Goal: Task Accomplishment & Management: Manage account settings

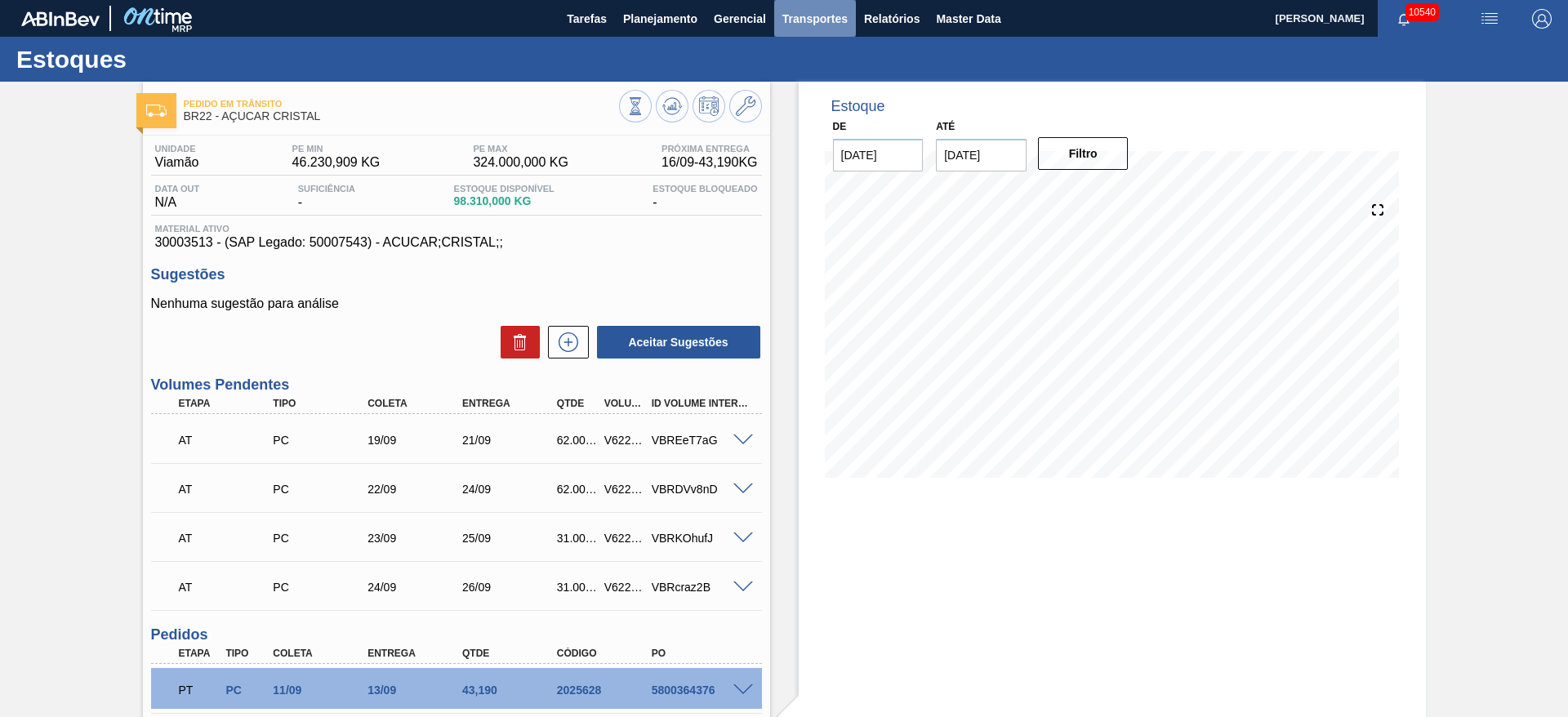
click at [799, 30] on button "Transportes" at bounding box center [815, 18] width 81 height 37
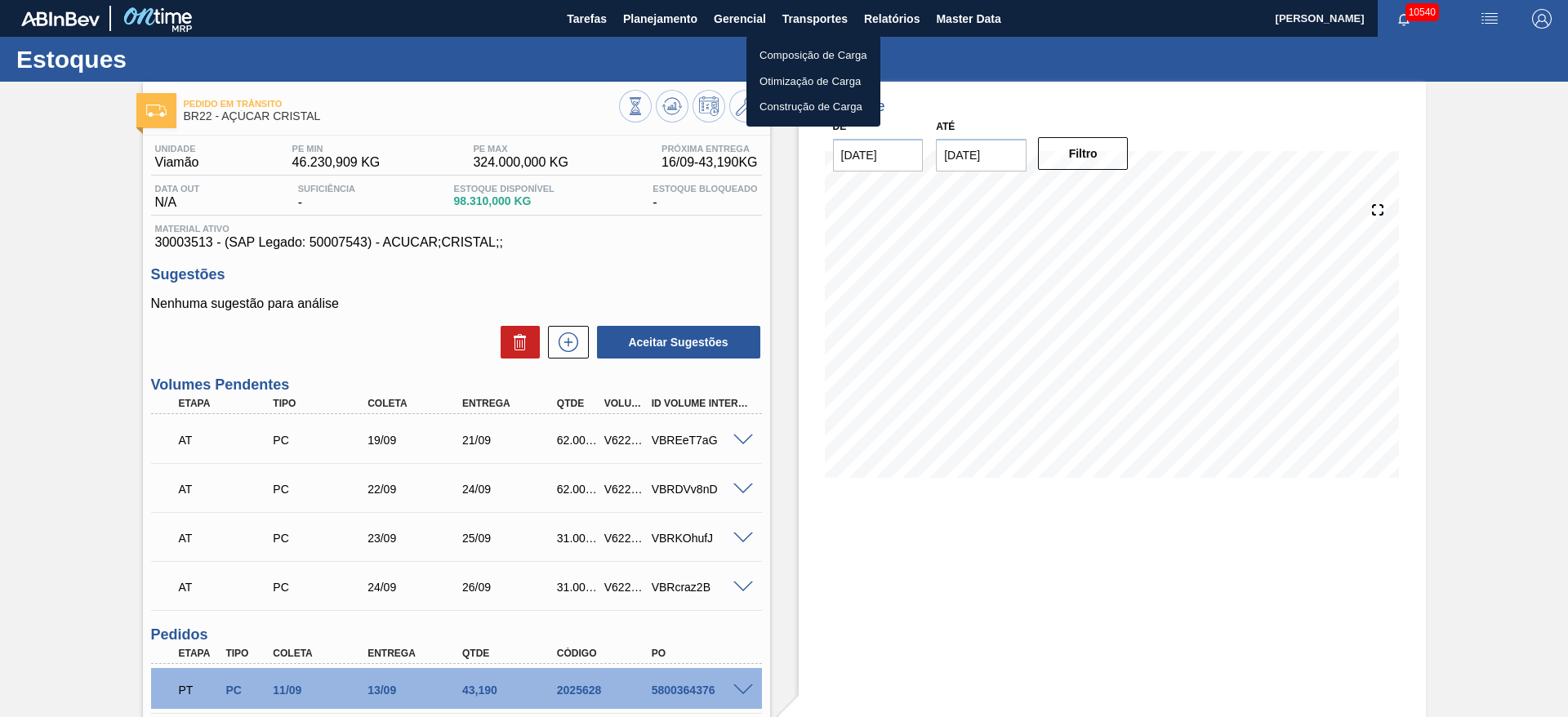
click at [806, 71] on li "Otimização de Carga" at bounding box center [813, 81] width 134 height 26
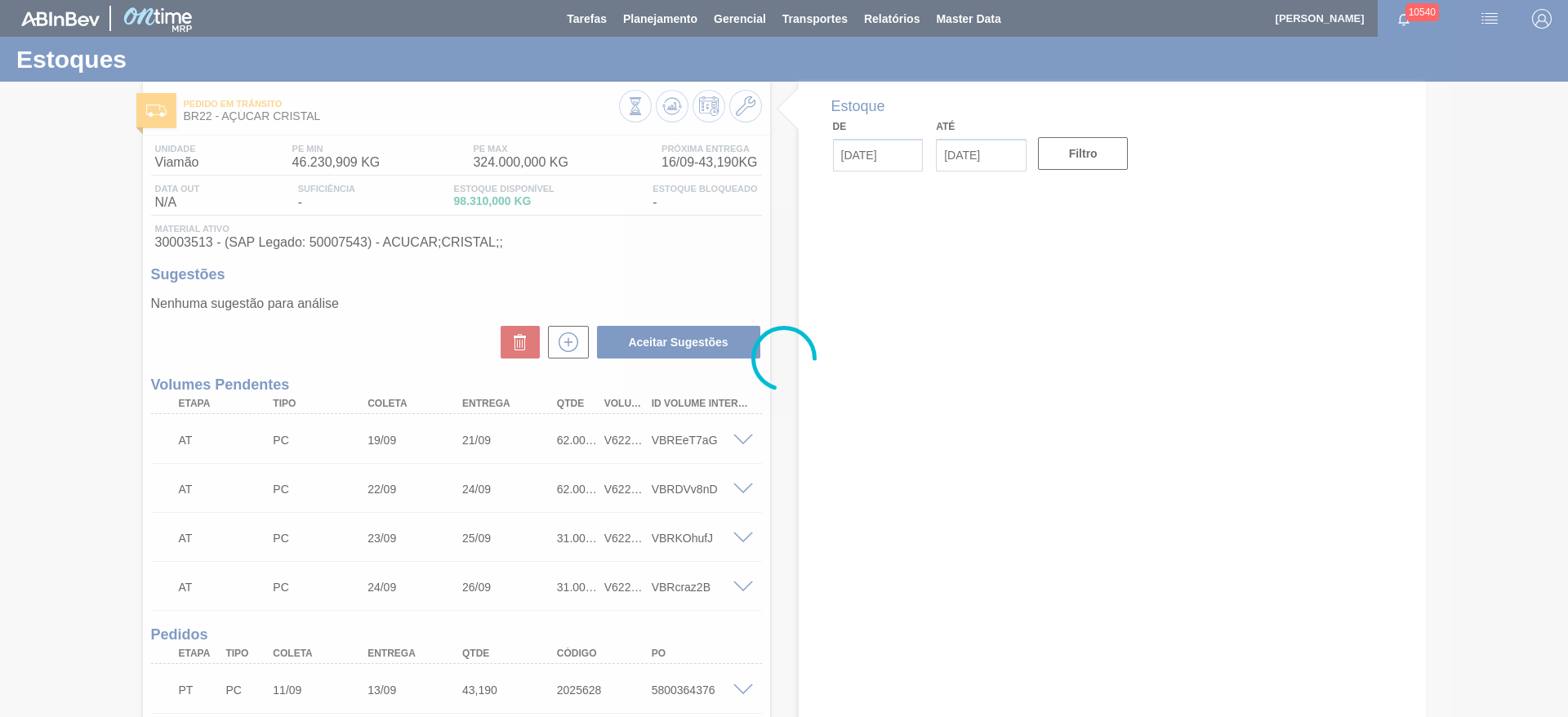
click at [784, 27] on div at bounding box center [784, 358] width 1568 height 717
drag, startPoint x: 768, startPoint y: 197, endPoint x: 790, endPoint y: 96, distance: 103.4
click at [770, 197] on div at bounding box center [784, 358] width 1568 height 717
click at [801, 16] on div at bounding box center [784, 358] width 1568 height 717
click at [801, 16] on span "Transportes" at bounding box center [815, 19] width 66 height 20
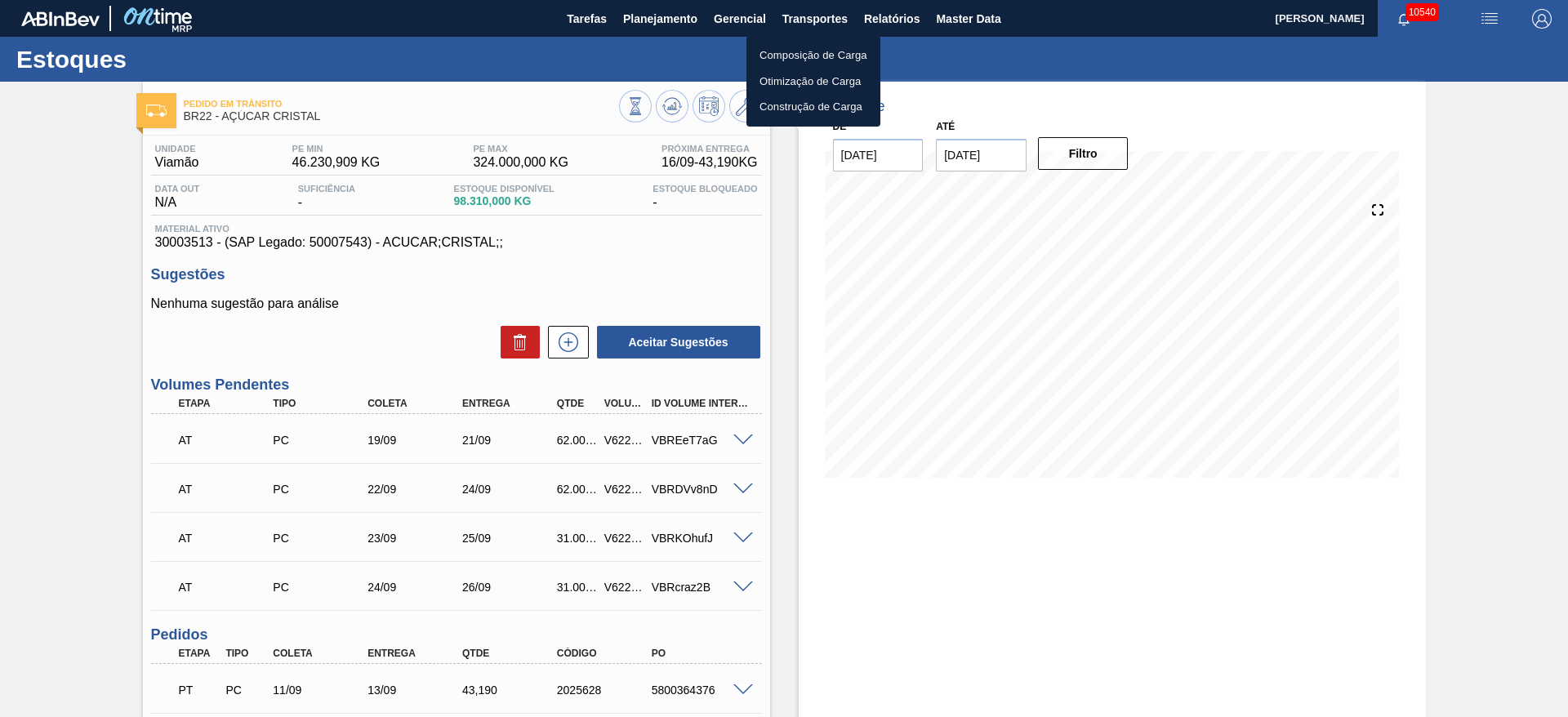
click at [801, 16] on div at bounding box center [784, 358] width 1568 height 717
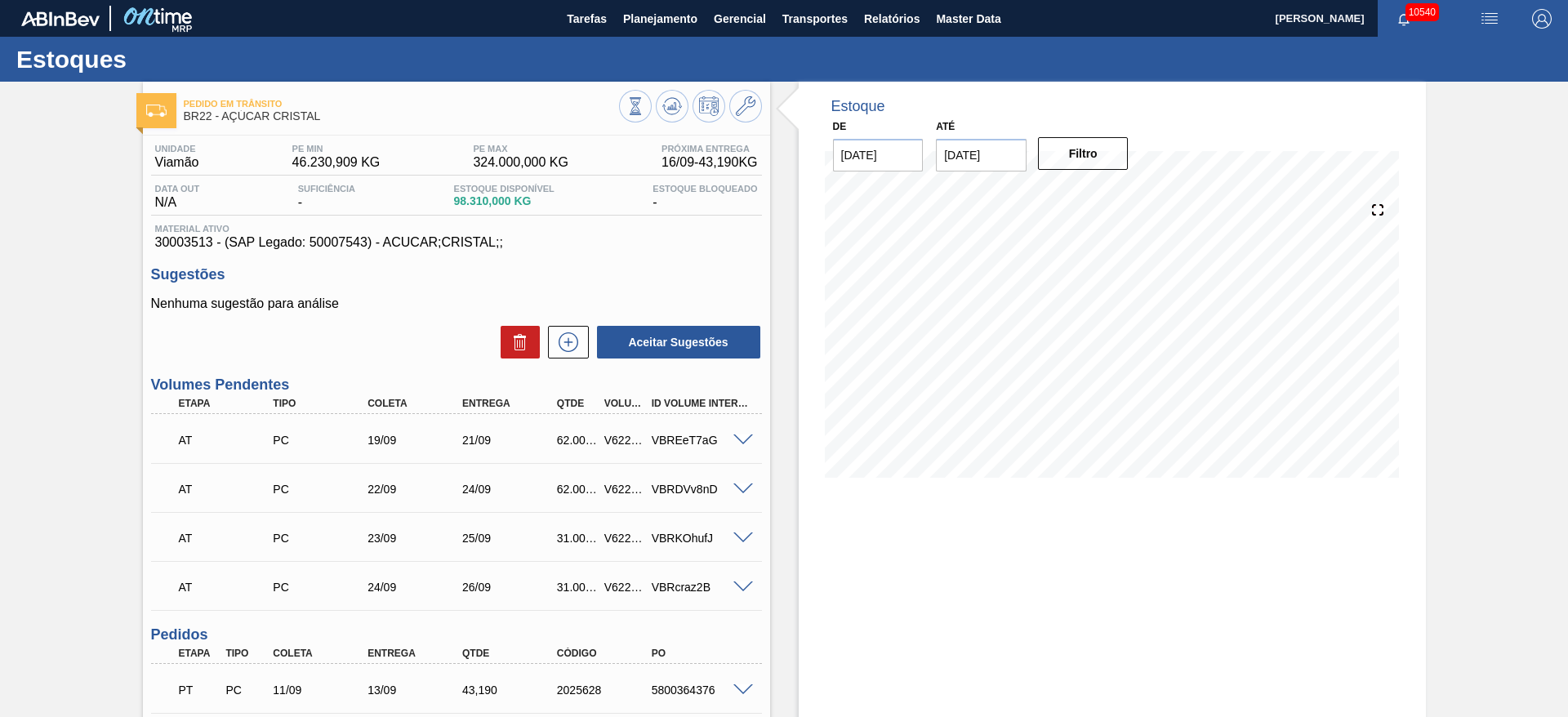
click at [801, 16] on span "Transportes" at bounding box center [815, 19] width 66 height 20
click at [800, 74] on li "Otimização de Carga" at bounding box center [813, 81] width 134 height 26
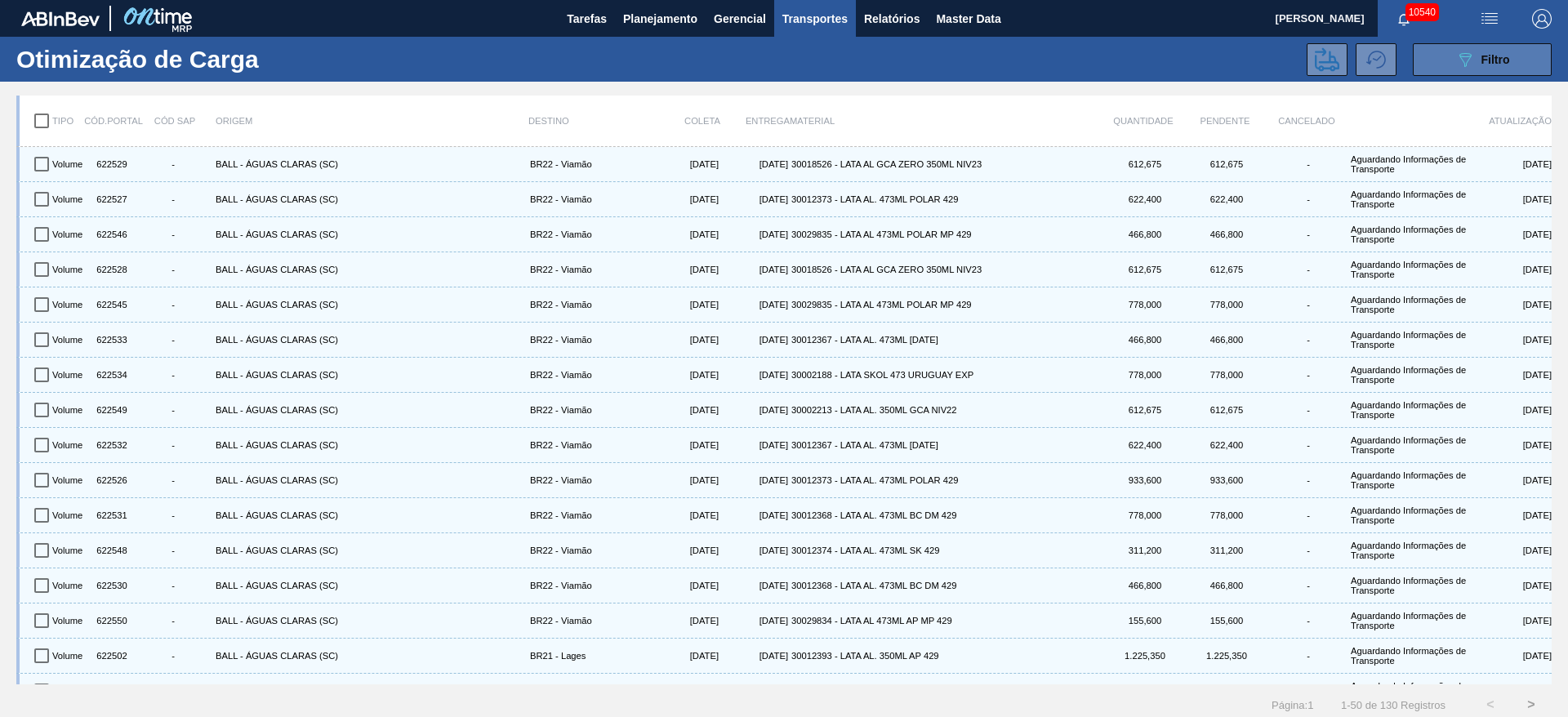
drag, startPoint x: 1420, startPoint y: 53, endPoint x: 1434, endPoint y: 54, distance: 14.0
click at [1428, 53] on button "089F7B8B-B2A5-4AFE-B5C0-19BA573D28AC Filtro" at bounding box center [1483, 60] width 139 height 33
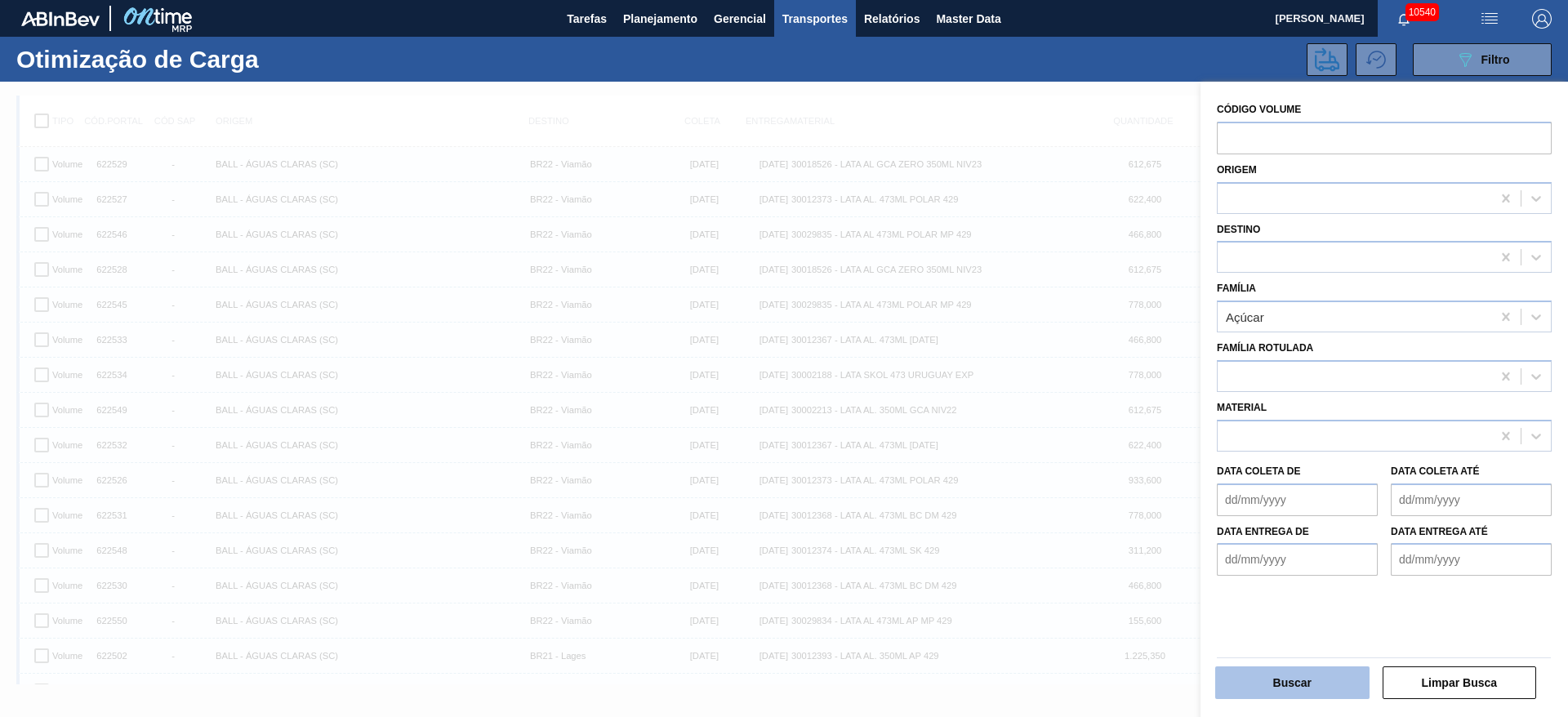
click at [1257, 681] on button "Buscar" at bounding box center [1292, 682] width 154 height 33
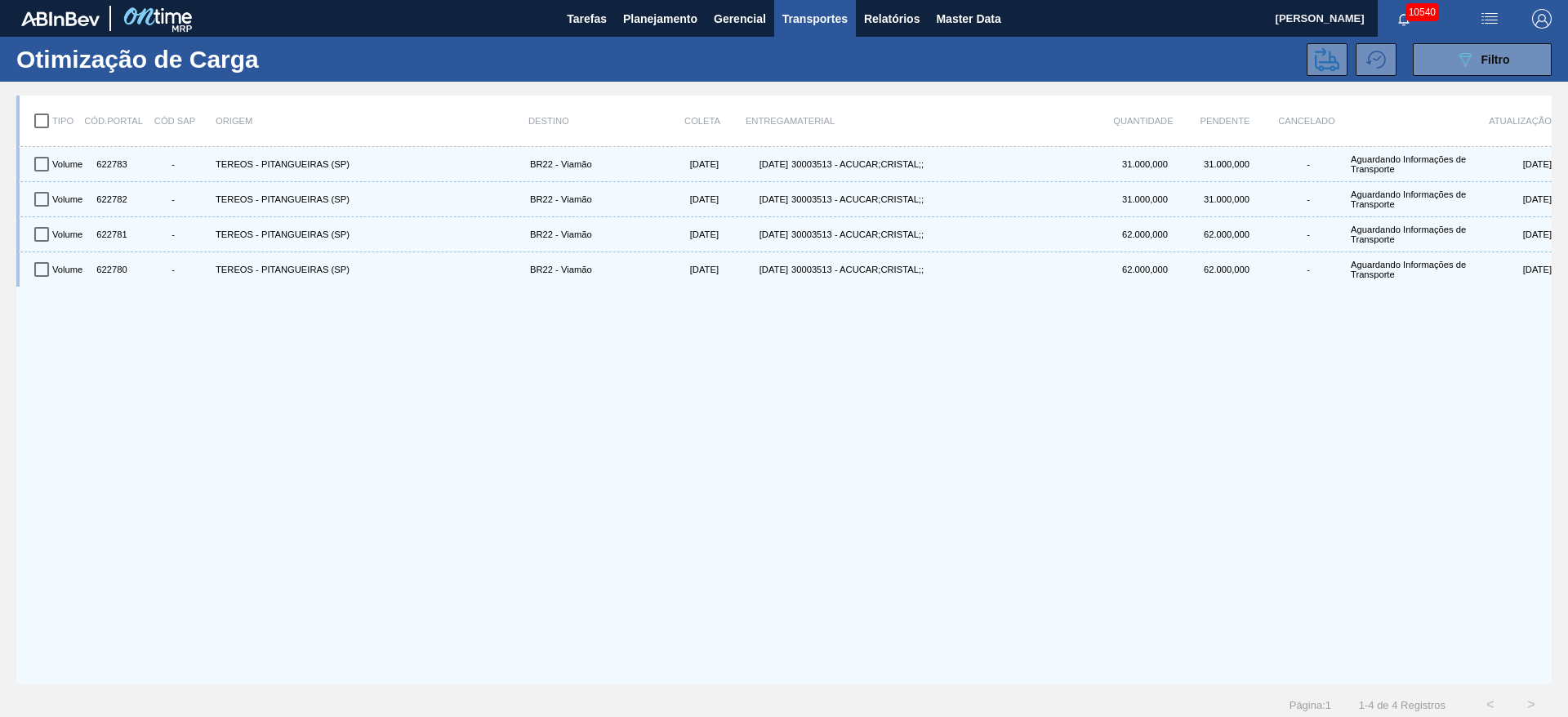
click at [38, 112] on input "checkbox" at bounding box center [42, 120] width 35 height 35
checkbox input "true"
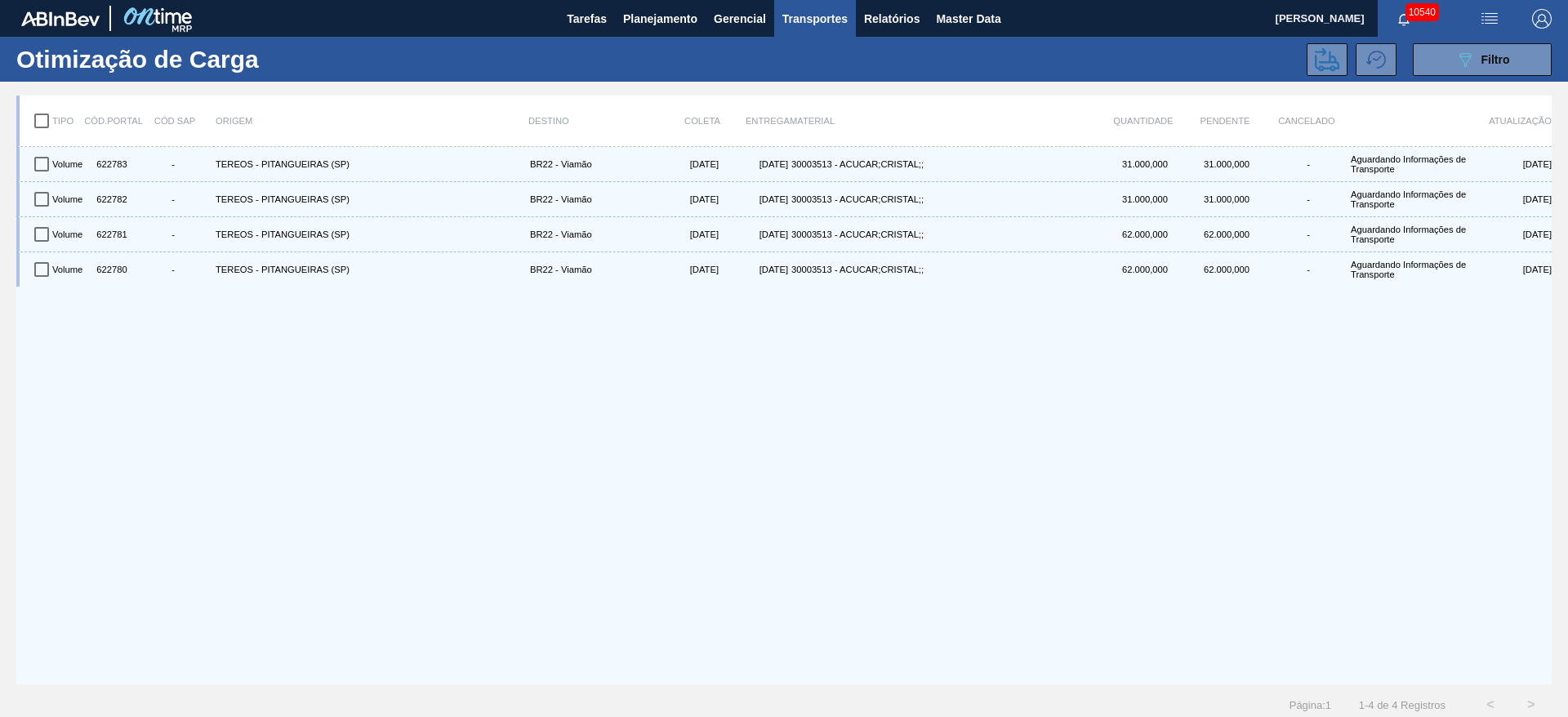
checkbox input "true"
click at [1315, 62] on icon at bounding box center [1327, 60] width 25 height 25
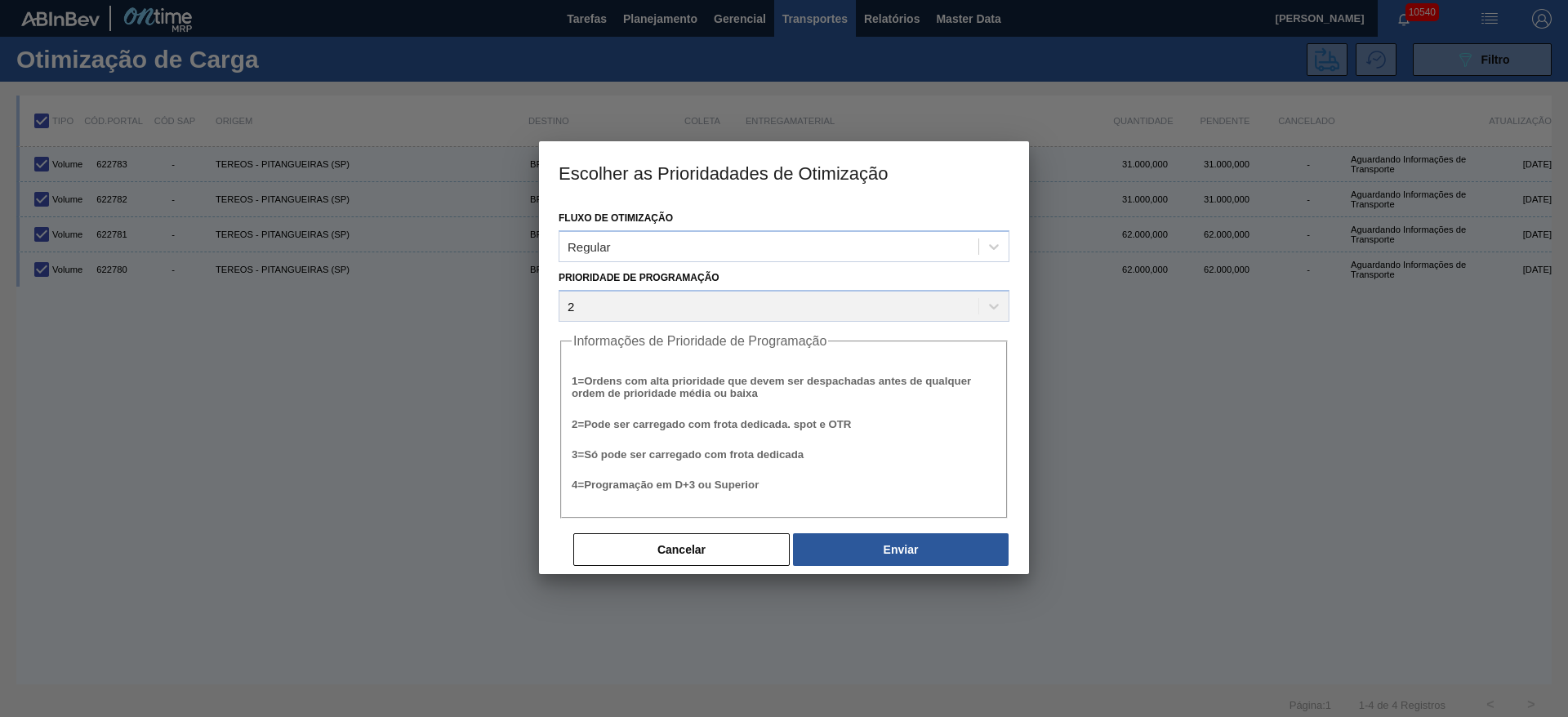
click at [891, 529] on div "Cancelar Enviar" at bounding box center [784, 536] width 451 height 36
click at [885, 533] on button "Enviar" at bounding box center [900, 549] width 215 height 33
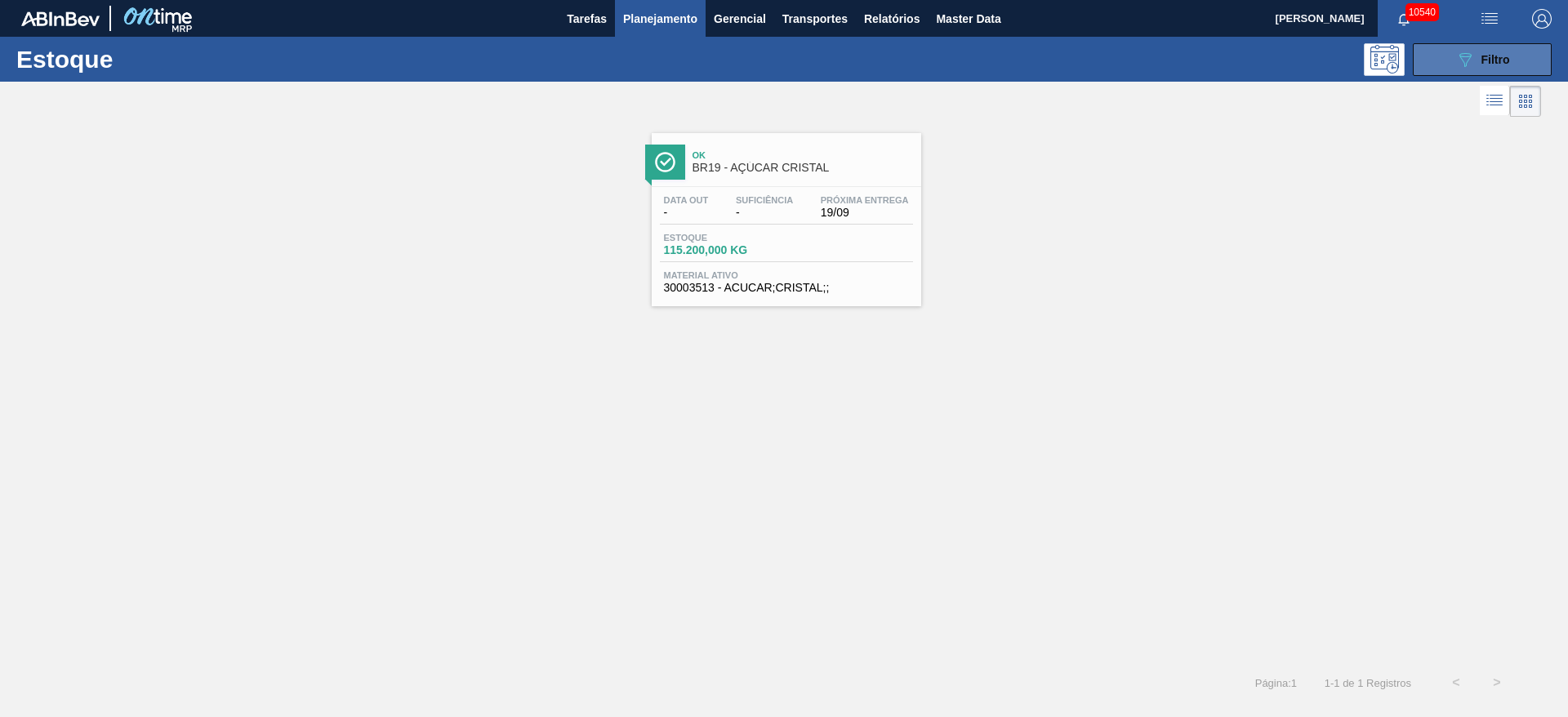
drag, startPoint x: 1453, startPoint y: 46, endPoint x: 1436, endPoint y: 58, distance: 20.8
click at [1451, 45] on button "089F7B8B-B2A5-4AFE-B5C0-19BA573D28AC Filtro" at bounding box center [1483, 60] width 139 height 33
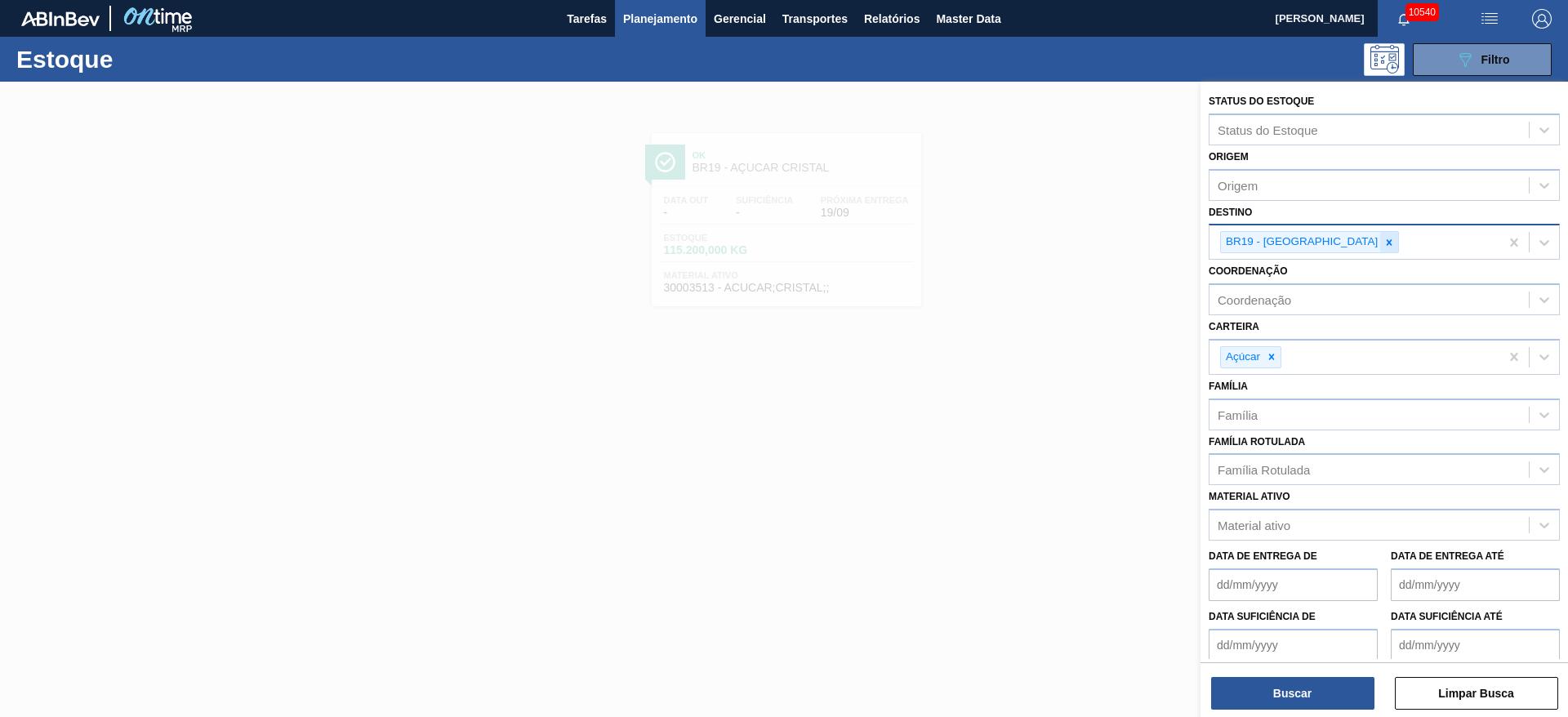
click at [1383, 240] on icon at bounding box center [1389, 242] width 12 height 12
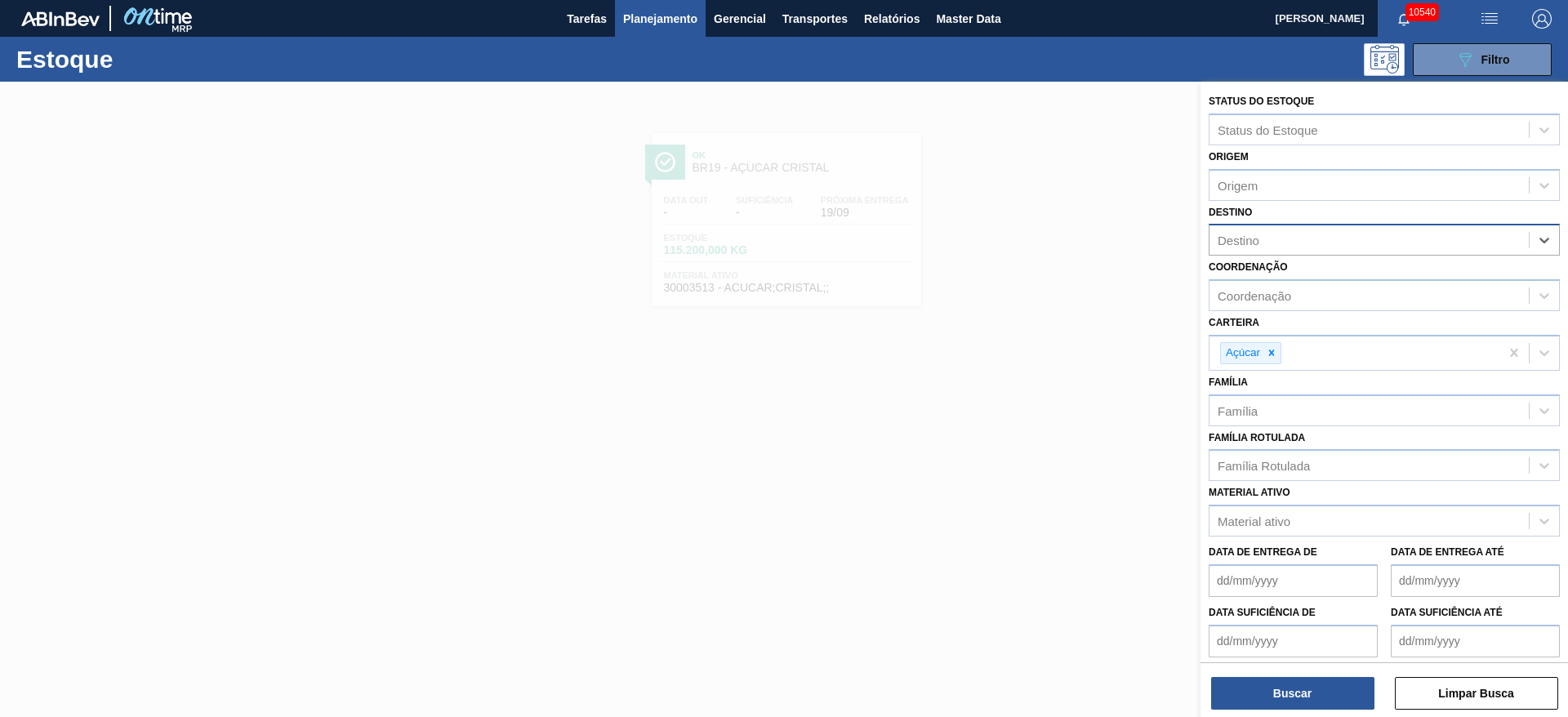
type input "3"
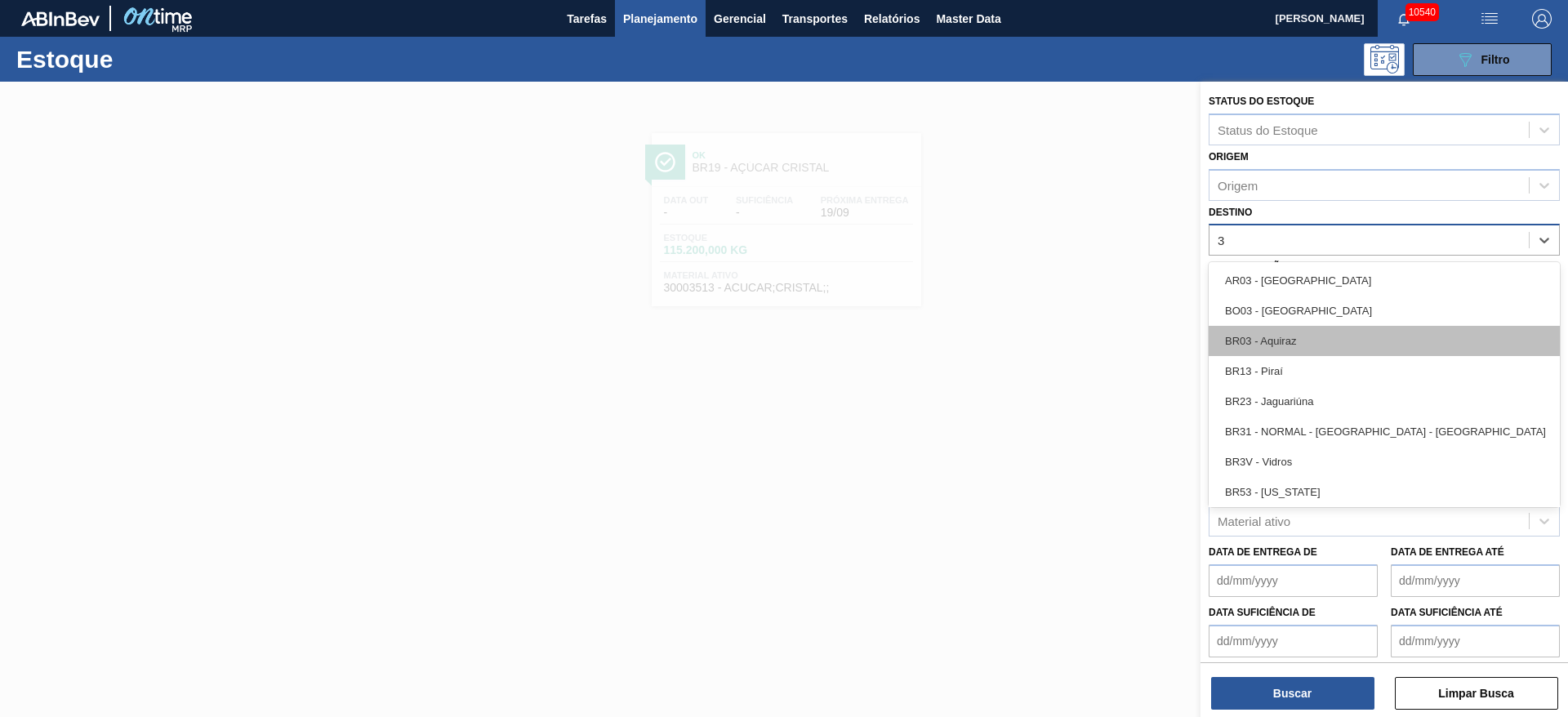
click at [1317, 347] on div "BR03 - Aquiraz" at bounding box center [1384, 341] width 352 height 30
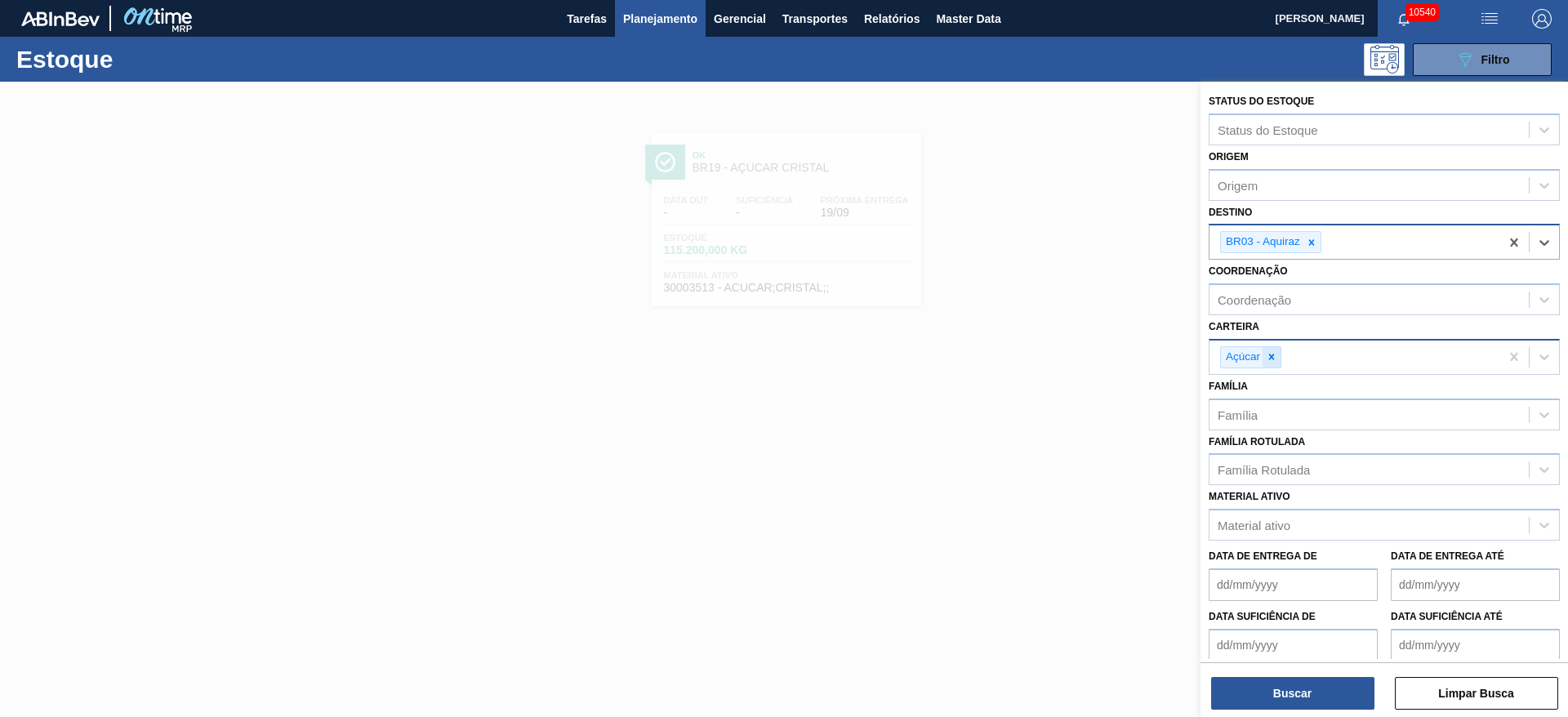
click at [1275, 357] on icon at bounding box center [1272, 358] width 12 height 12
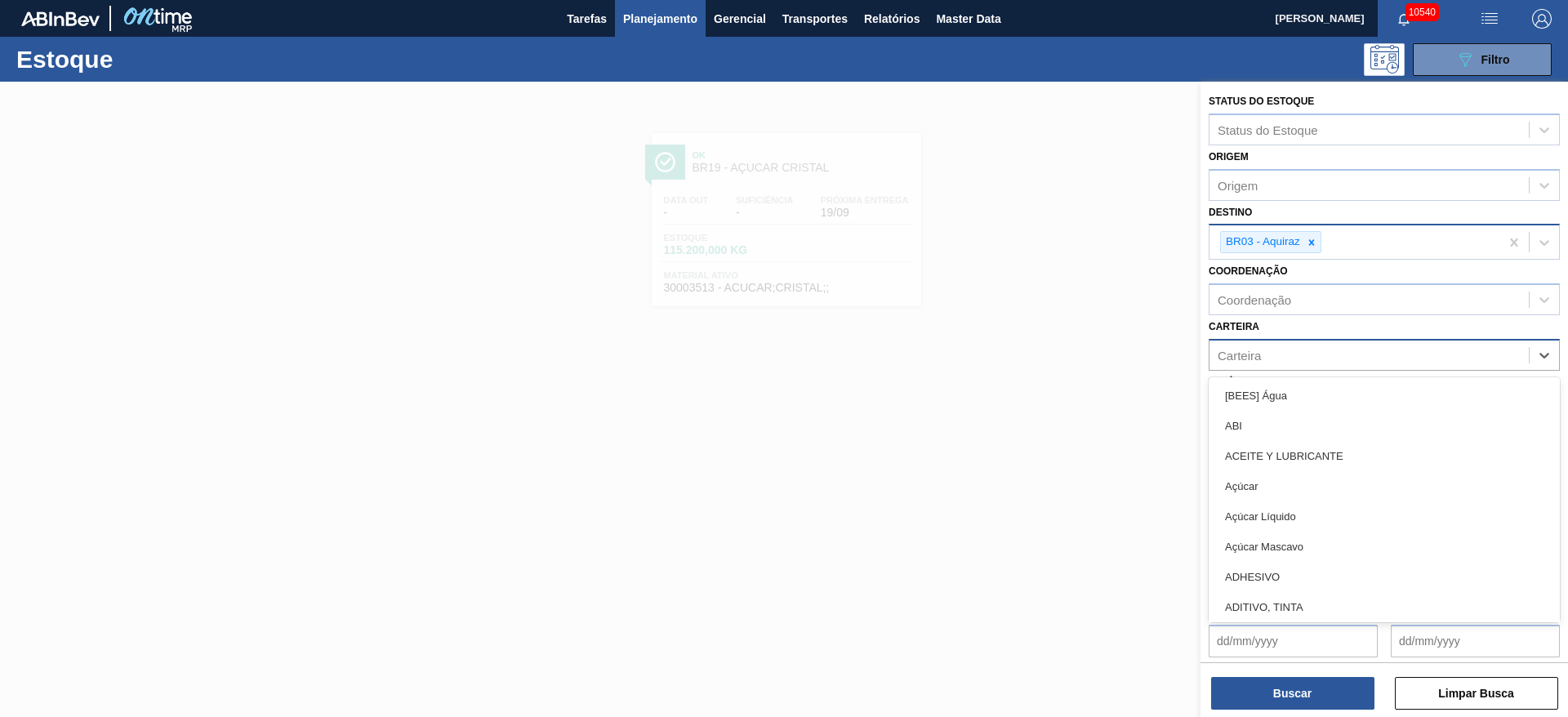
click at [1275, 357] on div "Carteira" at bounding box center [1369, 355] width 320 height 24
type input "ad"
click at [1282, 476] on div "Adjuntos" at bounding box center [1384, 486] width 352 height 30
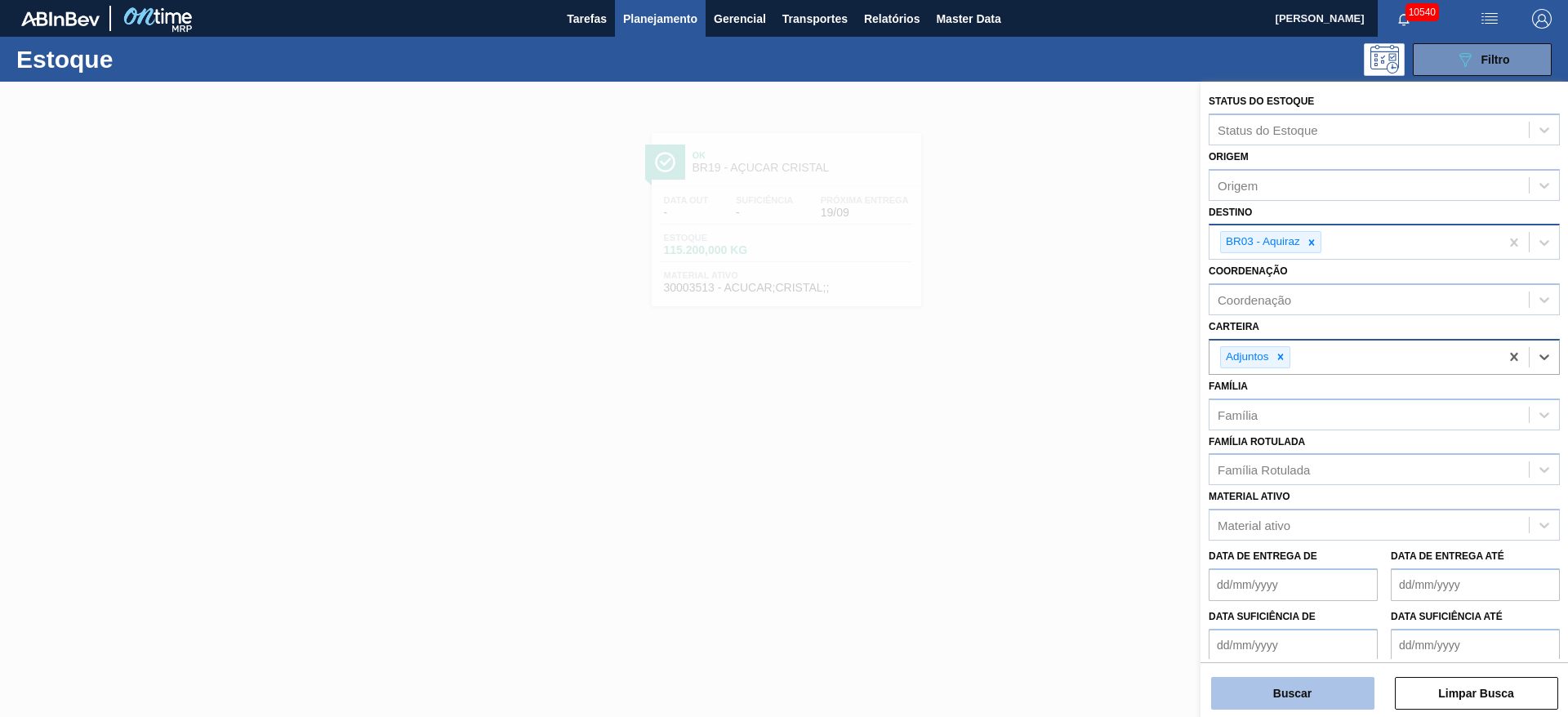
click at [1289, 685] on button "Buscar" at bounding box center [1292, 693] width 163 height 33
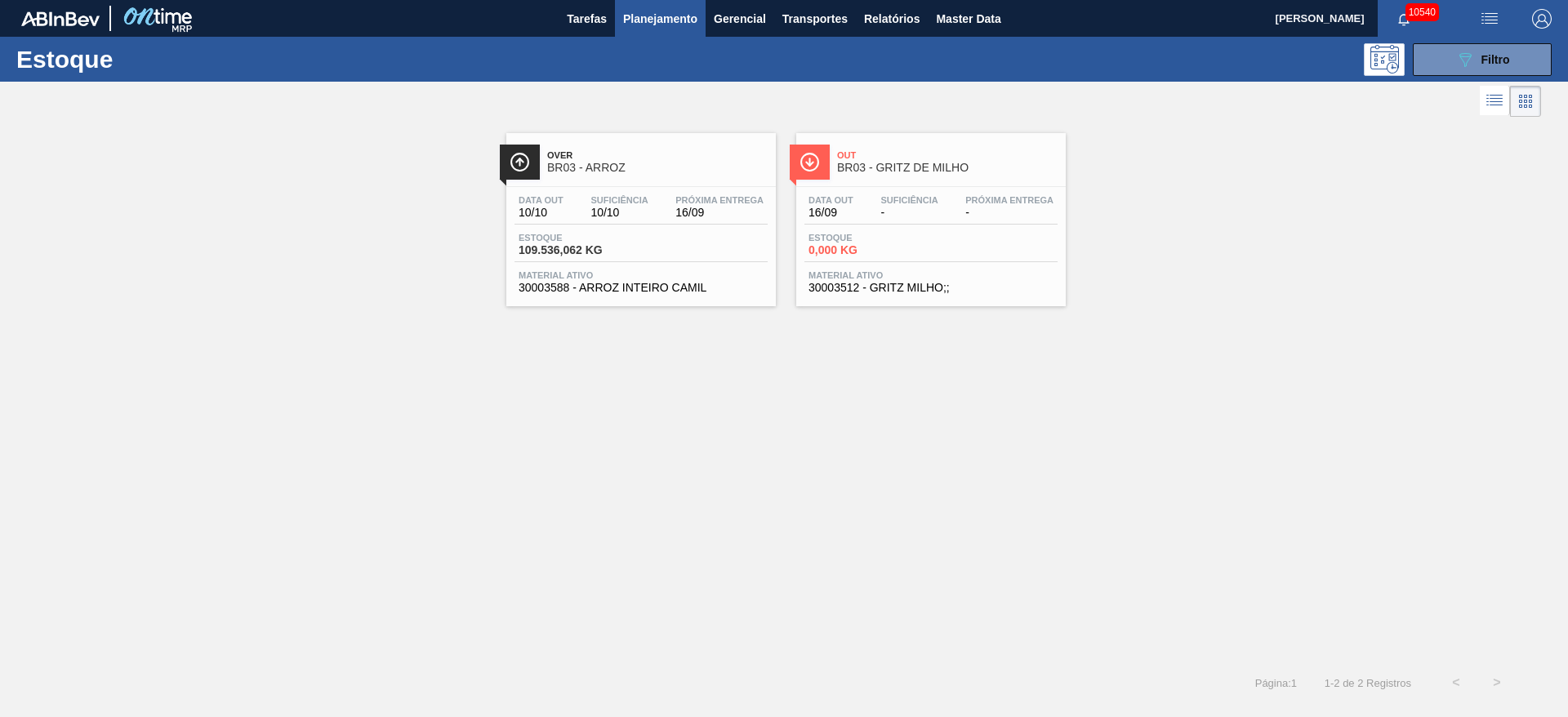
click at [642, 30] on button "Planejamento" at bounding box center [659, 18] width 90 height 37
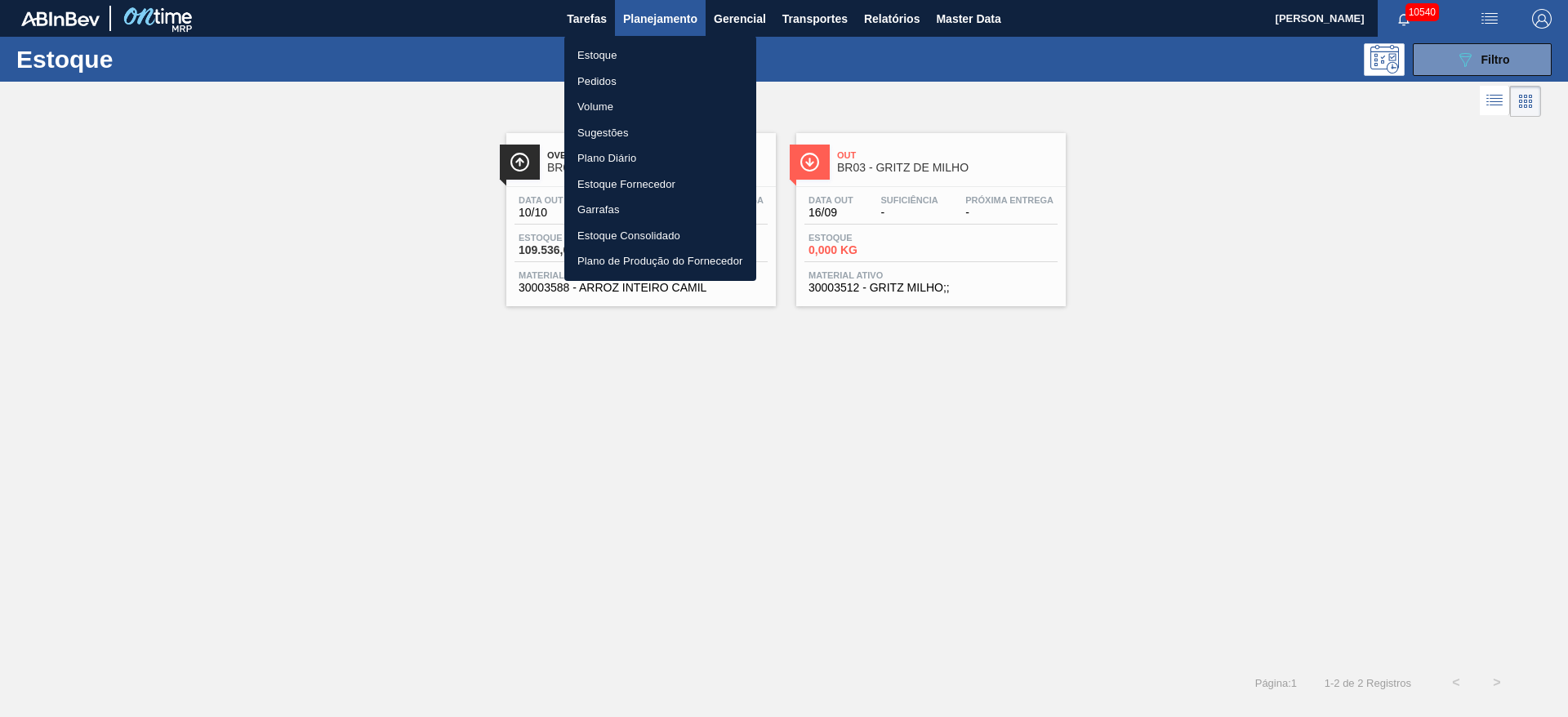
drag, startPoint x: 393, startPoint y: 401, endPoint x: 403, endPoint y: 412, distance: 14.9
click at [398, 402] on div at bounding box center [784, 358] width 1568 height 717
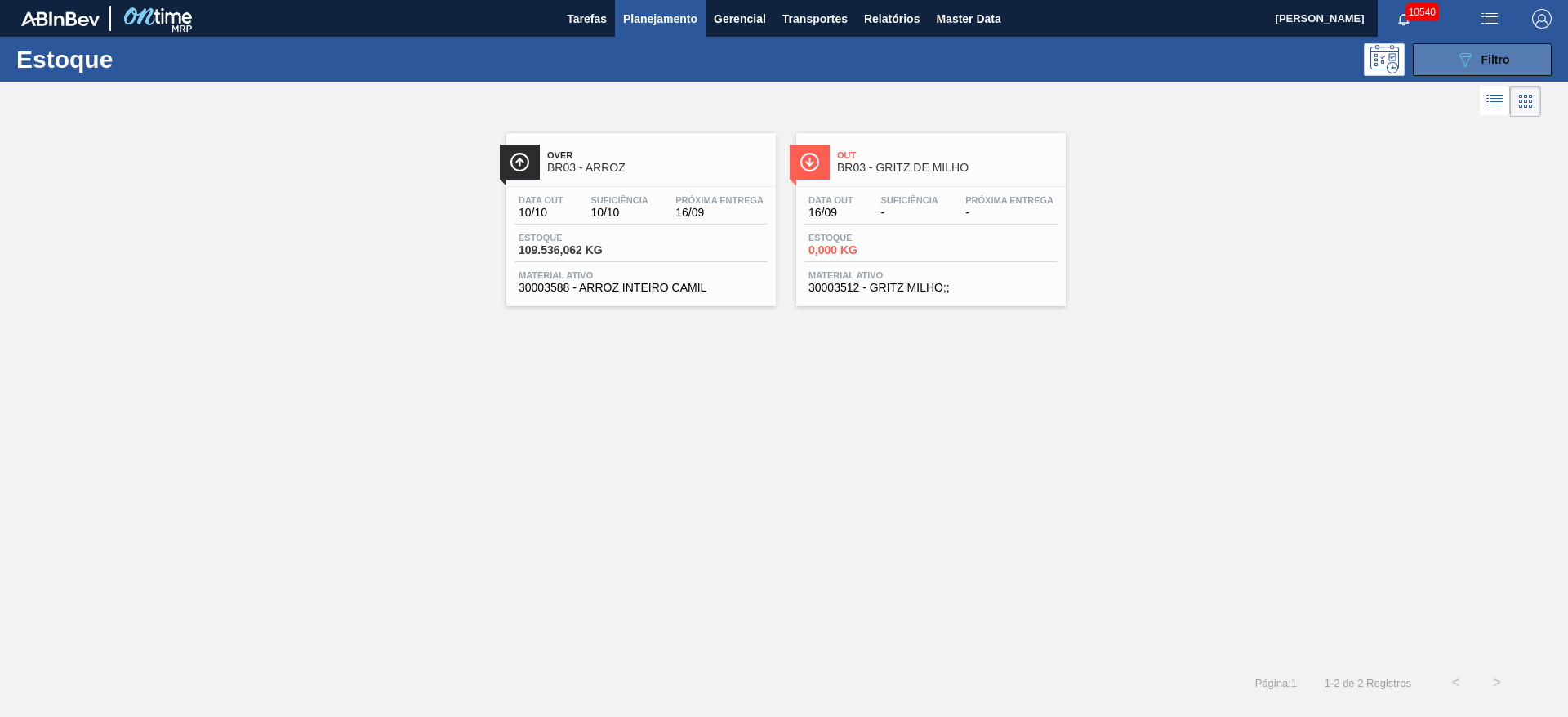
click at [1445, 51] on button "089F7B8B-B2A5-4AFE-B5C0-19BA573D28AC Filtro" at bounding box center [1483, 60] width 139 height 33
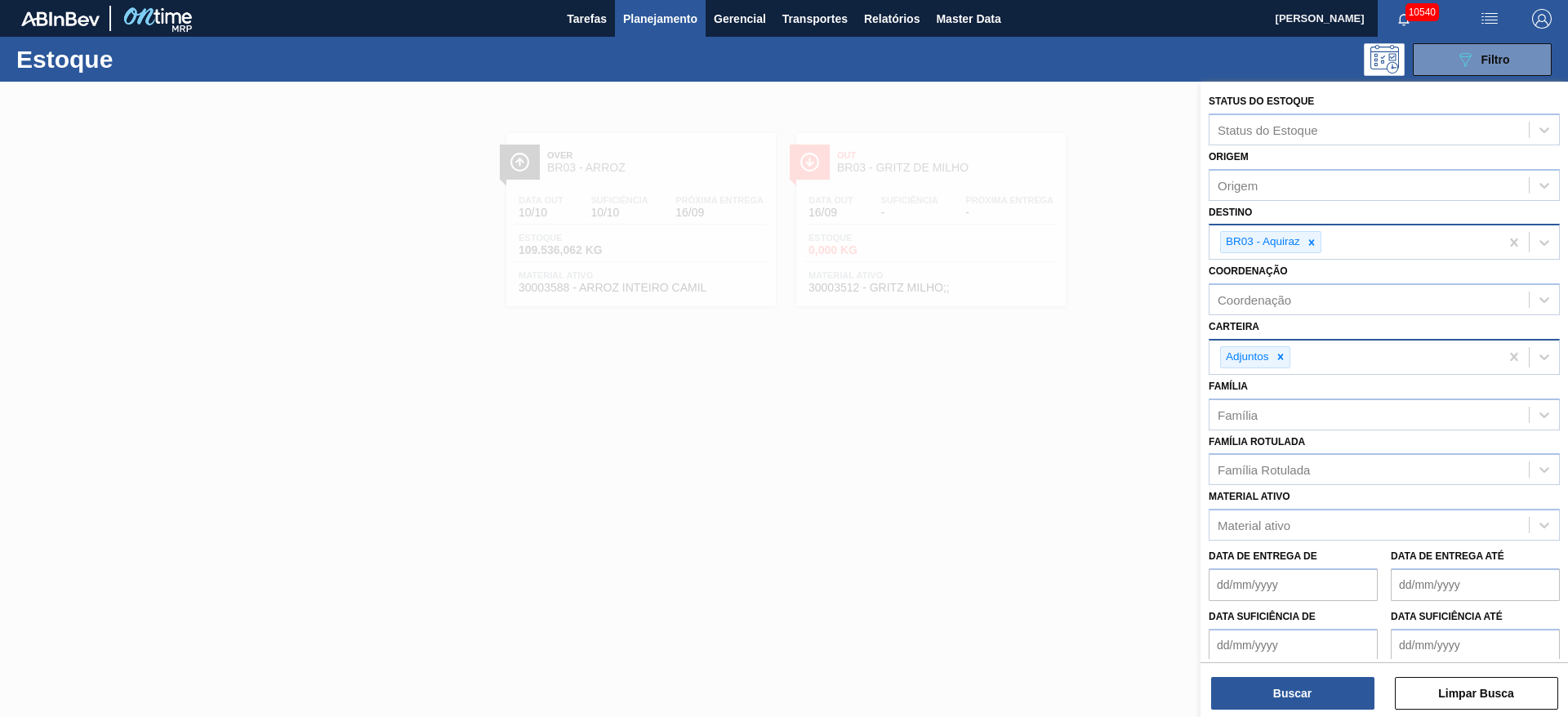
click at [1537, 17] on img "button" at bounding box center [1542, 19] width 20 height 20
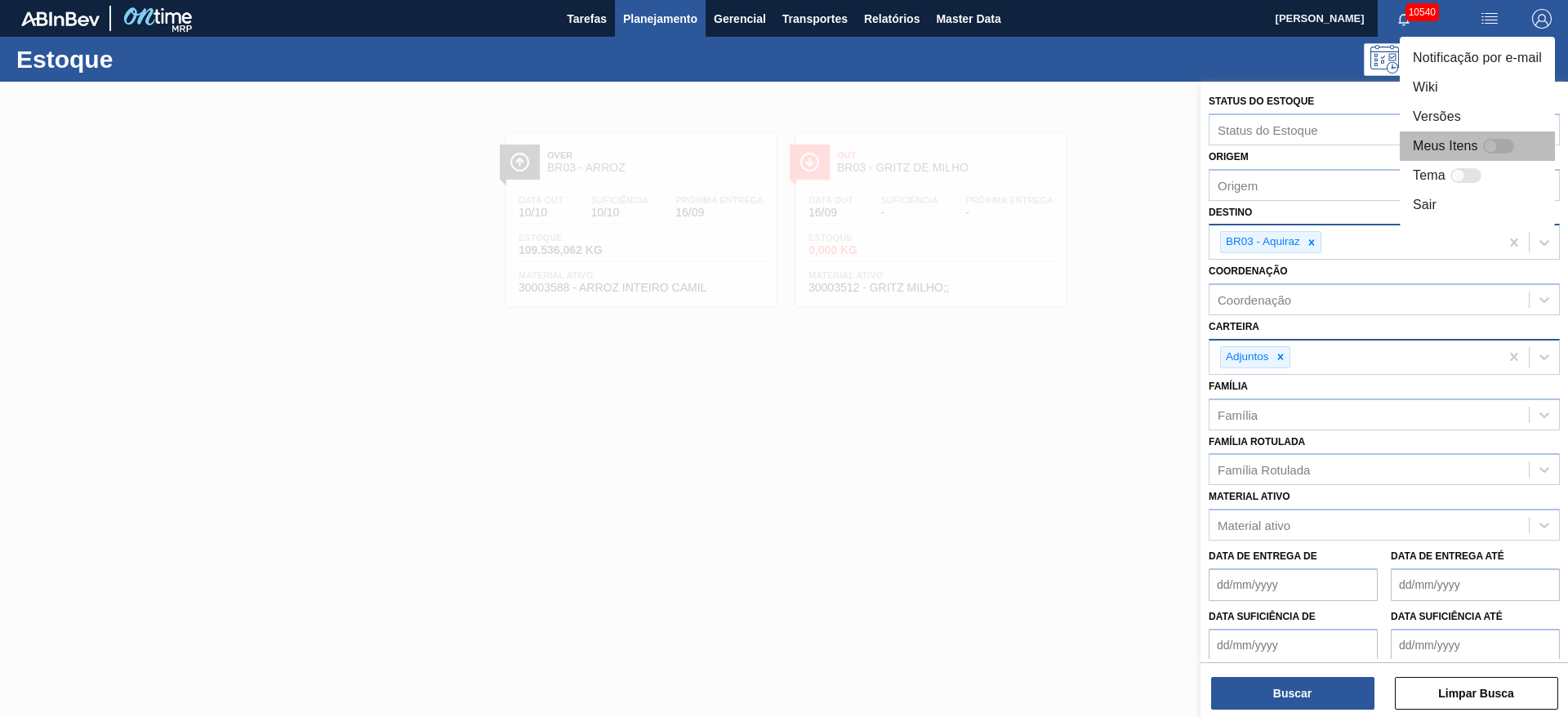
click at [1509, 145] on div at bounding box center [1497, 146] width 31 height 15
checkbox input "false"
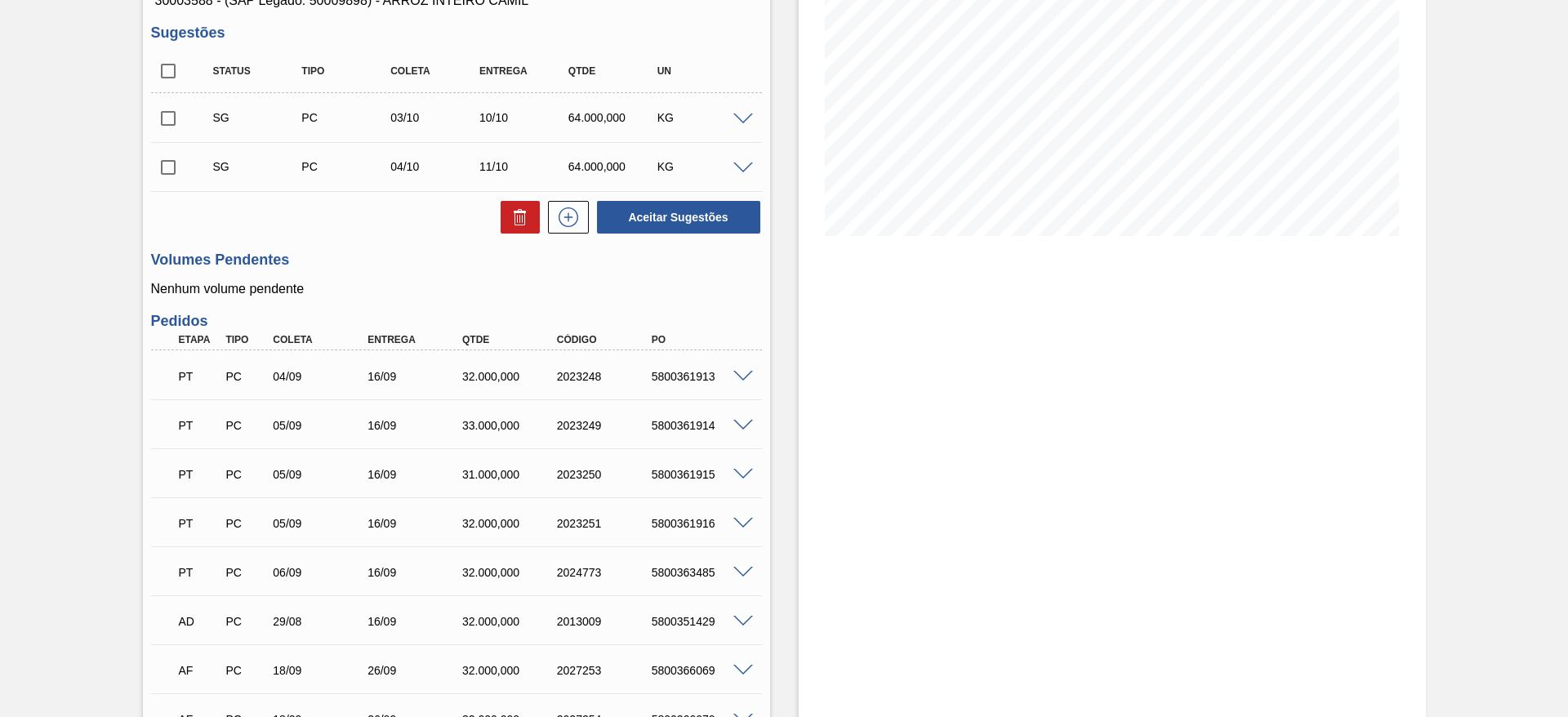
scroll to position [499, 0]
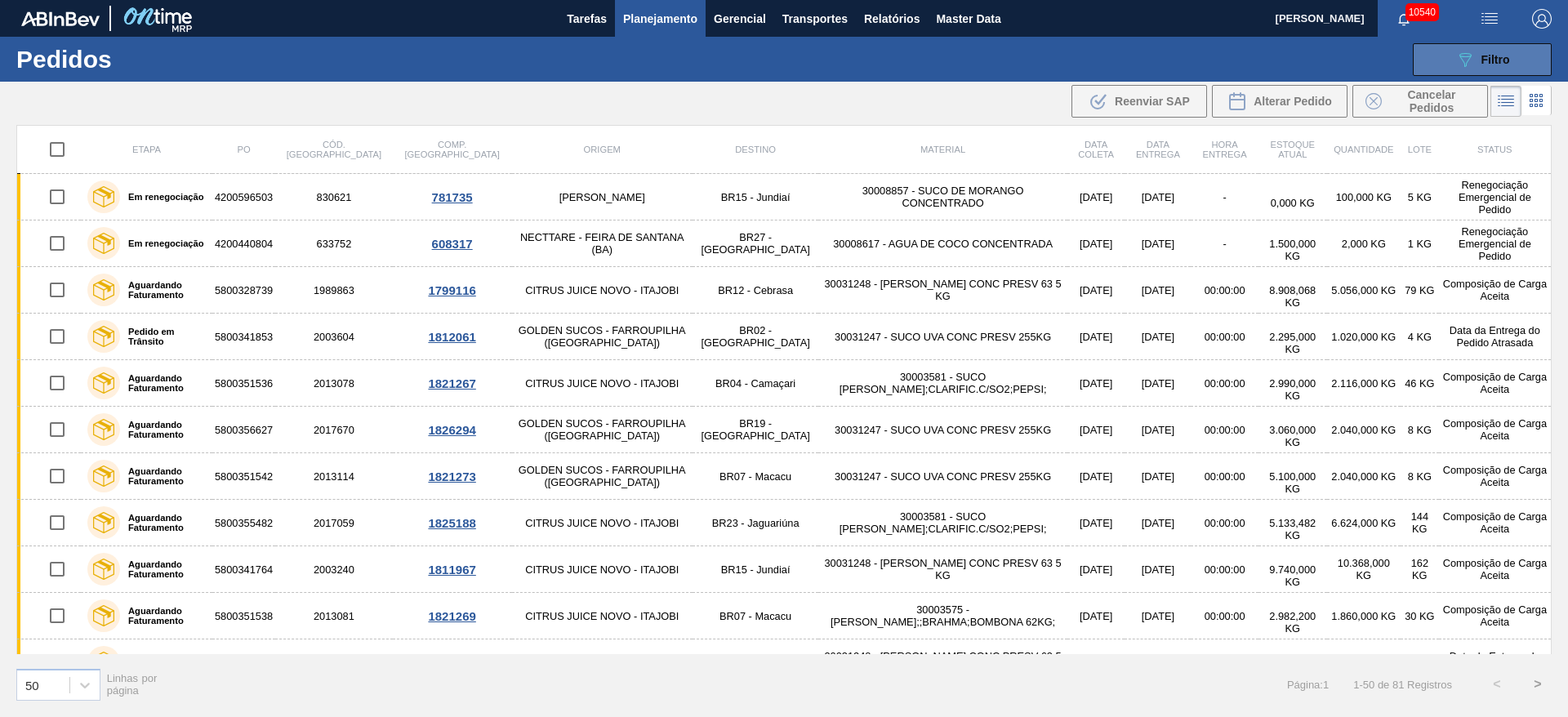
click at [1477, 57] on div "089F7B8B-B2A5-4AFE-B5C0-19BA573D28AC Filtro" at bounding box center [1482, 60] width 55 height 20
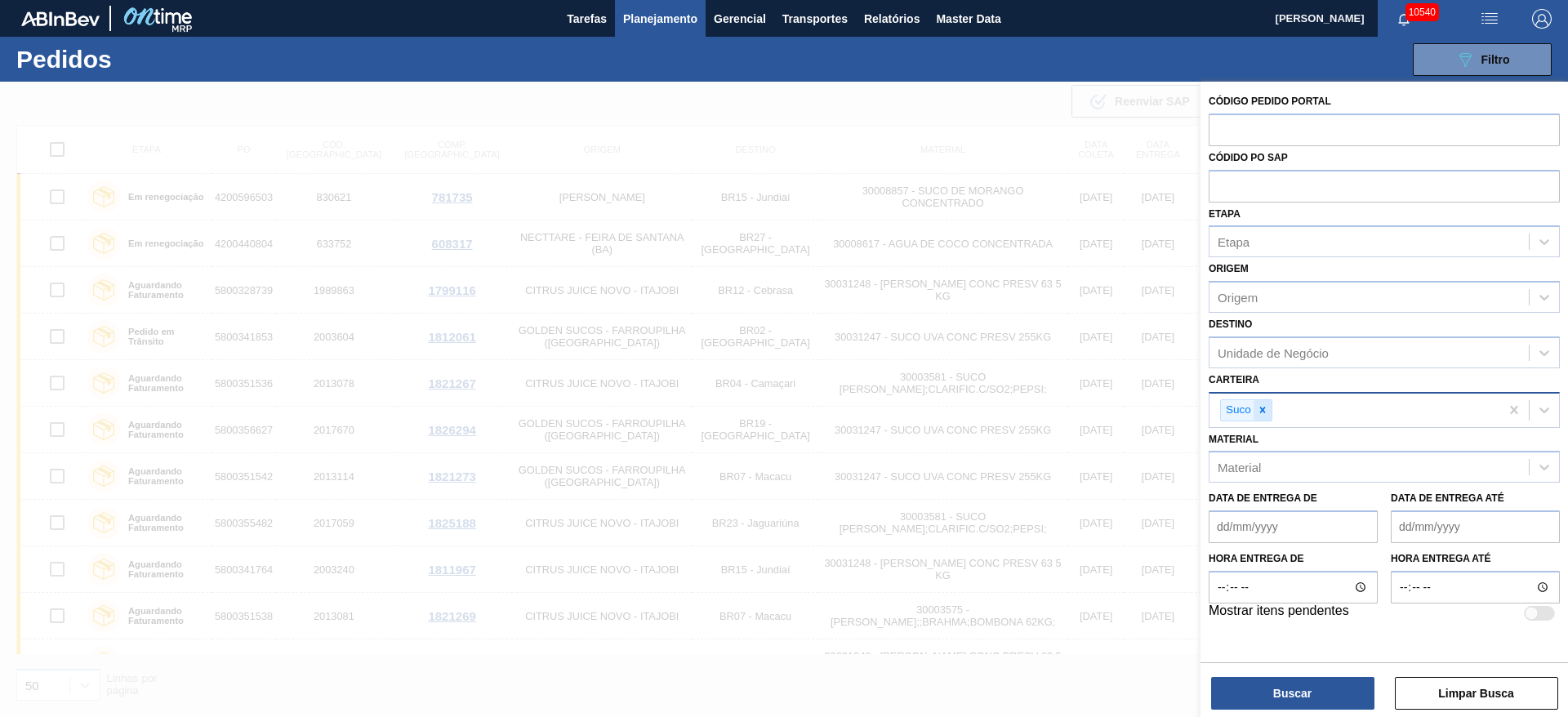
click at [1259, 408] on icon at bounding box center [1262, 410] width 12 height 12
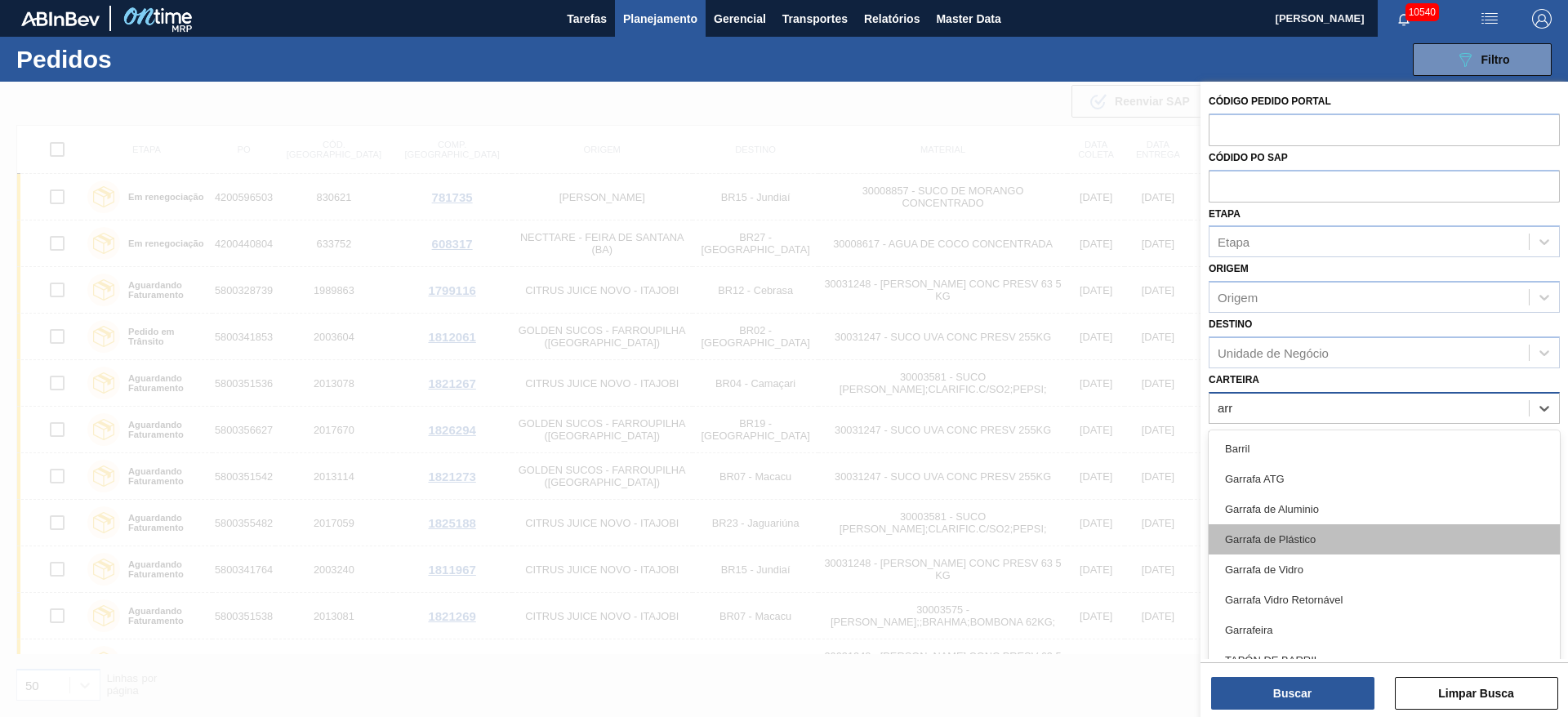
type input "arro"
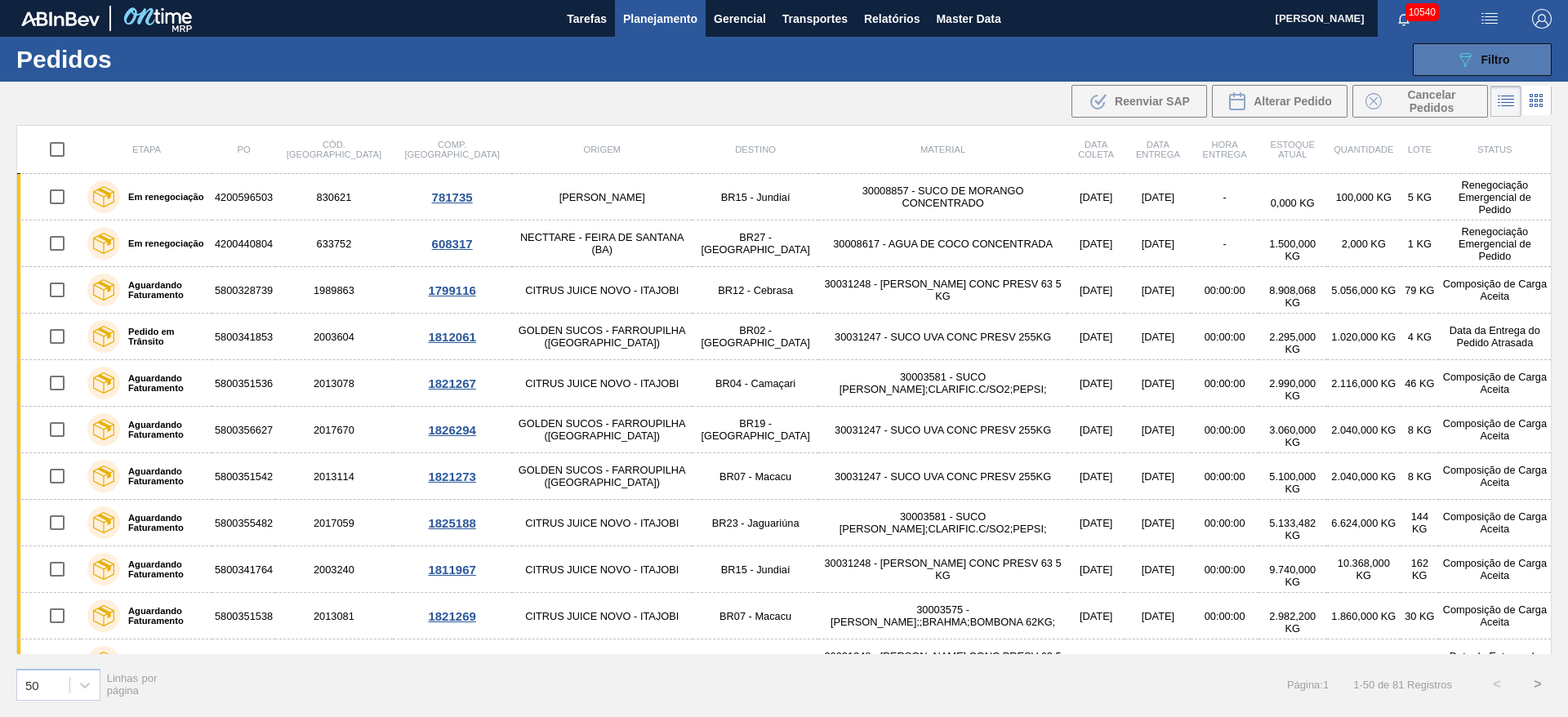
click at [1468, 52] on icon "089F7B8B-B2A5-4AFE-B5C0-19BA573D28AC" at bounding box center [1465, 60] width 20 height 20
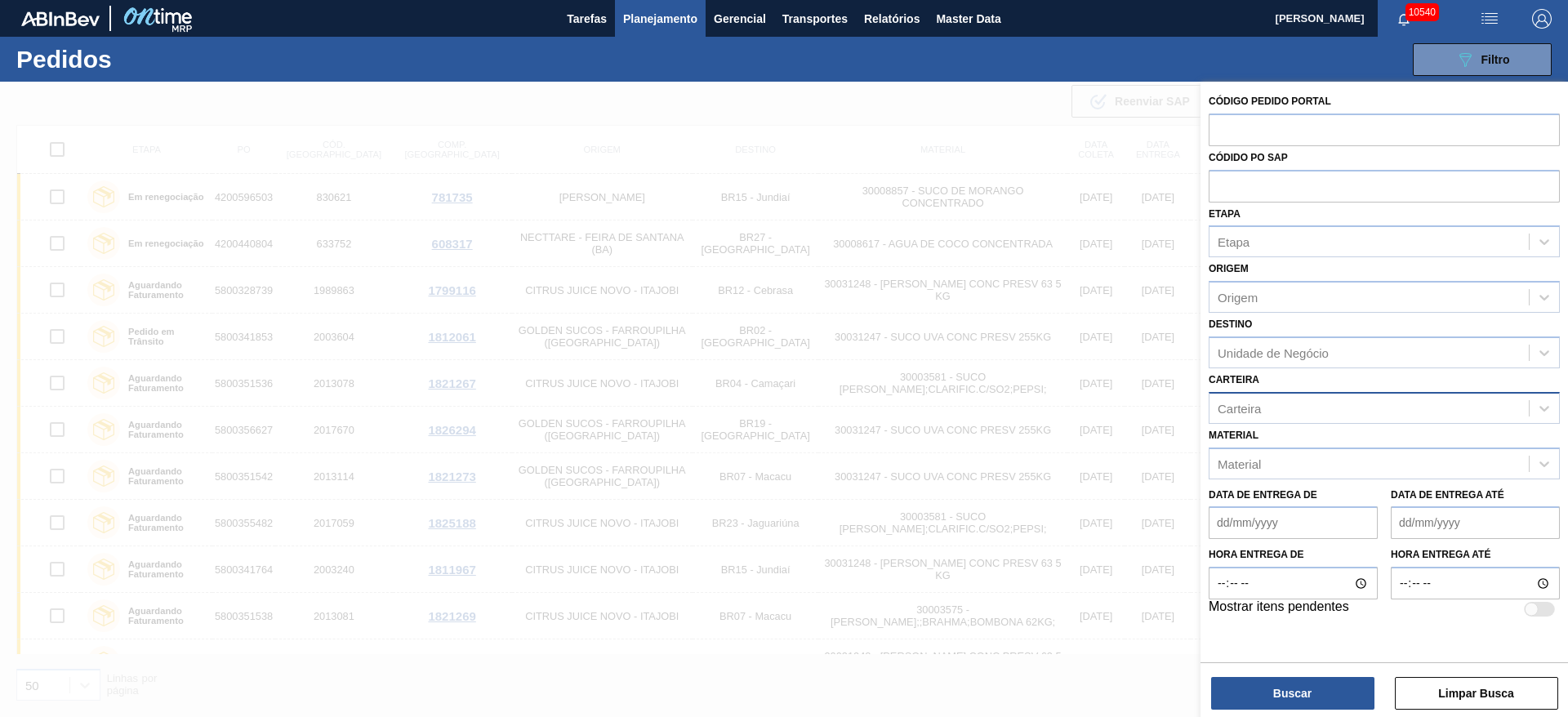
click at [1266, 404] on div "Carteira" at bounding box center [1369, 408] width 320 height 24
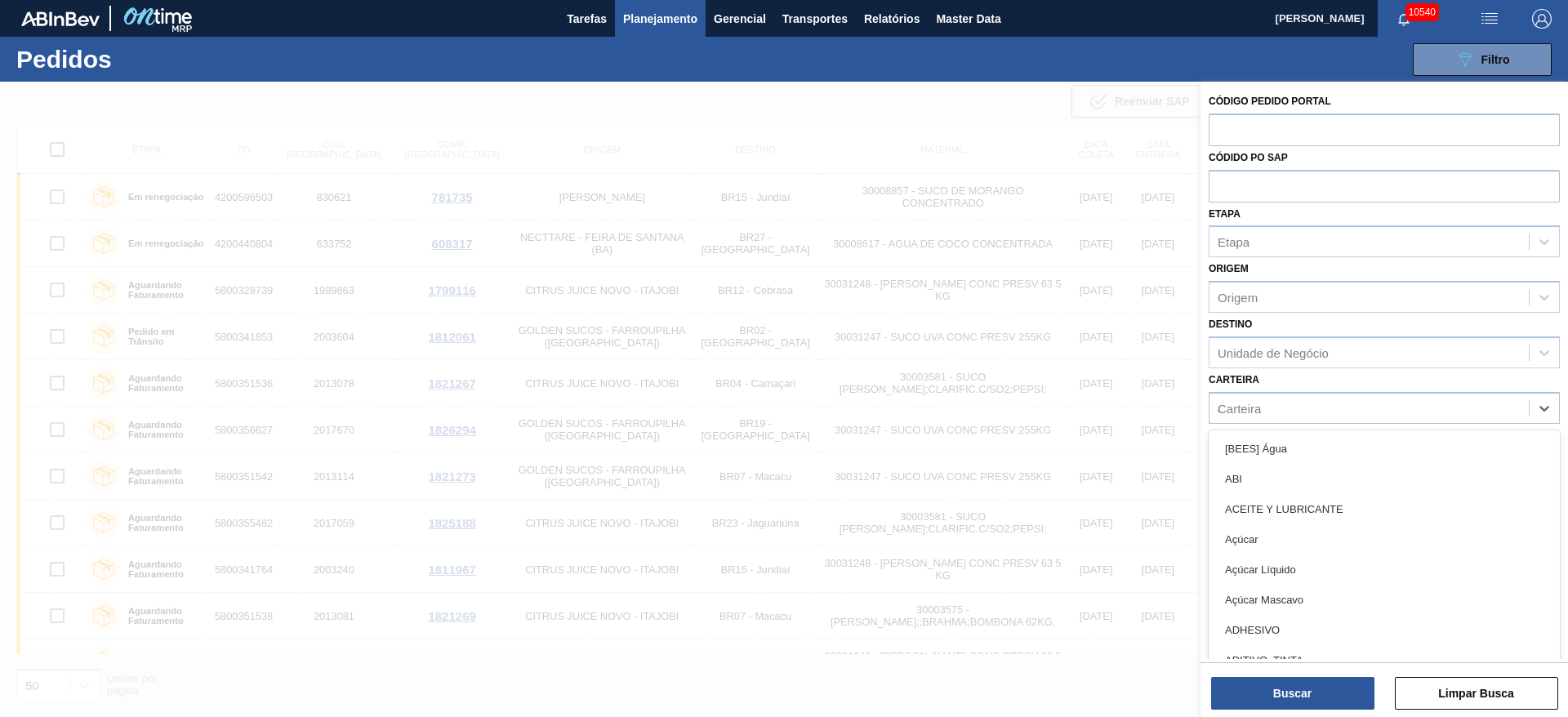
type input "ad"
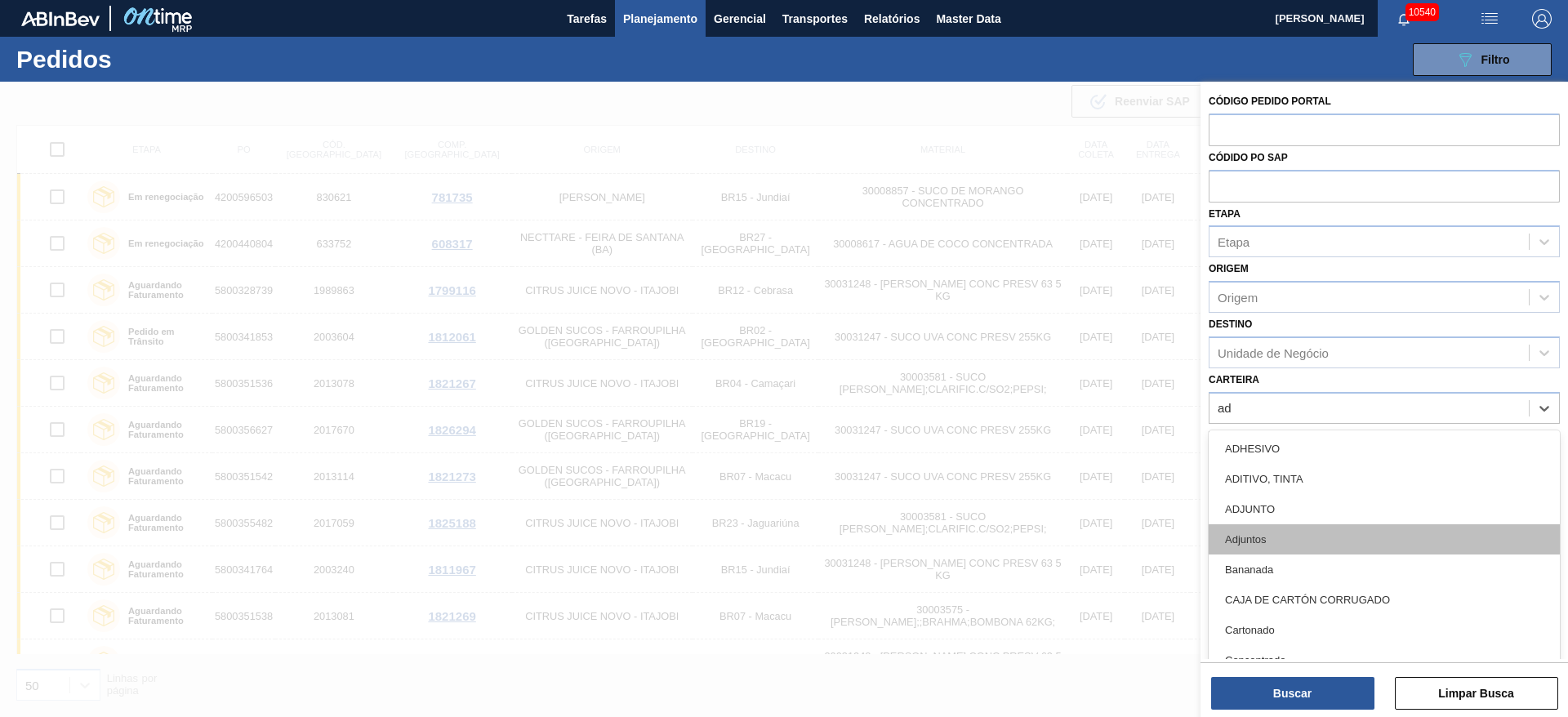
drag, startPoint x: 1300, startPoint y: 519, endPoint x: 1285, endPoint y: 538, distance: 24.2
click at [1285, 538] on div "ADHESIVO ADITIVO, TINTA ADJUNTO Adjuntos Bananada CAJA DE CARTÓN CORRUGADO Cart…" at bounding box center [1384, 552] width 352 height 245
click at [1285, 538] on div "Adjuntos" at bounding box center [1384, 539] width 352 height 30
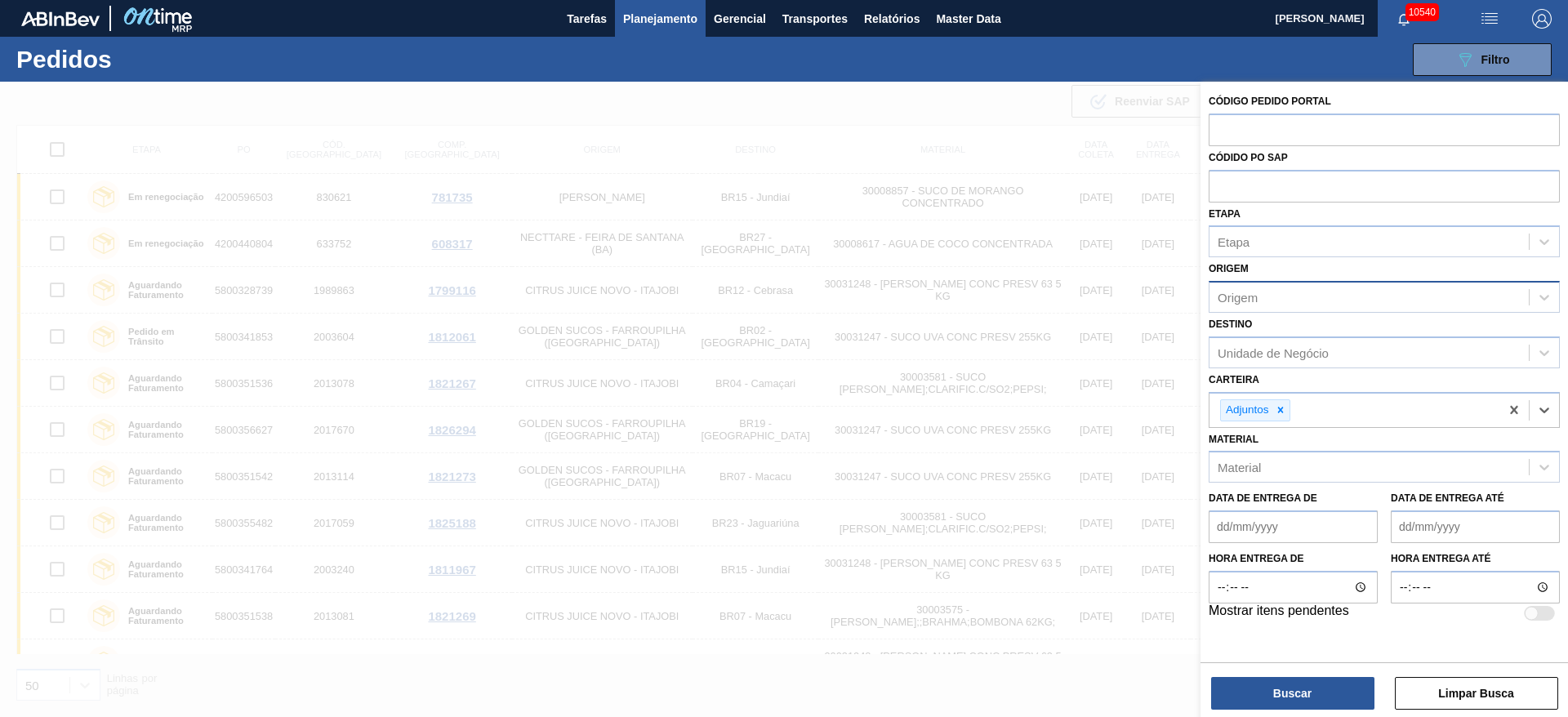
click at [1294, 291] on div "Origem" at bounding box center [1369, 298] width 320 height 24
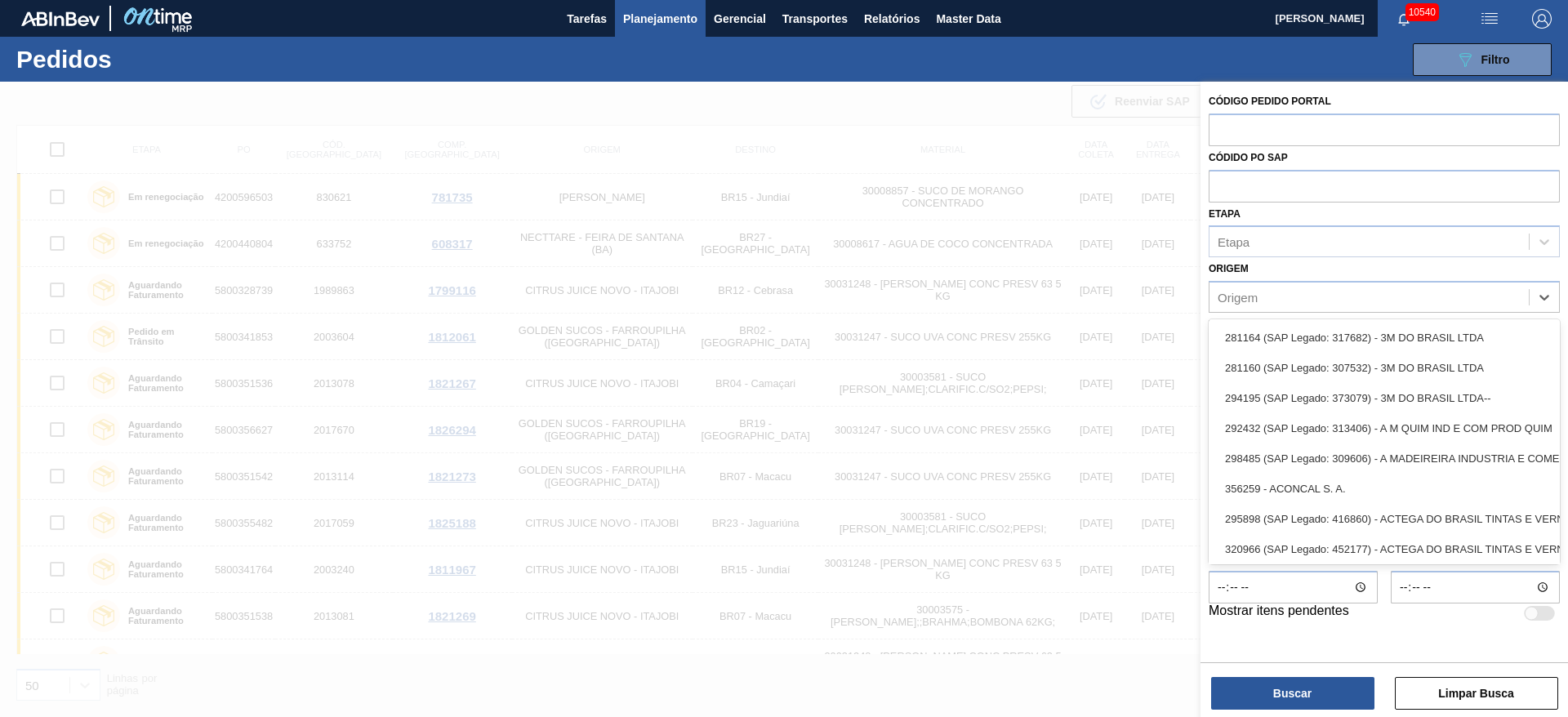
click at [1299, 263] on div "Origem option 281164 (SAP Legado: 317682) - 3M DO BRASIL LTDA focused, 1 of 101…" at bounding box center [1384, 285] width 352 height 56
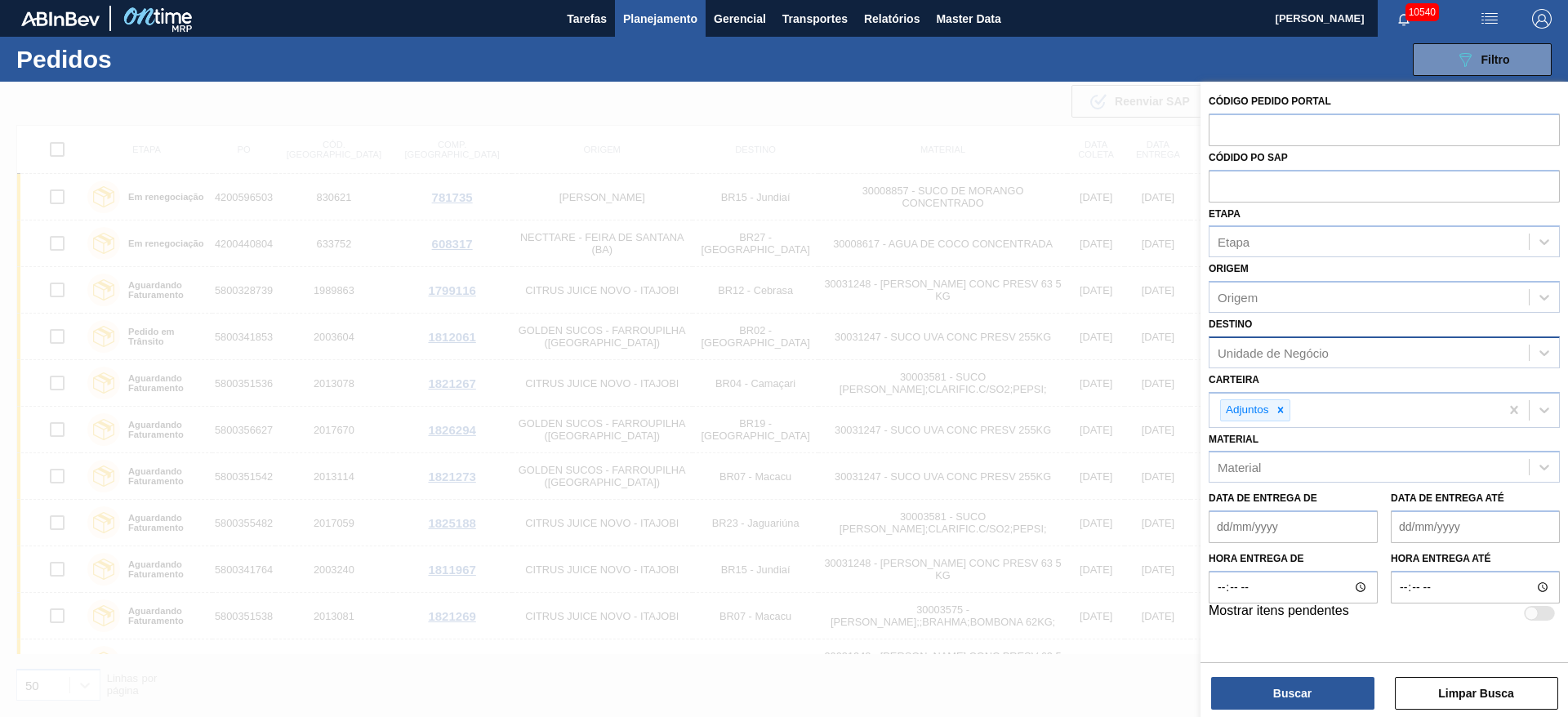
click at [1283, 349] on div "Unidade de Negócio" at bounding box center [1273, 353] width 111 height 14
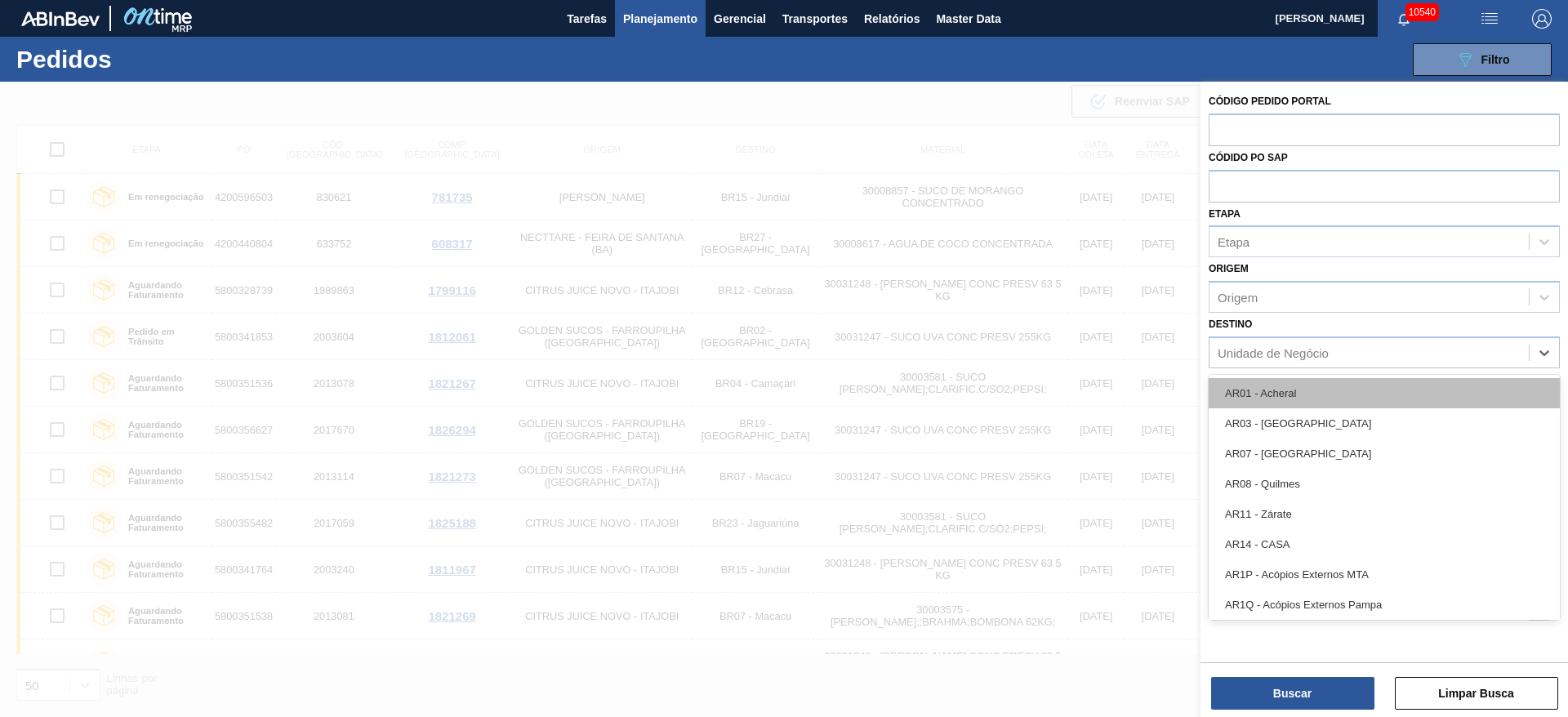
type input "3"
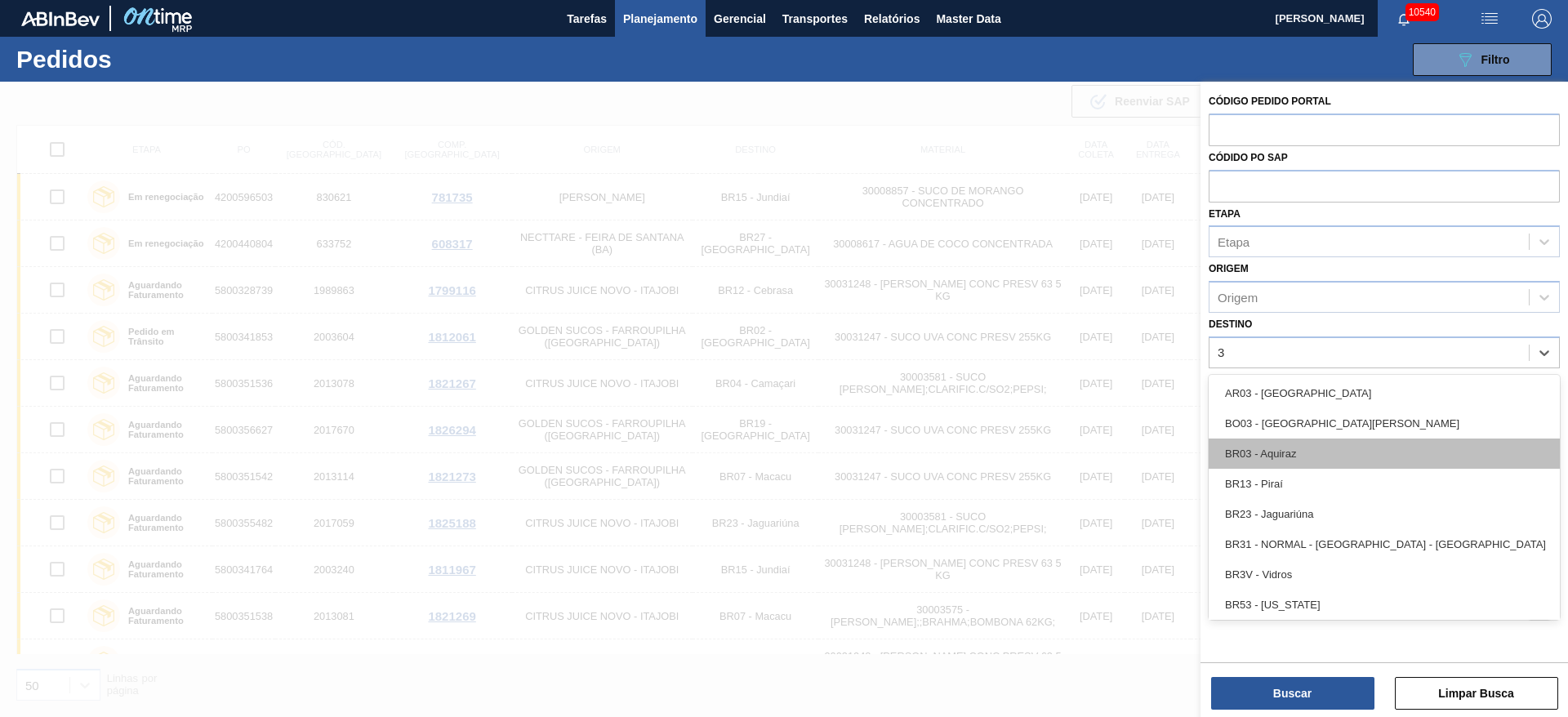
click at [1275, 448] on div "BR03 - Aquiraz" at bounding box center [1384, 454] width 352 height 30
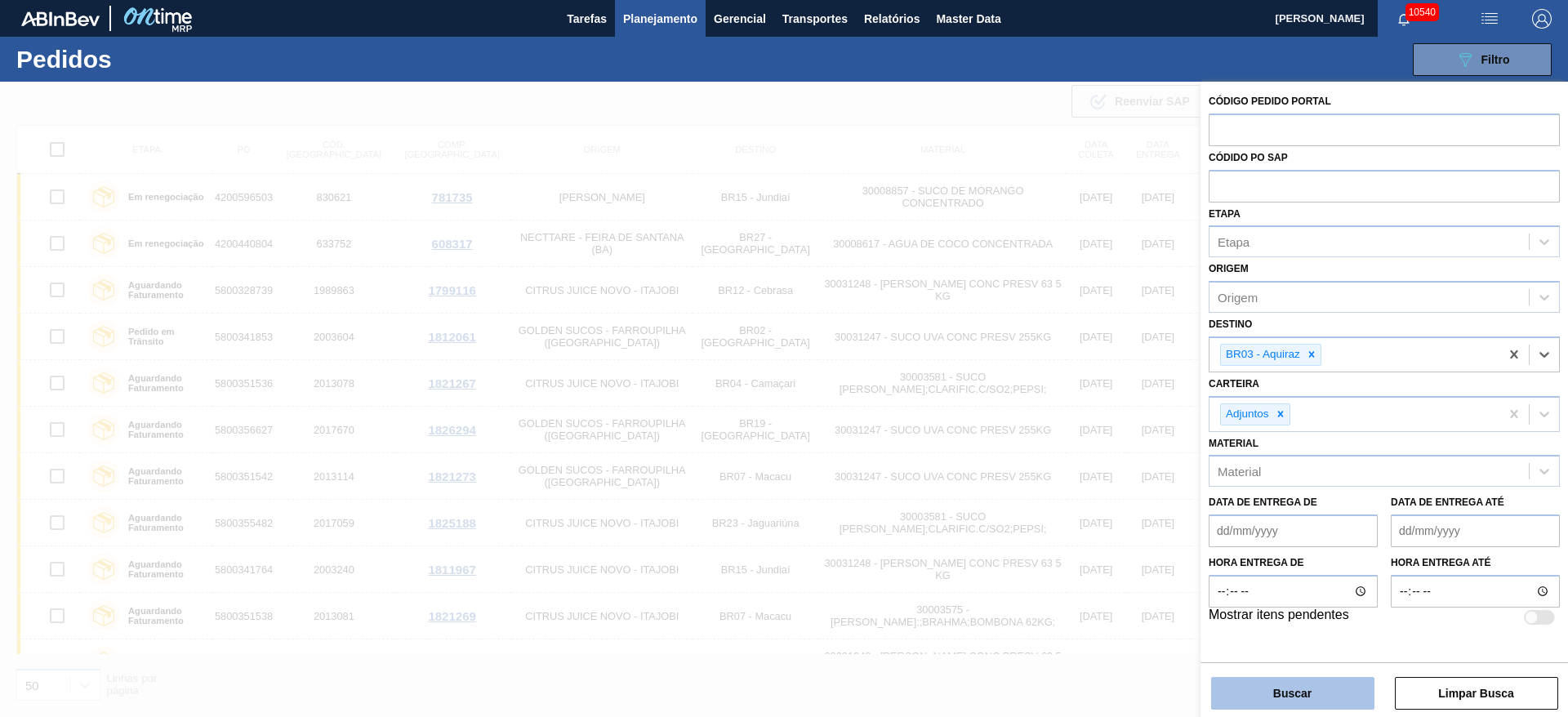
click at [1301, 684] on button "Buscar" at bounding box center [1292, 693] width 163 height 33
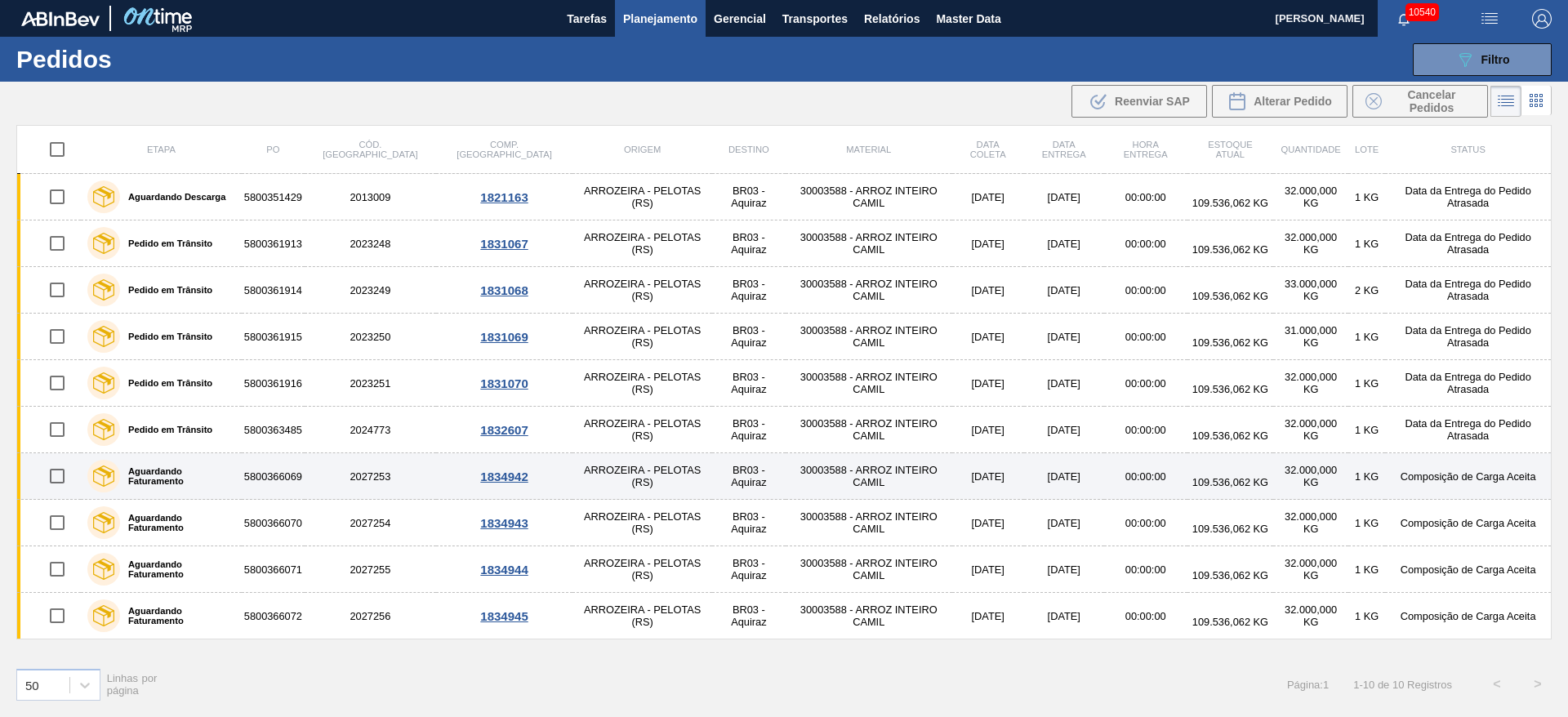
click at [64, 470] on input "checkbox" at bounding box center [57, 476] width 35 height 35
checkbox input "true"
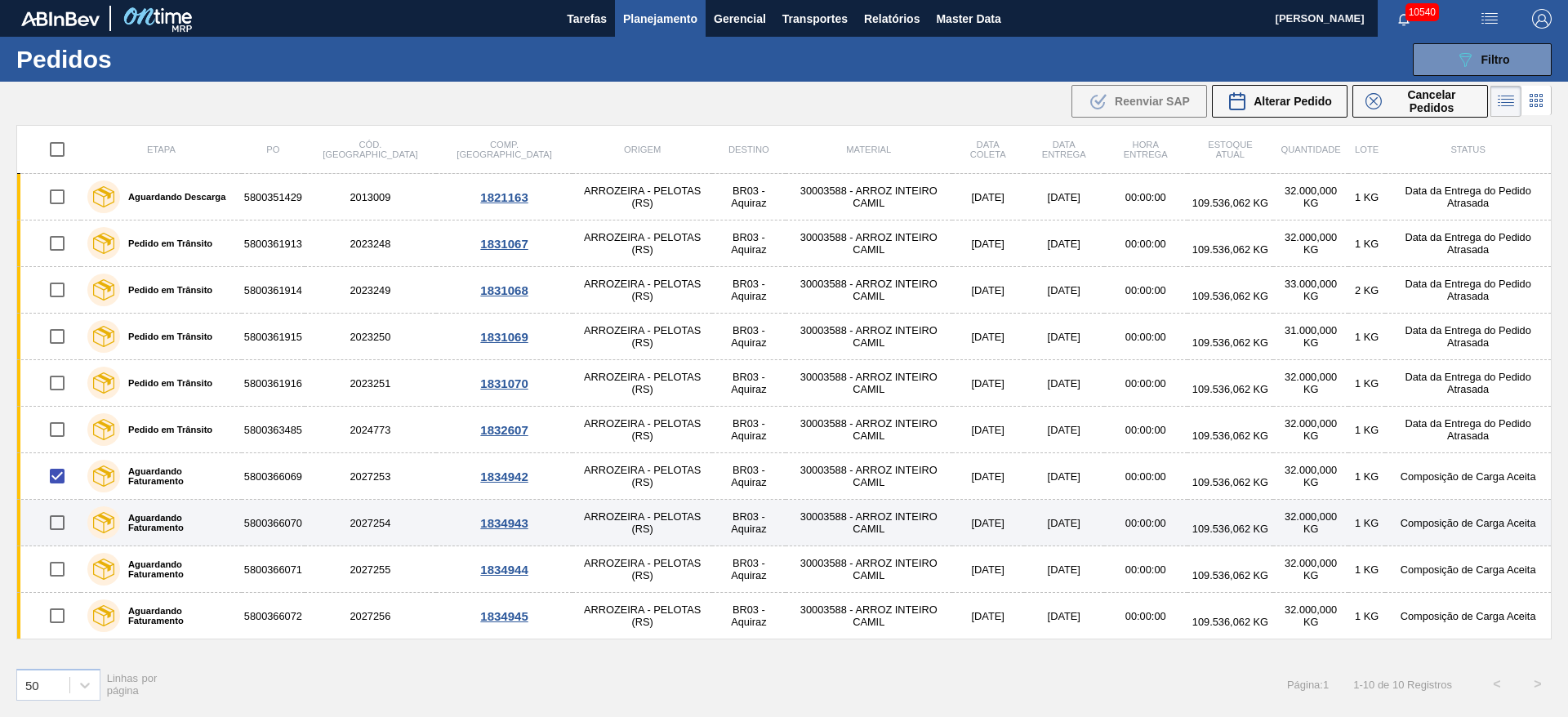
click at [58, 520] on input "checkbox" at bounding box center [57, 522] width 35 height 35
checkbox input "true"
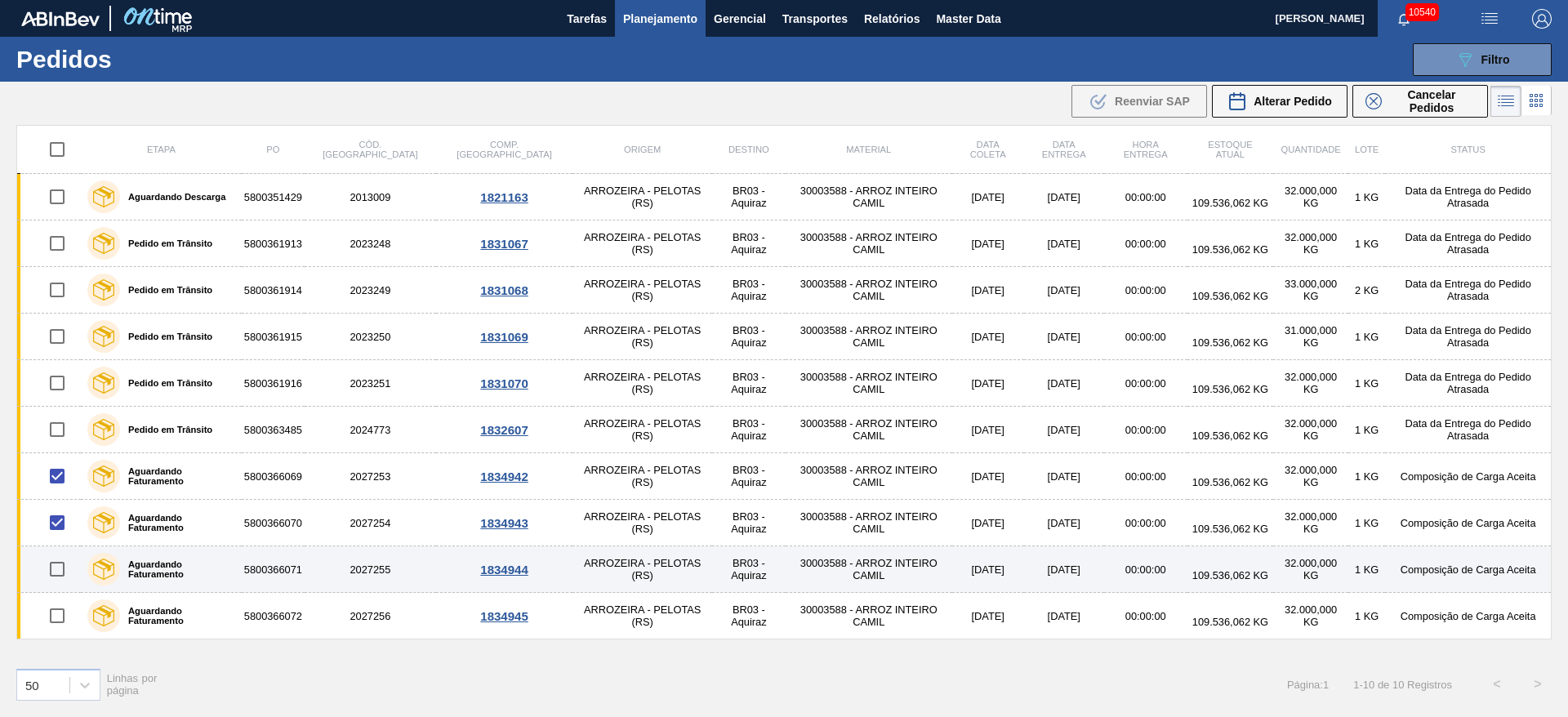
click at [56, 559] on input "checkbox" at bounding box center [57, 569] width 35 height 35
checkbox input "true"
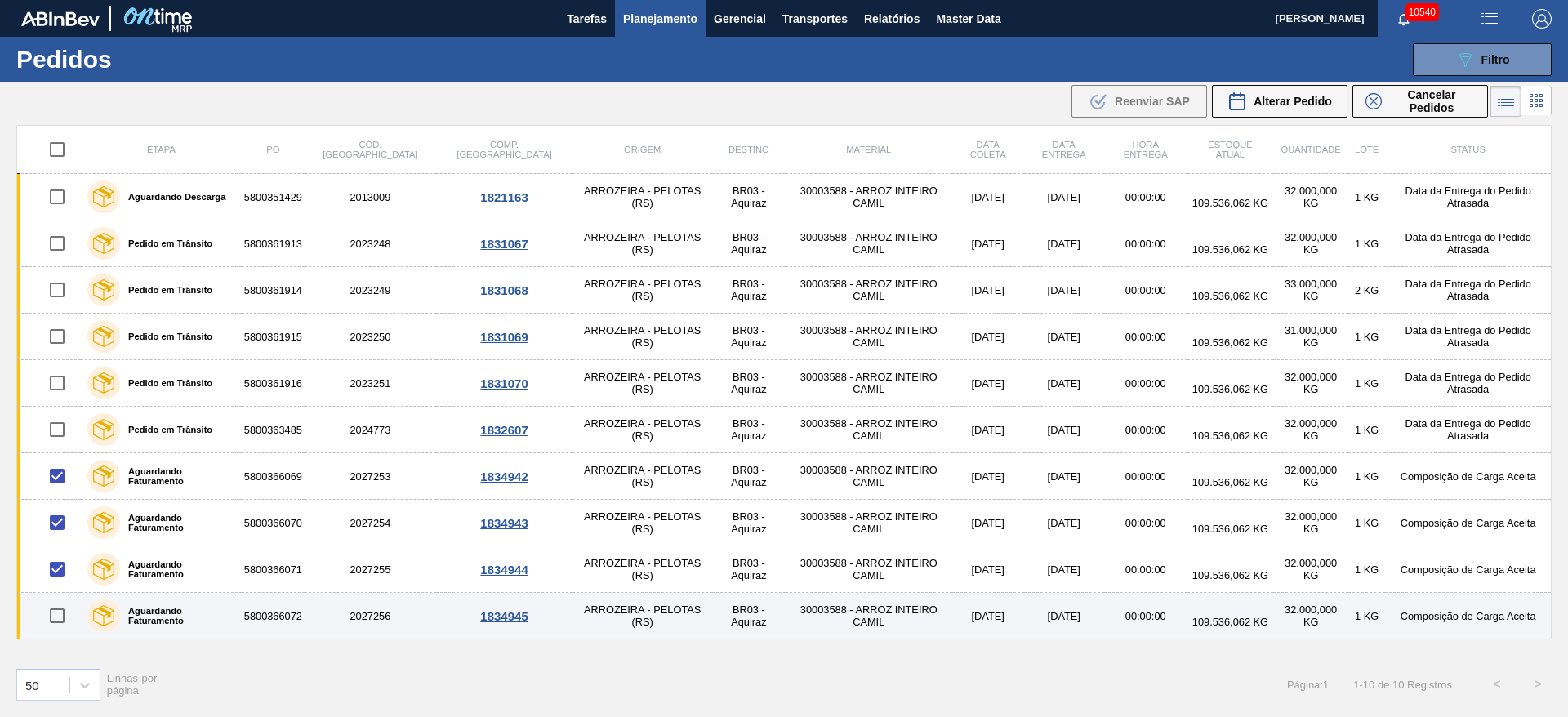
drag, startPoint x: 55, startPoint y: 624, endPoint x: 64, endPoint y: 625, distance: 9.1
click at [53, 625] on input "checkbox" at bounding box center [57, 616] width 35 height 35
checkbox input "true"
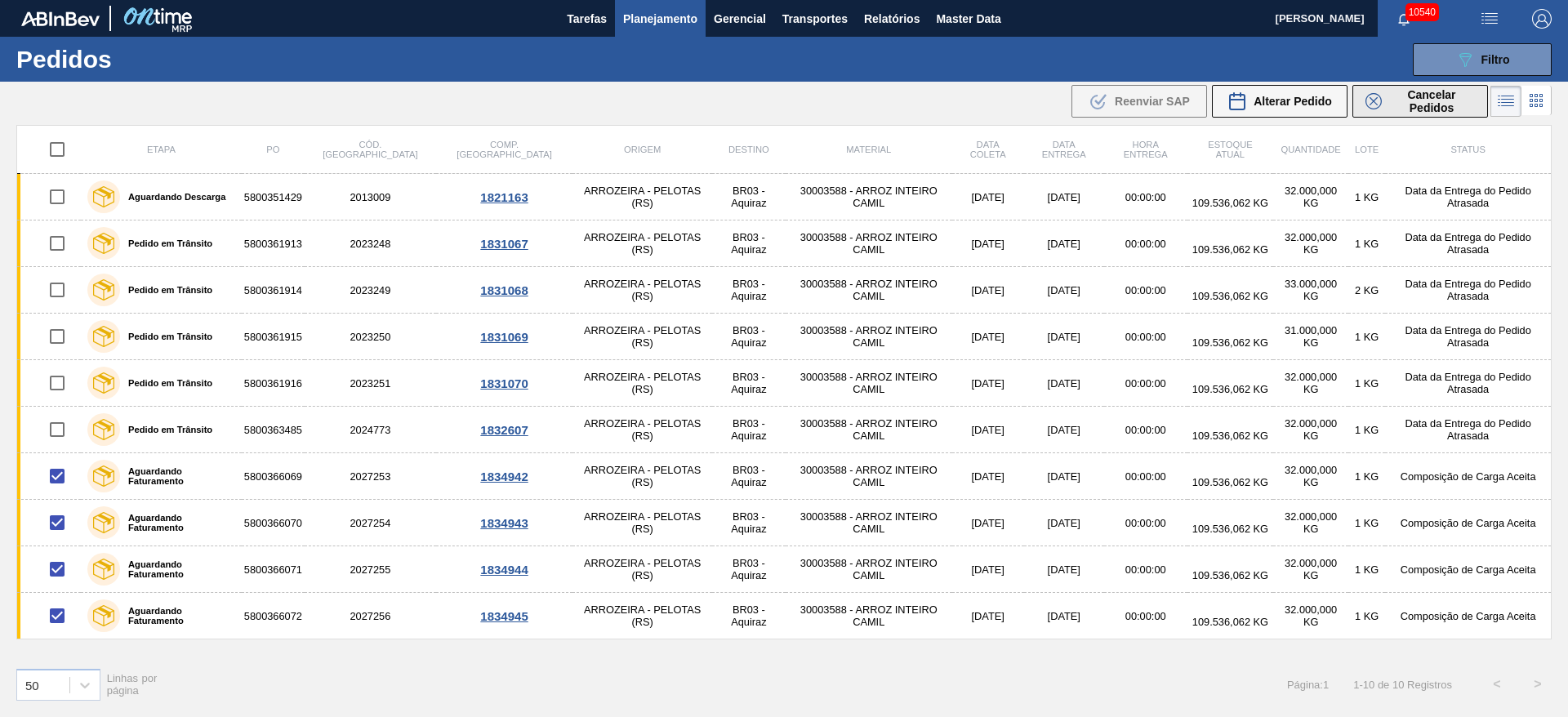
click at [1390, 108] on span "Cancelar Pedidos" at bounding box center [1431, 101] width 86 height 26
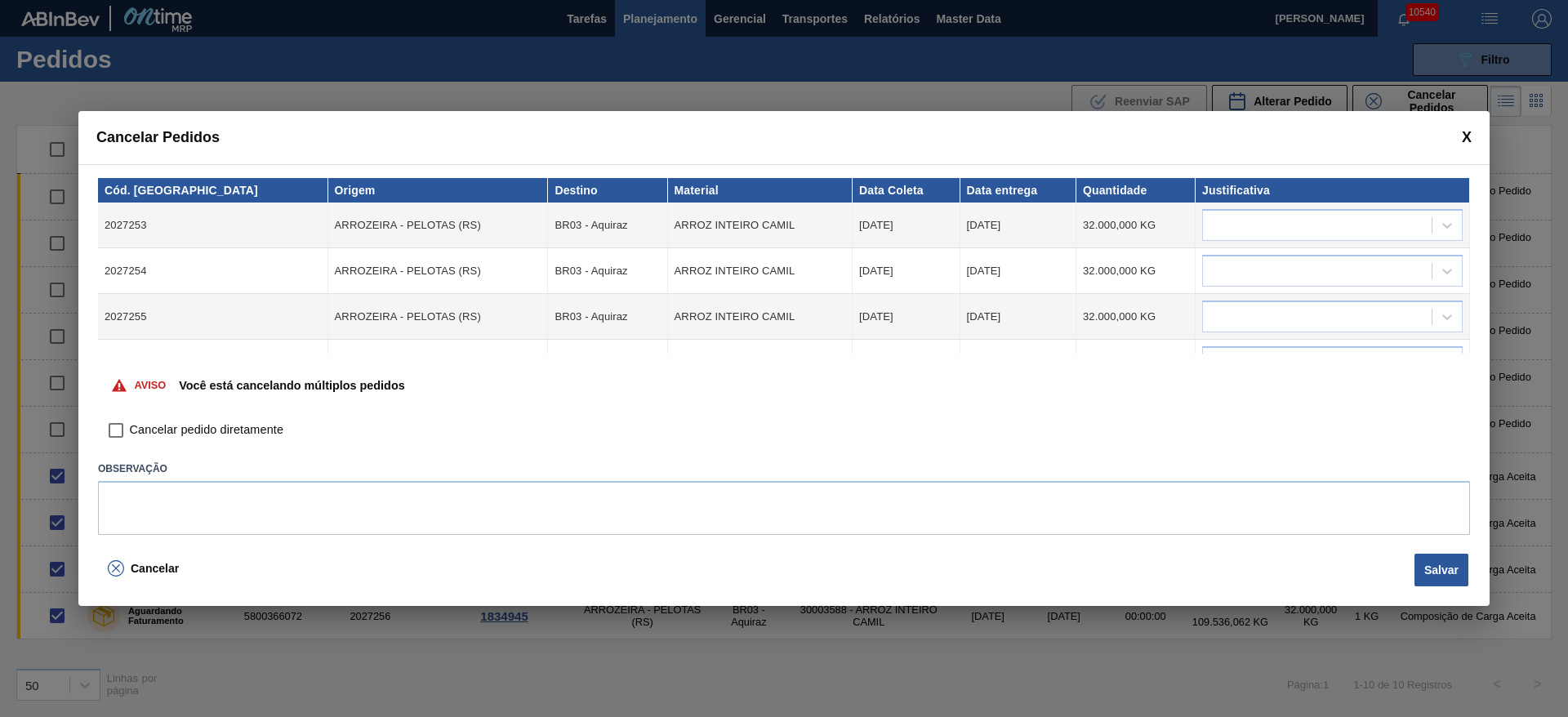
click at [115, 443] on input "Cancelar pedido diretamente" at bounding box center [116, 430] width 28 height 28
checkbox input "true"
click at [1387, 218] on div at bounding box center [1317, 225] width 228 height 24
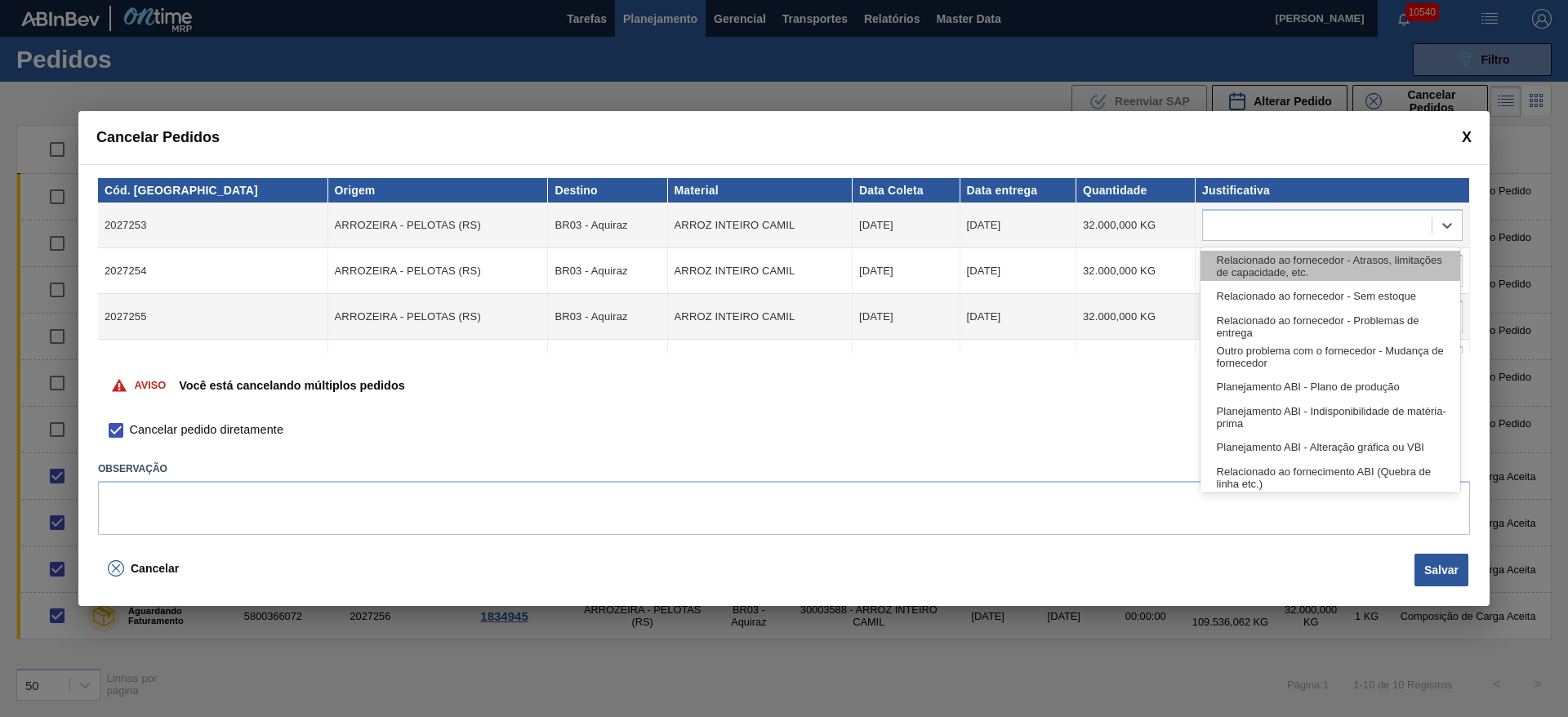
click at [1331, 258] on div "Relacionado ao fornecedor - Atrasos, limitações de capacidade, etc." at bounding box center [1330, 265] width 259 height 30
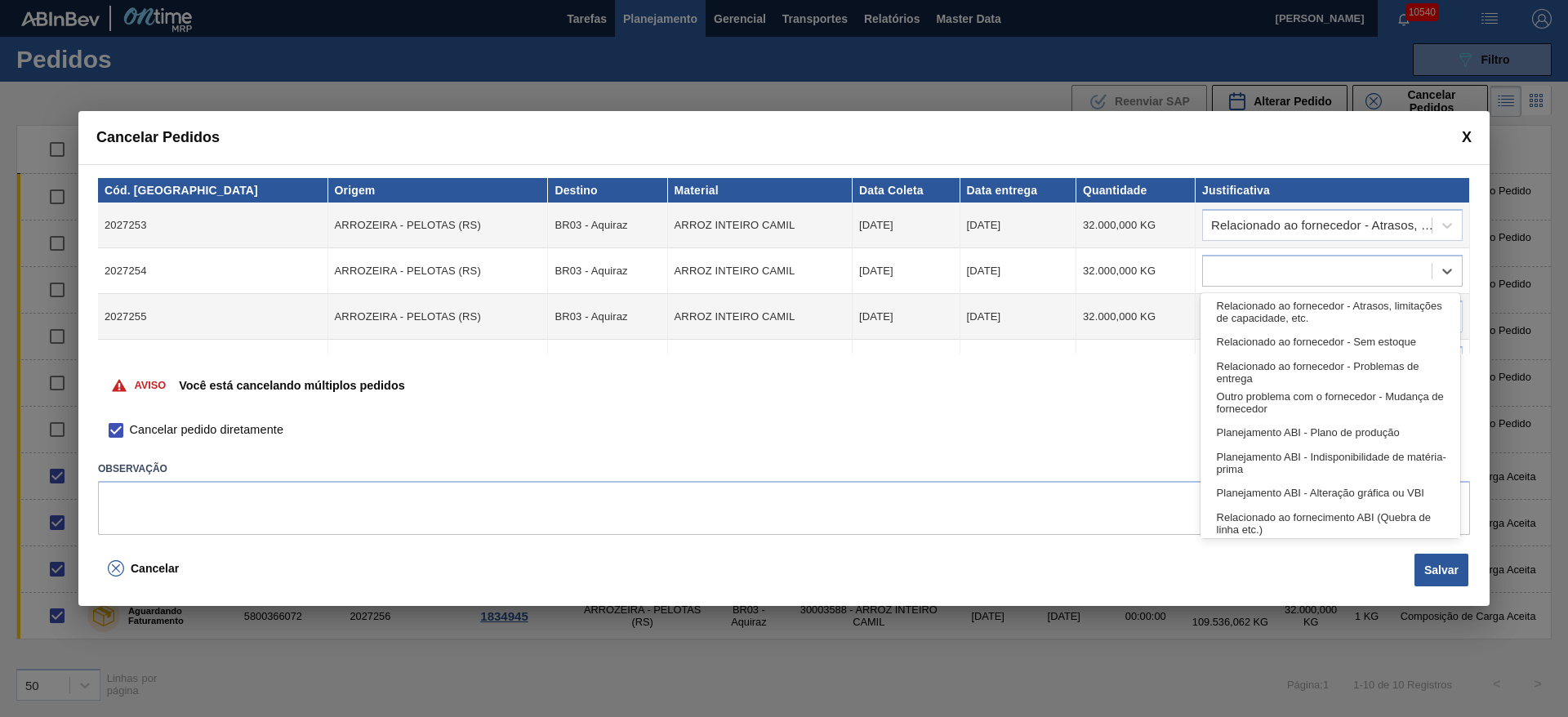
drag, startPoint x: 1321, startPoint y: 267, endPoint x: 1310, endPoint y: 287, distance: 22.8
click at [1320, 269] on div at bounding box center [1317, 271] width 228 height 24
click at [1304, 316] on div "Relacionado ao fornecedor - Atrasos, limitações de capacidade, etc." at bounding box center [1330, 311] width 259 height 30
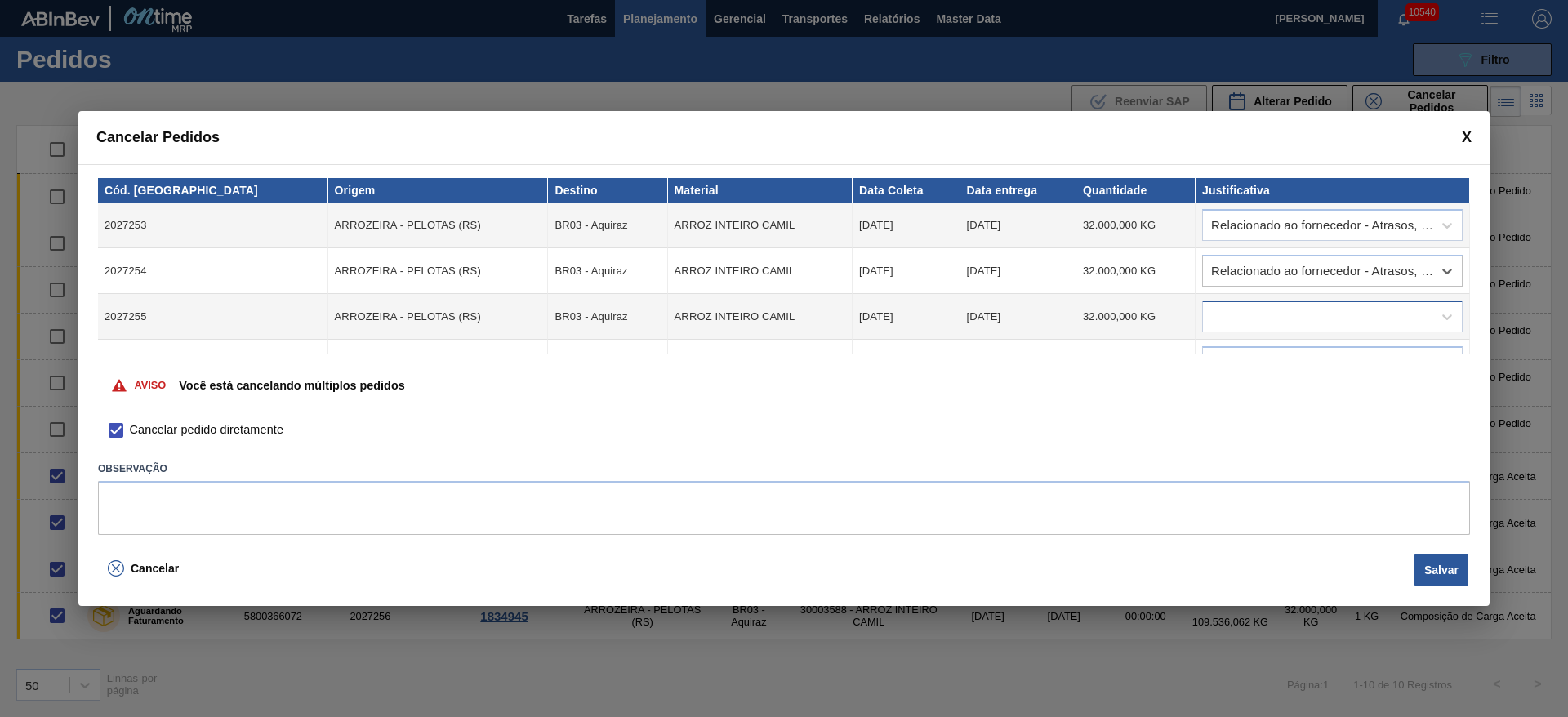
click at [1299, 318] on div at bounding box center [1317, 318] width 228 height 24
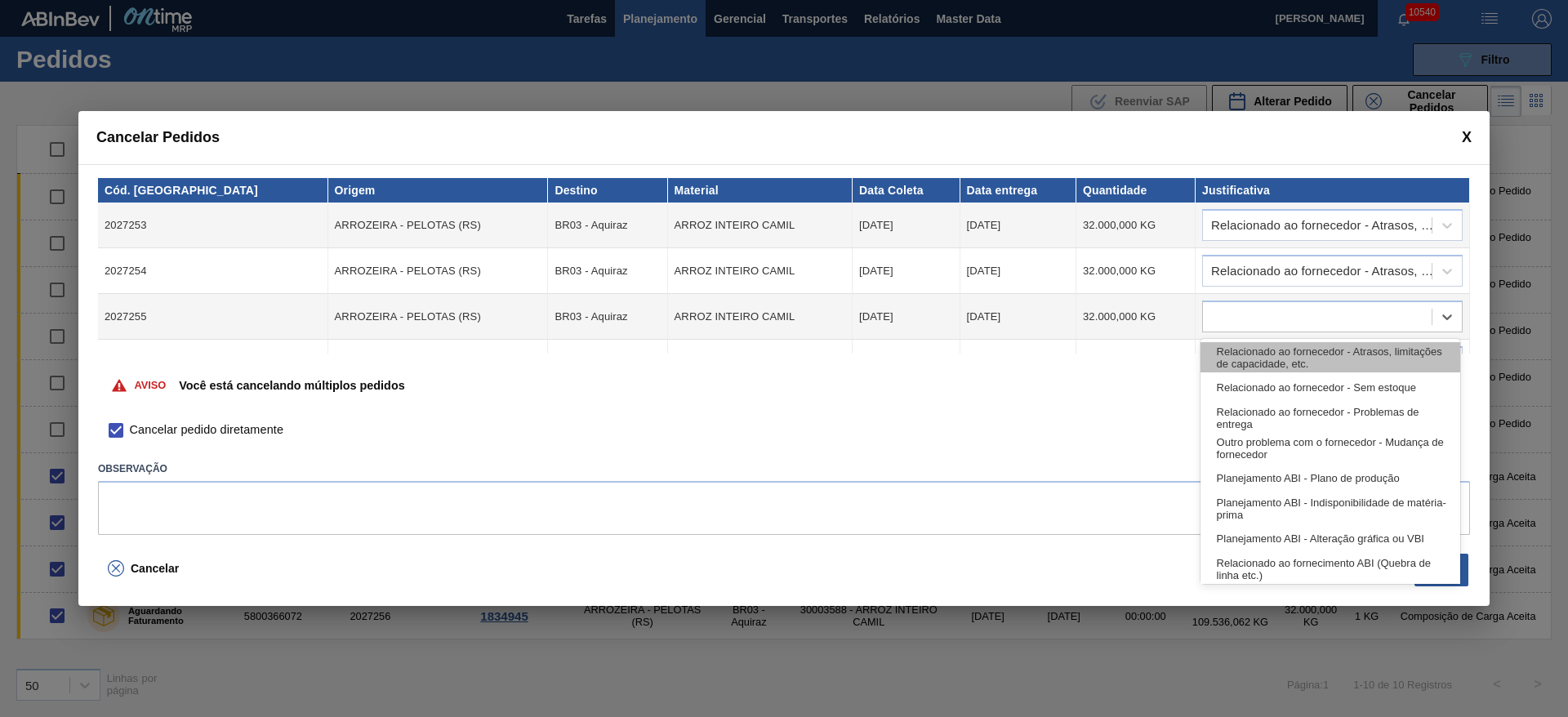
click at [1288, 350] on div "Relacionado ao fornecedor - Atrasos, limitações de capacidade, etc." at bounding box center [1330, 358] width 259 height 30
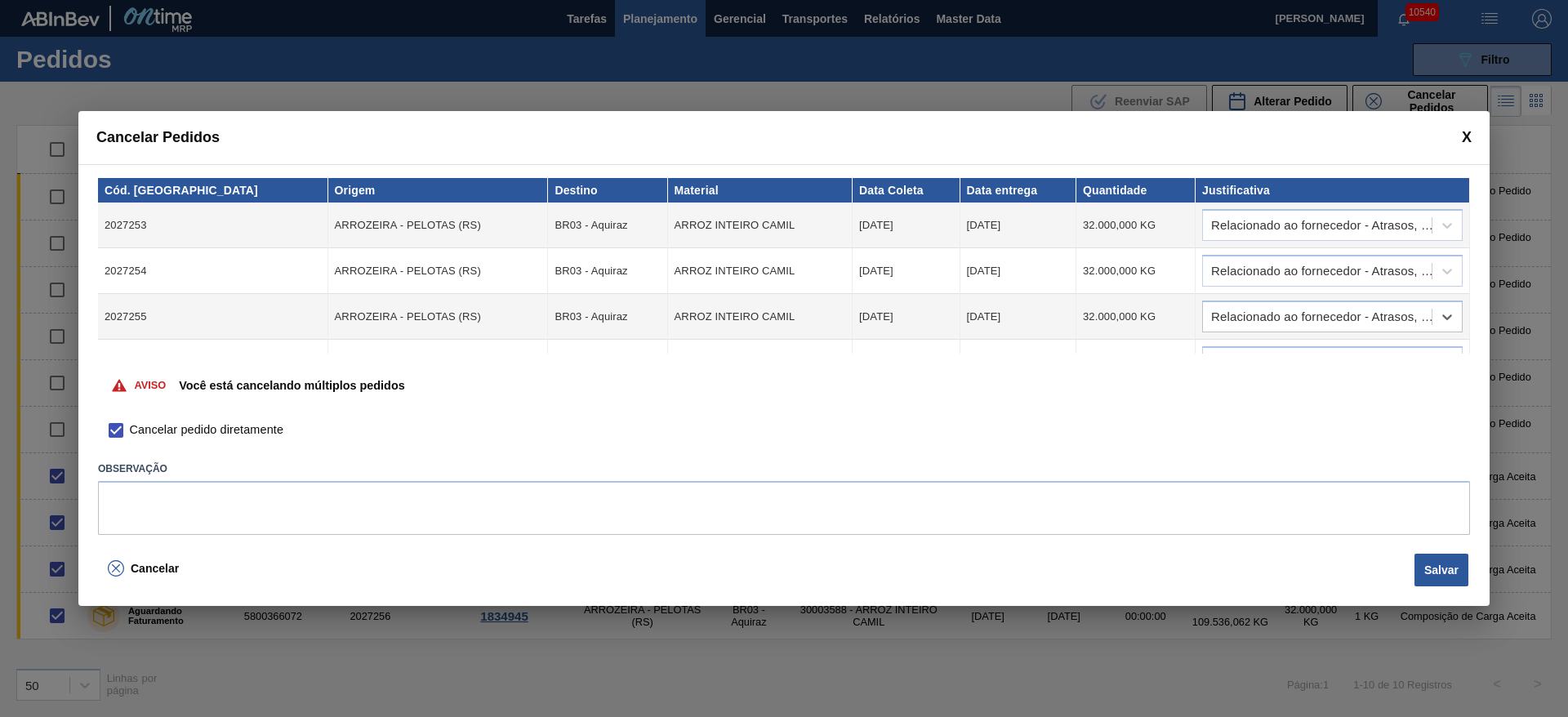
click at [1285, 356] on div "Aviso Você está cancelando múltiplos pedidos" at bounding box center [784, 384] width 1371 height 63
click at [1276, 351] on td at bounding box center [1333, 362] width 274 height 46
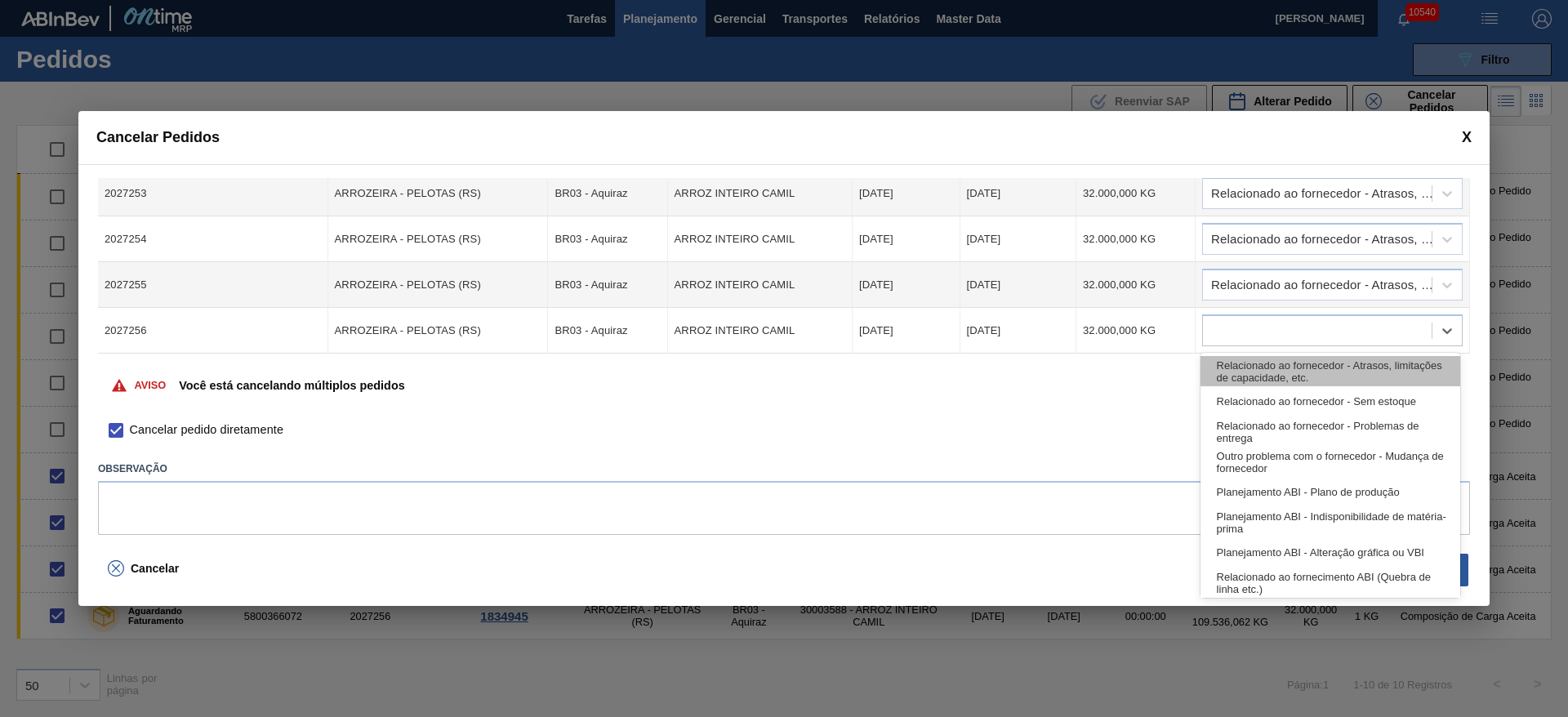
click at [1280, 364] on div "Relacionado ao fornecedor - Atrasos, limitações de capacidade, etc." at bounding box center [1330, 371] width 259 height 30
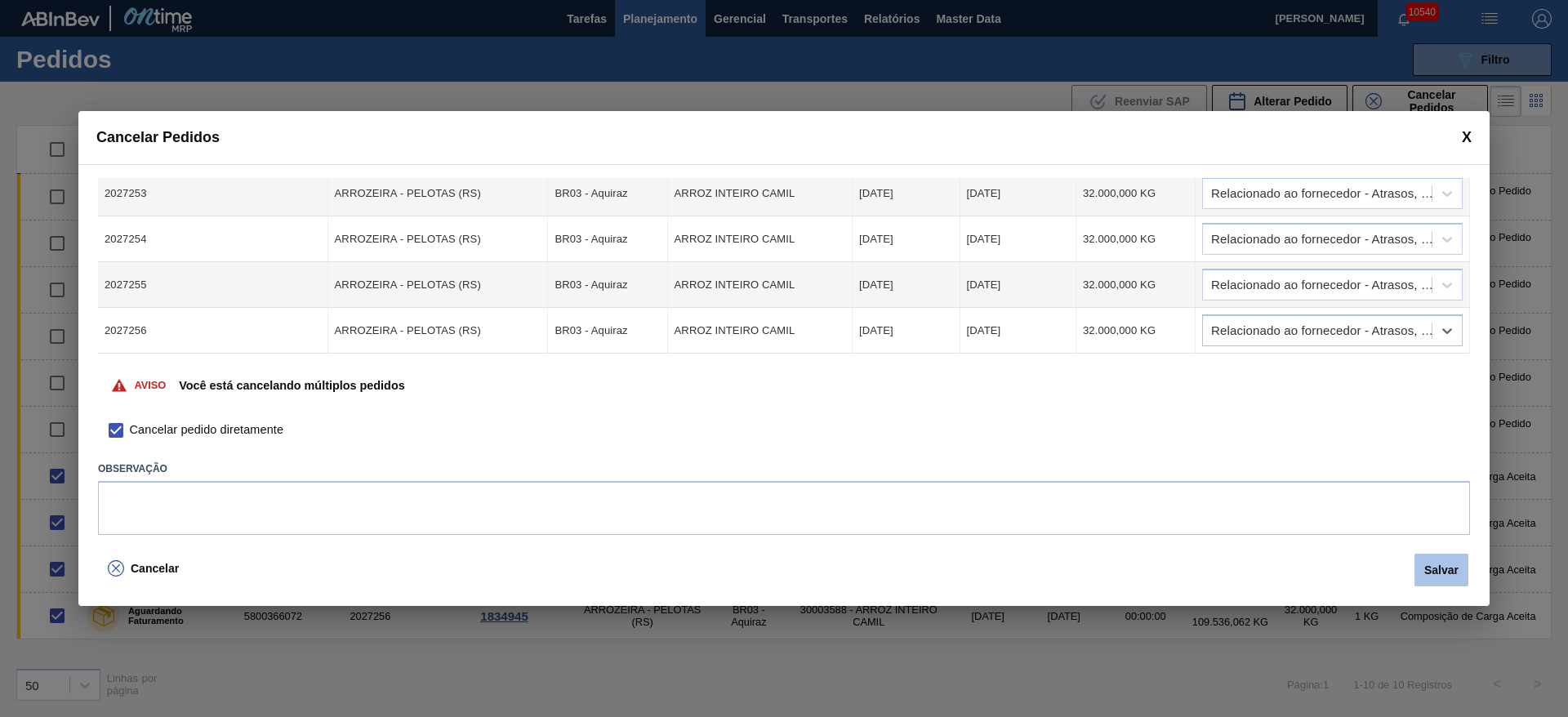
click at [1434, 573] on button "Salvar" at bounding box center [1441, 570] width 54 height 33
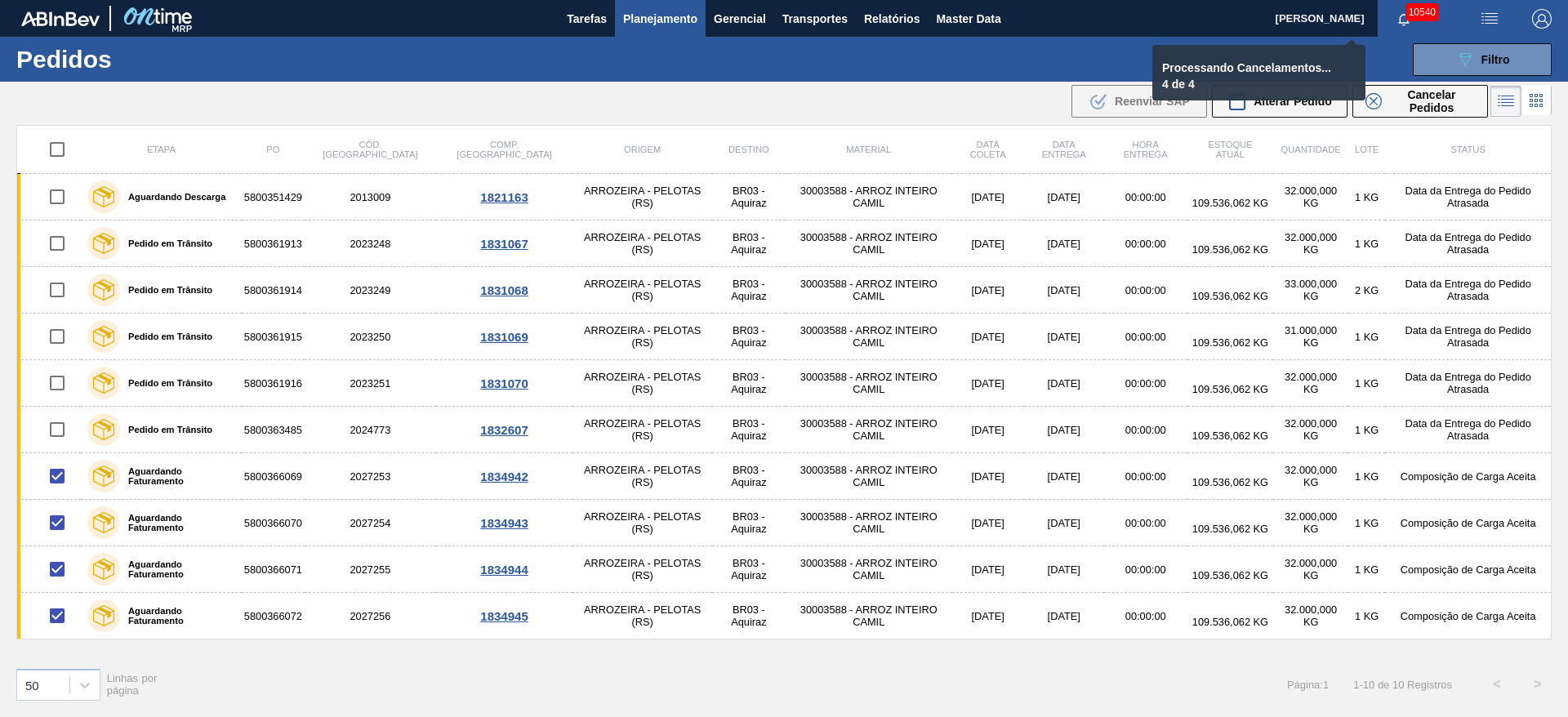
checkbox input "false"
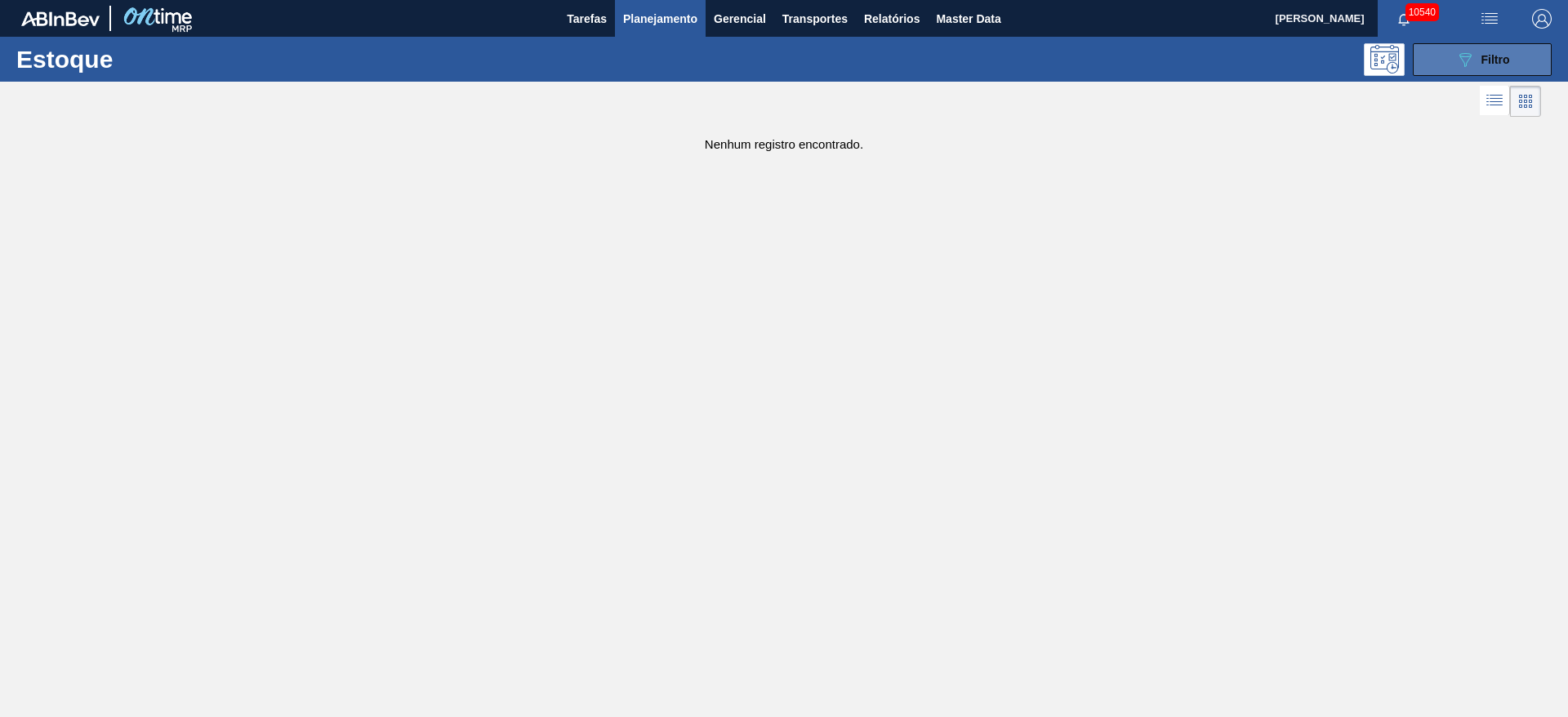
click at [1516, 72] on button "089F7B8B-B2A5-4AFE-B5C0-19BA573D28AC Filtro" at bounding box center [1483, 60] width 139 height 33
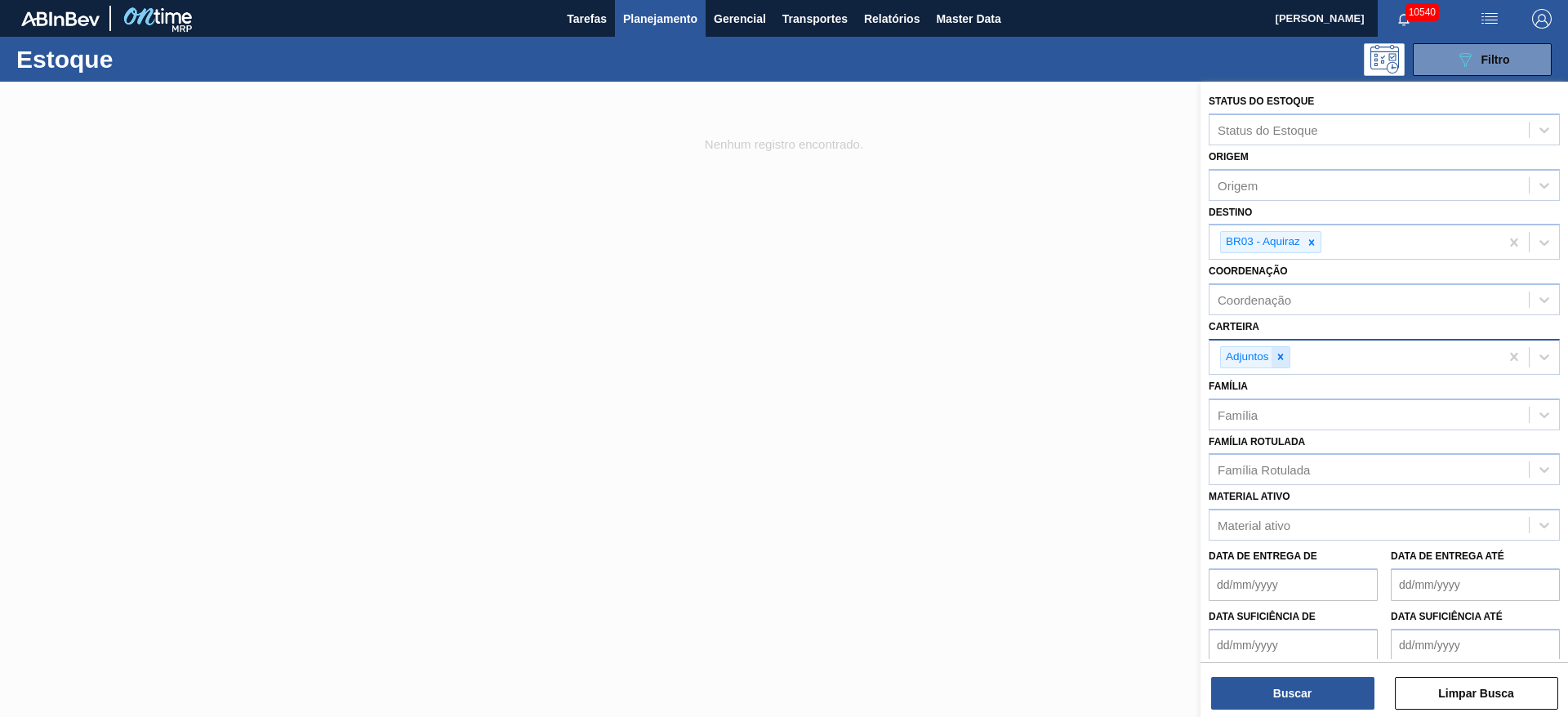
click at [1275, 358] on icon at bounding box center [1281, 358] width 12 height 12
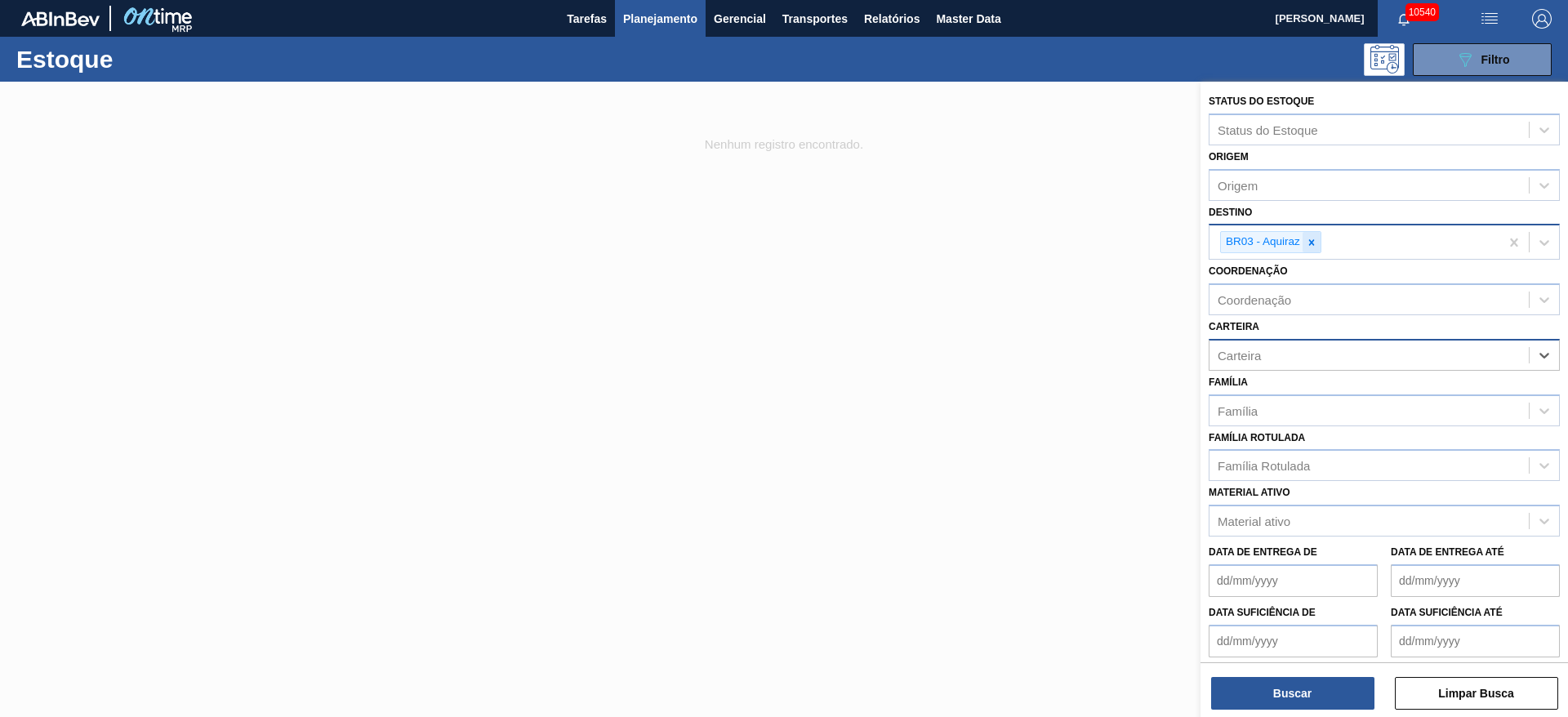
click at [1312, 250] on div at bounding box center [1312, 242] width 18 height 21
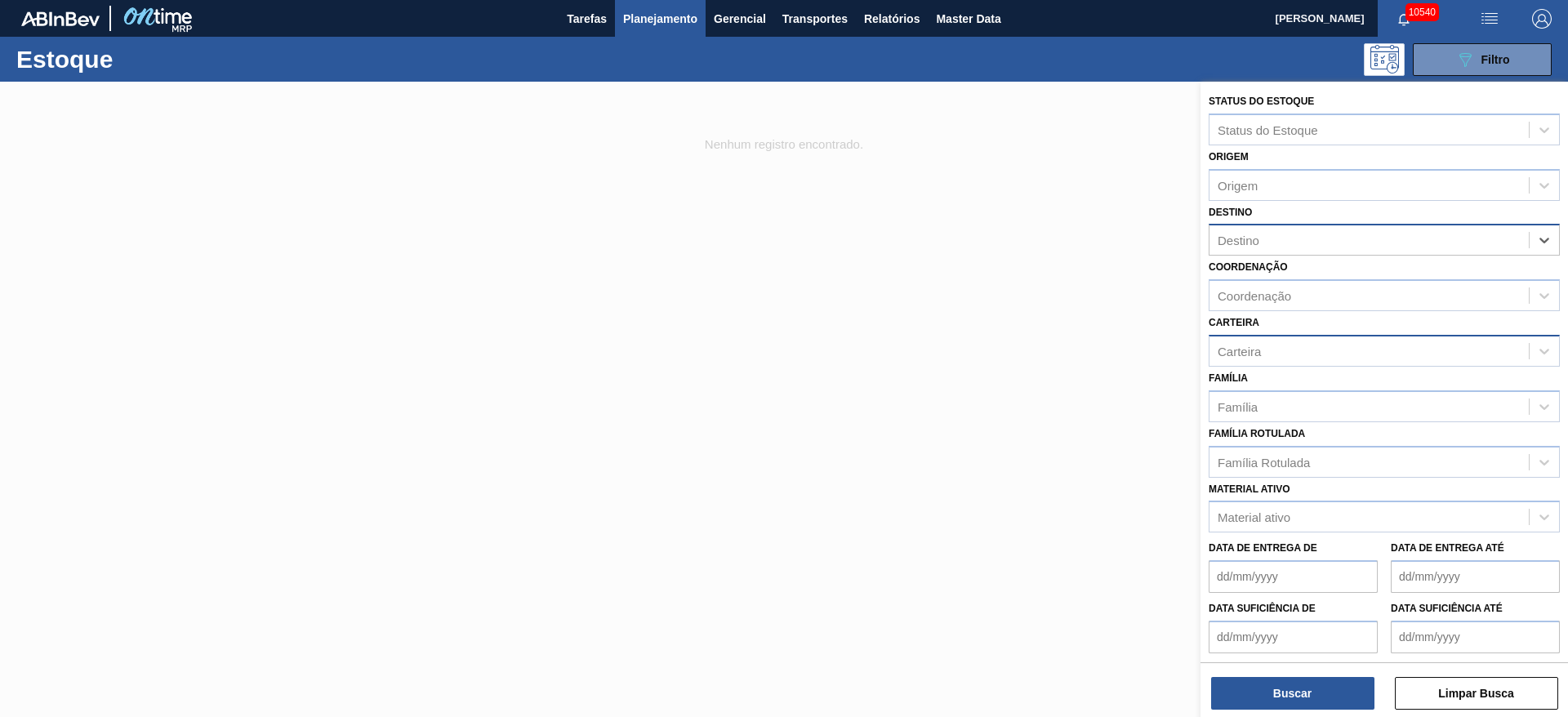
type input "5"
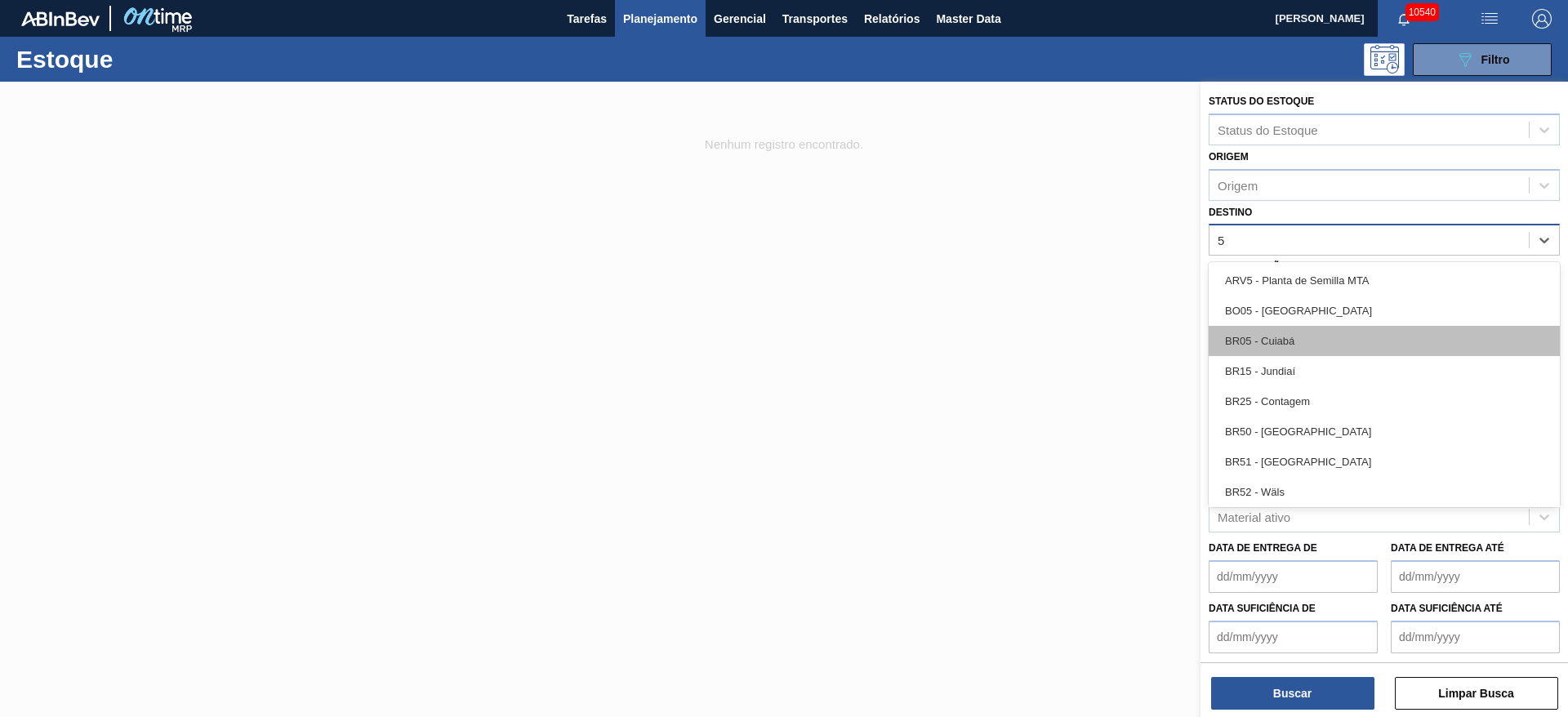
click at [1267, 346] on div "BR05 - Cuiabá" at bounding box center [1384, 341] width 352 height 30
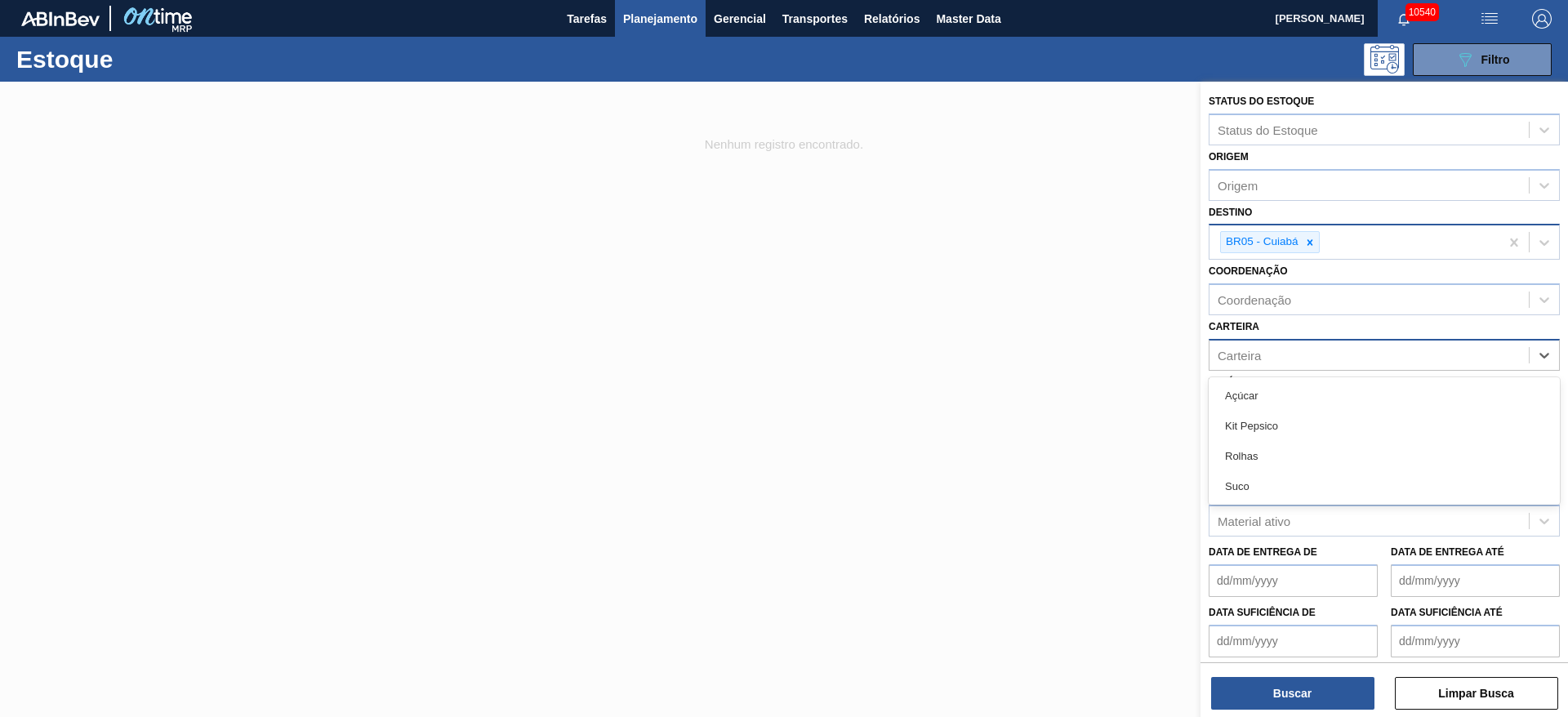
click at [1274, 360] on div "Carteira" at bounding box center [1369, 355] width 320 height 24
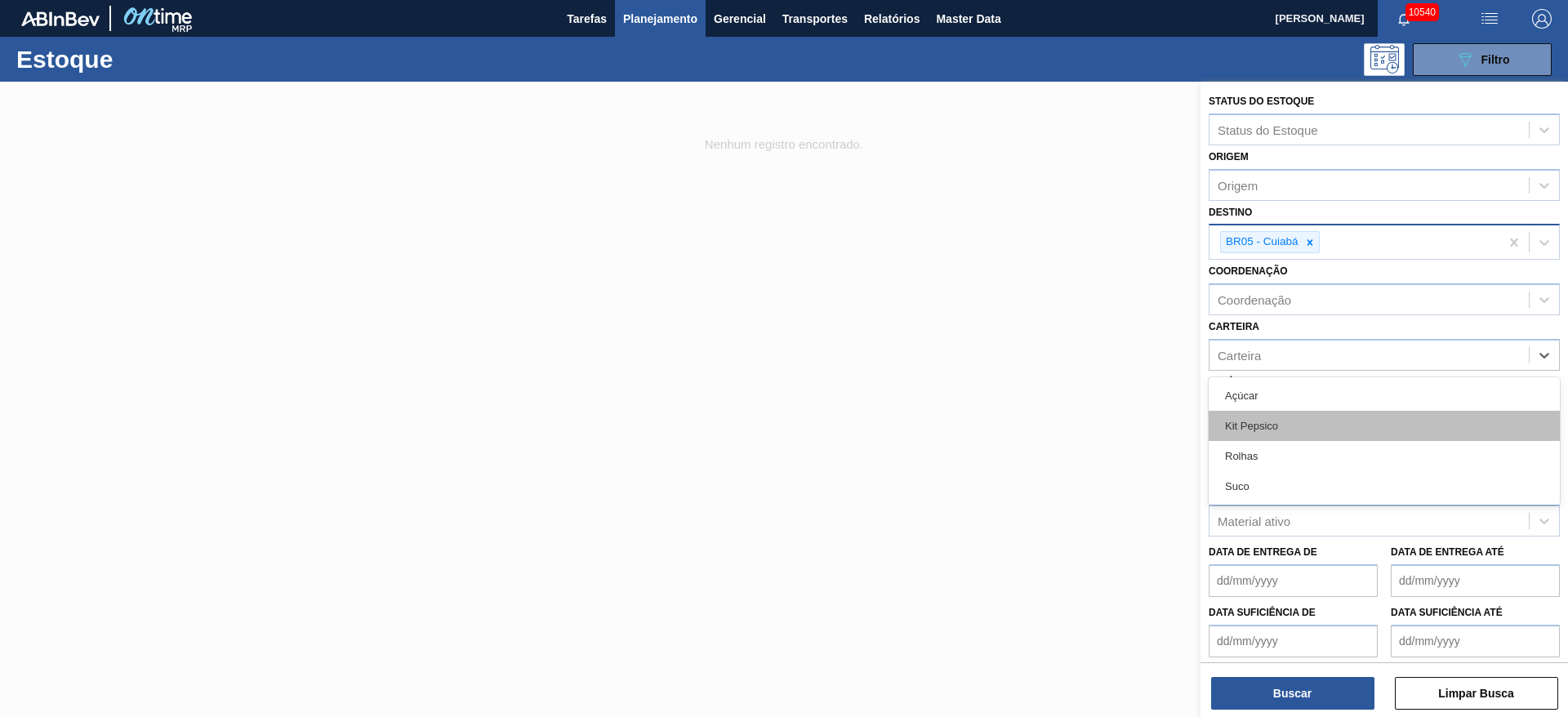
click at [1278, 425] on div "Kit Pepsico" at bounding box center [1384, 426] width 352 height 30
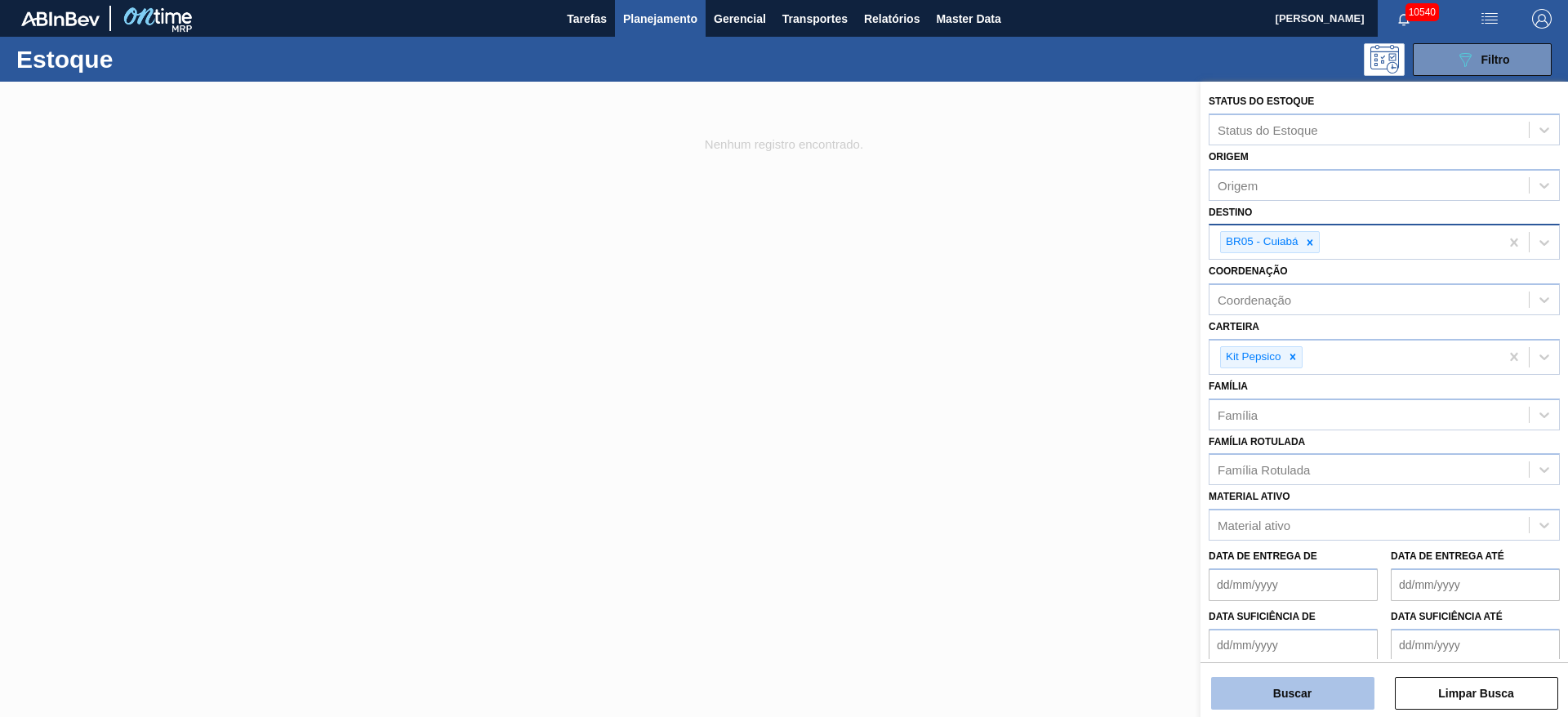
click at [1283, 690] on button "Buscar" at bounding box center [1292, 693] width 163 height 33
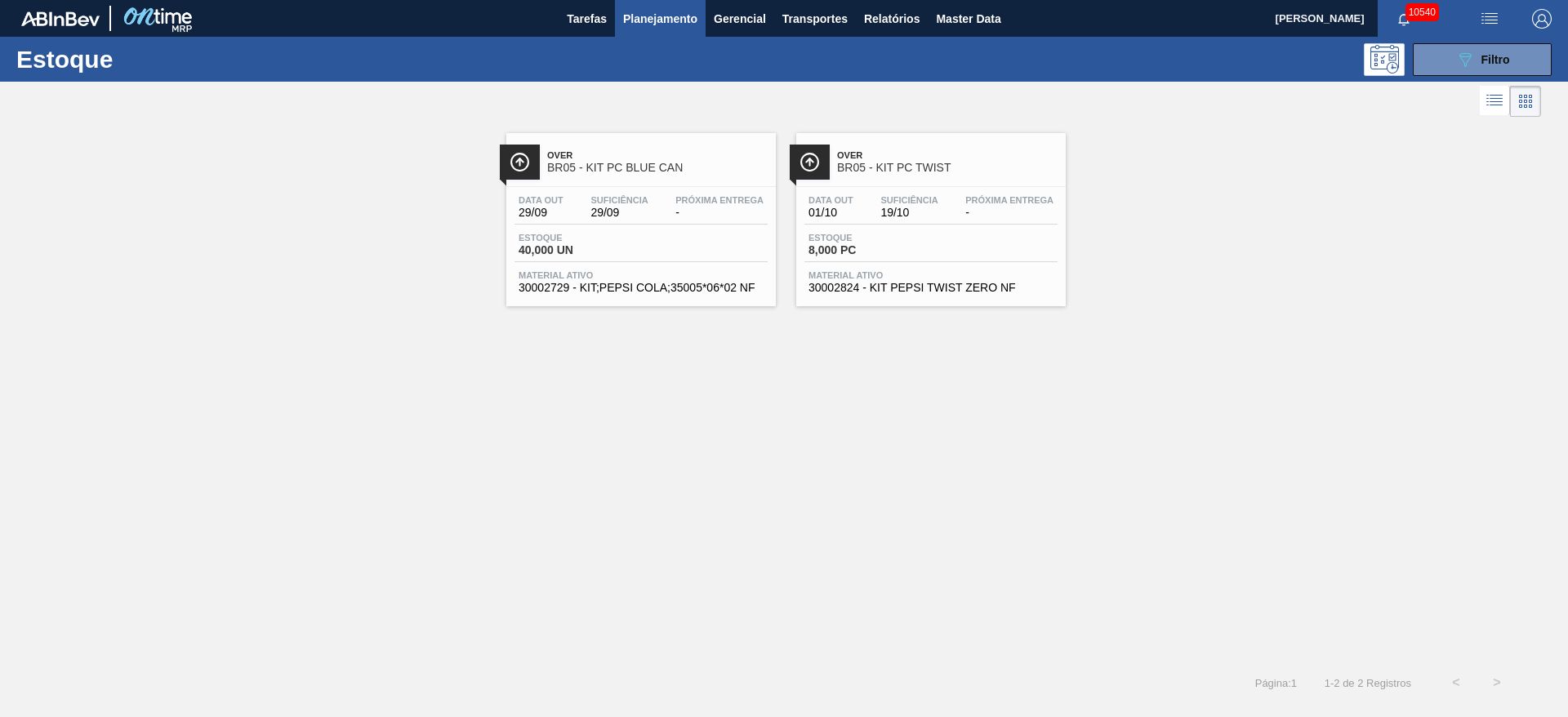
click at [1454, 77] on div "Estoque 089F7B8B-B2A5-4AFE-B5C0-19BA573D28AC Filtro" at bounding box center [784, 59] width 1568 height 45
click at [1450, 63] on button "089F7B8B-B2A5-4AFE-B5C0-19BA573D28AC Filtro" at bounding box center [1483, 60] width 139 height 33
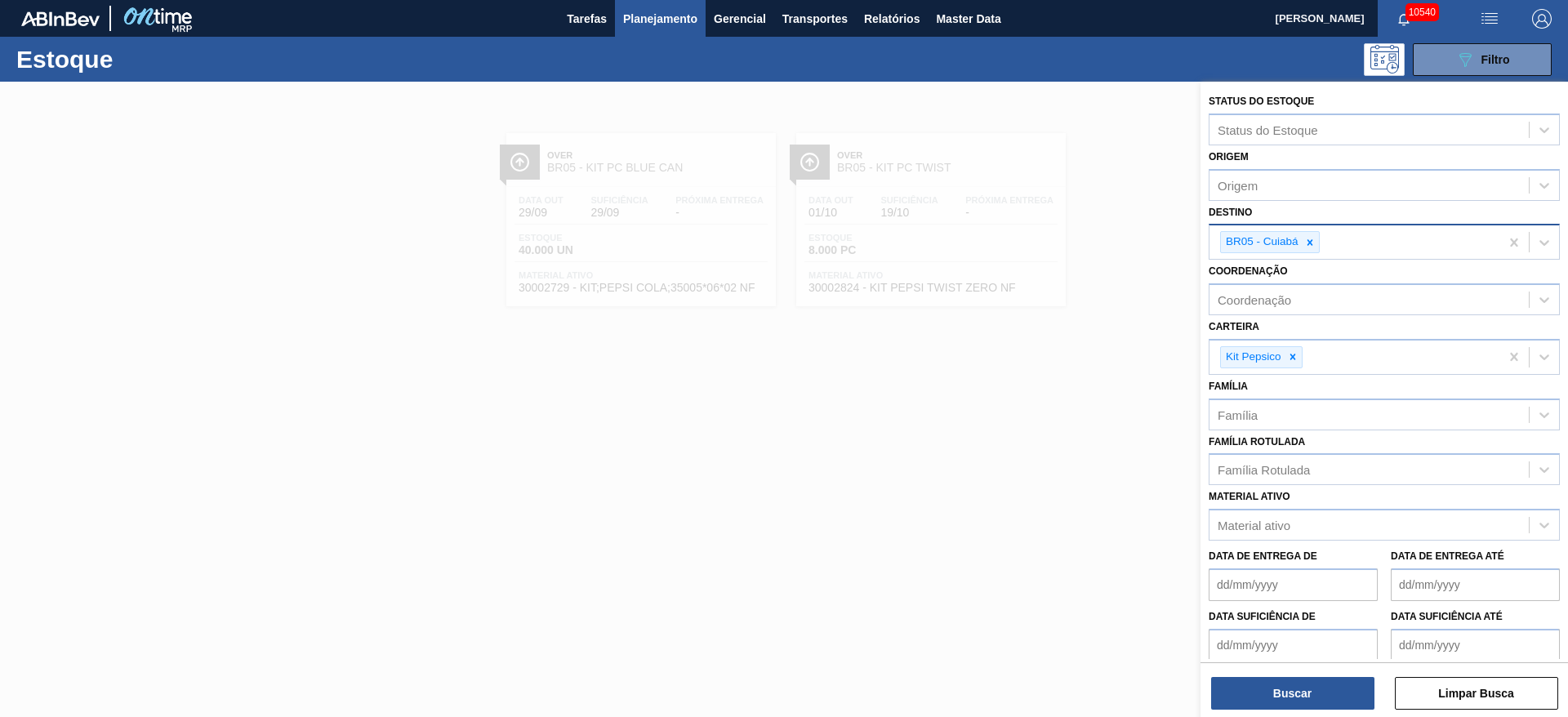
drag, startPoint x: 1307, startPoint y: 232, endPoint x: 1305, endPoint y: 244, distance: 12.2
click at [1308, 234] on div at bounding box center [1310, 242] width 18 height 21
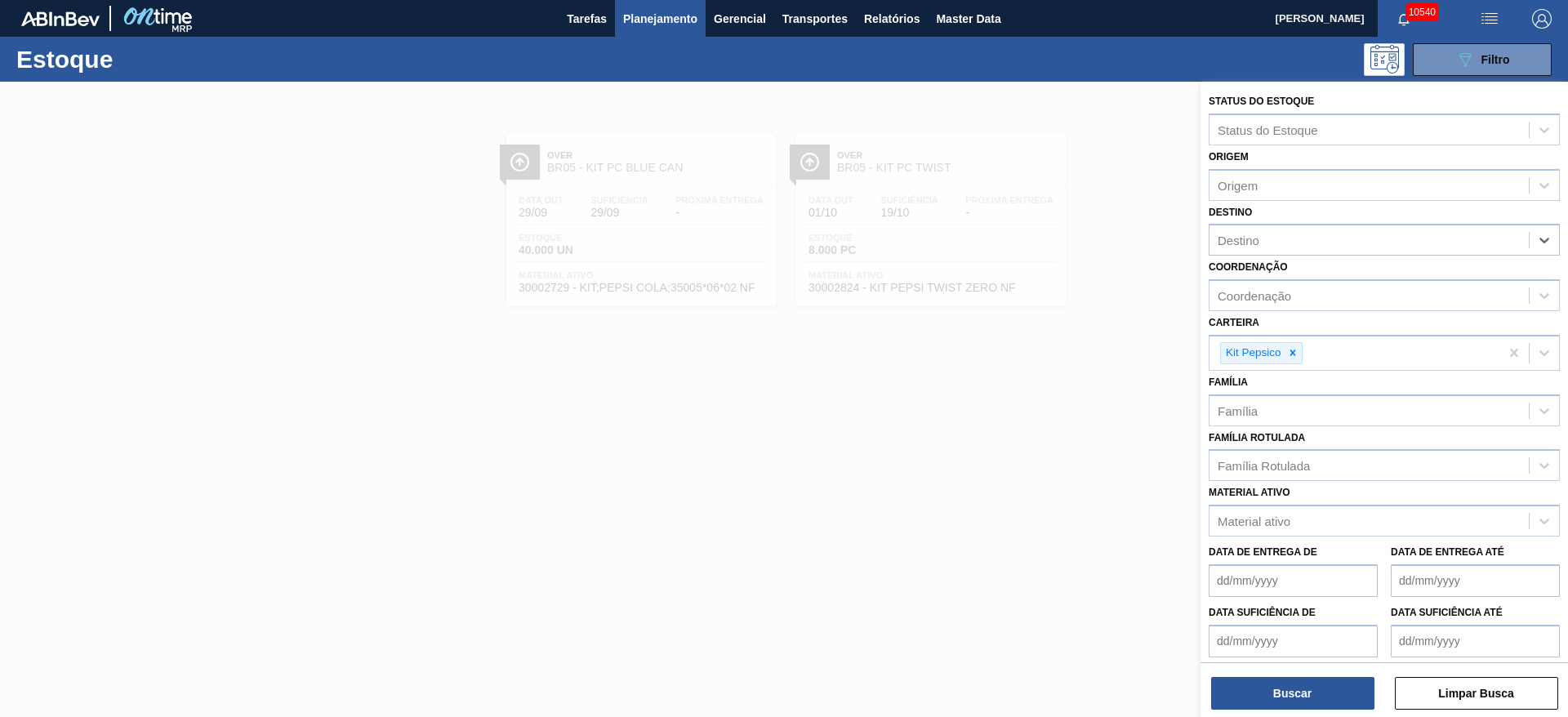
type input "12"
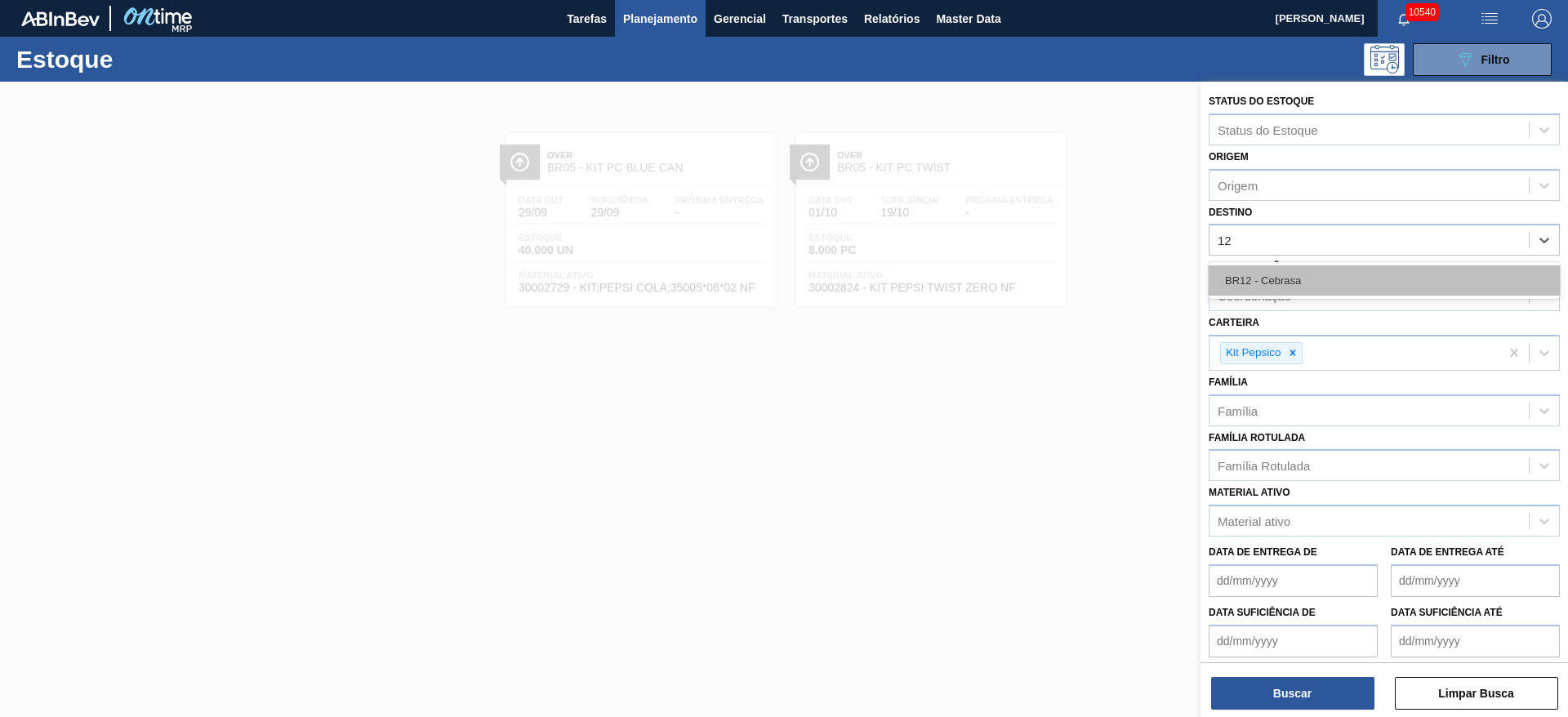
click at [1284, 274] on div "BR12 - Cebrasa" at bounding box center [1384, 280] width 352 height 30
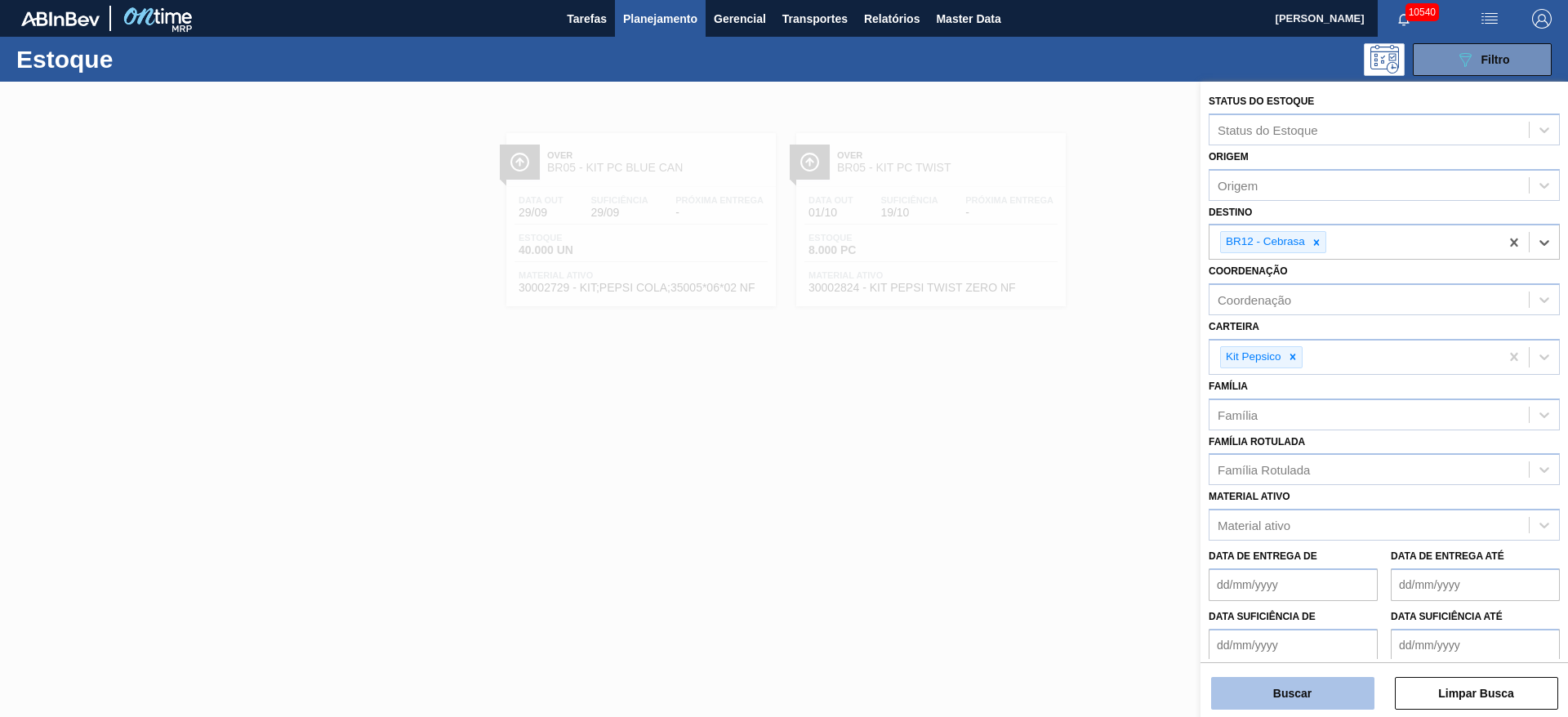
click at [1258, 701] on button "Buscar" at bounding box center [1292, 693] width 163 height 33
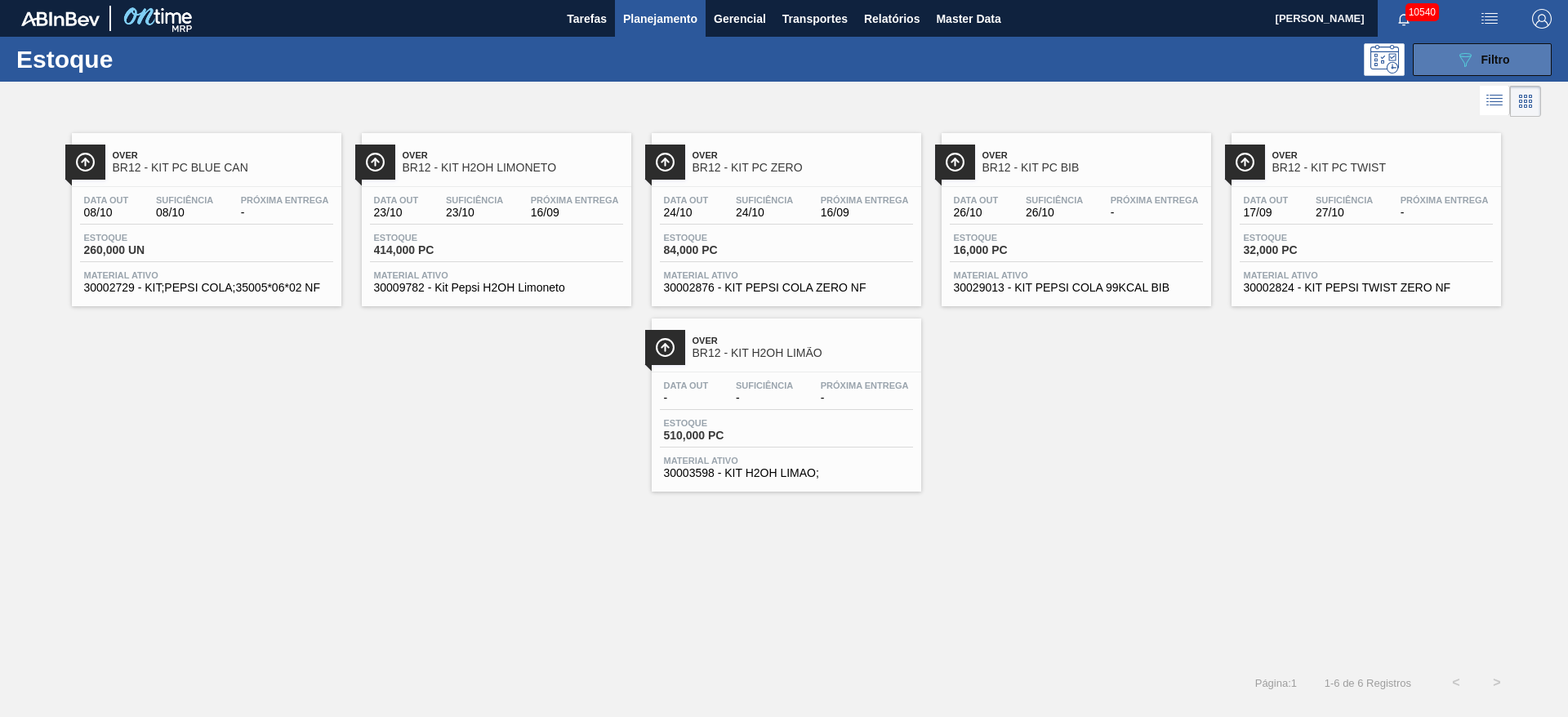
click at [1464, 68] on icon "089F7B8B-B2A5-4AFE-B5C0-19BA573D28AC" at bounding box center [1465, 60] width 20 height 20
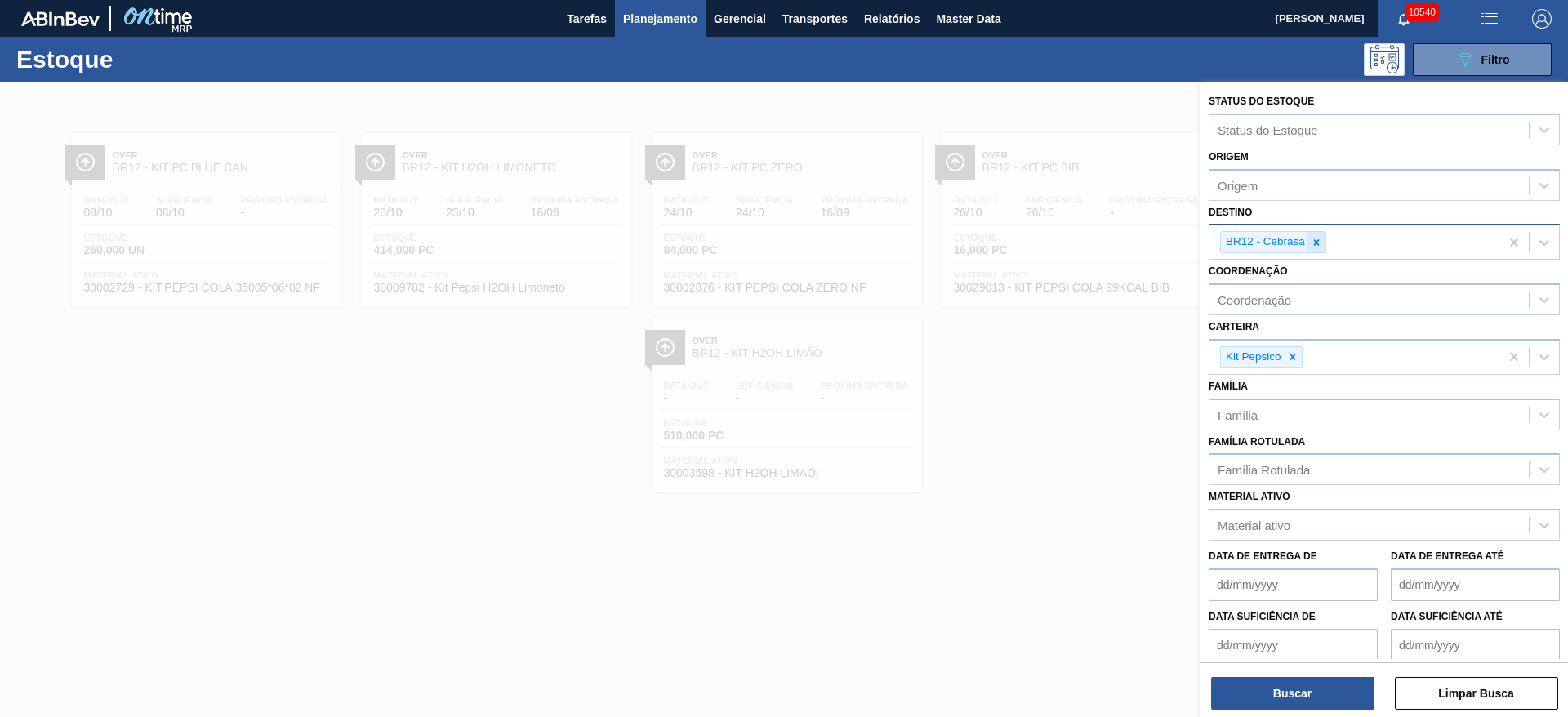
click at [1320, 242] on icon at bounding box center [1317, 242] width 12 height 12
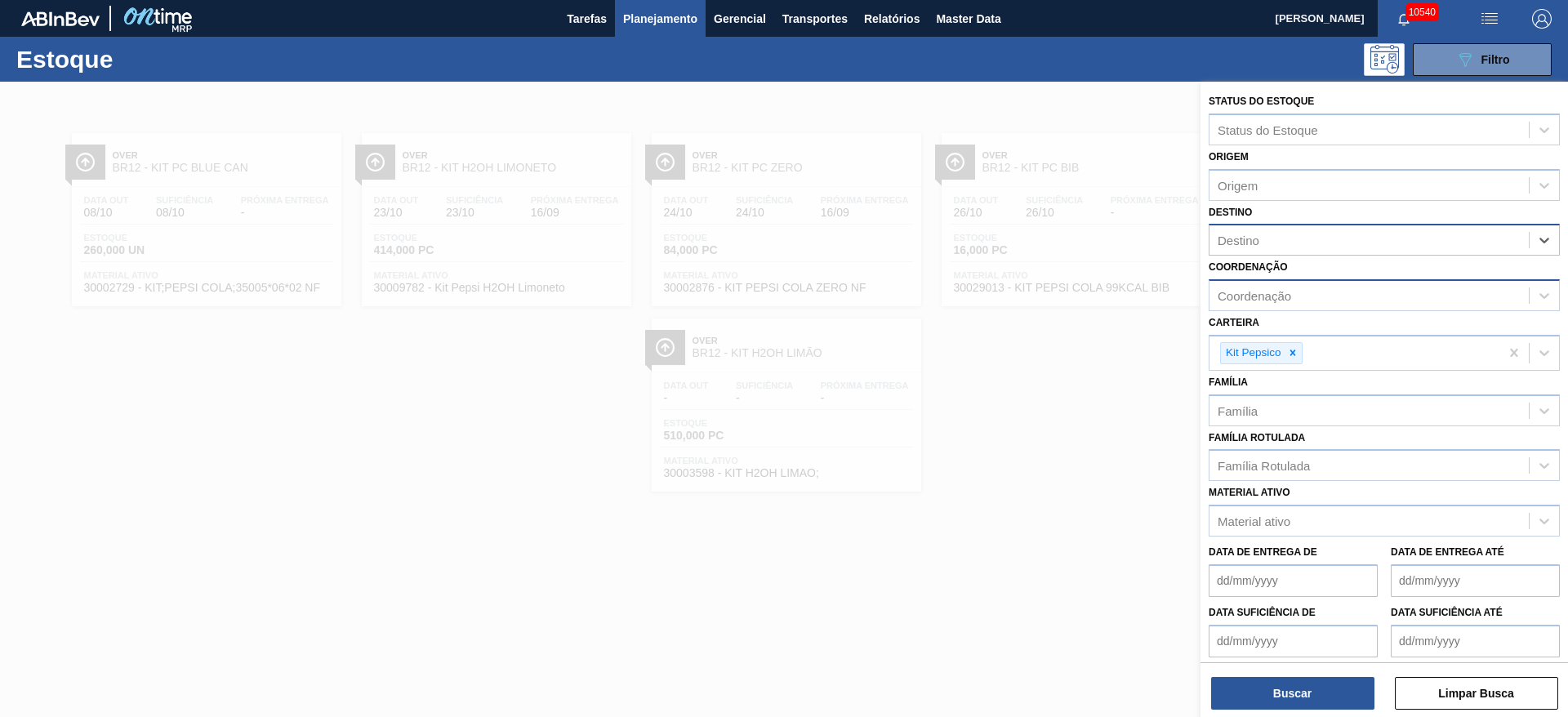
type input "13"
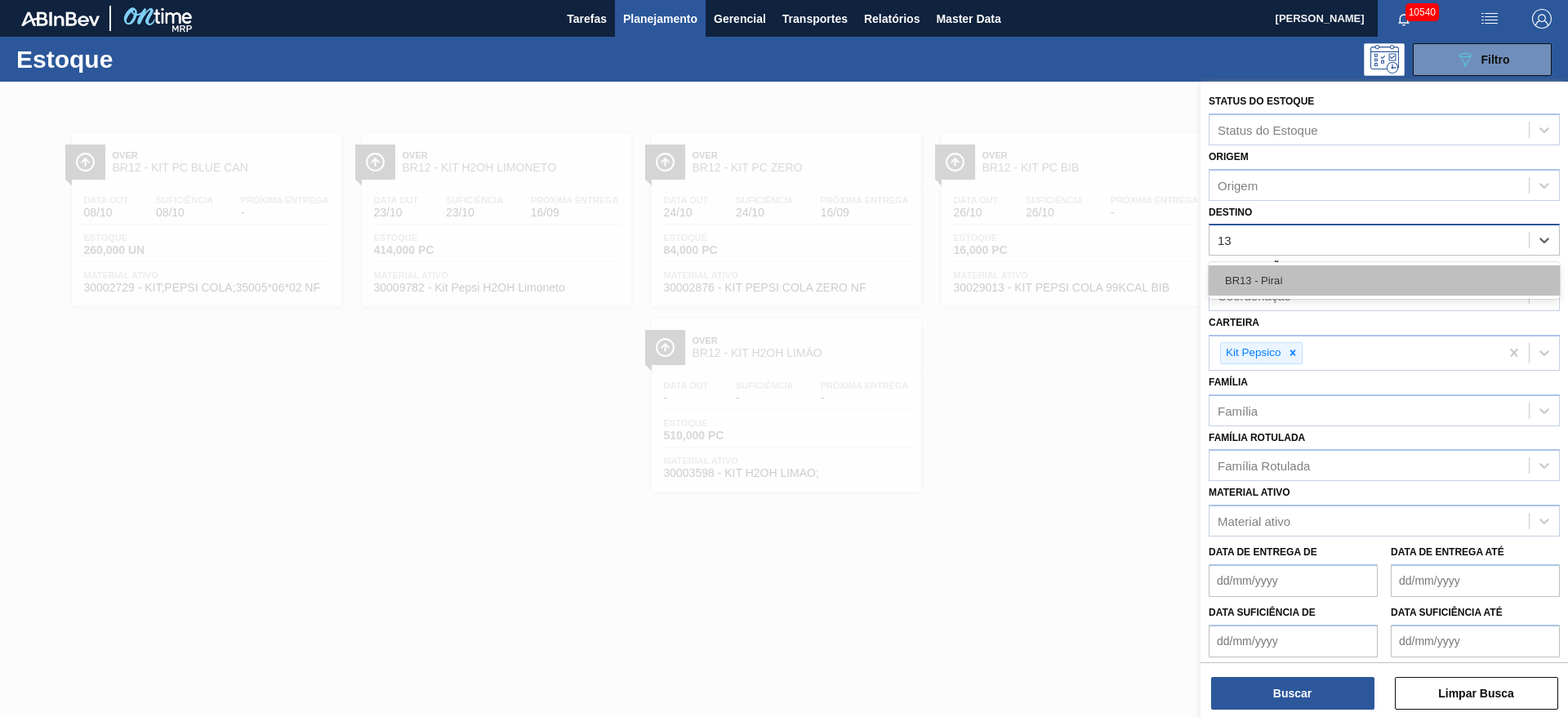
drag, startPoint x: 1271, startPoint y: 296, endPoint x: 1270, endPoint y: 278, distance: 18.0
click at [1270, 295] on div "BR13 - Piraí" at bounding box center [1384, 280] width 352 height 37
click at [1270, 278] on div "BR13 - Piraí" at bounding box center [1384, 280] width 352 height 30
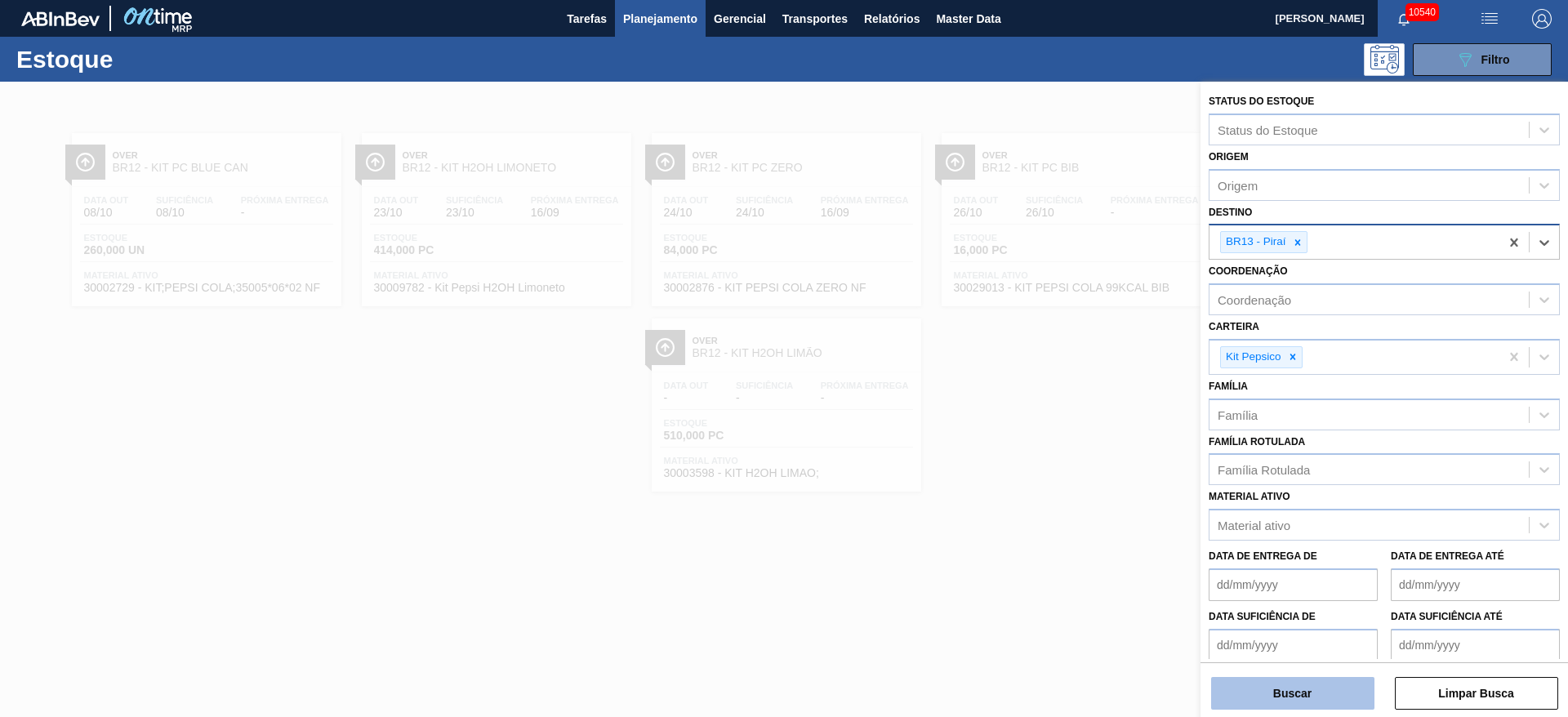
click at [1303, 687] on button "Buscar" at bounding box center [1292, 693] width 163 height 33
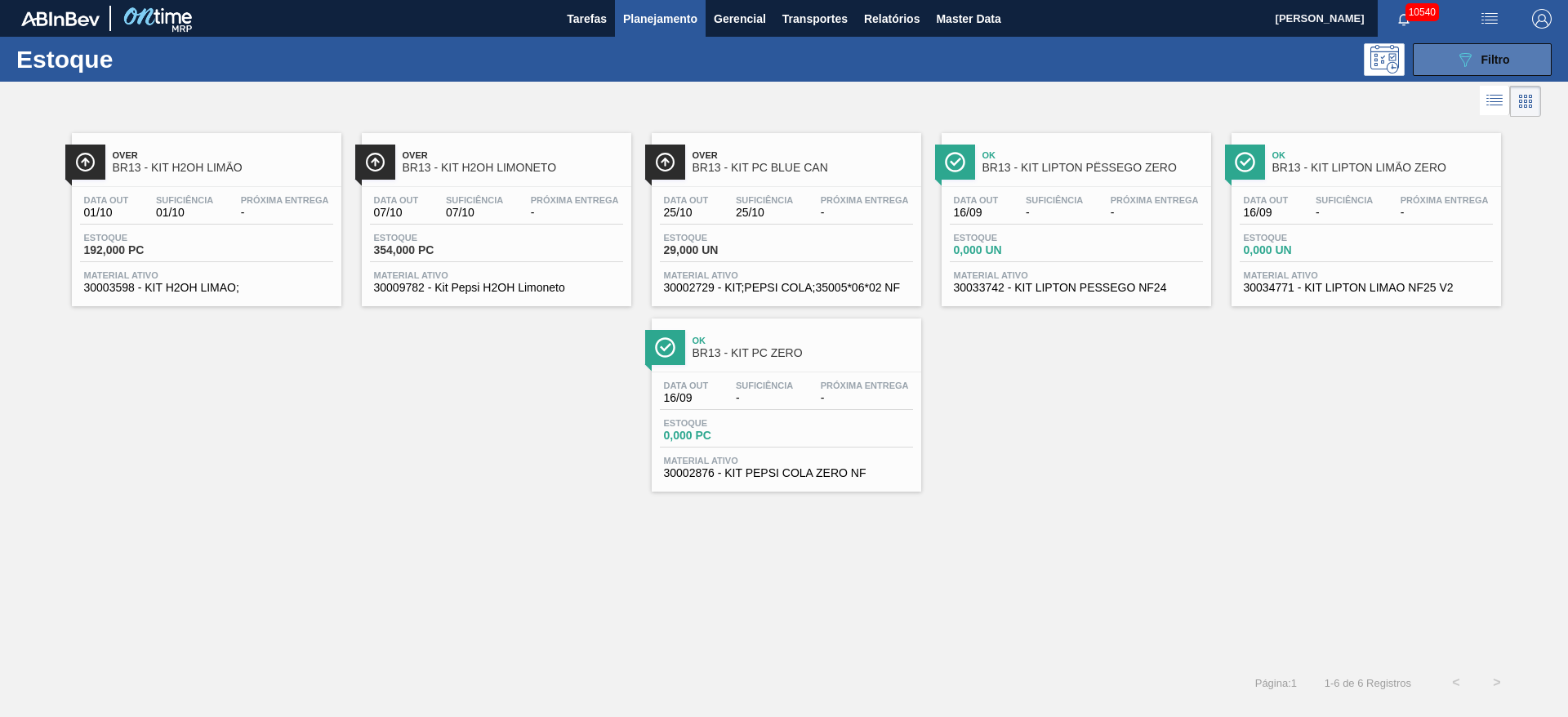
click at [1478, 50] on div "089F7B8B-B2A5-4AFE-B5C0-19BA573D28AC Filtro" at bounding box center [1482, 60] width 55 height 20
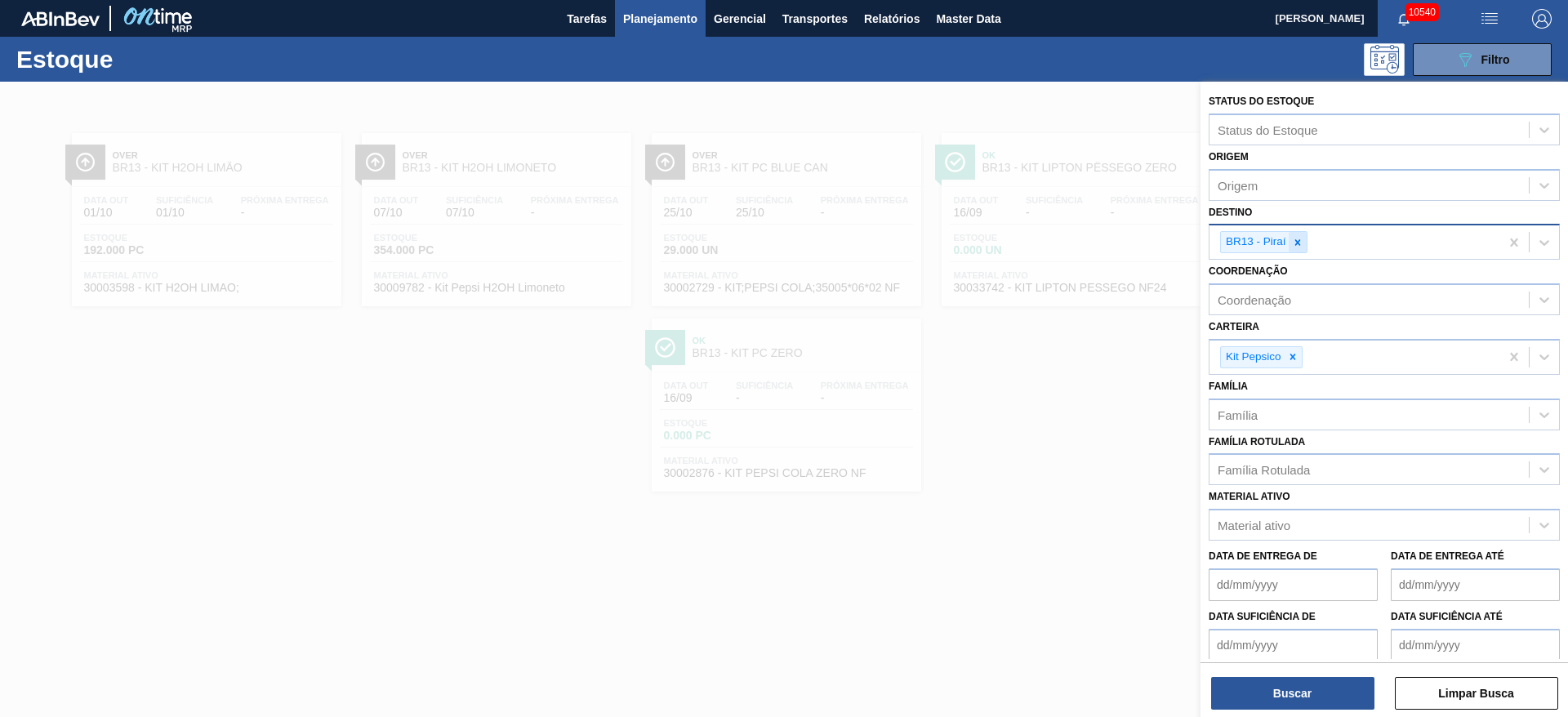
click at [1294, 237] on icon at bounding box center [1298, 242] width 12 height 12
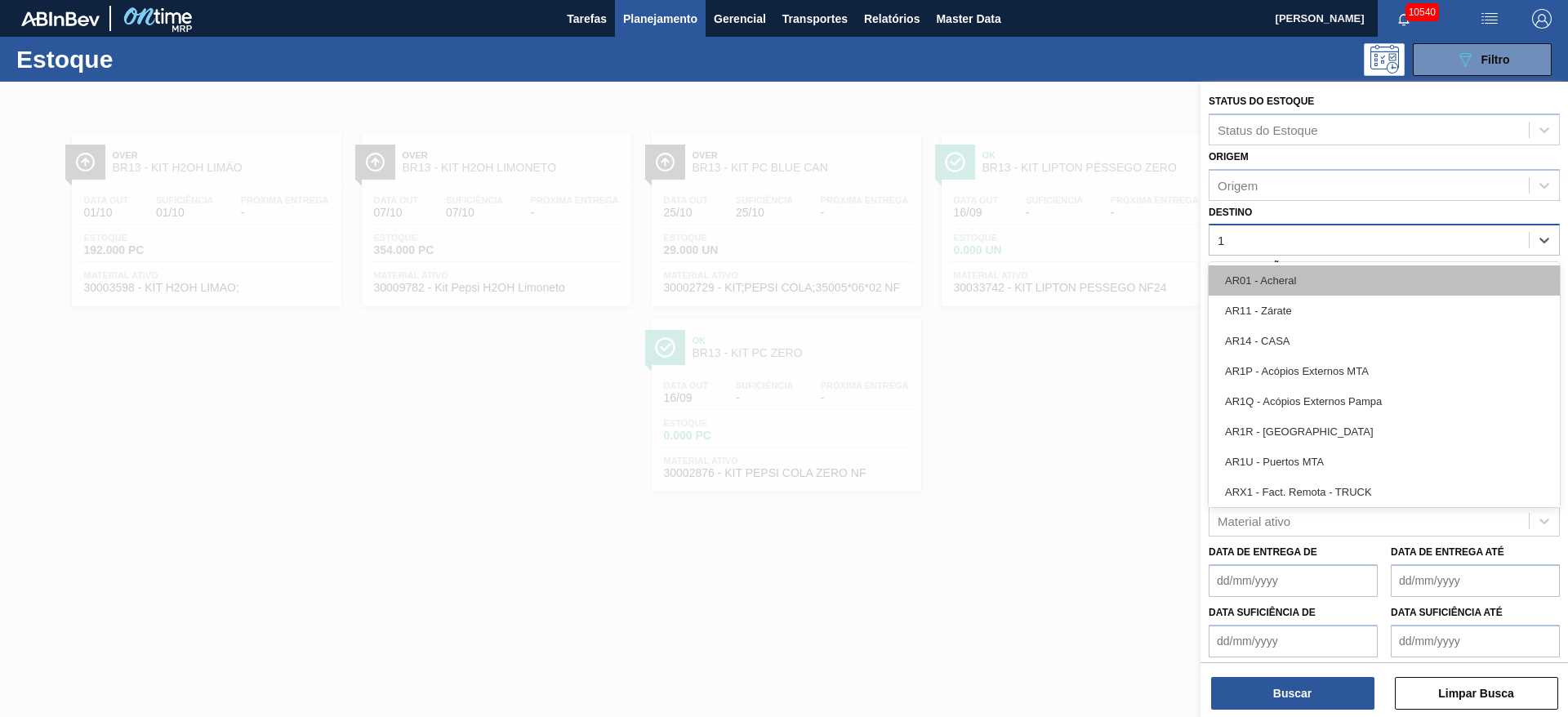
type input "19"
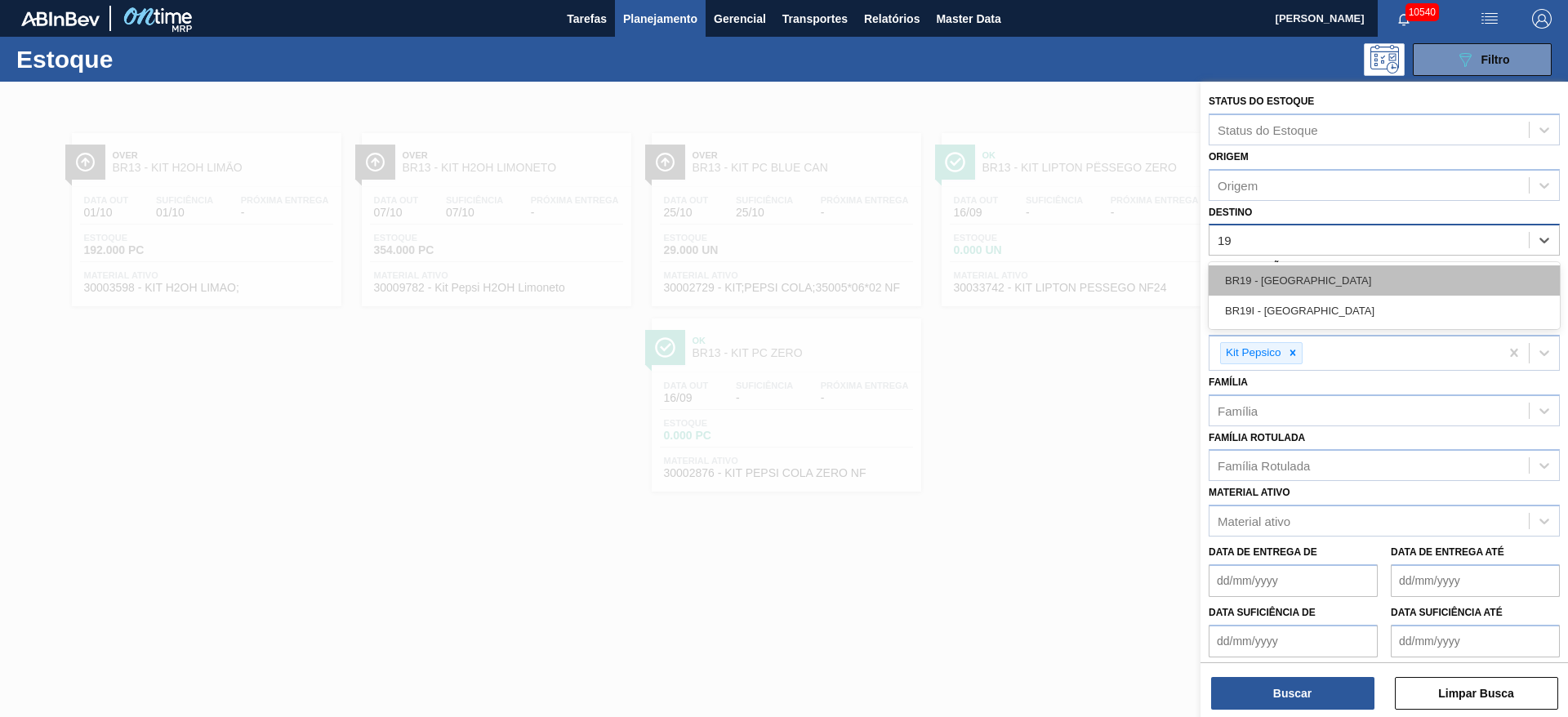
click at [1298, 275] on div "BR19 - Nova Rio" at bounding box center [1384, 280] width 352 height 30
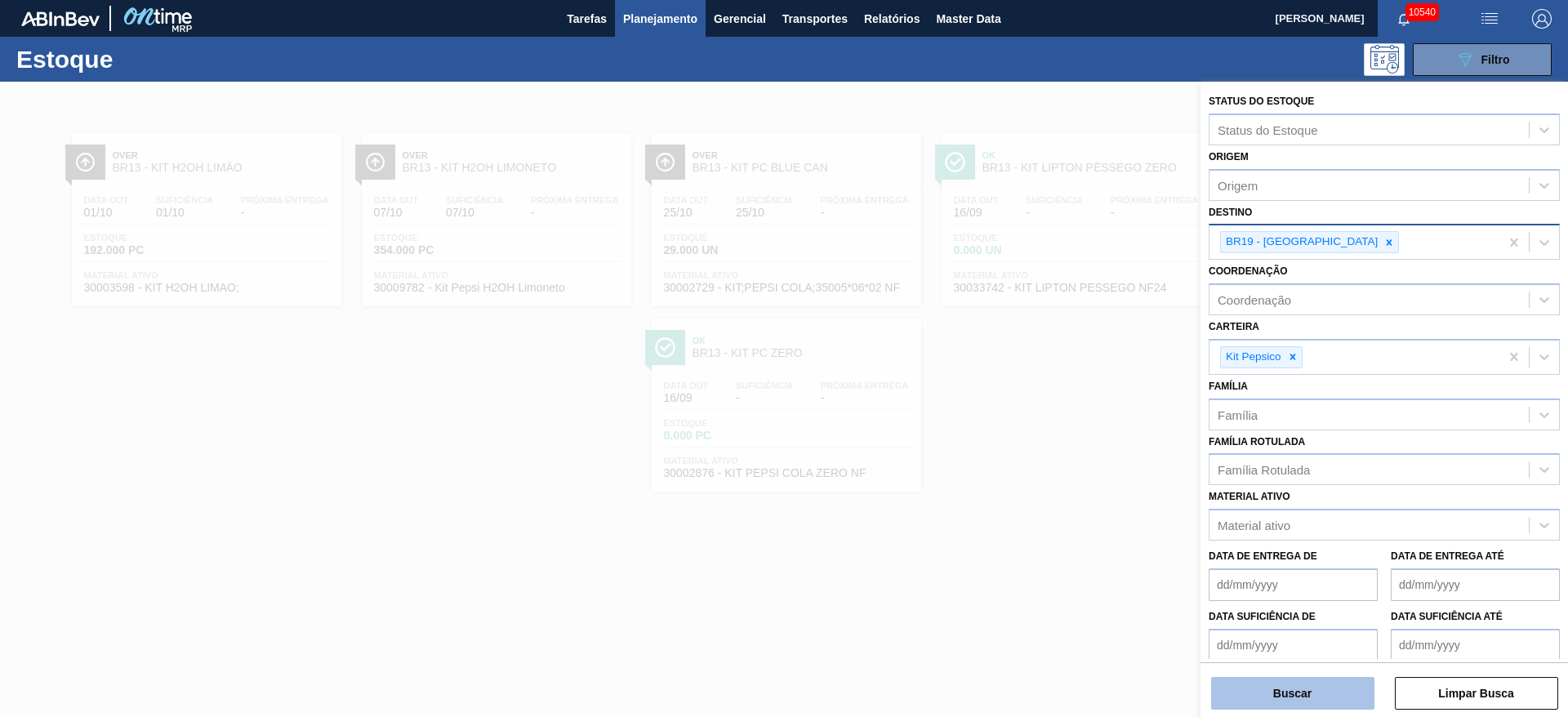
click at [1282, 690] on button "Buscar" at bounding box center [1292, 693] width 163 height 33
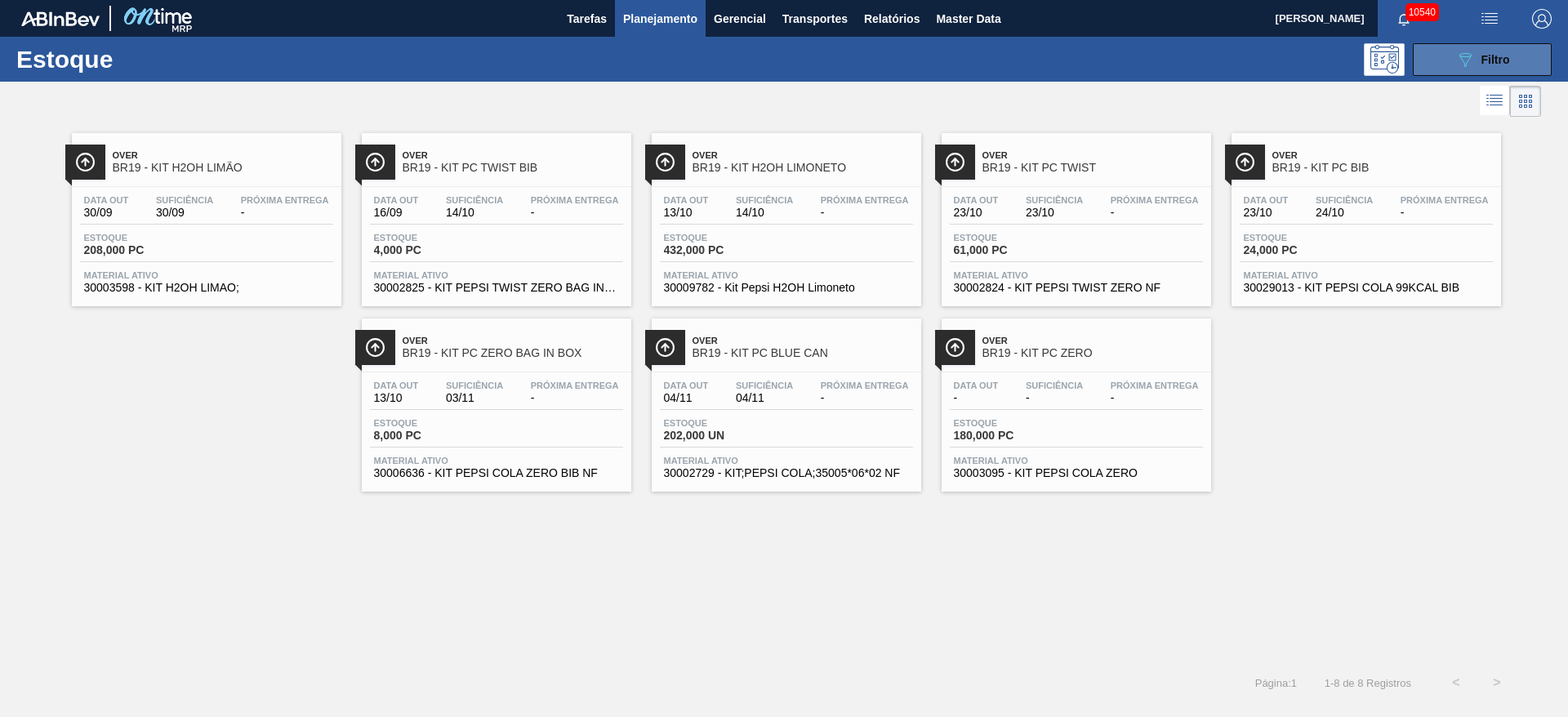
click at [1459, 55] on icon "089F7B8B-B2A5-4AFE-B5C0-19BA573D28AC" at bounding box center [1465, 60] width 20 height 20
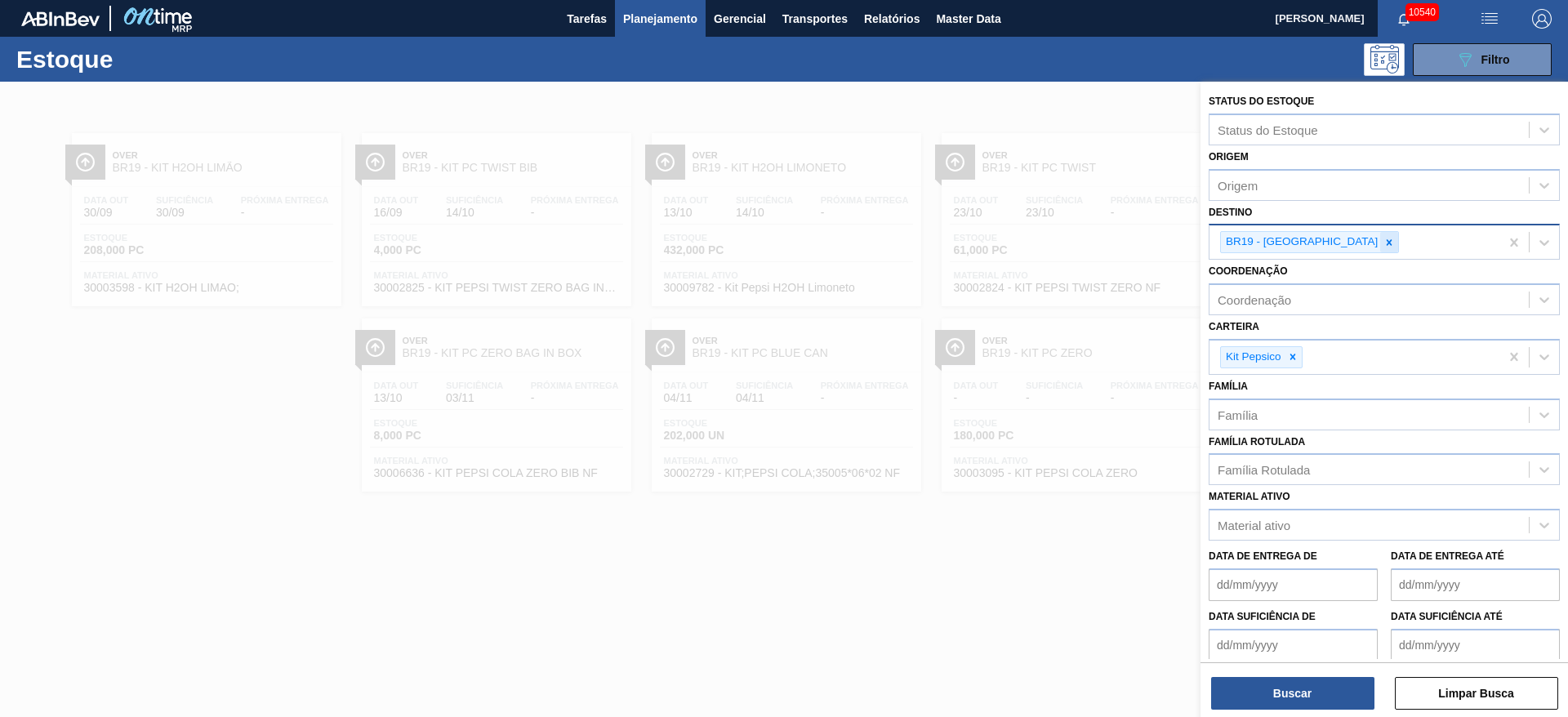
click at [1383, 238] on icon at bounding box center [1389, 242] width 12 height 12
type input "2"
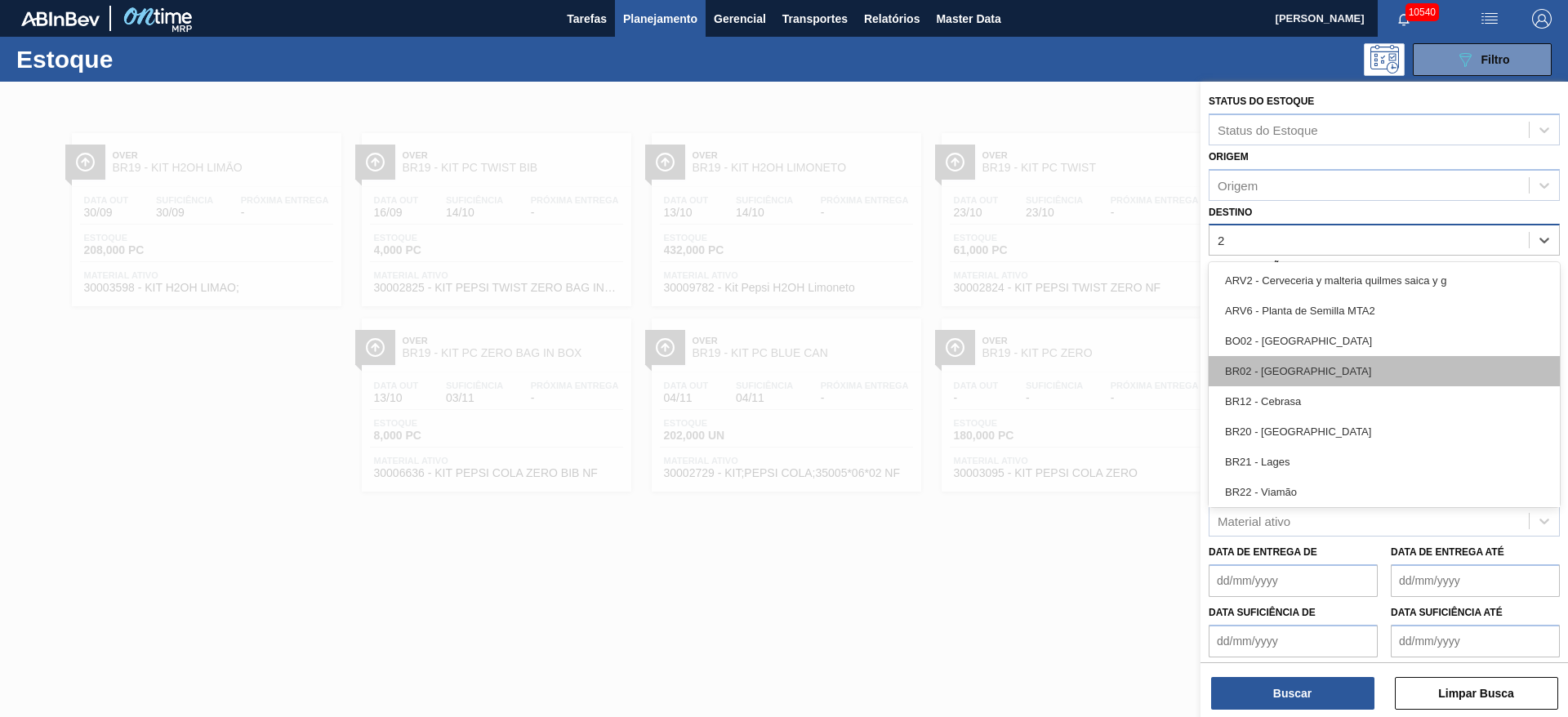
click at [1299, 370] on div "BR02 - Sergipe" at bounding box center [1384, 371] width 352 height 30
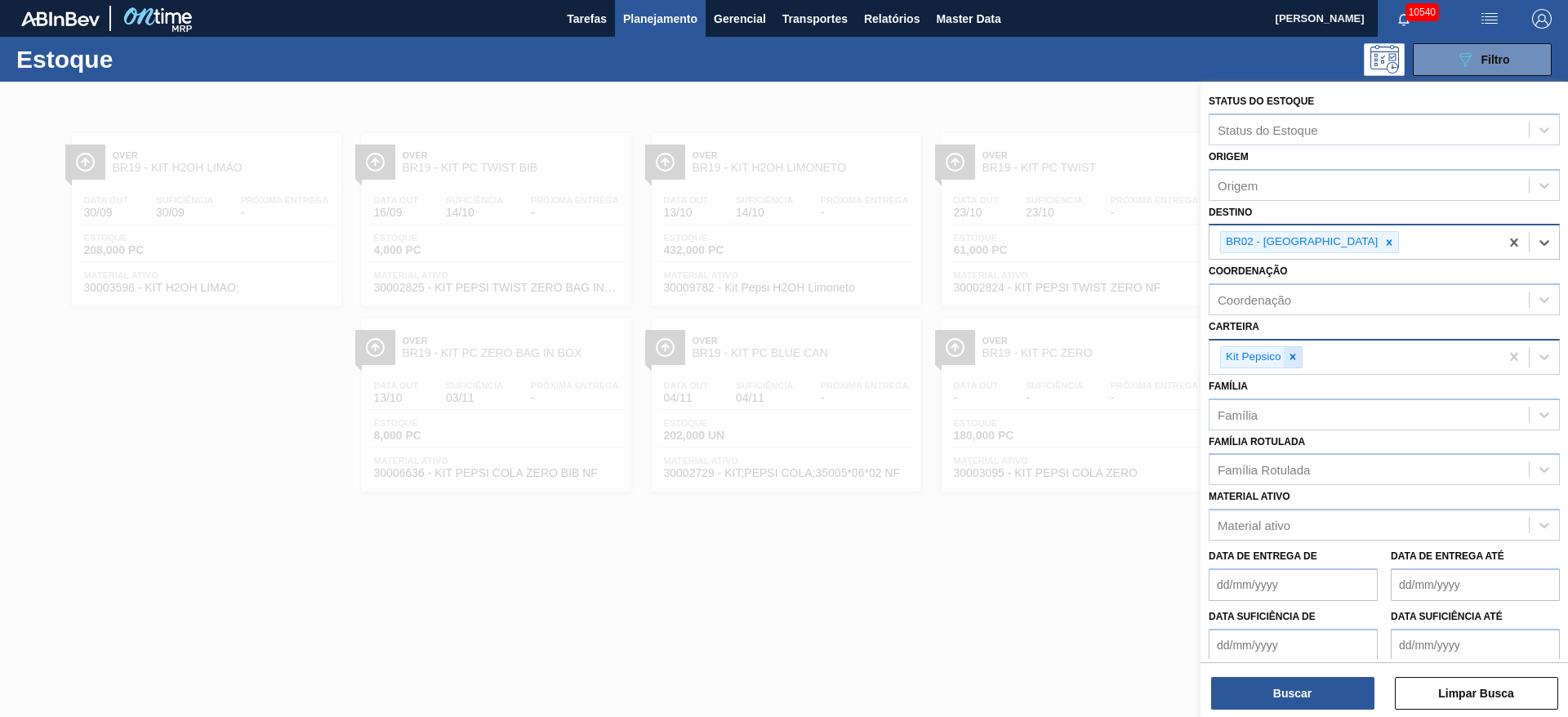
click at [1292, 353] on icon at bounding box center [1293, 358] width 12 height 12
click at [1292, 353] on div "Kit Pepsico" at bounding box center [1354, 358] width 290 height 34
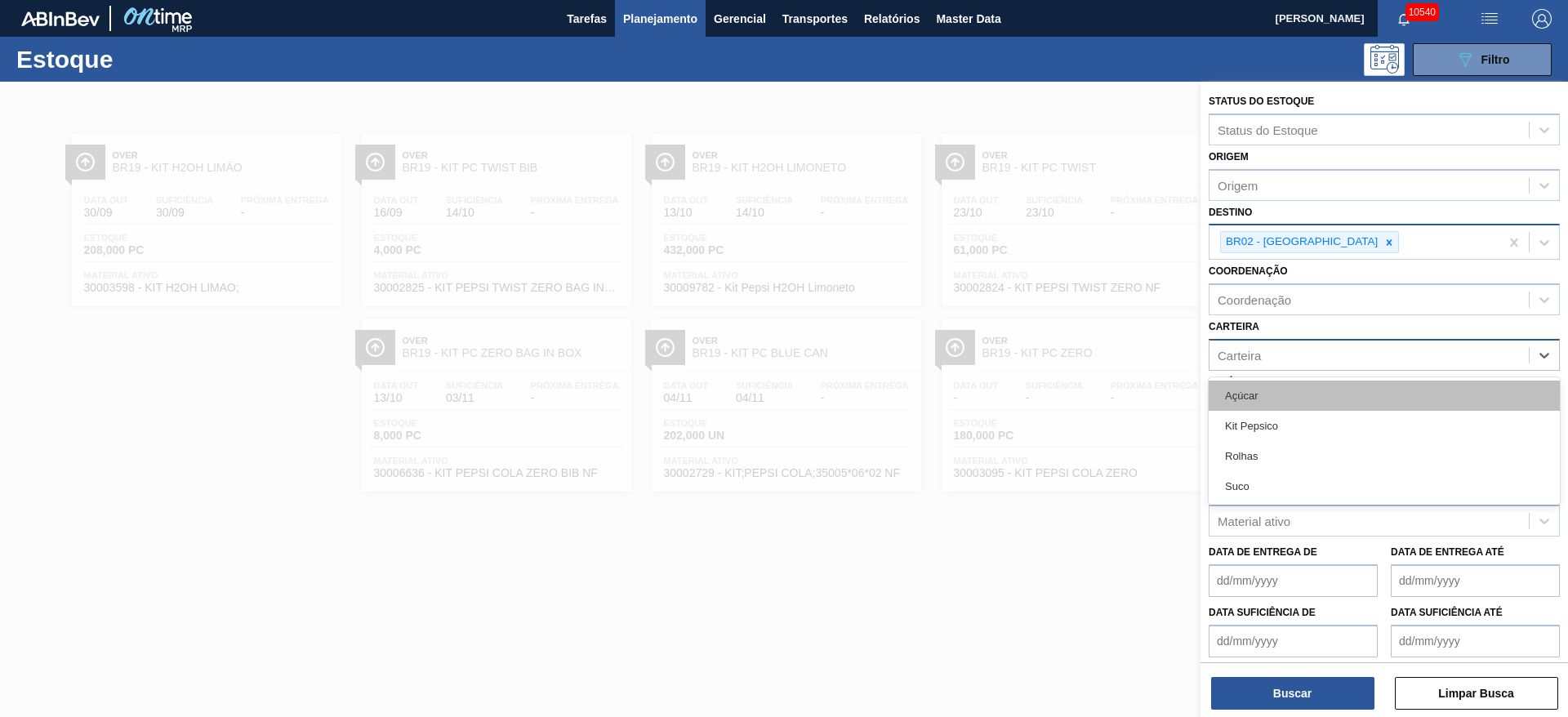
click at [1266, 395] on div "Açúcar" at bounding box center [1384, 395] width 352 height 30
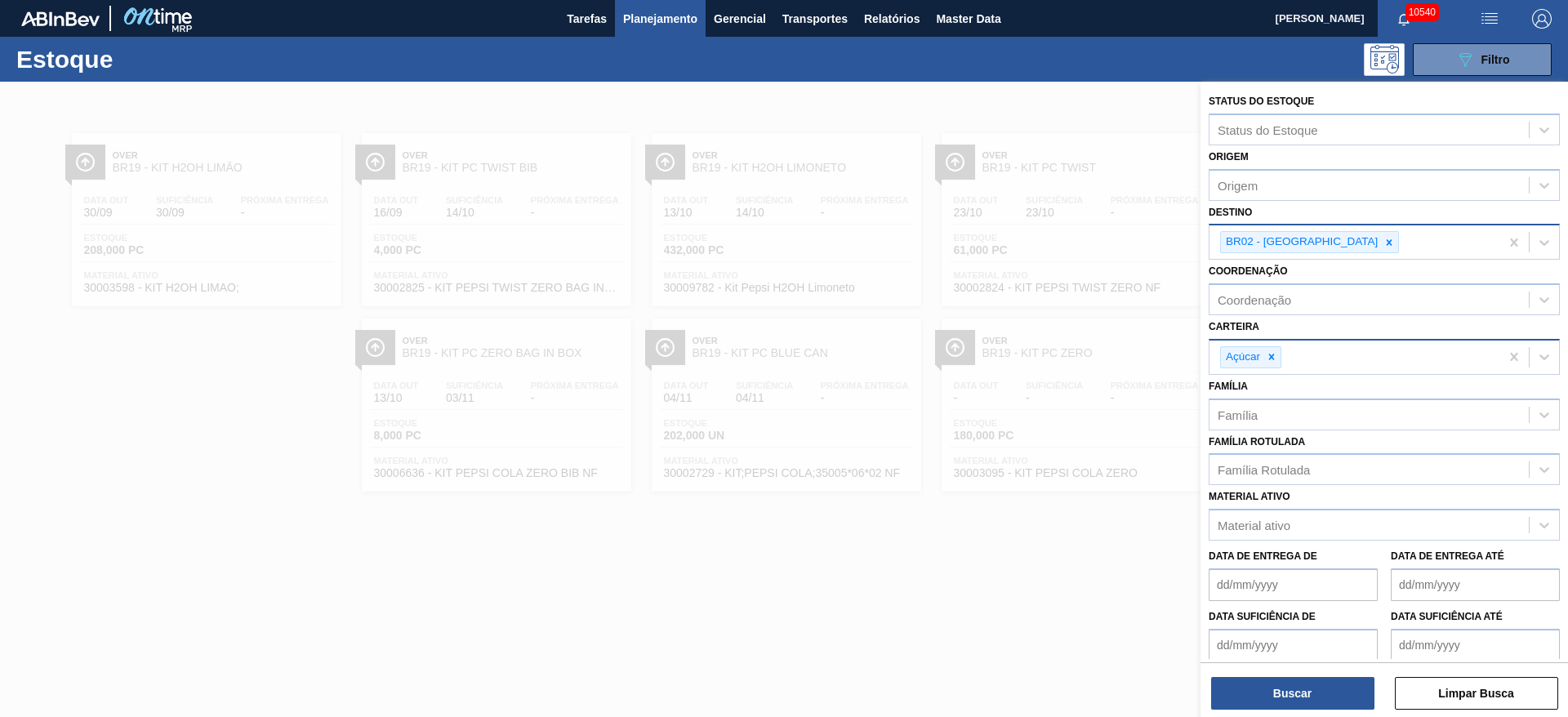
click at [1261, 670] on div "Buscar Limpar Busca" at bounding box center [1384, 685] width 367 height 46
click at [1266, 687] on button "Buscar" at bounding box center [1292, 693] width 163 height 33
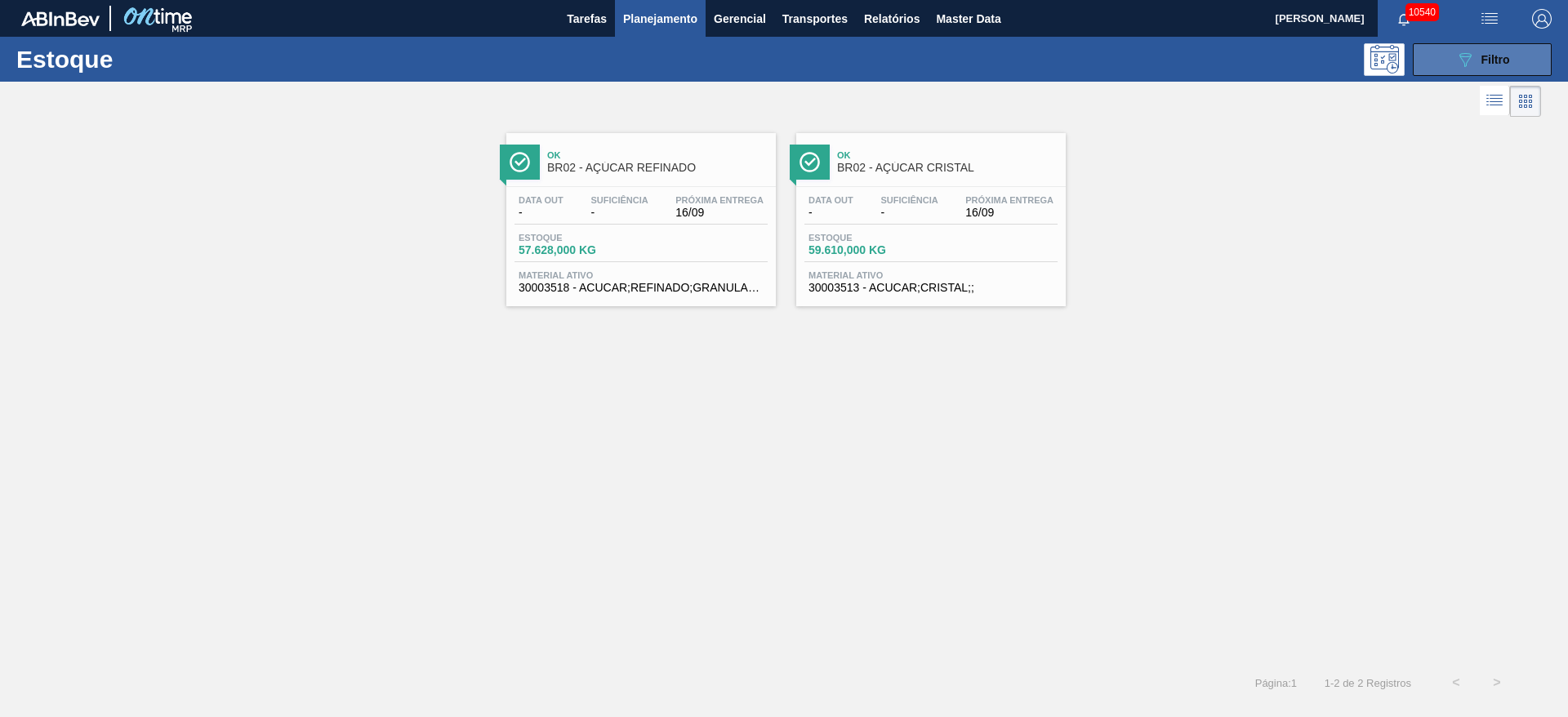
click at [1476, 71] on button "089F7B8B-B2A5-4AFE-B5C0-19BA573D28AC Filtro" at bounding box center [1483, 60] width 139 height 33
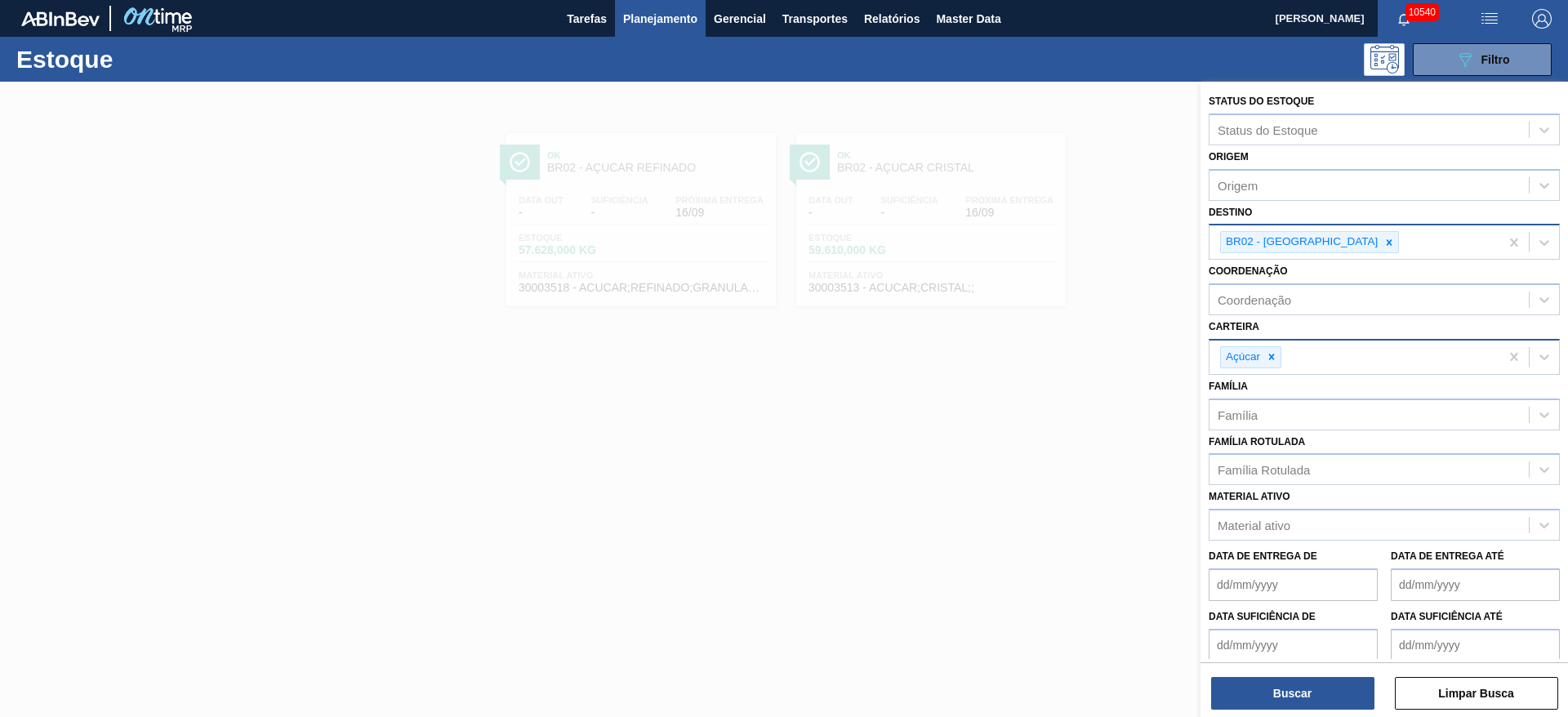
click at [1146, 236] on div at bounding box center [784, 440] width 1568 height 717
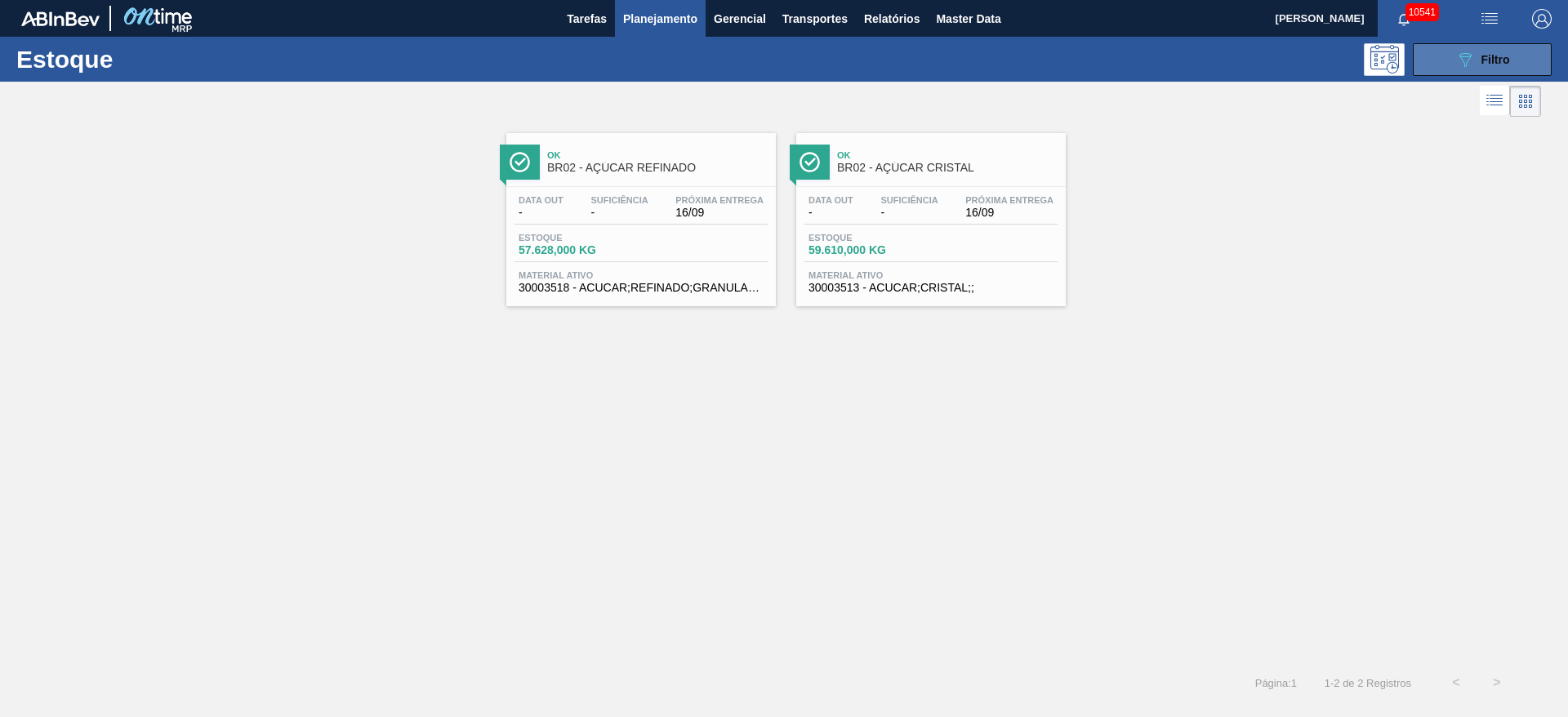
click at [1514, 67] on button "089F7B8B-B2A5-4AFE-B5C0-19BA573D28AC Filtro" at bounding box center [1483, 60] width 139 height 33
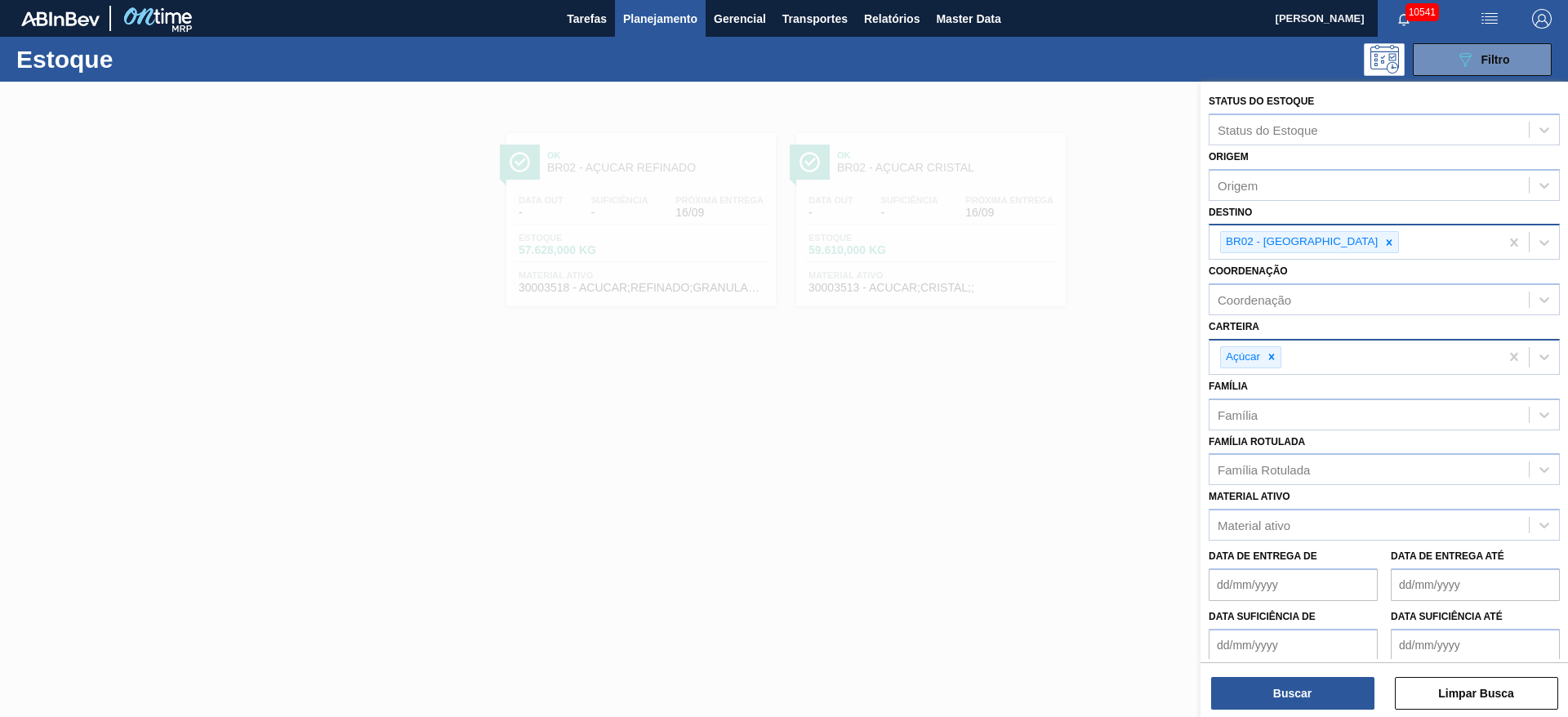
click at [1380, 248] on div at bounding box center [1389, 242] width 18 height 21
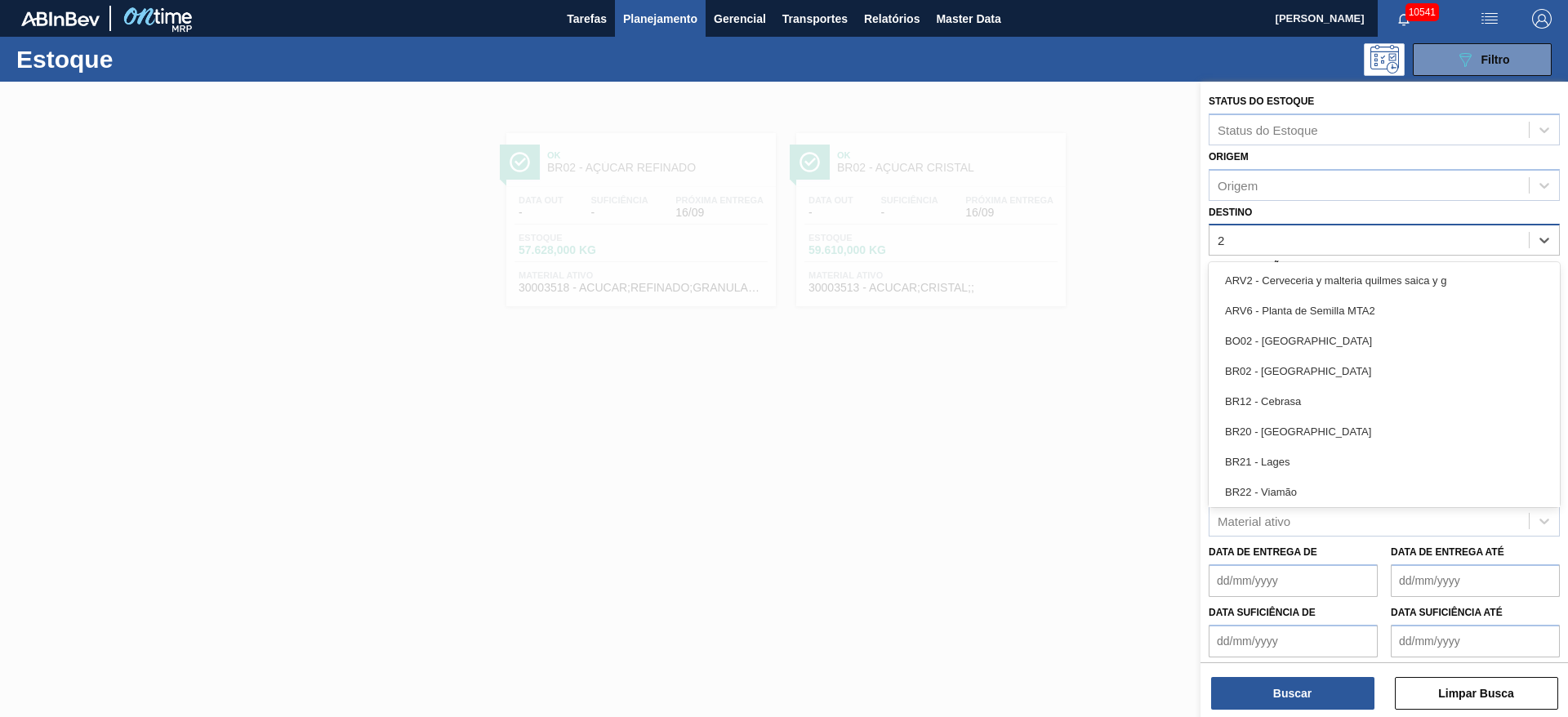
type input "27"
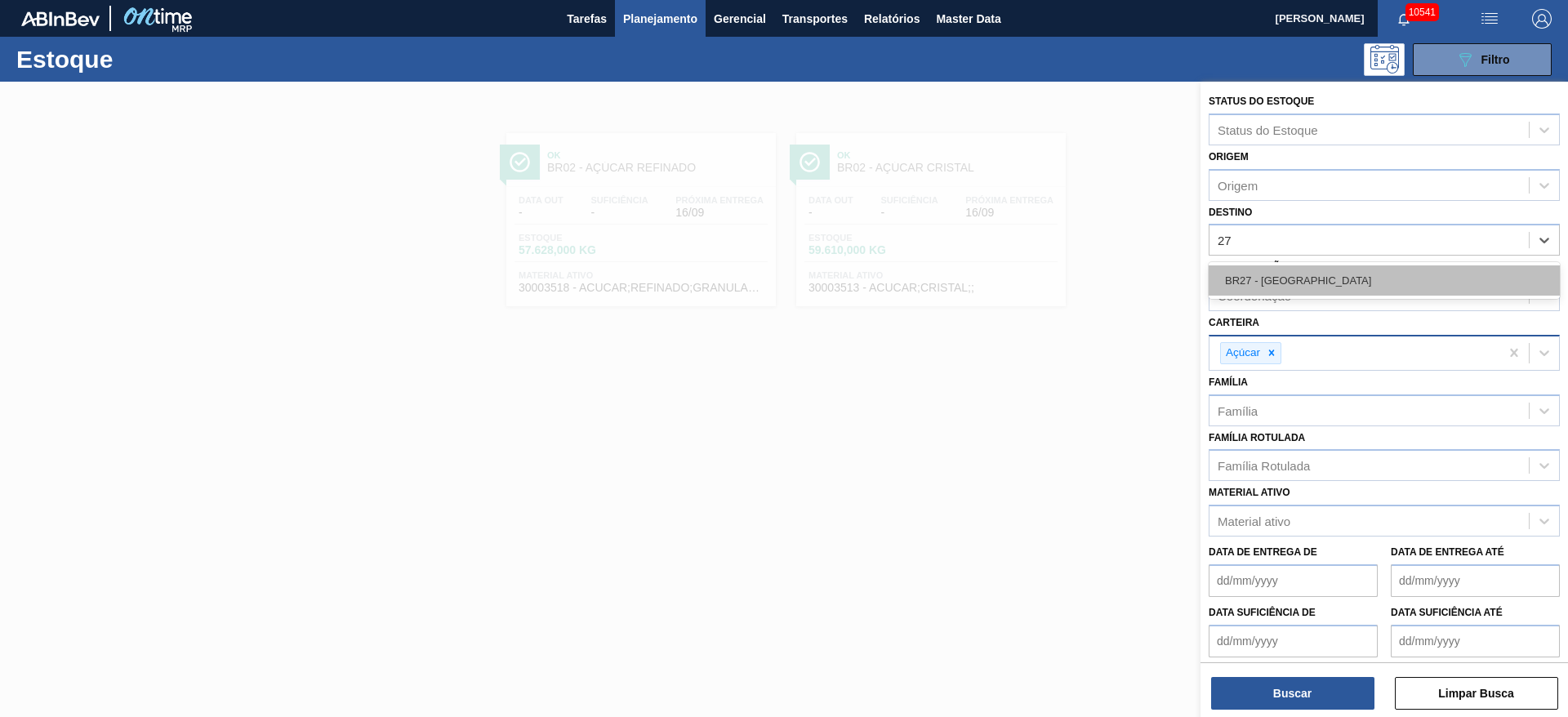
click at [1301, 287] on div "BR27 - Nova Minas" at bounding box center [1384, 280] width 352 height 30
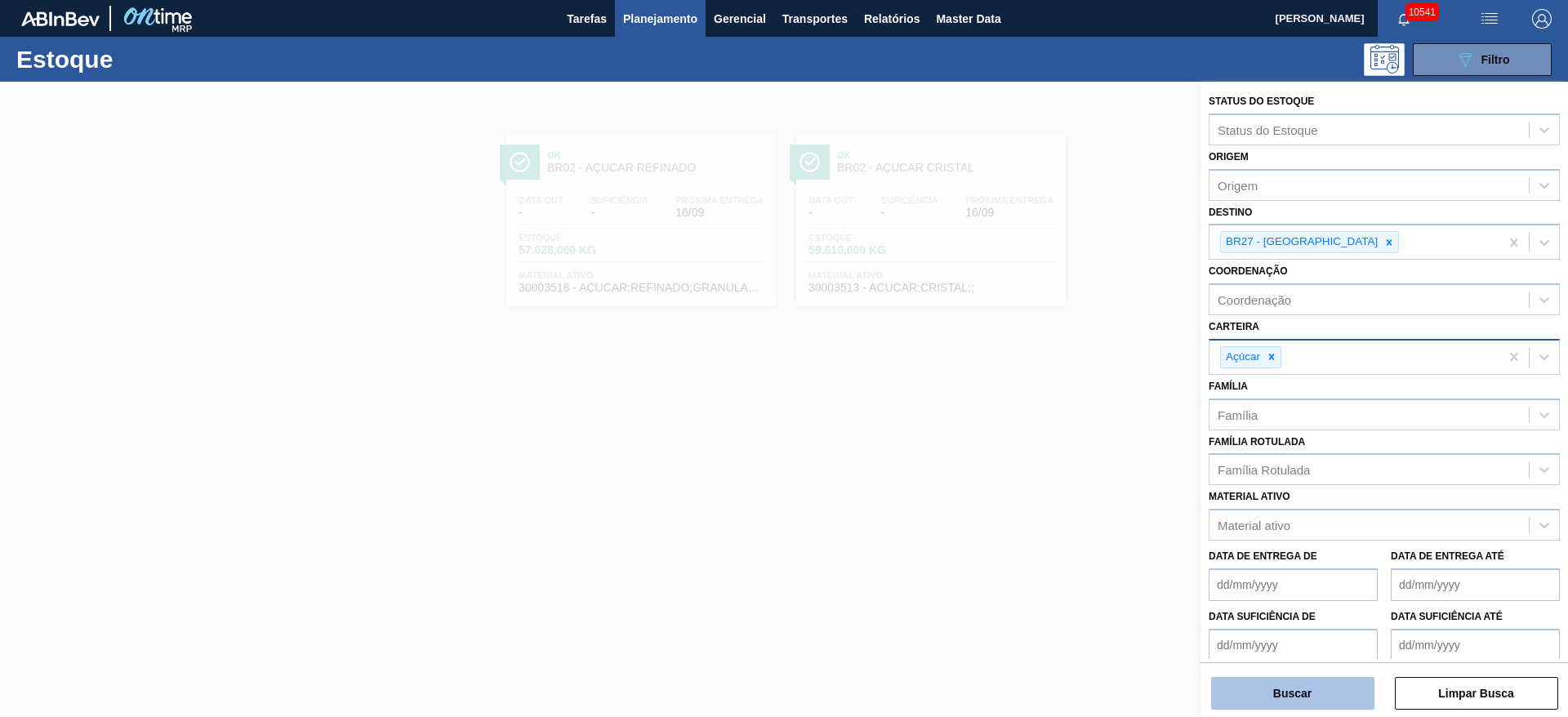
click at [1301, 707] on div "Status do Estoque Status do Estoque Origem Origem Destino BR27 - Nova Minas Coo…" at bounding box center [1384, 400] width 367 height 639
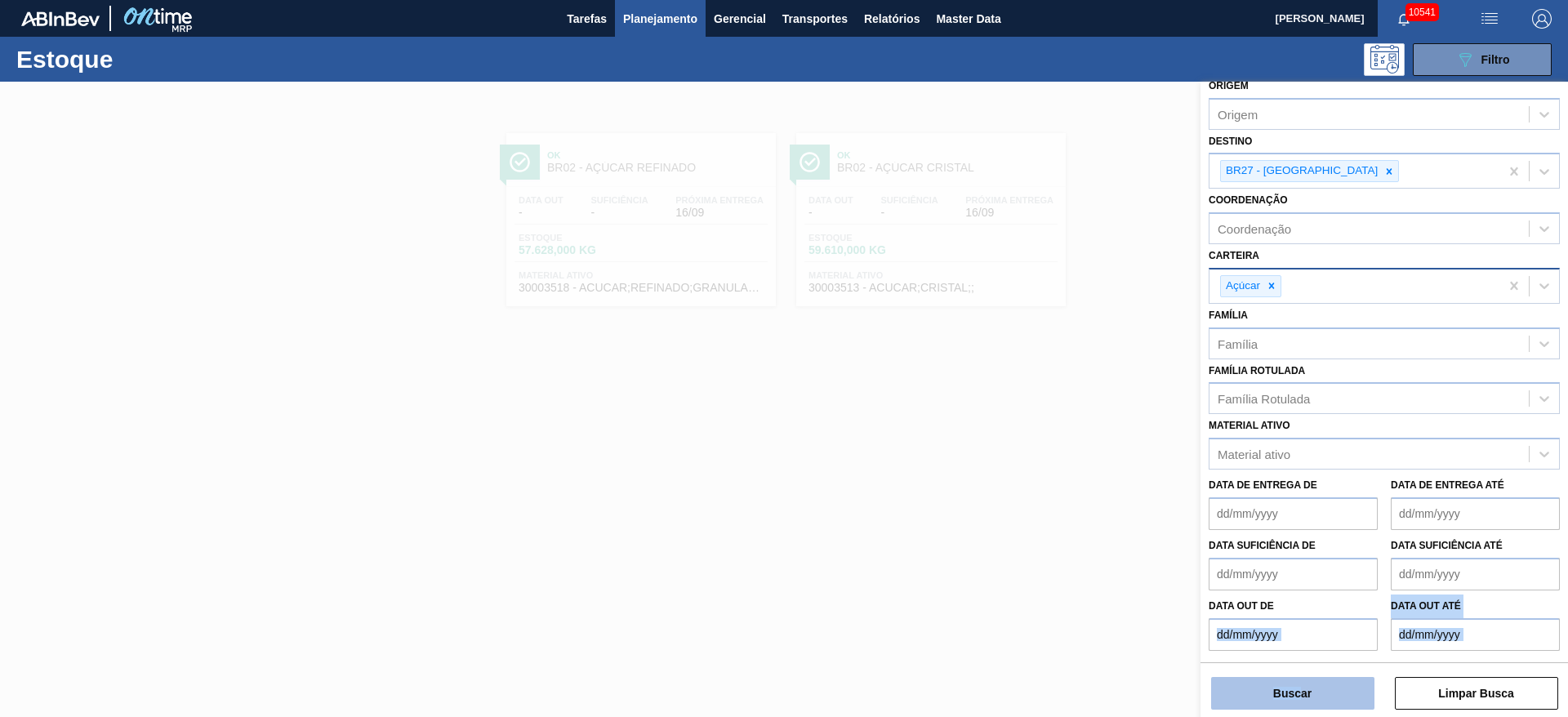
click at [1302, 705] on button "Buscar" at bounding box center [1292, 693] width 163 height 33
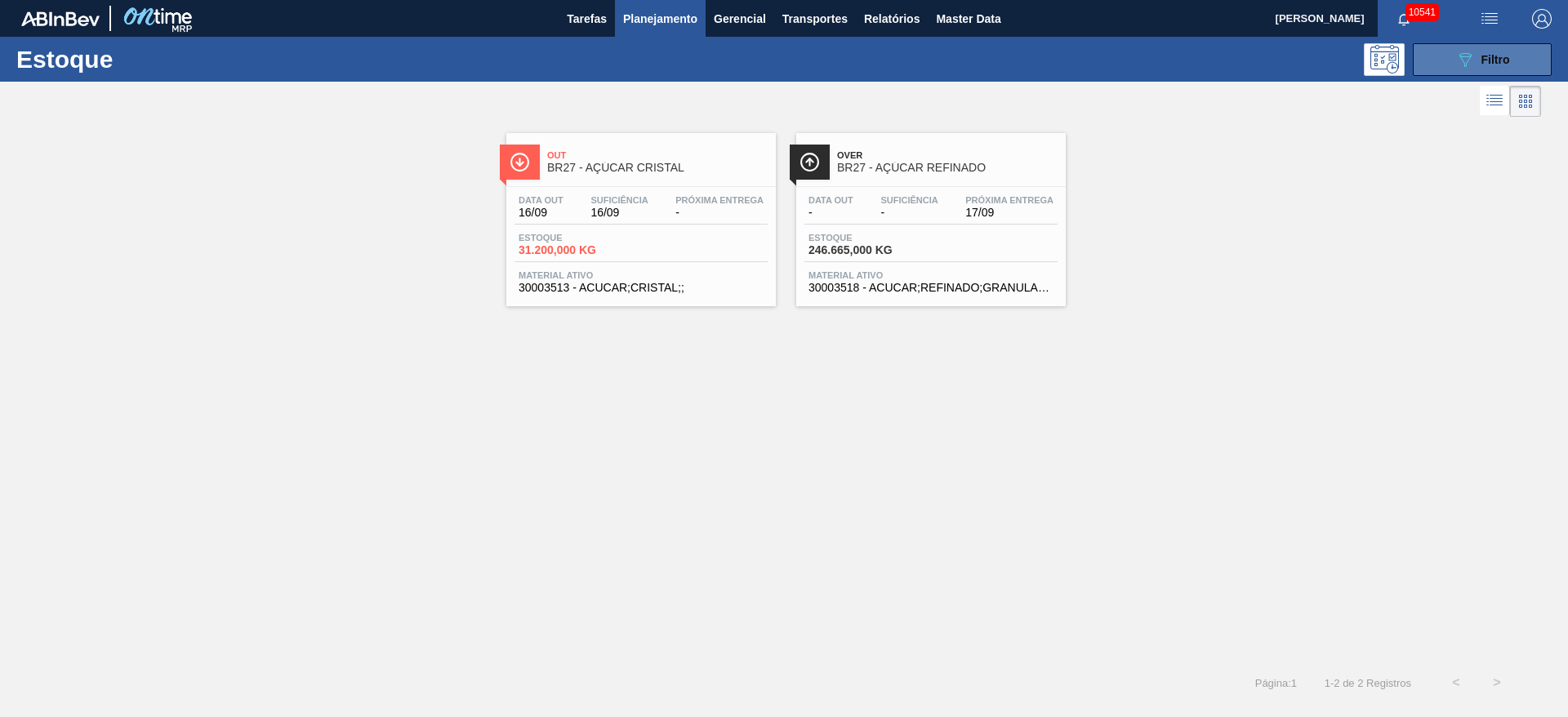
click at [1515, 68] on button "089F7B8B-B2A5-4AFE-B5C0-19BA573D28AC Filtro" at bounding box center [1483, 60] width 139 height 33
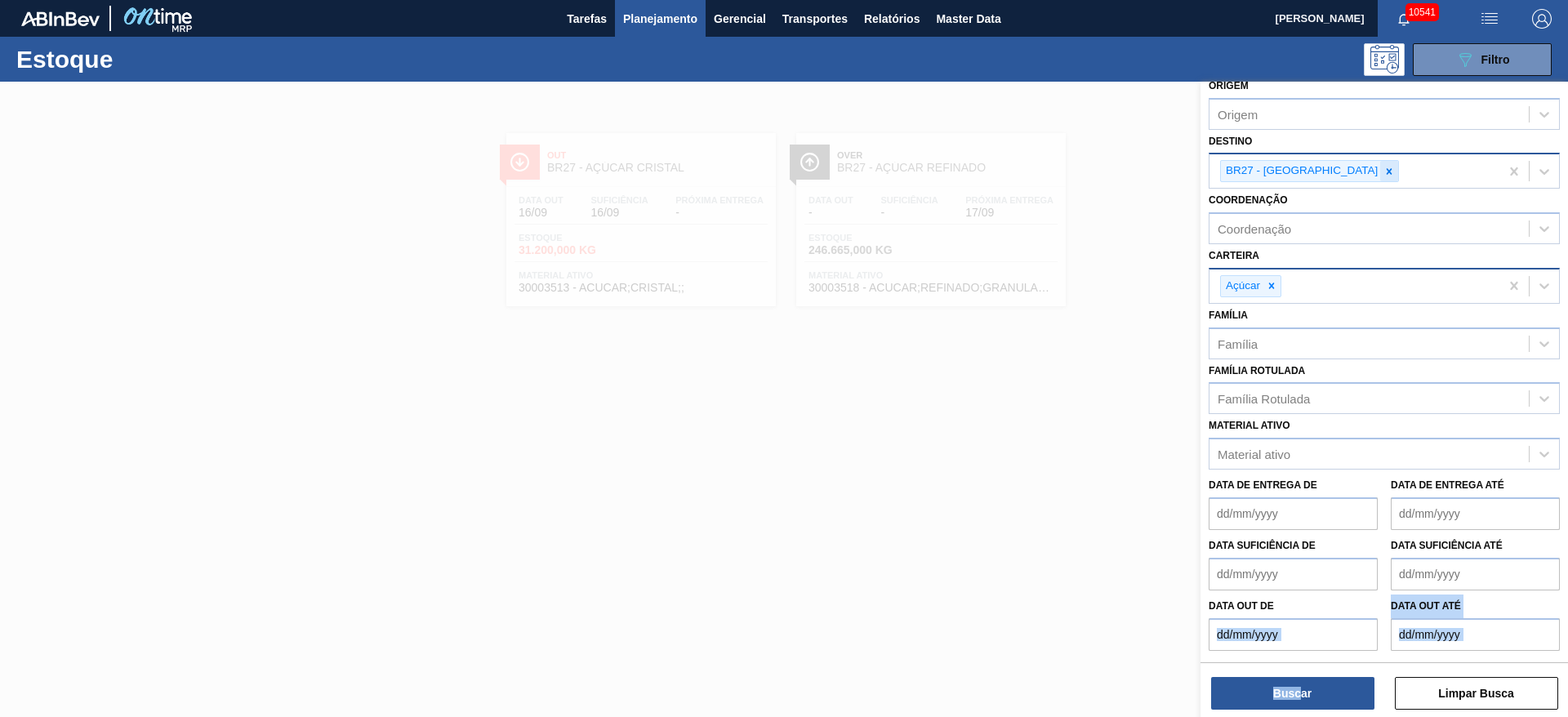
click at [1383, 177] on icon at bounding box center [1389, 172] width 12 height 12
click at [1072, 423] on div at bounding box center [784, 440] width 1568 height 717
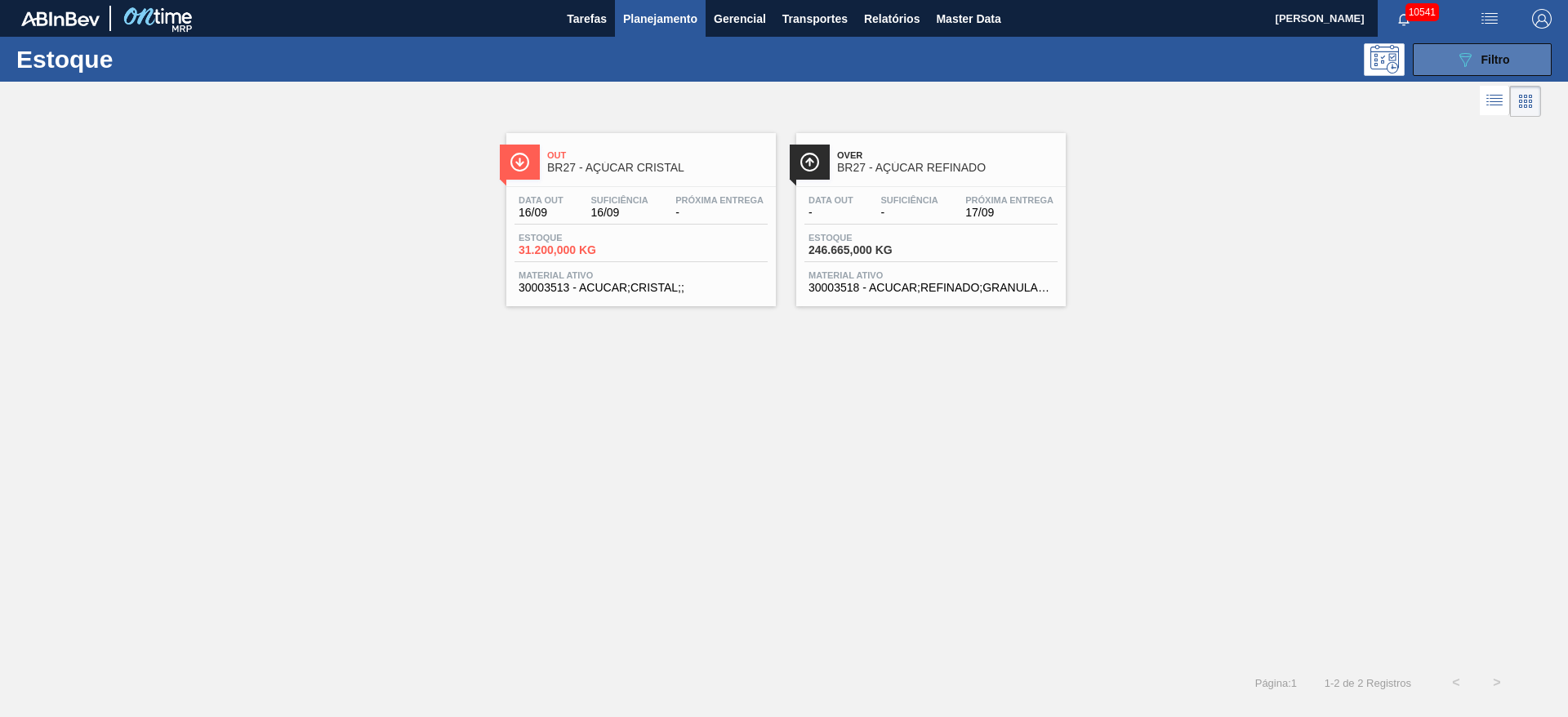
click at [1470, 50] on icon "089F7B8B-B2A5-4AFE-B5C0-19BA573D28AC" at bounding box center [1465, 60] width 20 height 20
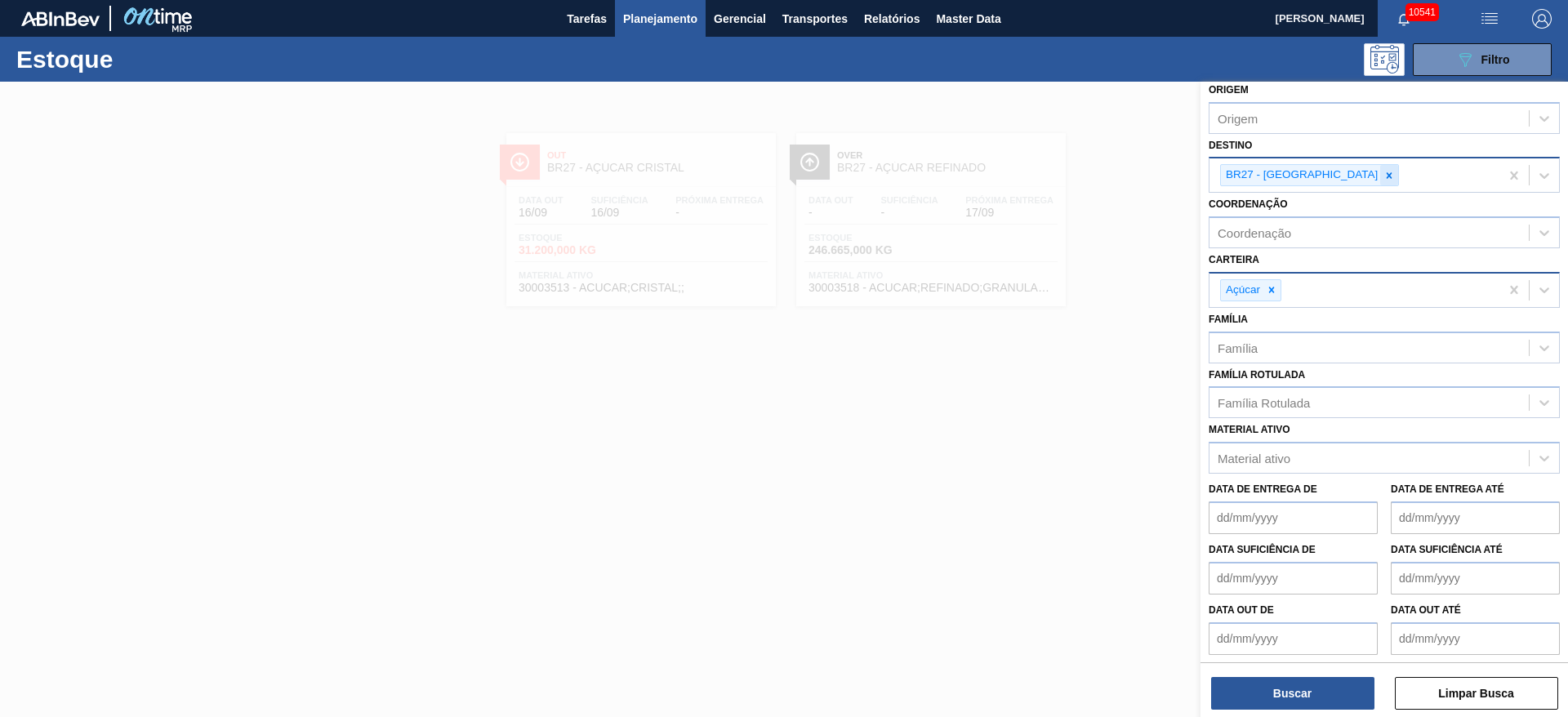
click at [1386, 177] on icon at bounding box center [1389, 176] width 6 height 6
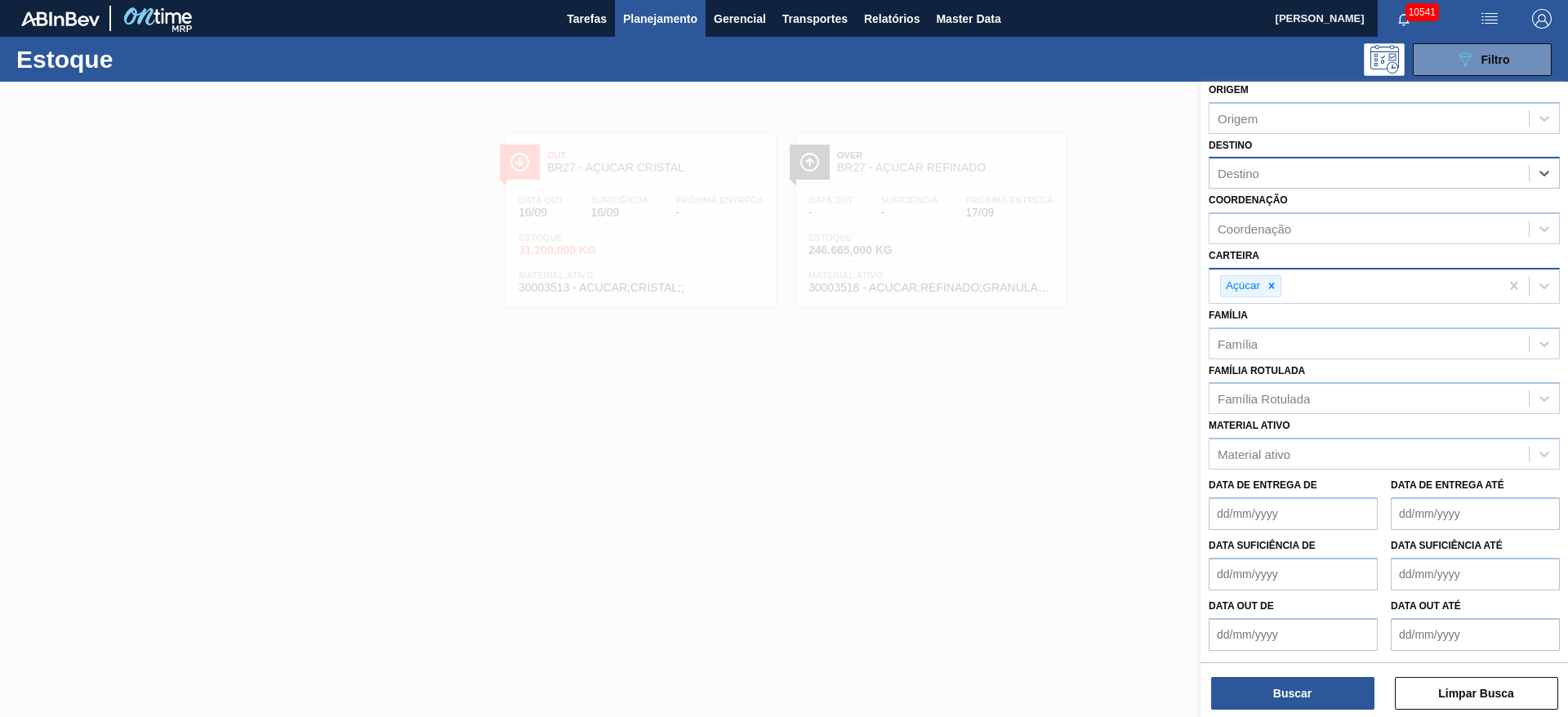
click at [1331, 177] on div "Destino" at bounding box center [1369, 174] width 320 height 24
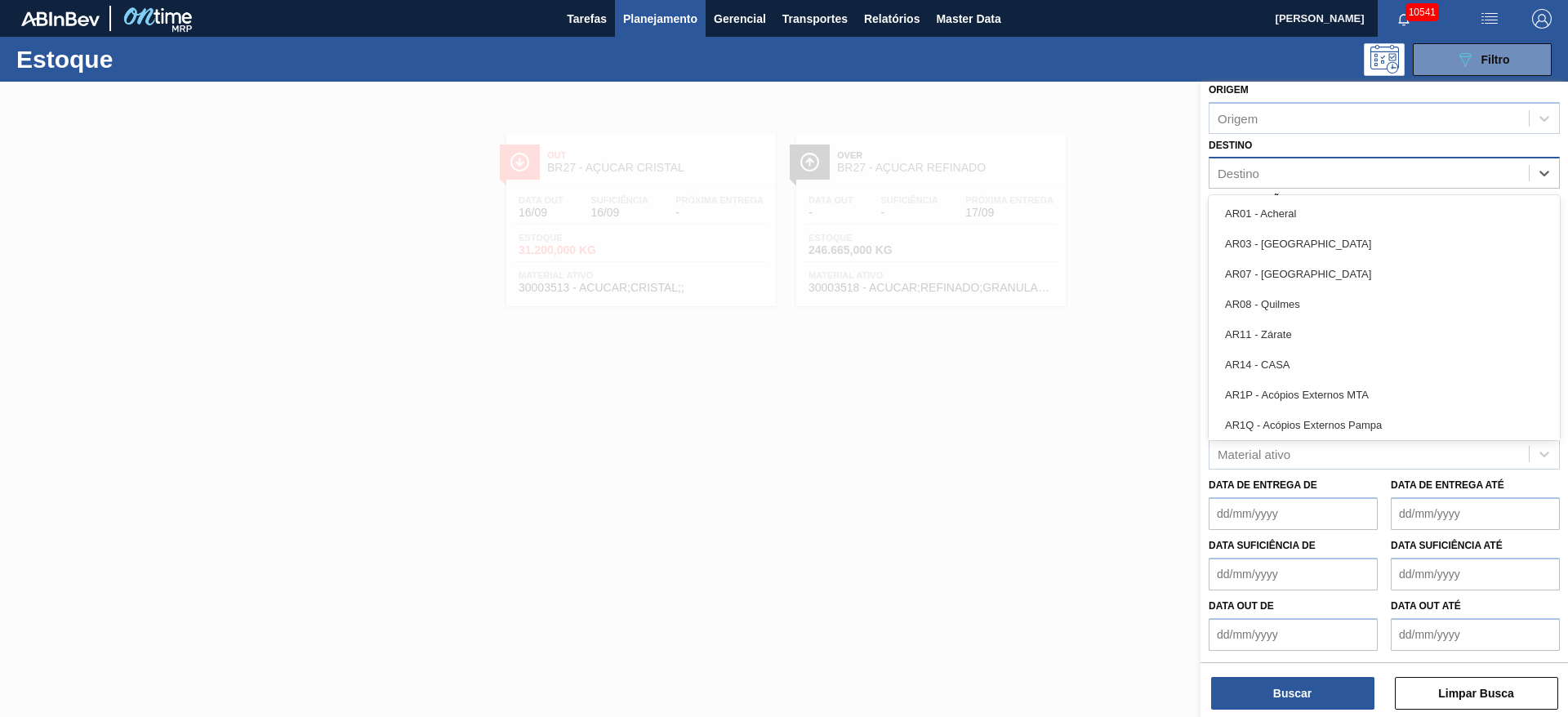
click at [690, 17] on span "Planejamento" at bounding box center [659, 19] width 74 height 20
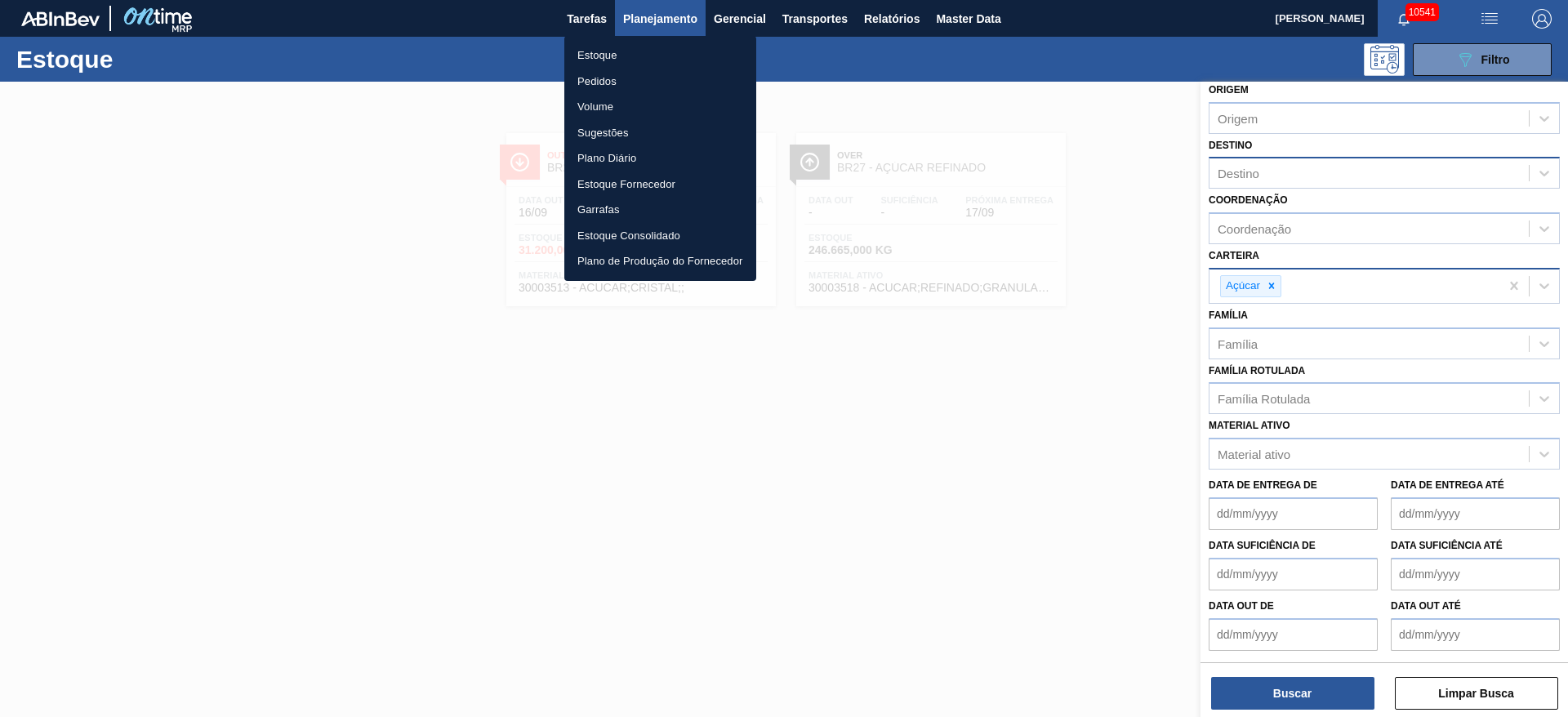
click at [640, 80] on li "Pedidos" at bounding box center [659, 81] width 192 height 26
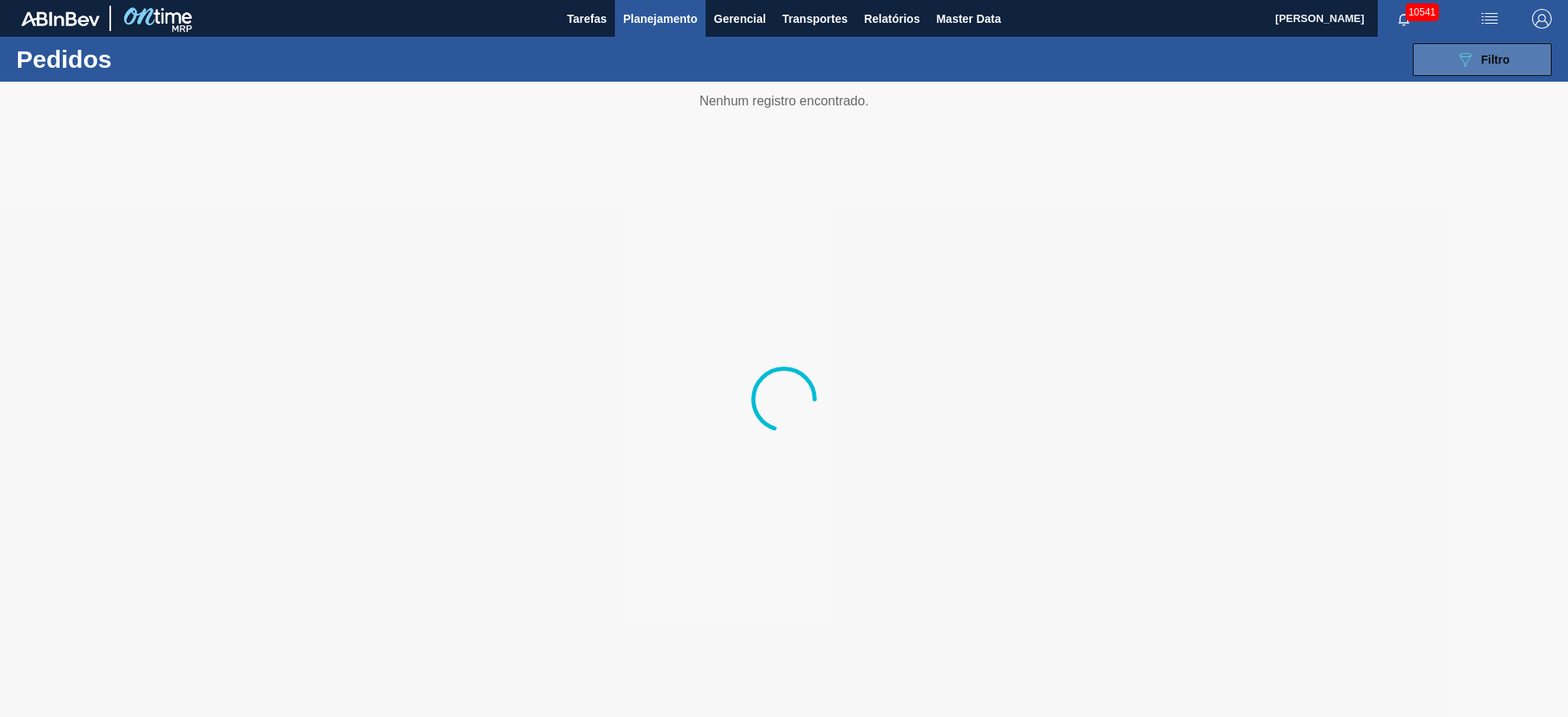
click at [1443, 52] on button "089F7B8B-B2A5-4AFE-B5C0-19BA573D28AC Filtro" at bounding box center [1483, 60] width 139 height 33
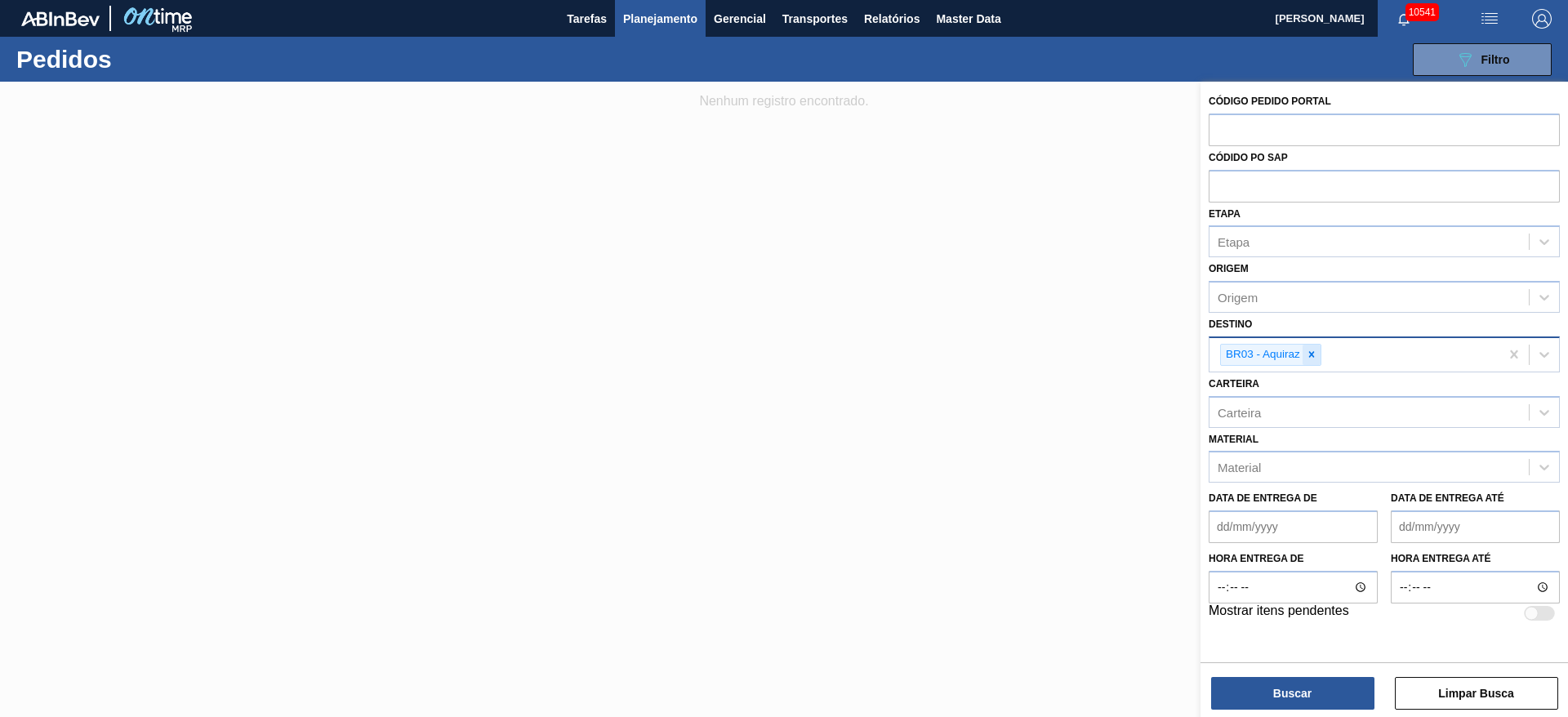
click at [1311, 353] on icon at bounding box center [1312, 355] width 6 height 6
click at [1286, 399] on div "Carteira" at bounding box center [1369, 408] width 320 height 24
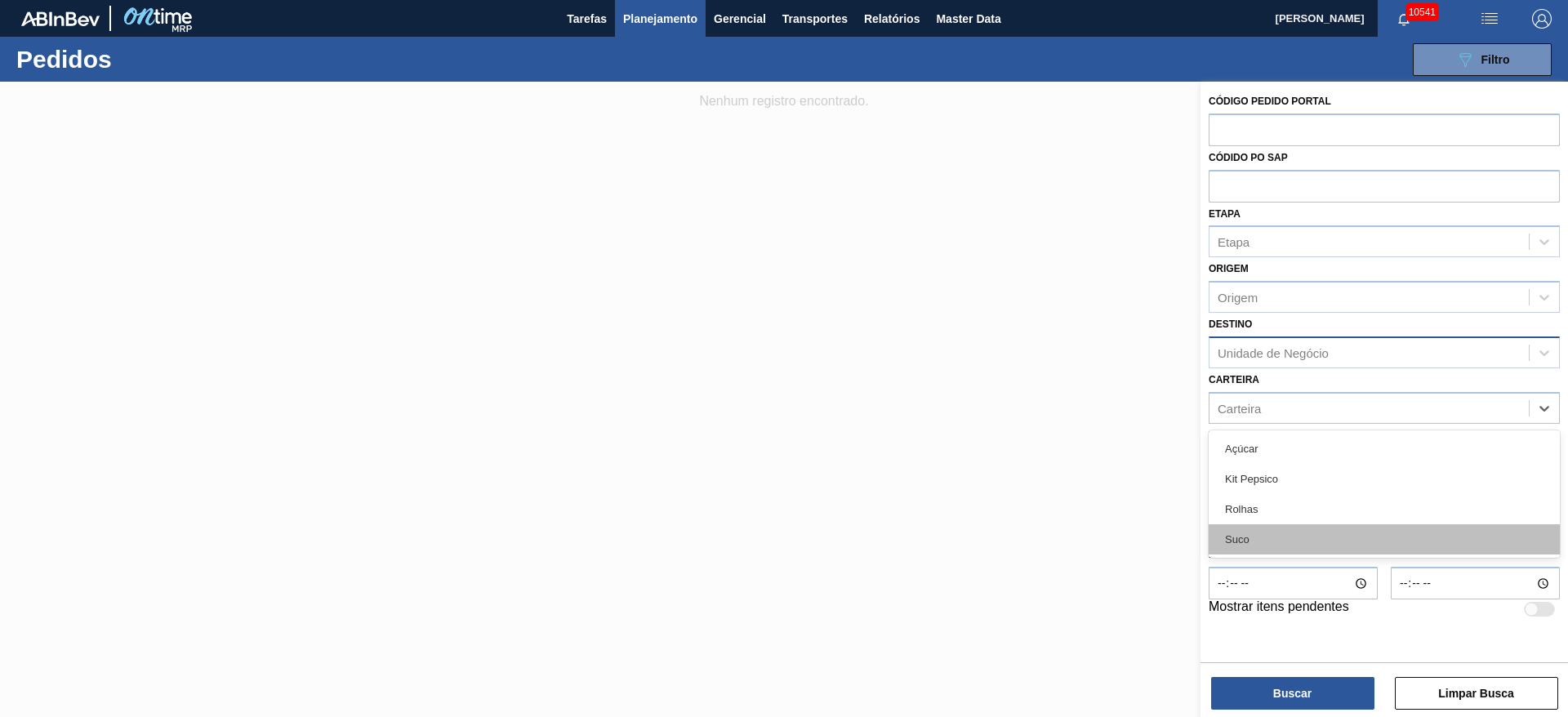
click at [1253, 532] on div "Suco" at bounding box center [1384, 539] width 352 height 30
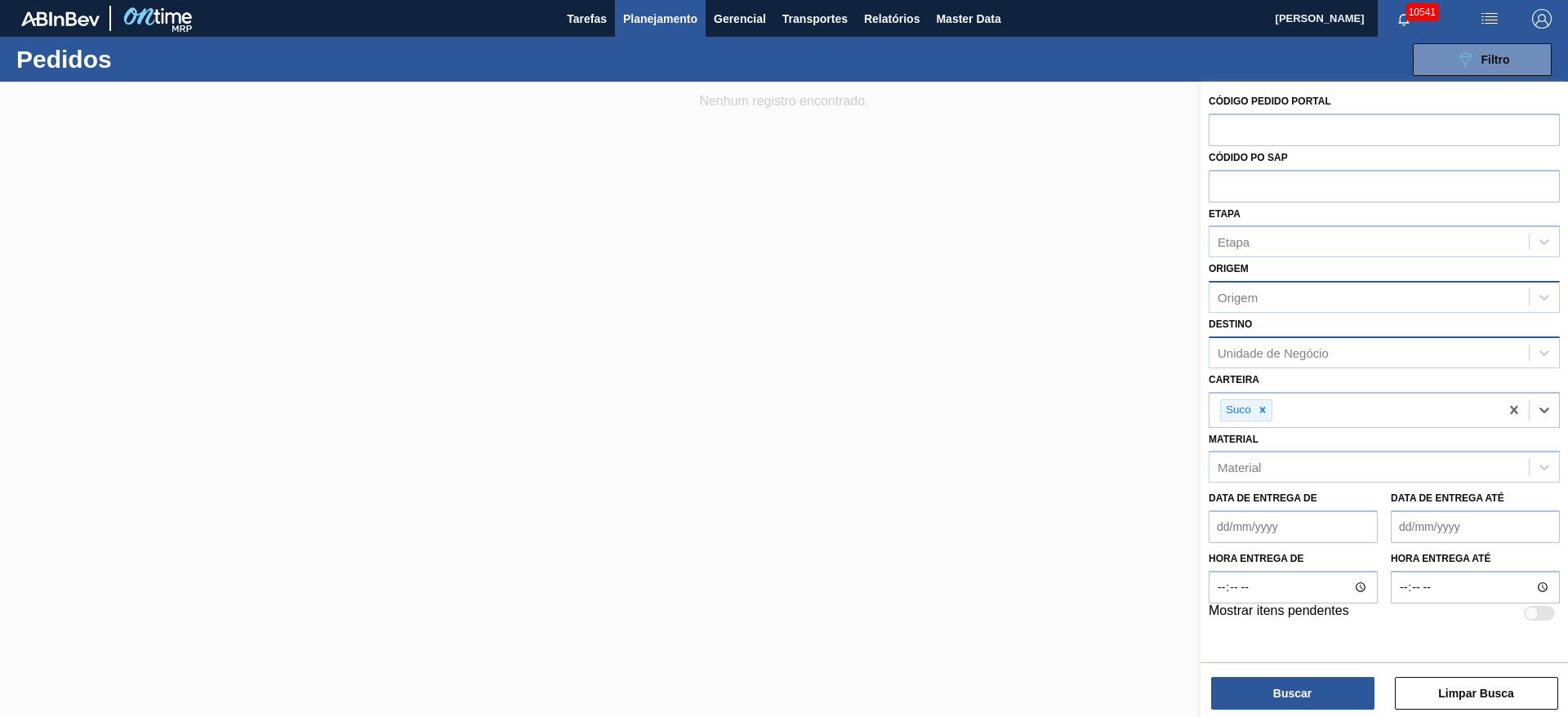
click at [1282, 295] on div "Origem" at bounding box center [1369, 298] width 320 height 24
type input "citru"
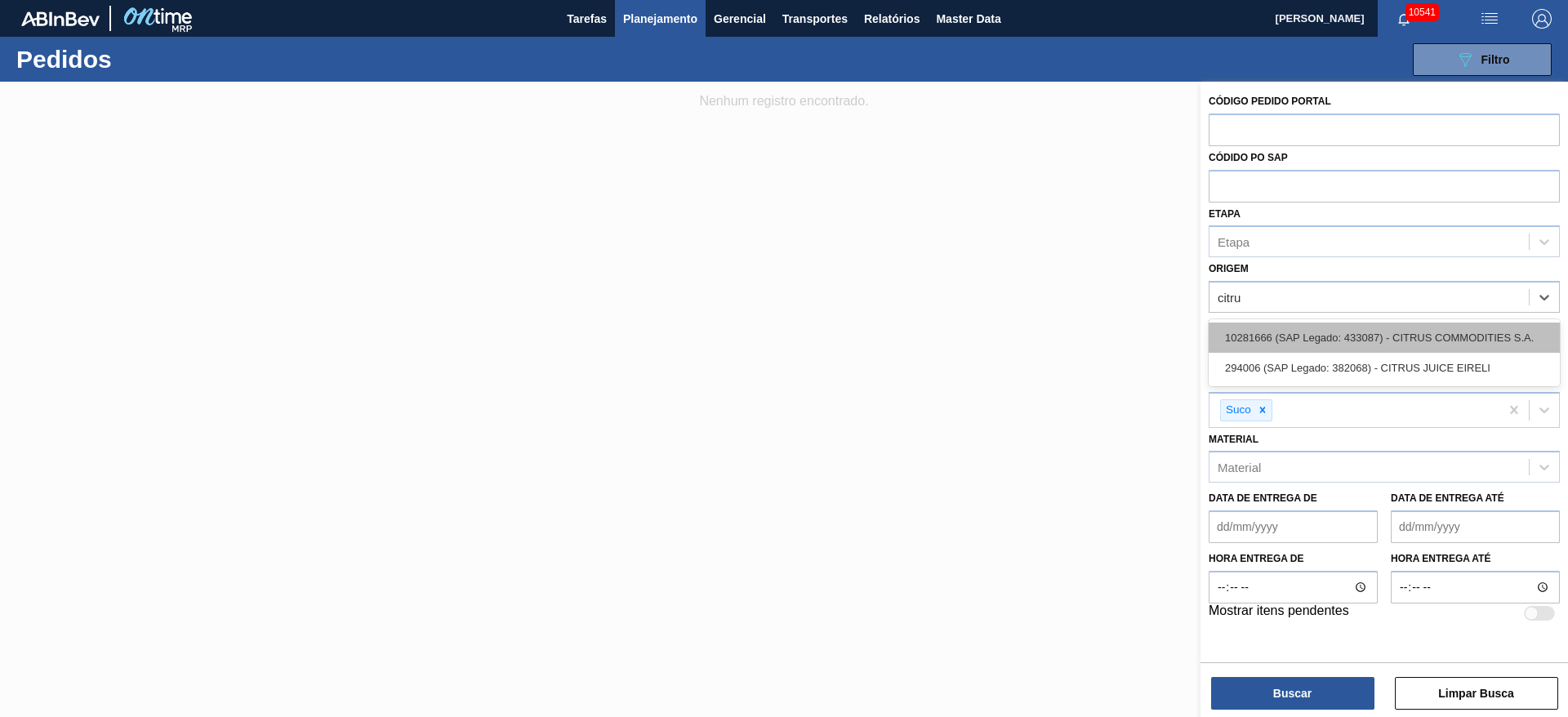
click at [1294, 329] on div "10281666 (SAP Legado: 433087) - CITRUS COMMODITIES S.A." at bounding box center [1384, 338] width 352 height 30
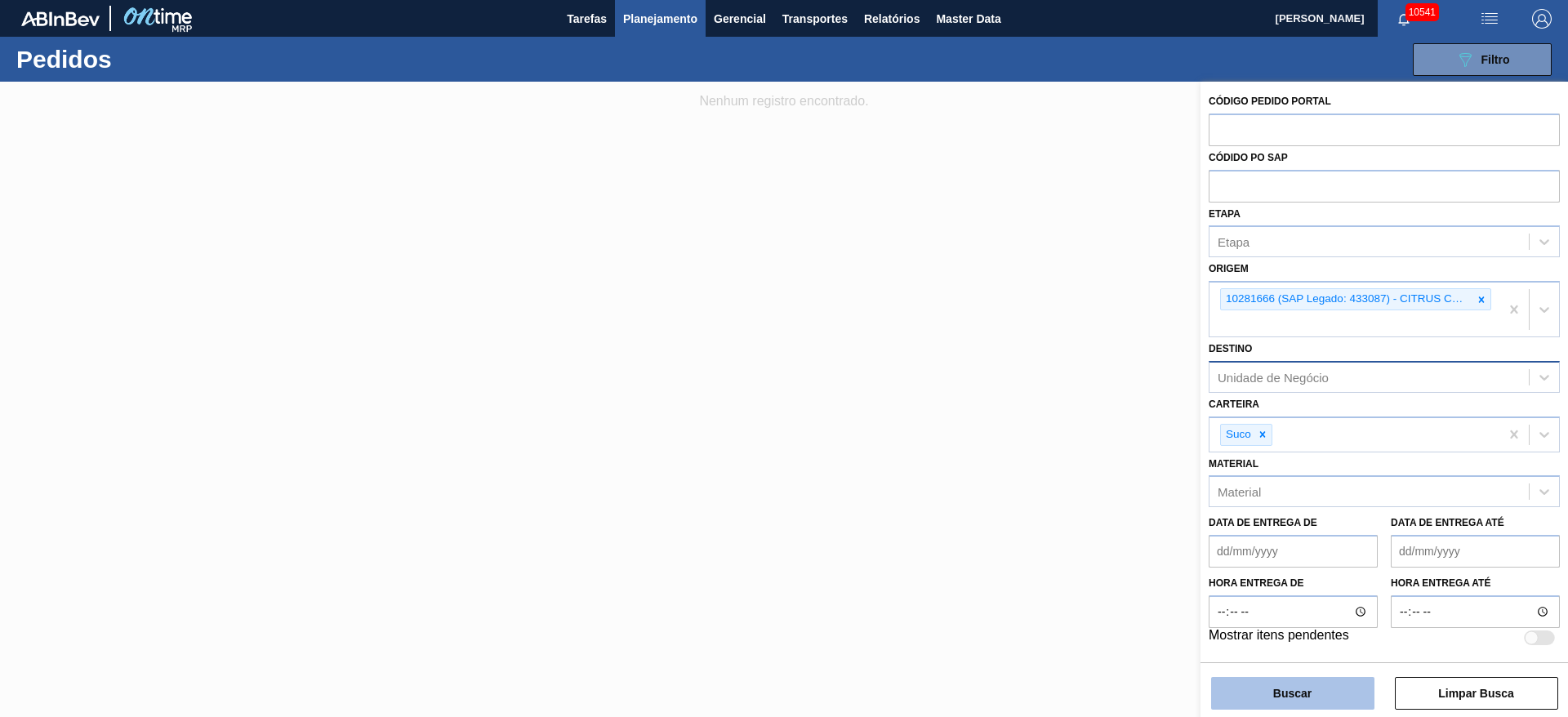
click at [1273, 687] on button "Buscar" at bounding box center [1292, 693] width 163 height 33
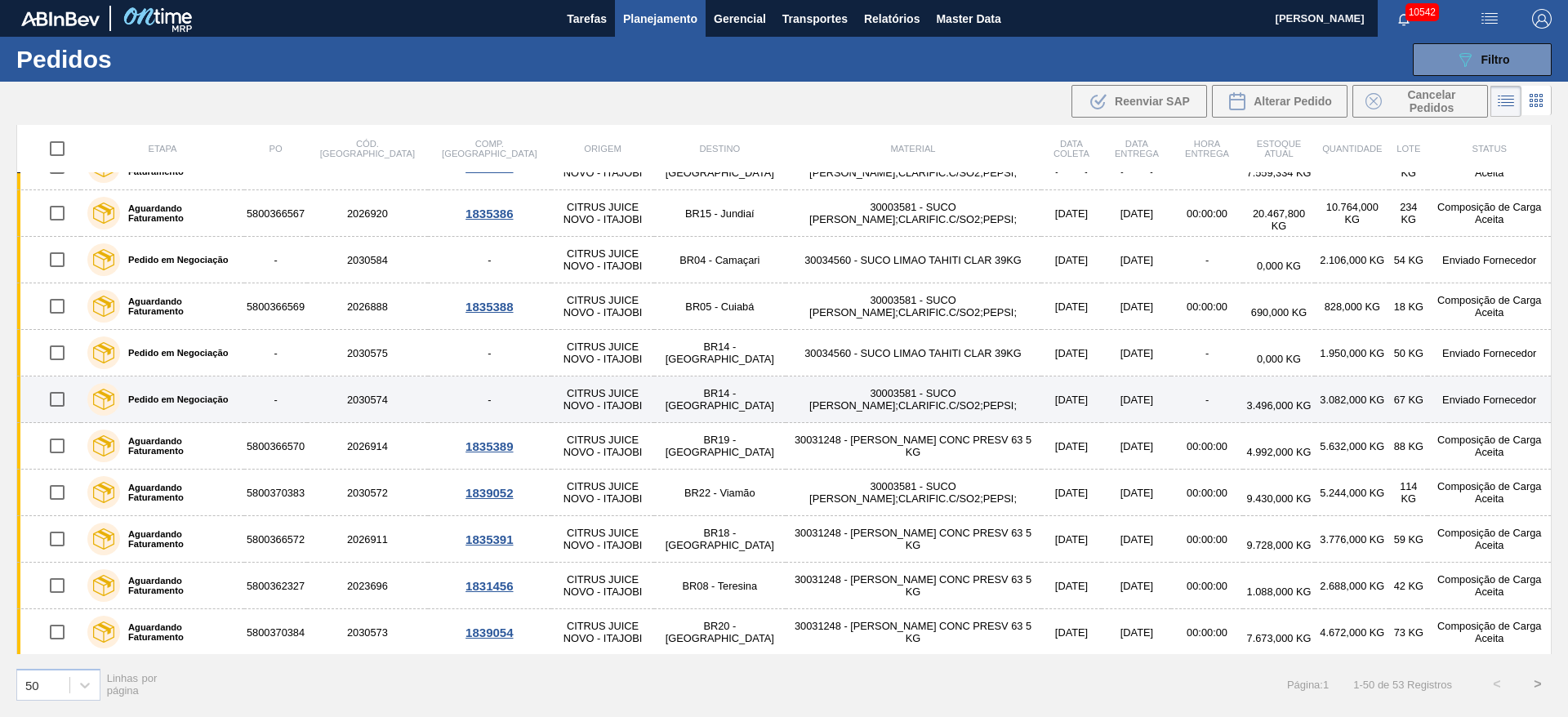
scroll to position [1847, 0]
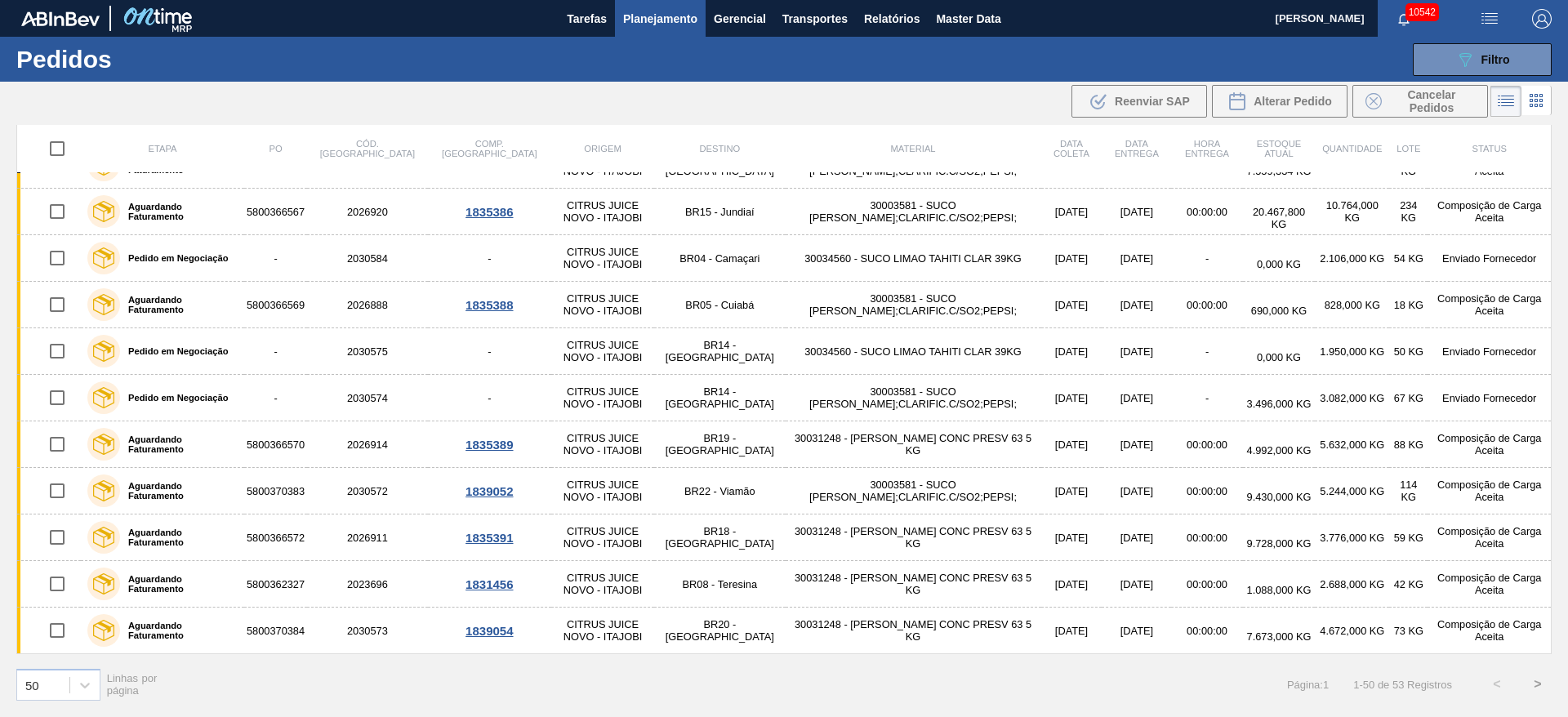
click at [1541, 690] on button ">" at bounding box center [1537, 684] width 41 height 41
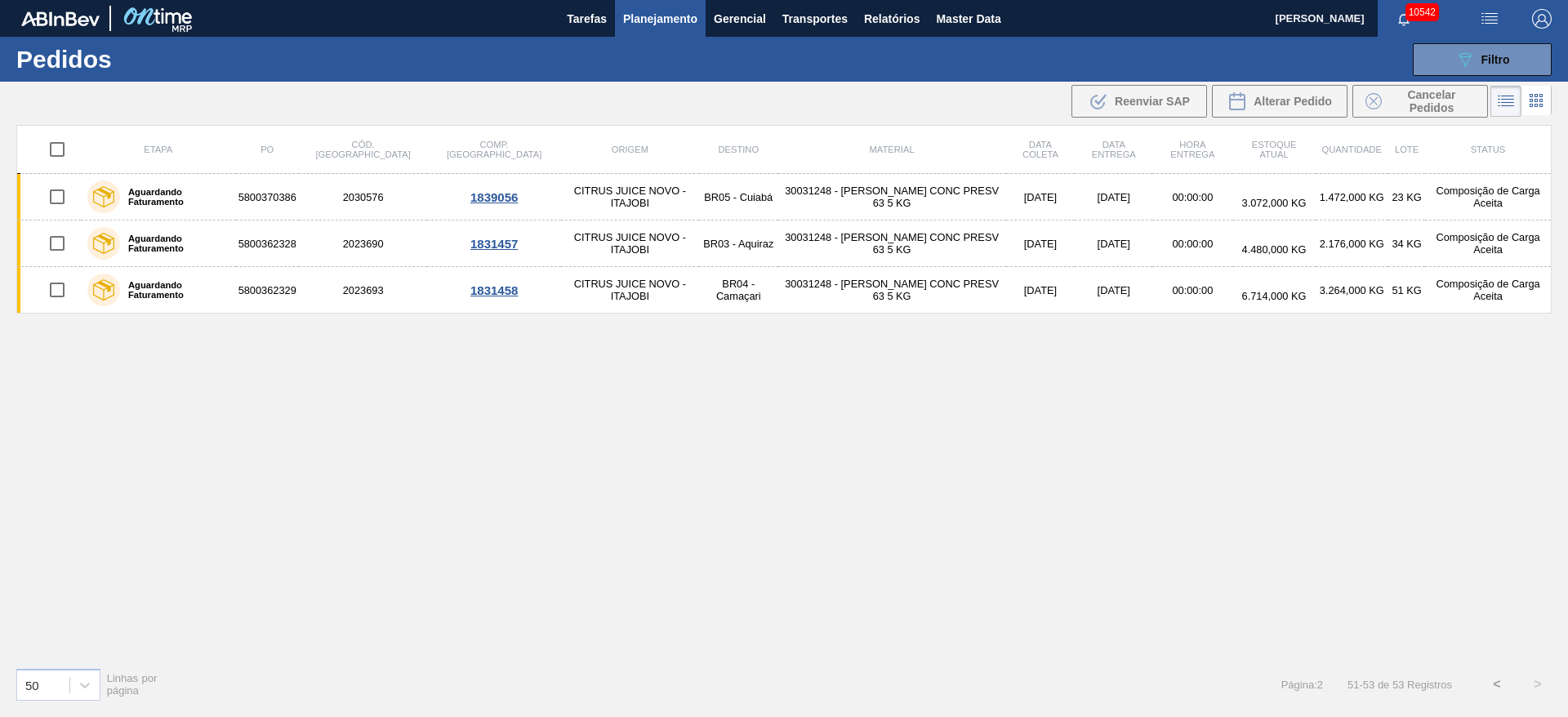
scroll to position [0, 0]
click at [670, 5] on button "Planejamento" at bounding box center [659, 18] width 90 height 37
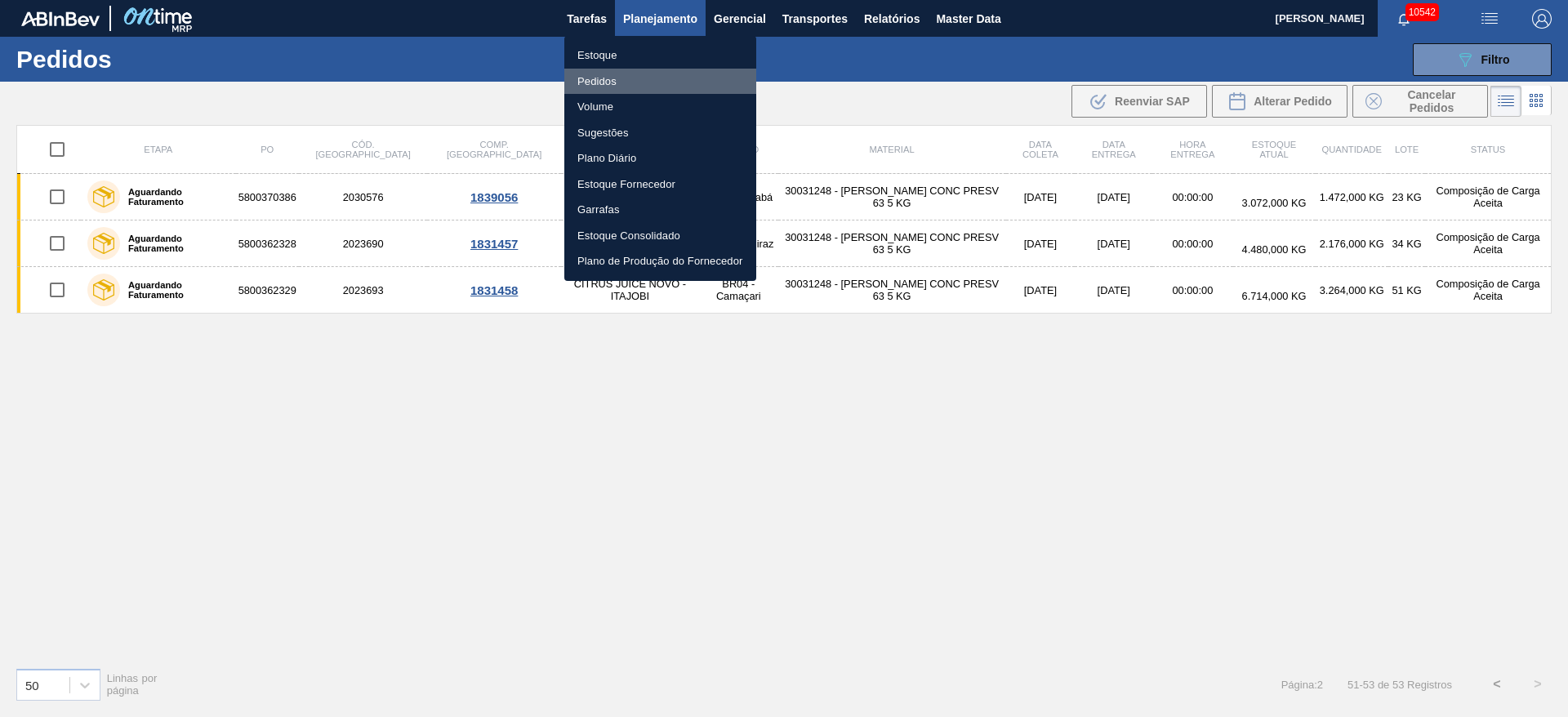
click at [645, 70] on li "Pedidos" at bounding box center [659, 81] width 192 height 26
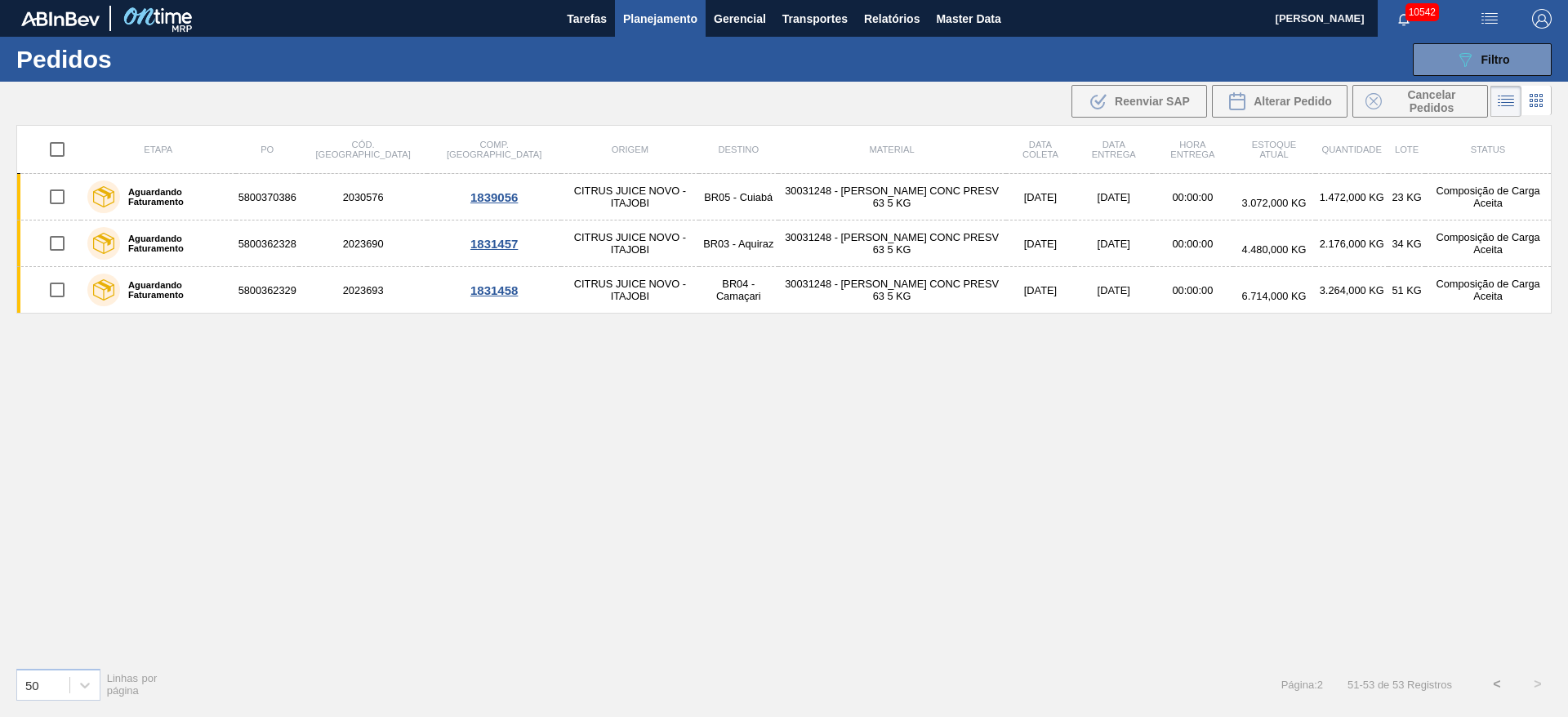
click at [644, 25] on span "Planejamento" at bounding box center [659, 19] width 74 height 20
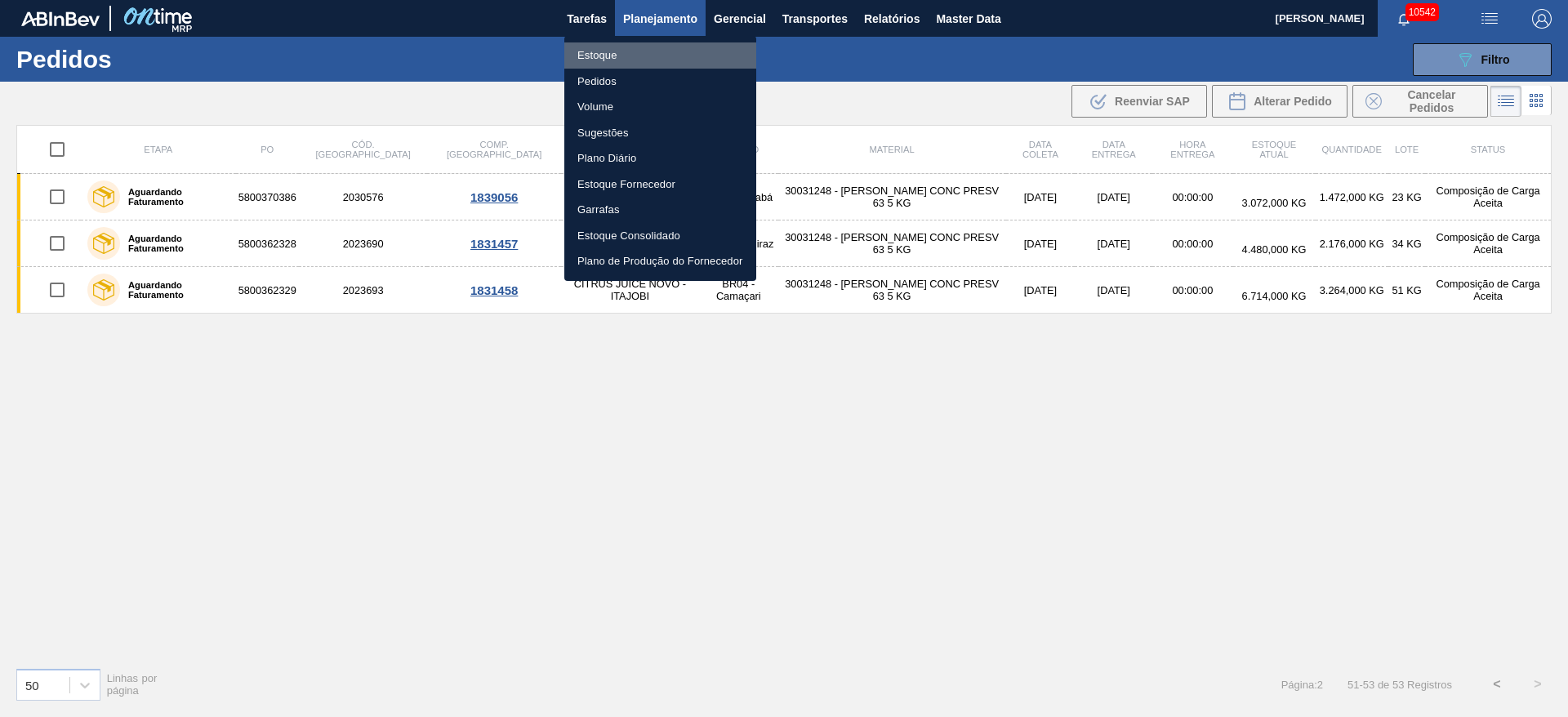
click at [645, 55] on li "Estoque" at bounding box center [659, 56] width 192 height 26
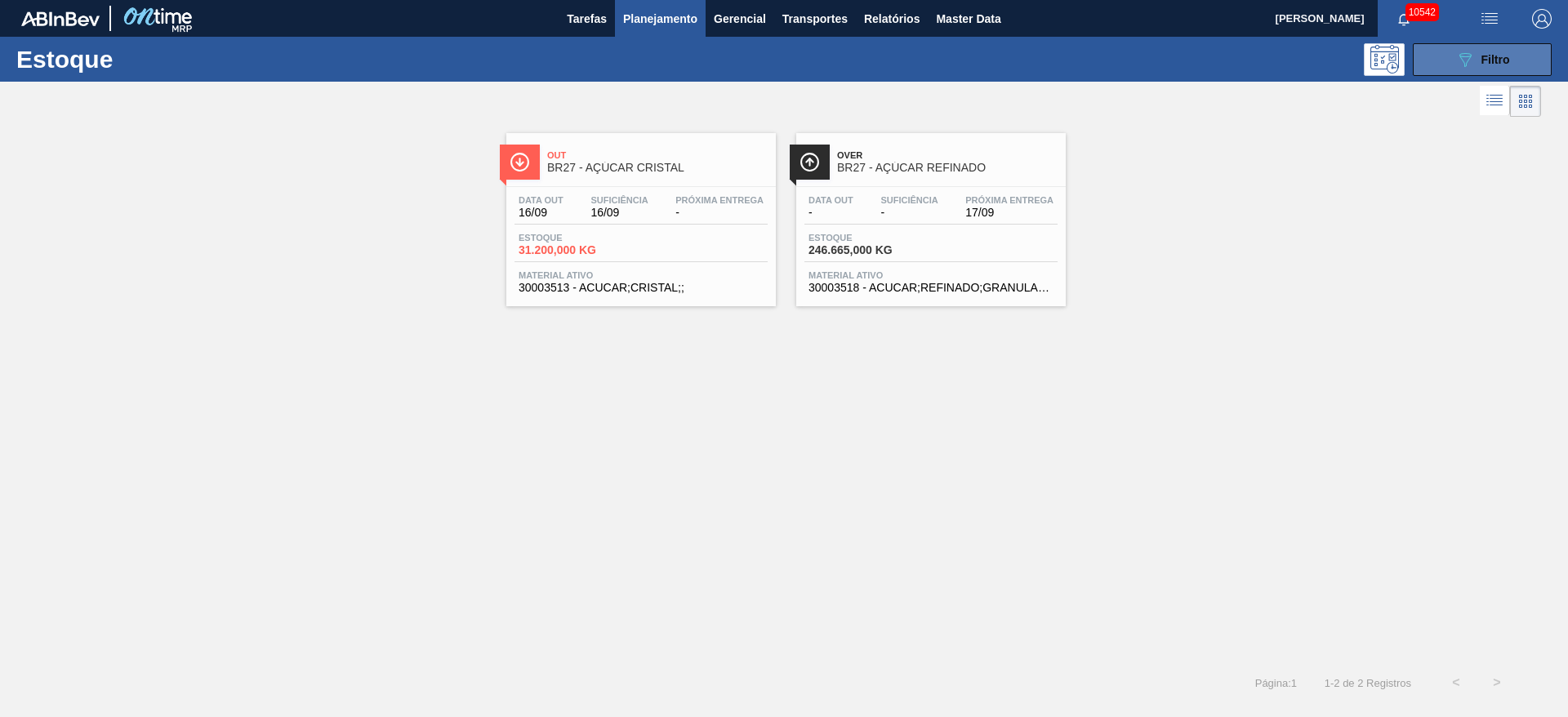
click at [1448, 67] on button "089F7B8B-B2A5-4AFE-B5C0-19BA573D28AC Filtro" at bounding box center [1483, 60] width 139 height 33
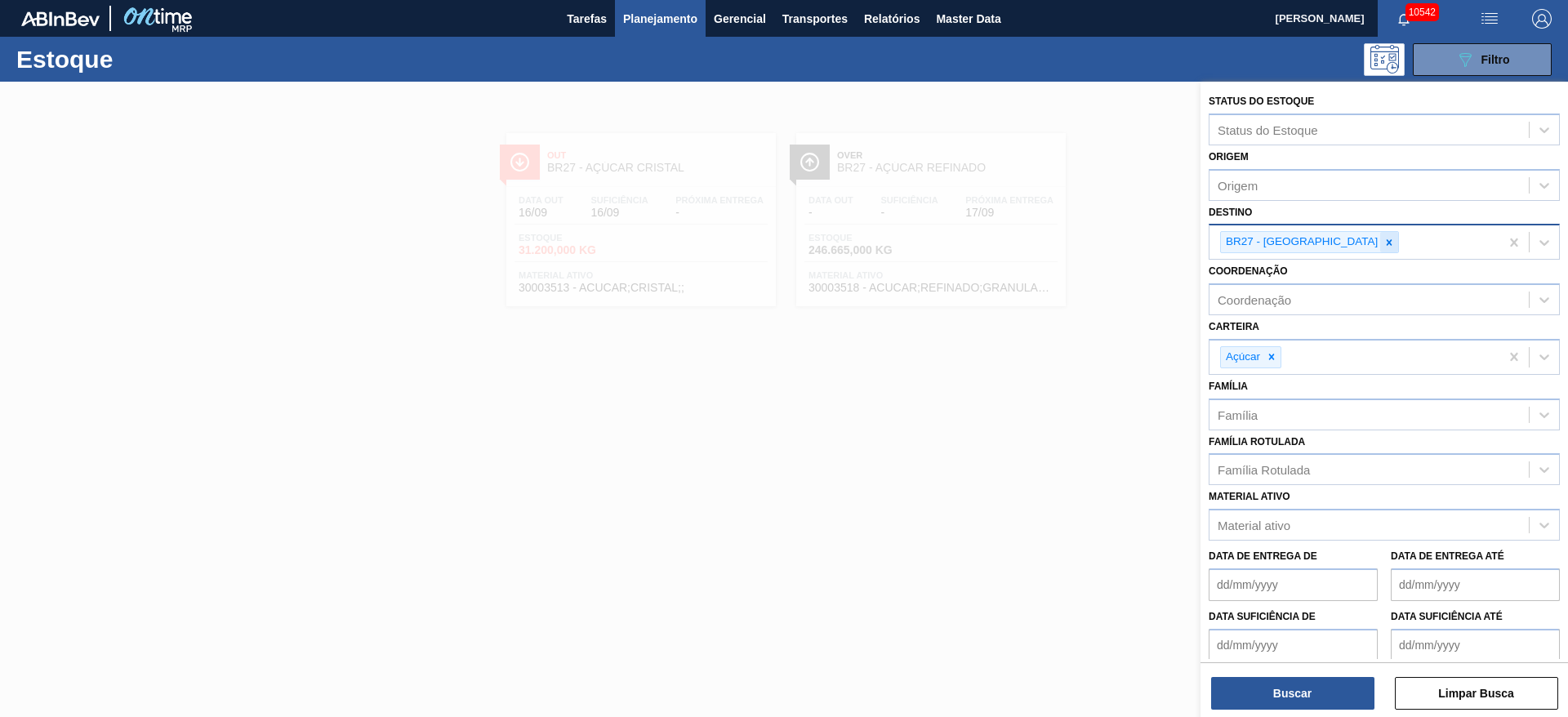
click at [1383, 239] on icon at bounding box center [1389, 242] width 12 height 12
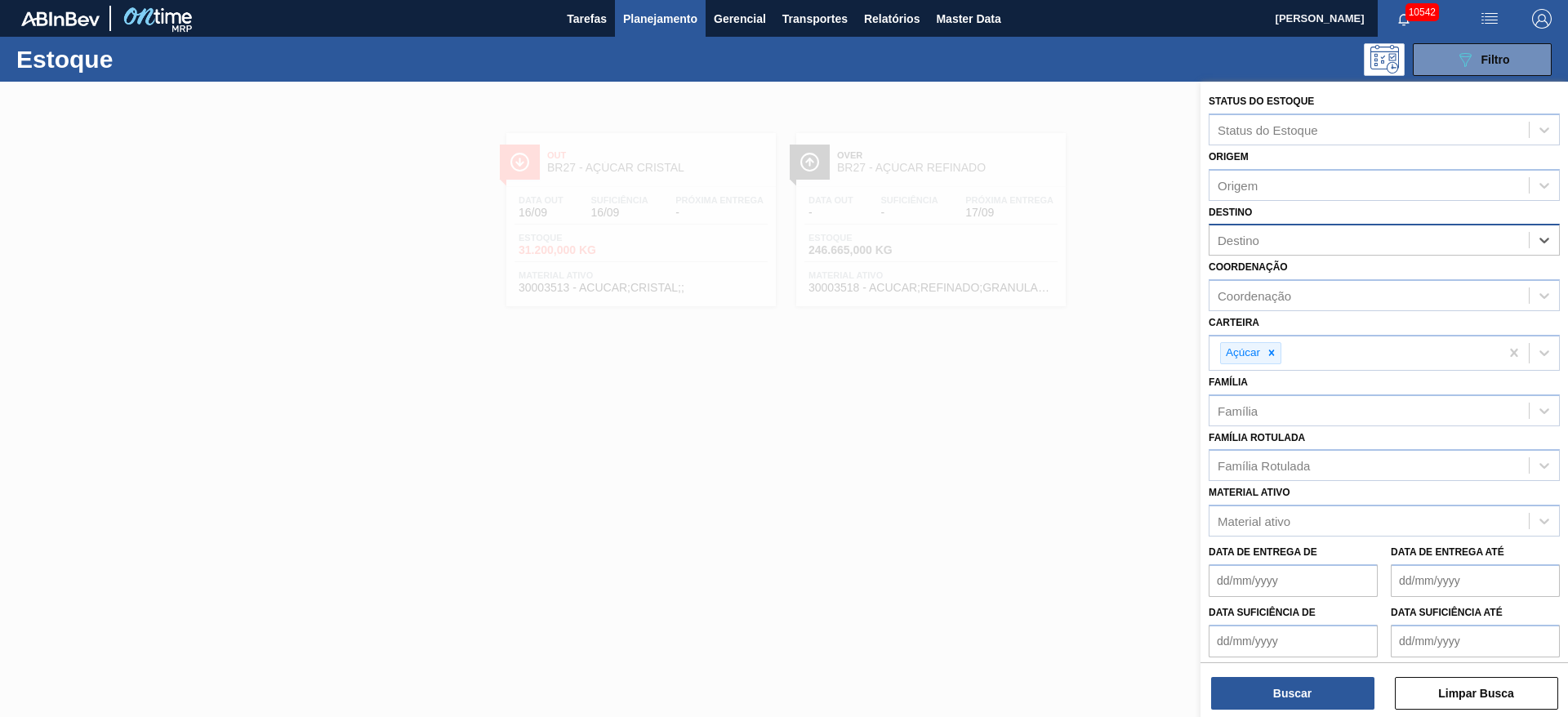
type input "15"
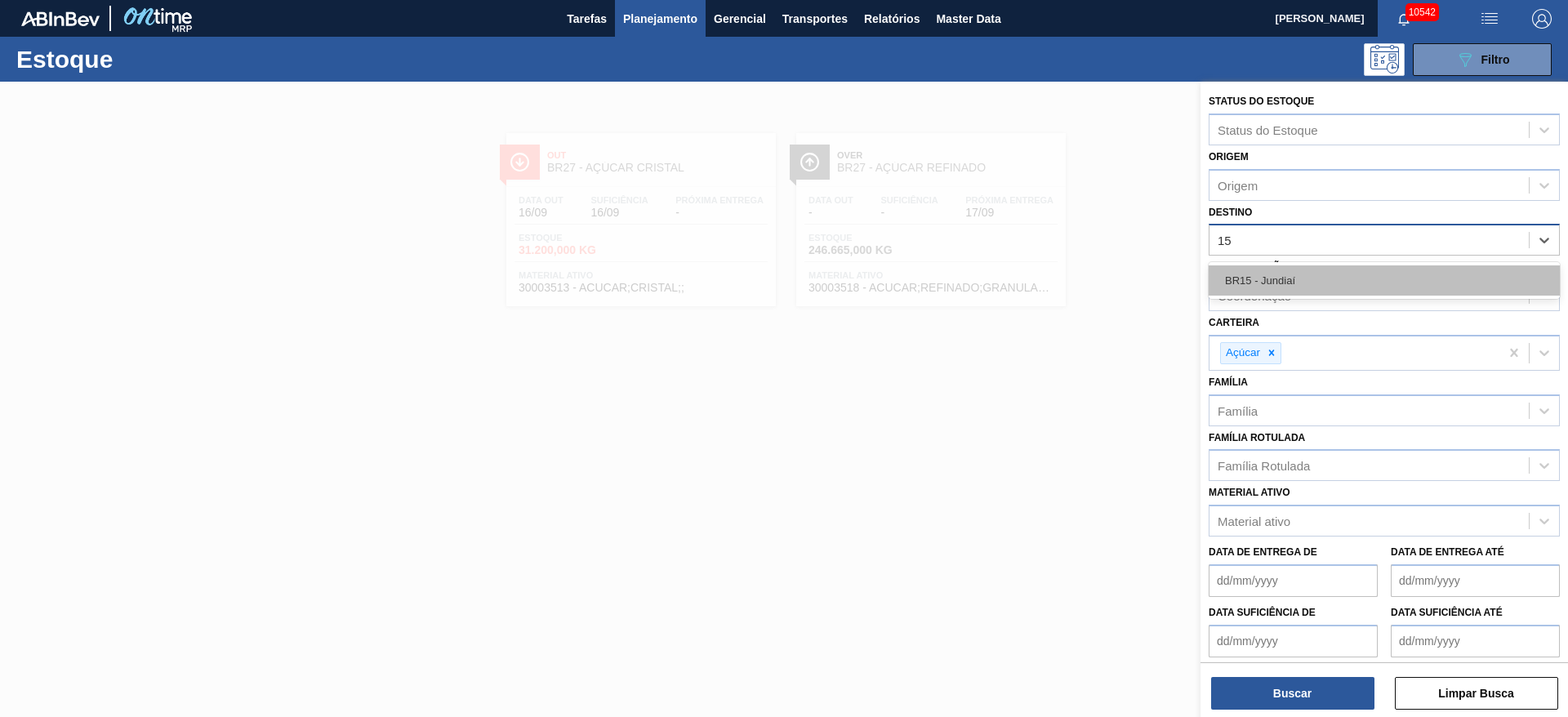
click at [1281, 284] on div "BR15 - Jundiaí" at bounding box center [1384, 280] width 352 height 30
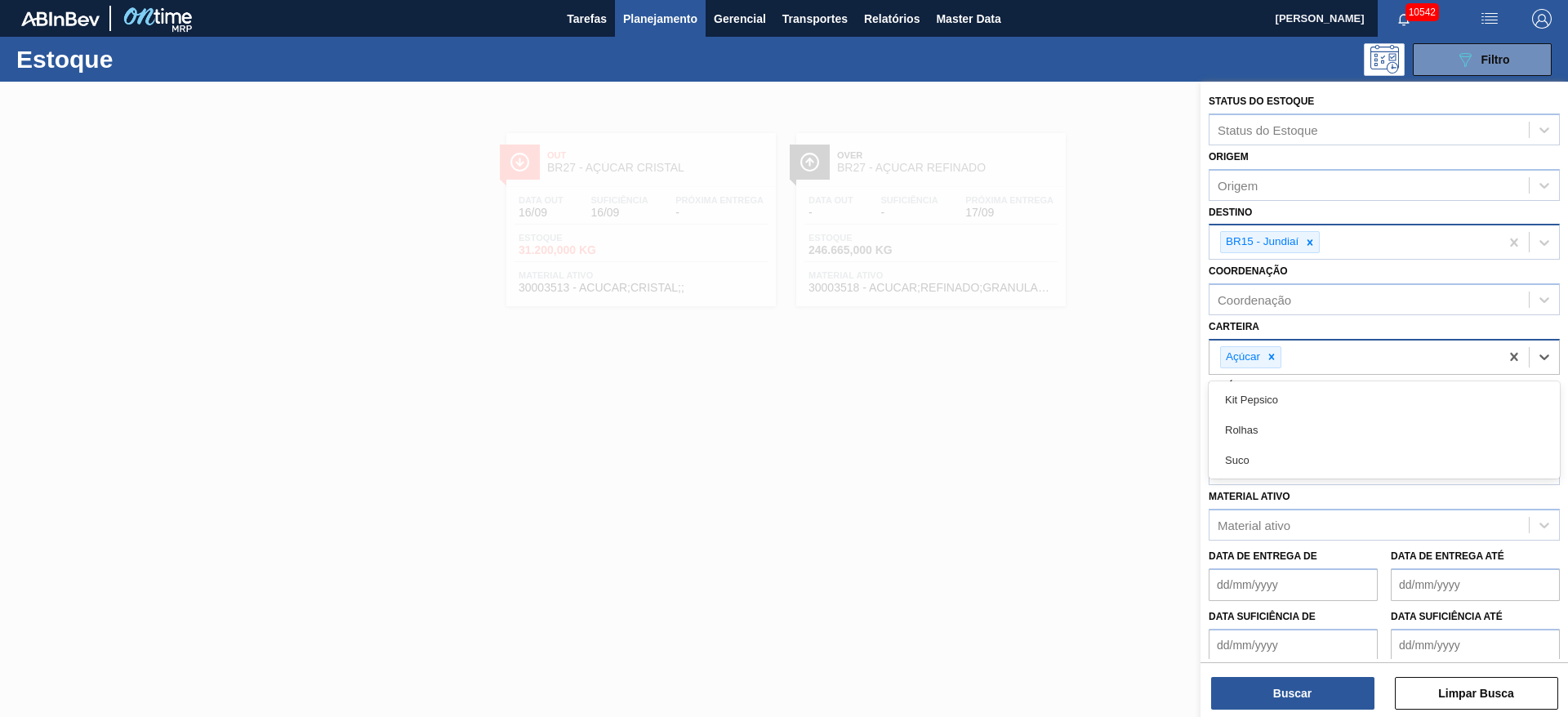
click at [1281, 359] on div "Açúcar" at bounding box center [1250, 358] width 62 height 22
click at [1269, 360] on icon at bounding box center [1272, 358] width 12 height 12
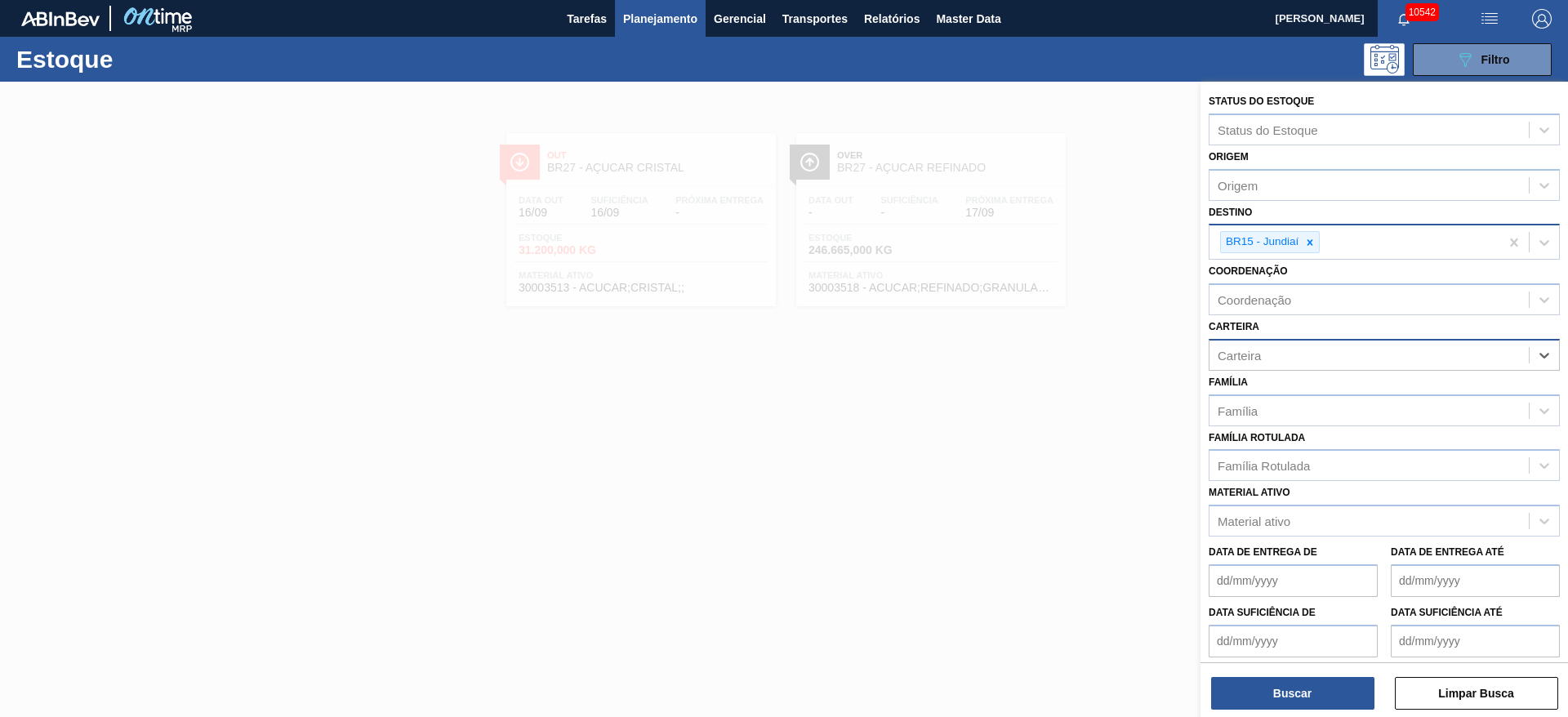
click at [1269, 360] on div "Carteira" at bounding box center [1369, 355] width 320 height 24
click at [1256, 365] on div "Carteira" at bounding box center [1369, 355] width 320 height 24
drag, startPoint x: 1270, startPoint y: 423, endPoint x: 1279, endPoint y: 499, distance: 76.5
click at [1270, 425] on div "Kit Pepsico" at bounding box center [1384, 426] width 352 height 30
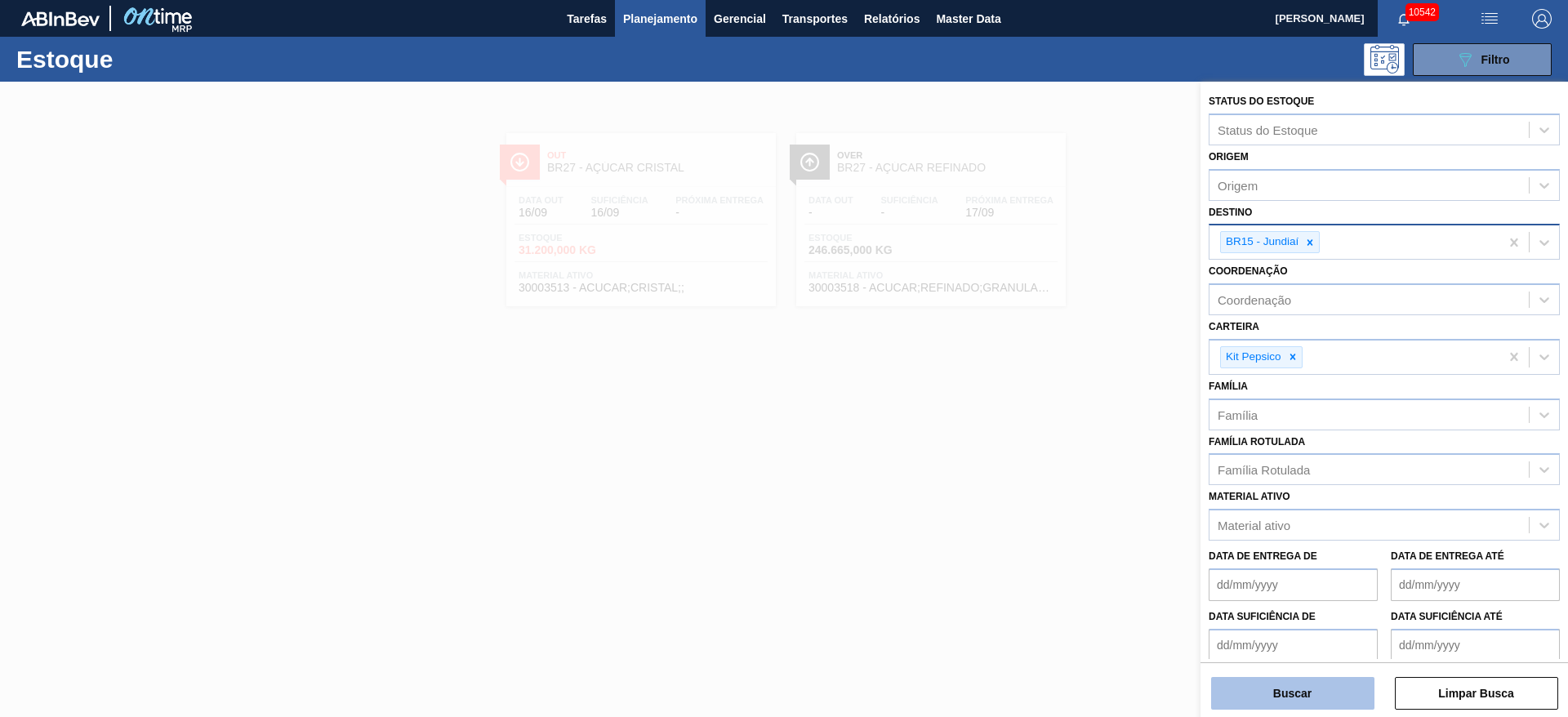
click at [1281, 677] on button "Buscar" at bounding box center [1292, 693] width 163 height 33
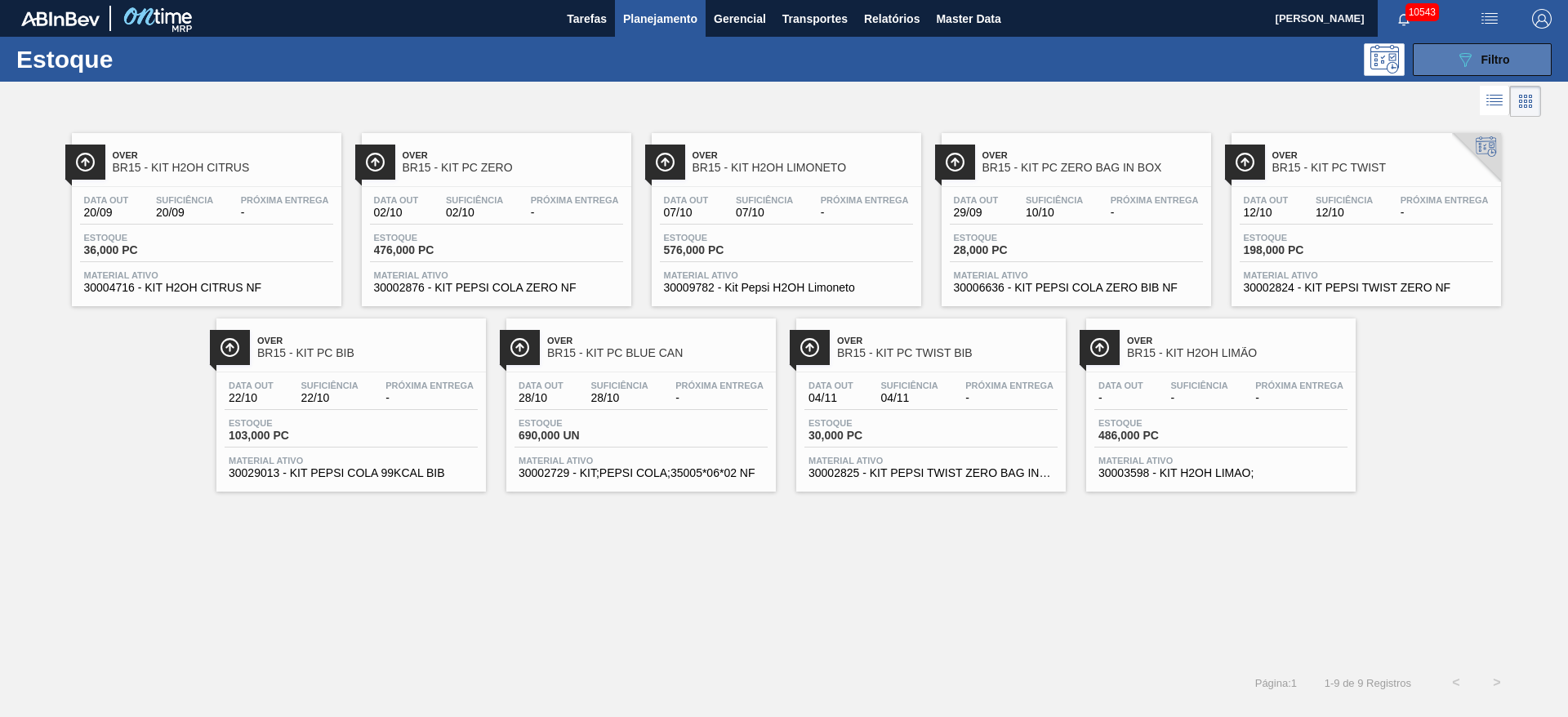
click at [1431, 50] on button "089F7B8B-B2A5-4AFE-B5C0-19BA573D28AC Filtro" at bounding box center [1483, 60] width 139 height 33
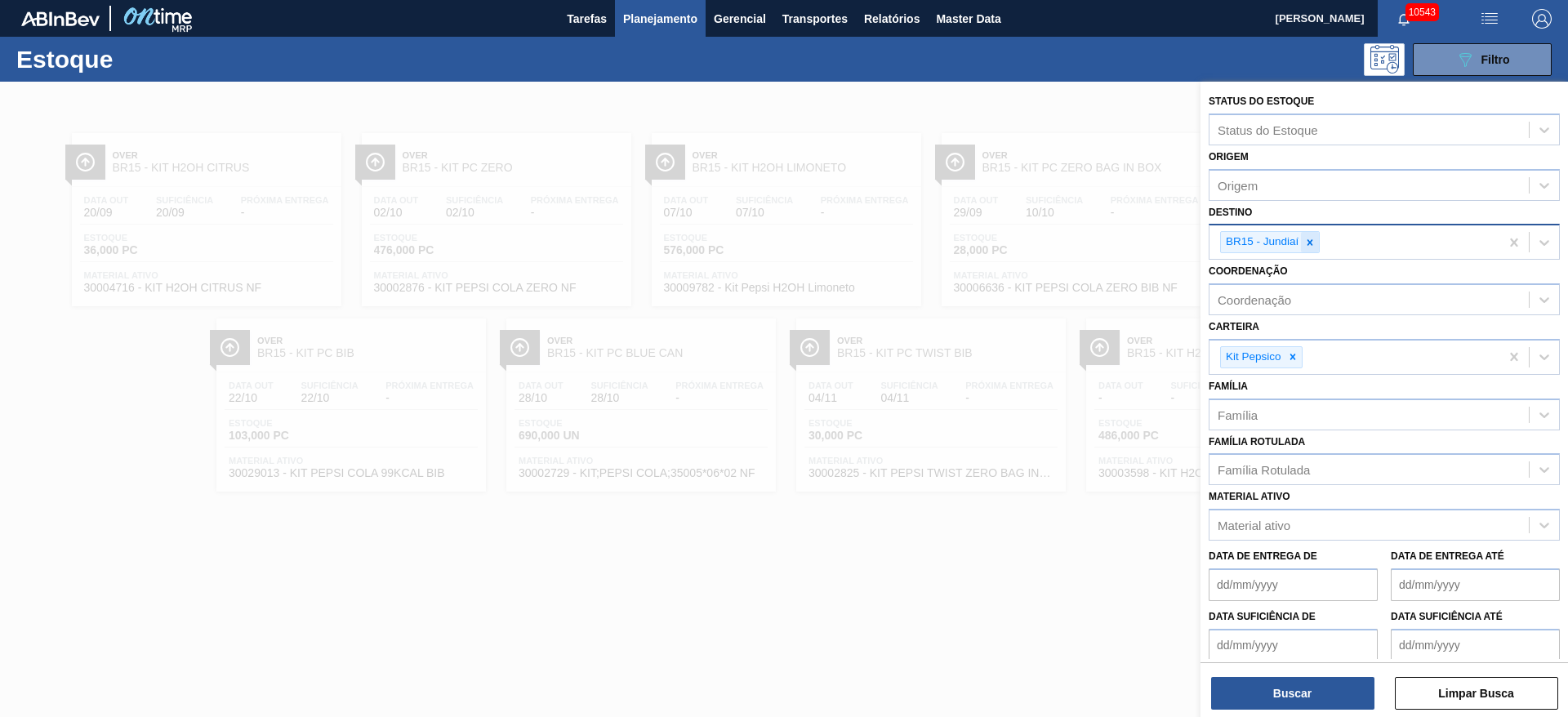
click at [1308, 241] on icon at bounding box center [1310, 242] width 12 height 12
type input "4"
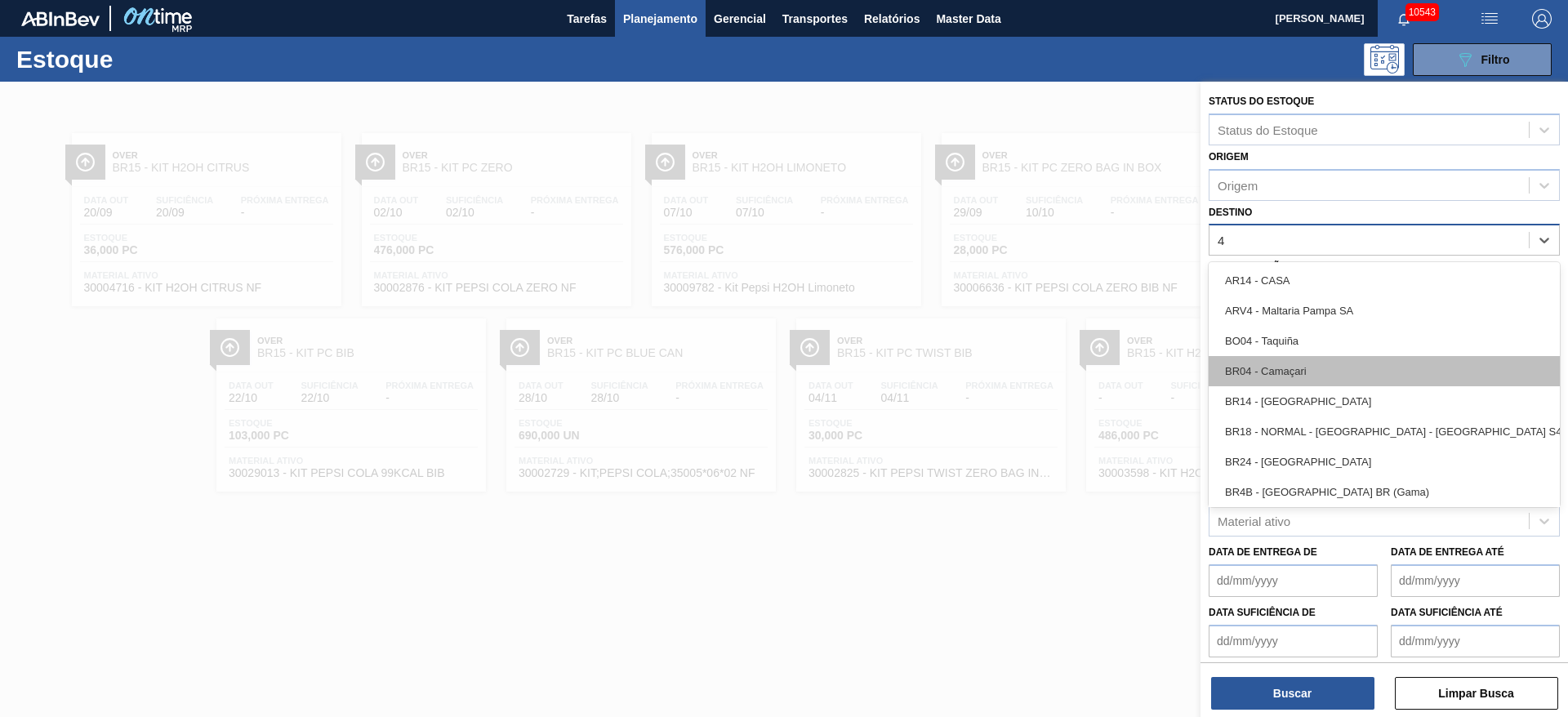
click at [1315, 374] on div "BR04 - Camaçari" at bounding box center [1384, 371] width 352 height 30
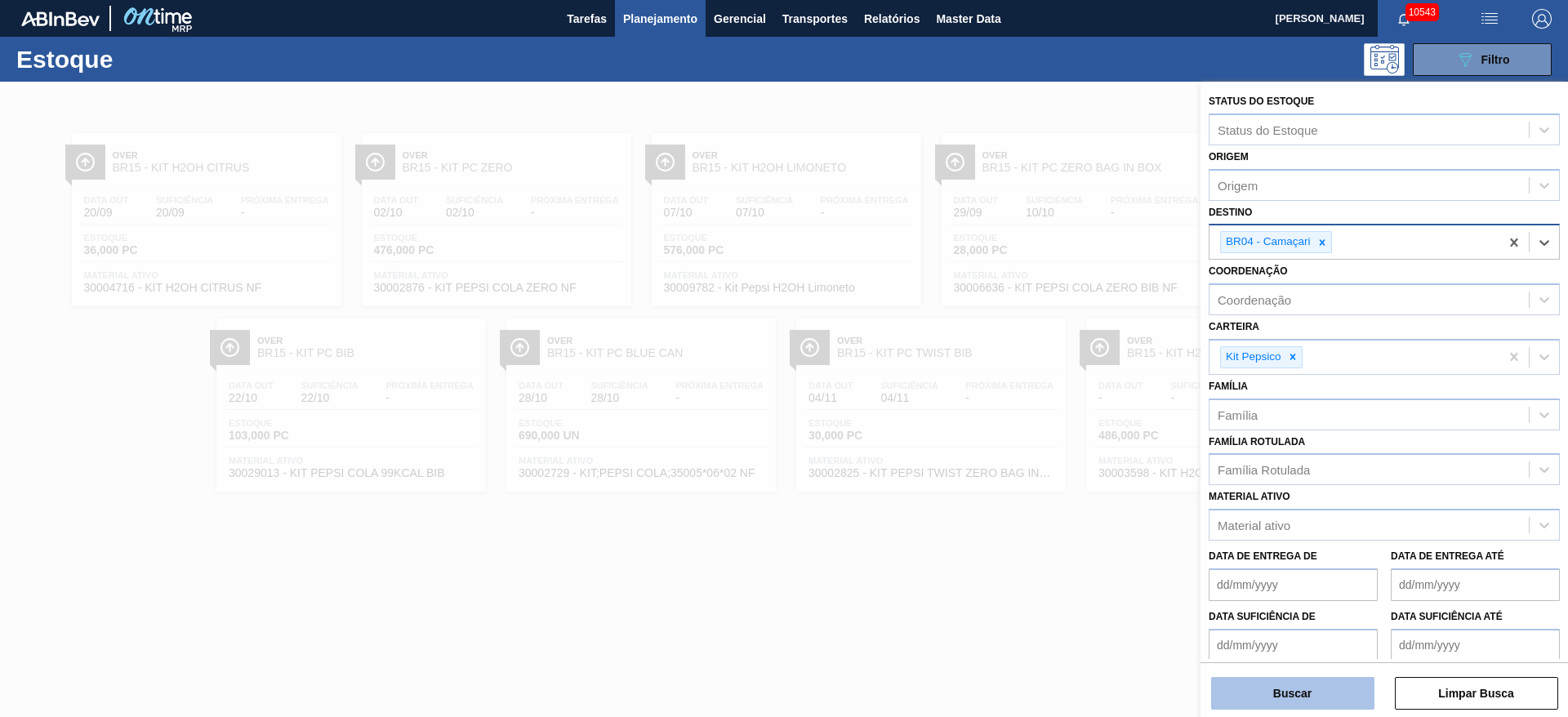
click at [1249, 694] on button "Buscar" at bounding box center [1292, 693] width 163 height 33
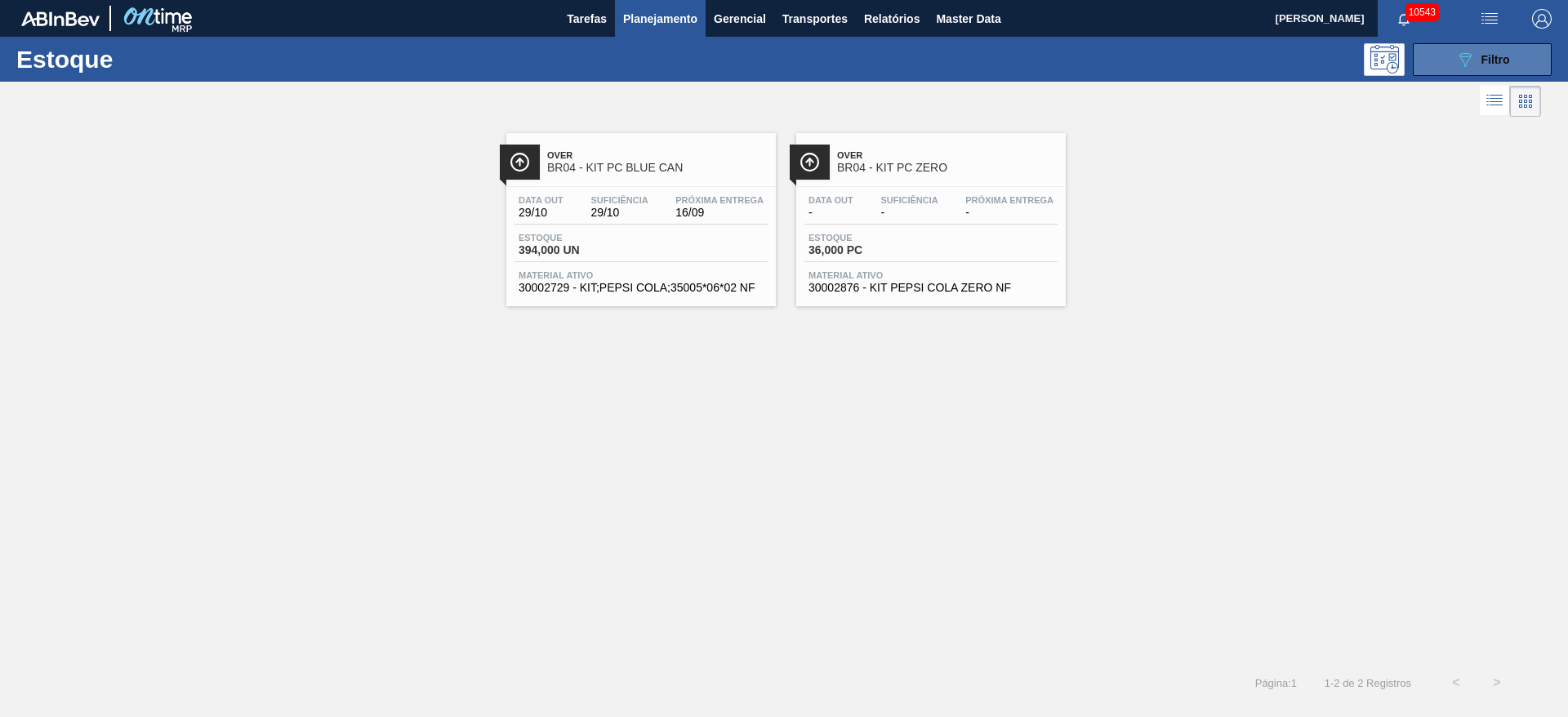
click at [1472, 70] on button "089F7B8B-B2A5-4AFE-B5C0-19BA573D28AC Filtro" at bounding box center [1483, 60] width 139 height 33
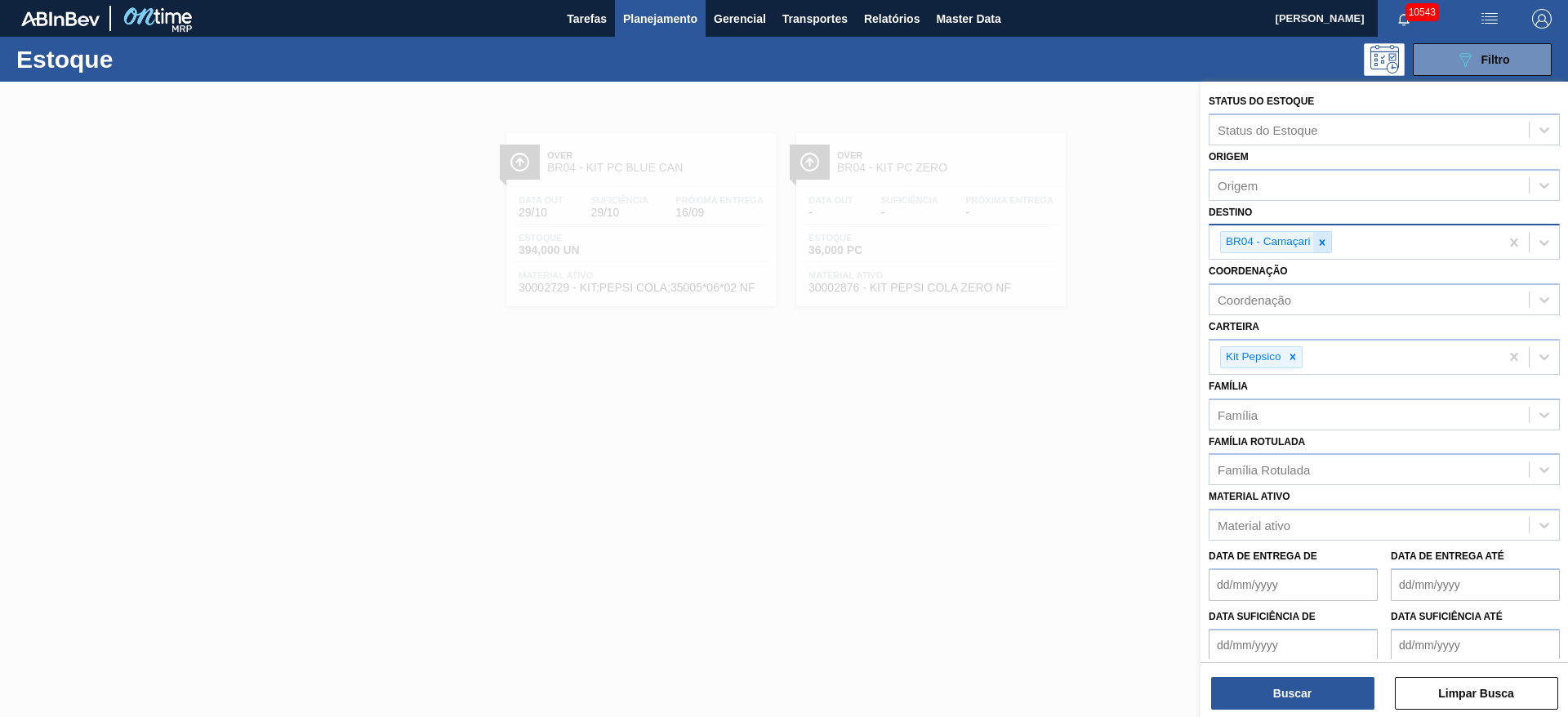
click at [1313, 238] on div at bounding box center [1322, 242] width 18 height 21
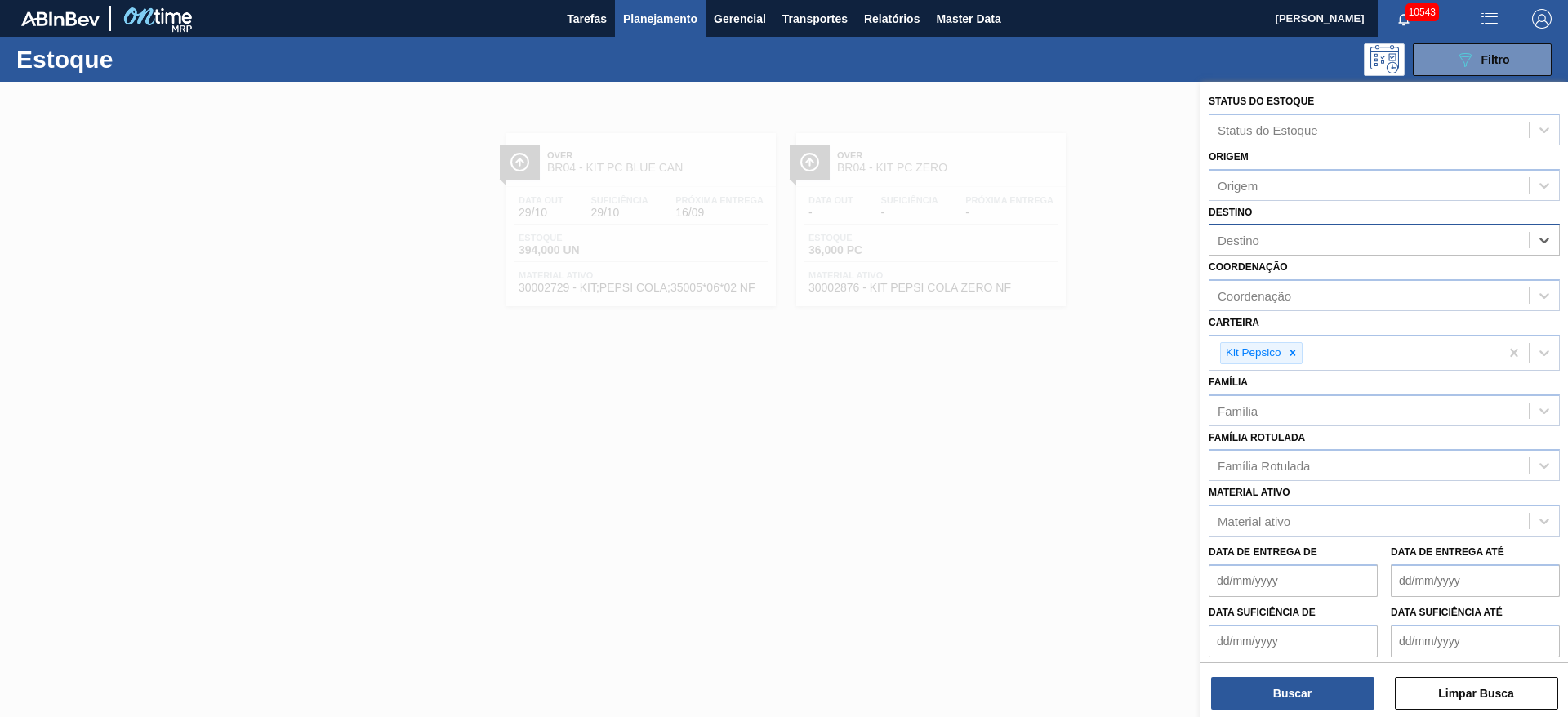
click at [1312, 238] on div "Destino" at bounding box center [1369, 240] width 320 height 24
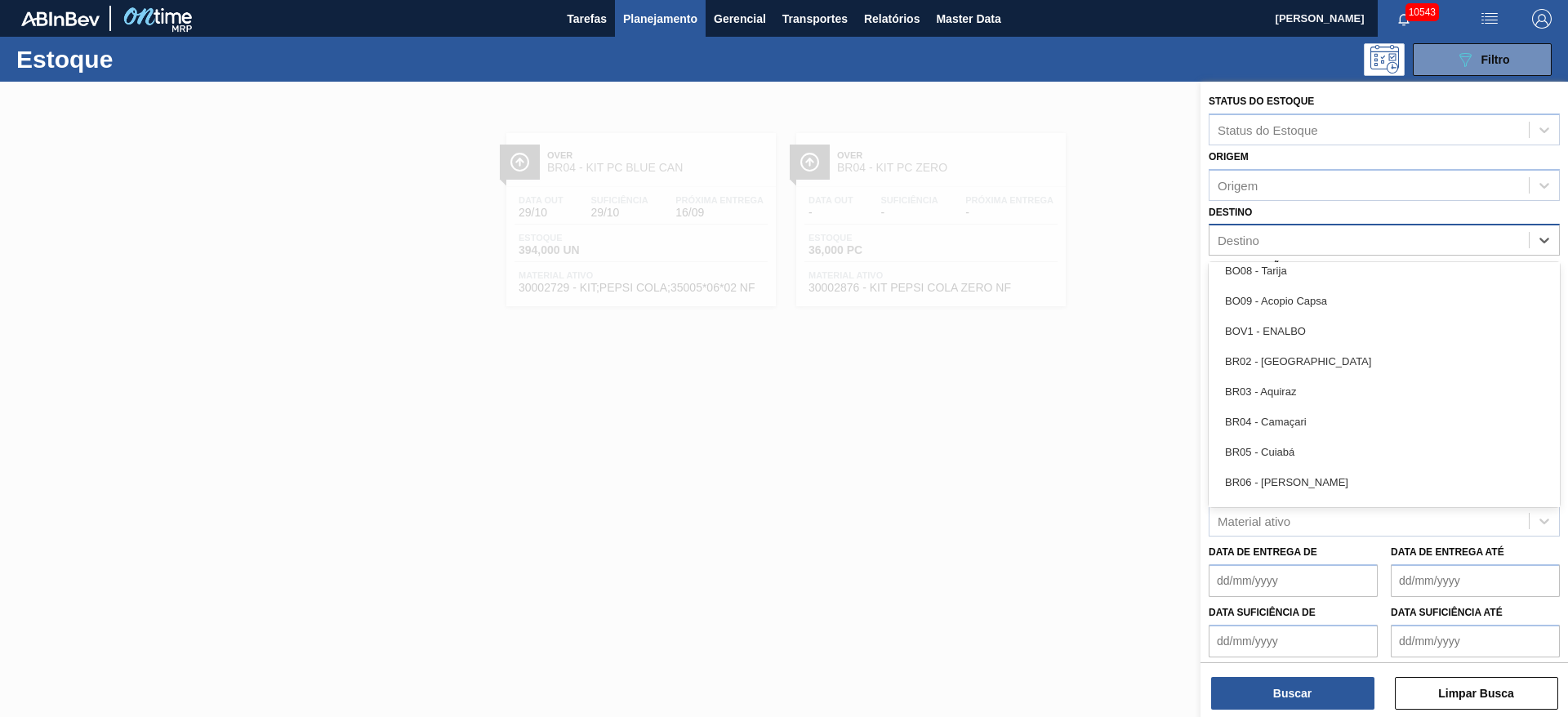
scroll to position [857, 0]
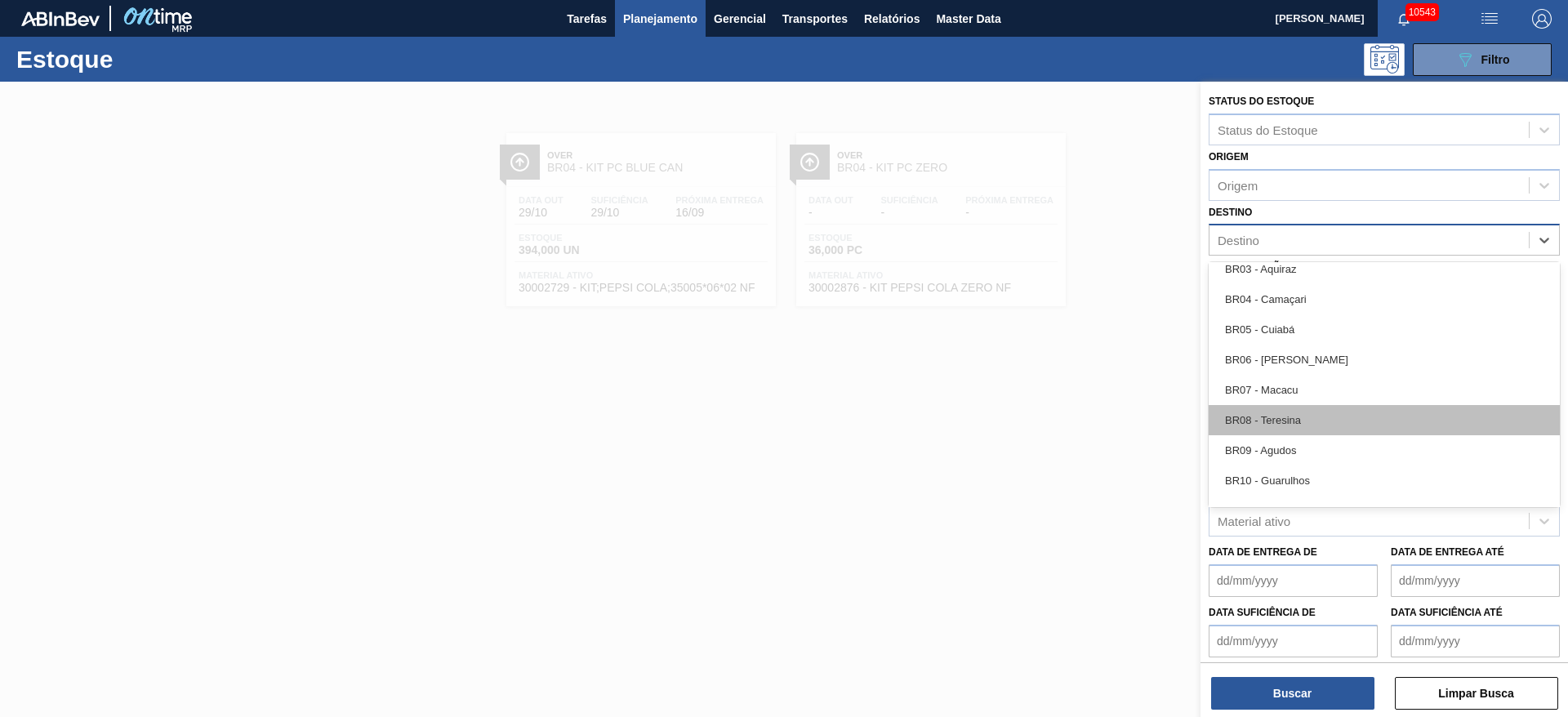
click at [1336, 413] on div "BR08 - Teresina" at bounding box center [1384, 420] width 352 height 30
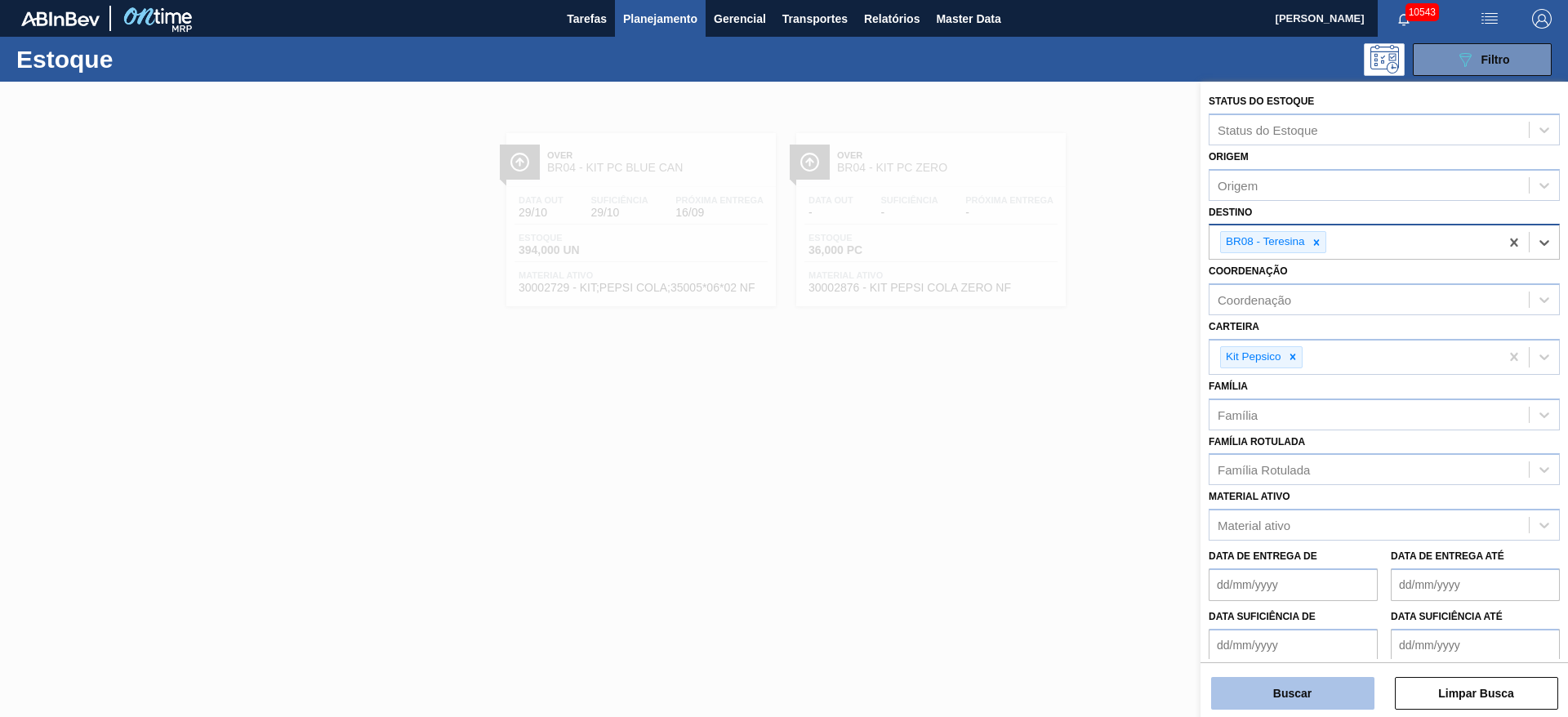
click at [1294, 696] on button "Buscar" at bounding box center [1292, 693] width 163 height 33
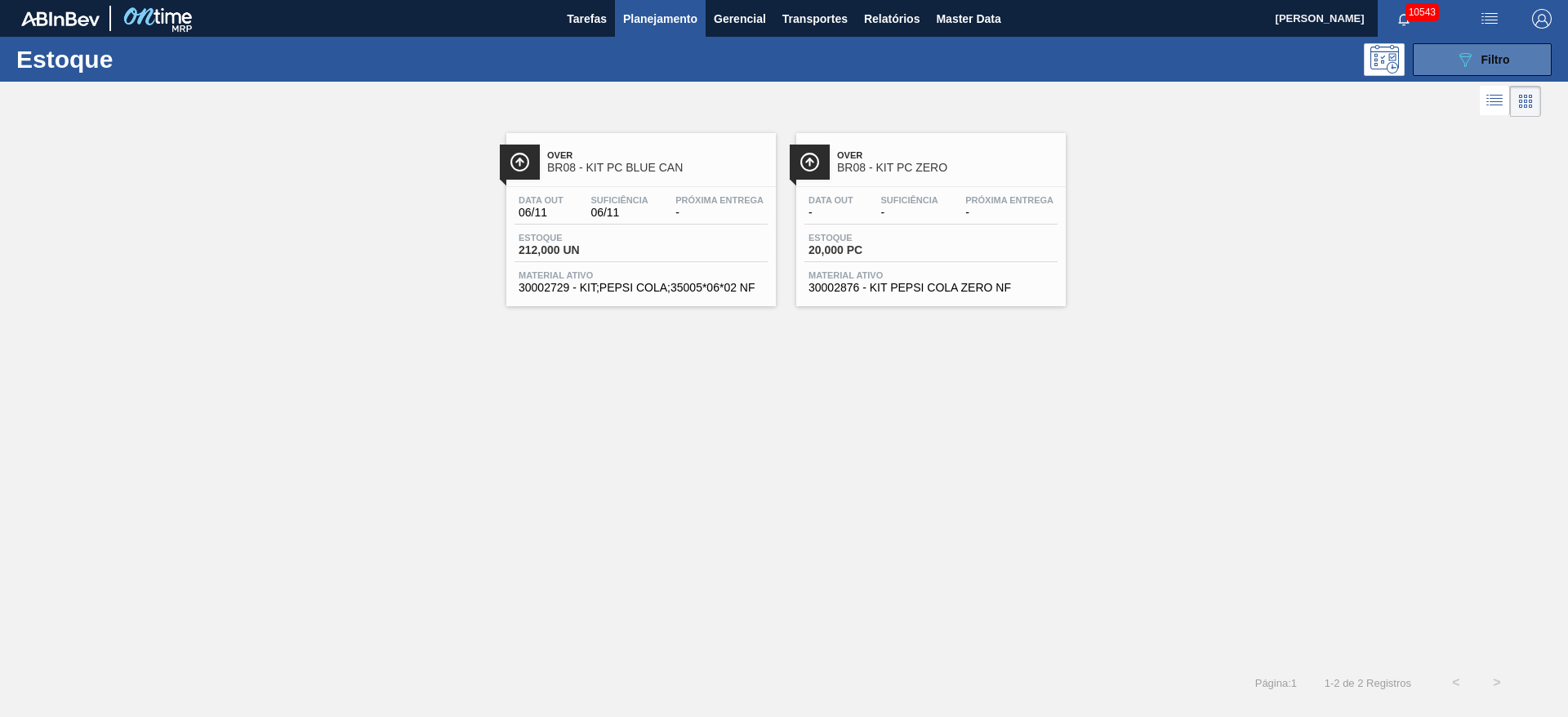
click at [1470, 56] on icon at bounding box center [1465, 60] width 12 height 14
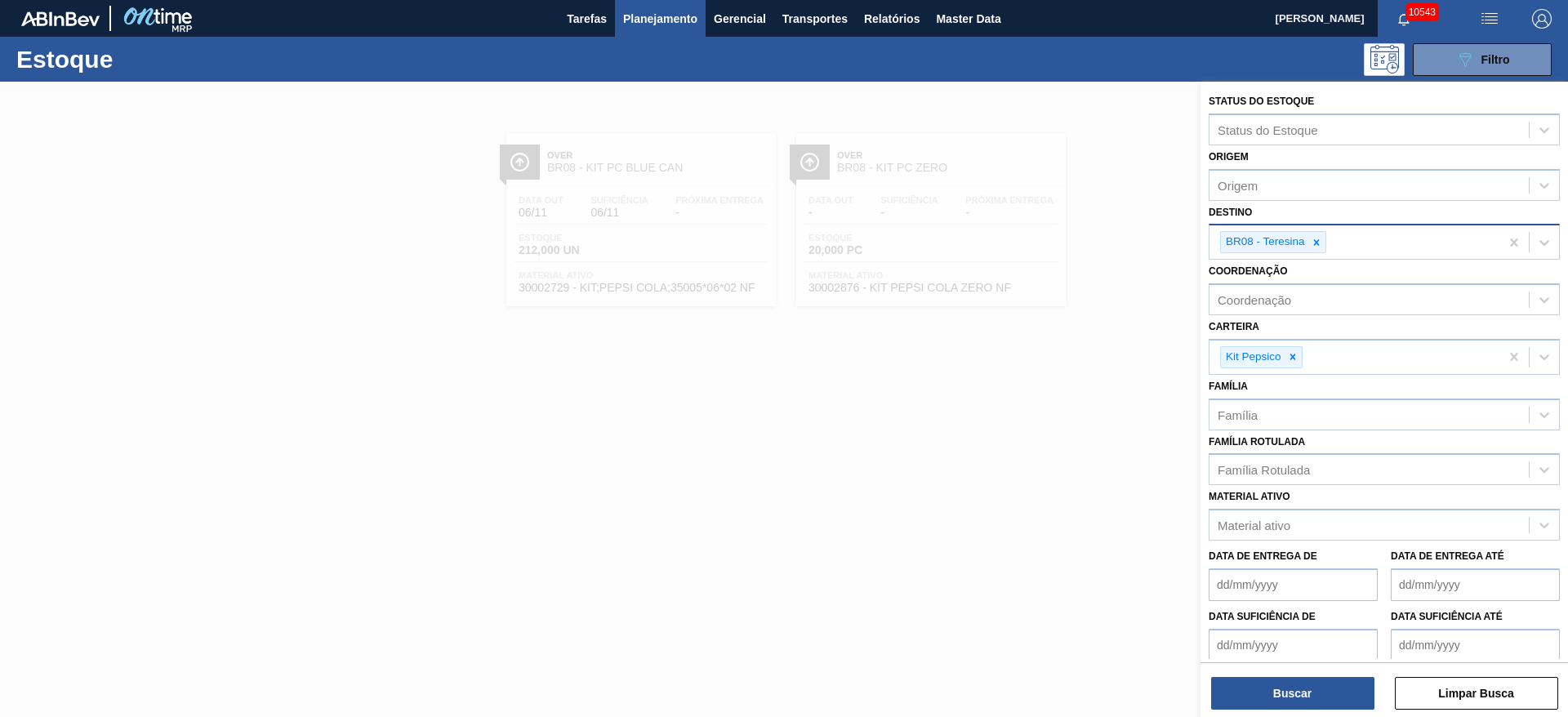
click at [1320, 244] on icon at bounding box center [1317, 242] width 12 height 12
click at [1320, 244] on div "Destino" at bounding box center [1369, 240] width 320 height 24
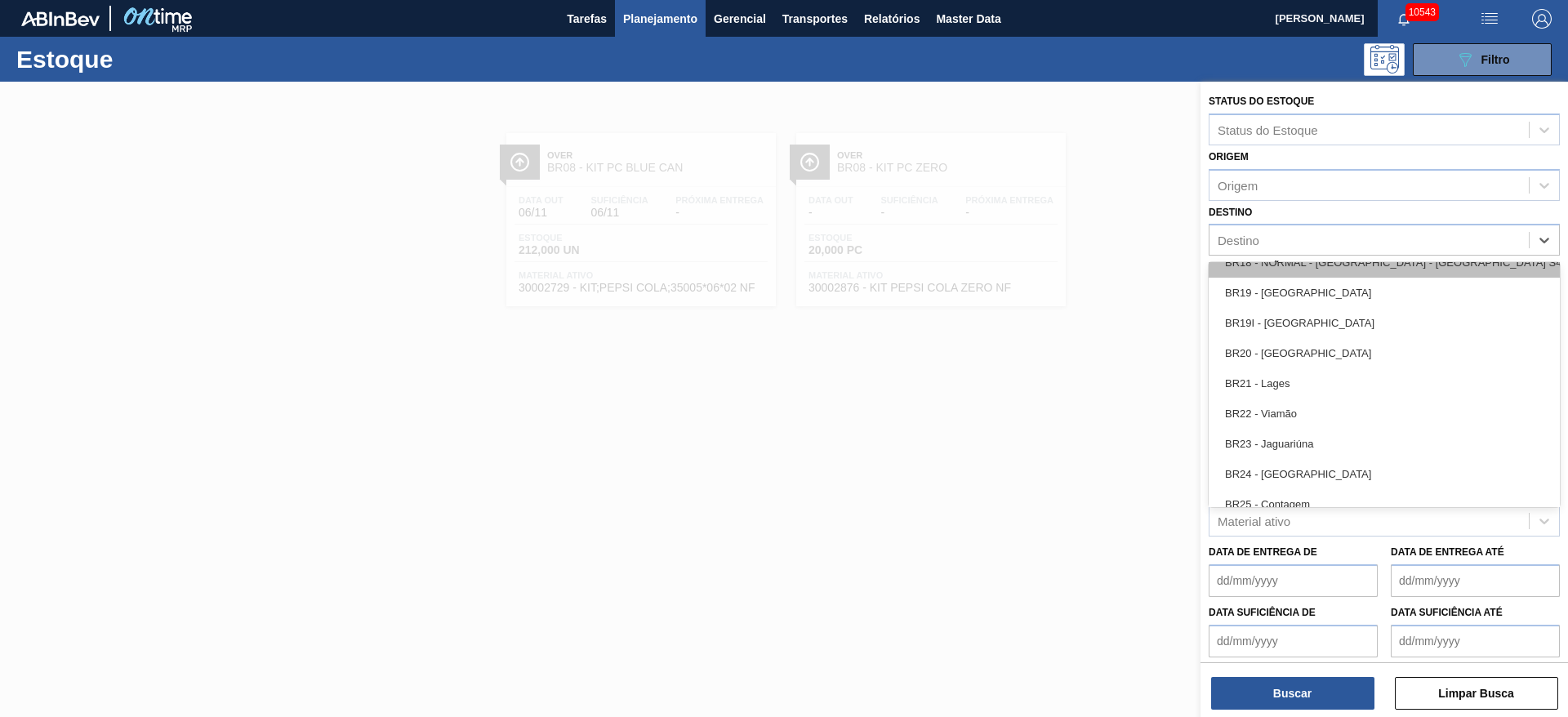
scroll to position [1470, 0]
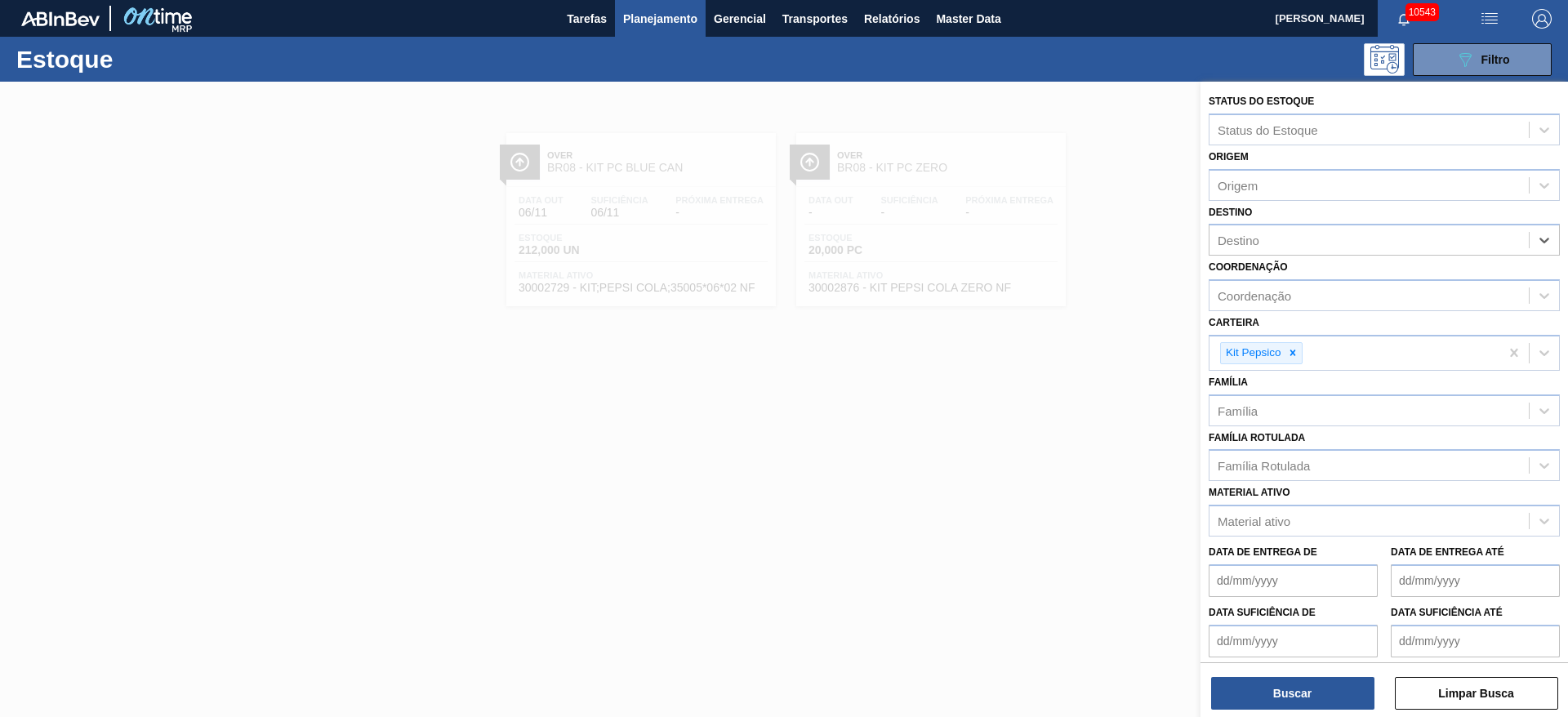
click at [989, 527] on div at bounding box center [784, 440] width 1568 height 717
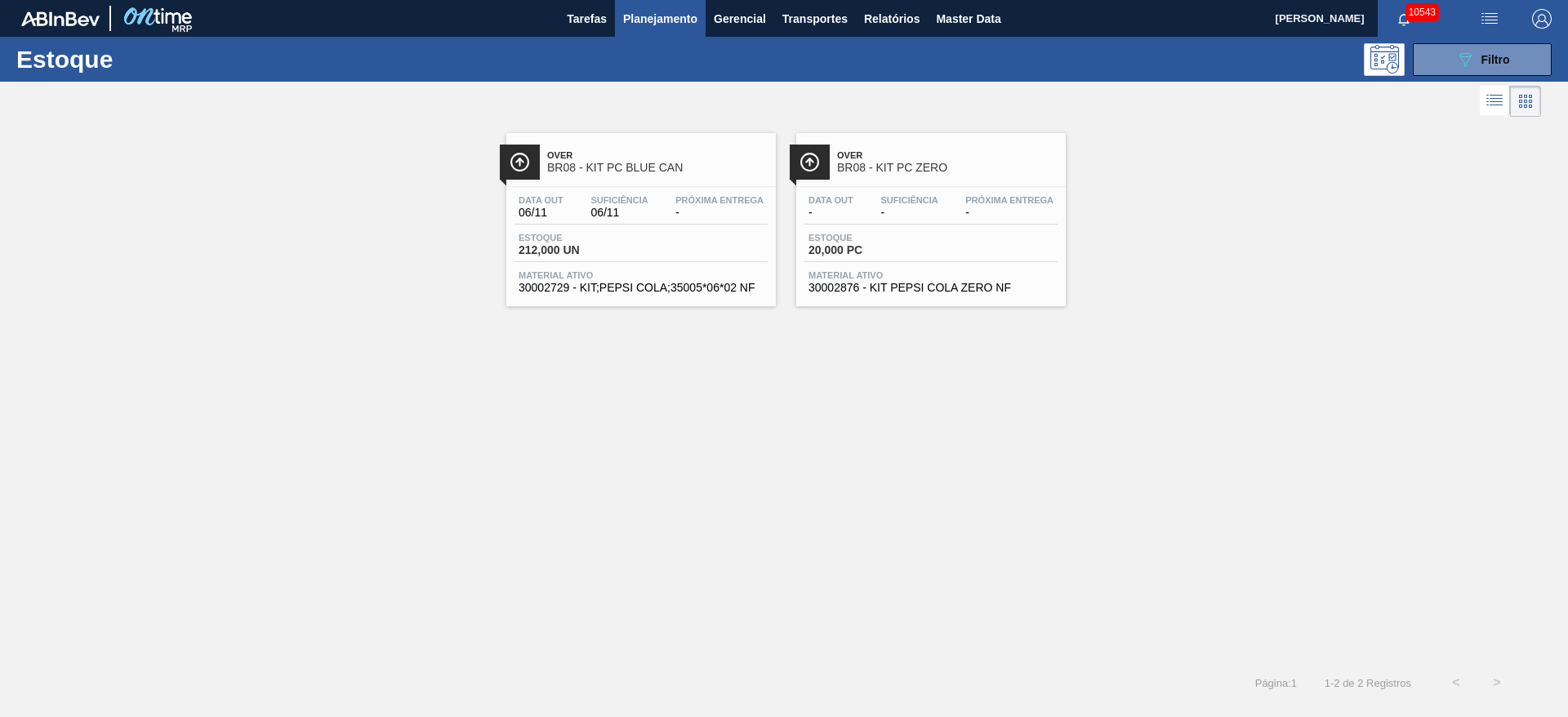
click at [609, 628] on div "Over BR08 - KIT PC BLUE CAN Data out 06/11 Suficiência 06/11 Próxima Entrega - …" at bounding box center [784, 391] width 1568 height 541
click at [331, 306] on div "Over BR08 - KIT PC BLUE CAN Data out 06/11 Suficiência 06/11 Próxima Entrega - …" at bounding box center [784, 391] width 1568 height 541
click at [1494, 71] on button "089F7B8B-B2A5-4AFE-B5C0-19BA573D28AC Filtro" at bounding box center [1483, 60] width 139 height 33
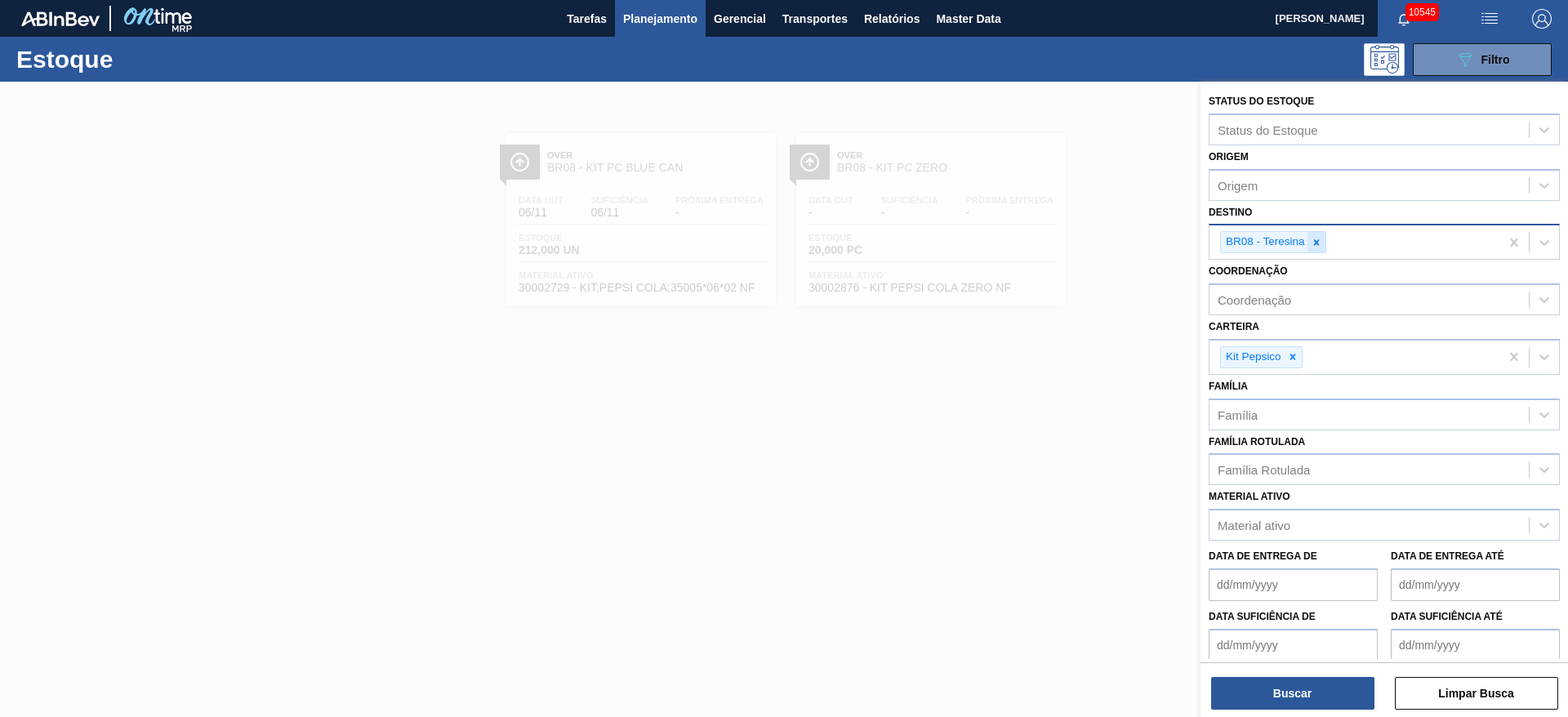
click at [1320, 250] on div at bounding box center [1316, 242] width 18 height 21
click at [1320, 250] on div "BR08 - Teresina" at bounding box center [1354, 242] width 290 height 34
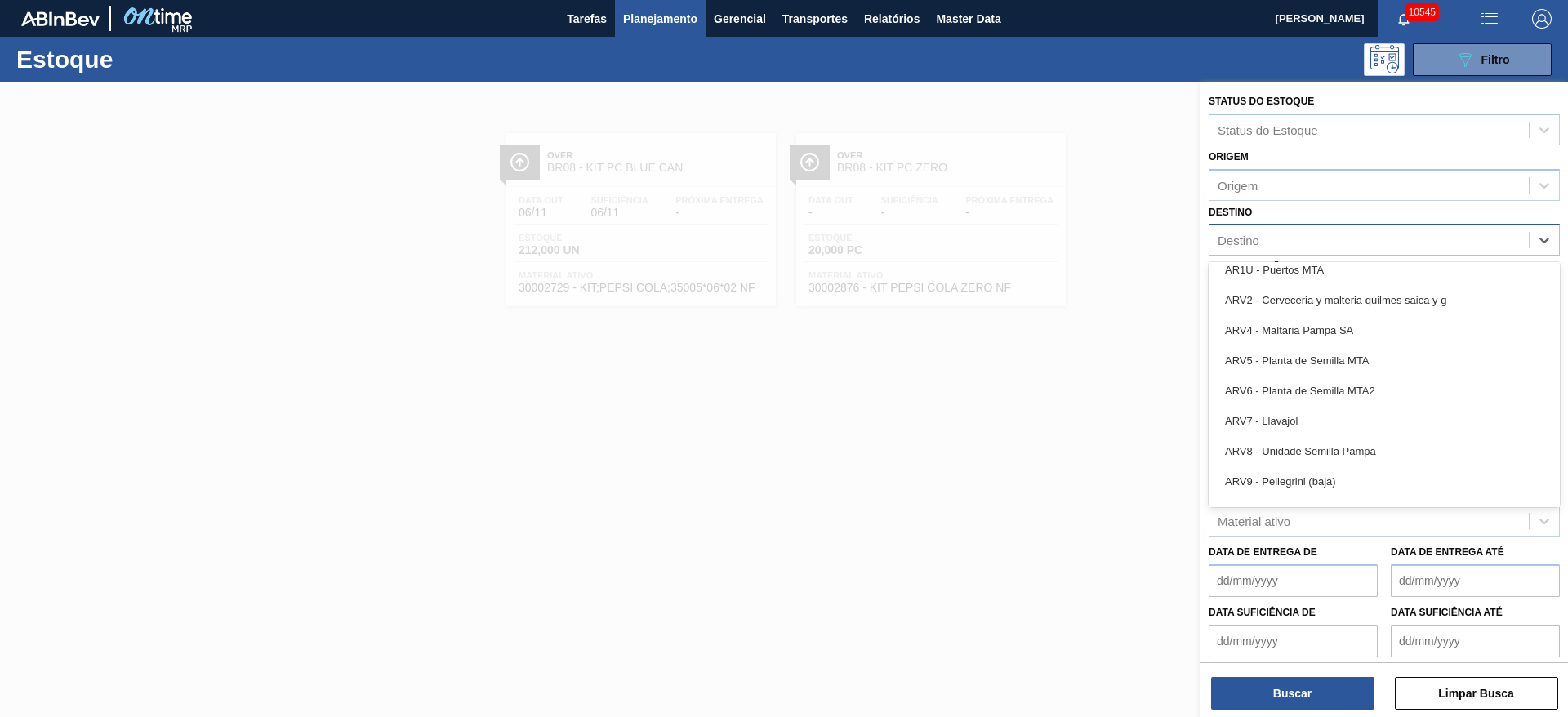
scroll to position [980, 0]
click at [1299, 453] on div "BR13 - Piraí" at bounding box center [1384, 449] width 352 height 30
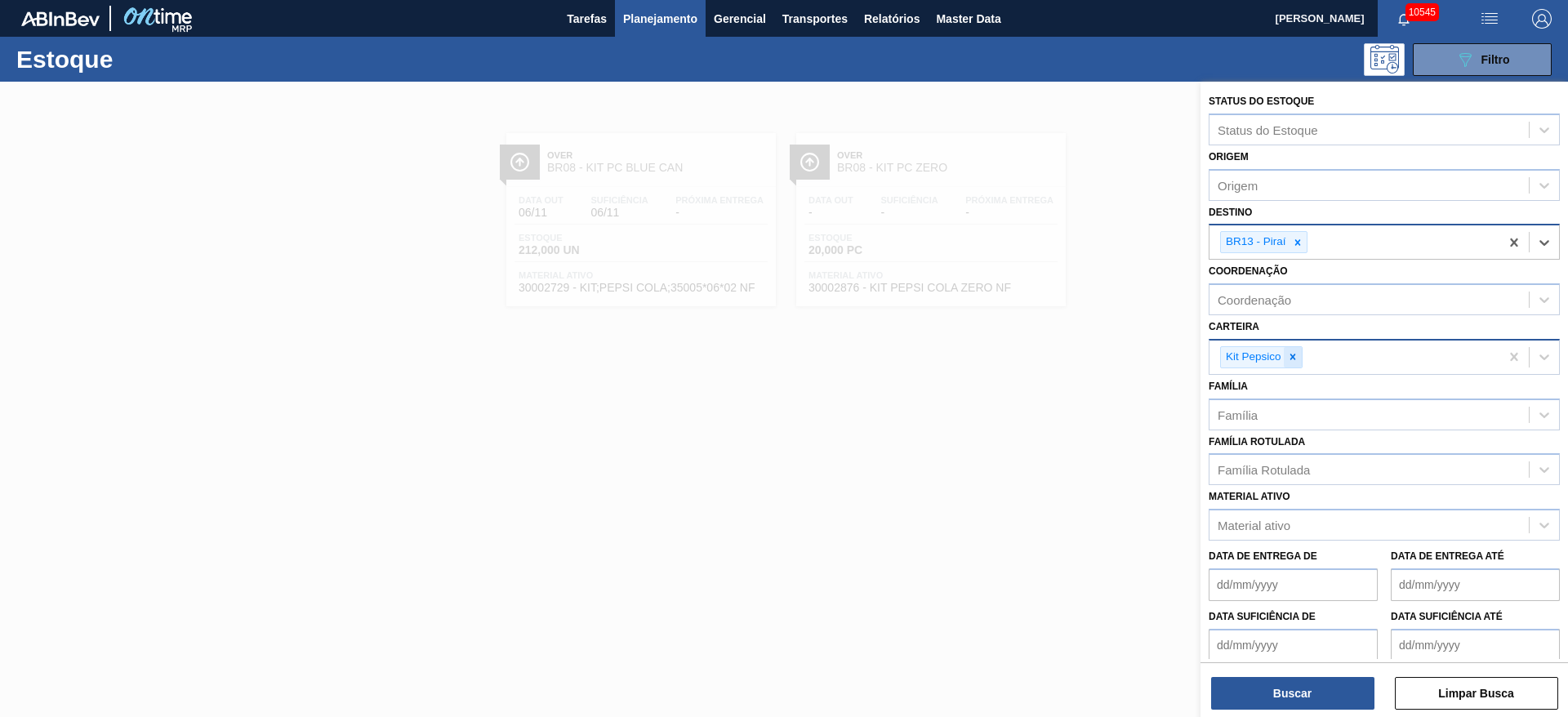
click at [1293, 365] on div at bounding box center [1293, 357] width 18 height 21
click at [1293, 365] on div "Carteira" at bounding box center [1369, 355] width 320 height 24
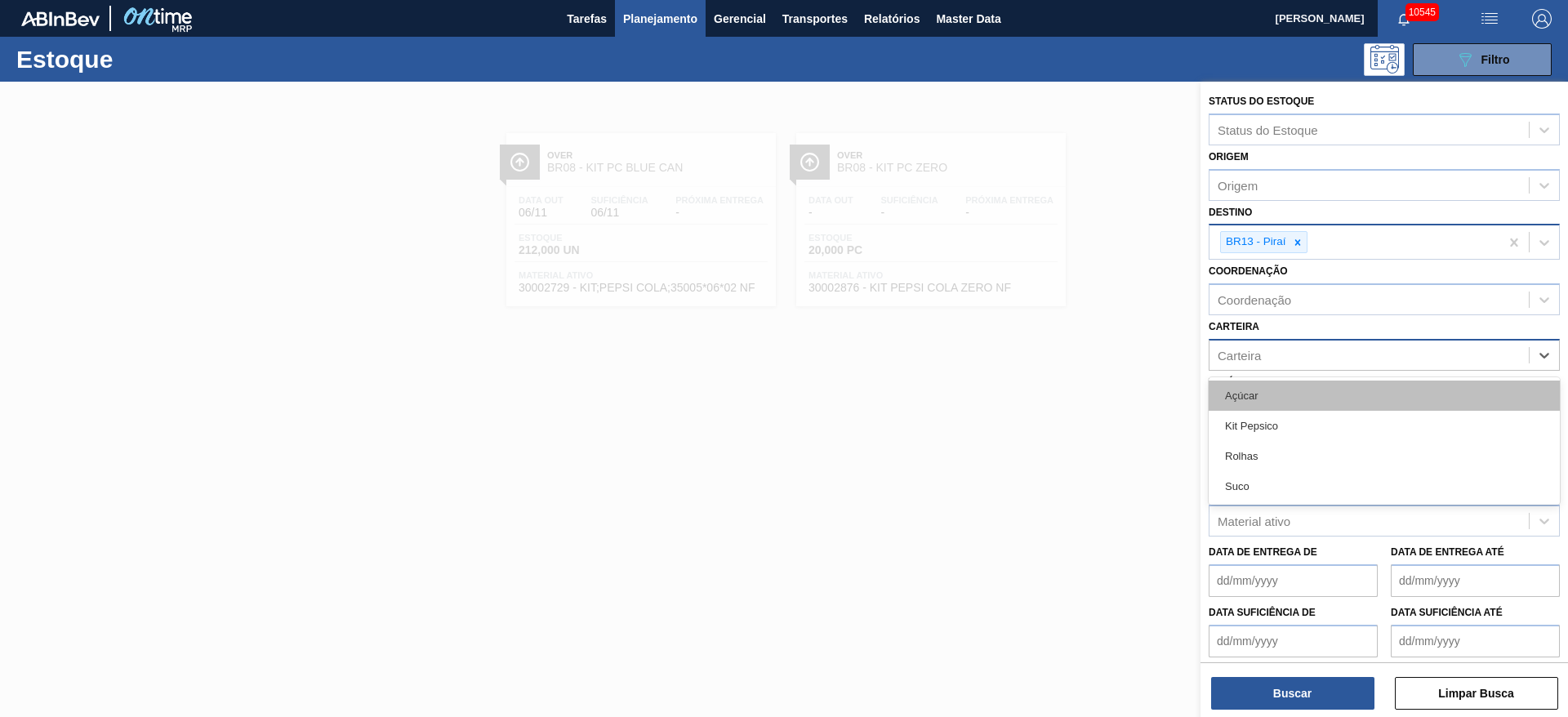
click at [1283, 392] on div "Açúcar" at bounding box center [1384, 395] width 352 height 30
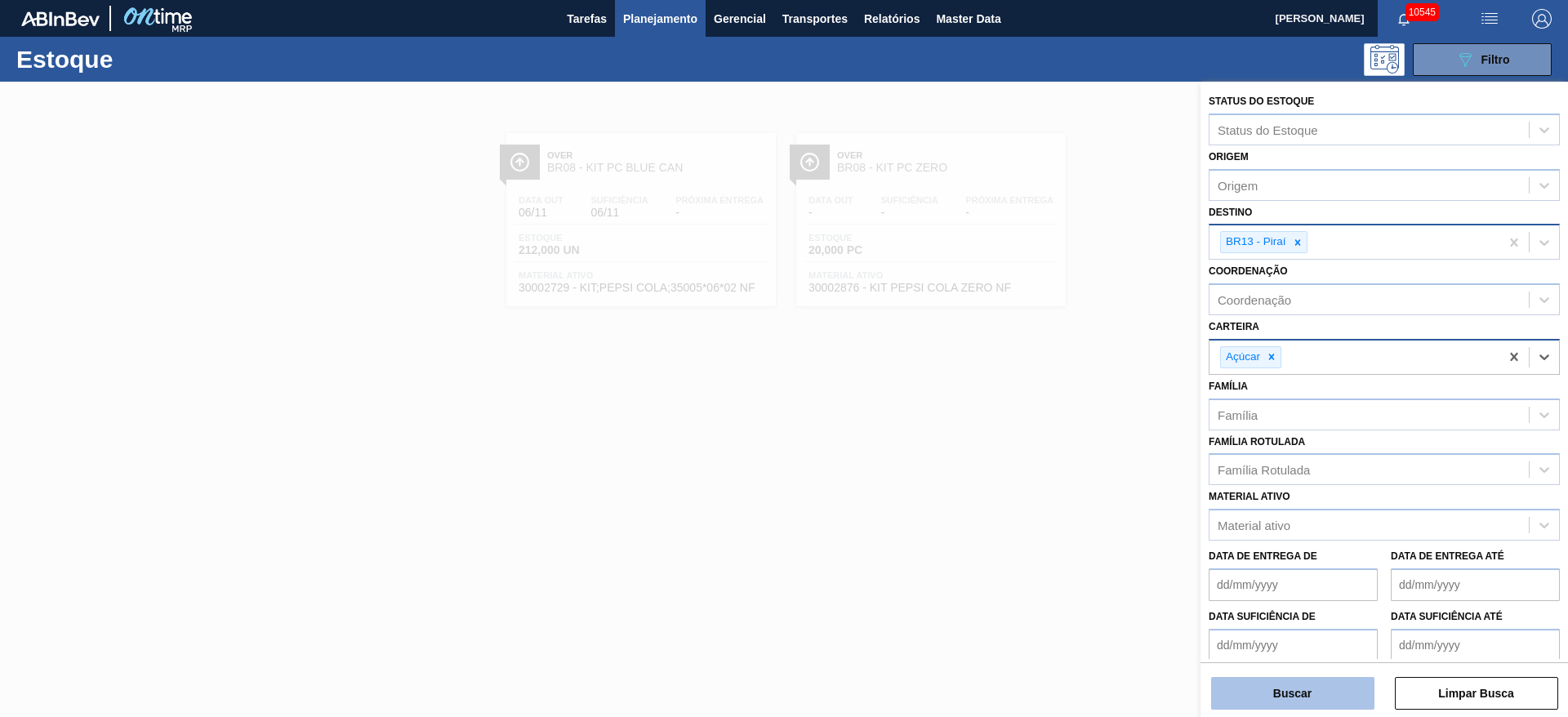
click at [1304, 700] on button "Buscar" at bounding box center [1292, 693] width 163 height 33
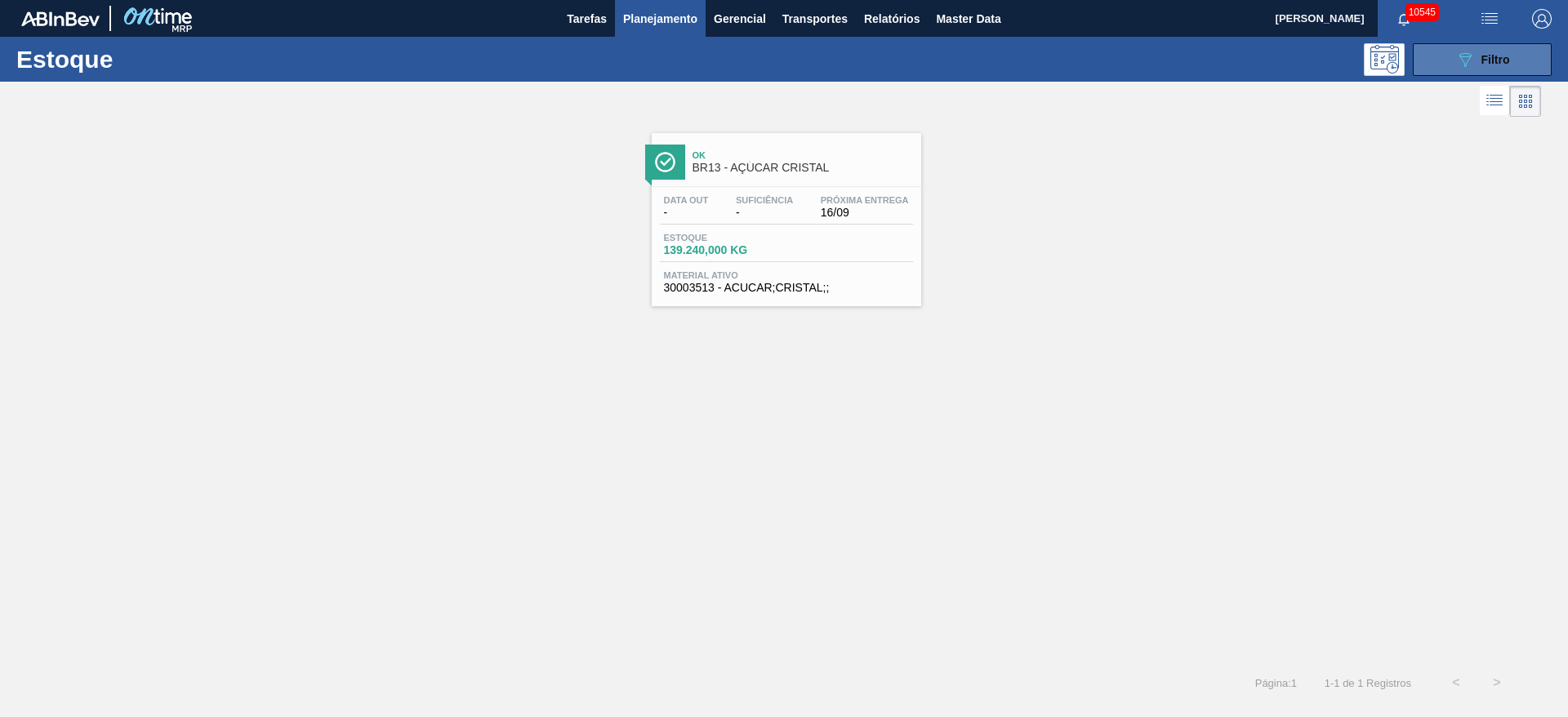
click at [1512, 59] on button "089F7B8B-B2A5-4AFE-B5C0-19BA573D28AC Filtro" at bounding box center [1483, 60] width 139 height 33
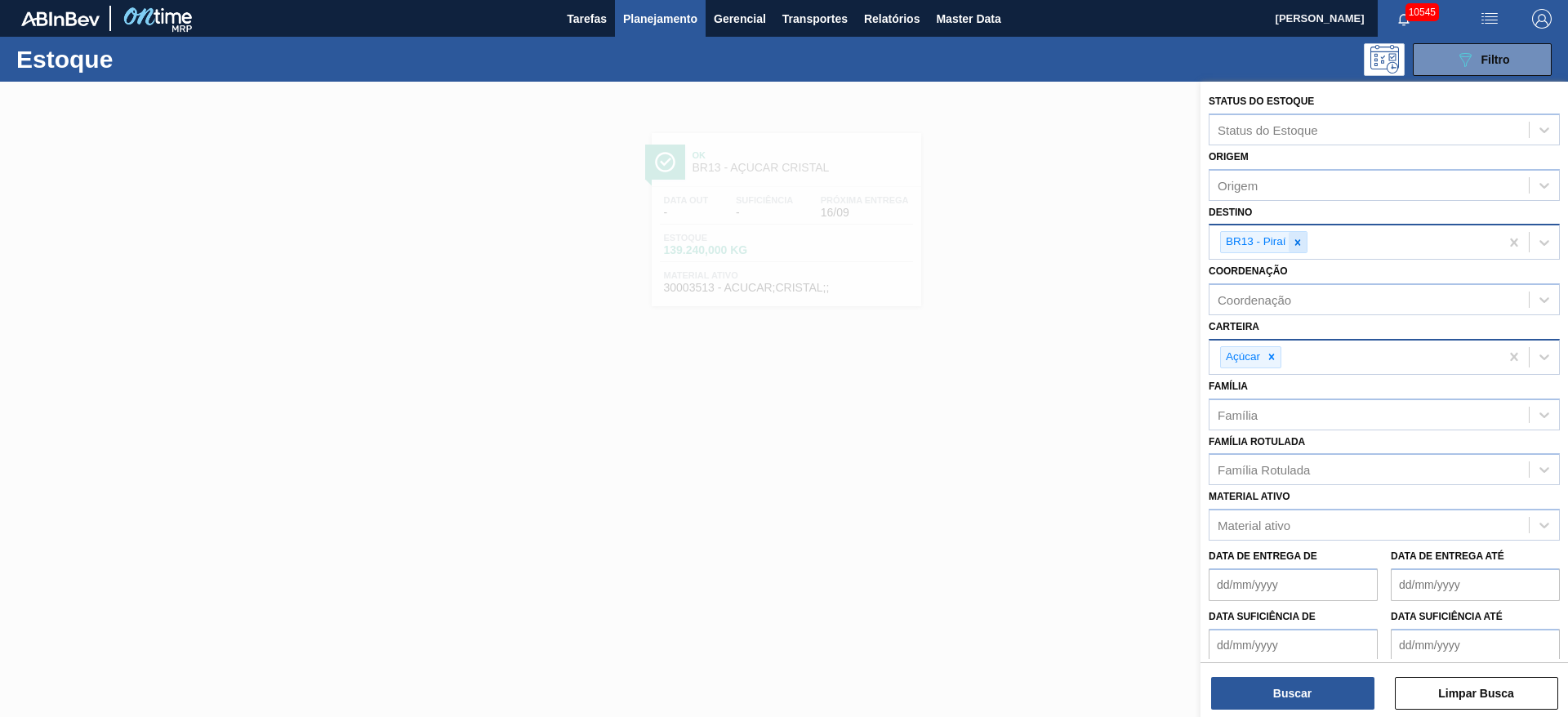
click at [1294, 246] on icon at bounding box center [1298, 242] width 12 height 12
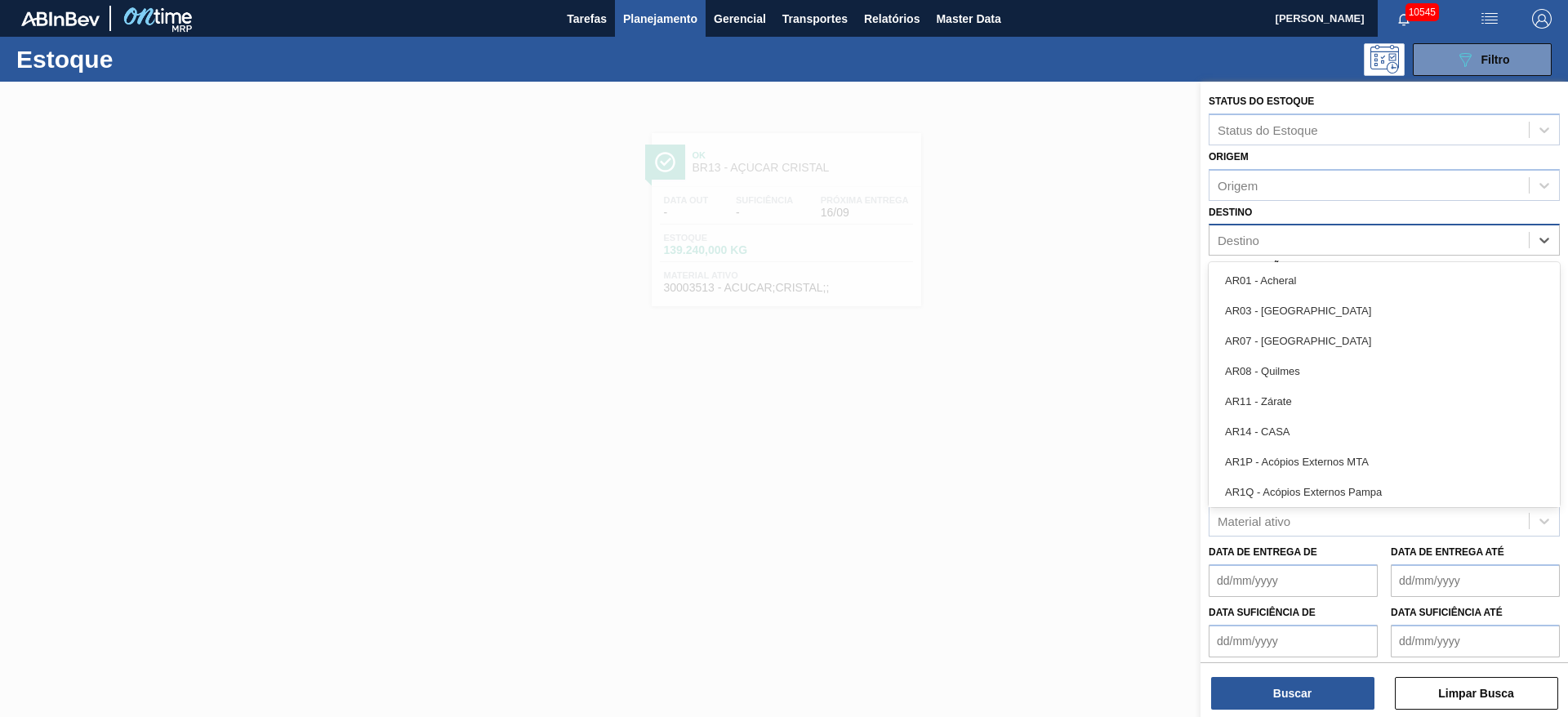
click at [1294, 246] on div "Destino" at bounding box center [1369, 240] width 320 height 24
type input "22"
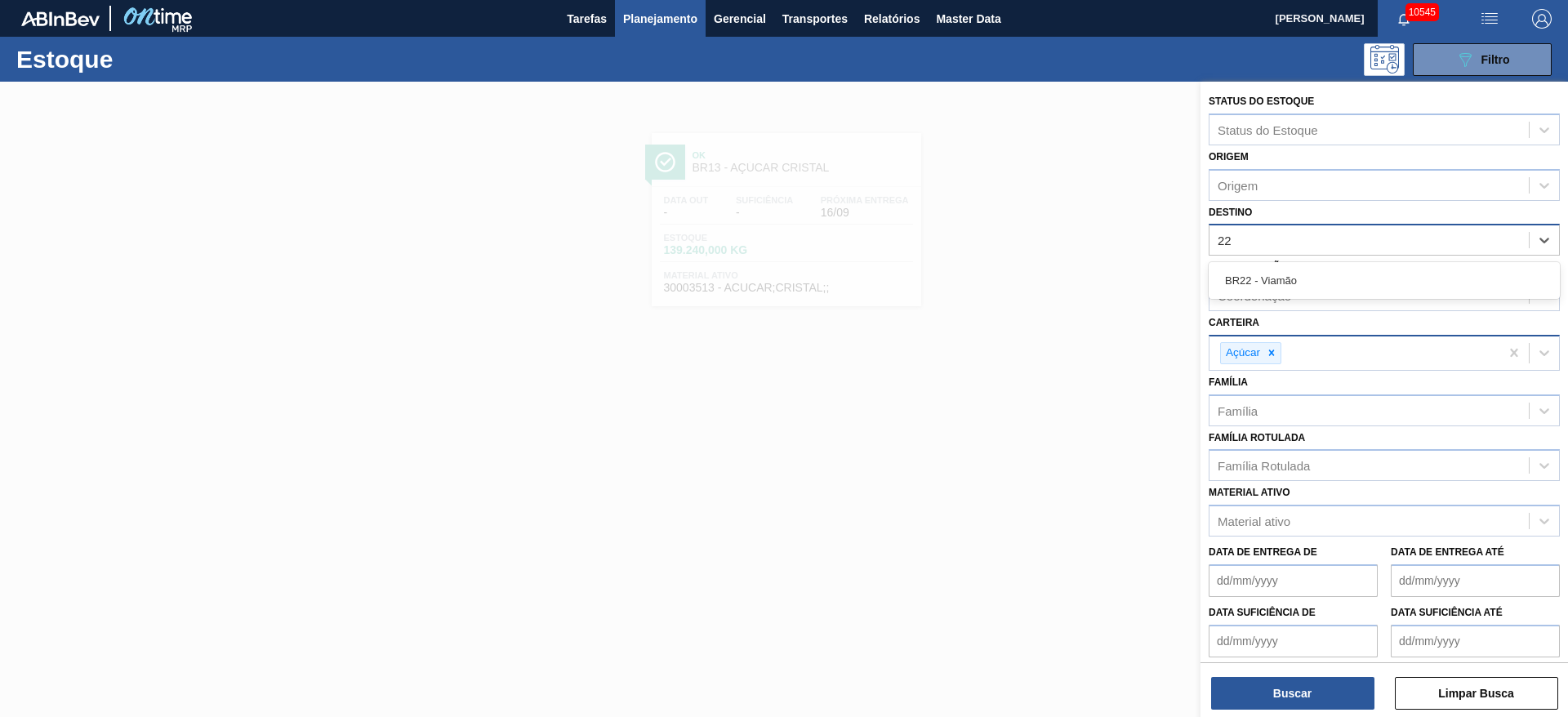
drag, startPoint x: 1309, startPoint y: 276, endPoint x: 1286, endPoint y: 345, distance: 72.7
click at [1309, 277] on div "BR22 - Viamão" at bounding box center [1384, 280] width 352 height 30
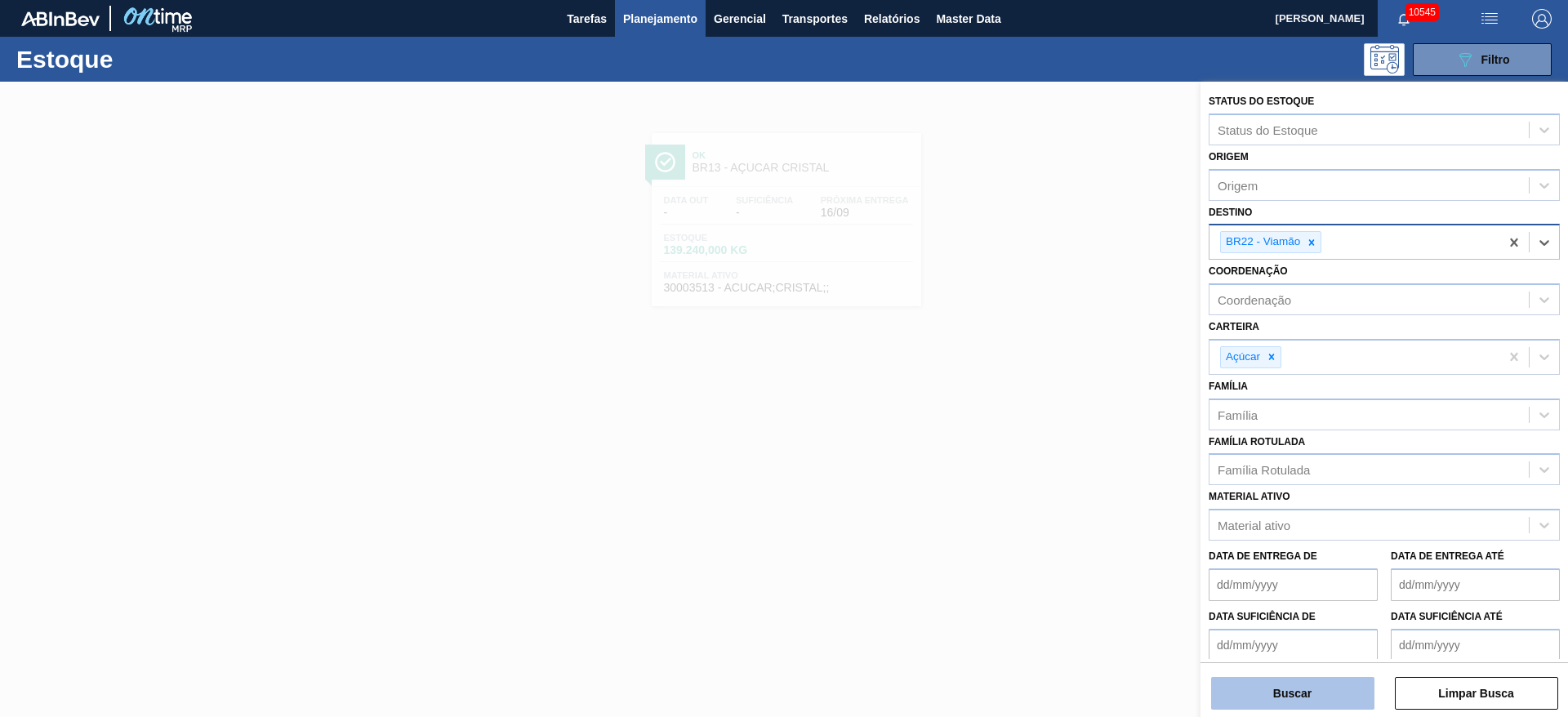
click at [1255, 689] on button "Buscar" at bounding box center [1292, 693] width 163 height 33
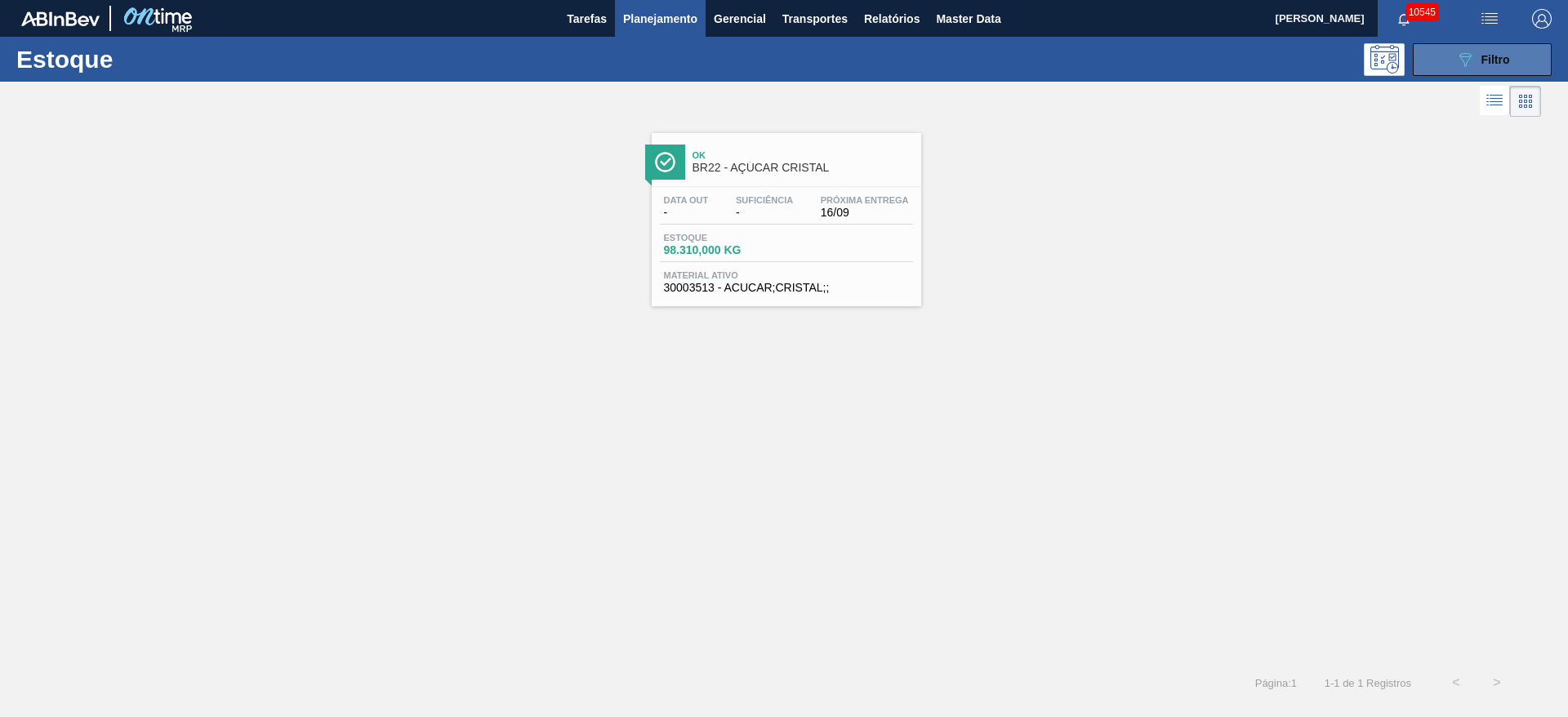
click at [1523, 53] on button "089F7B8B-B2A5-4AFE-B5C0-19BA573D28AC Filtro" at bounding box center [1483, 60] width 139 height 33
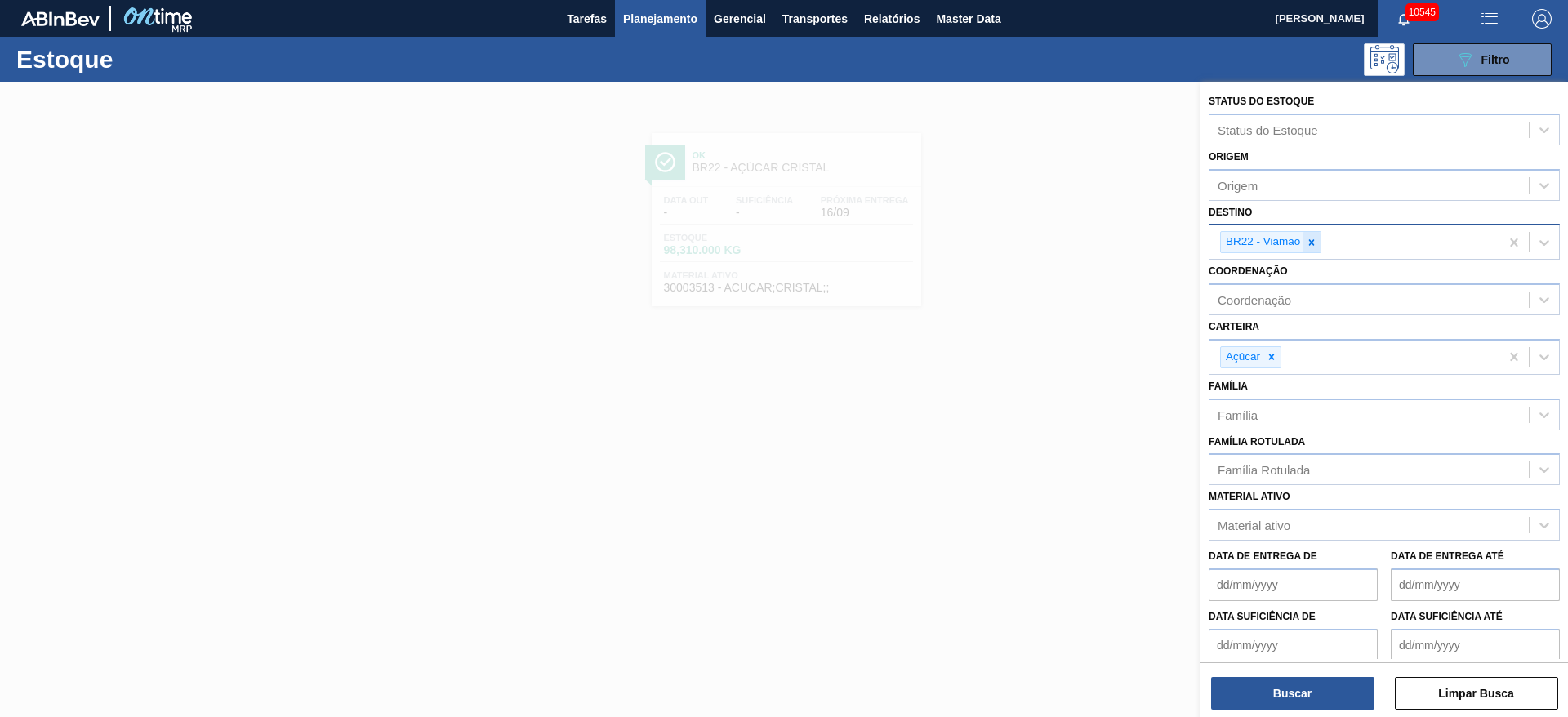
click at [1308, 239] on icon at bounding box center [1312, 242] width 12 height 12
type input "14"
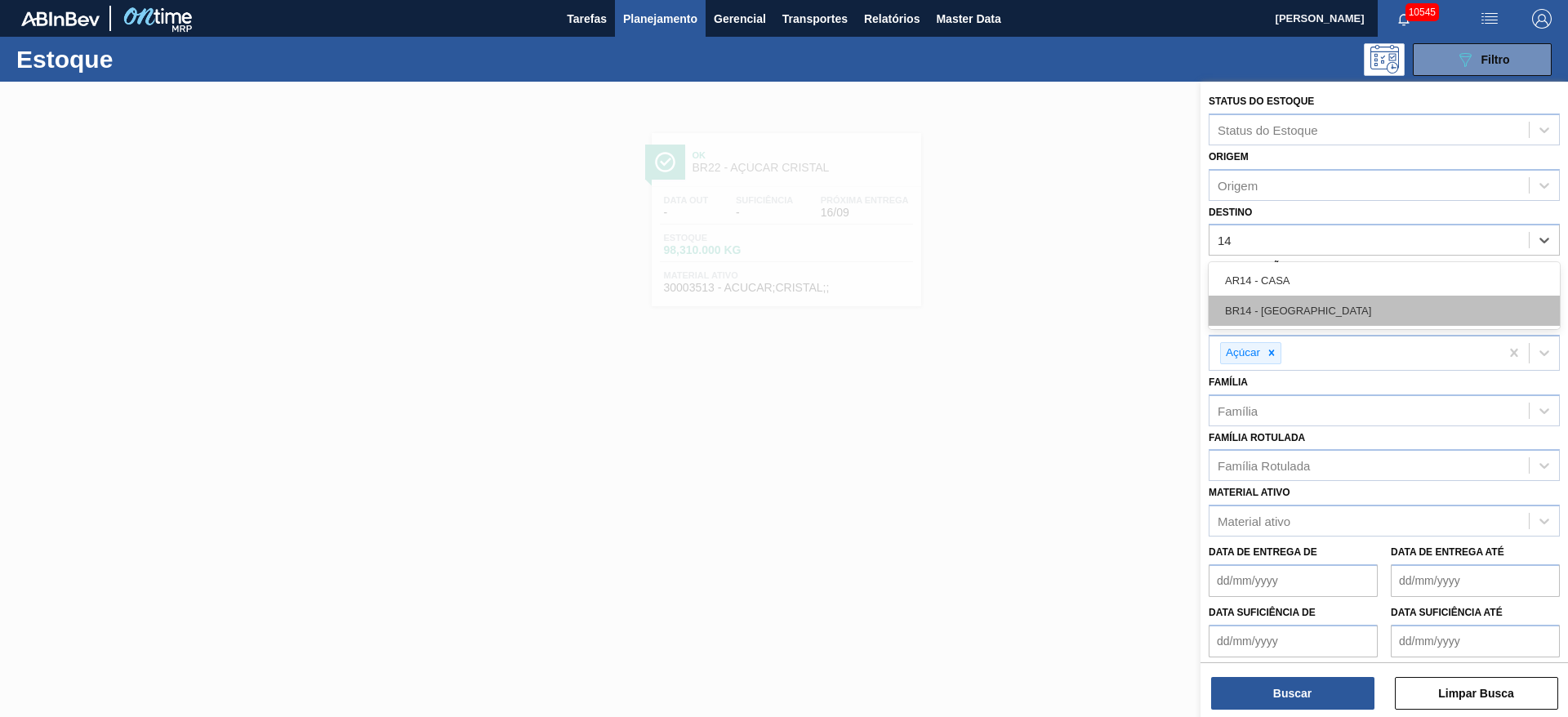
click at [1303, 307] on div "BR14 - Curitibana" at bounding box center [1384, 311] width 352 height 30
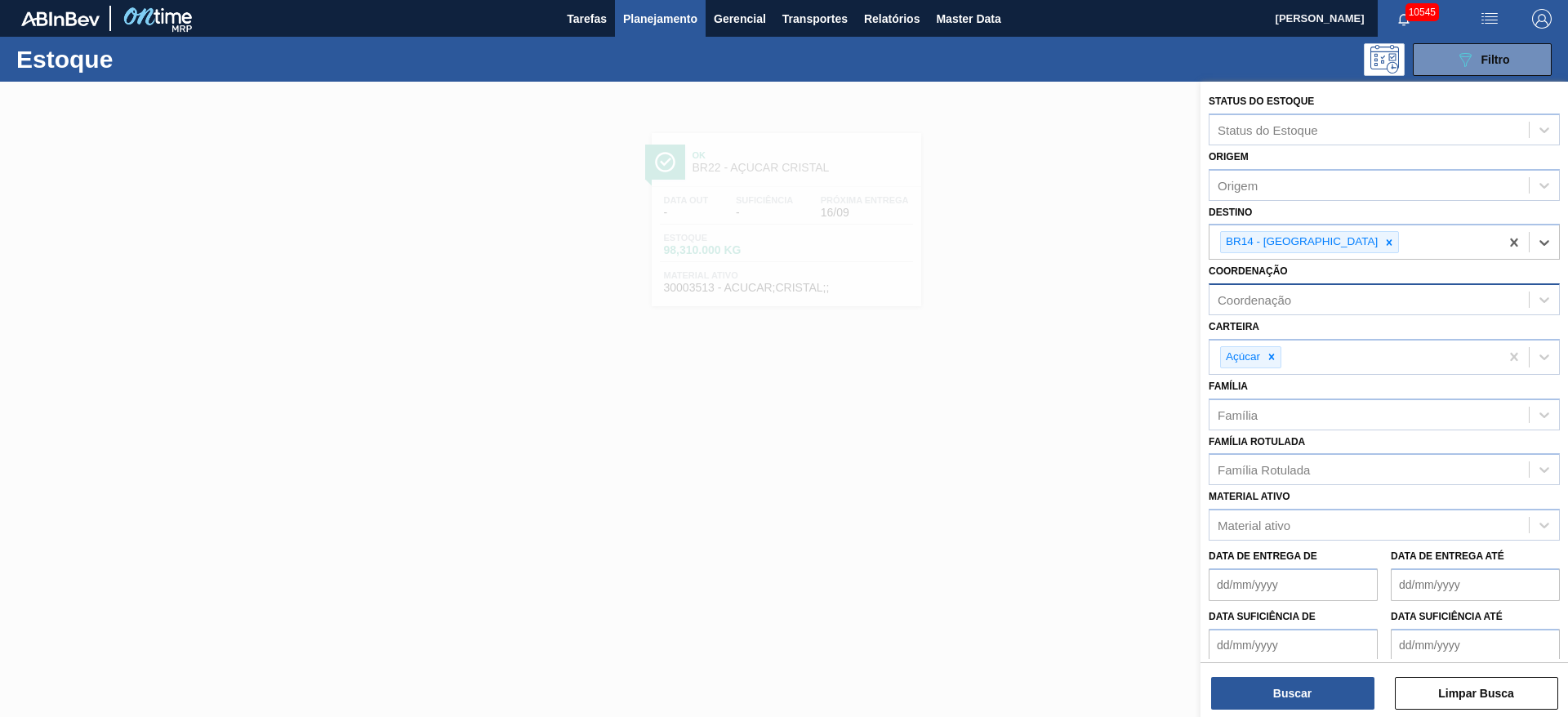
type input "7"
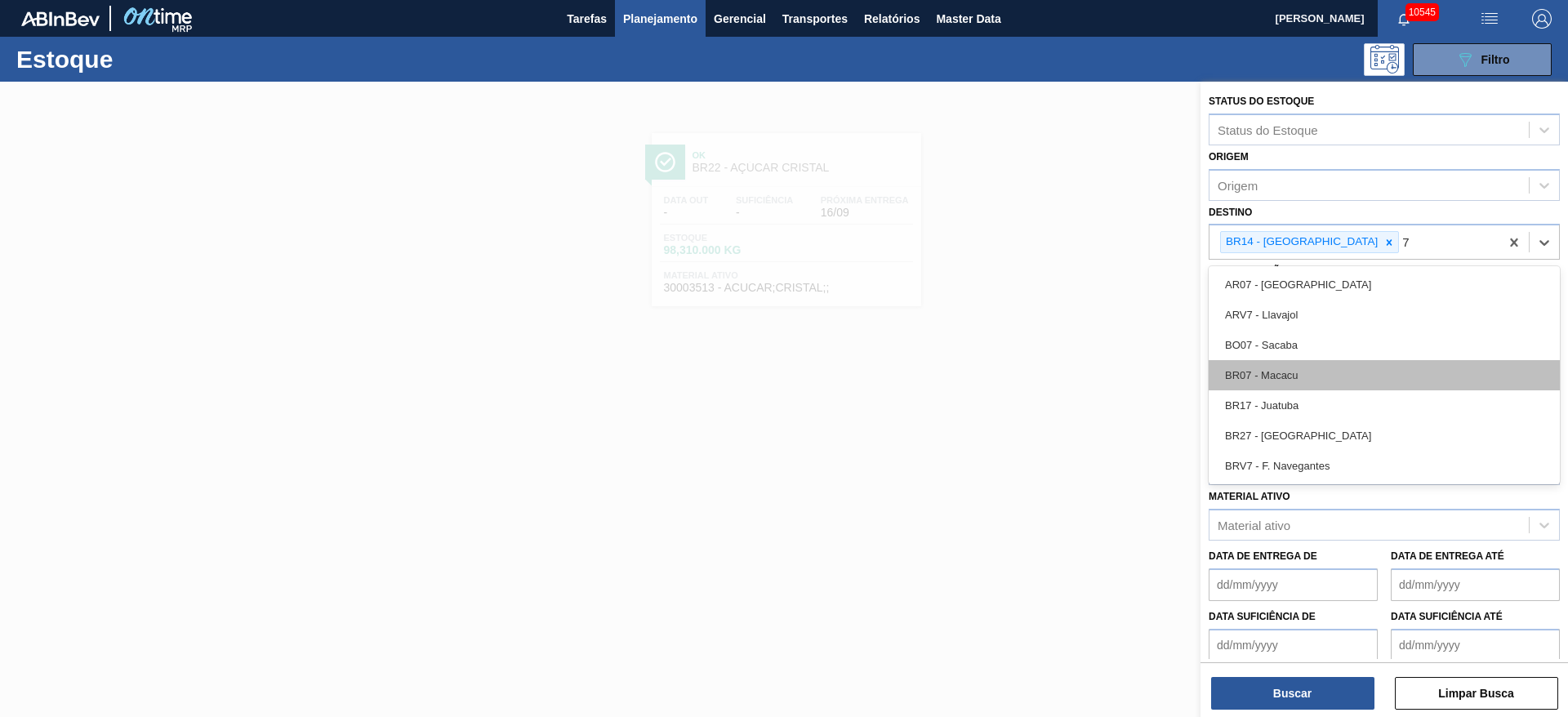
click at [1313, 377] on div "BR07 - Macacu" at bounding box center [1384, 375] width 352 height 30
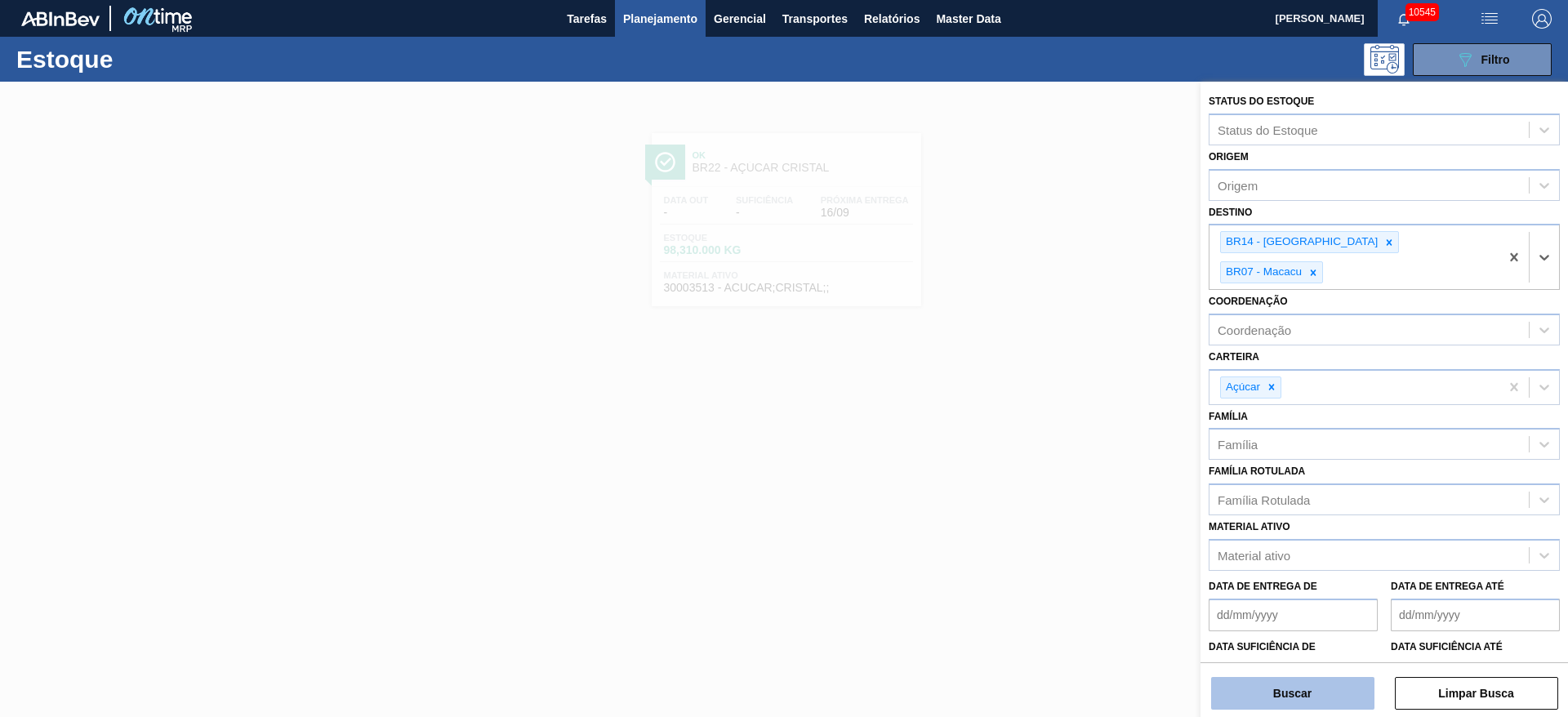
click at [1320, 696] on button "Buscar" at bounding box center [1292, 693] width 163 height 33
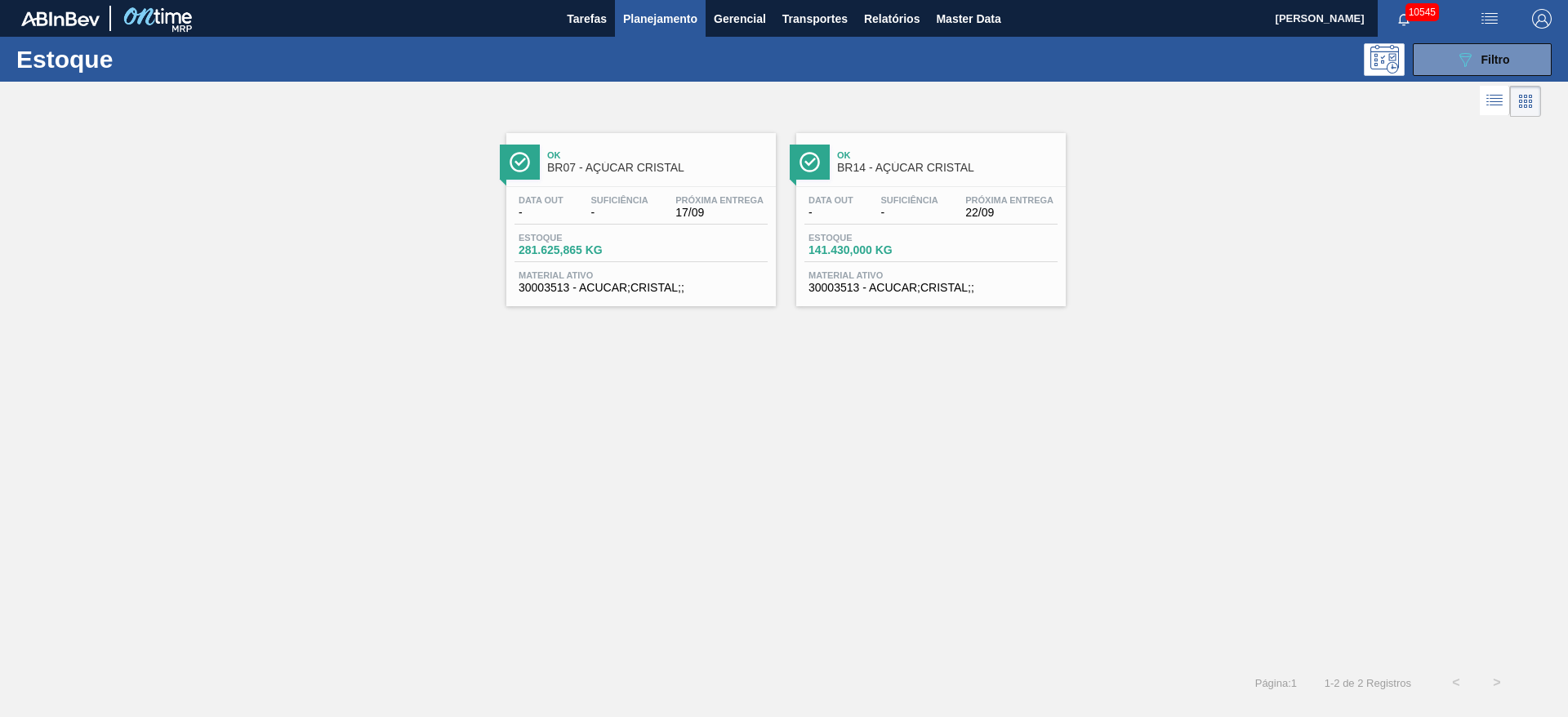
drag, startPoint x: 657, startPoint y: 191, endPoint x: 770, endPoint y: 188, distance: 113.0
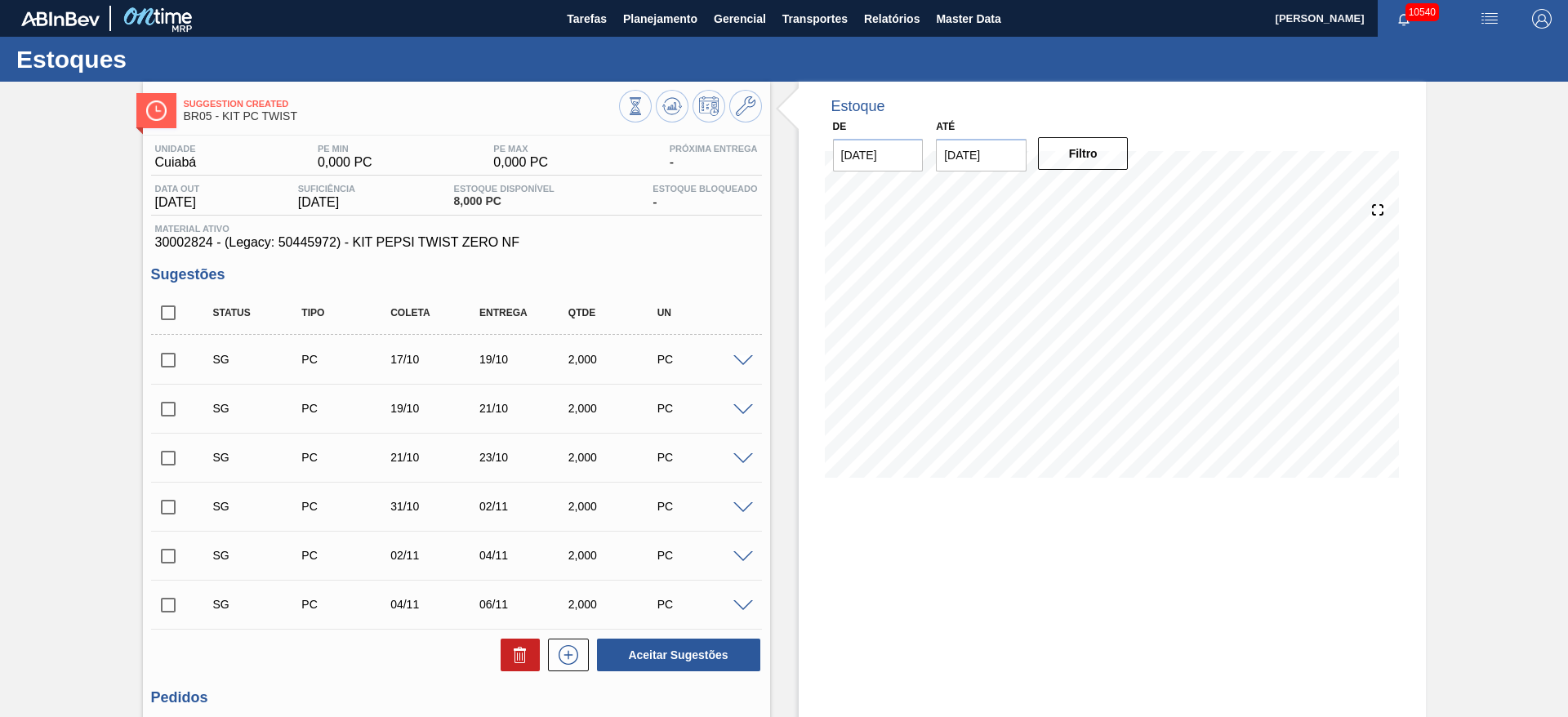
click at [745, 362] on span at bounding box center [743, 361] width 20 height 12
type input "2.000"
type input "0.01"
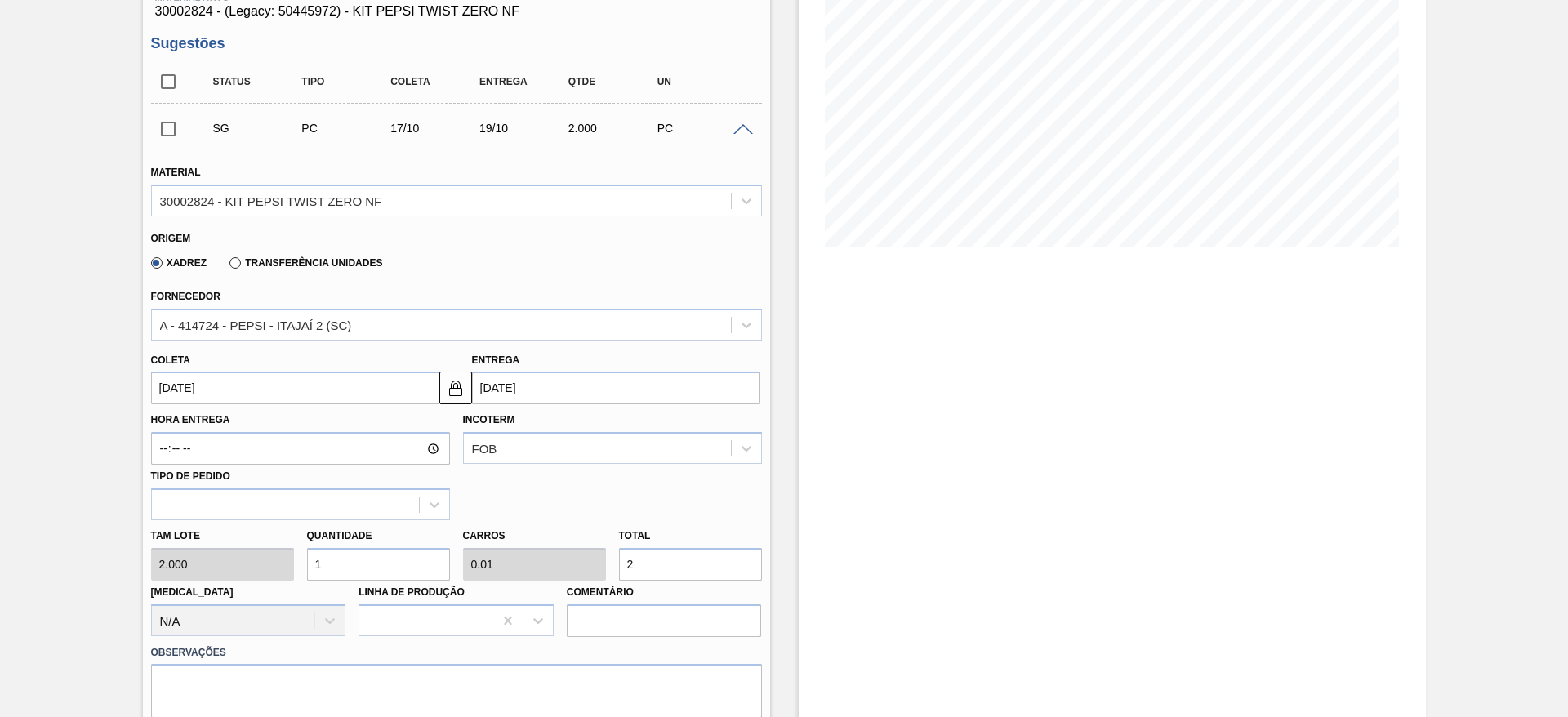
scroll to position [245, 0]
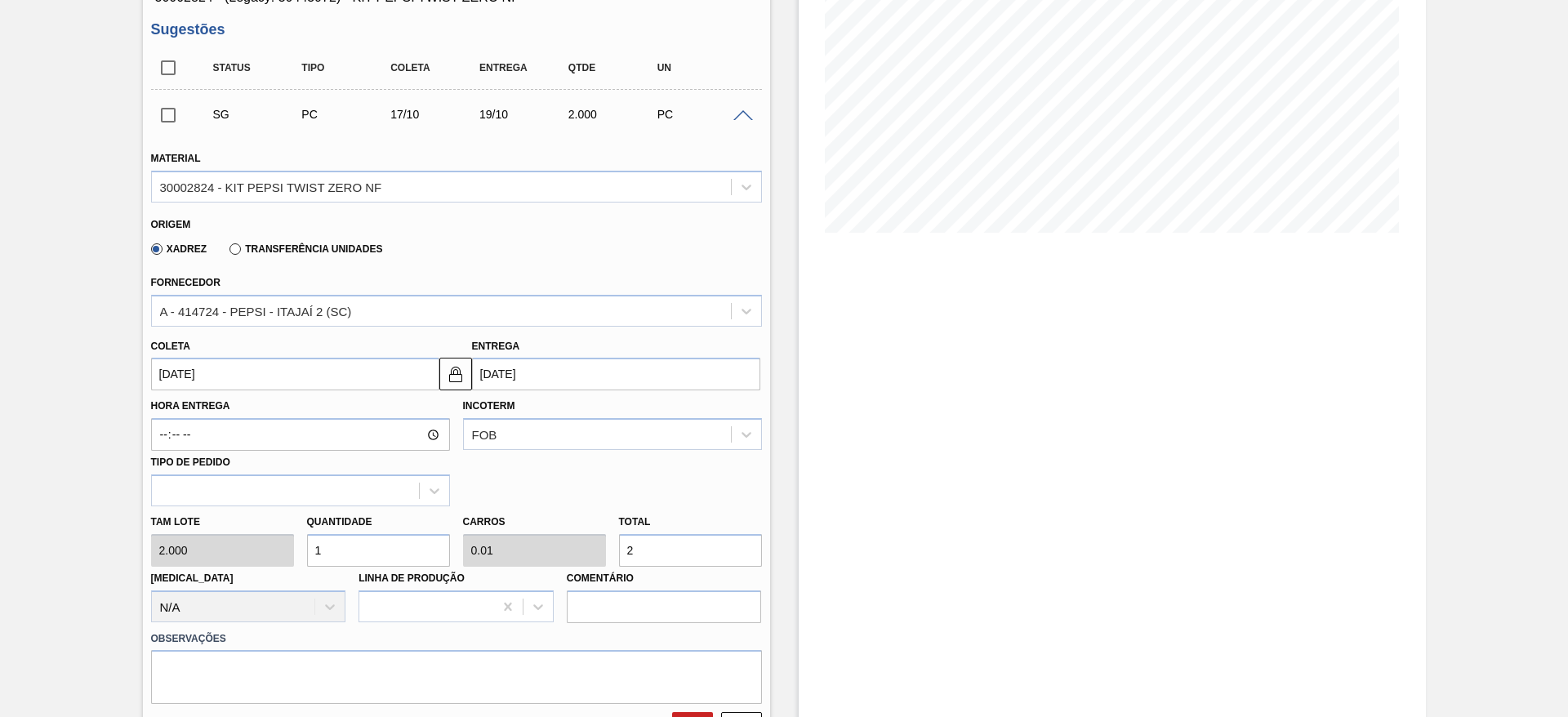
click at [243, 558] on div "Tam lote 2.000 Quantidade 1 Carros 0.01 Total 2 [MEDICAL_DATA] N/A Linha de Pro…" at bounding box center [457, 565] width 624 height 117
type input "2,000"
type input "4"
type input "0,04"
type input "8"
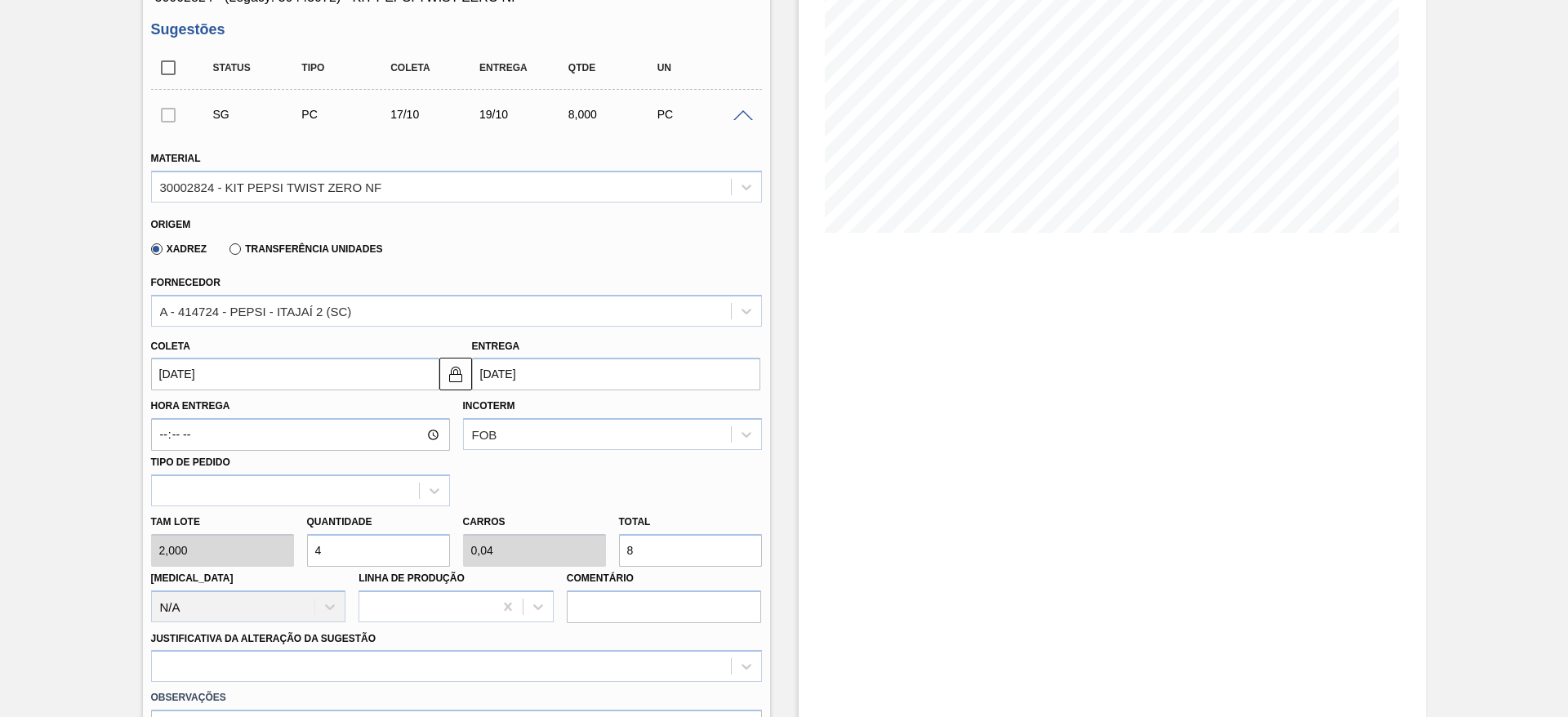
type input "4"
click at [173, 362] on input "[DATE]" at bounding box center [295, 373] width 288 height 33
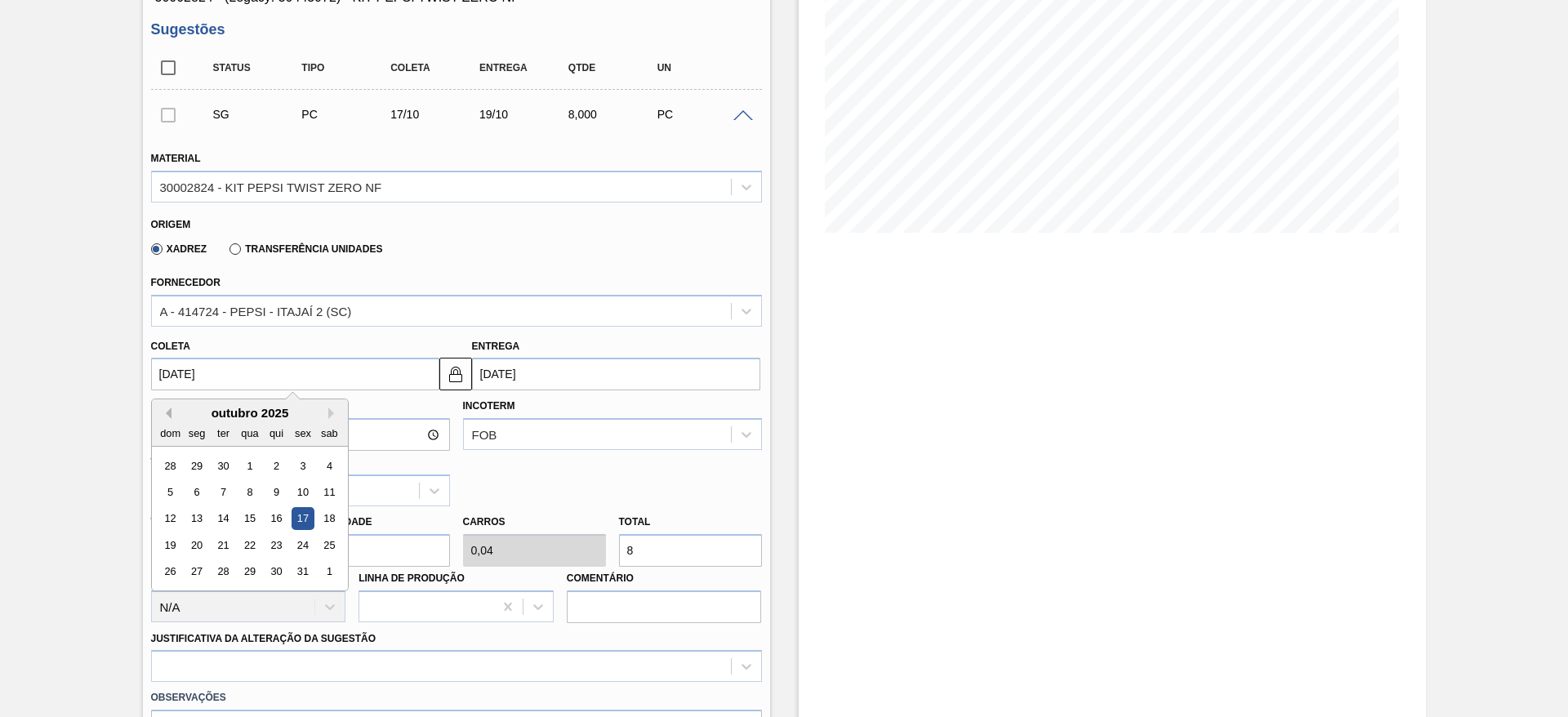
click at [165, 412] on button "Previous Month" at bounding box center [166, 413] width 12 height 12
click at [249, 521] on div "17" at bounding box center [249, 518] width 22 height 22
type input "[DATE]"
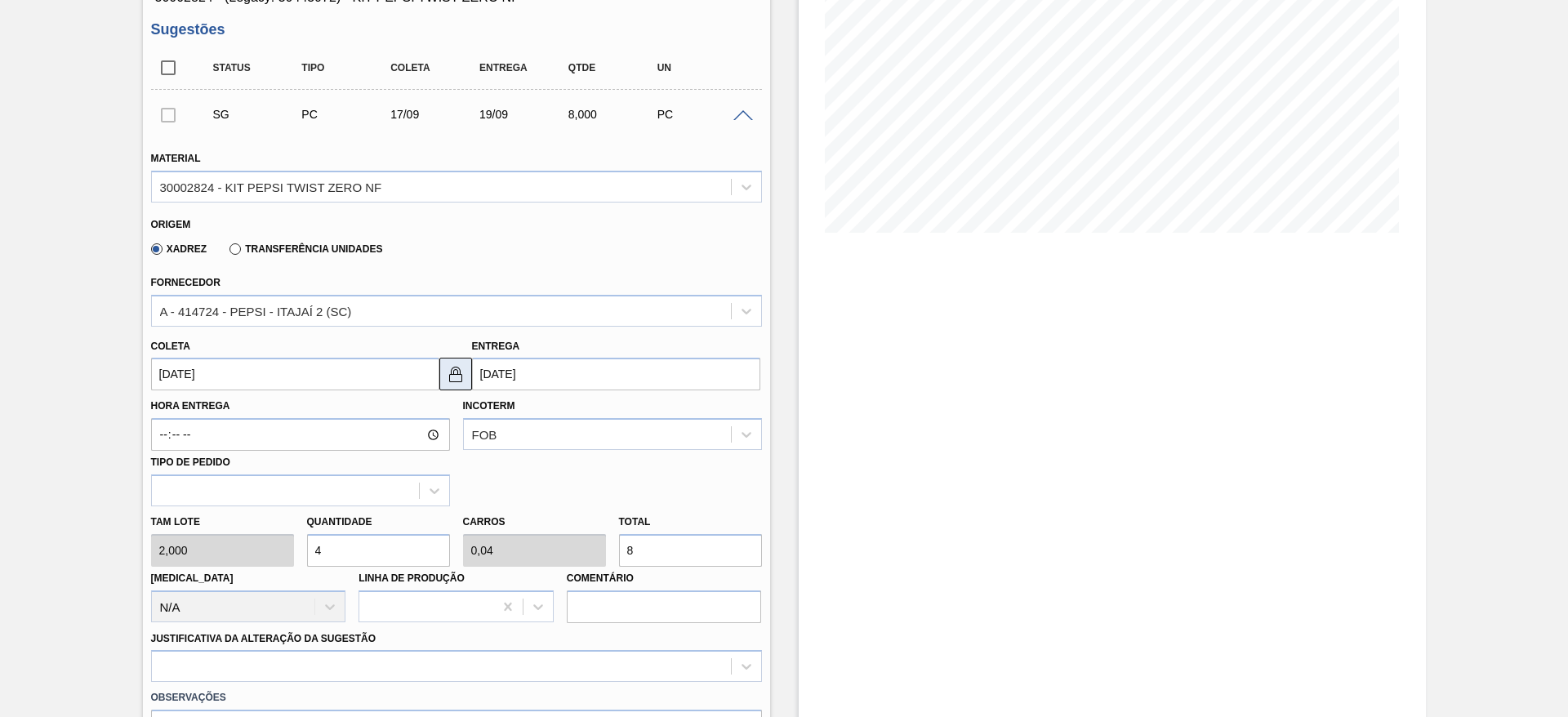
click at [457, 362] on button at bounding box center [455, 373] width 33 height 33
click at [495, 373] on input "[DATE]" at bounding box center [616, 373] width 288 height 33
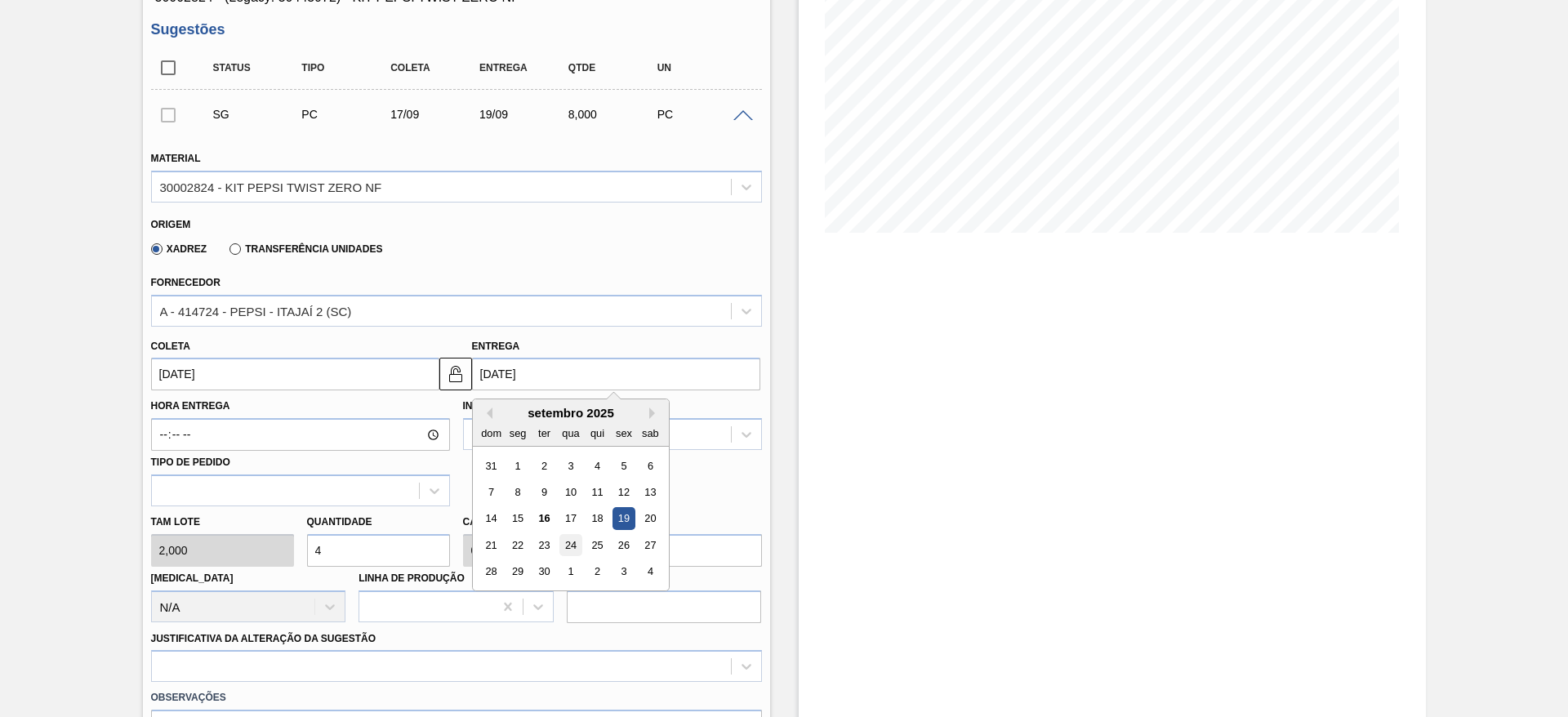
click at [572, 541] on div "24" at bounding box center [570, 545] width 22 height 22
type input "[DATE]"
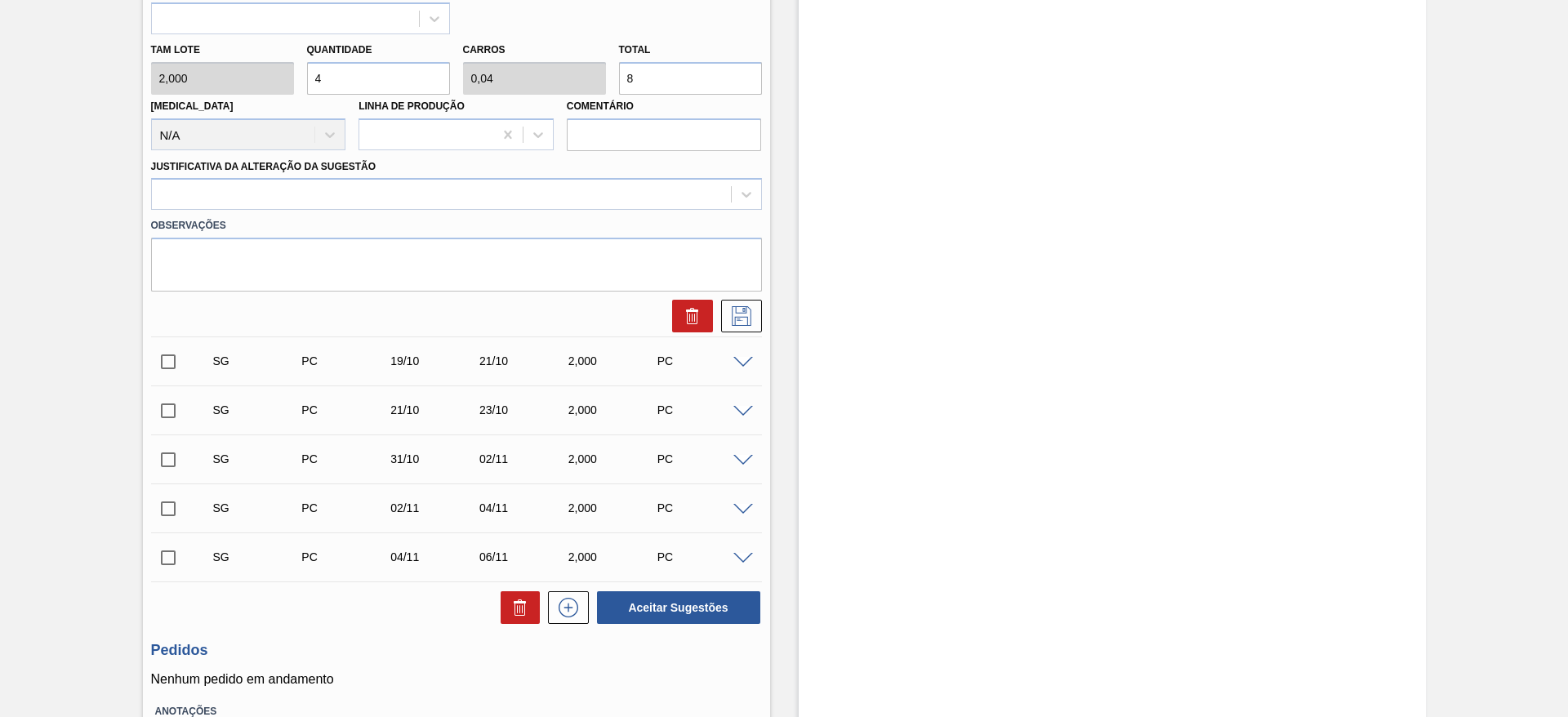
scroll to position [735, 0]
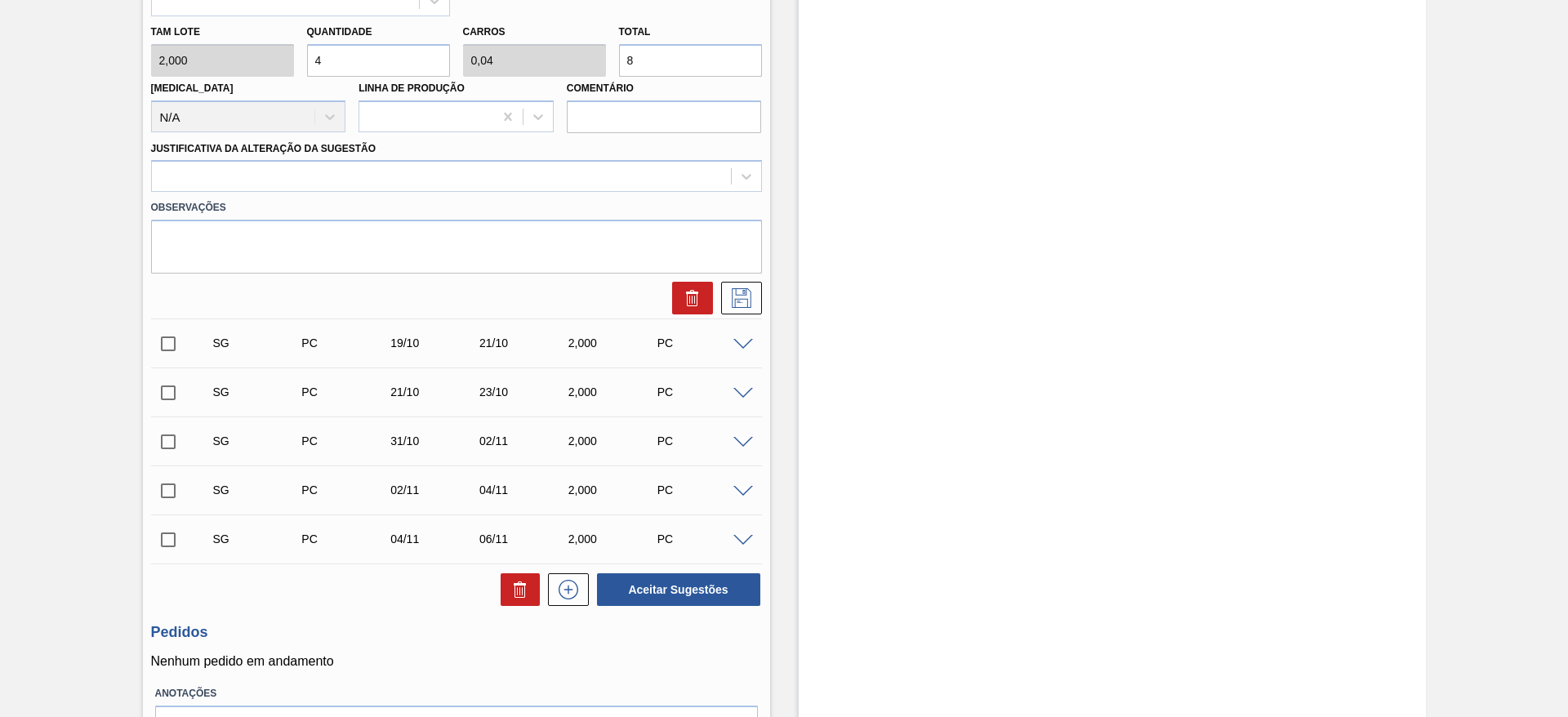
click at [666, 201] on label "Observações" at bounding box center [456, 208] width 611 height 24
click at [674, 186] on div at bounding box center [441, 177] width 579 height 24
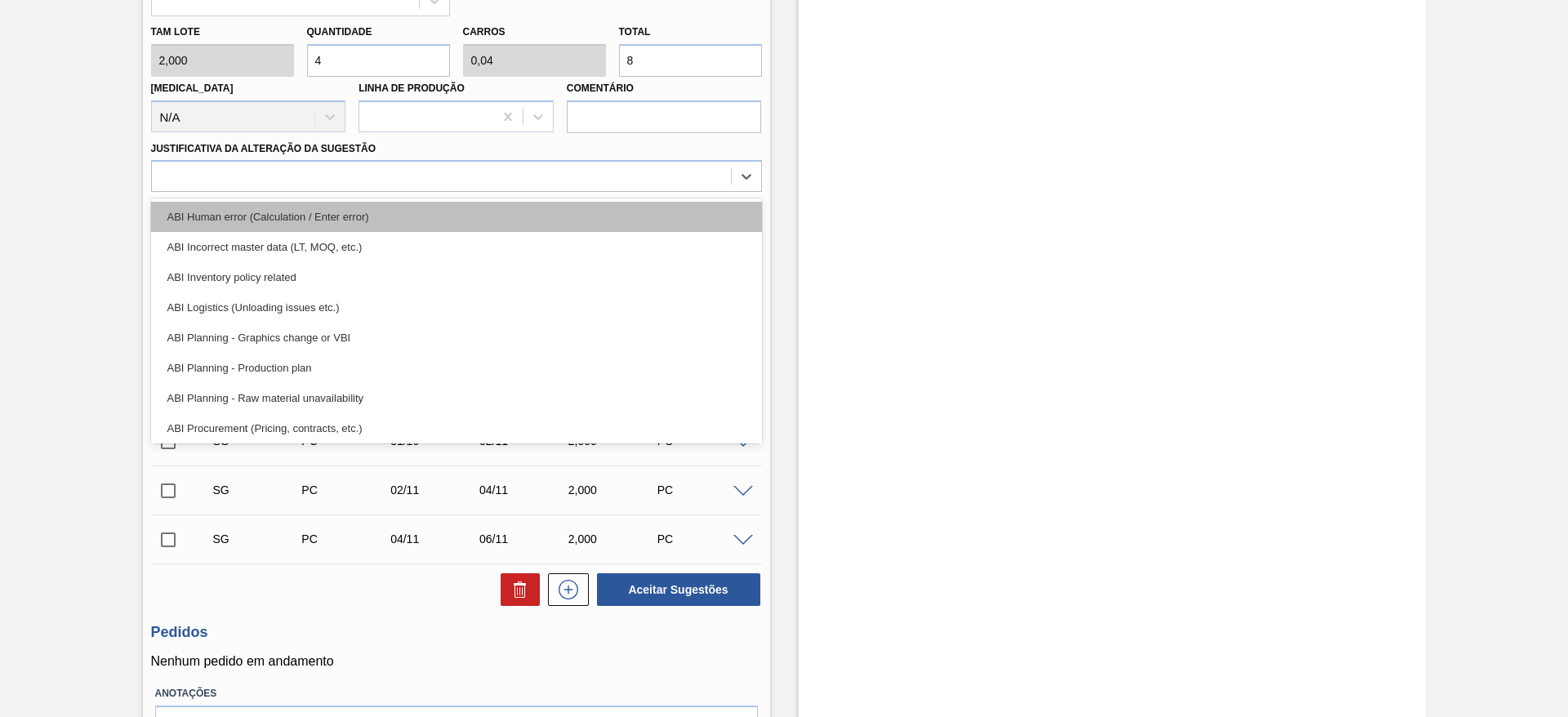
click at [672, 210] on div "ABI Human error (Calculation / Enter error)" at bounding box center [456, 216] width 611 height 30
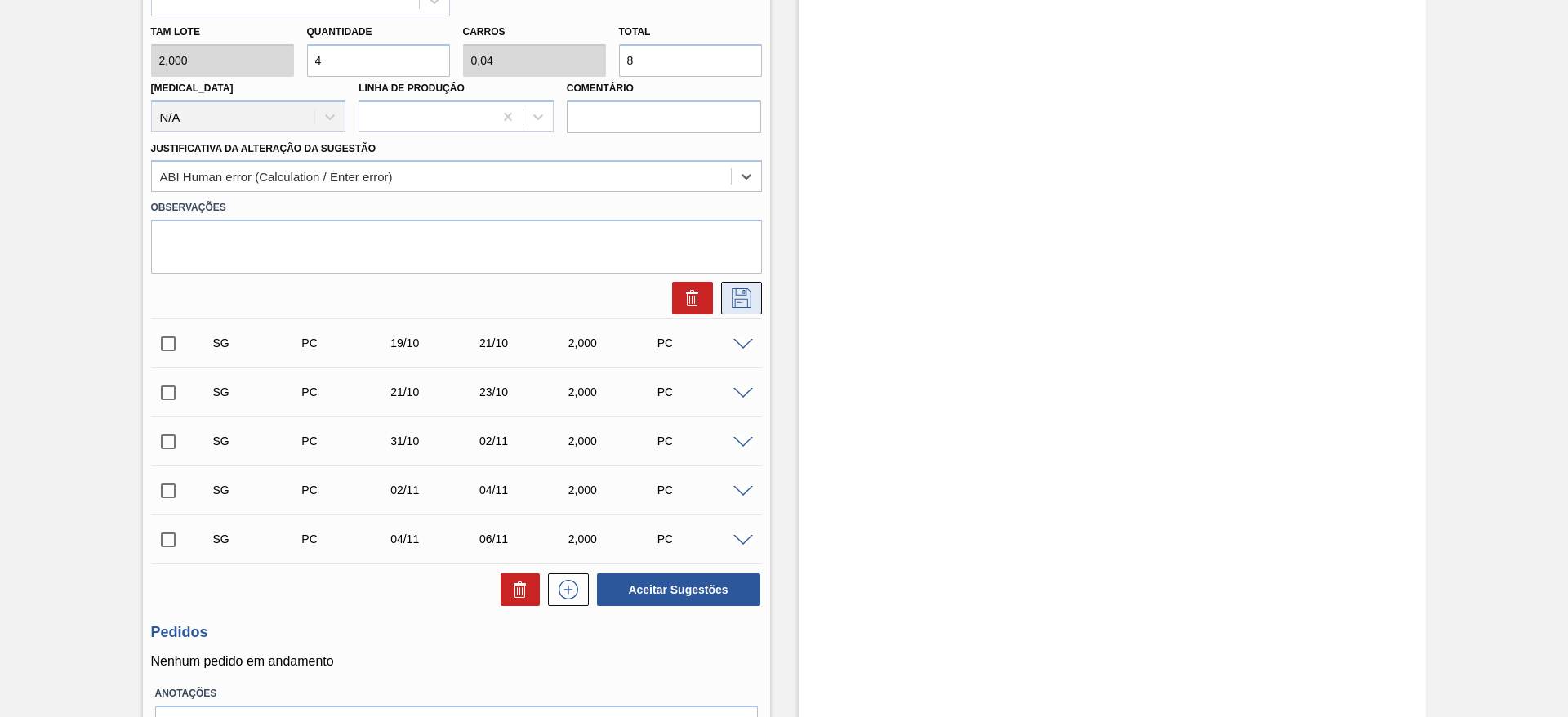
click at [752, 291] on icon at bounding box center [741, 298] width 26 height 20
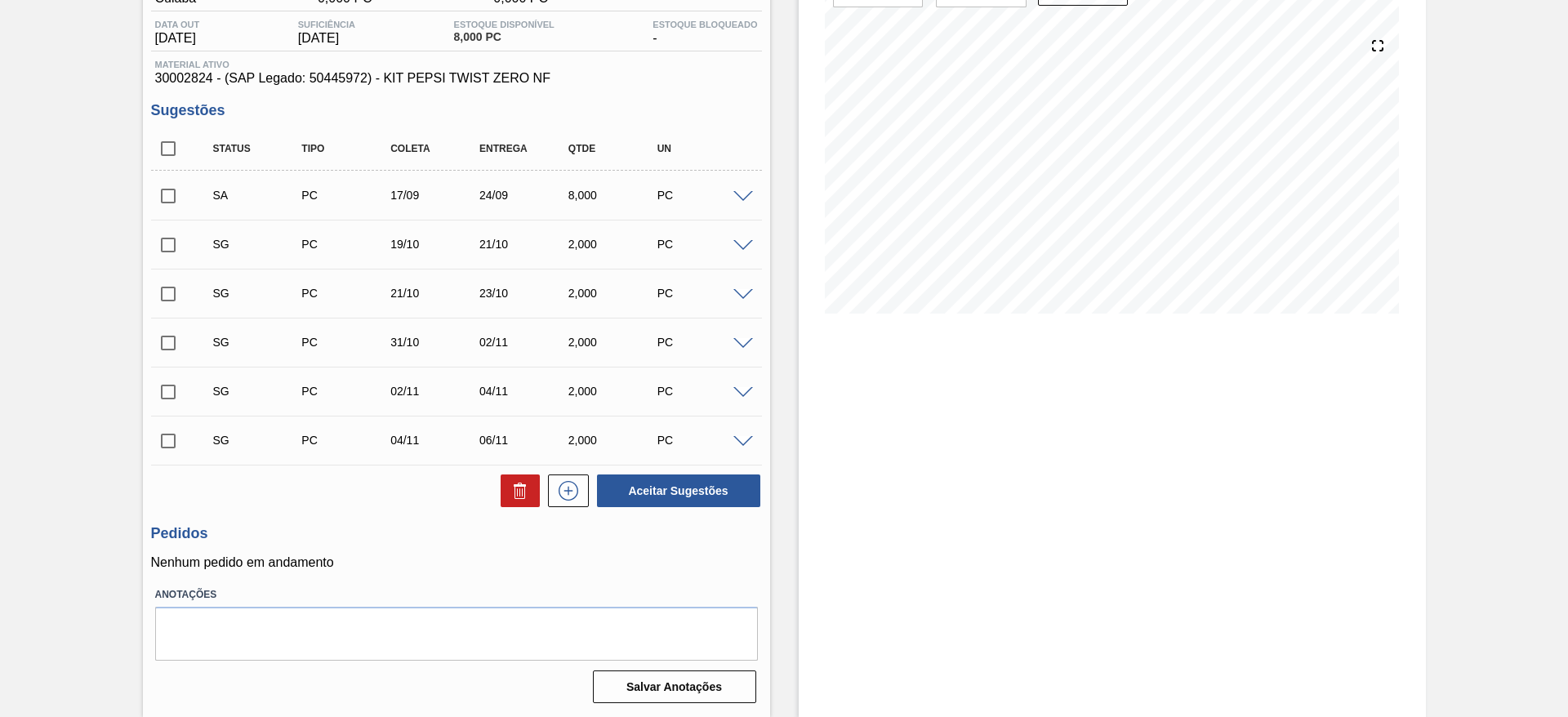
scroll to position [164, 0]
click at [158, 200] on input "checkbox" at bounding box center [168, 196] width 35 height 35
click at [635, 488] on button "Aceitar Sugestões" at bounding box center [678, 491] width 163 height 33
checkbox input "false"
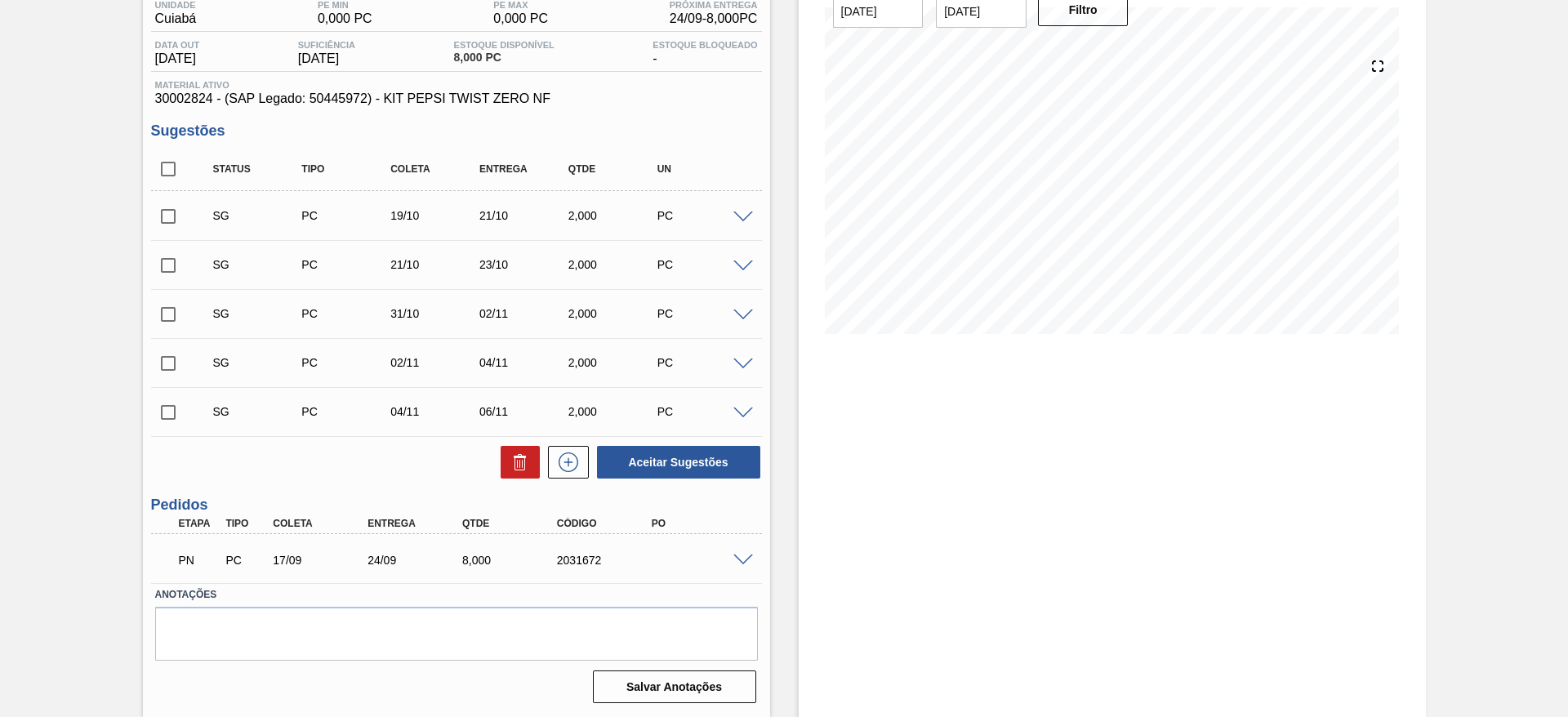
scroll to position [144, 0]
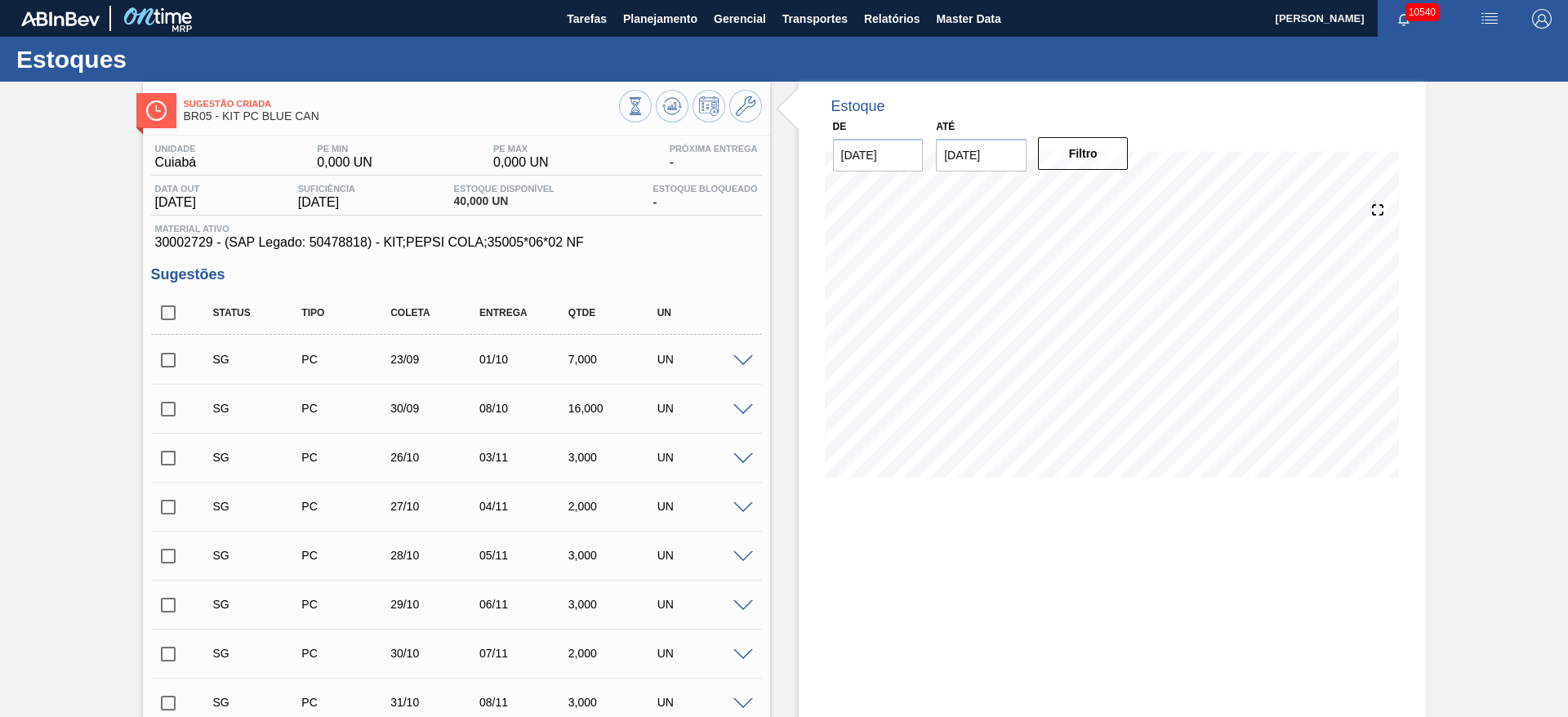
click at [747, 356] on span at bounding box center [743, 361] width 20 height 12
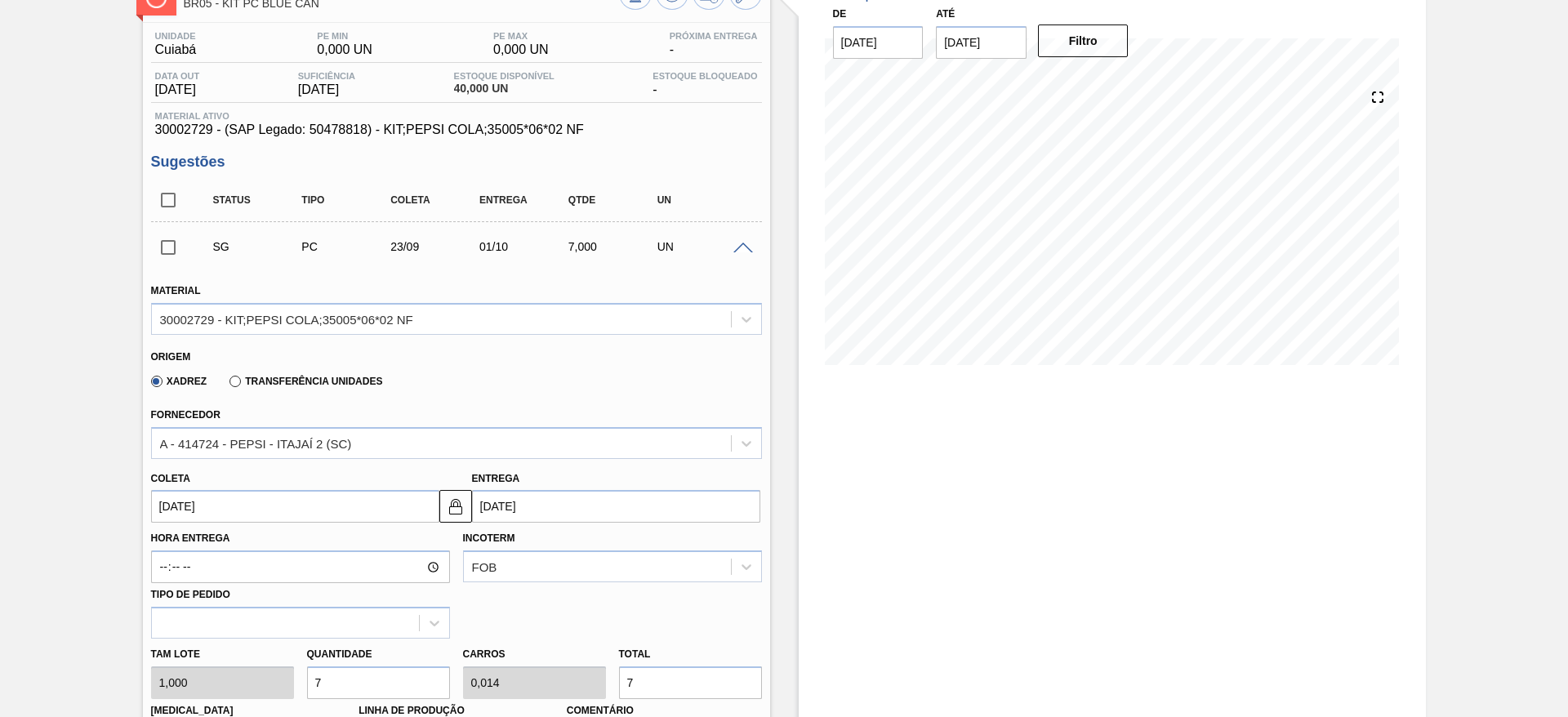
scroll to position [245, 0]
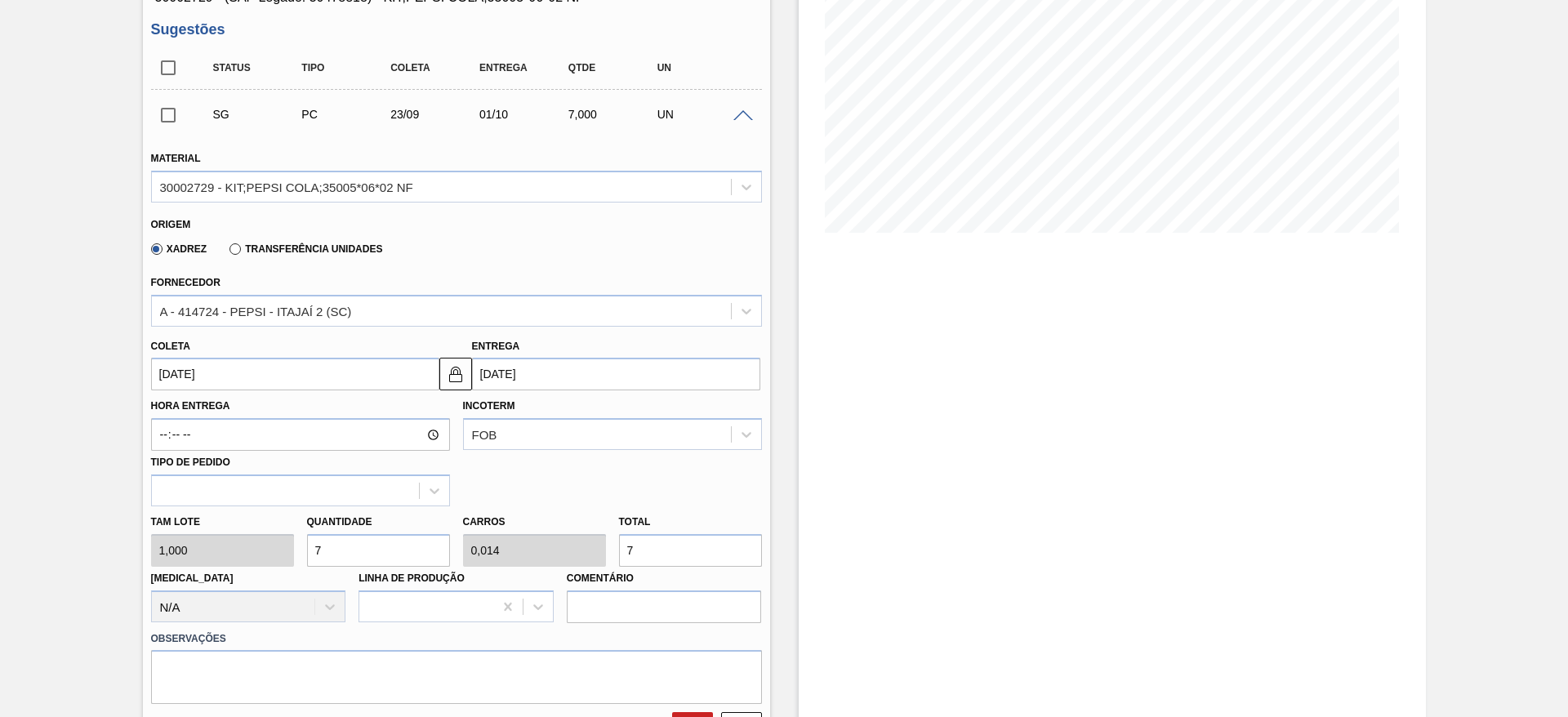
click at [288, 549] on div "Tam lote 1,000 Quantidade 7 Carros 0,014 Total 7 Doca N/A Linha de Produção Com…" at bounding box center [457, 565] width 624 height 117
type input "4"
type input "0,008"
type input "4"
type input "40"
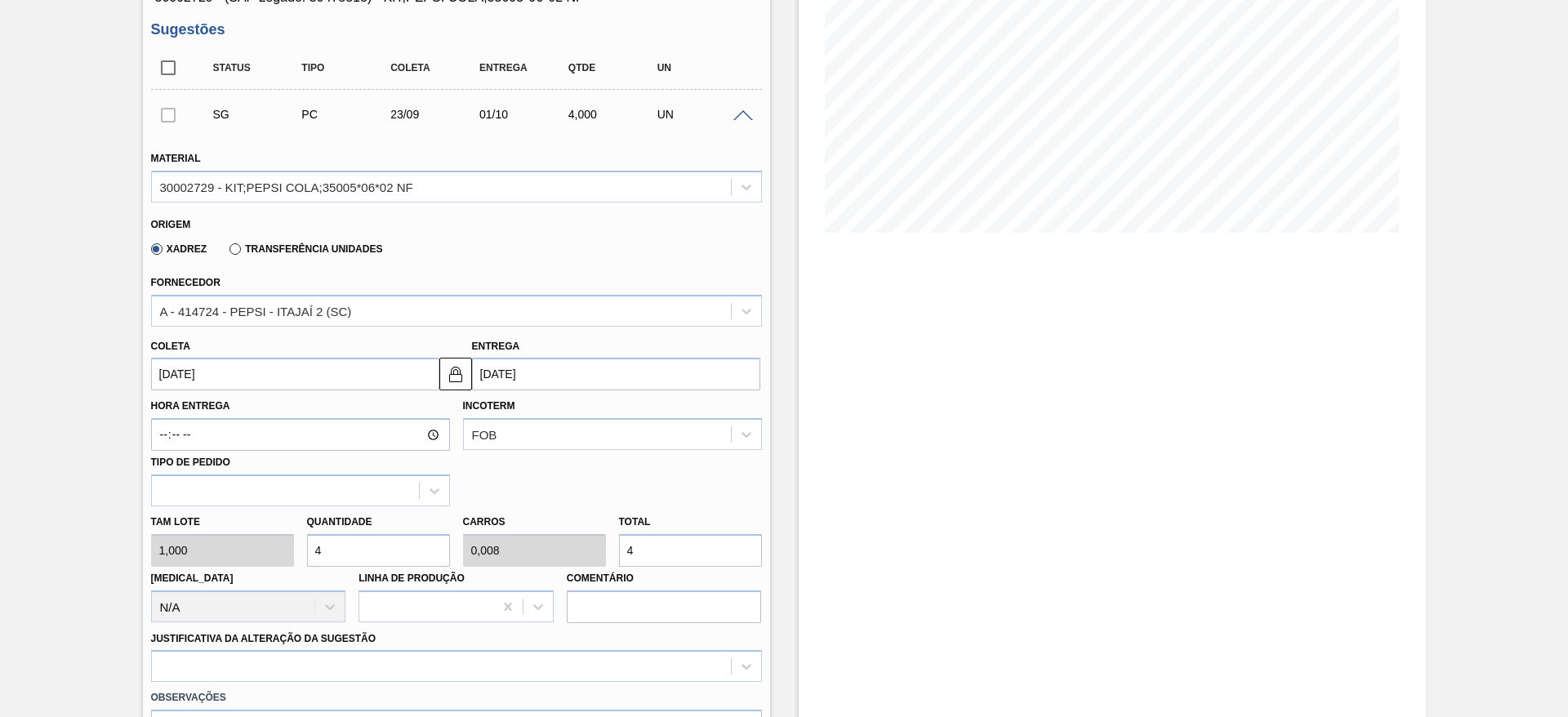
type input "0,08"
type input "40"
click at [205, 374] on input "23/09/2025" at bounding box center [295, 373] width 288 height 33
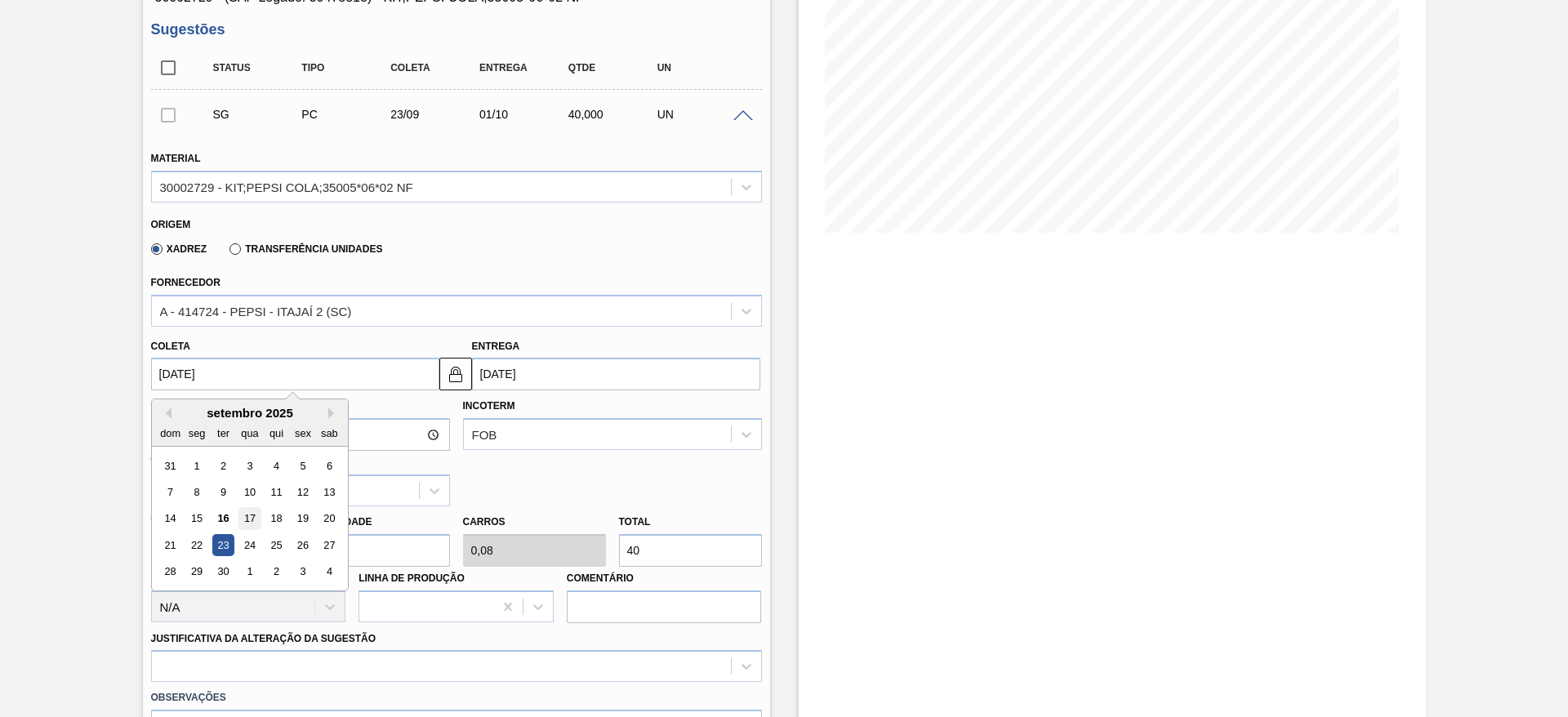
click at [254, 516] on div "17" at bounding box center [249, 518] width 22 height 22
type input "[DATE]"
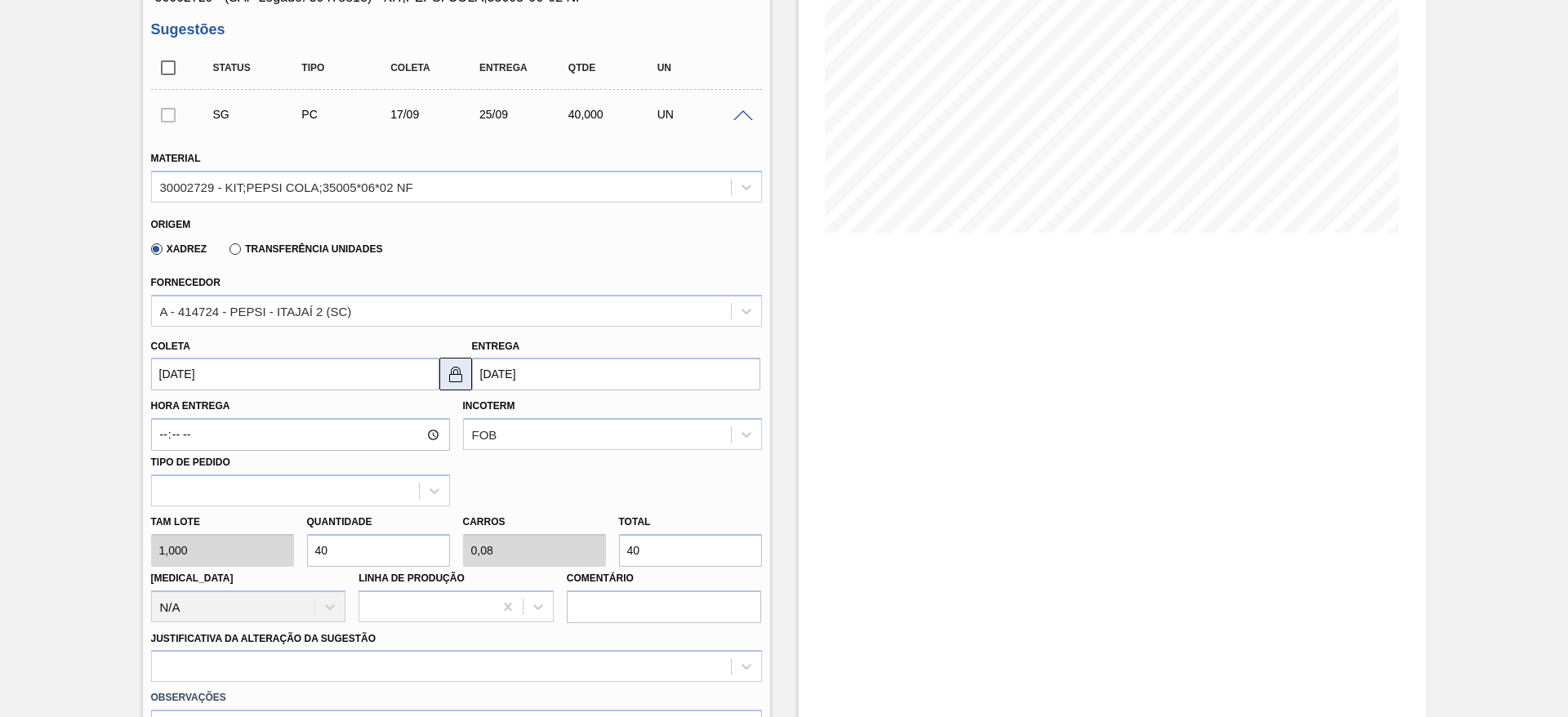
click at [454, 377] on img at bounding box center [456, 374] width 20 height 20
click at [506, 376] on input "25/09/2025" at bounding box center [616, 373] width 288 height 33
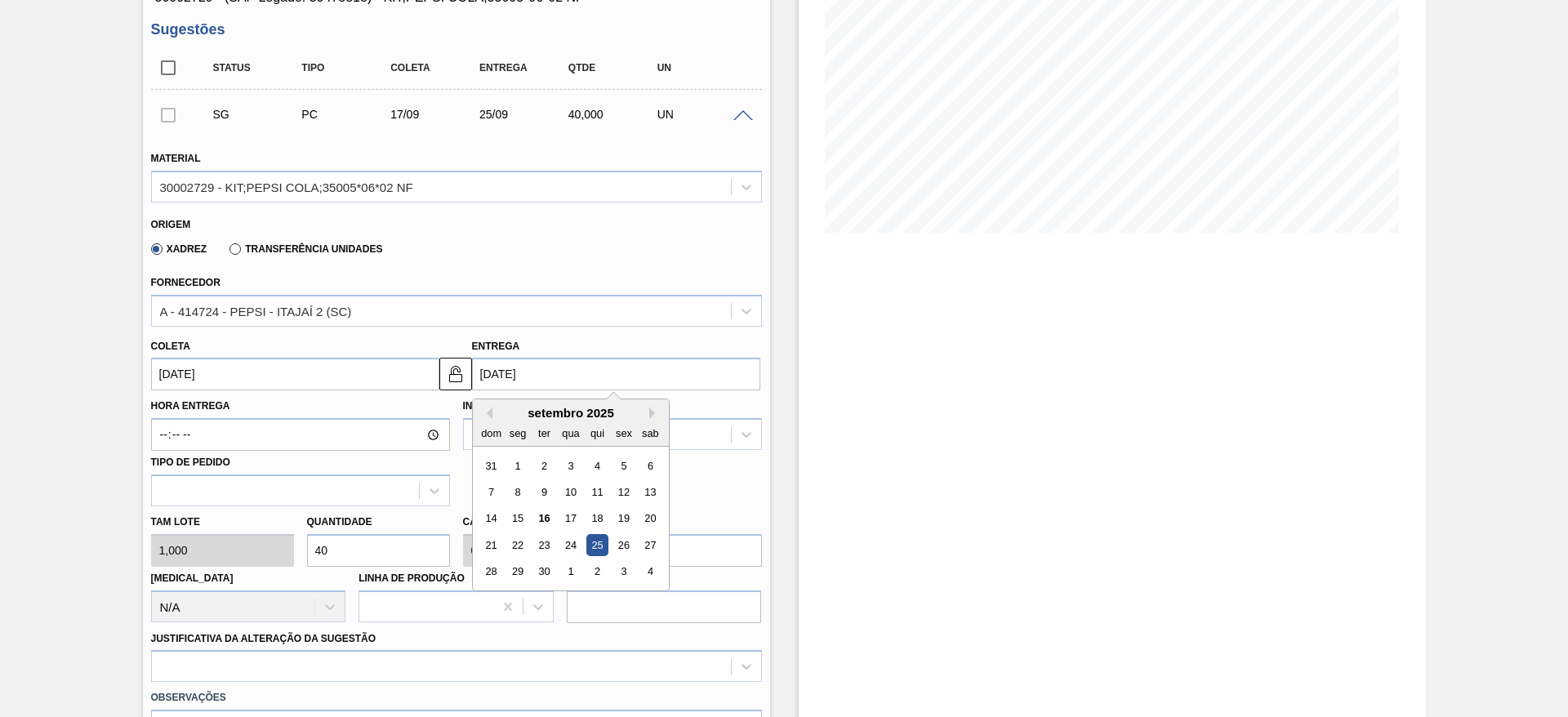
drag, startPoint x: 570, startPoint y: 537, endPoint x: 574, endPoint y: 544, distance: 8.1
click at [570, 538] on div "24" at bounding box center [570, 545] width 22 height 22
type input "24/09/2025"
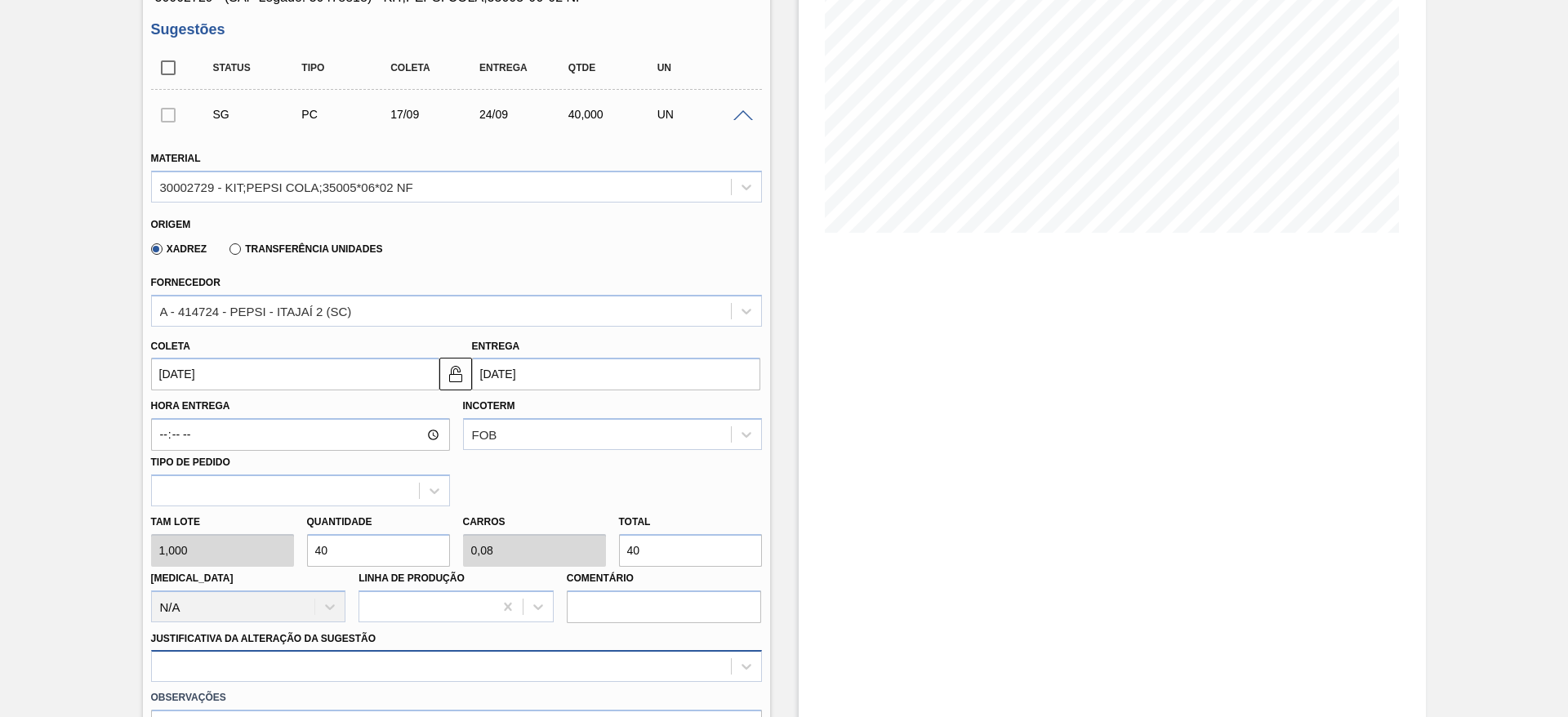
click at [634, 653] on div at bounding box center [456, 666] width 611 height 32
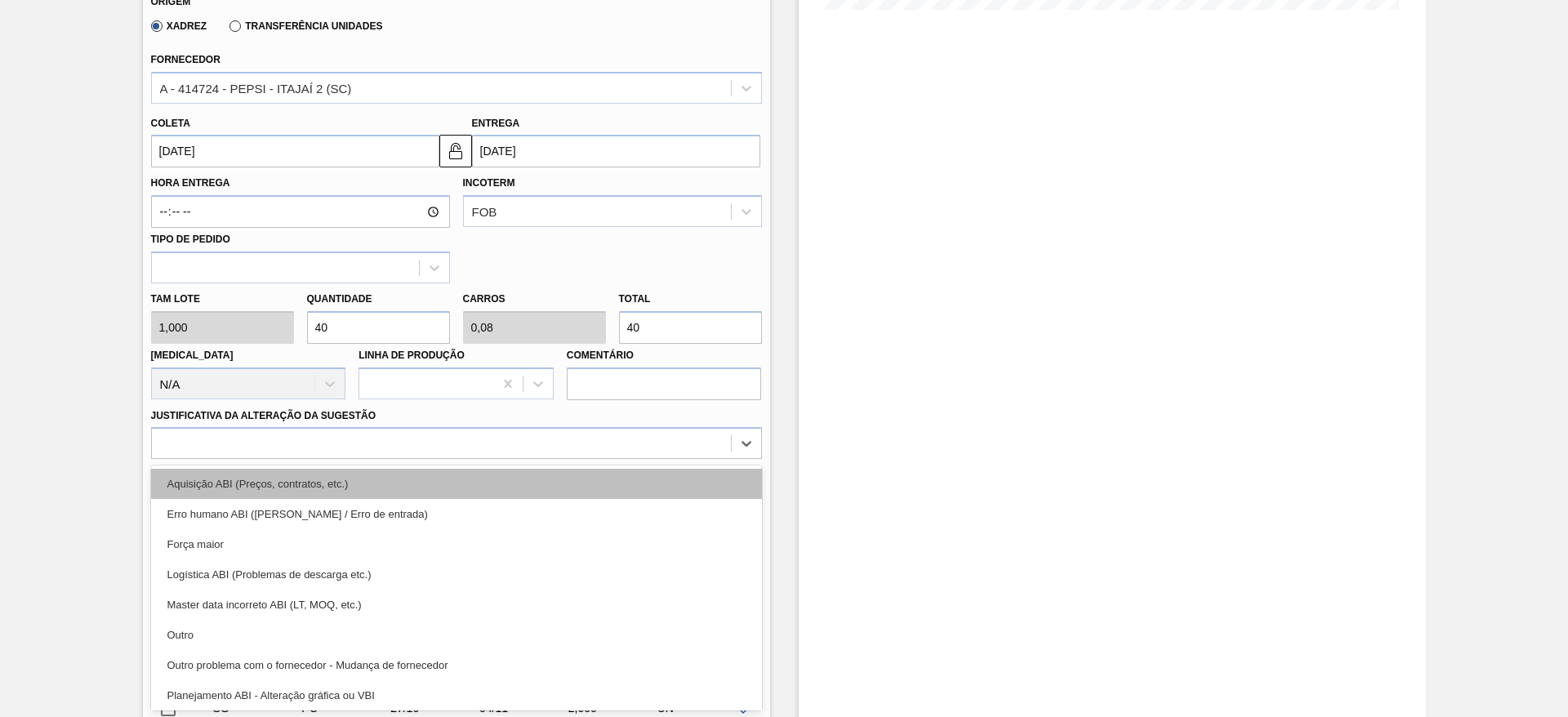
click at [637, 472] on div "Aquisição ABI (Preços, contratos, etc.)" at bounding box center [456, 484] width 611 height 30
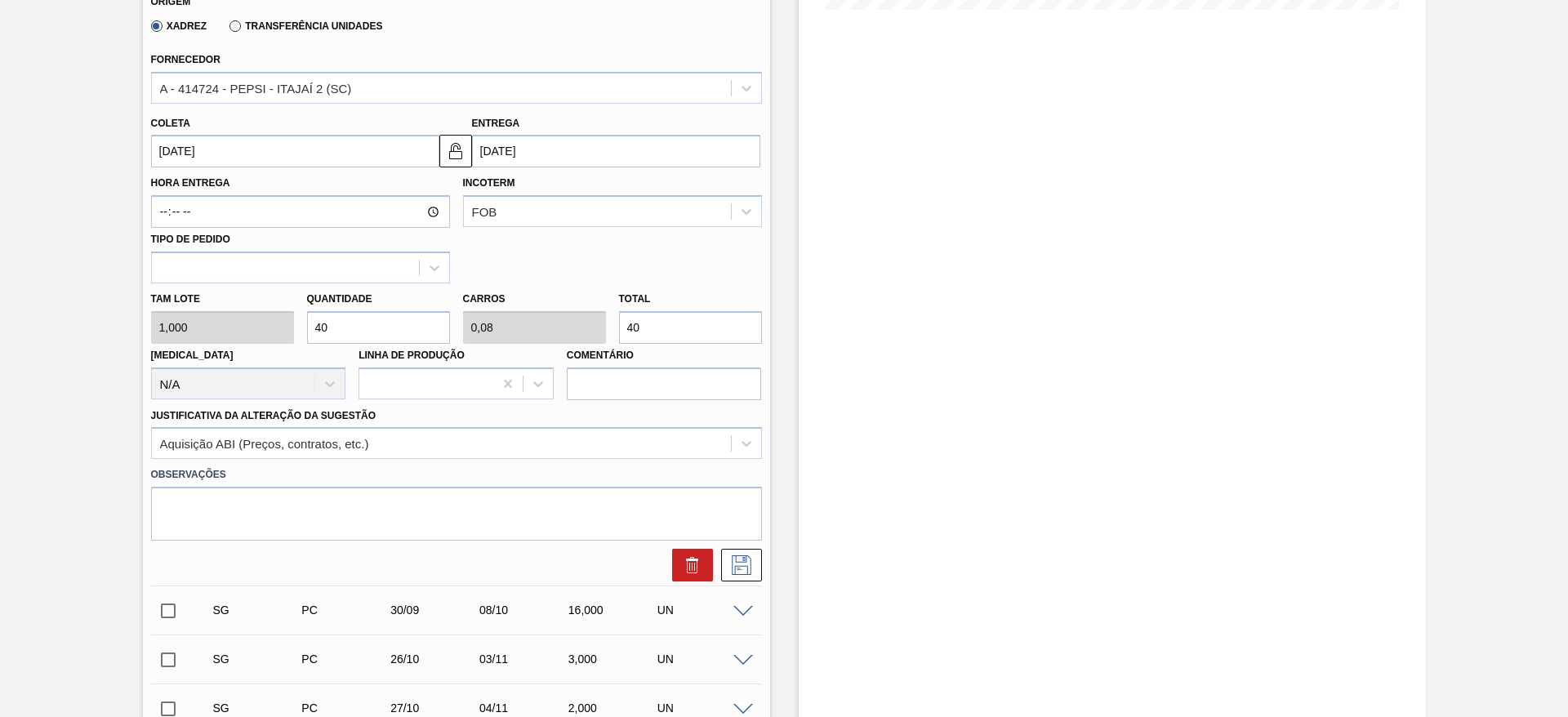
drag, startPoint x: 741, startPoint y: 558, endPoint x: 714, endPoint y: 462, distance: 99.7
click at [740, 560] on icon at bounding box center [741, 565] width 26 height 20
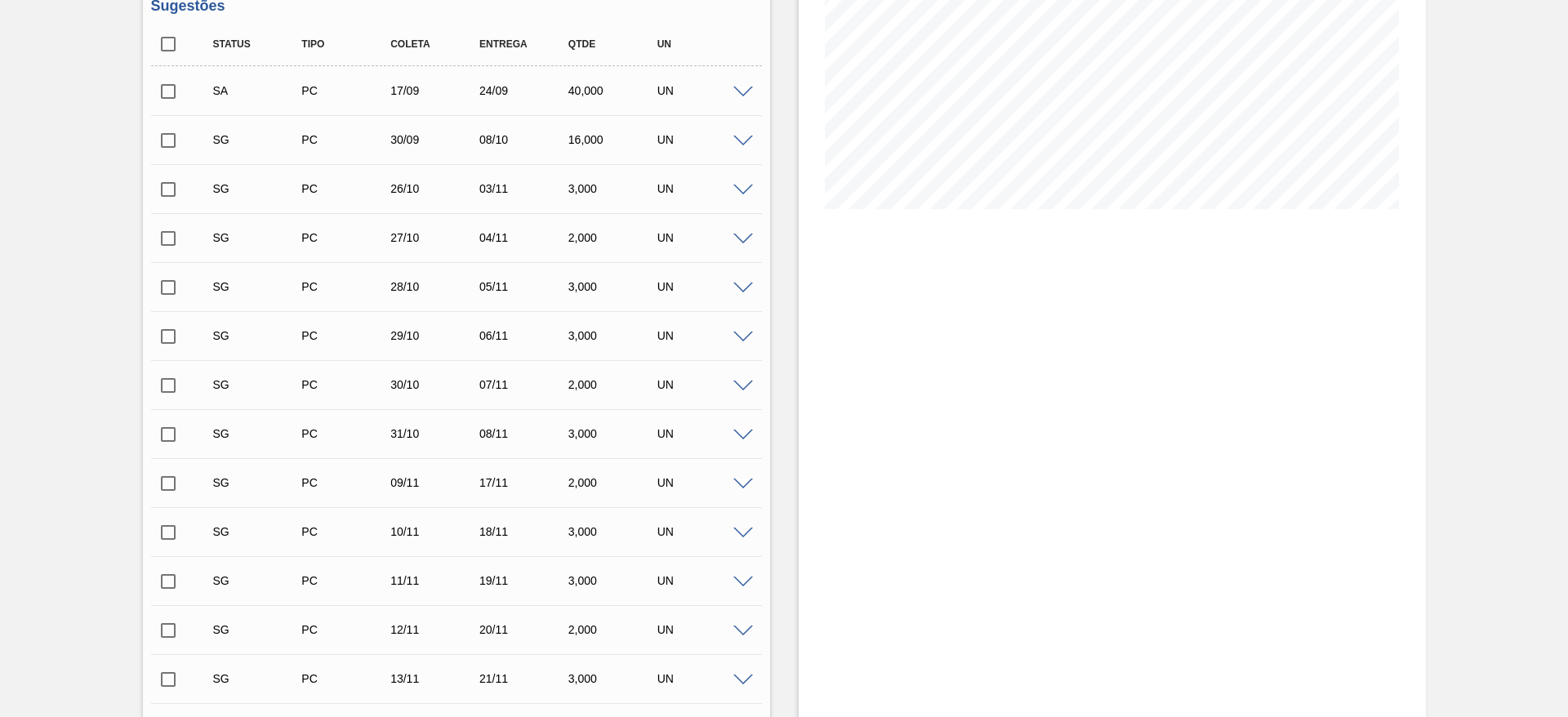
scroll to position [222, 0]
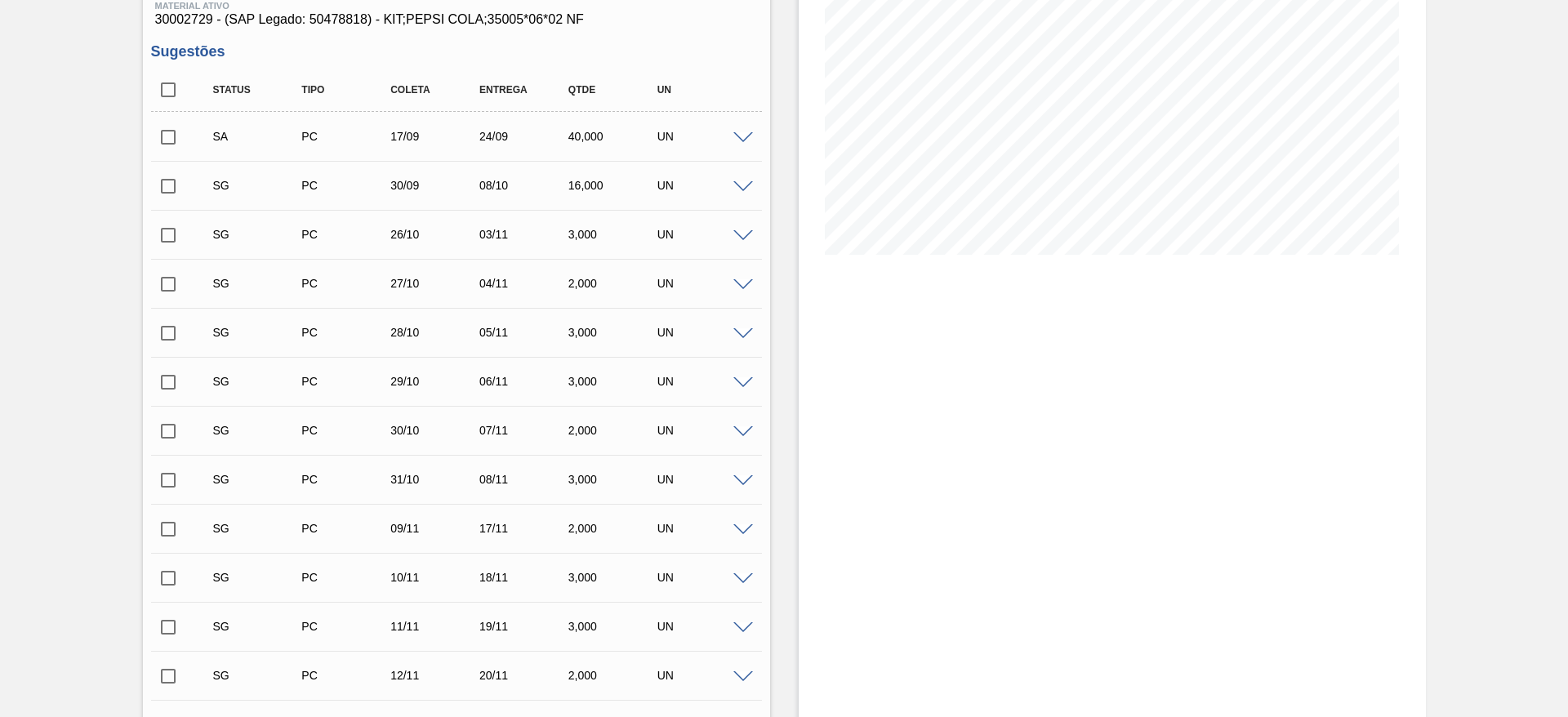
click at [173, 132] on input "checkbox" at bounding box center [168, 137] width 35 height 35
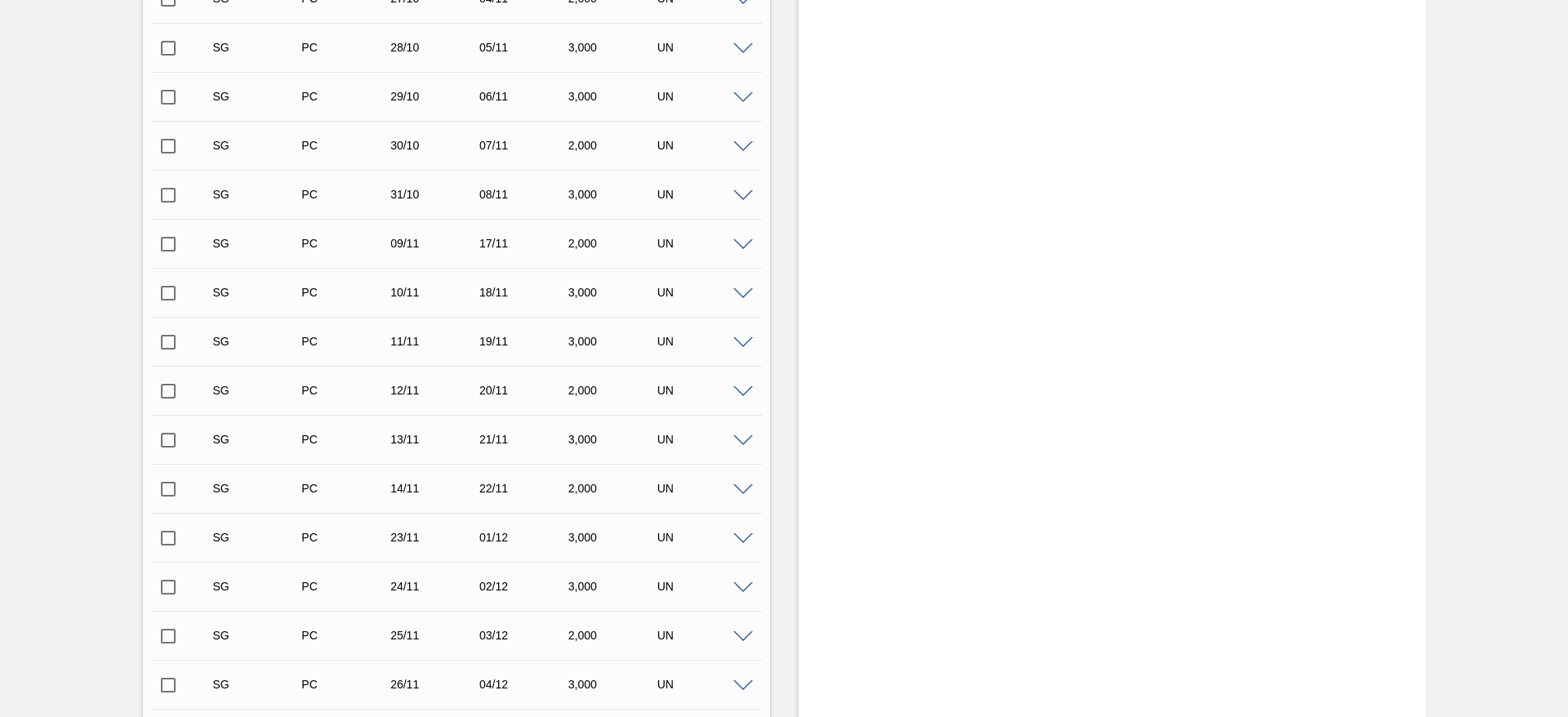
scroll to position [850, 0]
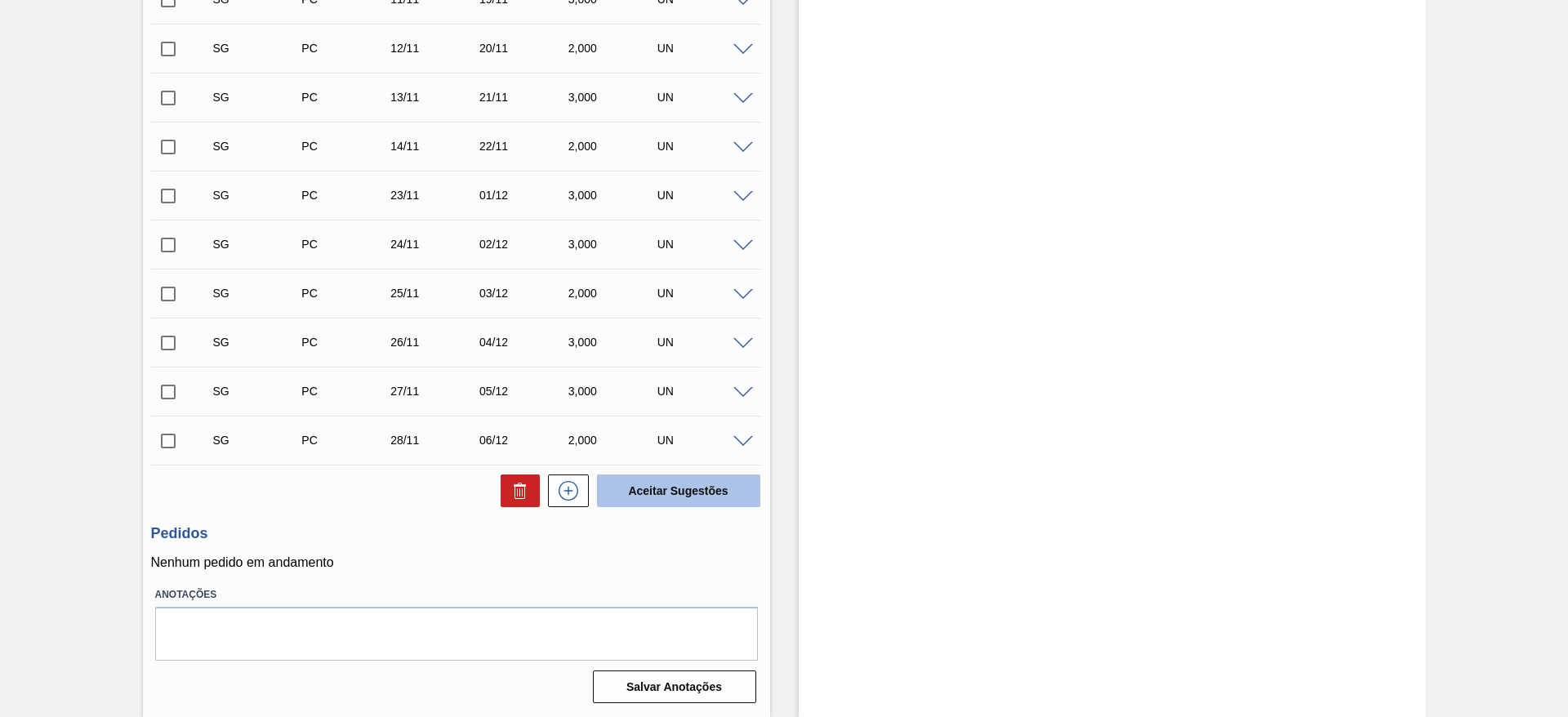
click at [680, 489] on button "Aceitar Sugestões" at bounding box center [678, 491] width 163 height 33
checkbox input "false"
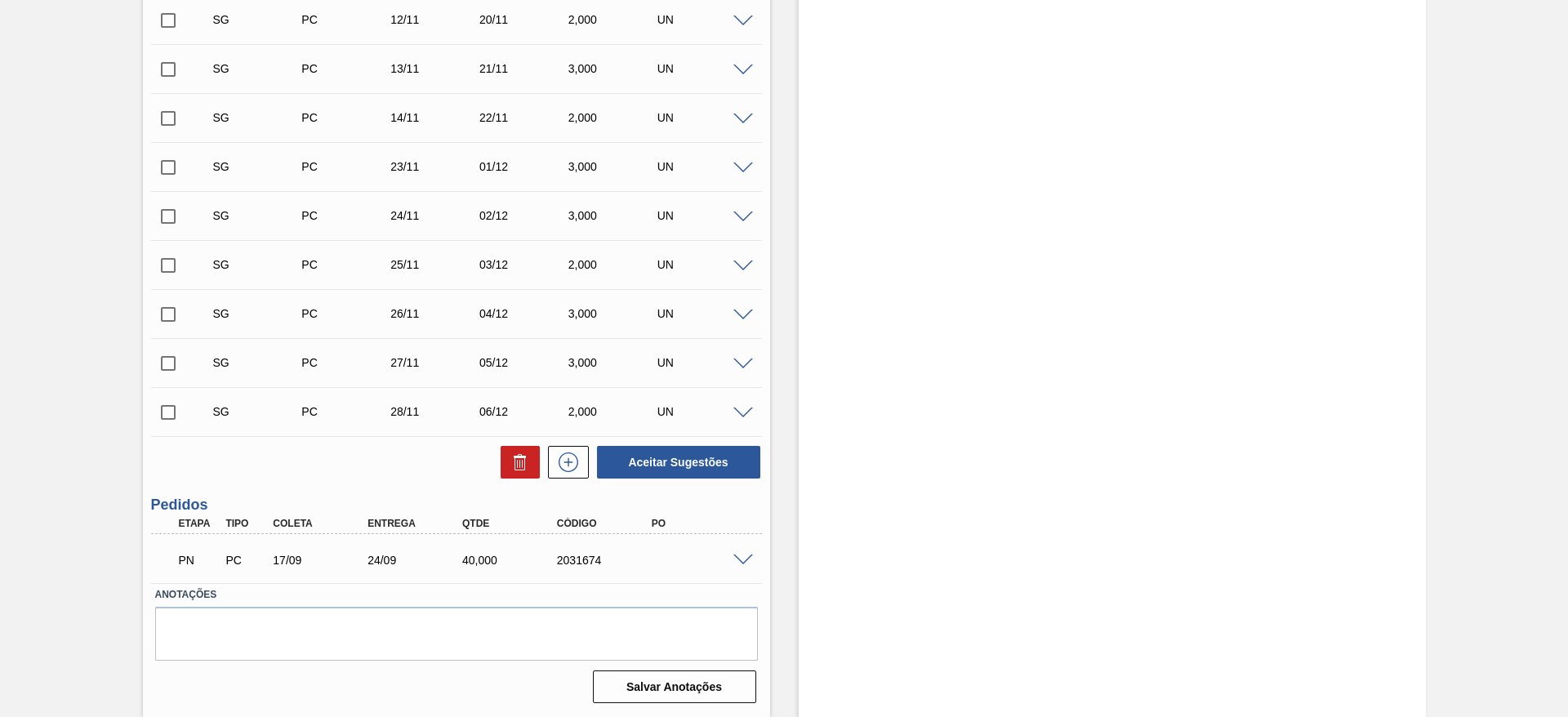
scroll to position [801, 0]
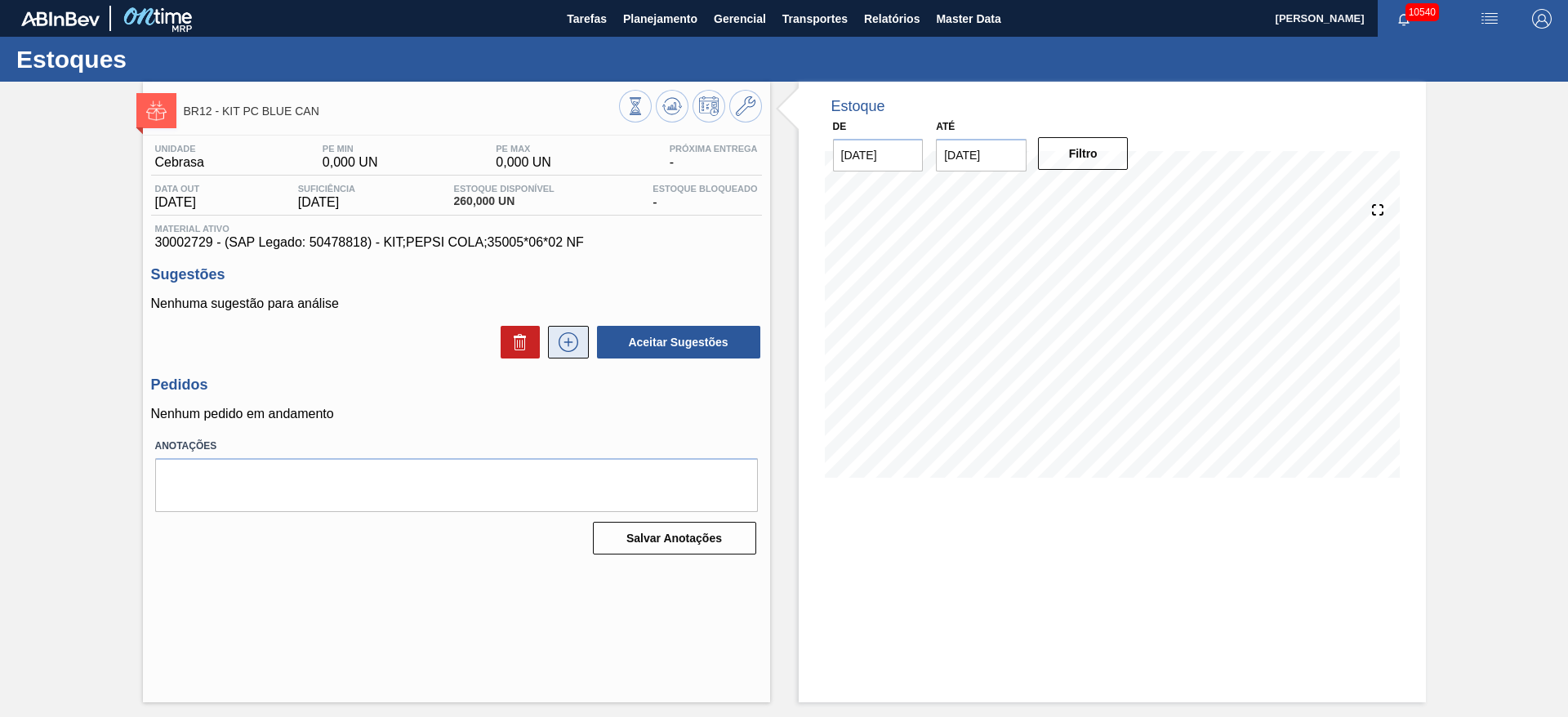
click at [584, 338] on button at bounding box center [568, 342] width 41 height 33
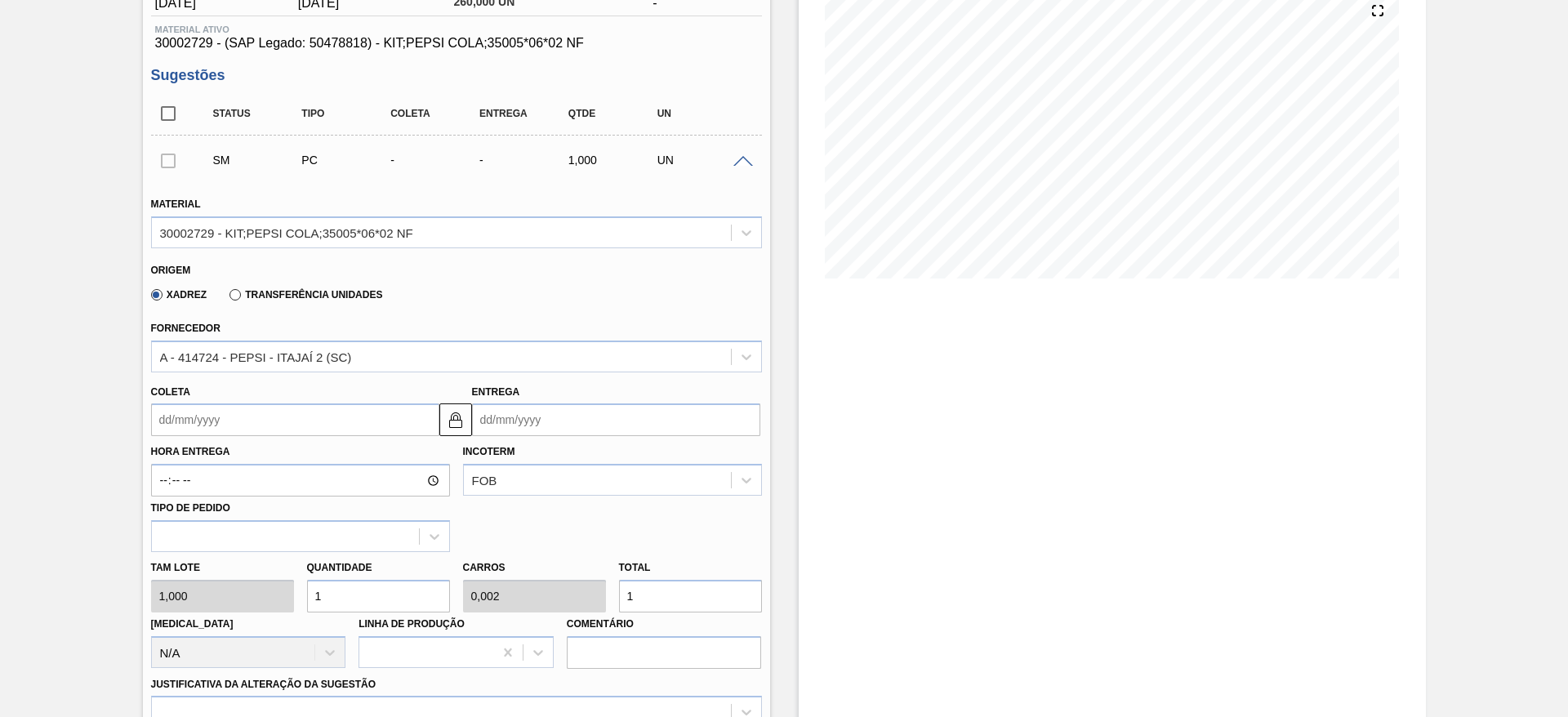
scroll to position [245, 0]
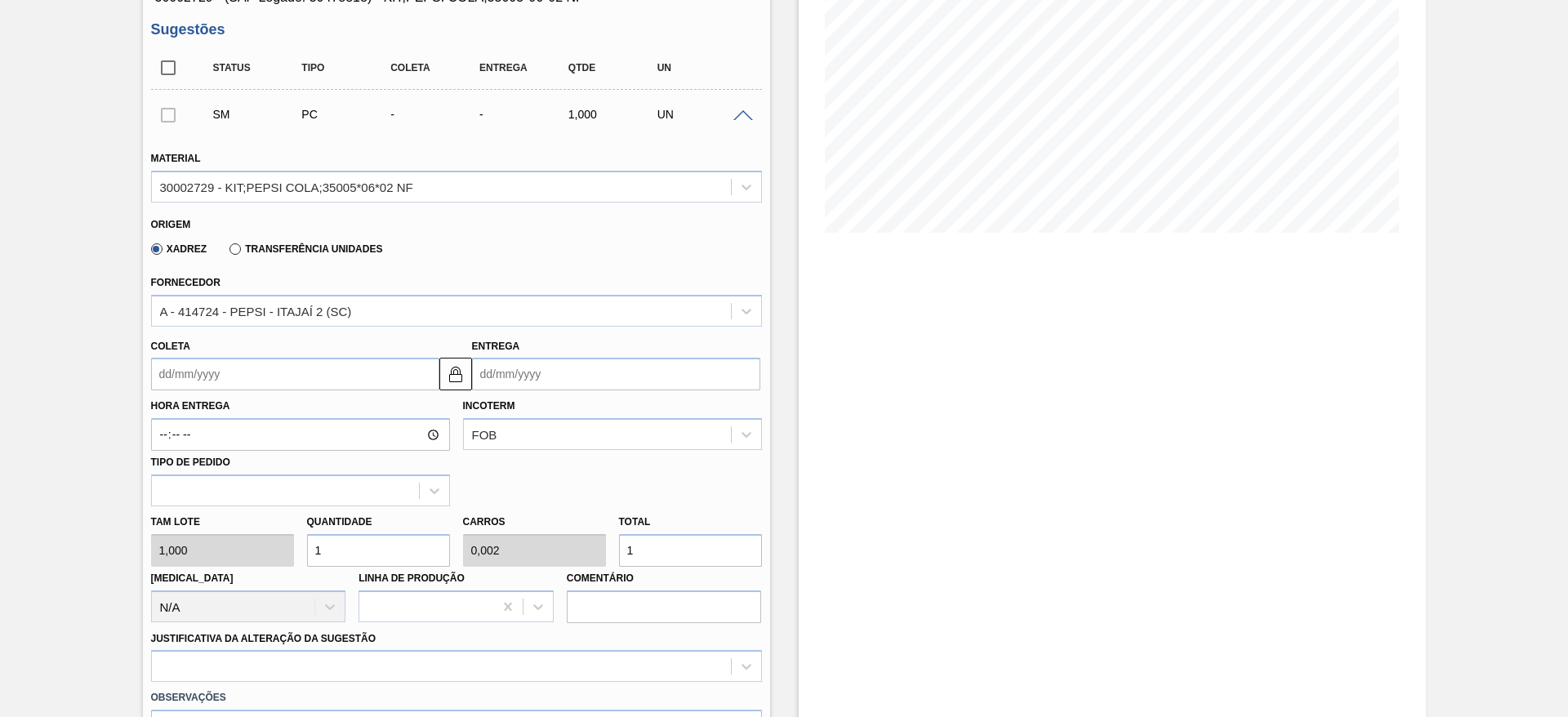
click at [365, 550] on input "1" at bounding box center [378, 550] width 143 height 33
type input "10"
type input "0,02"
type input "10"
type input "104"
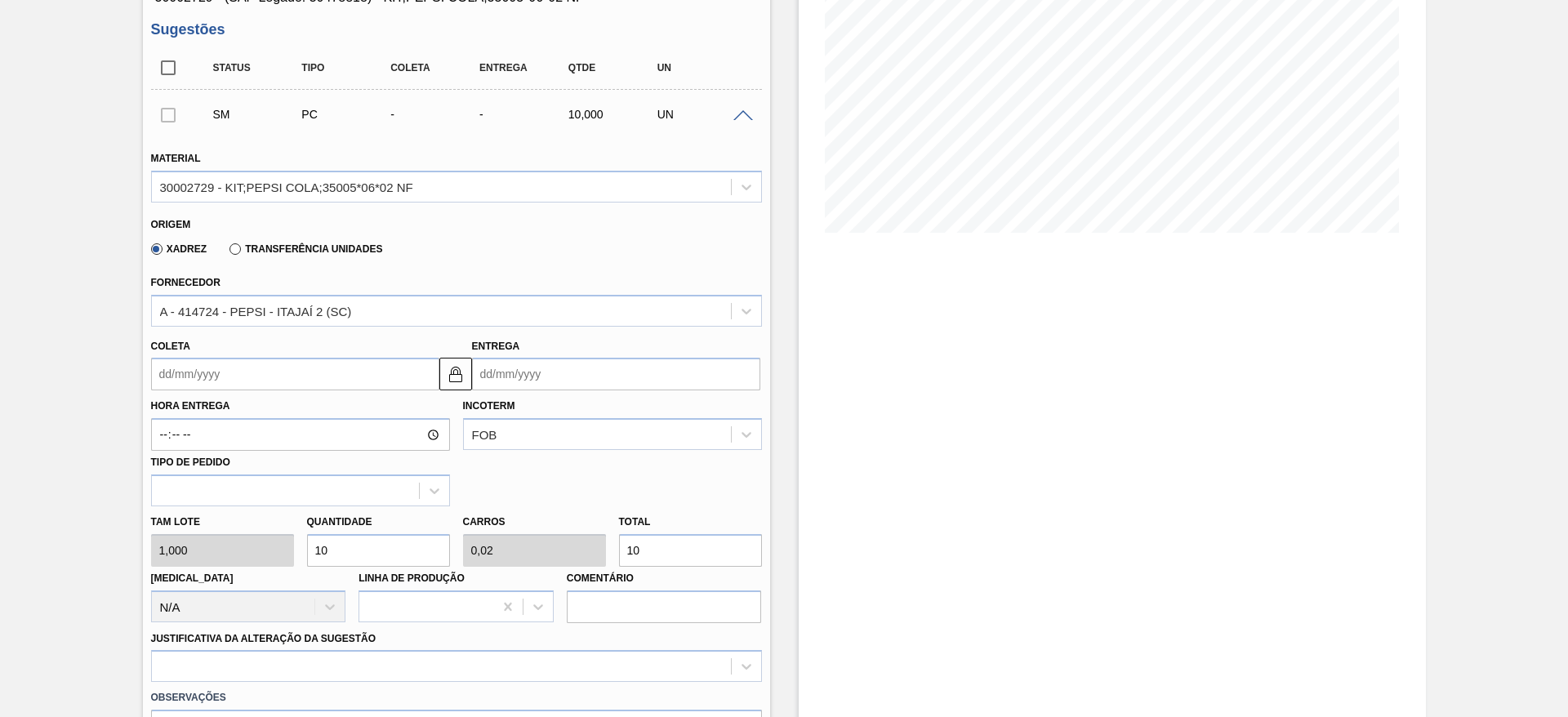
type input "0,208"
type input "104"
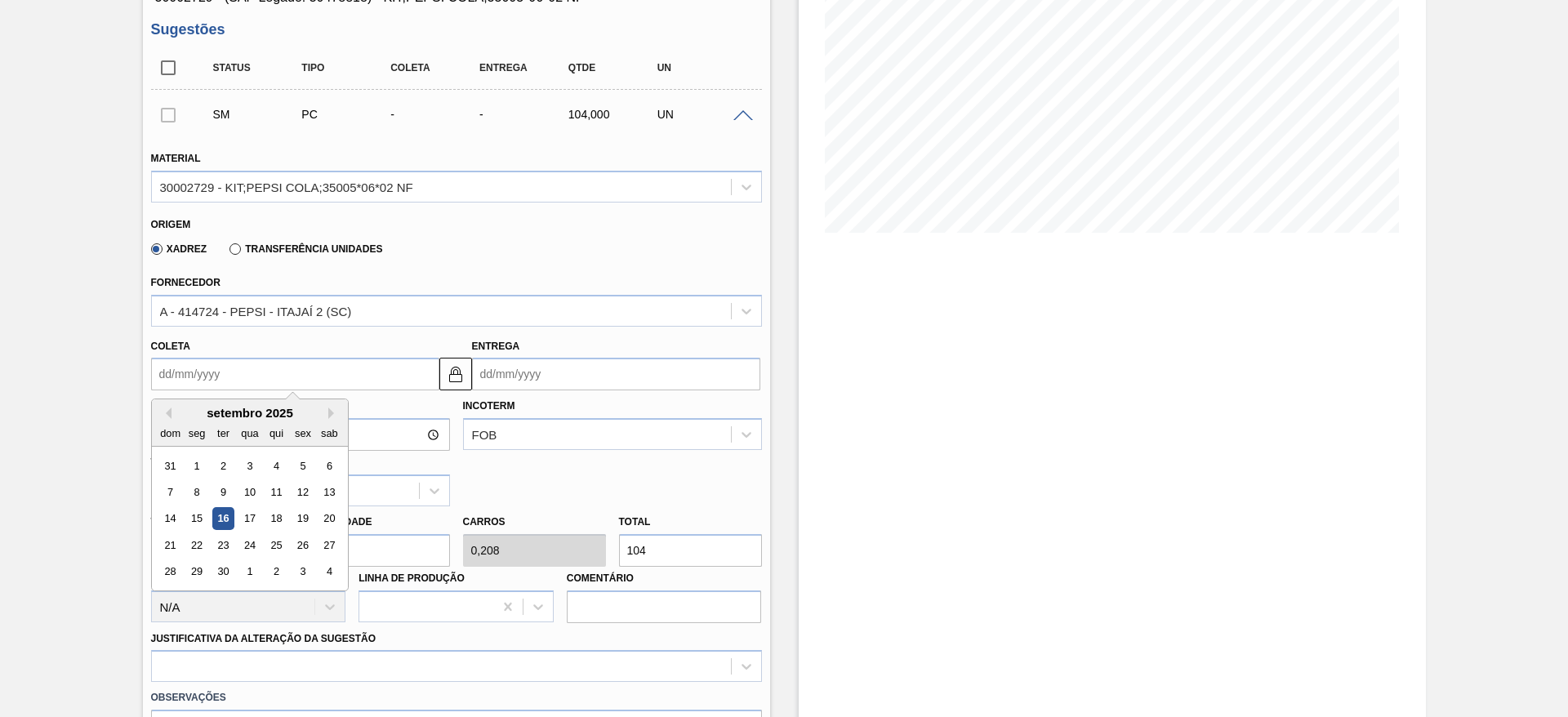
click at [202, 374] on input "Coleta" at bounding box center [295, 373] width 288 height 33
click at [251, 511] on div "17" at bounding box center [249, 518] width 22 height 22
type input "[DATE]"
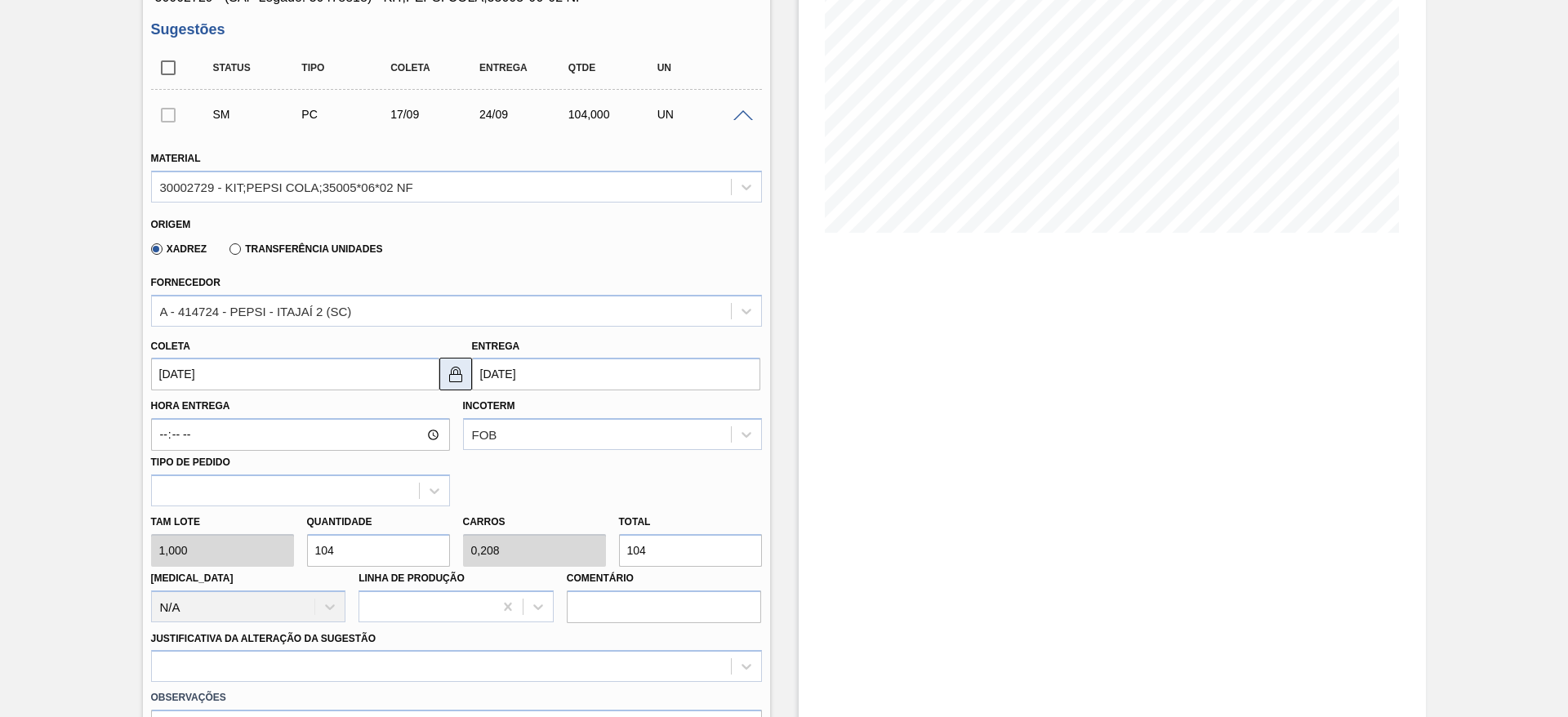
click at [457, 367] on img at bounding box center [456, 374] width 20 height 20
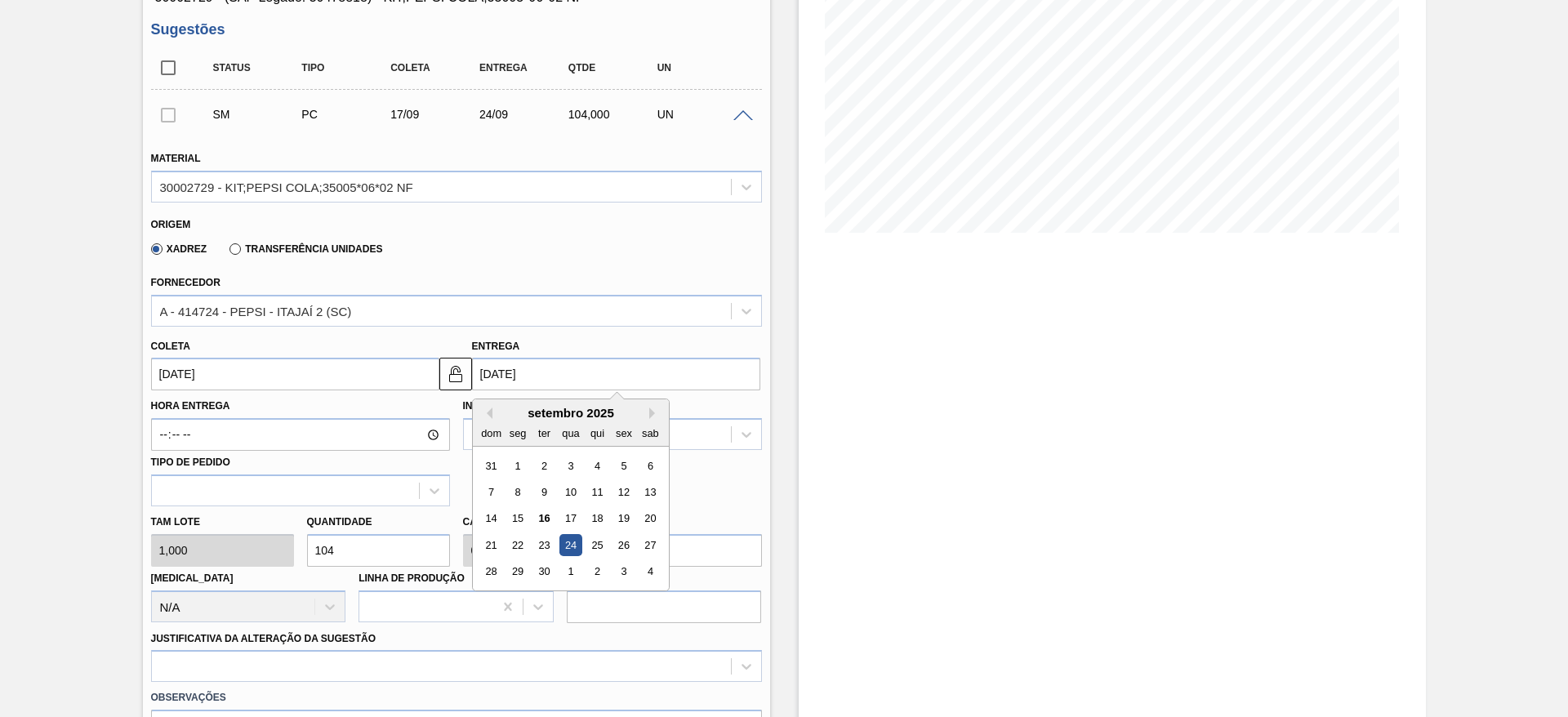
drag, startPoint x: 490, startPoint y: 369, endPoint x: 519, endPoint y: 424, distance: 62.2
click at [496, 375] on input "24/09/2025" at bounding box center [616, 373] width 288 height 33
click at [524, 548] on div "22" at bounding box center [517, 545] width 22 height 22
type input "[DATE]"
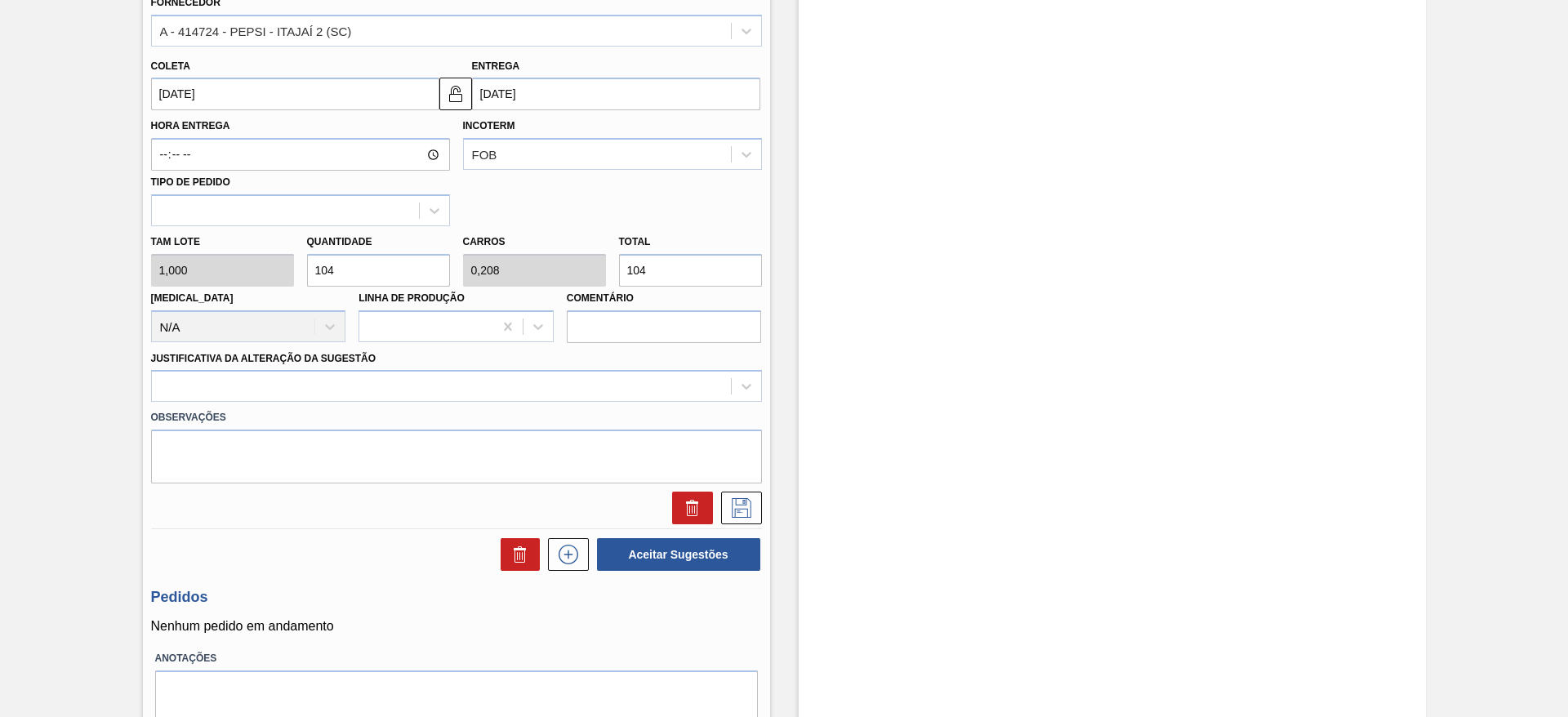
scroll to position [589, 0]
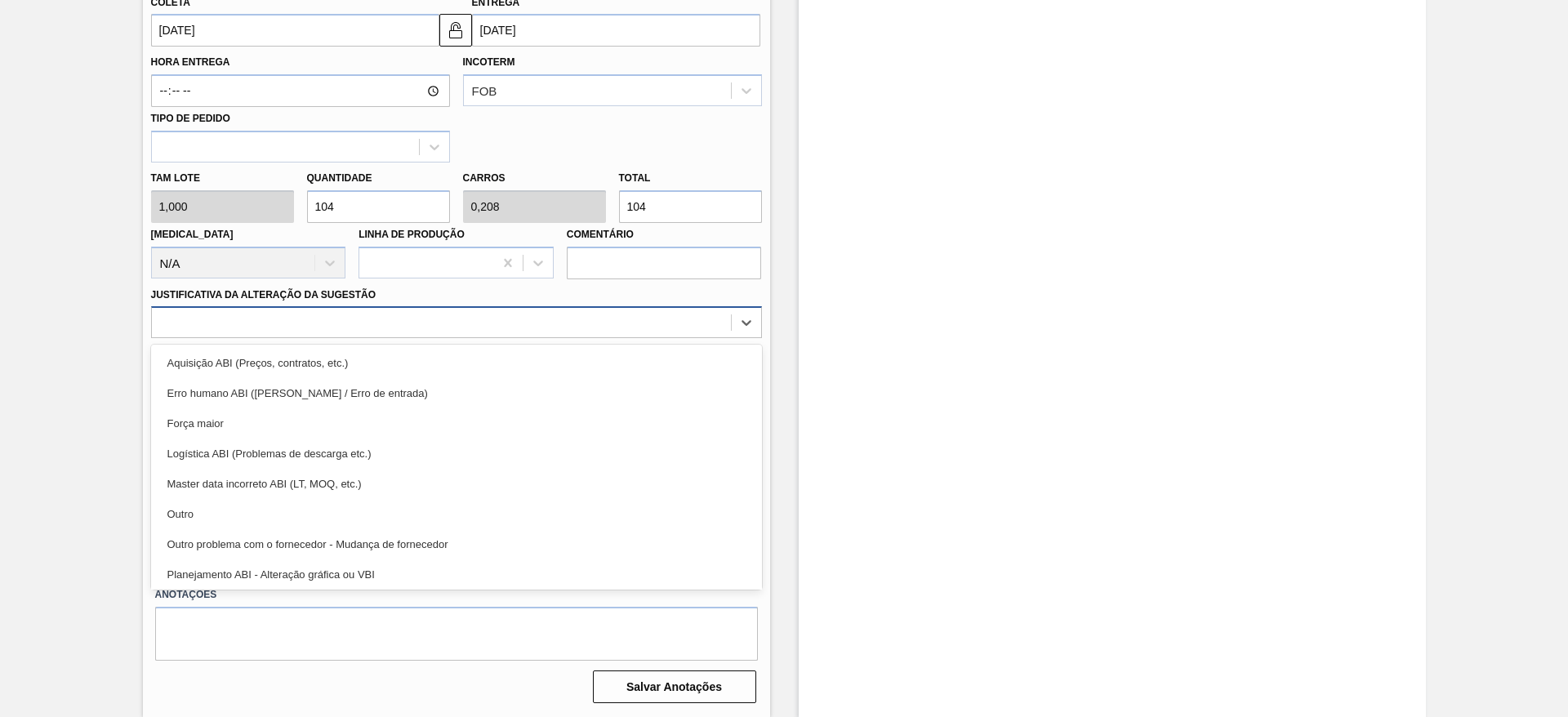
click at [628, 319] on div at bounding box center [441, 323] width 579 height 24
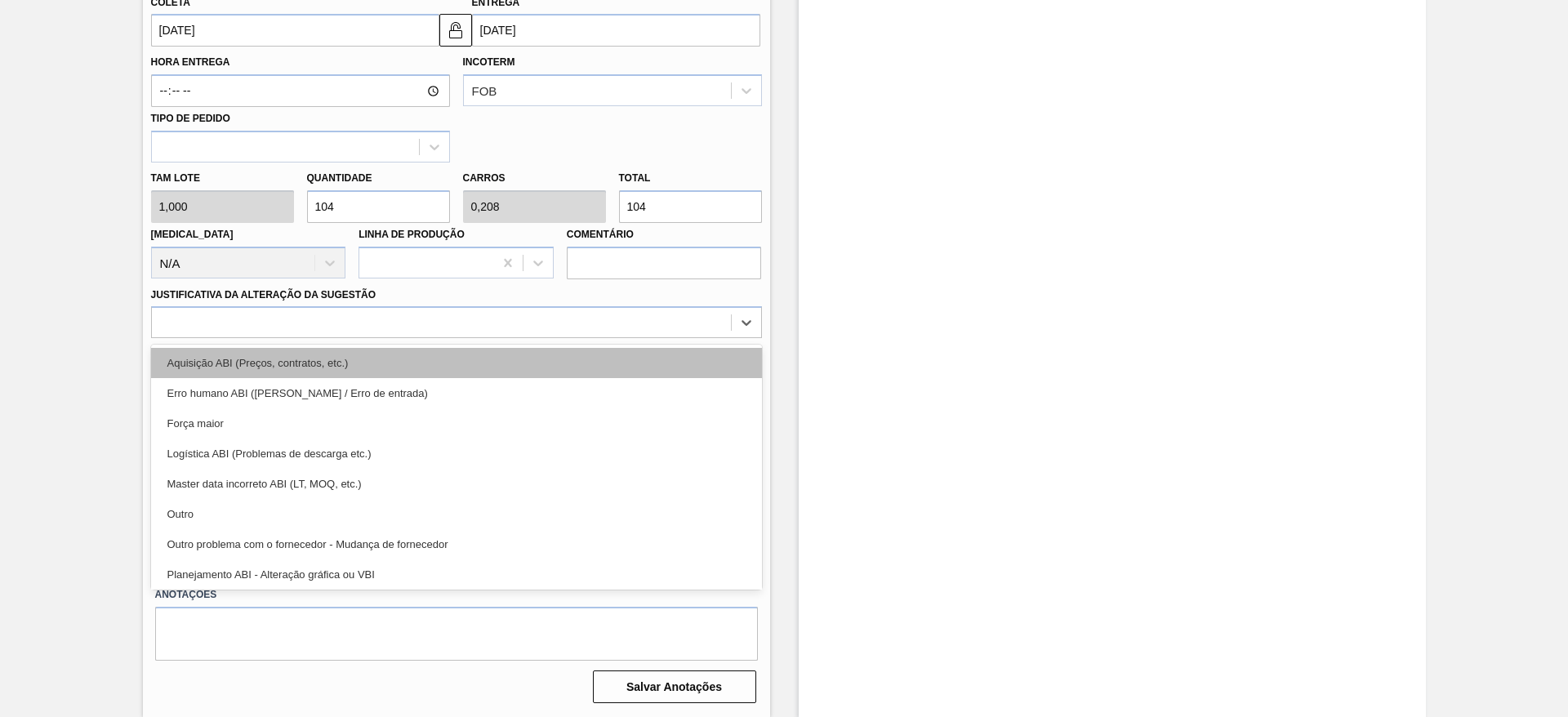
click at [639, 352] on div "Aquisição ABI (Preços, contratos, etc.)" at bounding box center [456, 362] width 611 height 30
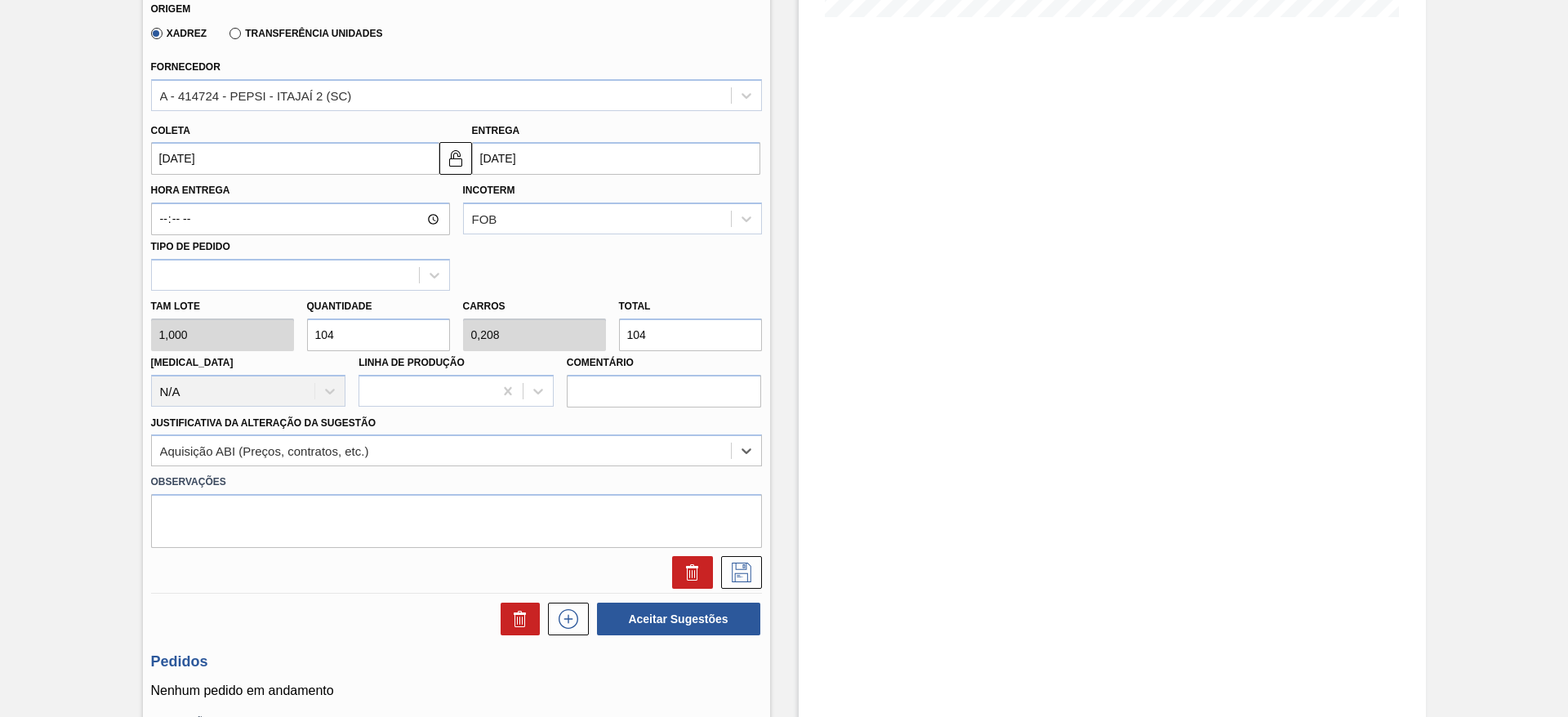
scroll to position [467, 0]
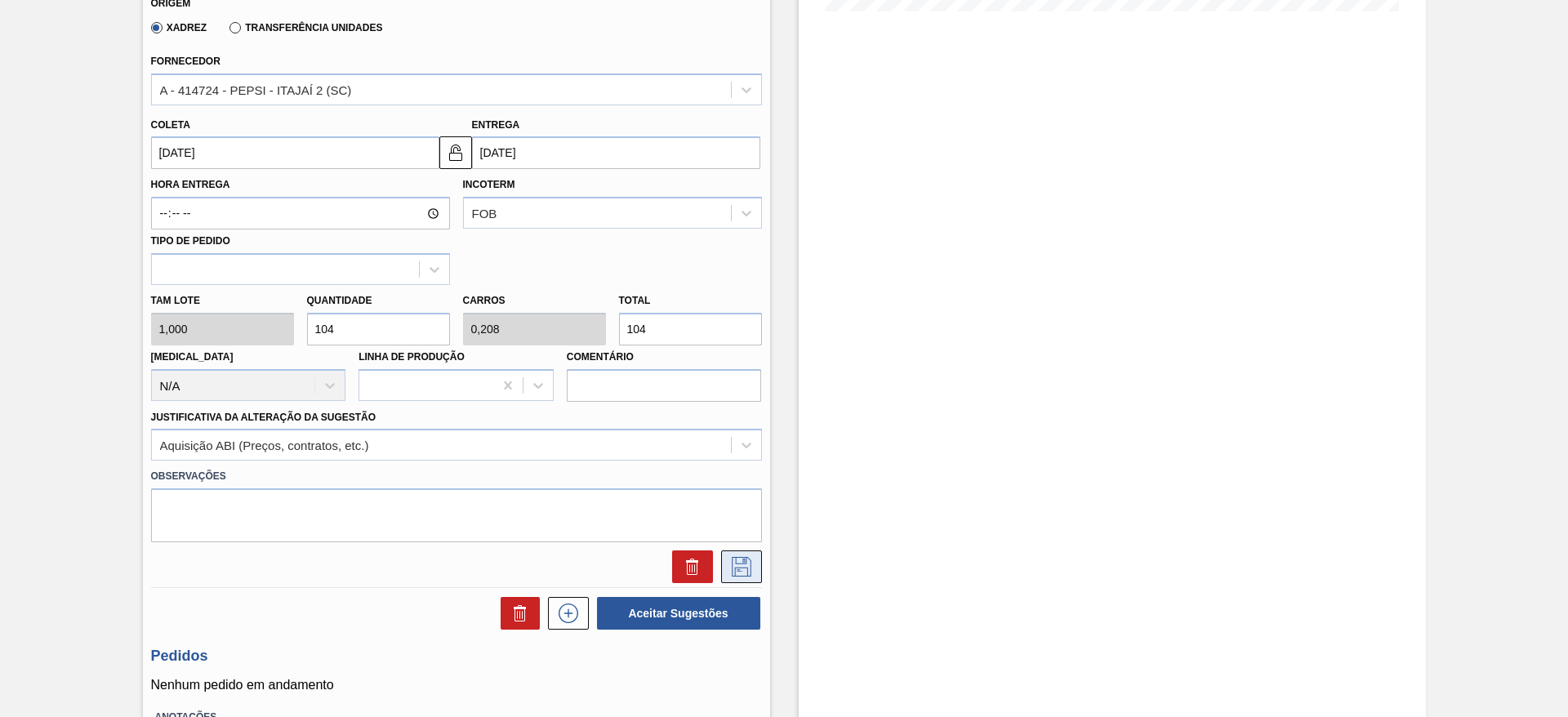
click at [740, 576] on icon at bounding box center [741, 567] width 26 height 20
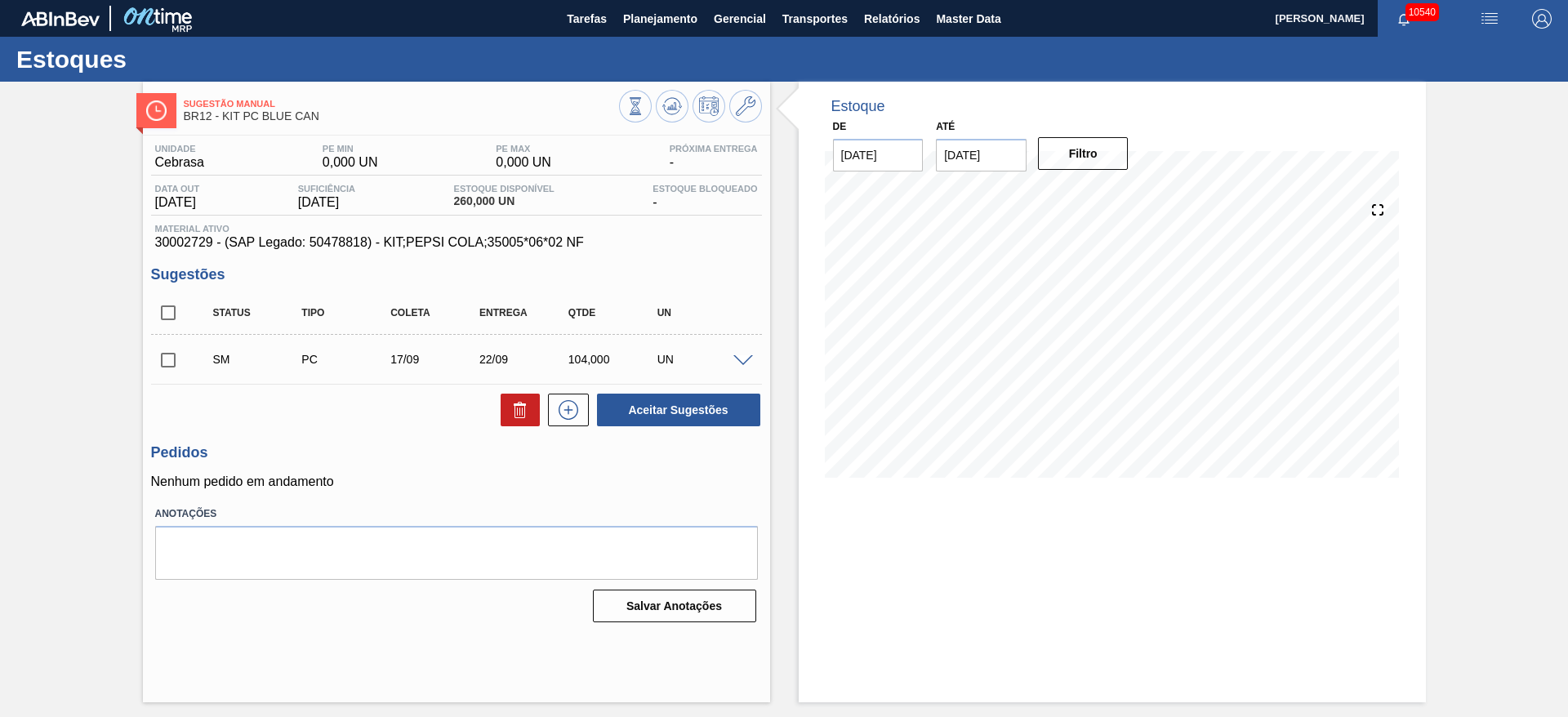
scroll to position [0, 0]
click at [170, 361] on input "checkbox" at bounding box center [168, 359] width 35 height 35
click at [675, 409] on button "Aceitar Sugestões" at bounding box center [678, 409] width 163 height 33
checkbox input "false"
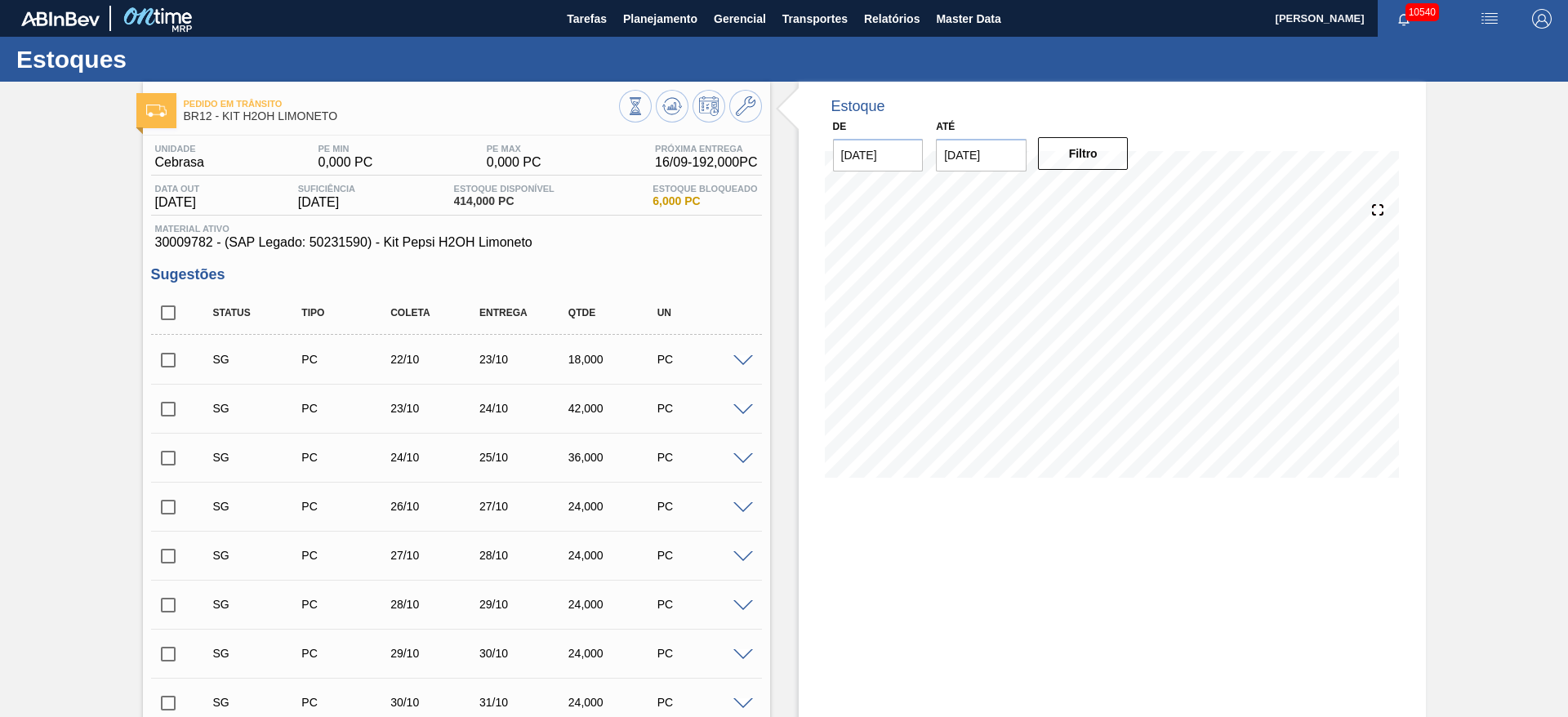
click at [741, 362] on span at bounding box center [743, 361] width 20 height 12
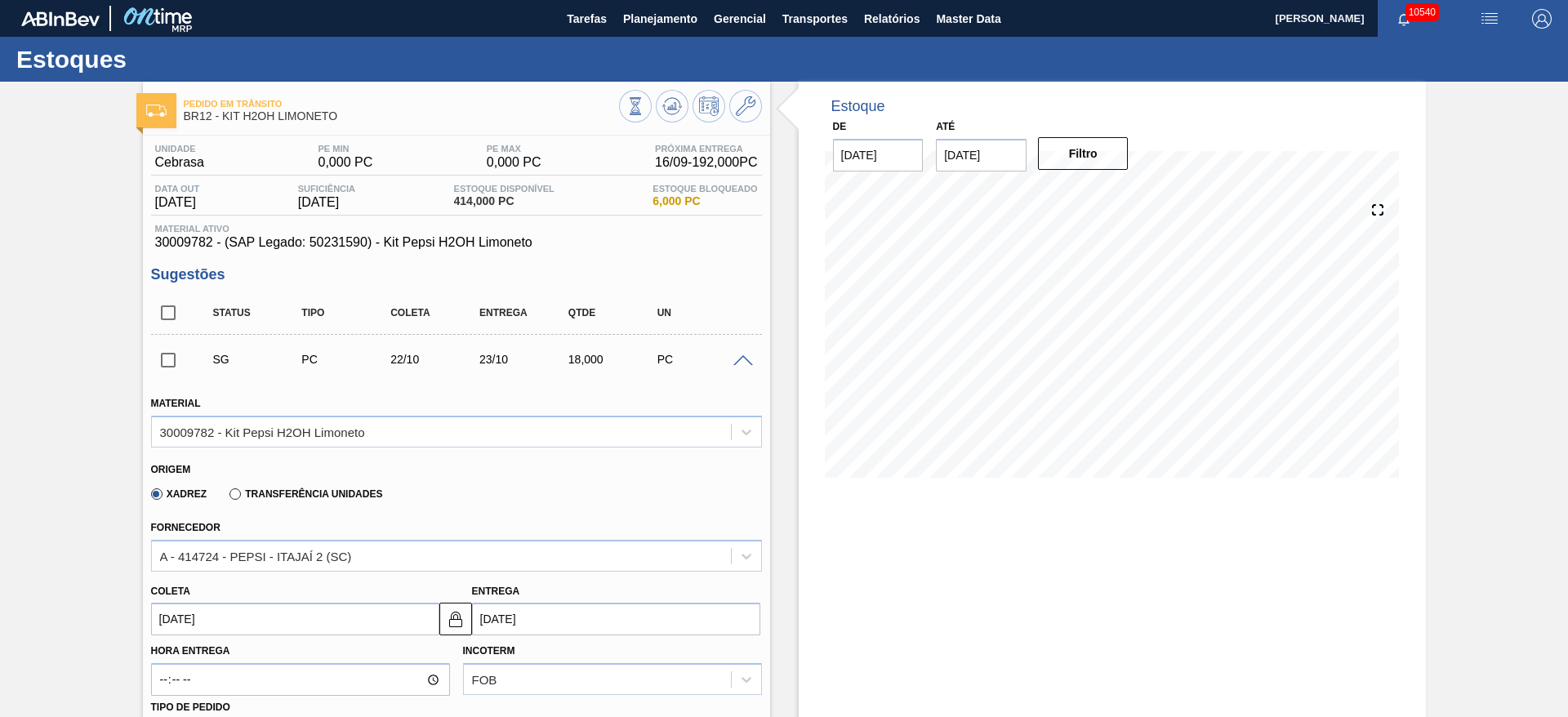
scroll to position [367, 0]
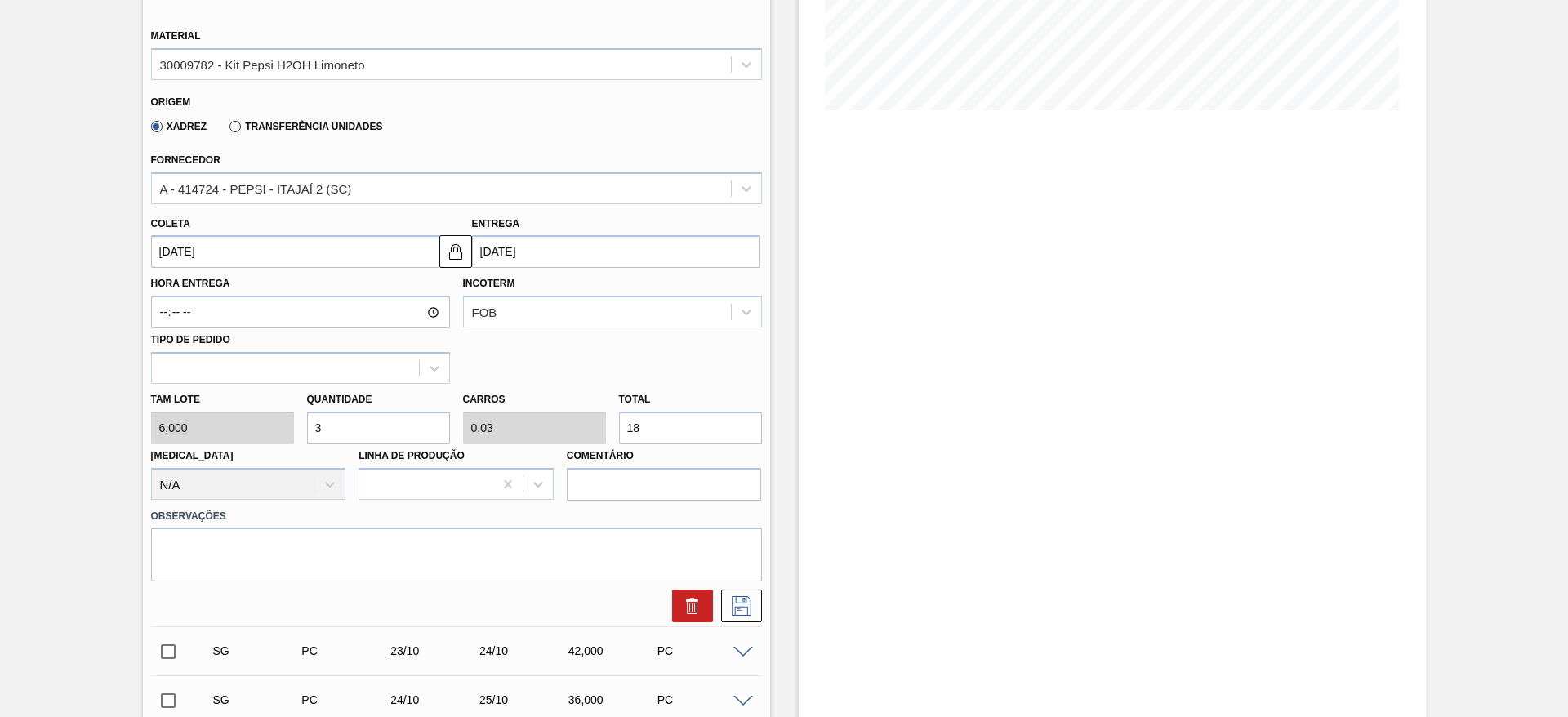
click at [259, 433] on div "[PERSON_NAME] 6,000 Quantidade 3 Carros 0,03 Total 18 [MEDICAL_DATA] N/A Linha …" at bounding box center [457, 442] width 624 height 117
type input "4"
type input "0,04"
type input "24"
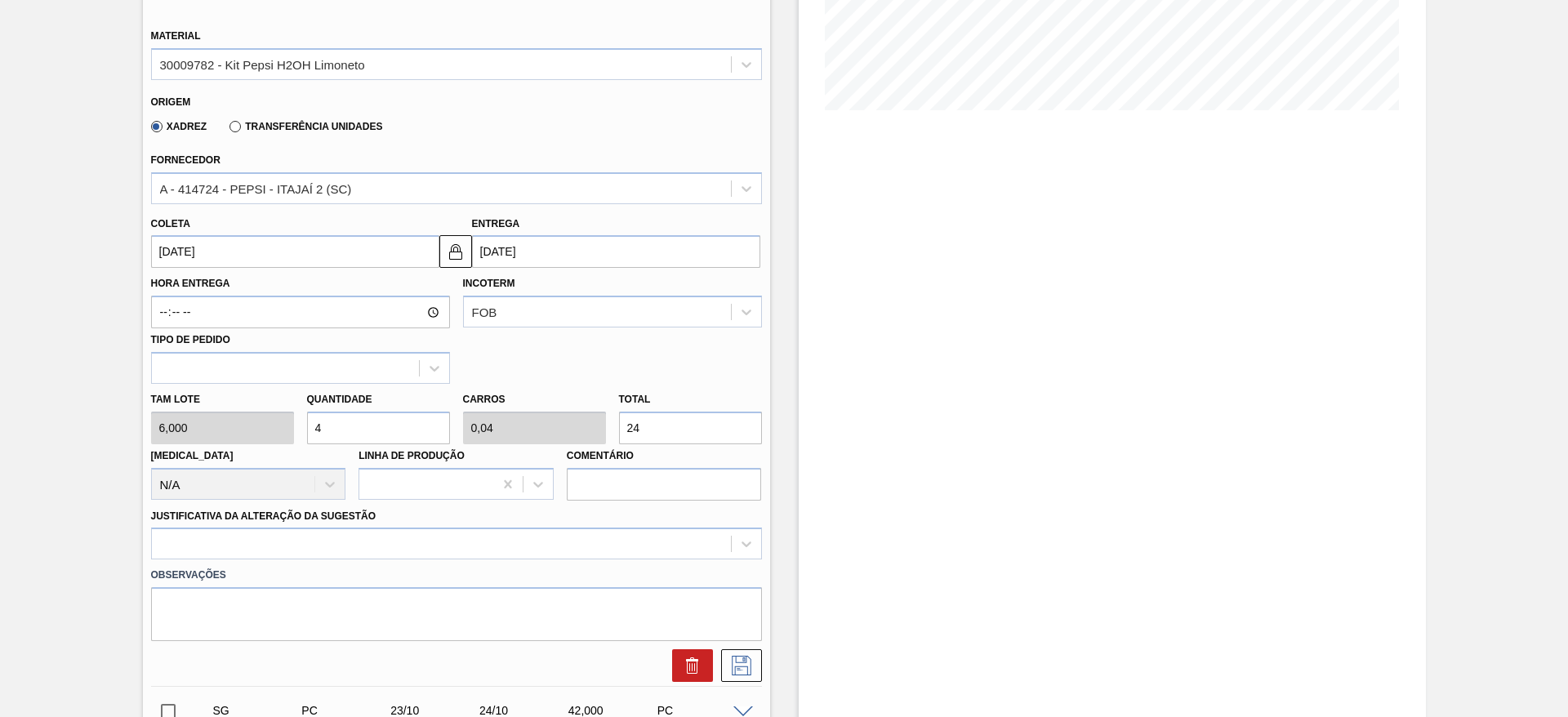
type input "40"
type input "0,4"
type input "240"
type input "40"
click at [175, 253] on input "22/10/2025" at bounding box center [295, 251] width 288 height 33
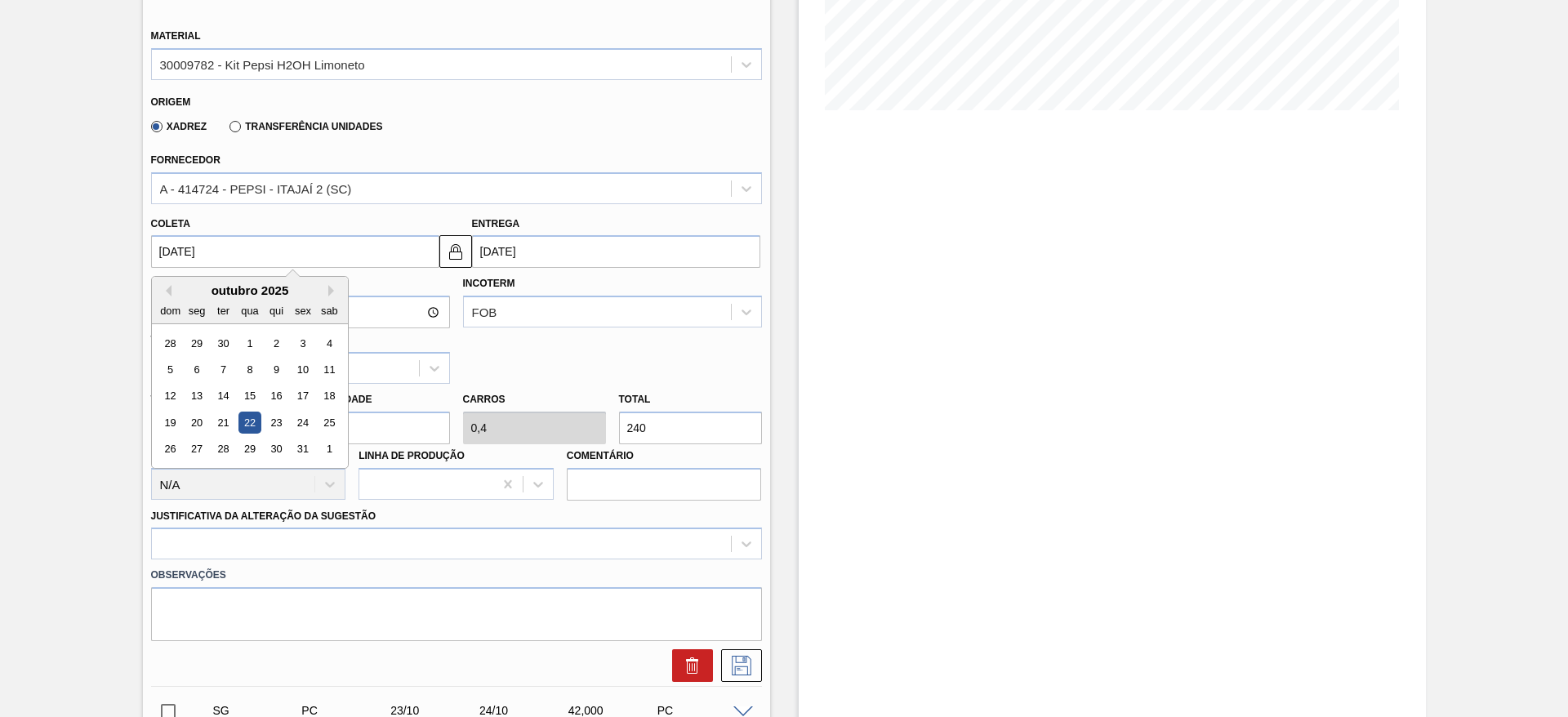
click at [158, 299] on div "dom seg ter qua qui sex sab" at bounding box center [249, 310] width 196 height 26
click at [163, 286] on button "Previous Month" at bounding box center [166, 291] width 12 height 12
click at [252, 404] on div "17" at bounding box center [249, 396] width 22 height 22
type input "[DATE]"
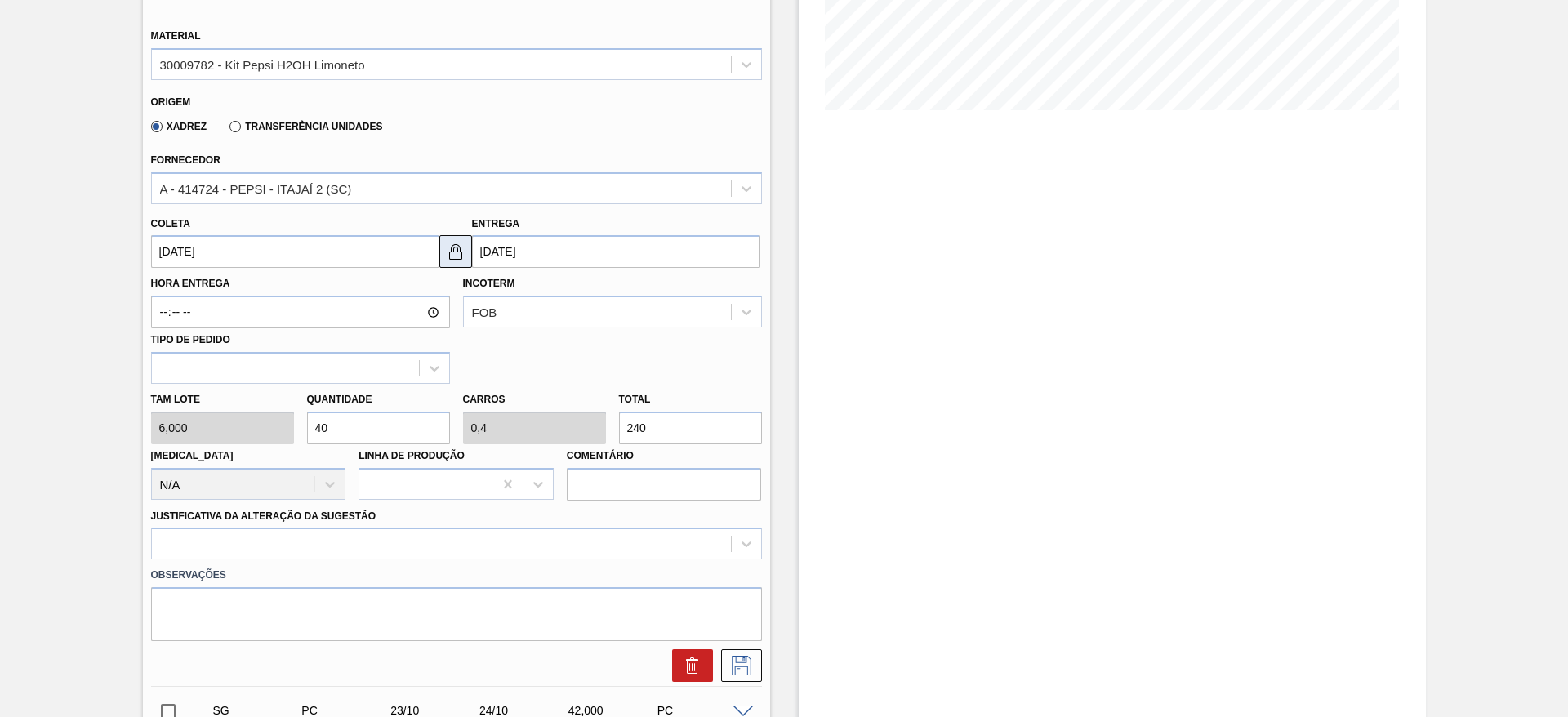
click at [464, 258] on img at bounding box center [456, 251] width 20 height 20
click at [485, 252] on input "18/09/2025" at bounding box center [616, 251] width 288 height 33
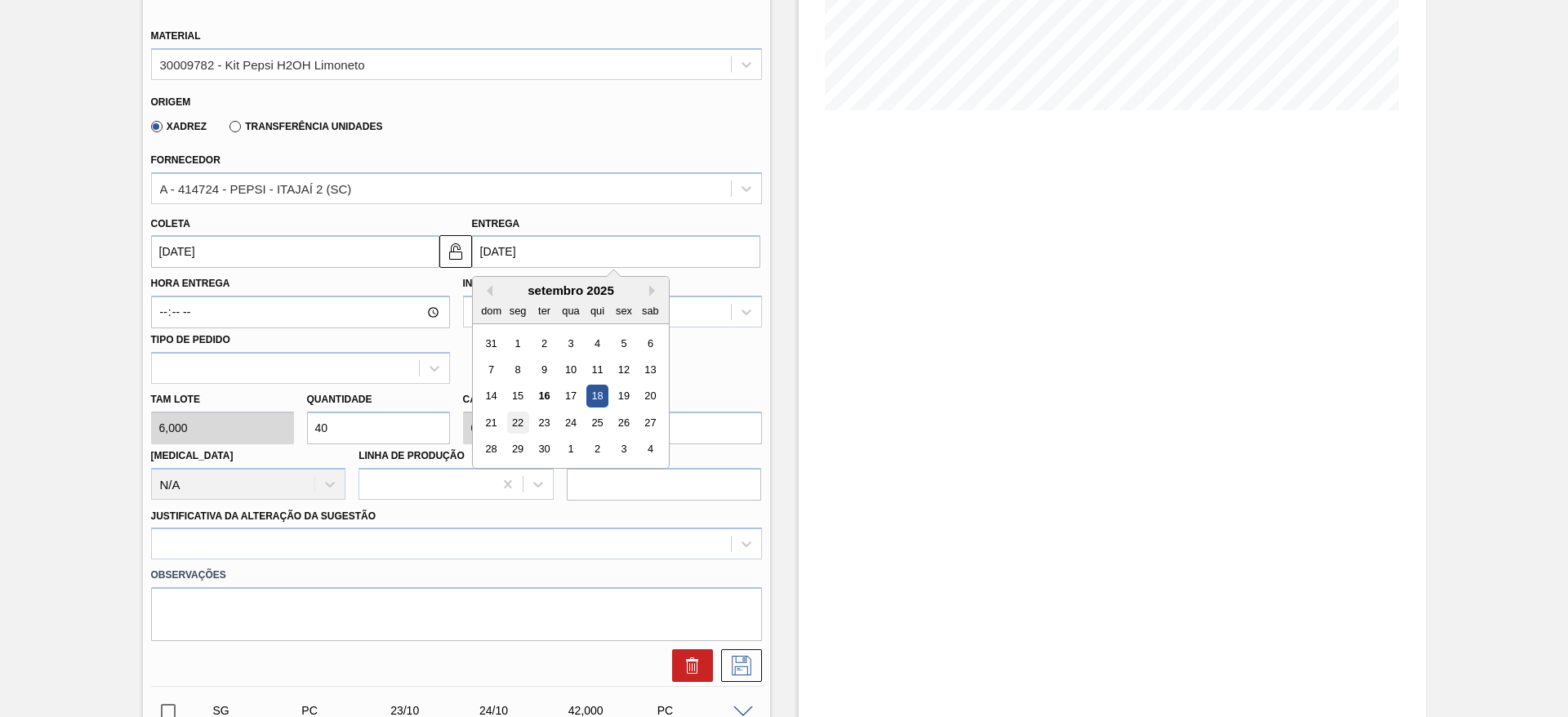
click at [517, 425] on div "22" at bounding box center [517, 422] width 22 height 22
type input "22/09/2025"
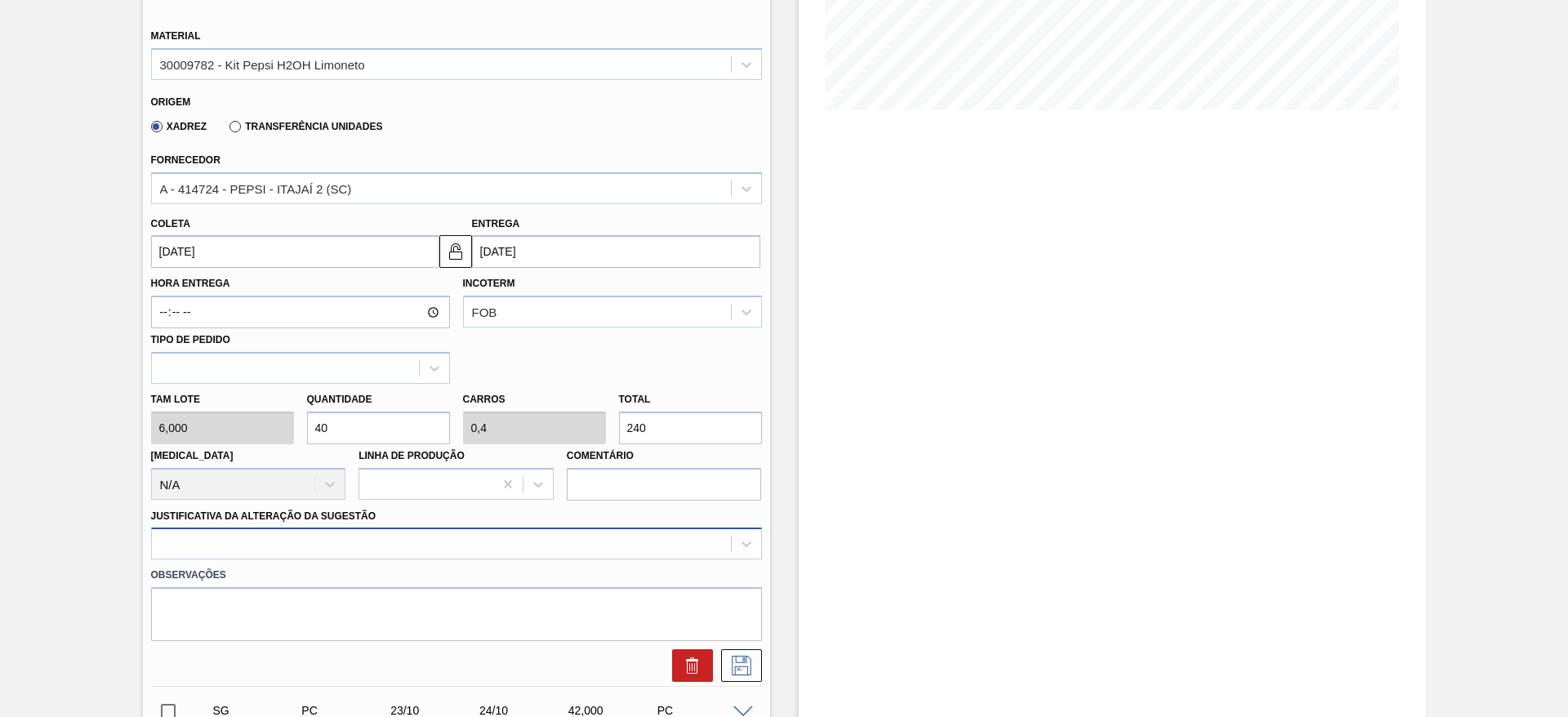
click at [654, 554] on div at bounding box center [456, 543] width 611 height 32
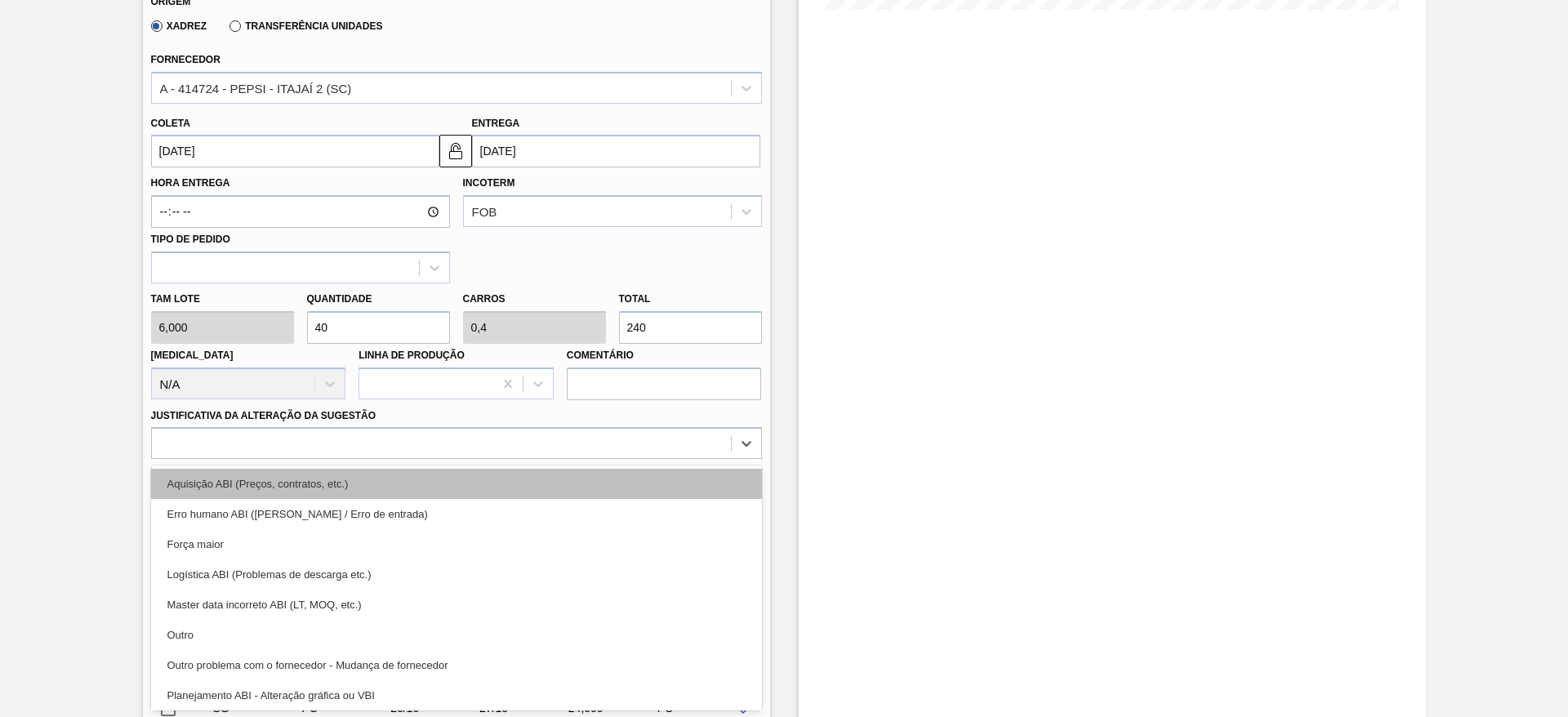
click at [636, 475] on div "Aquisição ABI (Preços, contratos, etc.)" at bounding box center [456, 484] width 611 height 30
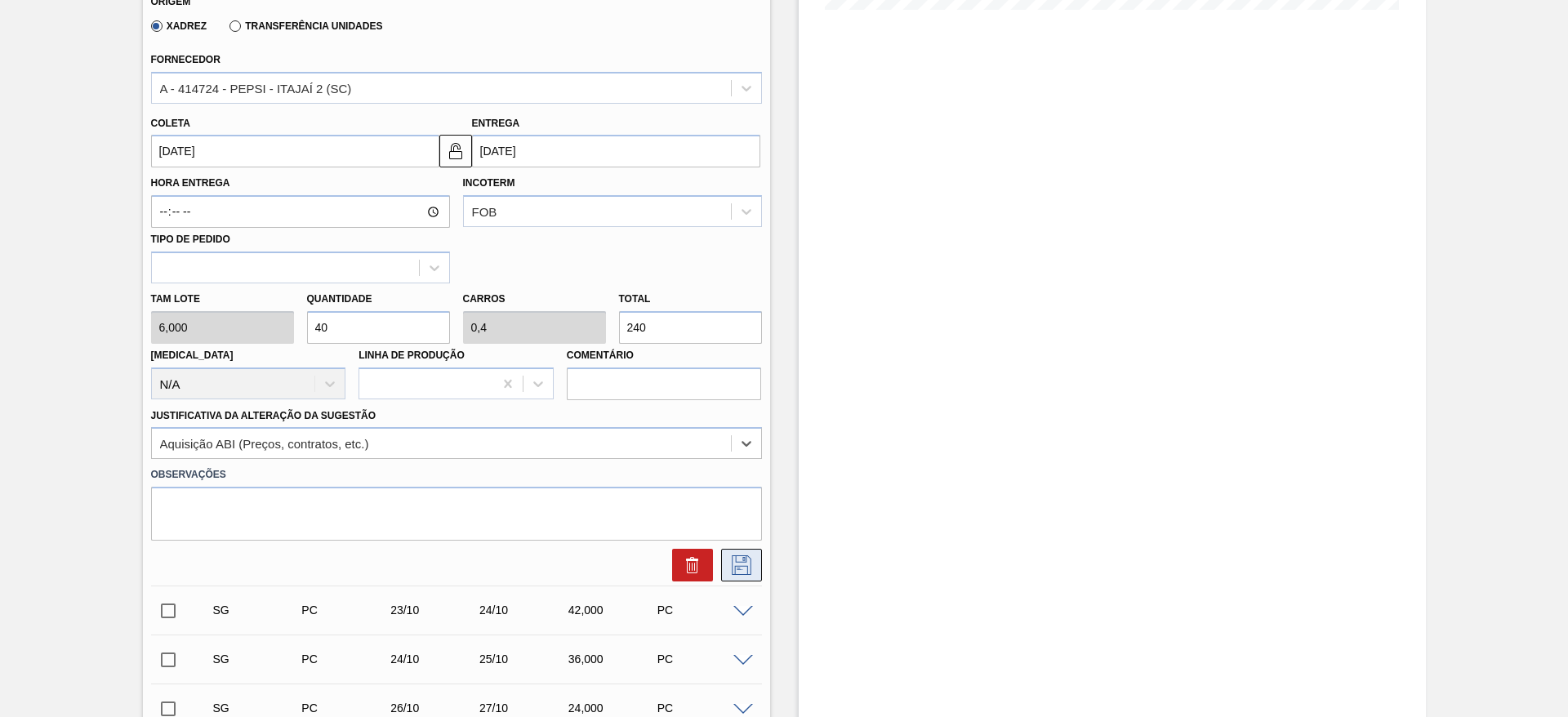
click at [738, 563] on icon at bounding box center [741, 565] width 26 height 20
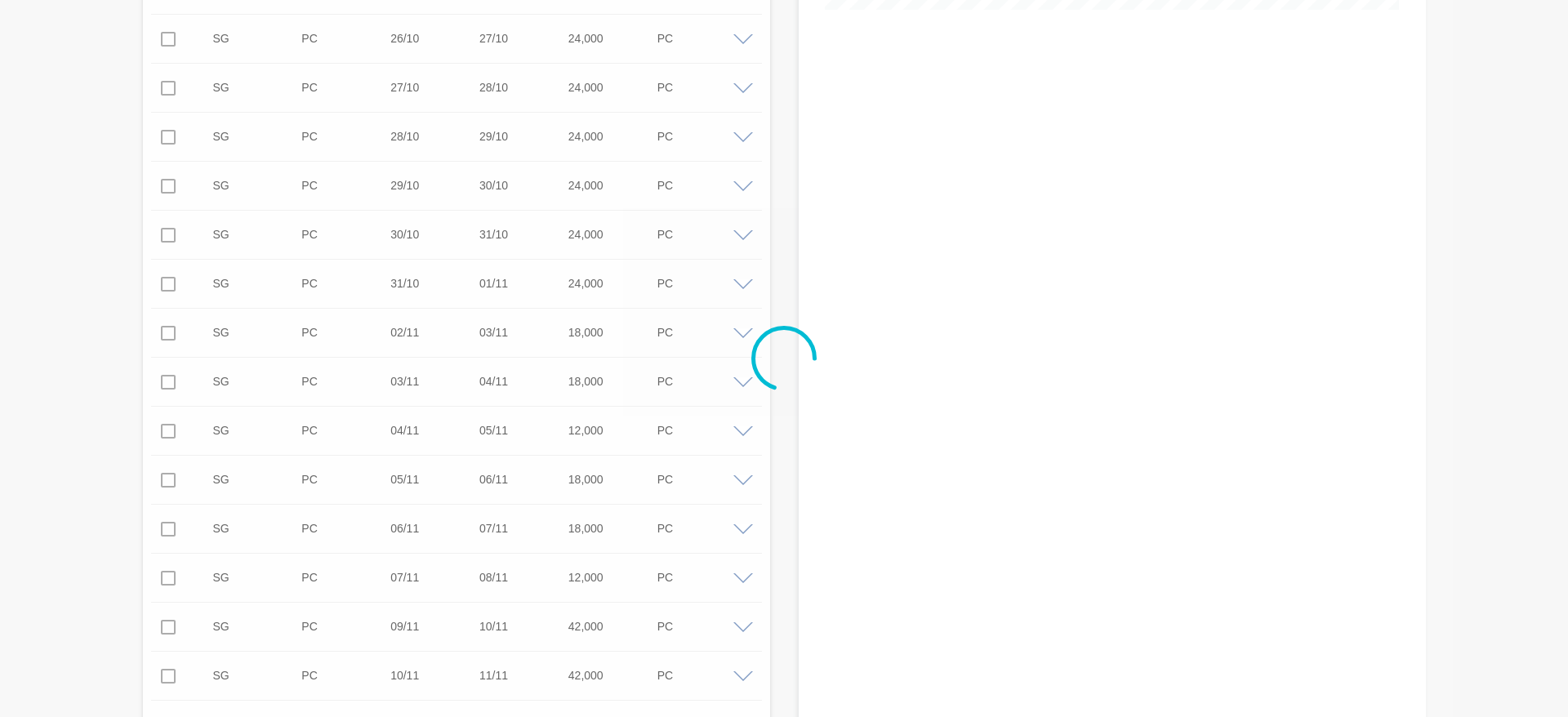
scroll to position [0, 0]
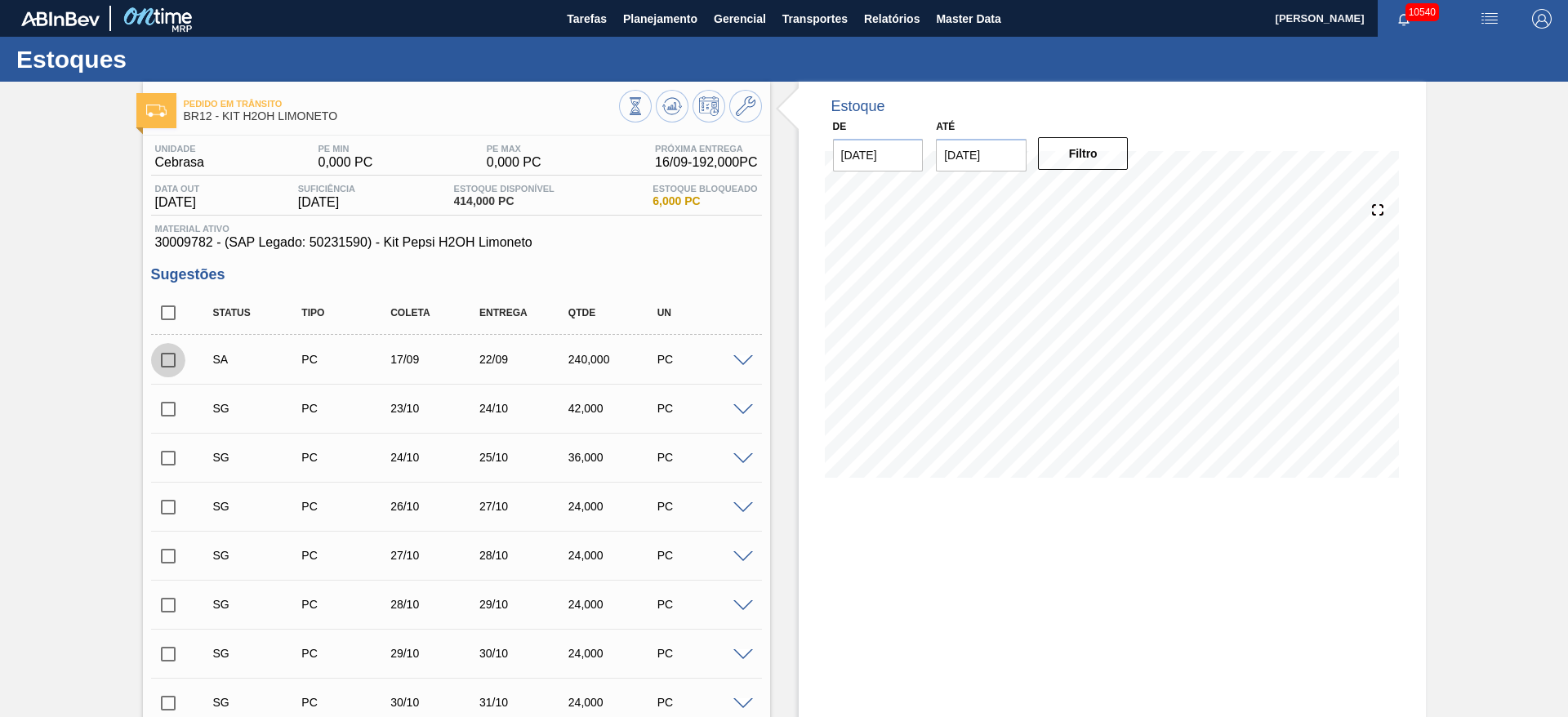
click at [162, 361] on input "checkbox" at bounding box center [168, 359] width 35 height 35
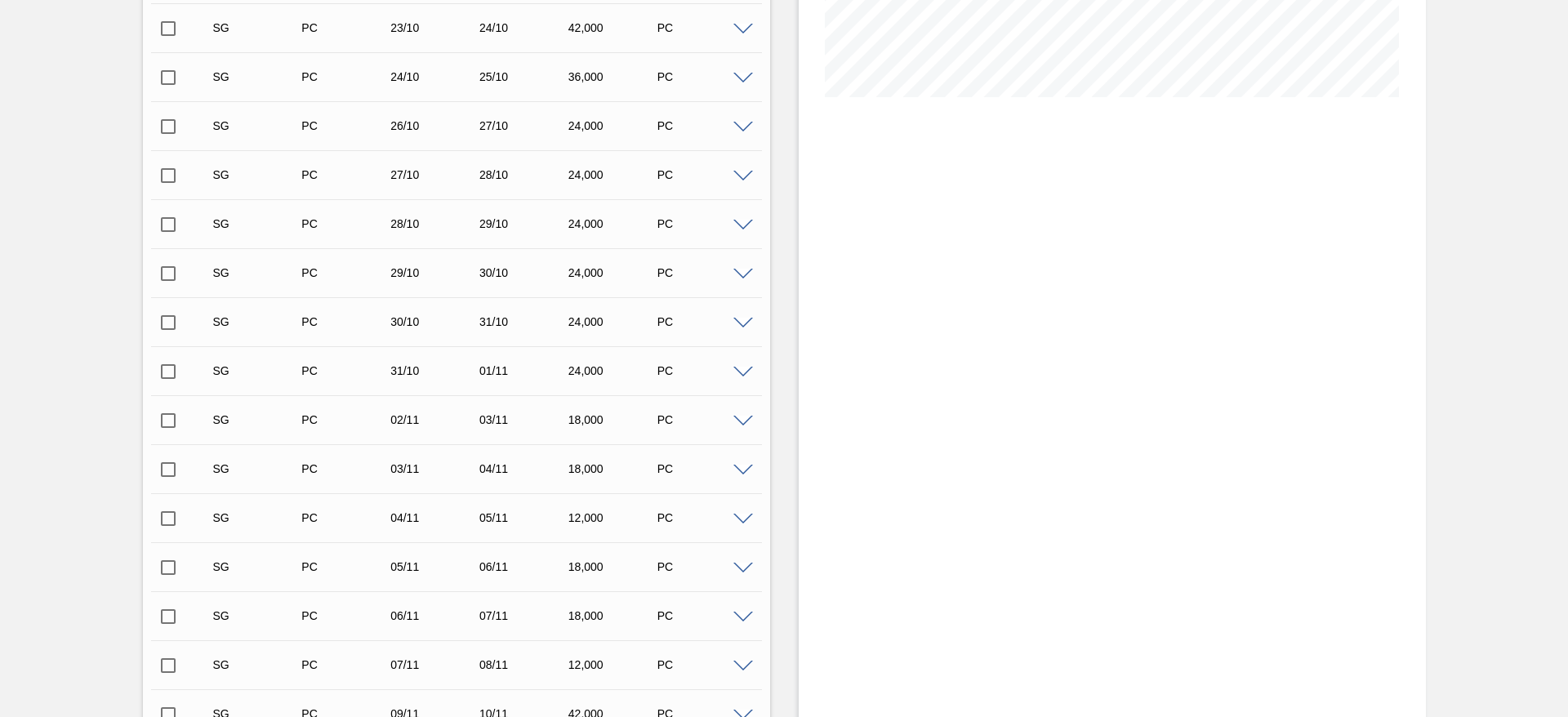
scroll to position [928, 0]
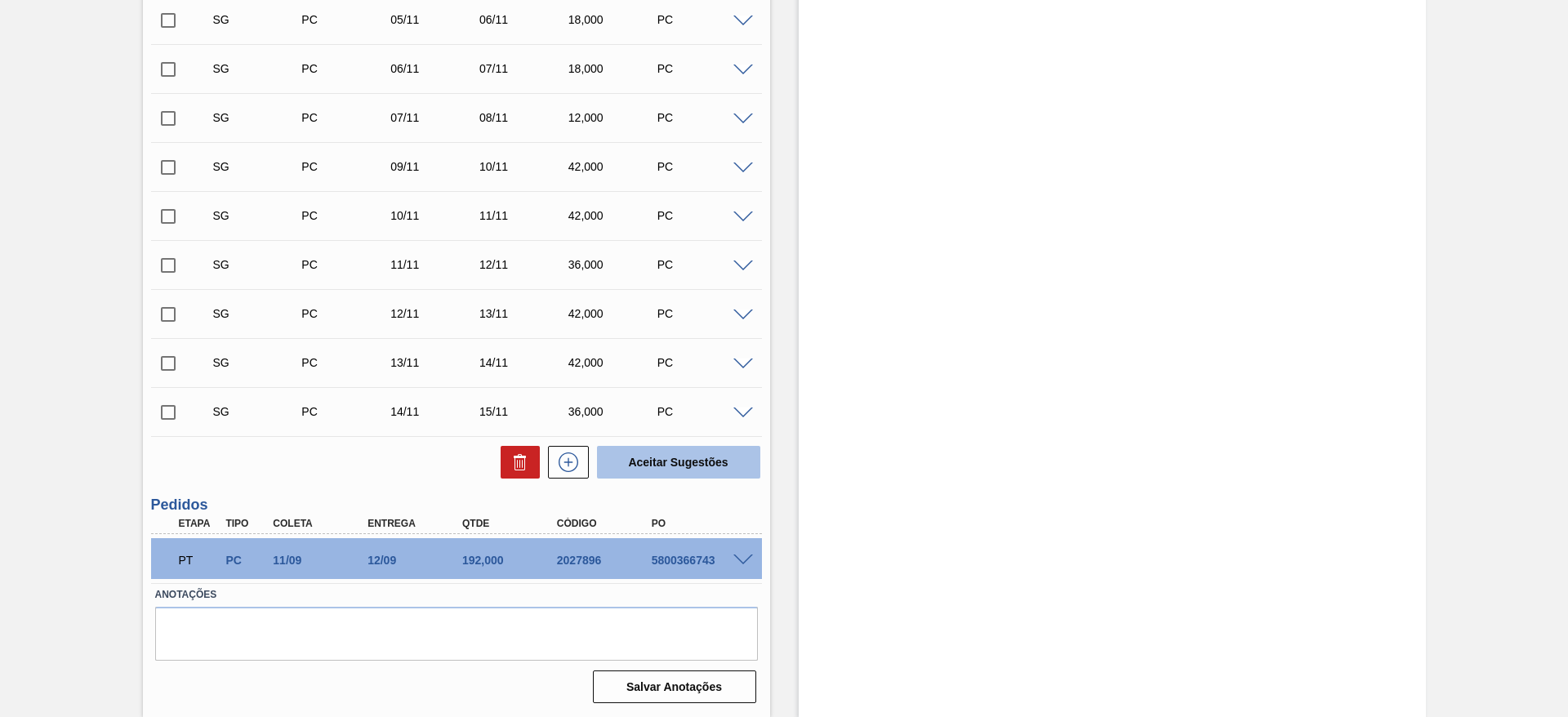
click at [672, 457] on button "Aceitar Sugestões" at bounding box center [678, 462] width 163 height 33
checkbox input "false"
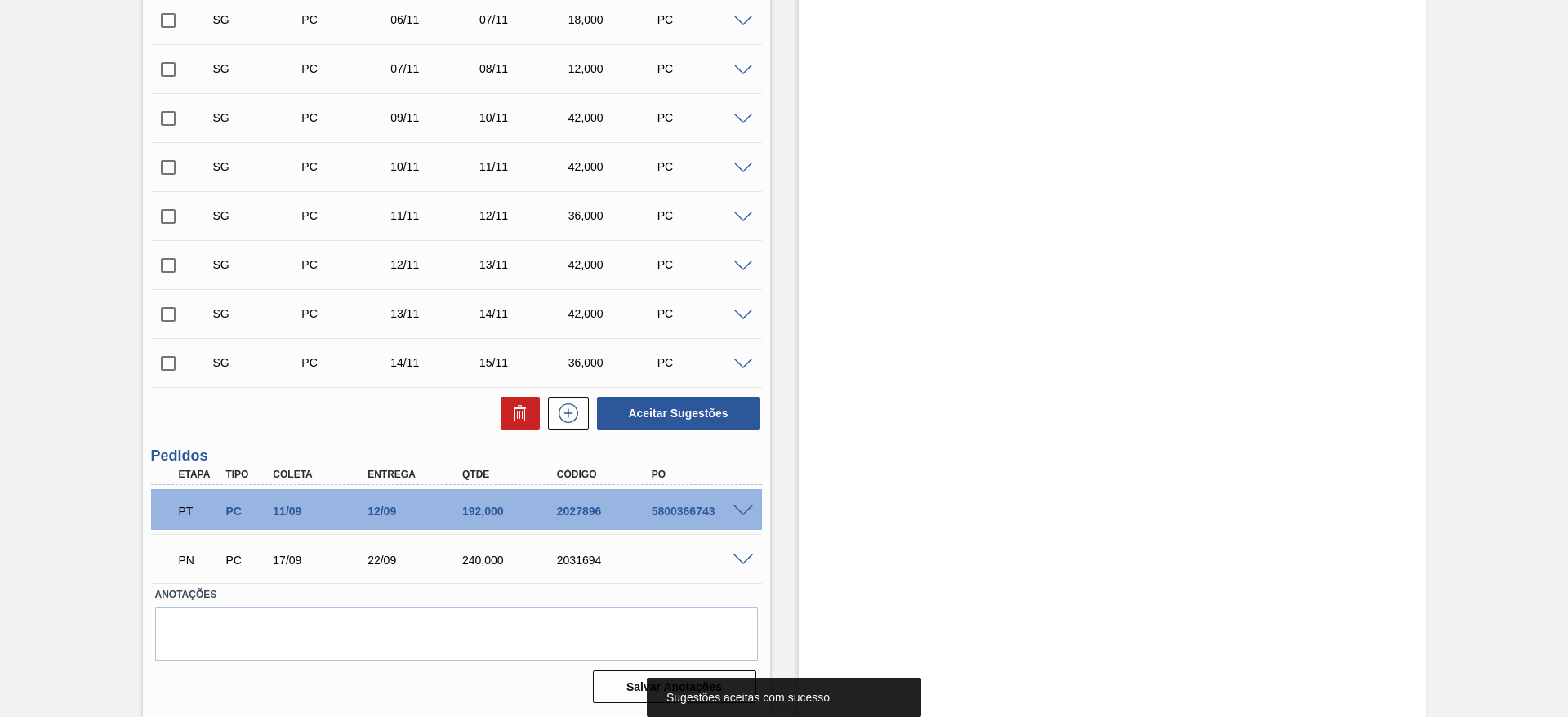
scroll to position [879, 0]
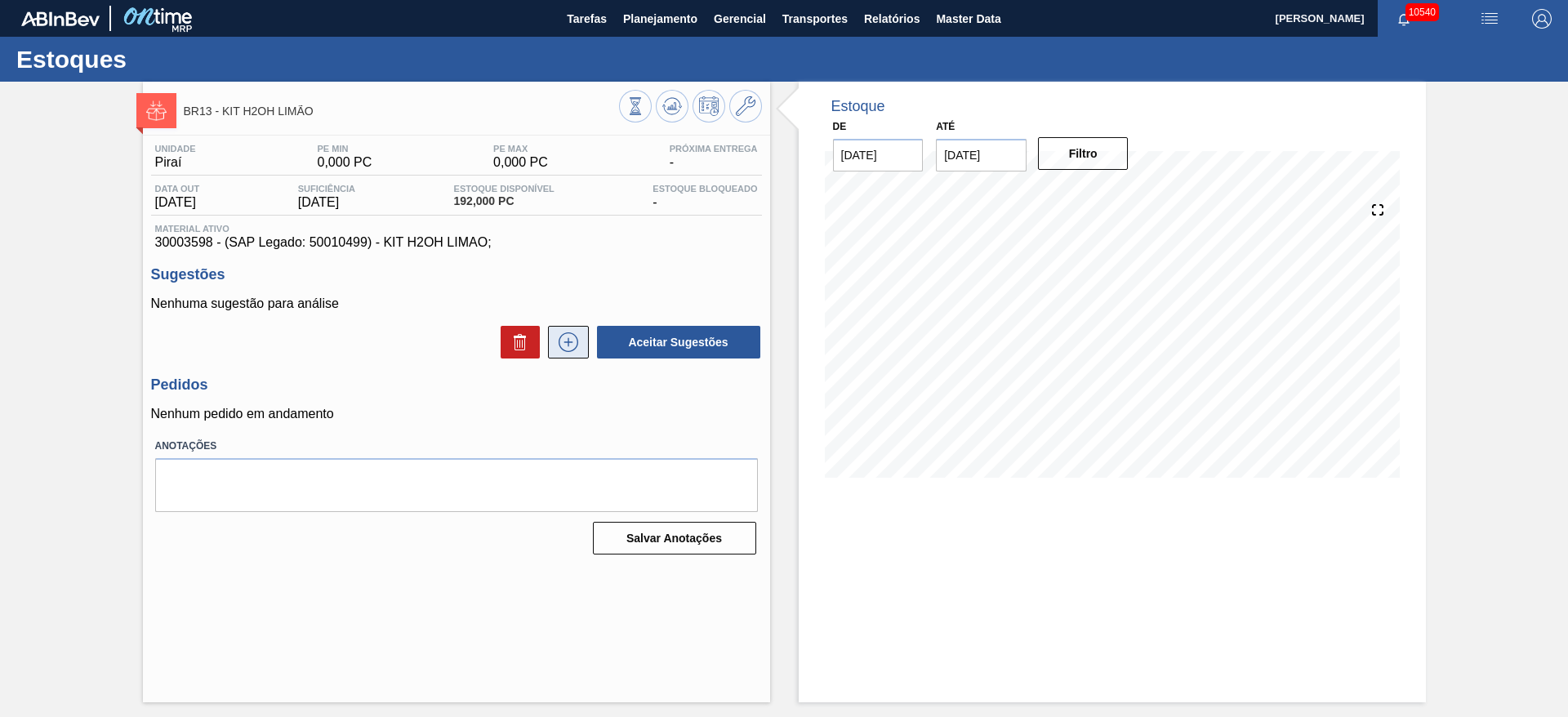
click at [581, 344] on button at bounding box center [568, 342] width 41 height 33
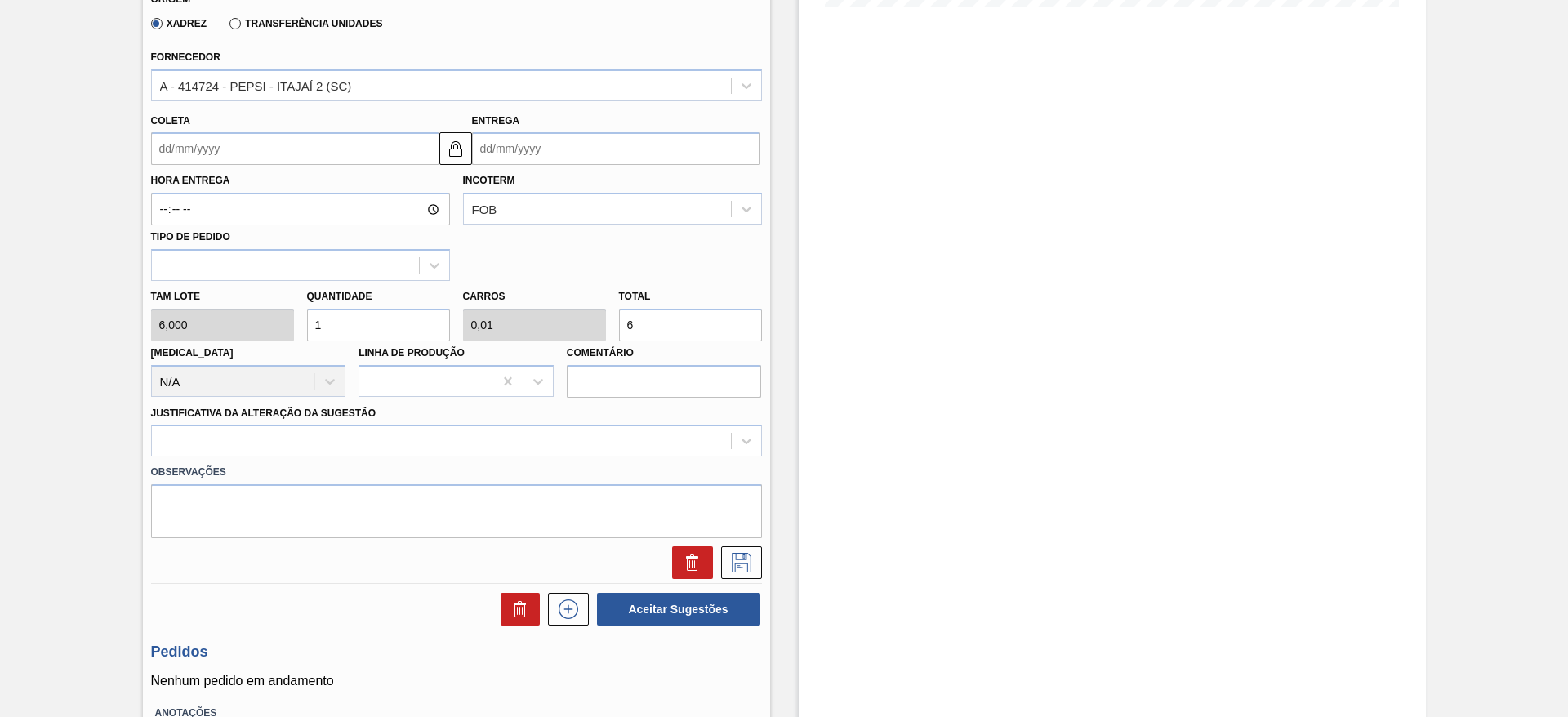
scroll to position [490, 0]
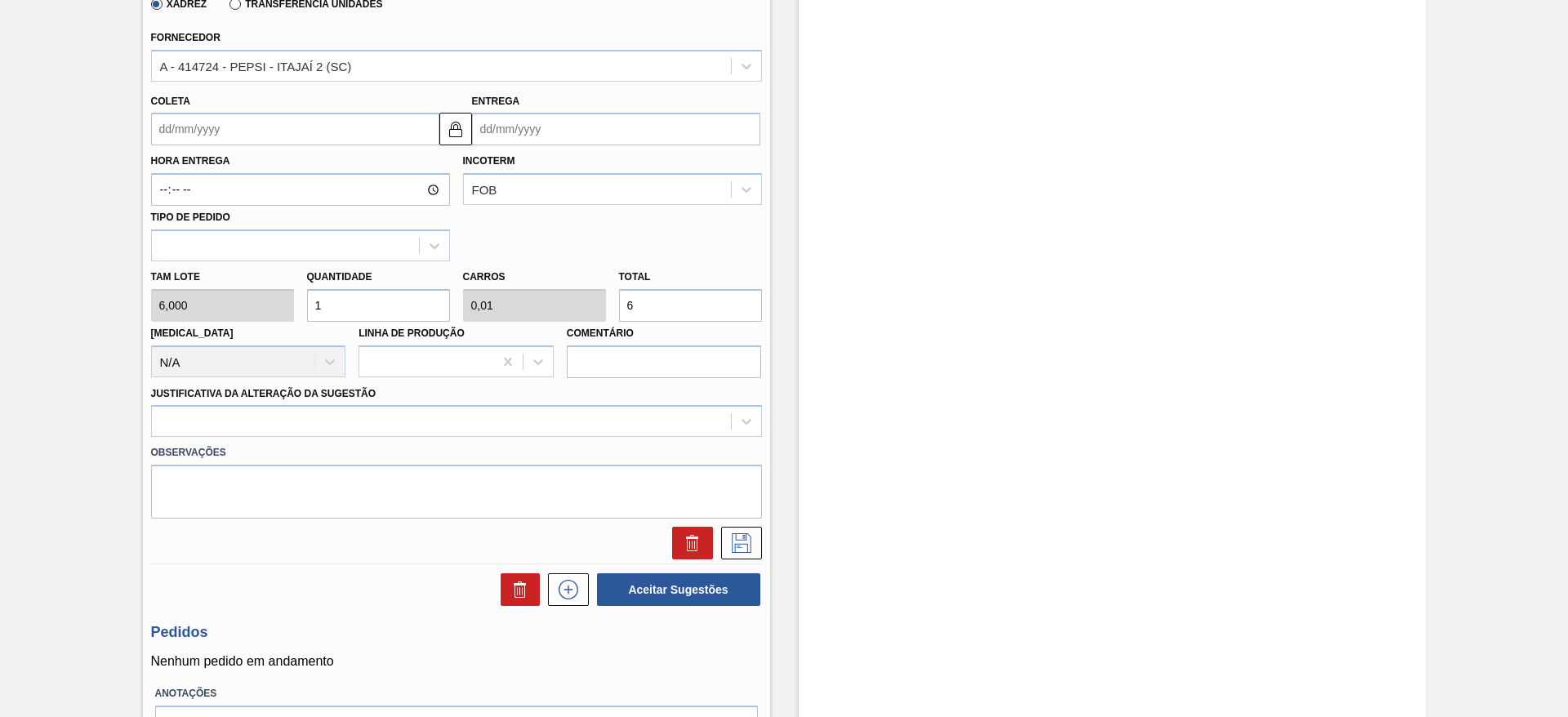
click at [345, 304] on input "1" at bounding box center [378, 305] width 143 height 33
type input "2"
type input "0,02"
type input "12"
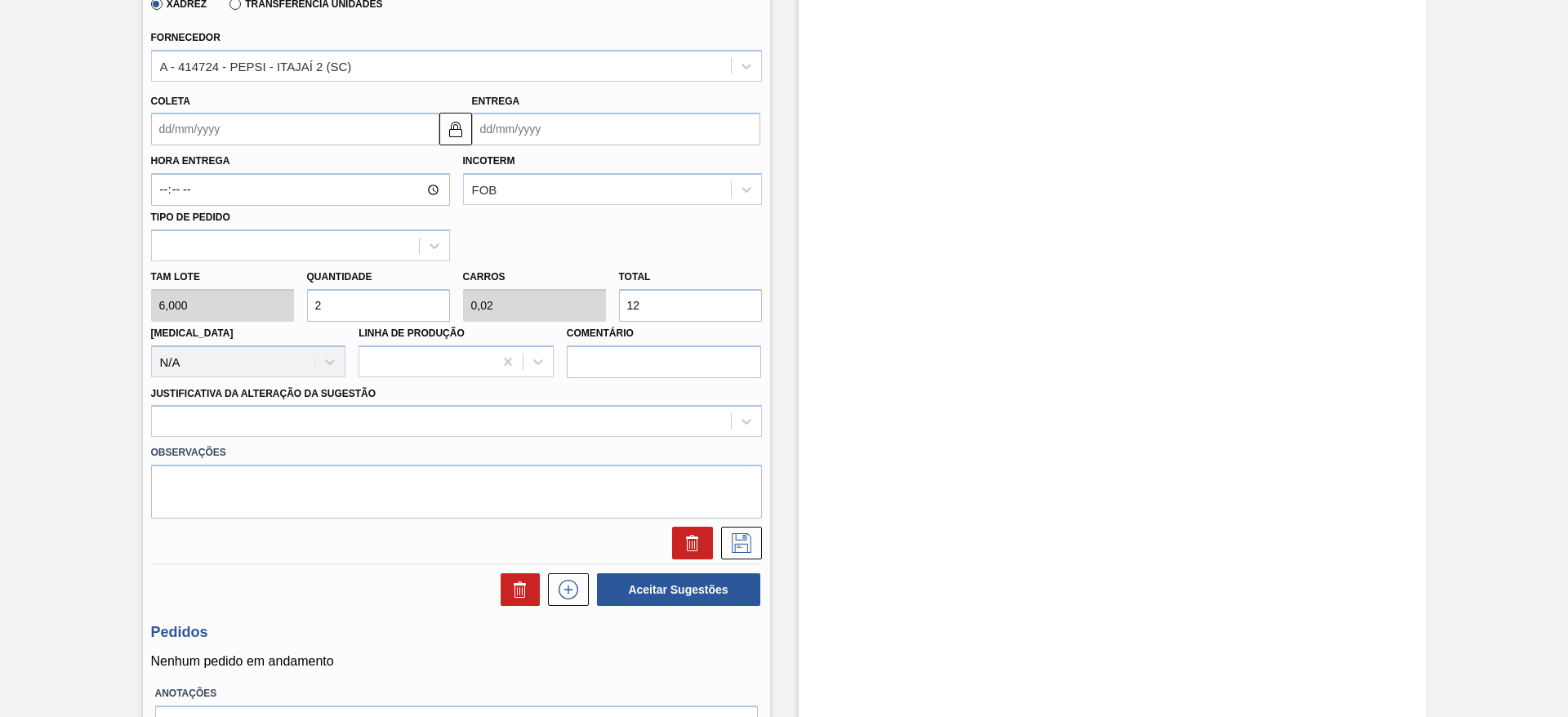
type input "25"
type input "0,25"
type input "150"
type input "25"
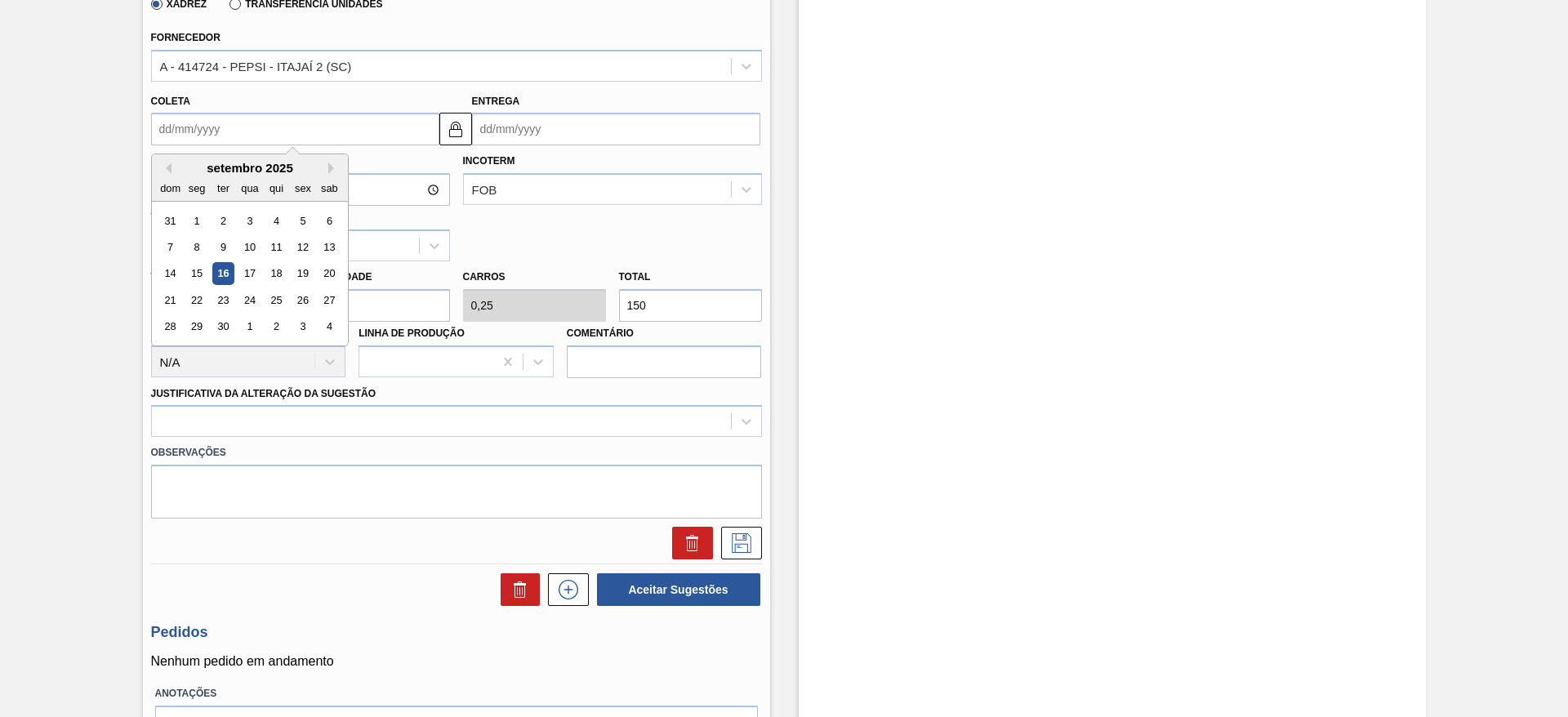
click at [201, 125] on input "Coleta" at bounding box center [295, 128] width 288 height 33
click at [250, 264] on div "17" at bounding box center [249, 274] width 22 height 22
type input "[DATE]"
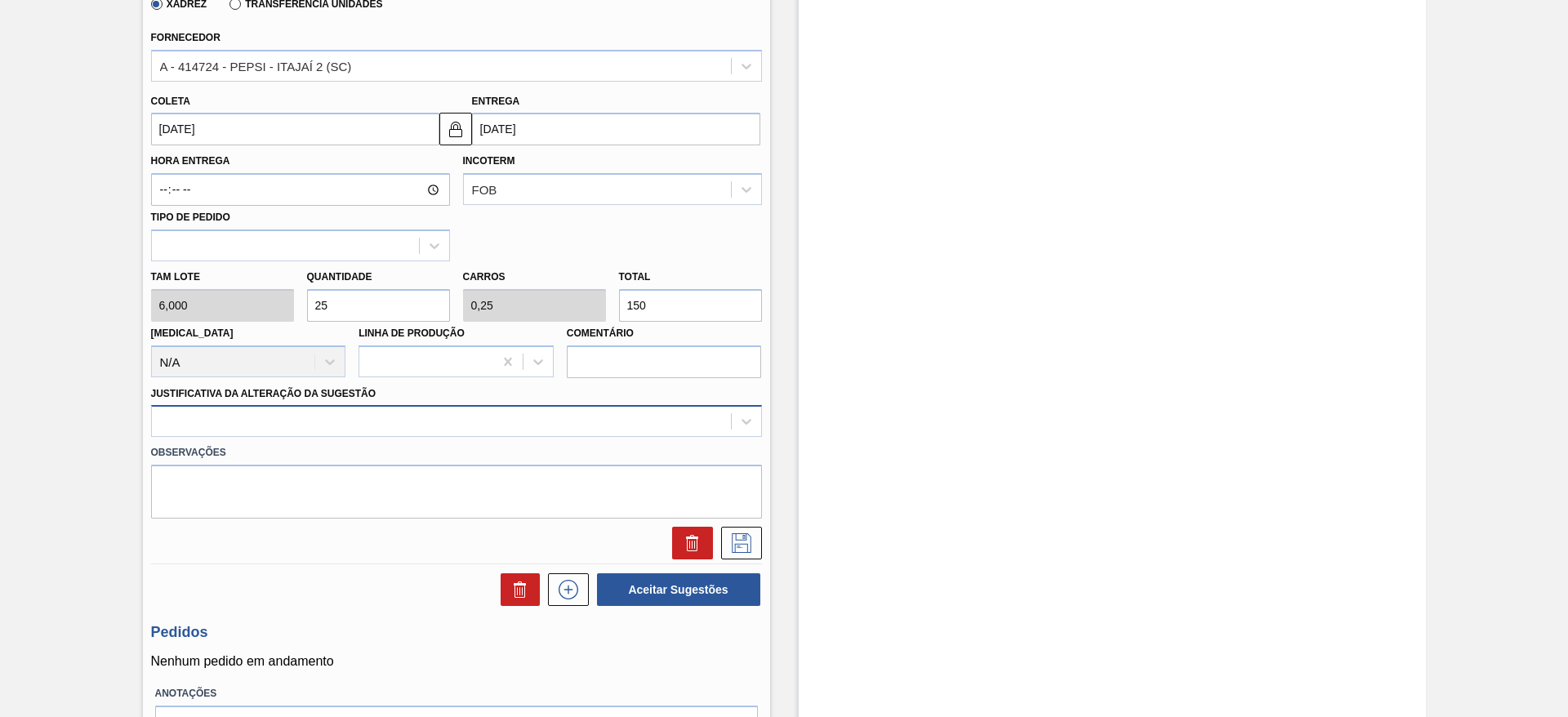
click at [655, 416] on div at bounding box center [441, 422] width 579 height 24
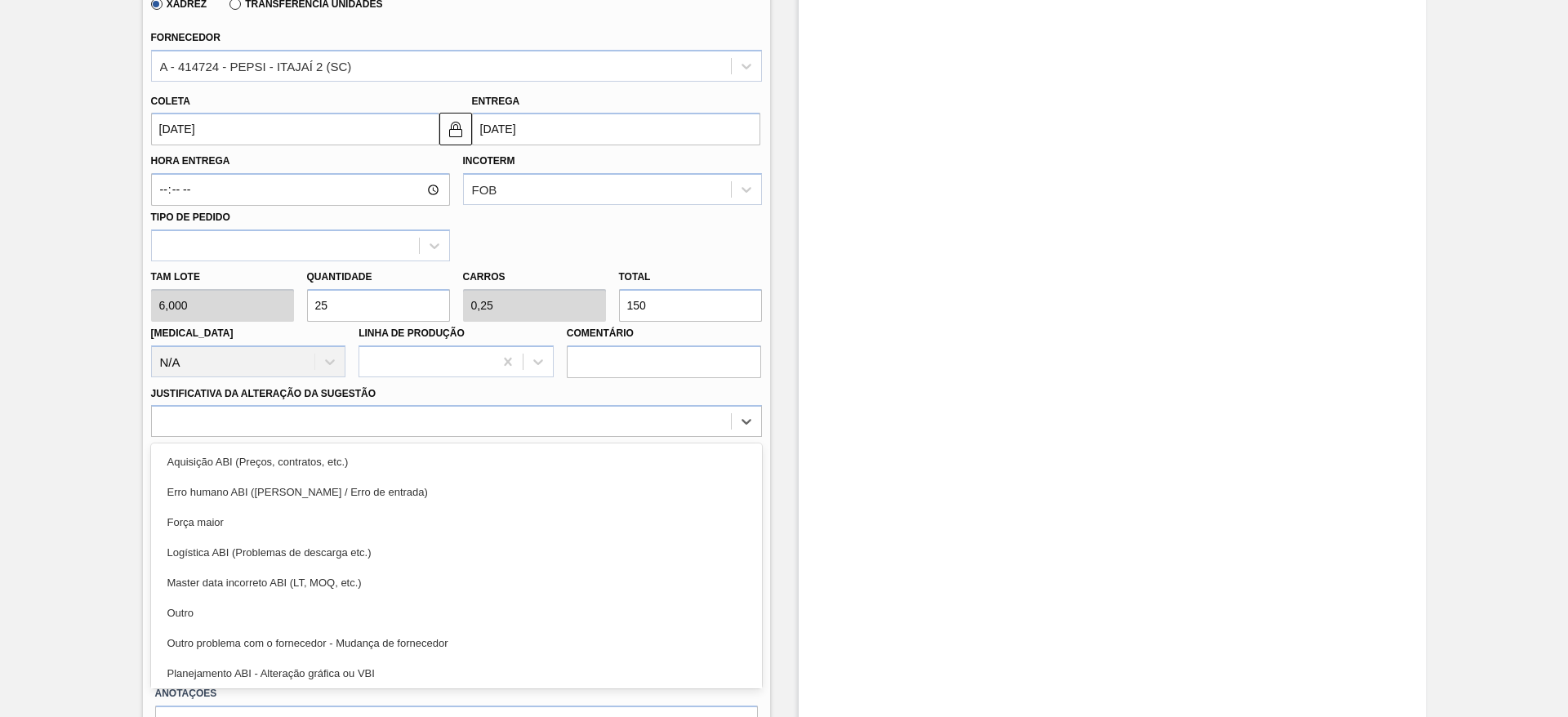
drag, startPoint x: 644, startPoint y: 448, endPoint x: 709, endPoint y: 504, distance: 85.8
click at [642, 449] on div "Aquisição ABI (Preços, contratos, etc.)" at bounding box center [456, 462] width 611 height 30
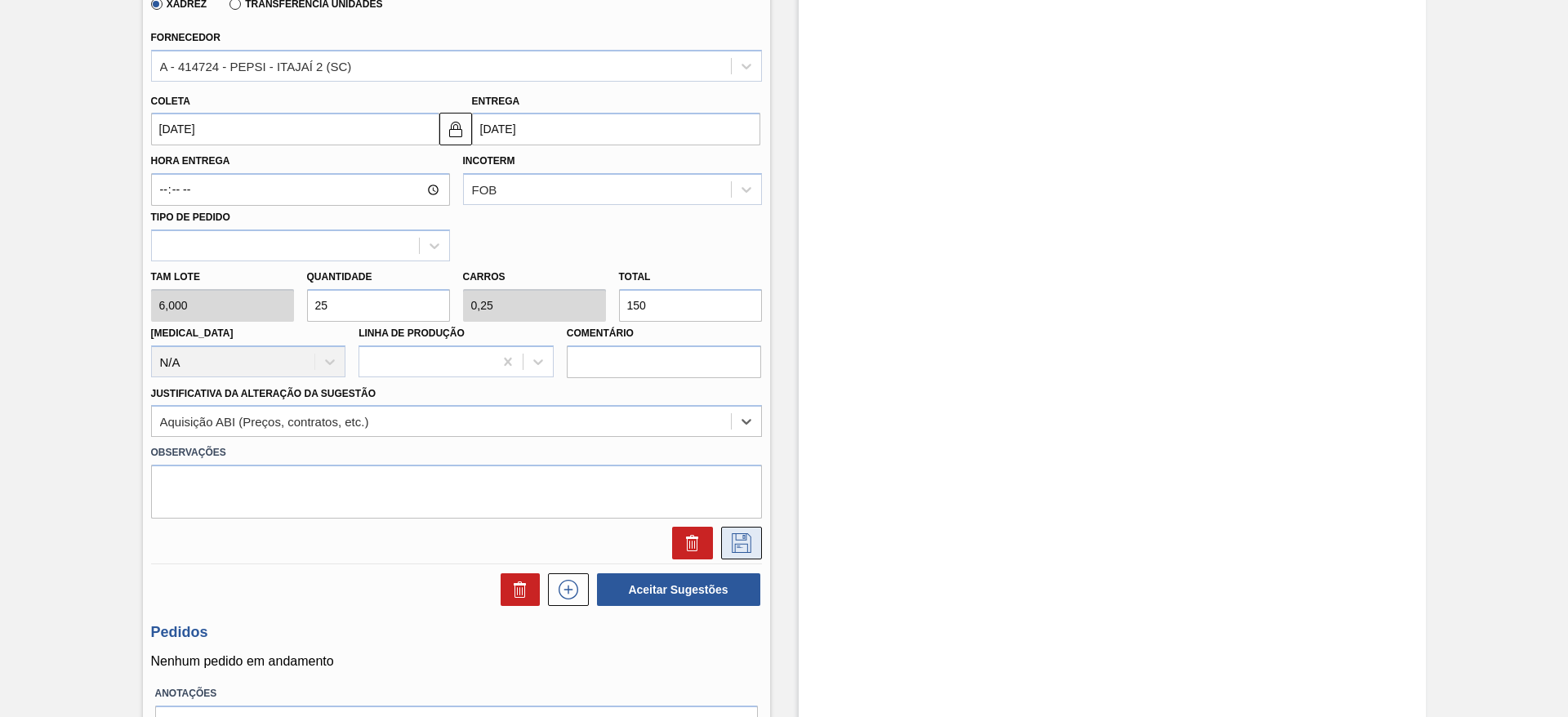
drag, startPoint x: 723, startPoint y: 521, endPoint x: 722, endPoint y: 535, distance: 14.0
click at [722, 523] on div at bounding box center [457, 538] width 624 height 41
click at [724, 536] on button at bounding box center [741, 542] width 41 height 33
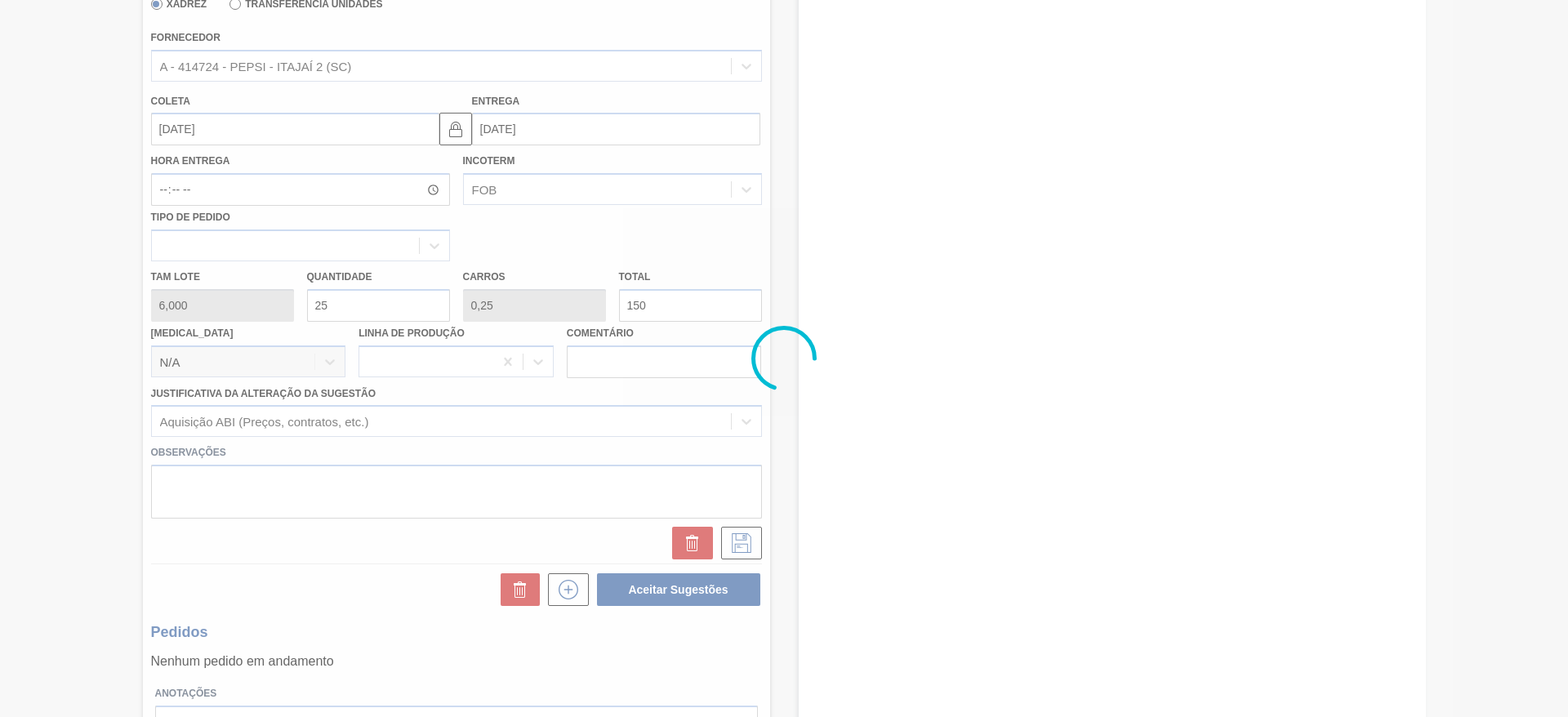
scroll to position [0, 0]
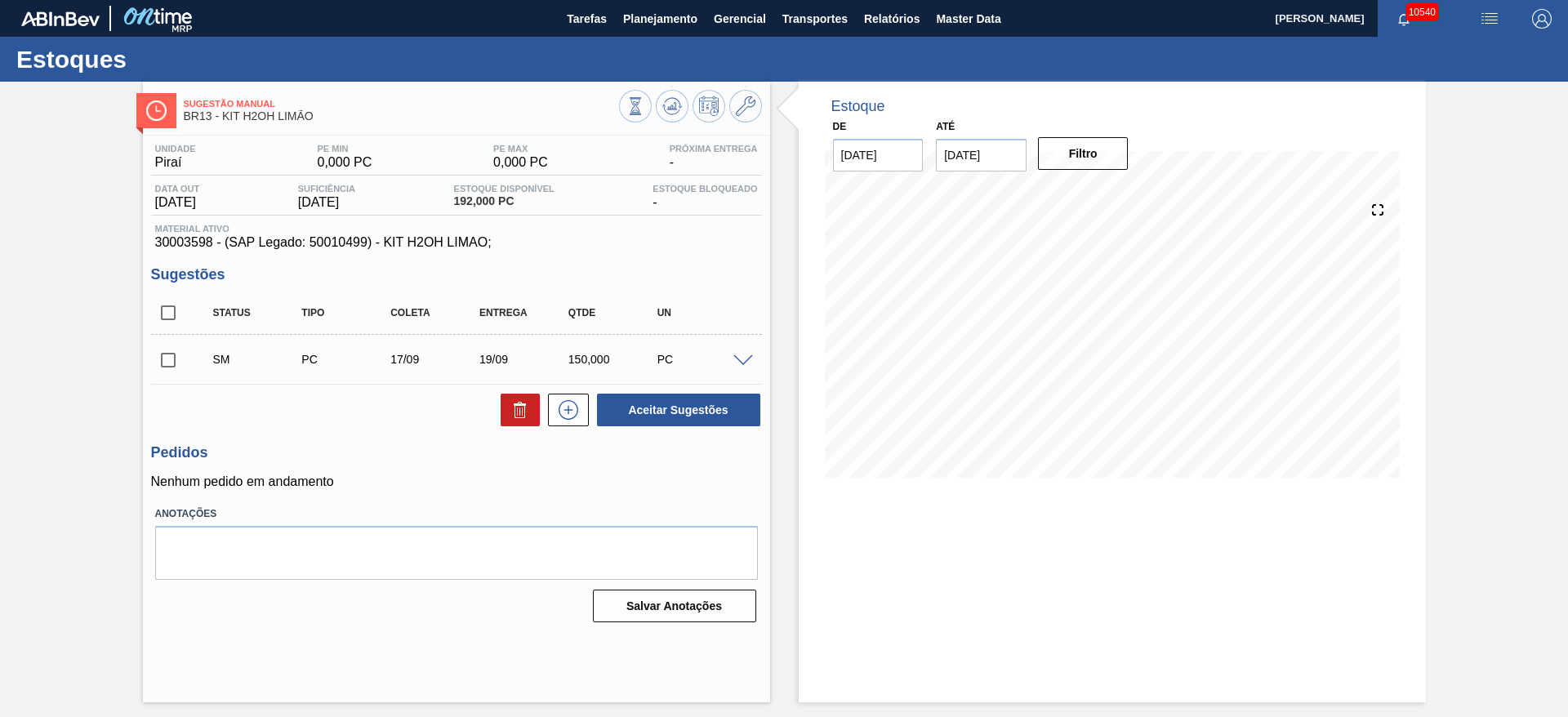
drag, startPoint x: 173, startPoint y: 354, endPoint x: 383, endPoint y: 409, distance: 217.1
click at [172, 356] on input "checkbox" at bounding box center [168, 359] width 35 height 35
click at [613, 401] on button "Aceitar Sugestões" at bounding box center [678, 409] width 163 height 33
checkbox input "false"
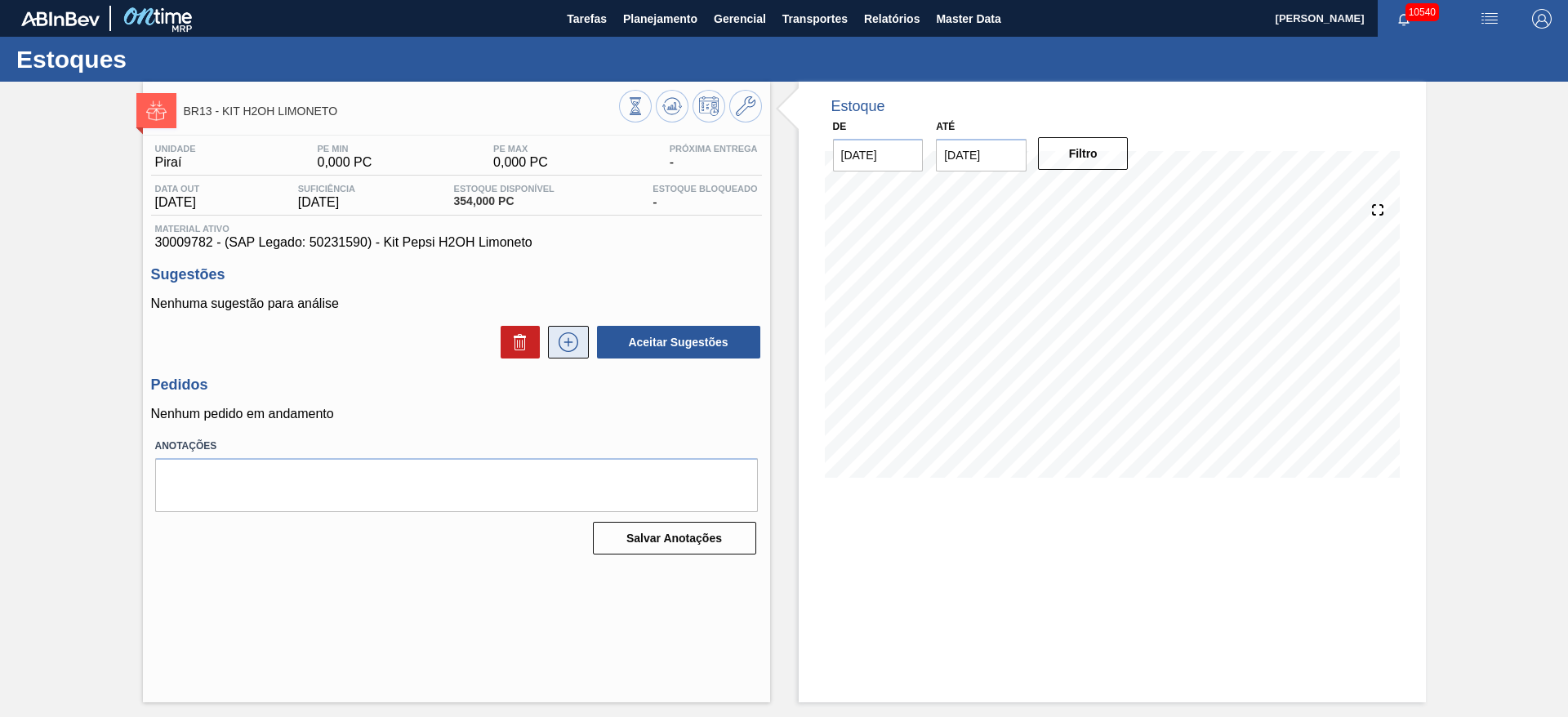
drag, startPoint x: 568, startPoint y: 372, endPoint x: 568, endPoint y: 358, distance: 14.0
click at [568, 365] on div "Unidade Piraí PE MIN 0,000 PC PE MAX 0,000 PC Próxima Entrega - Data out [DATE]…" at bounding box center [457, 348] width 628 height 425
click at [568, 350] on icon at bounding box center [568, 343] width 26 height 20
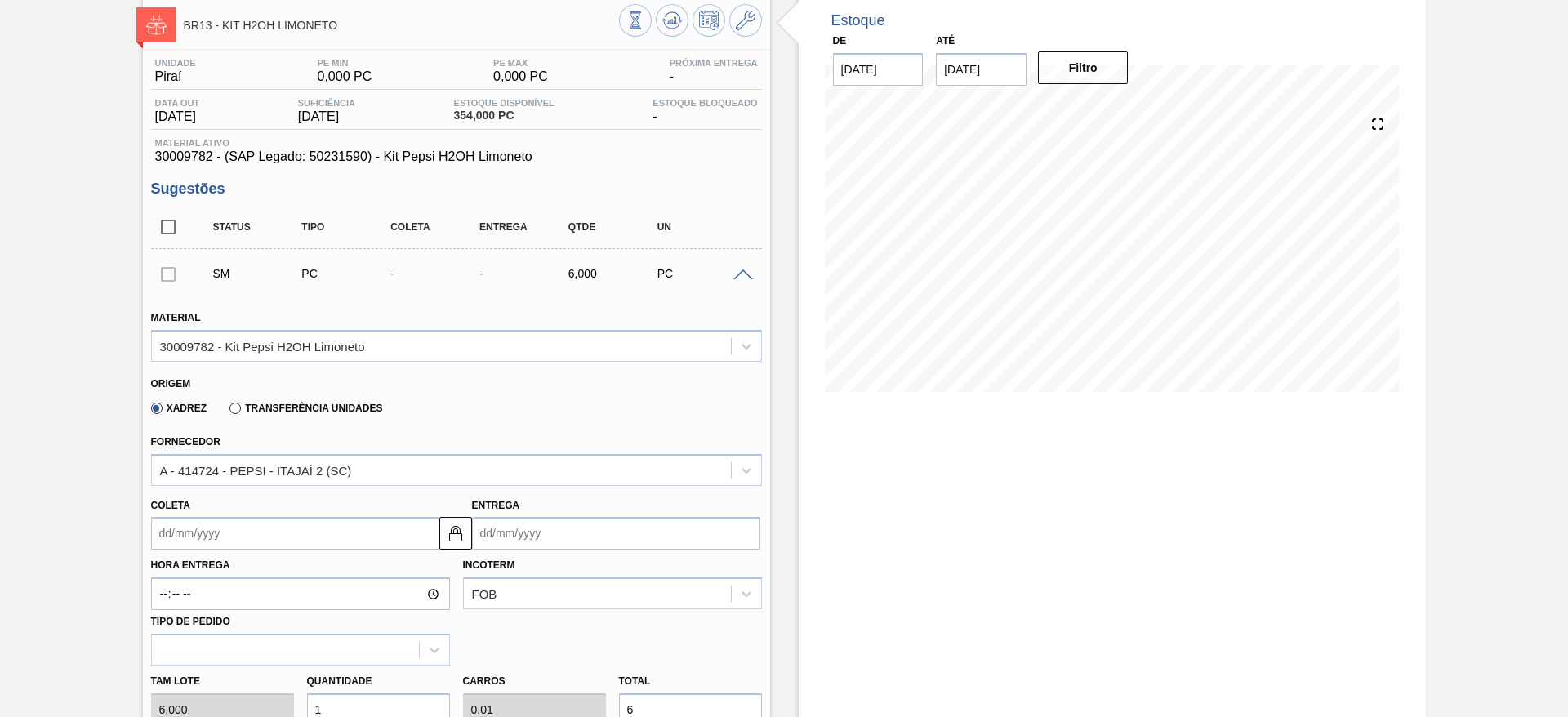
scroll to position [367, 0]
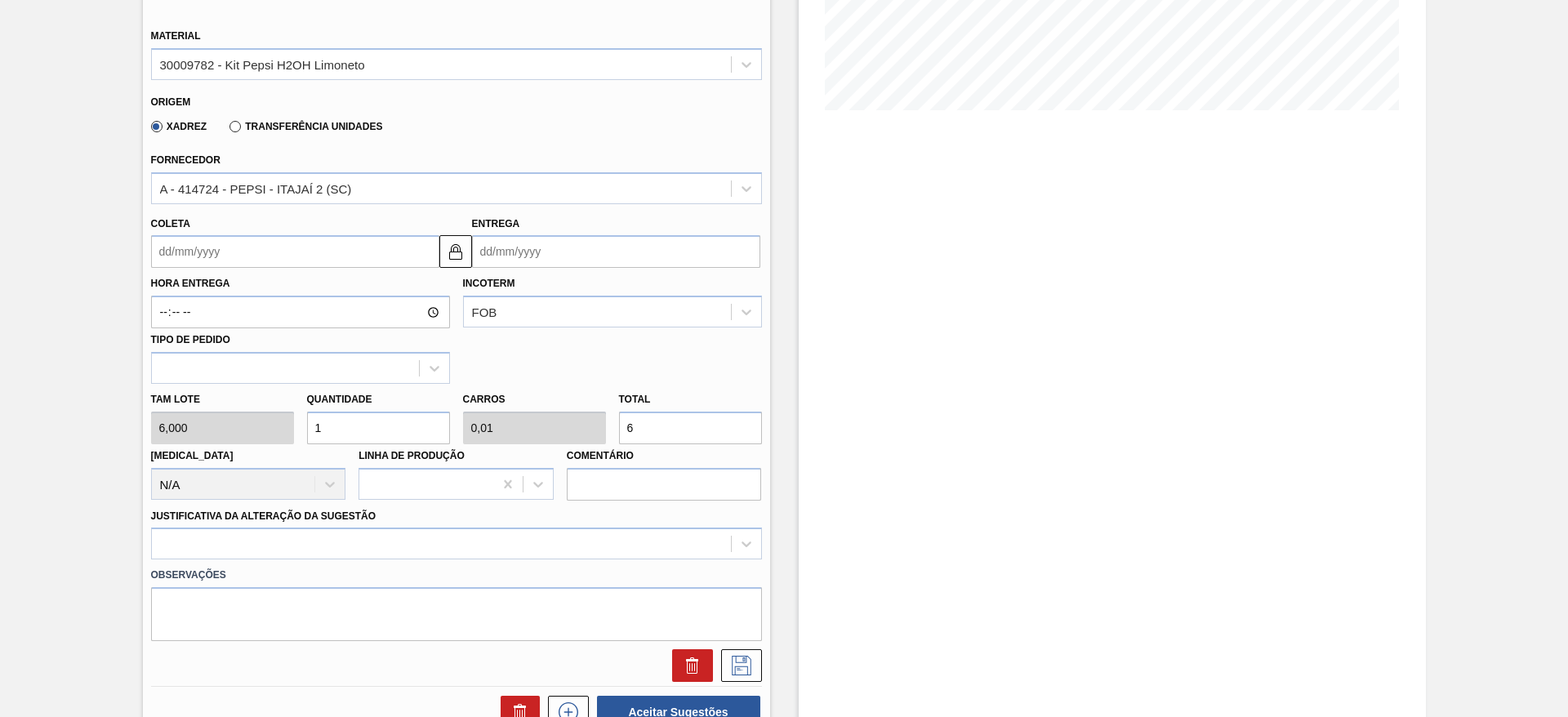
click at [347, 440] on input "1" at bounding box center [378, 427] width 143 height 33
type input "15"
type input "0,15"
type input "90"
type input "15"
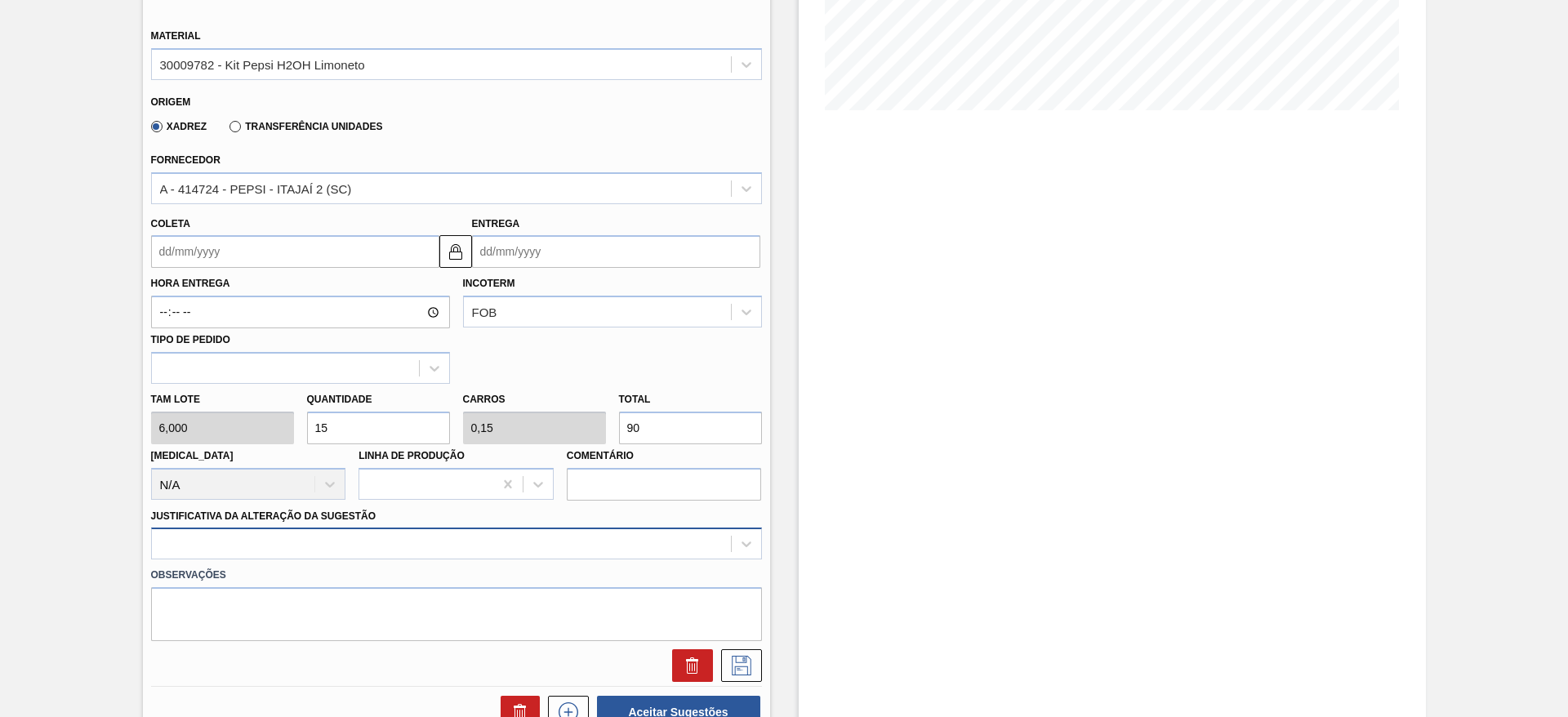
click at [340, 549] on div at bounding box center [456, 543] width 611 height 32
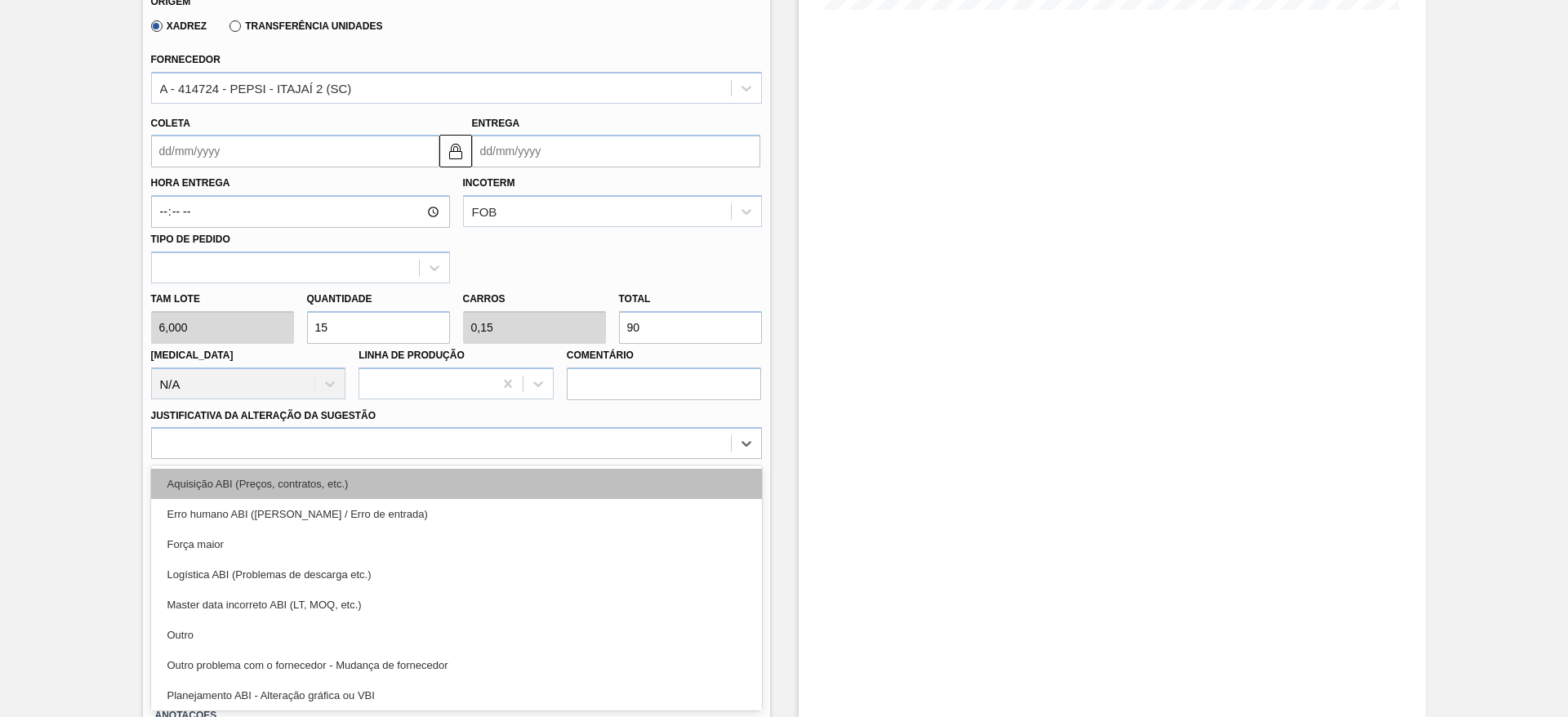
click at [319, 480] on div "Aquisição ABI (Preços, contratos, etc.)" at bounding box center [456, 484] width 611 height 30
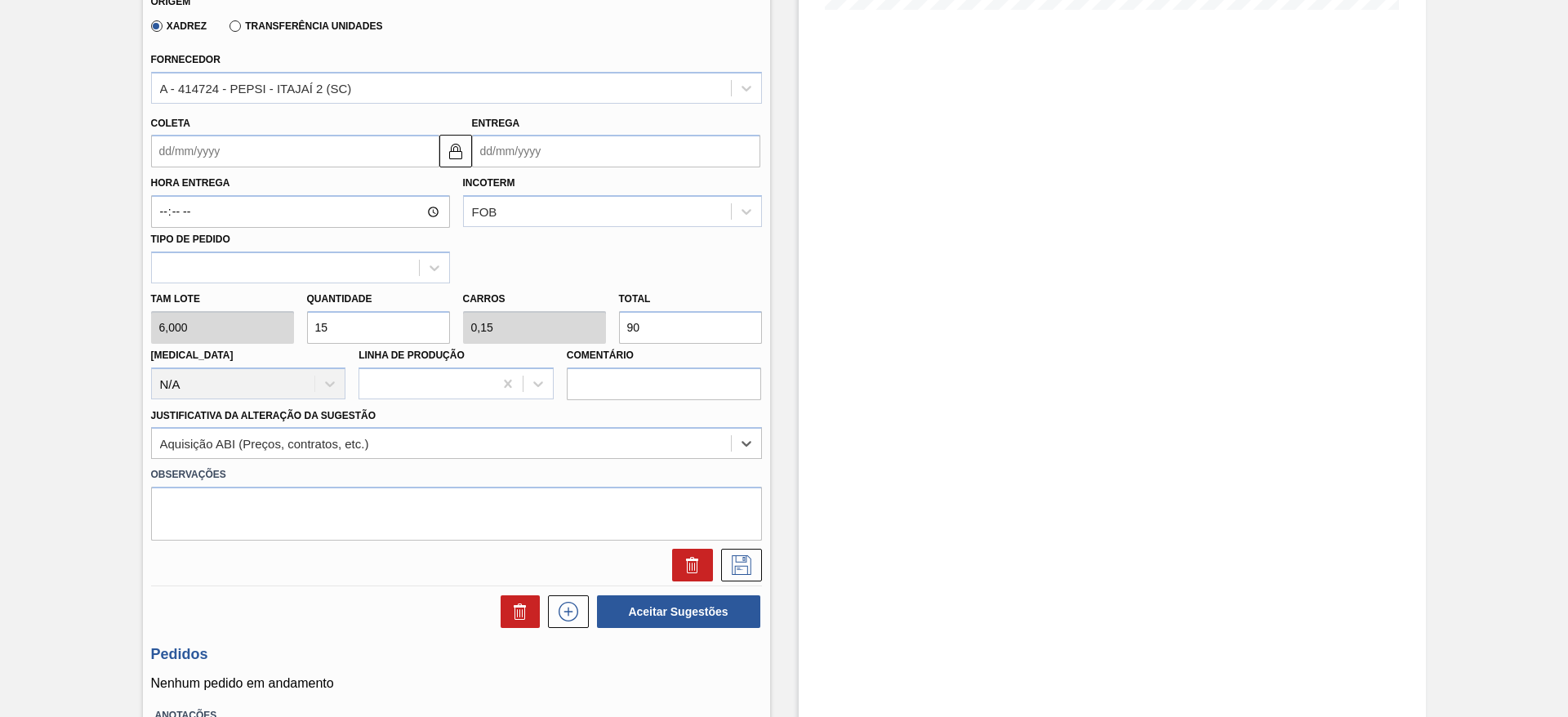
click at [186, 159] on input "Coleta" at bounding box center [295, 151] width 288 height 33
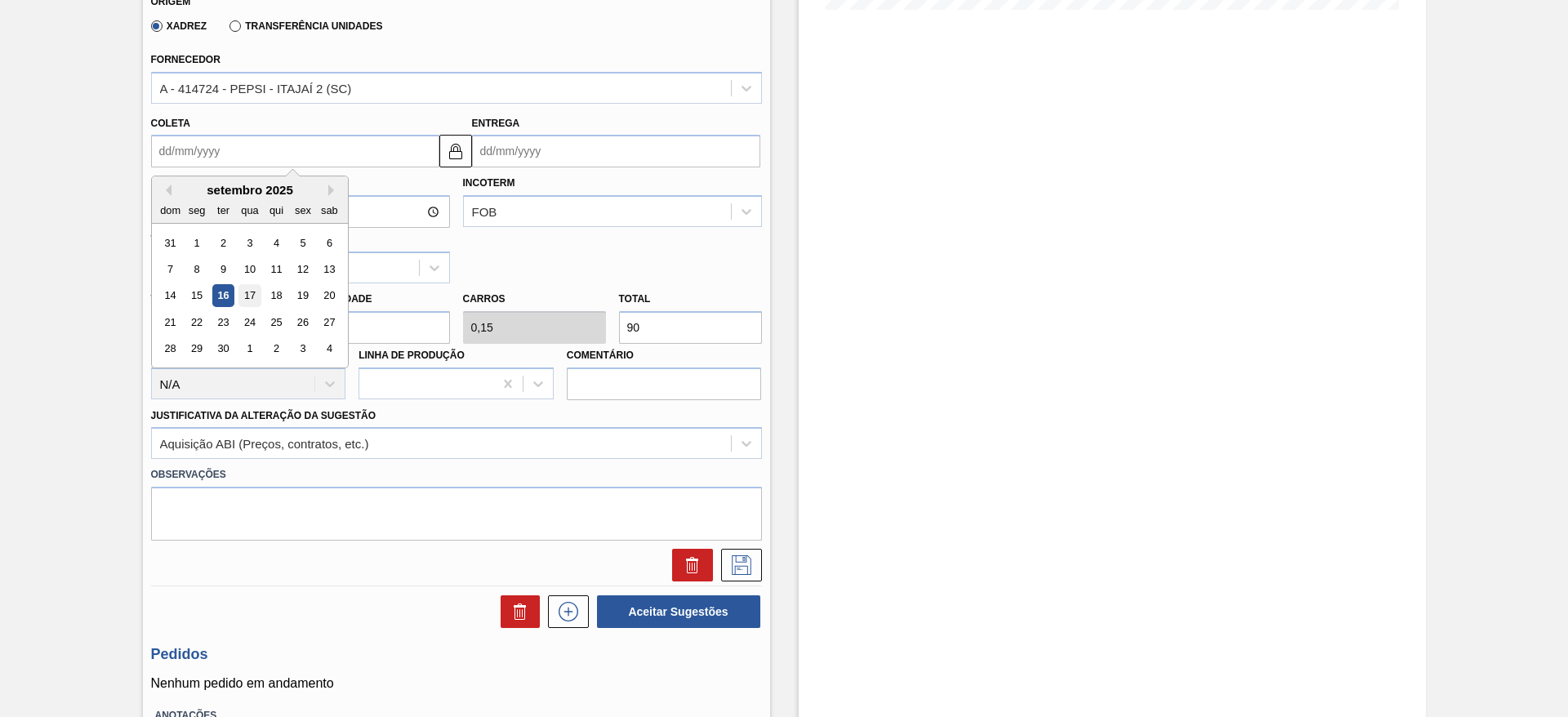
click at [255, 295] on div "17" at bounding box center [249, 296] width 22 height 22
type input "[DATE]"
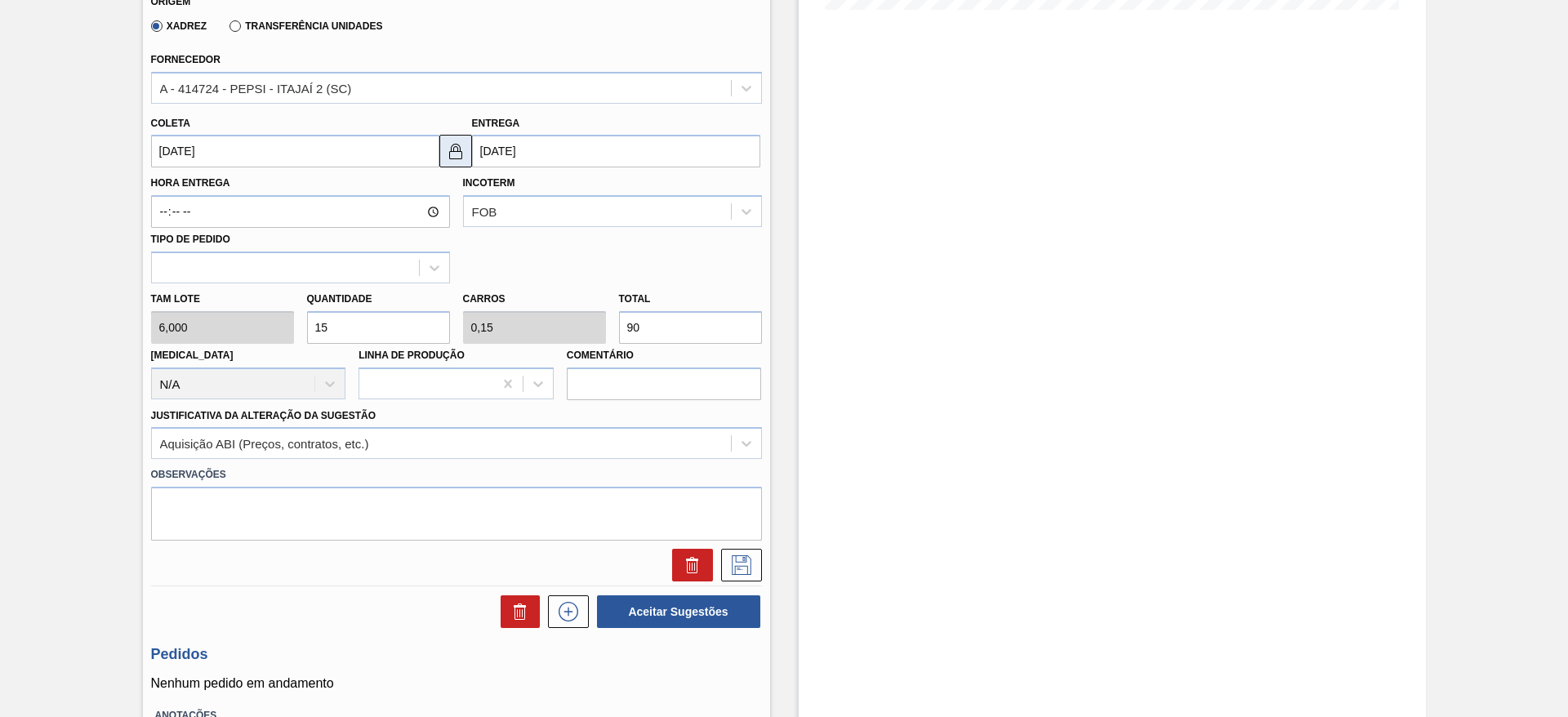
click at [460, 142] on img at bounding box center [456, 151] width 20 height 20
click at [498, 131] on div "Entrega [DATE]" at bounding box center [616, 140] width 288 height 57
click at [503, 148] on input "[DATE]" at bounding box center [616, 151] width 288 height 33
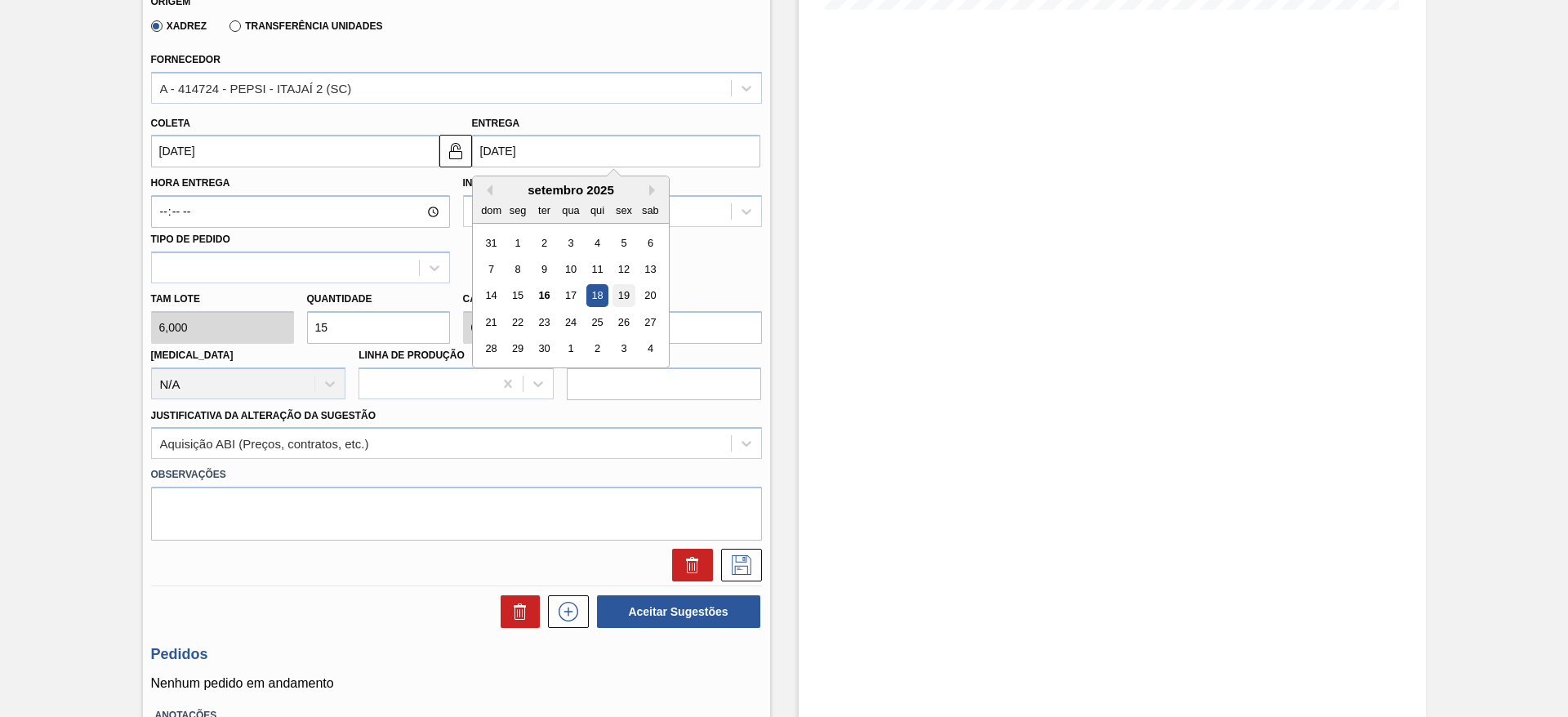
click at [626, 288] on div "19" at bounding box center [624, 296] width 22 height 22
type input "[DATE]"
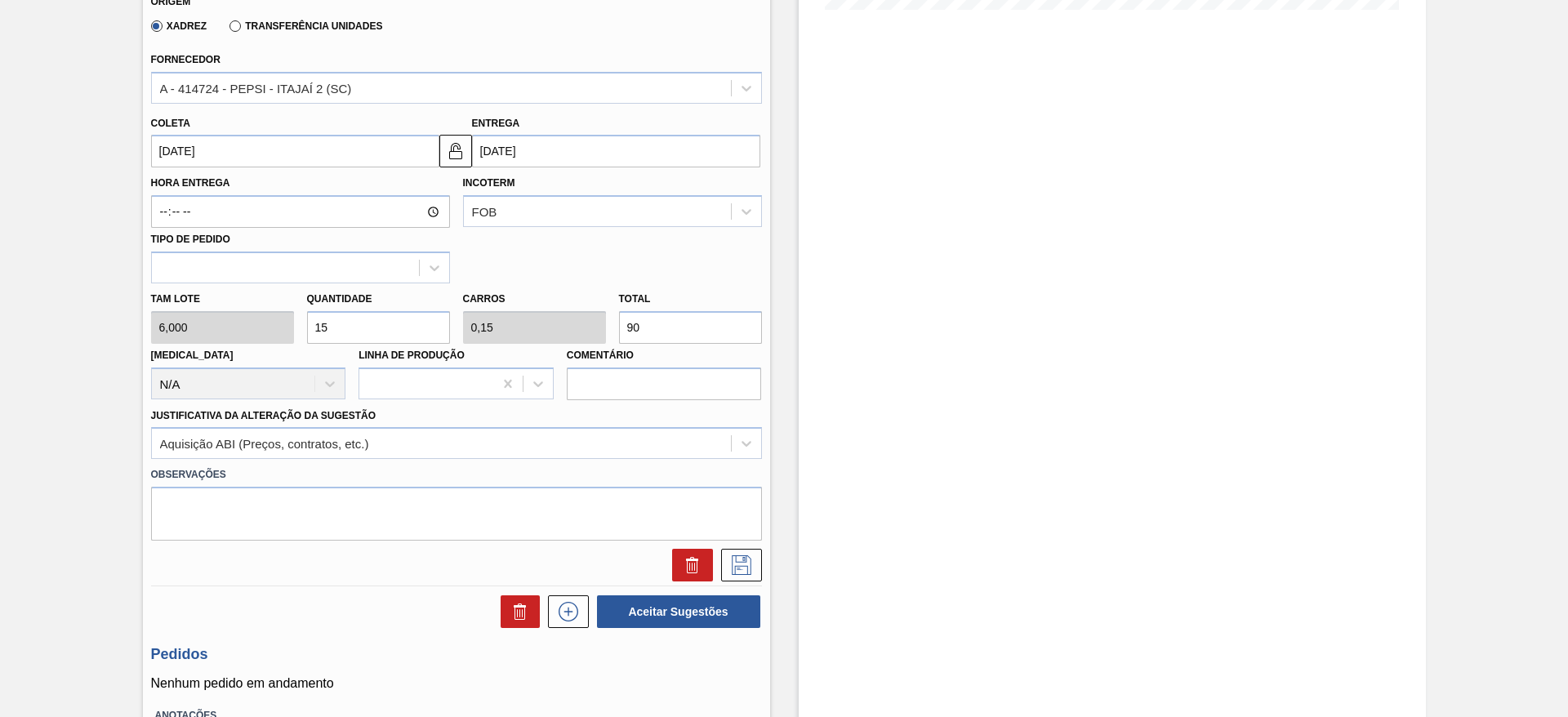
click at [755, 563] on button at bounding box center [741, 565] width 41 height 33
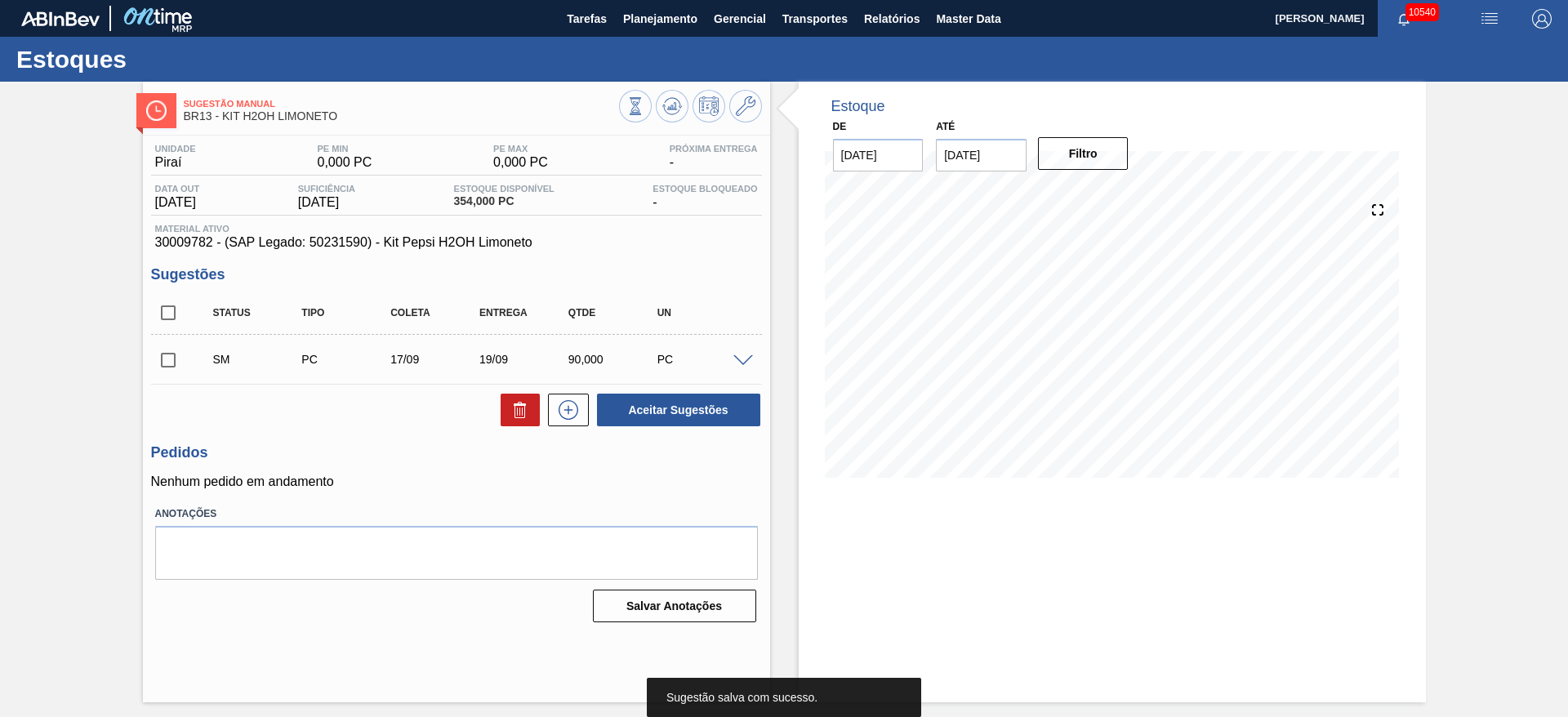
scroll to position [0, 0]
click at [156, 369] on input "checkbox" at bounding box center [168, 359] width 35 height 35
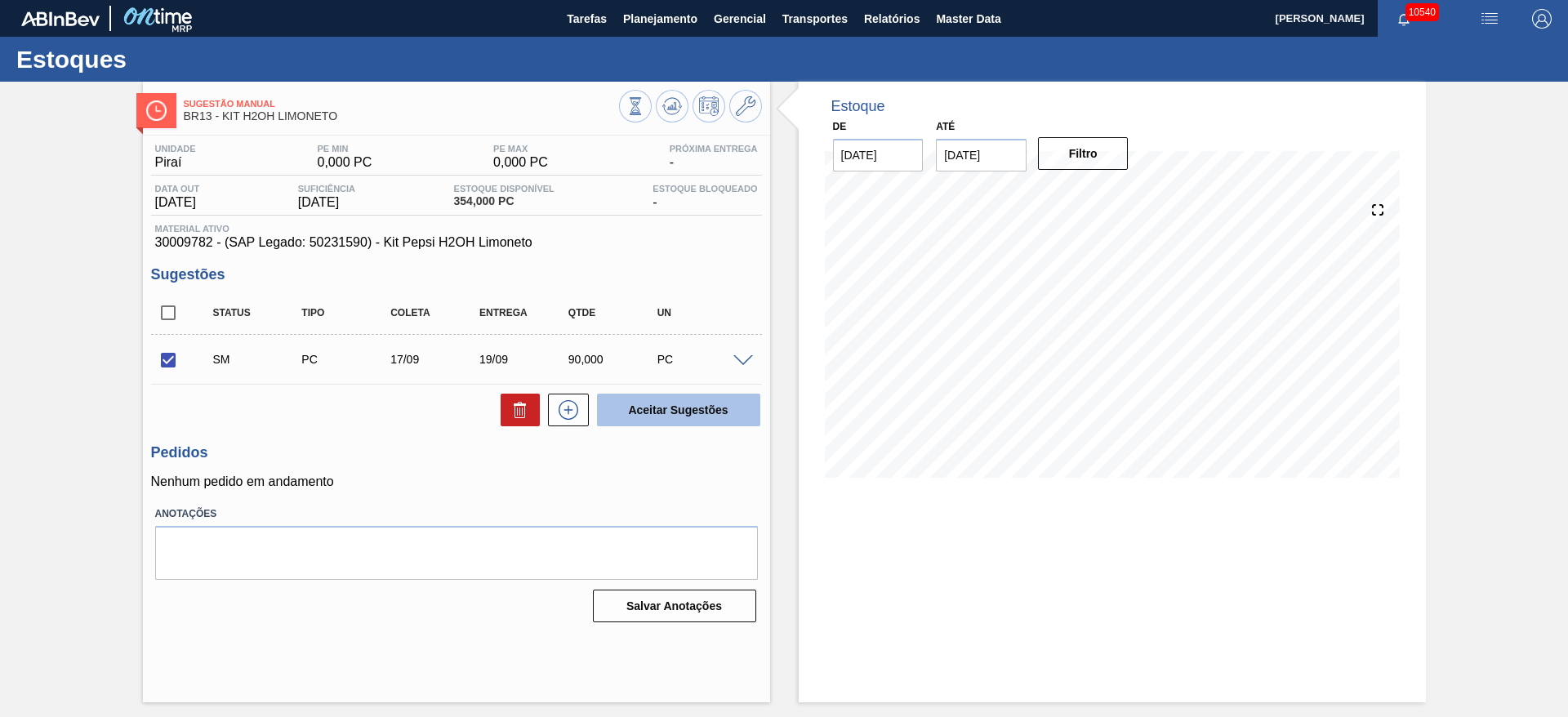
click at [653, 394] on button "Aceitar Sugestões" at bounding box center [678, 409] width 163 height 33
checkbox input "false"
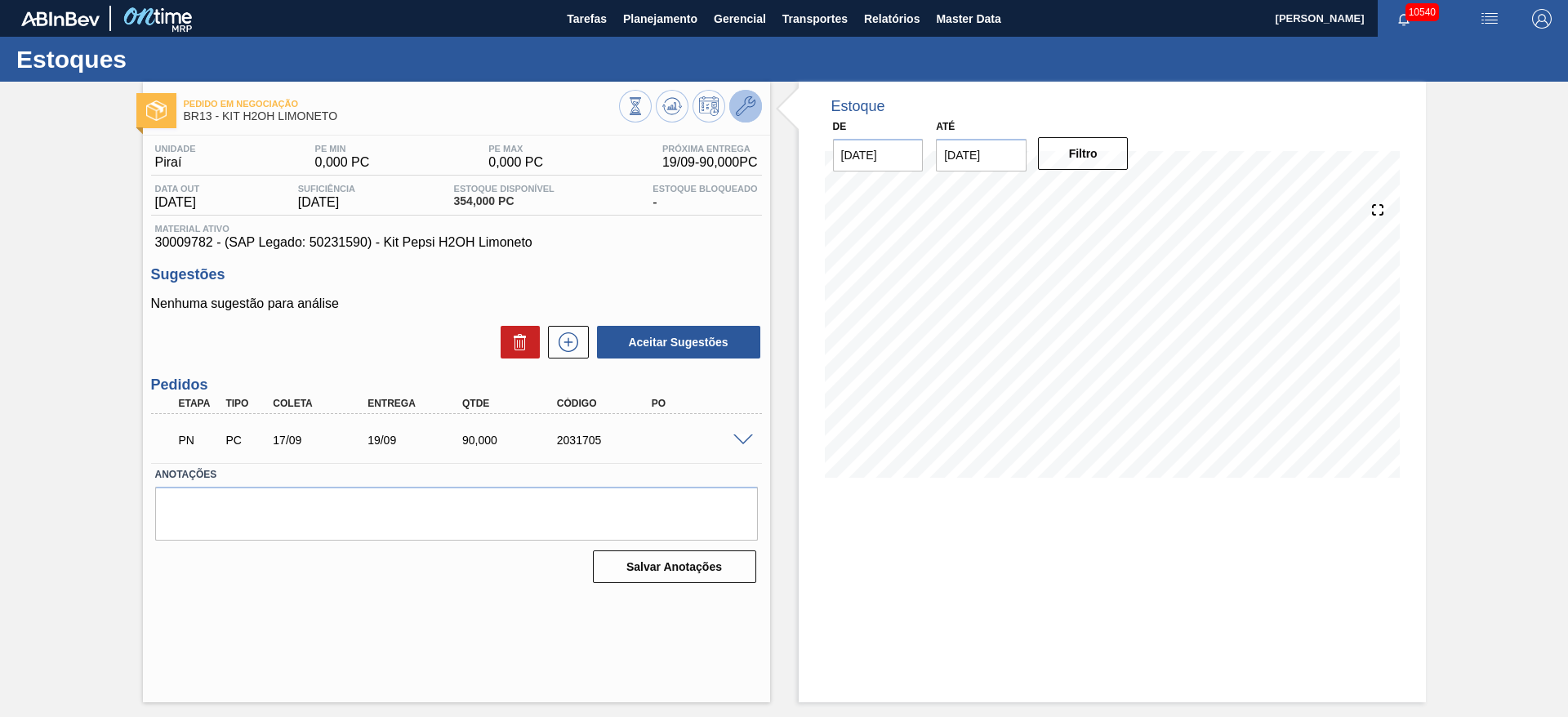
drag, startPoint x: 760, startPoint y: 93, endPoint x: 760, endPoint y: 102, distance: 9.0
click at [760, 94] on div at bounding box center [690, 107] width 143 height 37
click at [759, 110] on button at bounding box center [745, 105] width 33 height 33
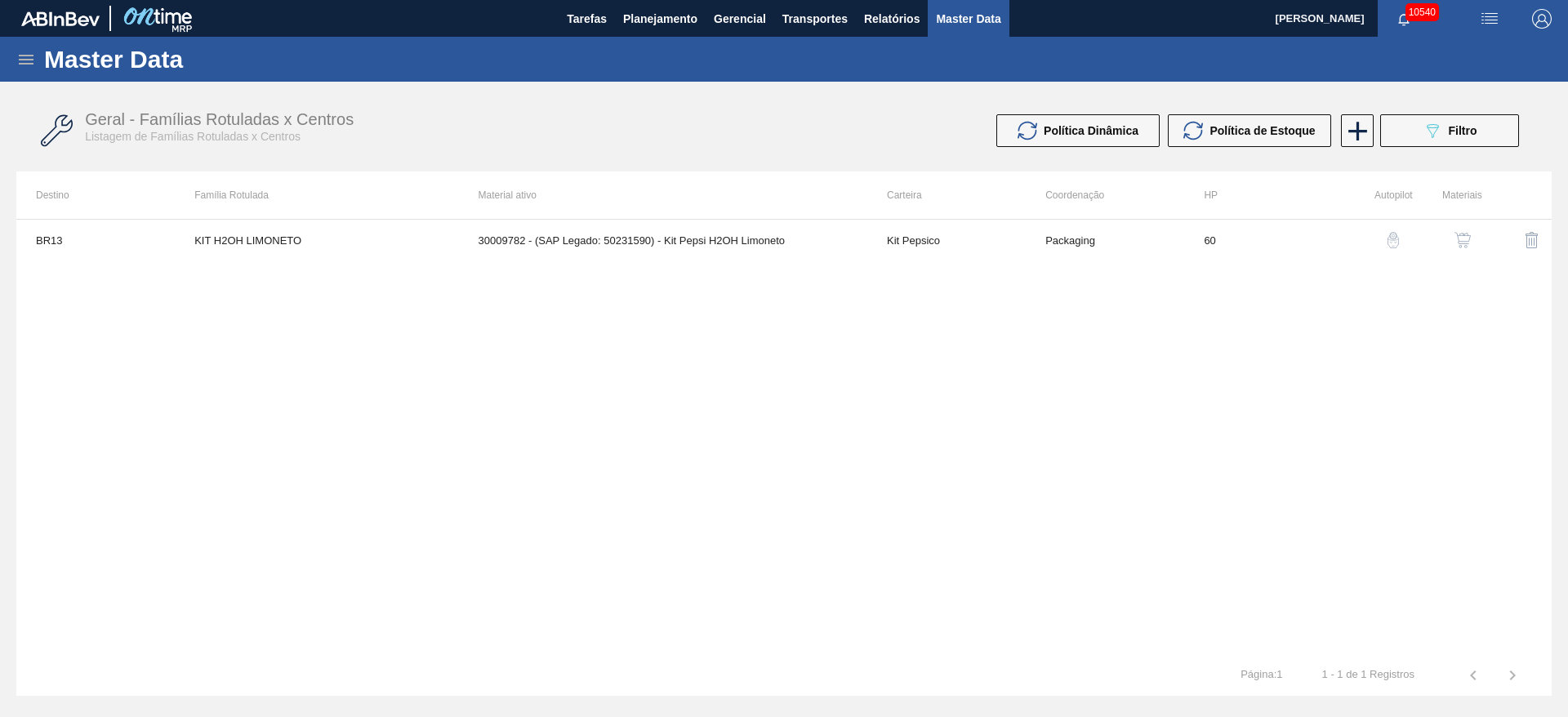
click at [1469, 241] on div "button" at bounding box center [1463, 240] width 20 height 16
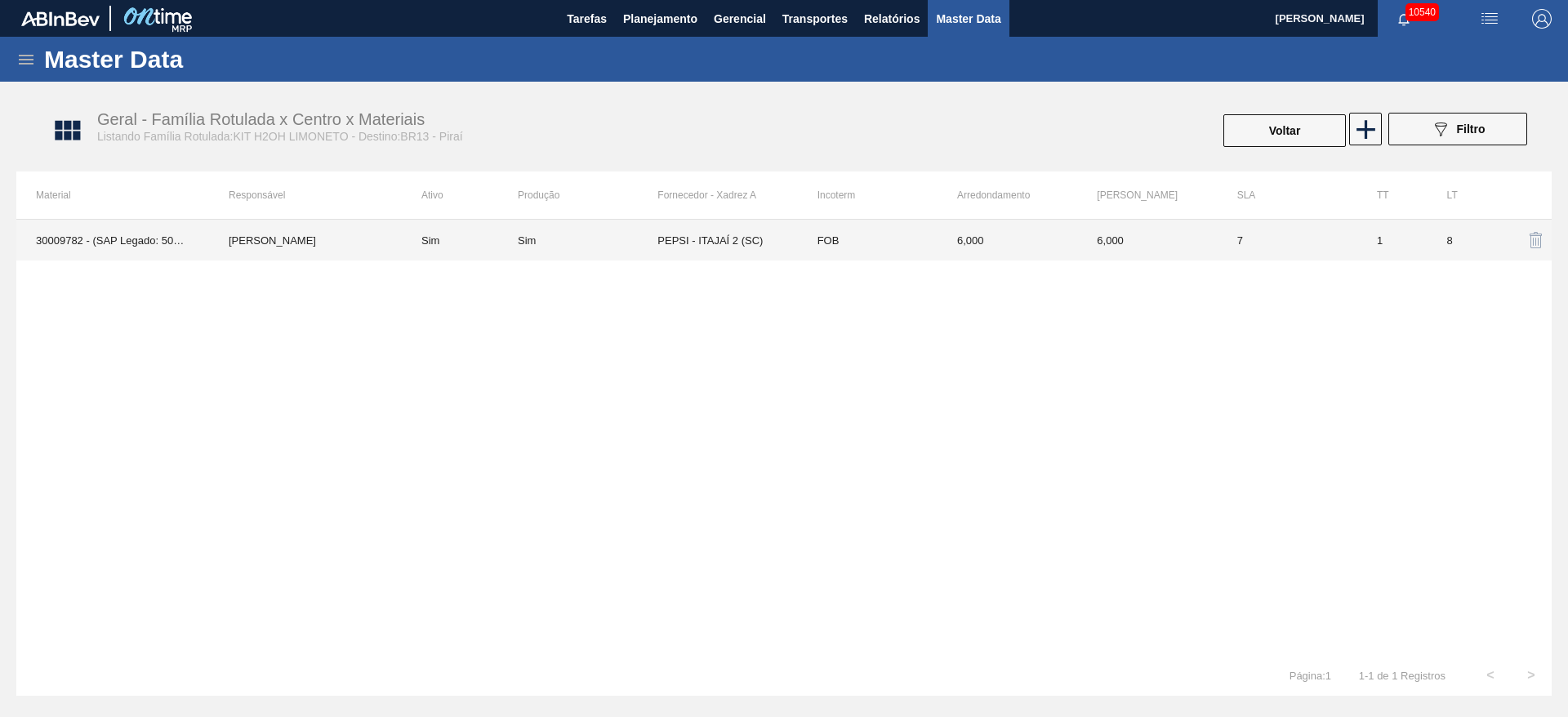
click at [818, 233] on td "FOB" at bounding box center [867, 239] width 140 height 41
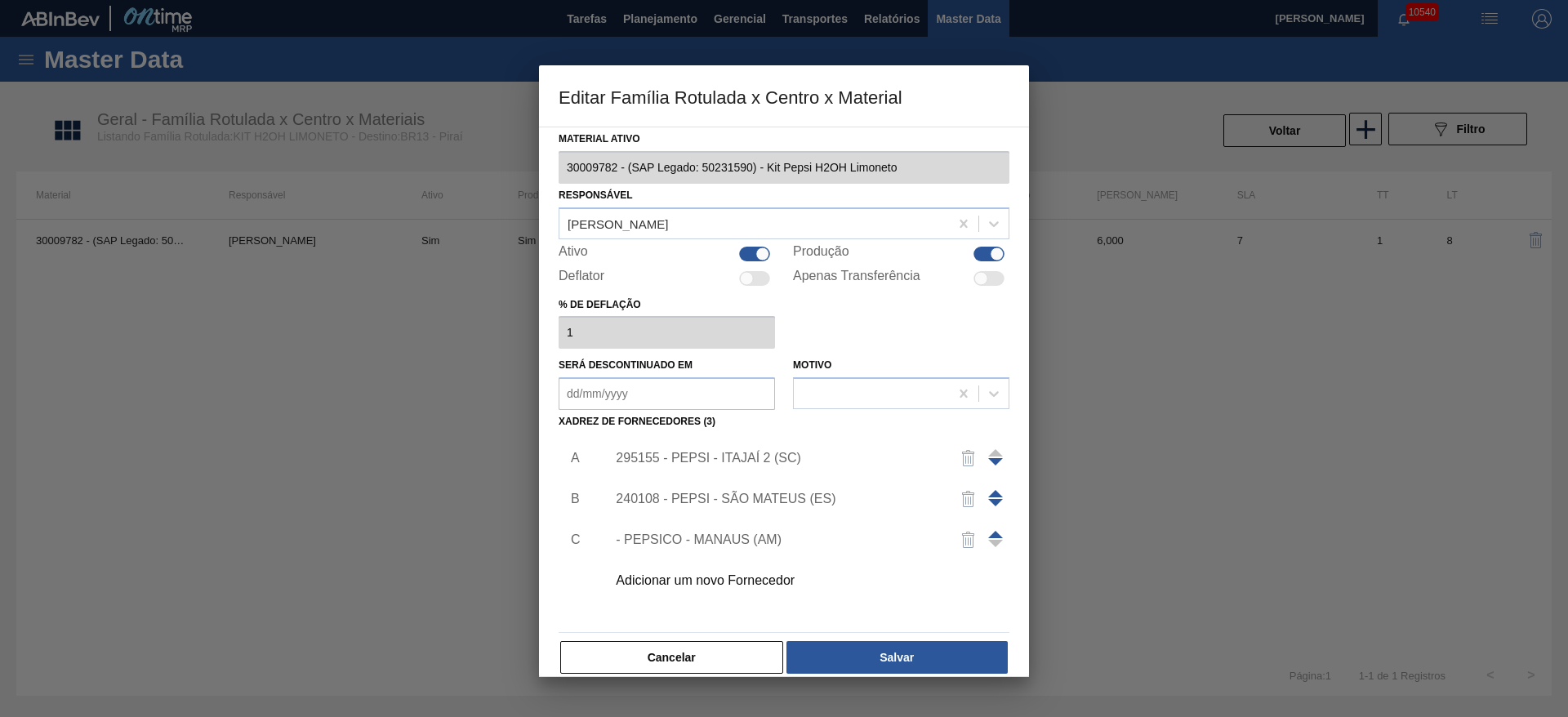
click at [770, 462] on div "295155 - PEPSI - ITAJAÍ 2 (SC)" at bounding box center [776, 458] width 320 height 15
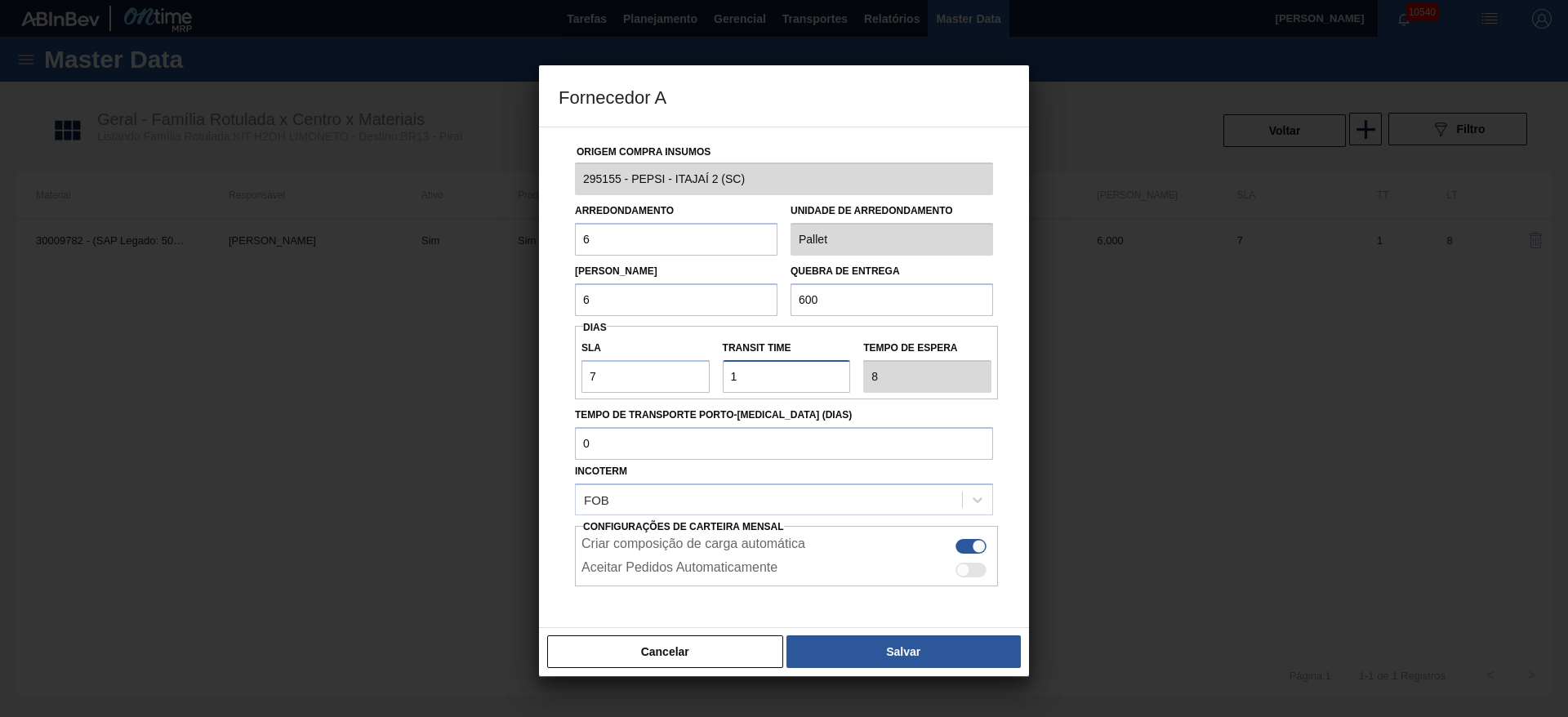
drag, startPoint x: 763, startPoint y: 367, endPoint x: 724, endPoint y: 377, distance: 40.3
click at [726, 377] on input "Transit Time" at bounding box center [786, 376] width 128 height 33
type input "2"
type input "9"
type input "2"
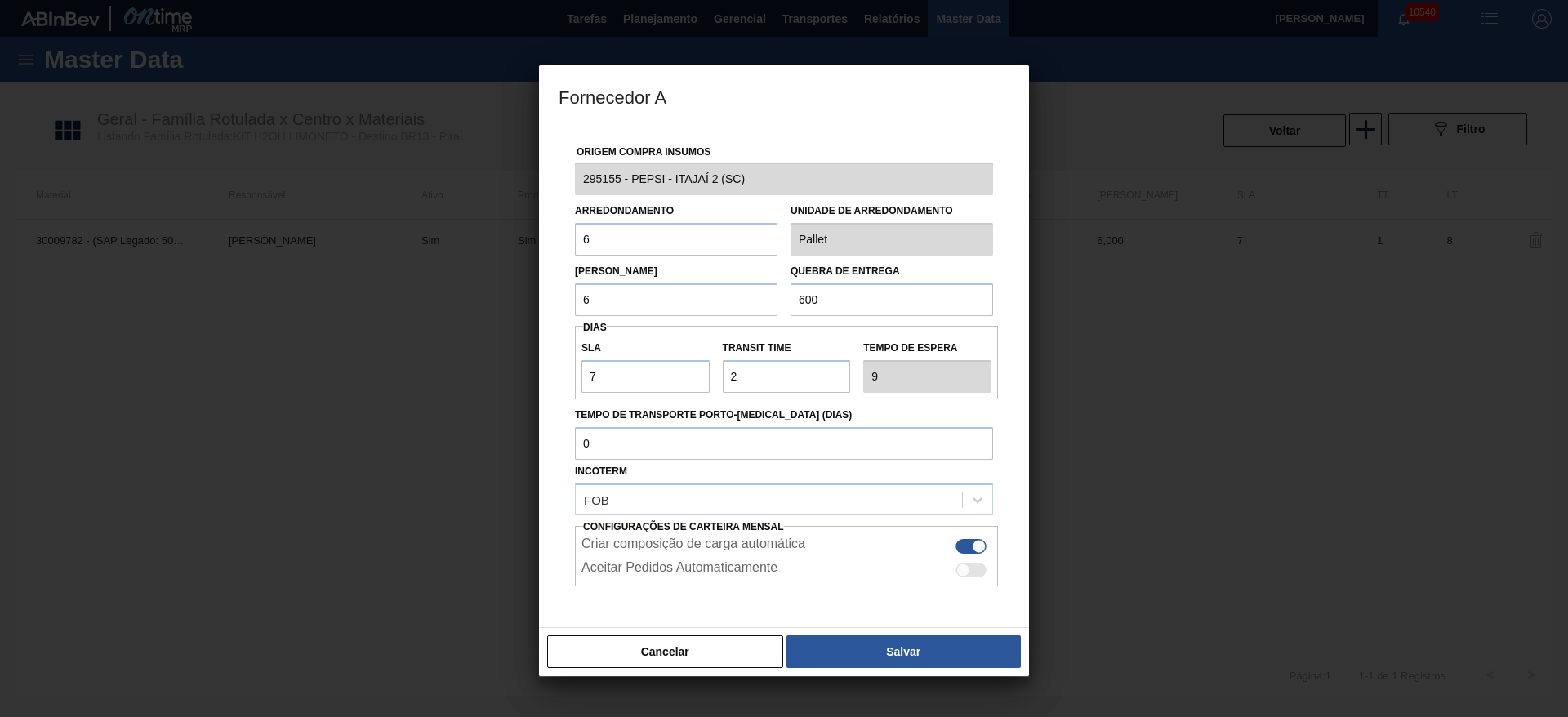
click at [554, 549] on div "Origem Compra Insumos 295155 - PEPSI - ITAJAÍ 2 (SC) Arredondamento 6 Unidade d…" at bounding box center [784, 376] width 490 height 502
click at [923, 663] on button "Salvar" at bounding box center [904, 651] width 234 height 33
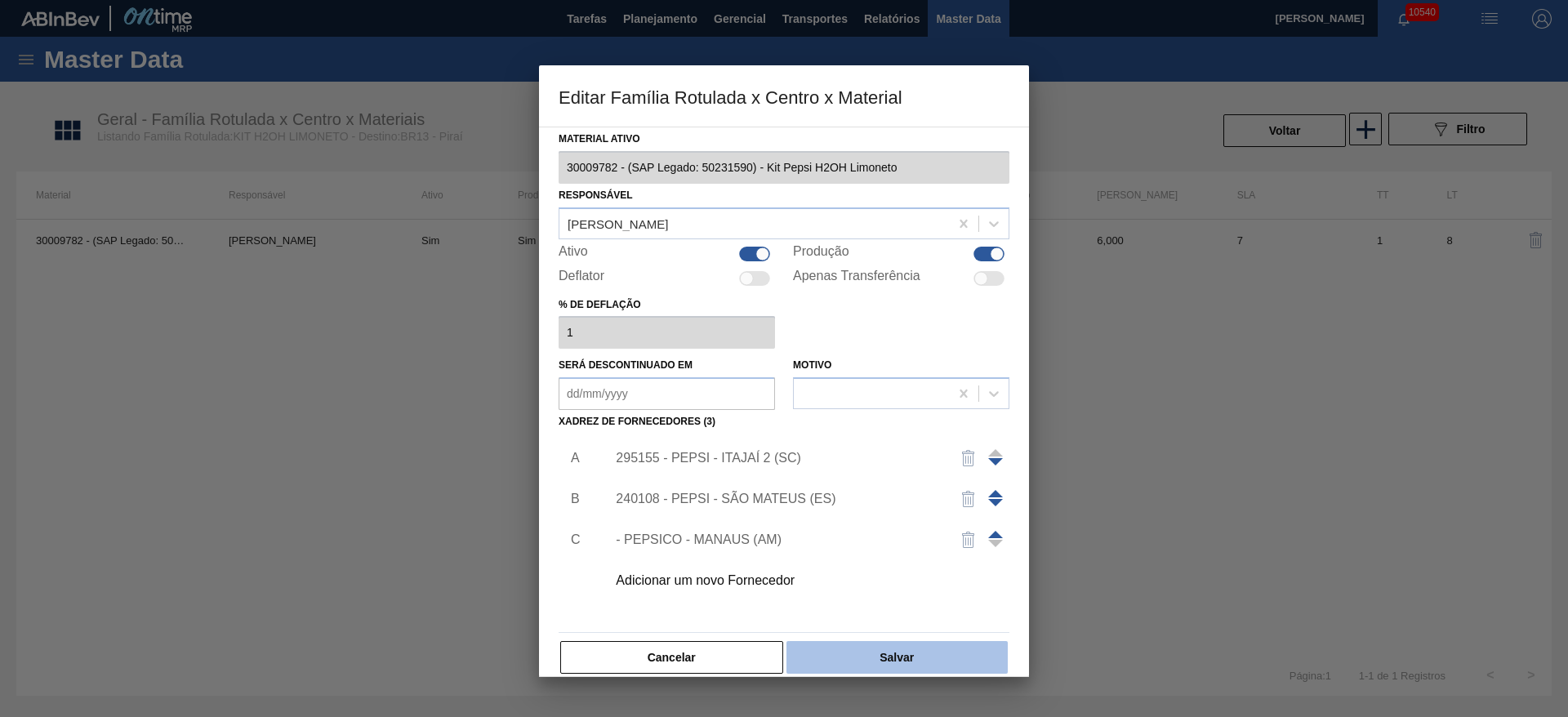
click at [909, 644] on button "Salvar" at bounding box center [897, 656] width 221 height 33
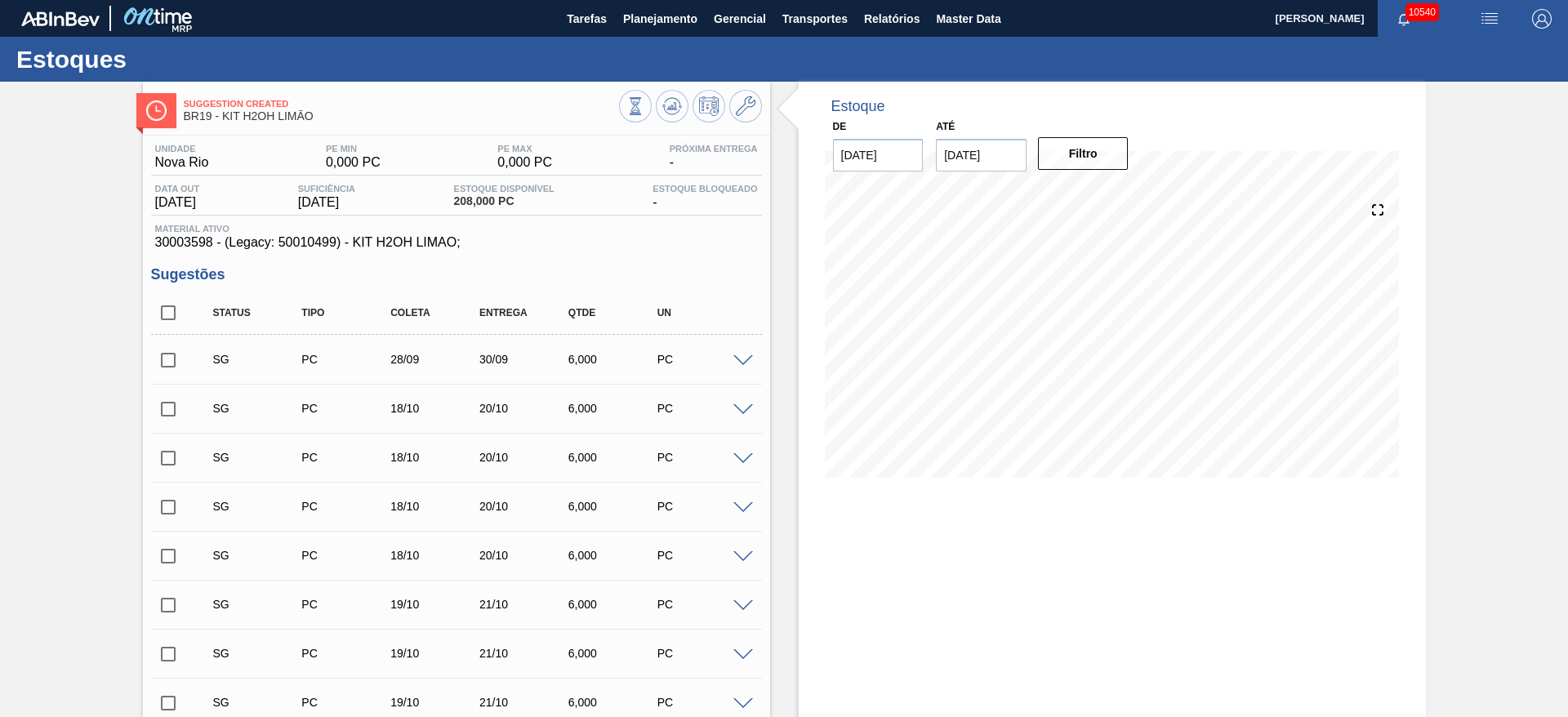
click at [729, 361] on div at bounding box center [745, 359] width 33 height 12
click at [742, 360] on span at bounding box center [743, 361] width 20 height 12
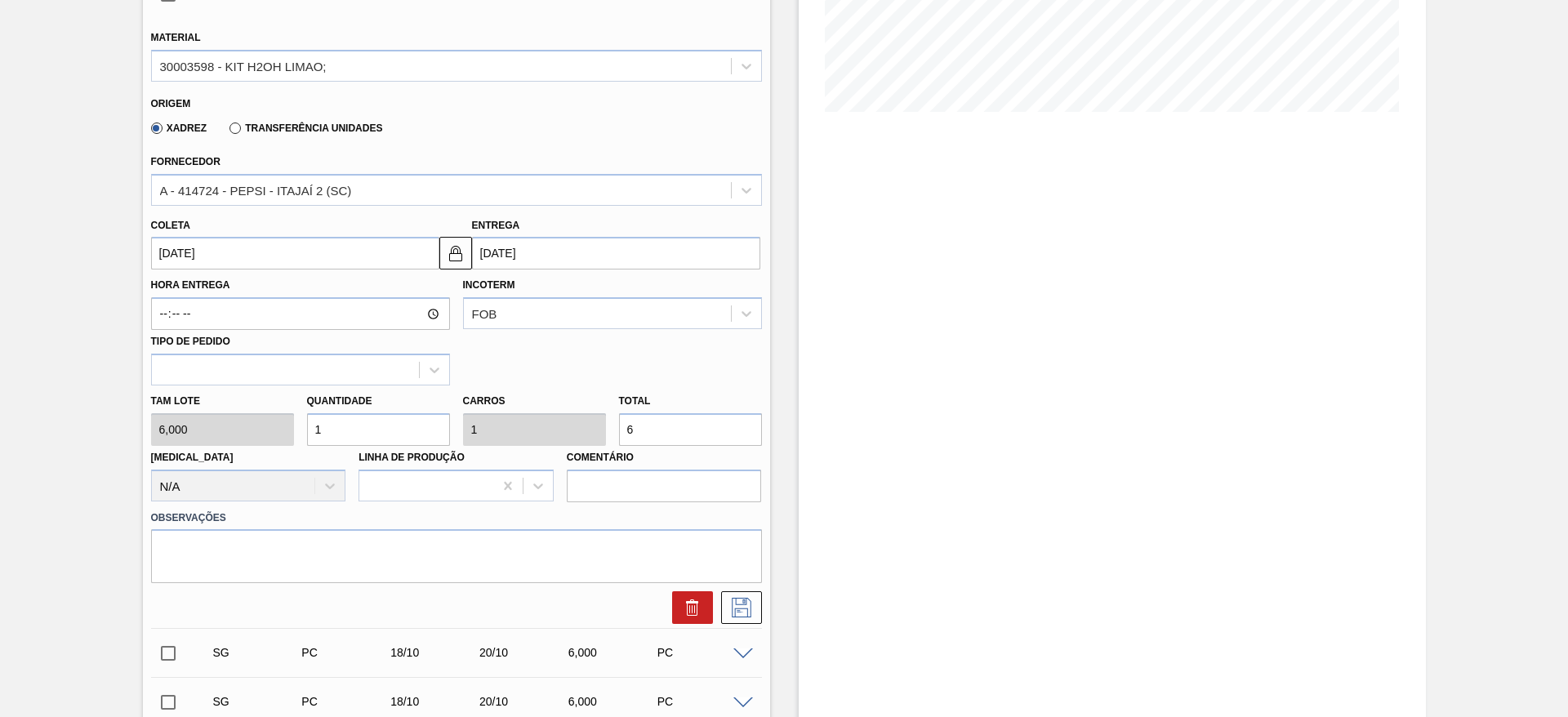
scroll to position [367, 0]
click at [349, 426] on input "1" at bounding box center [378, 427] width 143 height 33
type input "3"
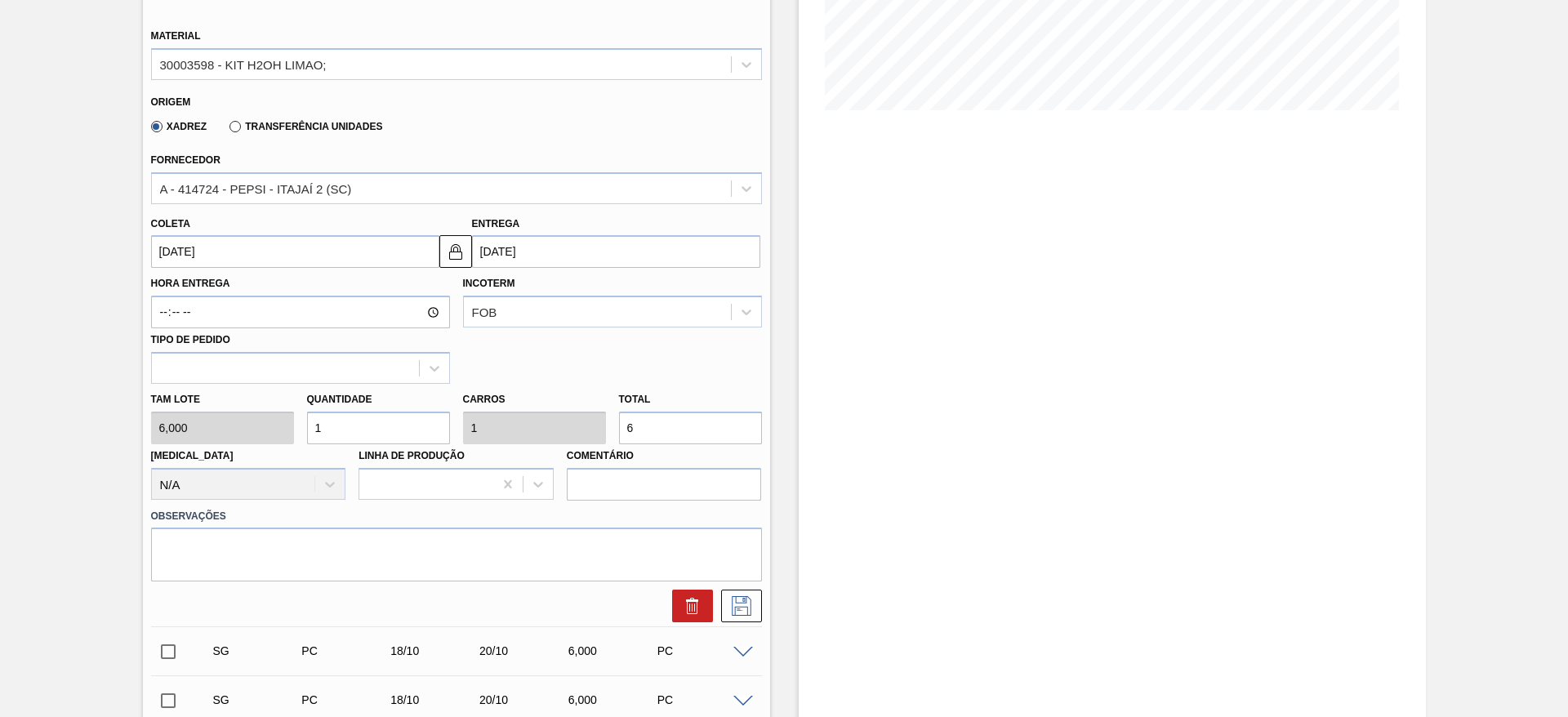
type input "18"
type input "30"
type input "180"
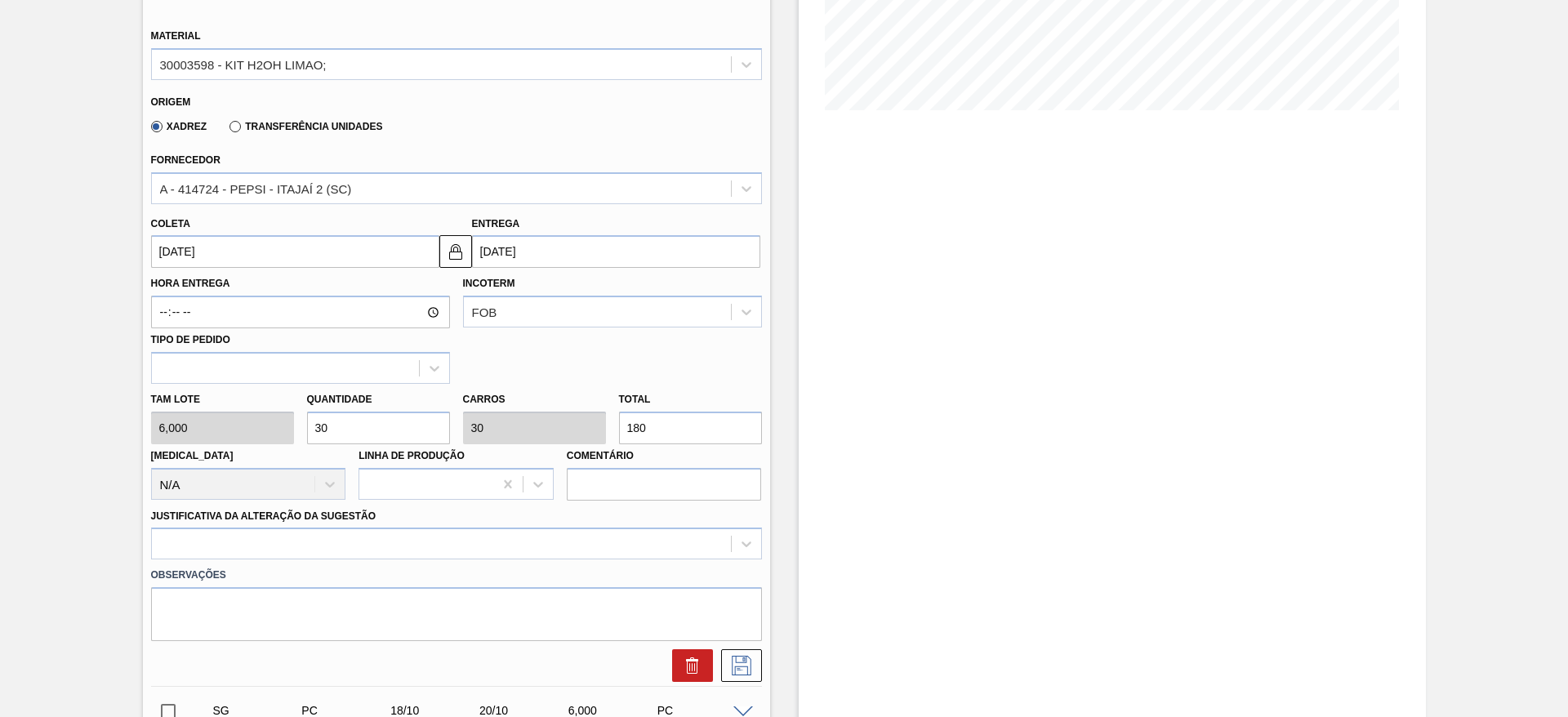
type input "30"
click at [193, 269] on div "Hora Entrega Incoterm FOB Tipo de pedido" at bounding box center [457, 326] width 624 height 116
click at [191, 263] on input "[DATE]" at bounding box center [295, 251] width 288 height 33
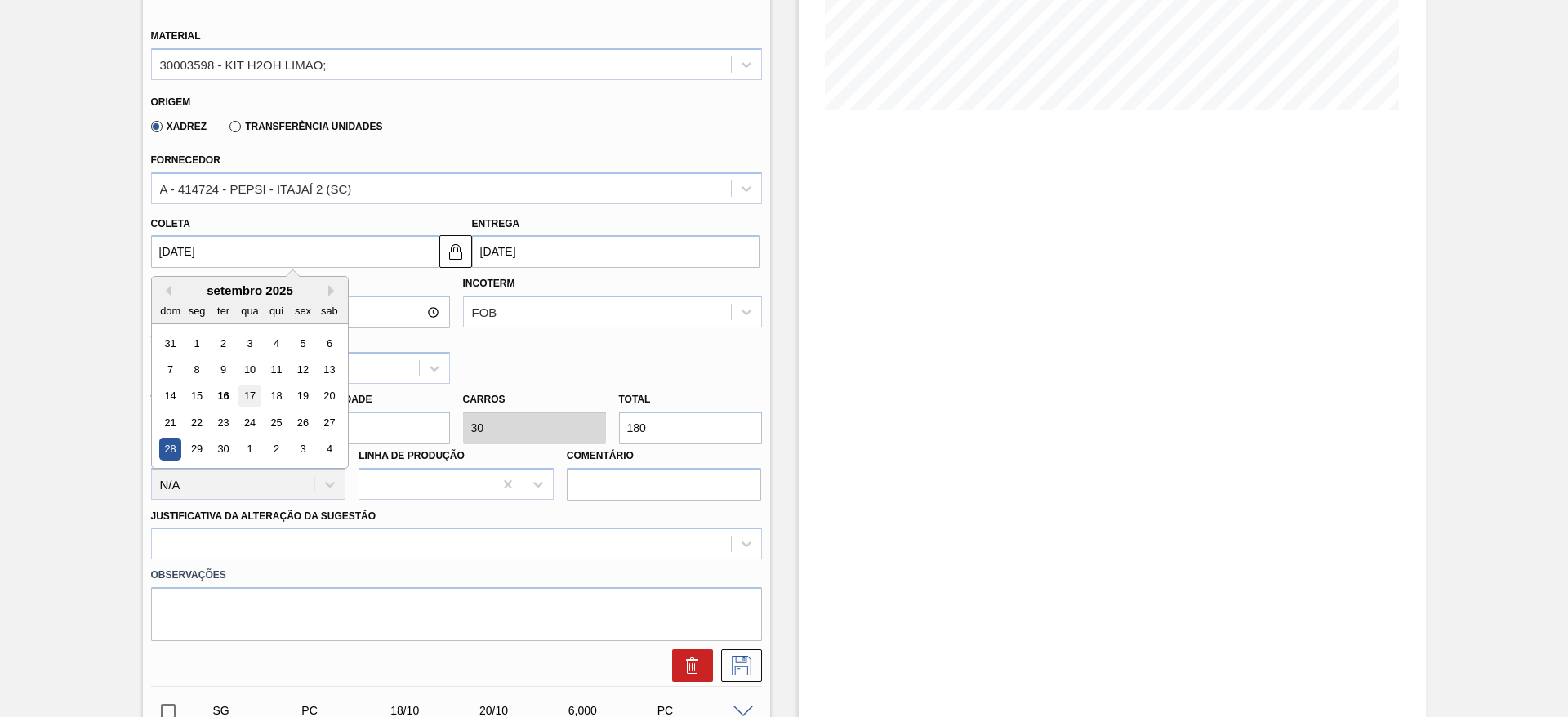
click at [246, 401] on div "17" at bounding box center [249, 396] width 22 height 22
type input "17/09/2025"
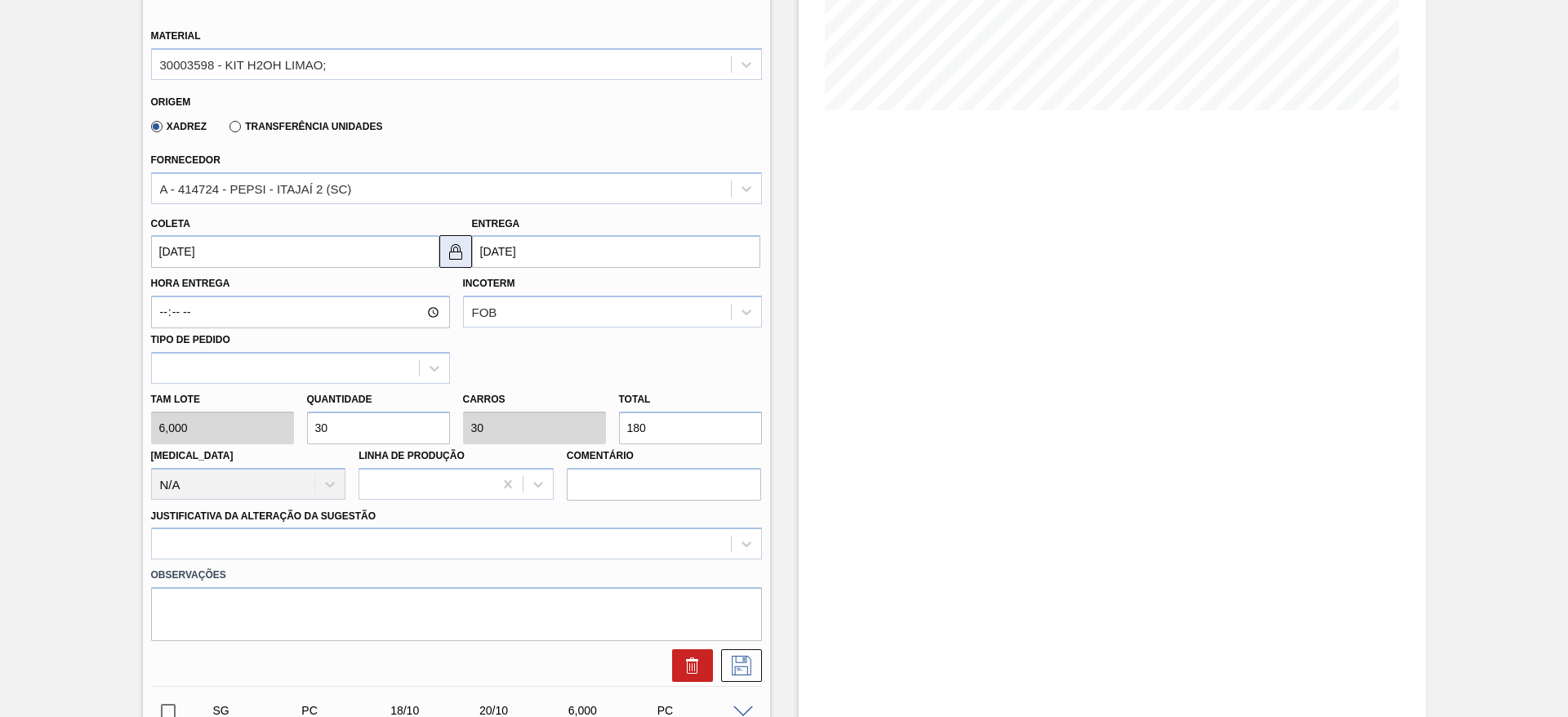
click at [460, 256] on img at bounding box center [456, 251] width 20 height 20
click at [493, 250] on input "[DATE]" at bounding box center [616, 251] width 288 height 33
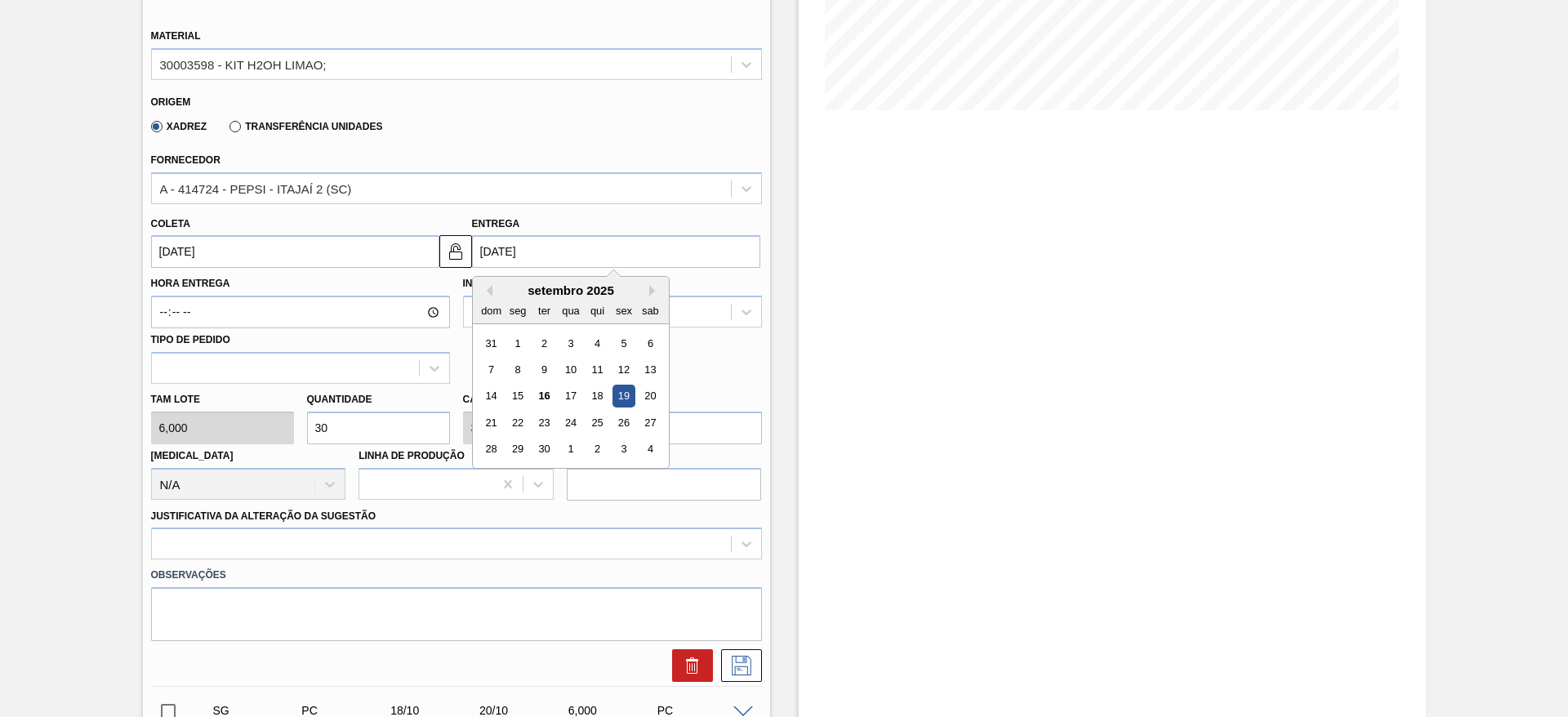
drag, startPoint x: 653, startPoint y: 392, endPoint x: 660, endPoint y: 434, distance: 42.6
click at [653, 393] on div "20" at bounding box center [649, 396] width 22 height 22
type input "[DATE]"
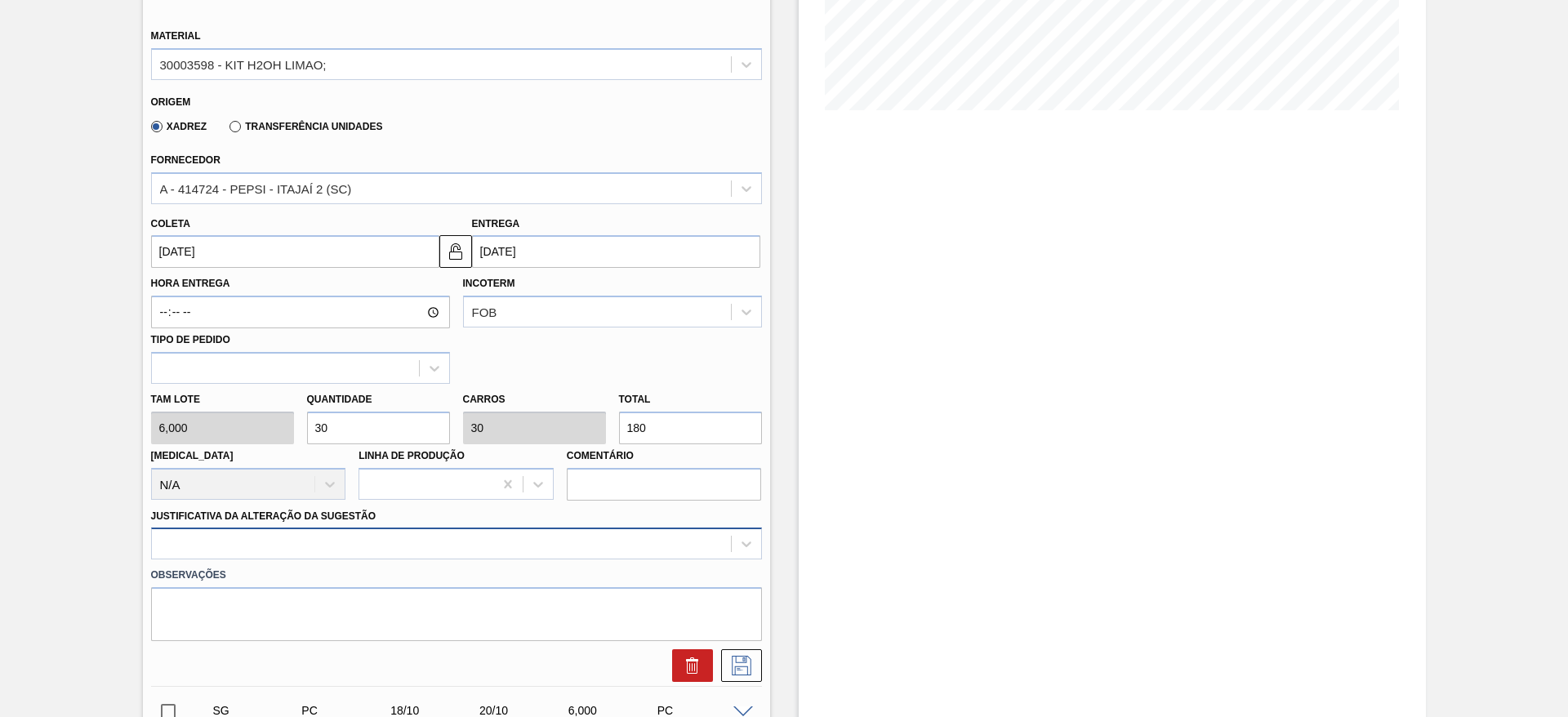
click at [674, 553] on div at bounding box center [456, 543] width 611 height 32
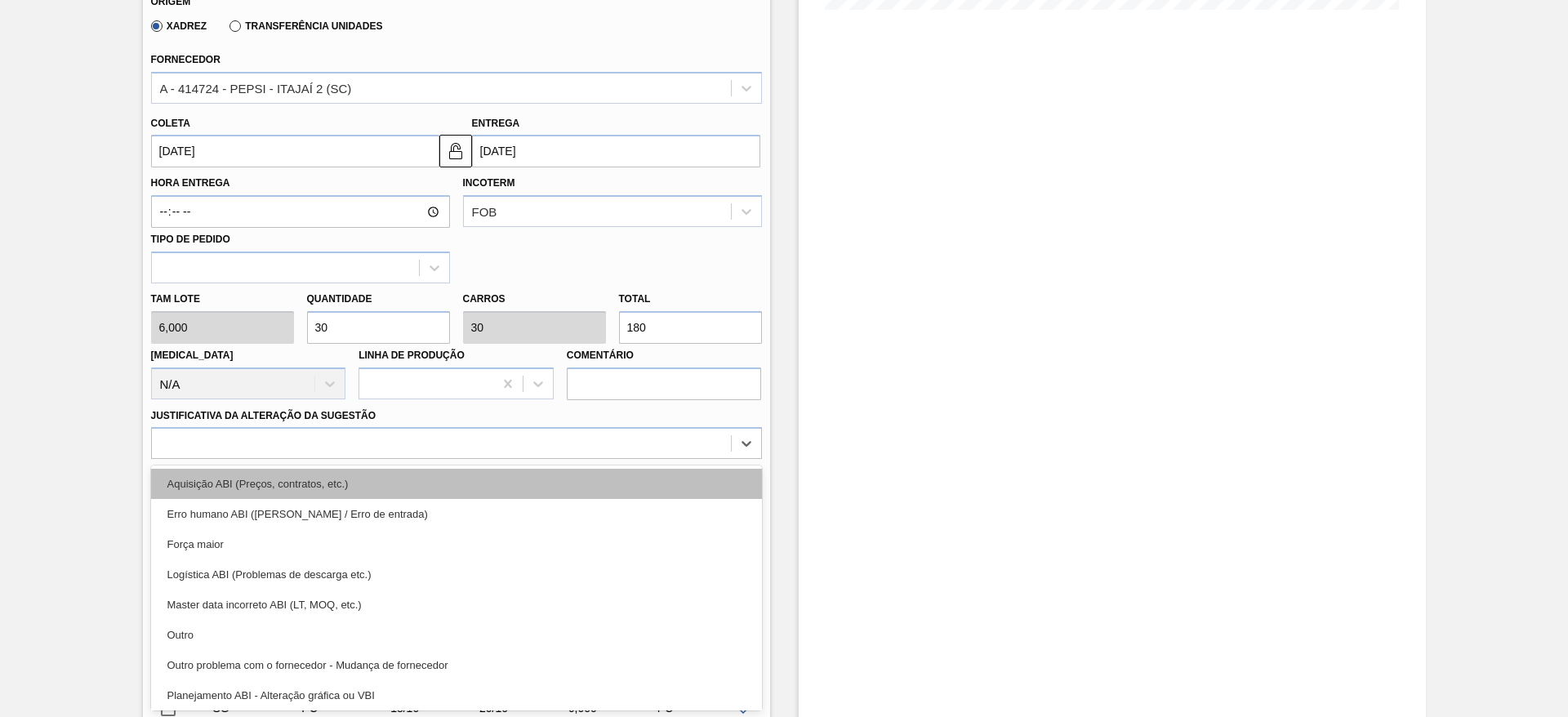
click at [669, 472] on div "Aquisição ABI (Preços, contratos, etc.)" at bounding box center [456, 484] width 611 height 30
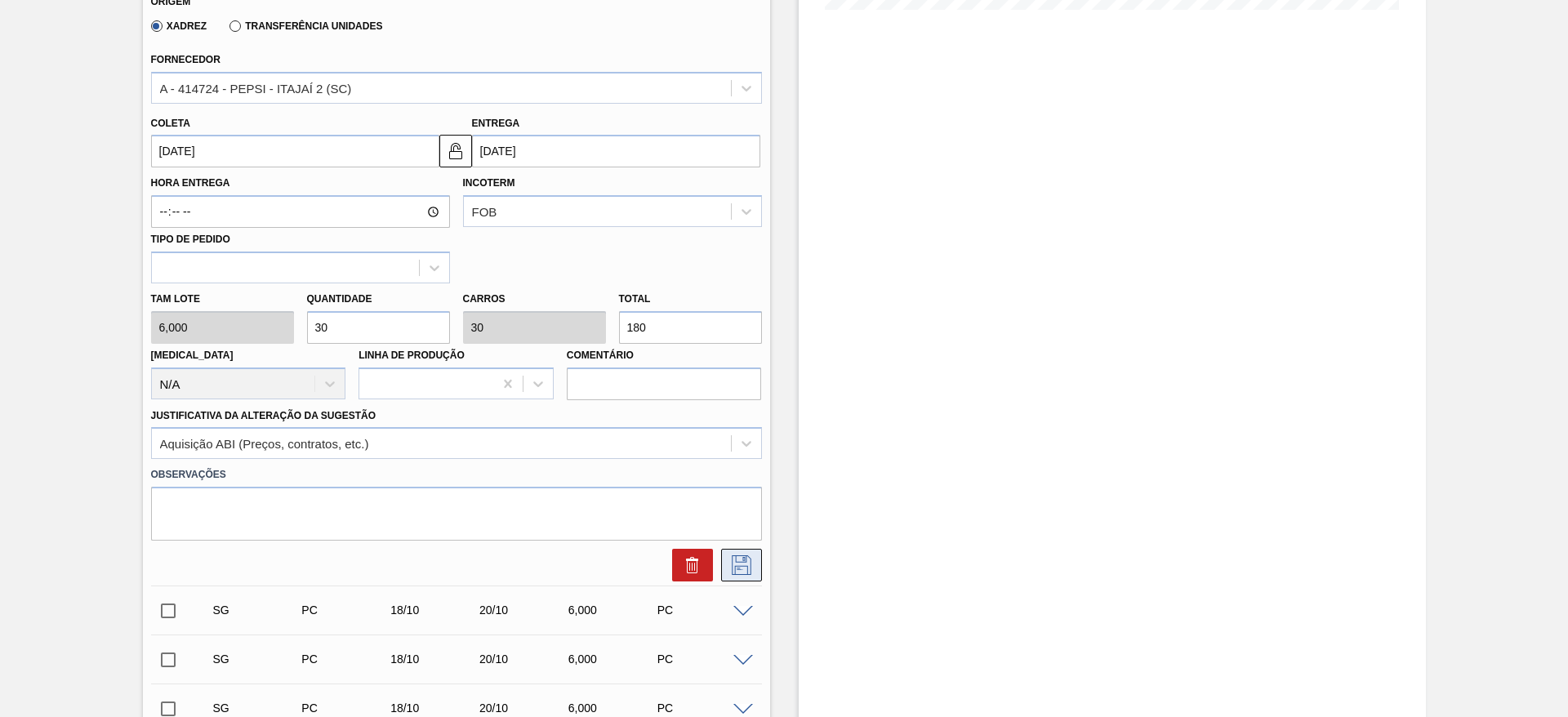
click at [752, 565] on icon at bounding box center [741, 565] width 26 height 20
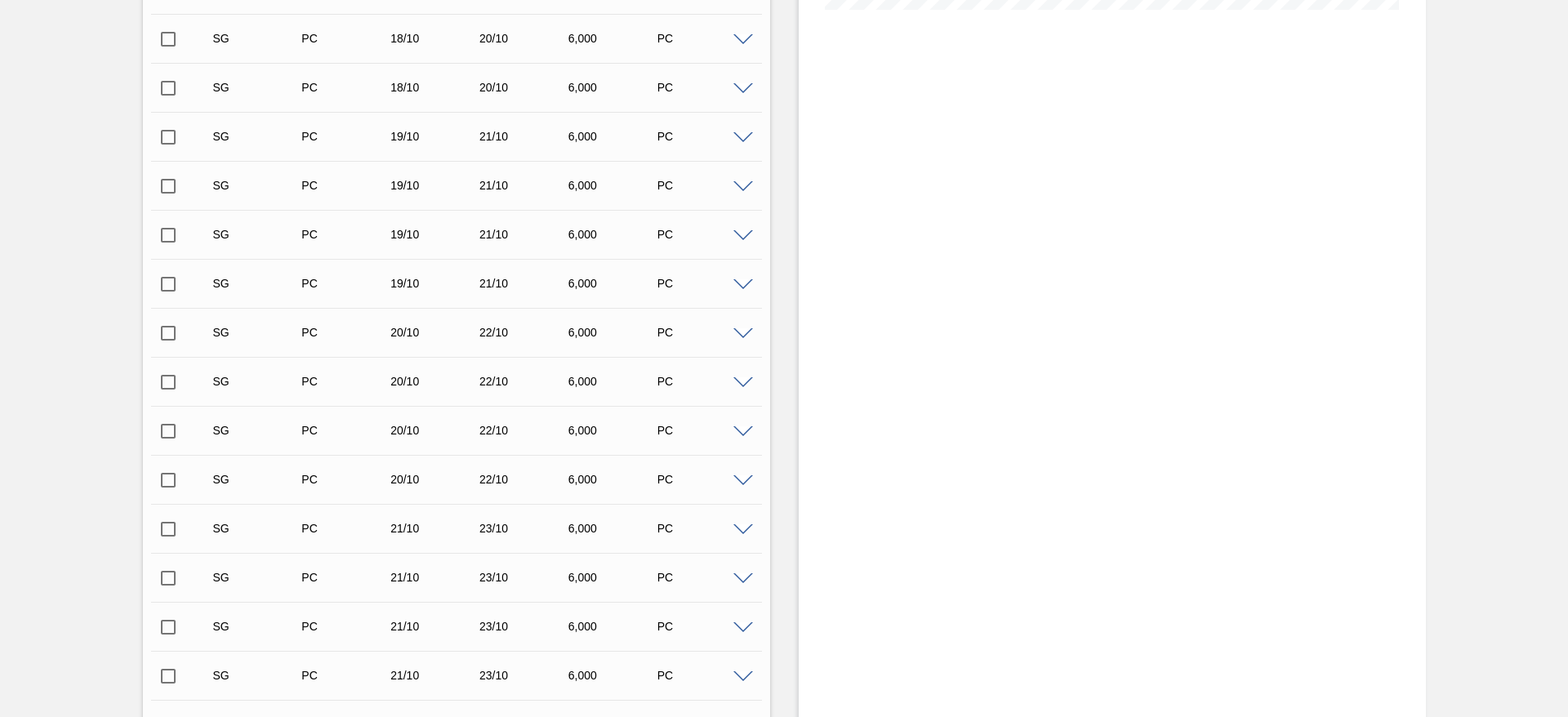
scroll to position [222, 0]
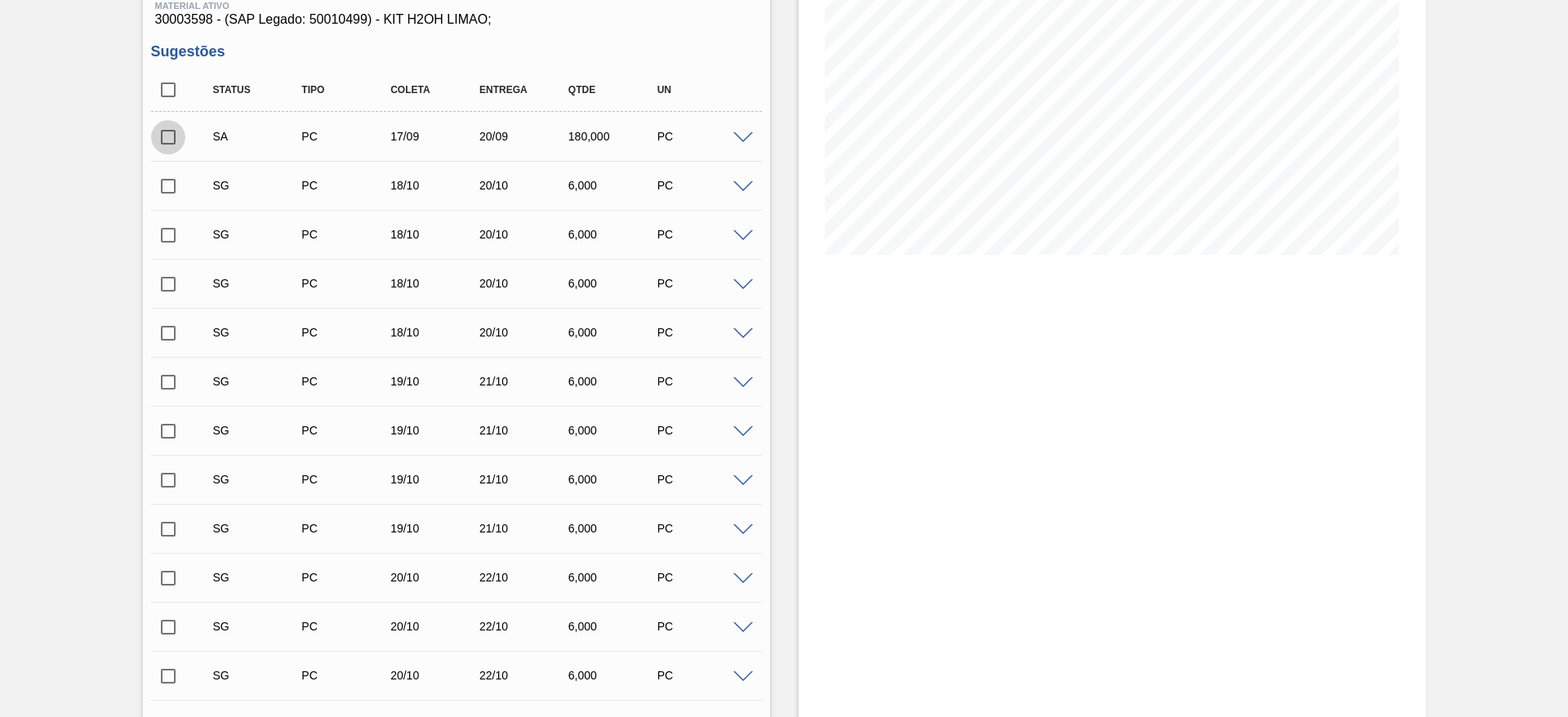
click at [161, 140] on input "checkbox" at bounding box center [168, 137] width 35 height 35
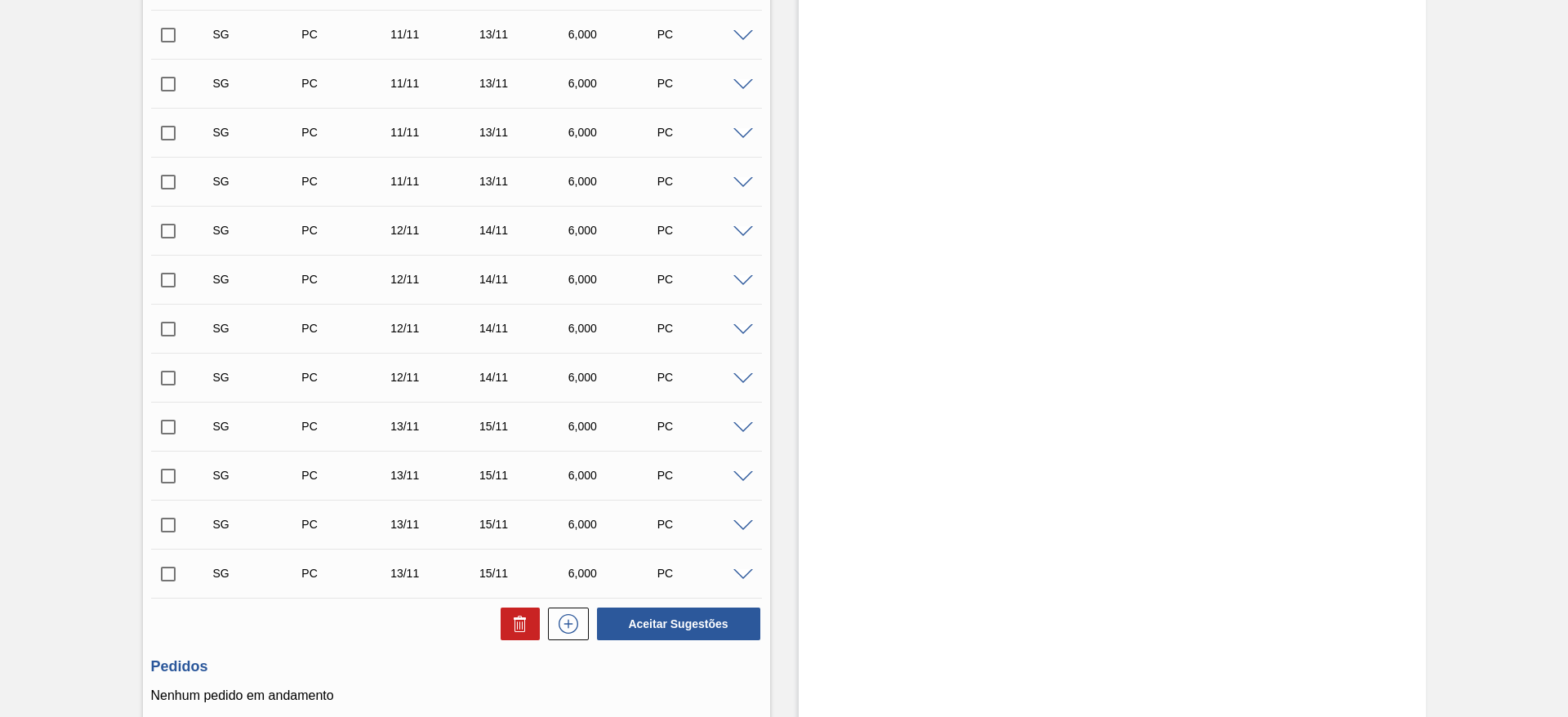
scroll to position [2271, 0]
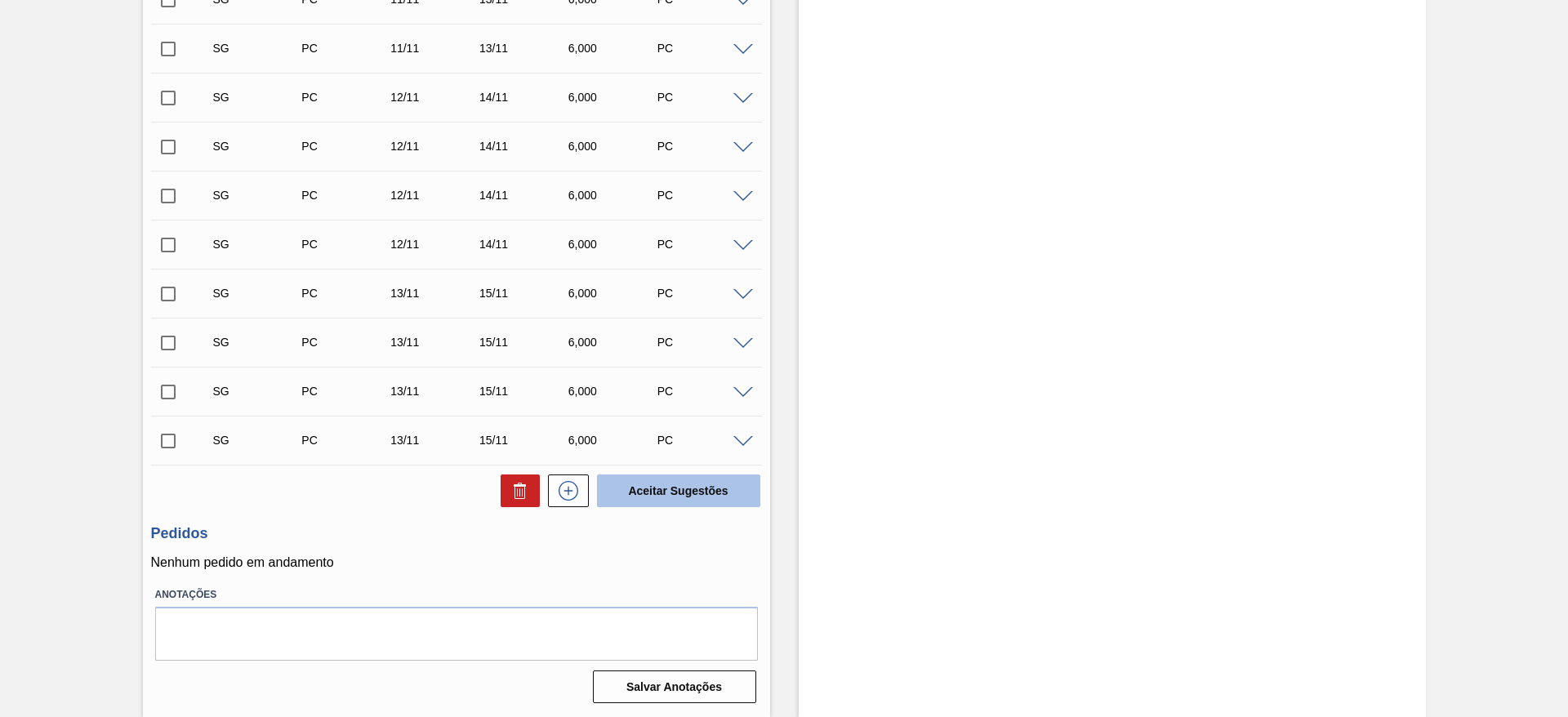
click at [655, 502] on button "Aceitar Sugestões" at bounding box center [678, 491] width 163 height 33
checkbox input "false"
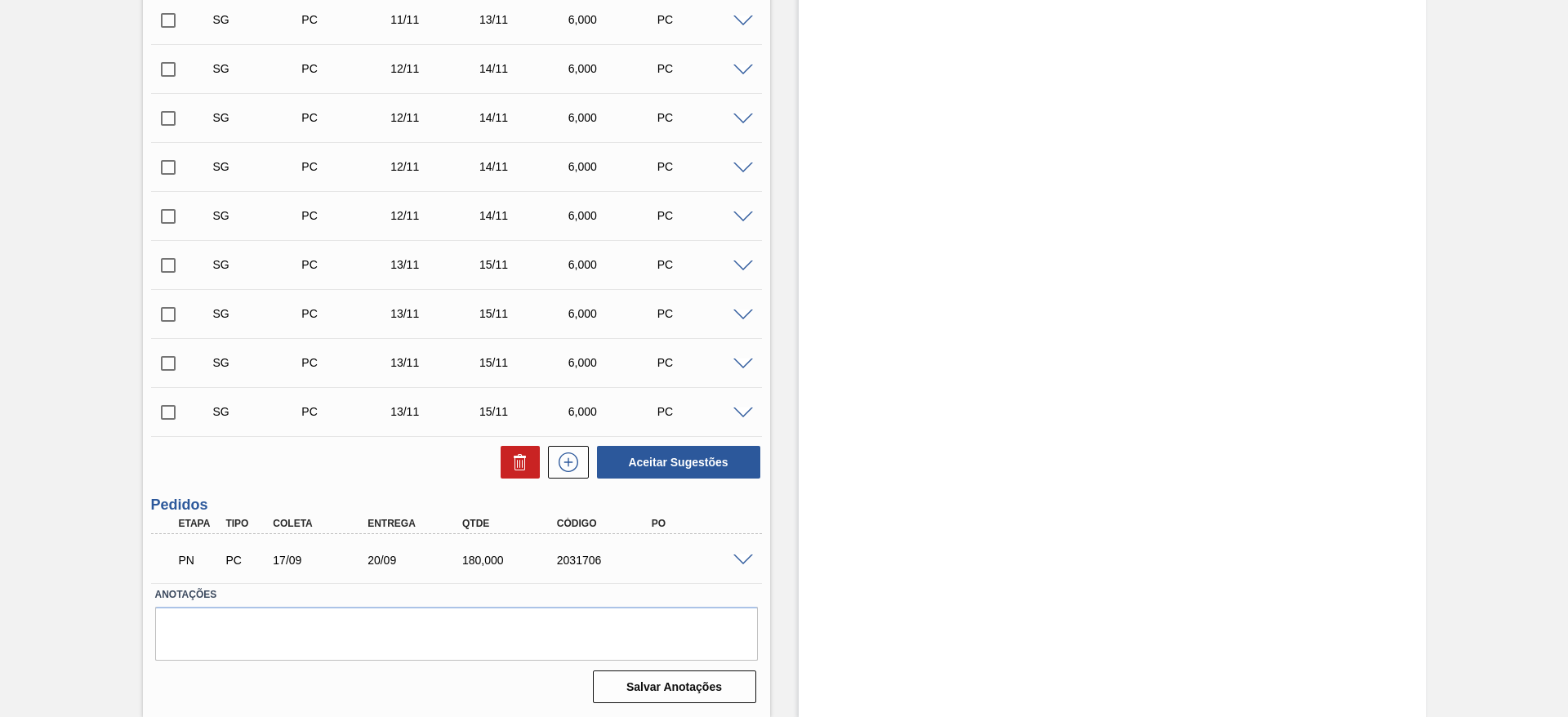
scroll to position [2222, 0]
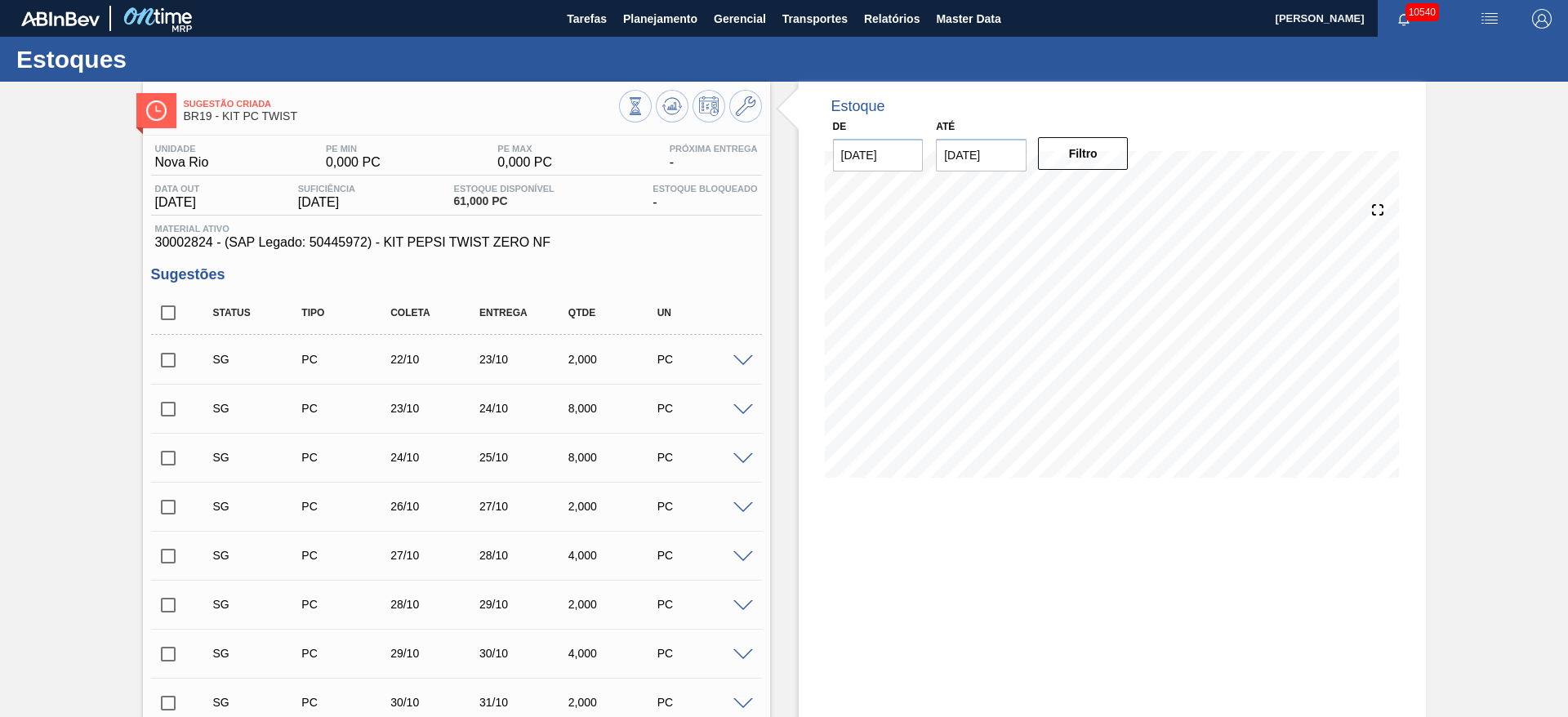
click at [738, 354] on div at bounding box center [745, 359] width 33 height 12
click at [739, 358] on span at bounding box center [743, 361] width 20 height 12
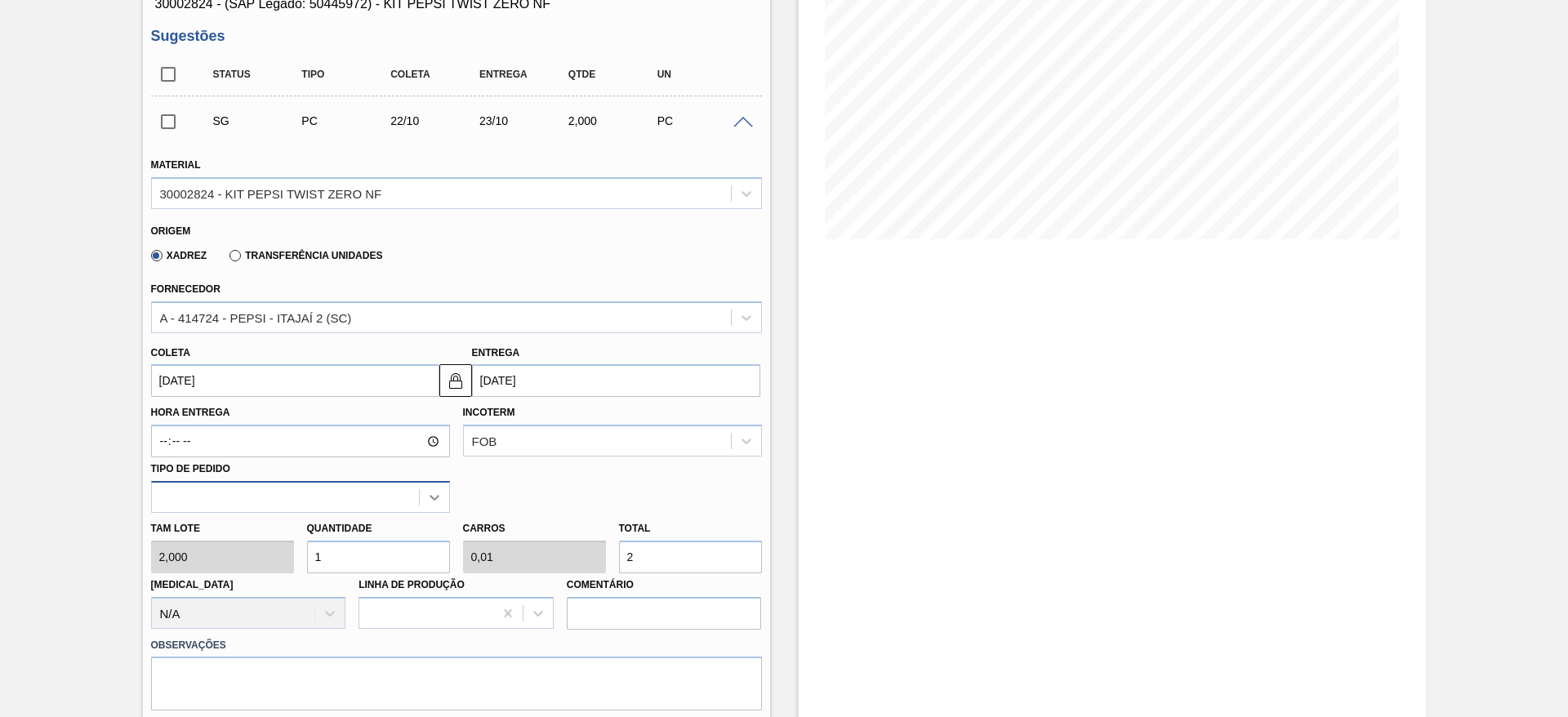
scroll to position [245, 0]
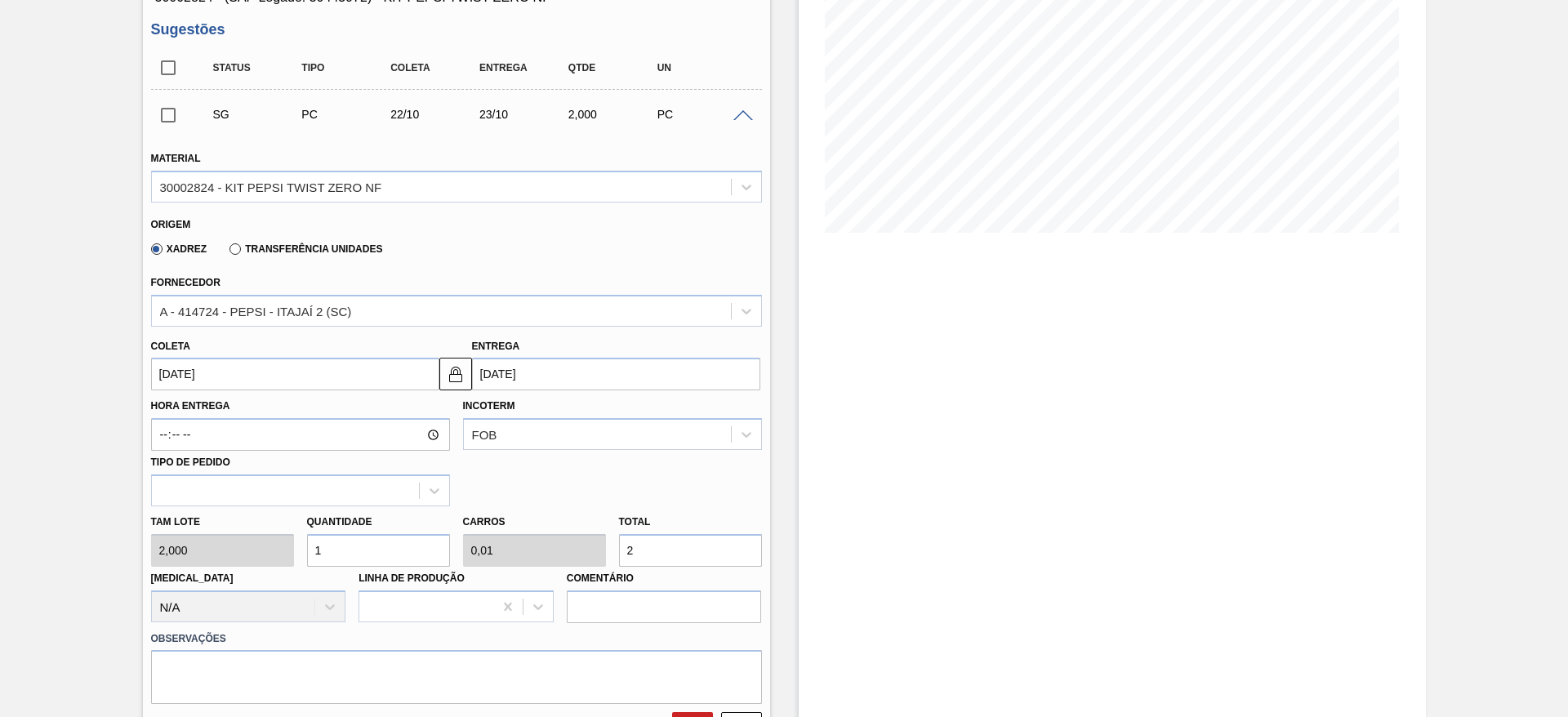
click at [365, 558] on input "1" at bounding box center [378, 550] width 143 height 33
type input "2"
type input "0,02"
type input "4"
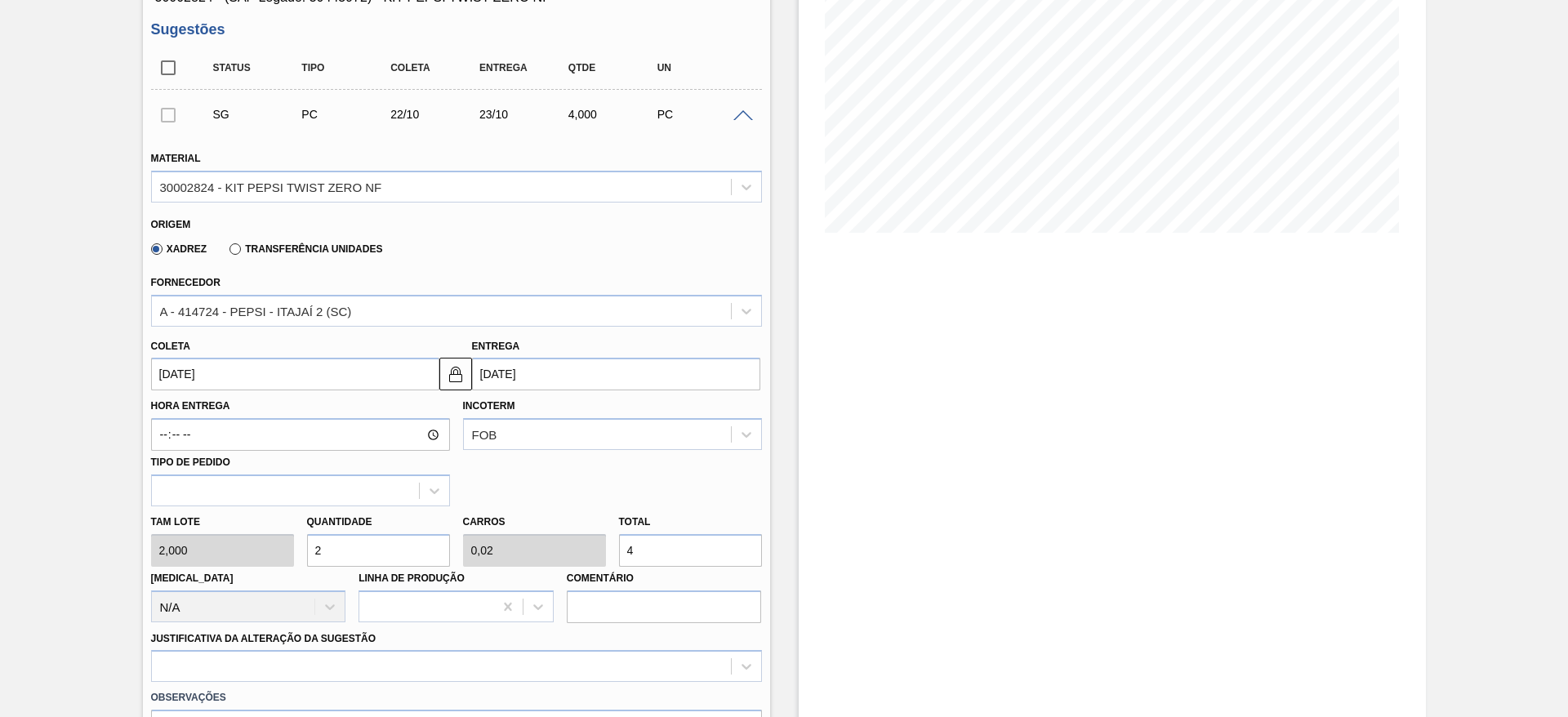
type input "20"
type input "0,2"
type input "40"
type input "20"
click at [173, 388] on input "22/10/2025" at bounding box center [295, 373] width 288 height 33
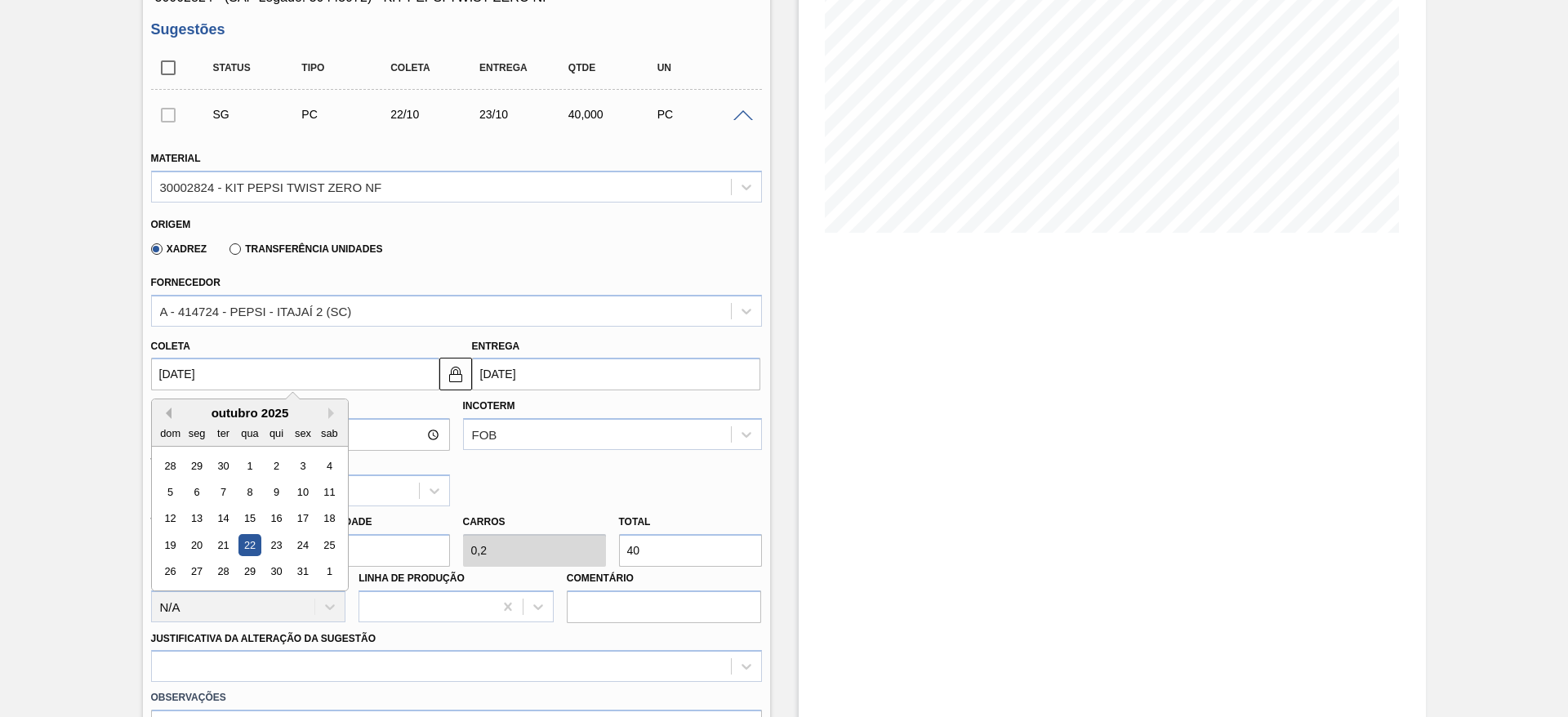
click at [168, 411] on button "Previous Month" at bounding box center [166, 413] width 12 height 12
click at [259, 526] on div "17" at bounding box center [249, 518] width 22 height 22
type input "17/09/2025"
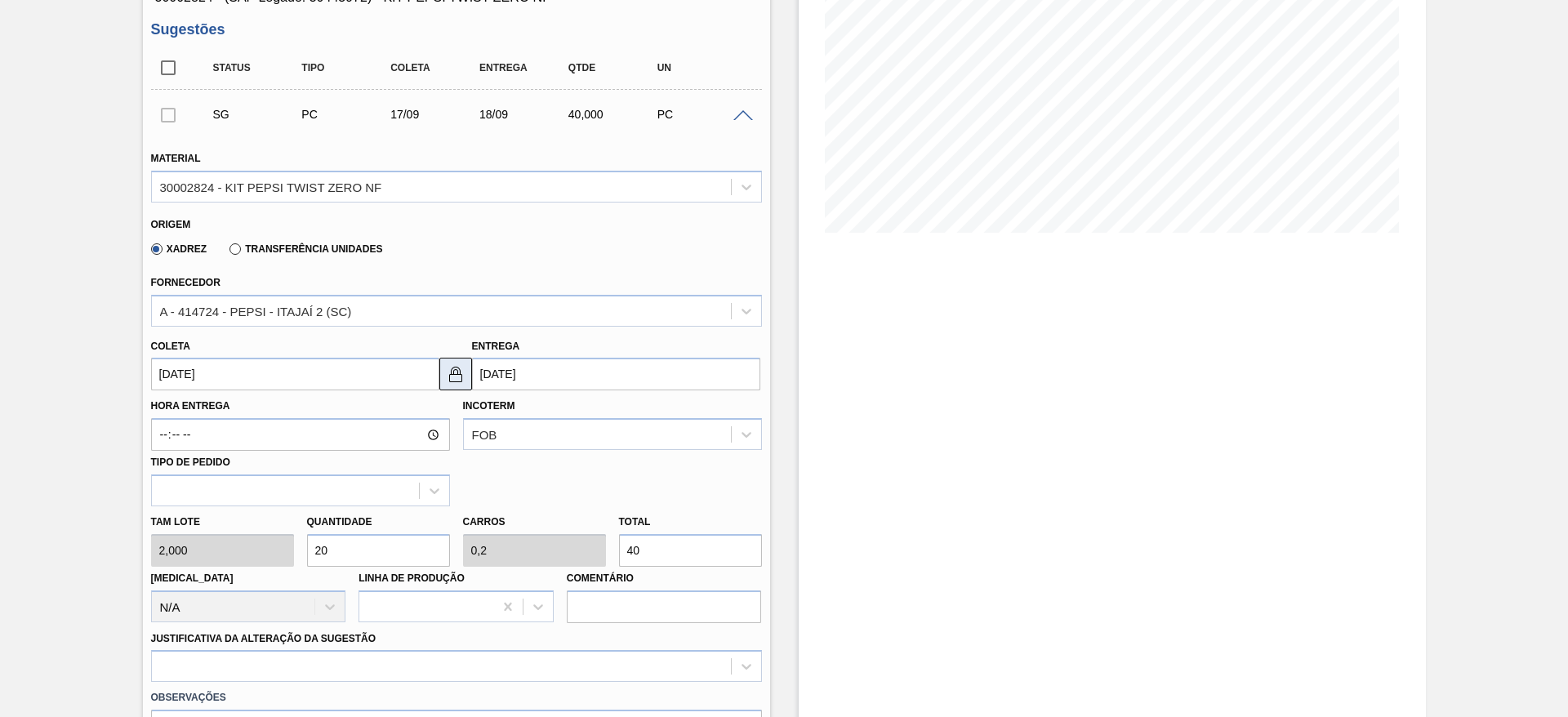
click at [458, 383] on img at bounding box center [456, 374] width 20 height 20
click at [493, 374] on input "18/09/2025" at bounding box center [616, 373] width 288 height 33
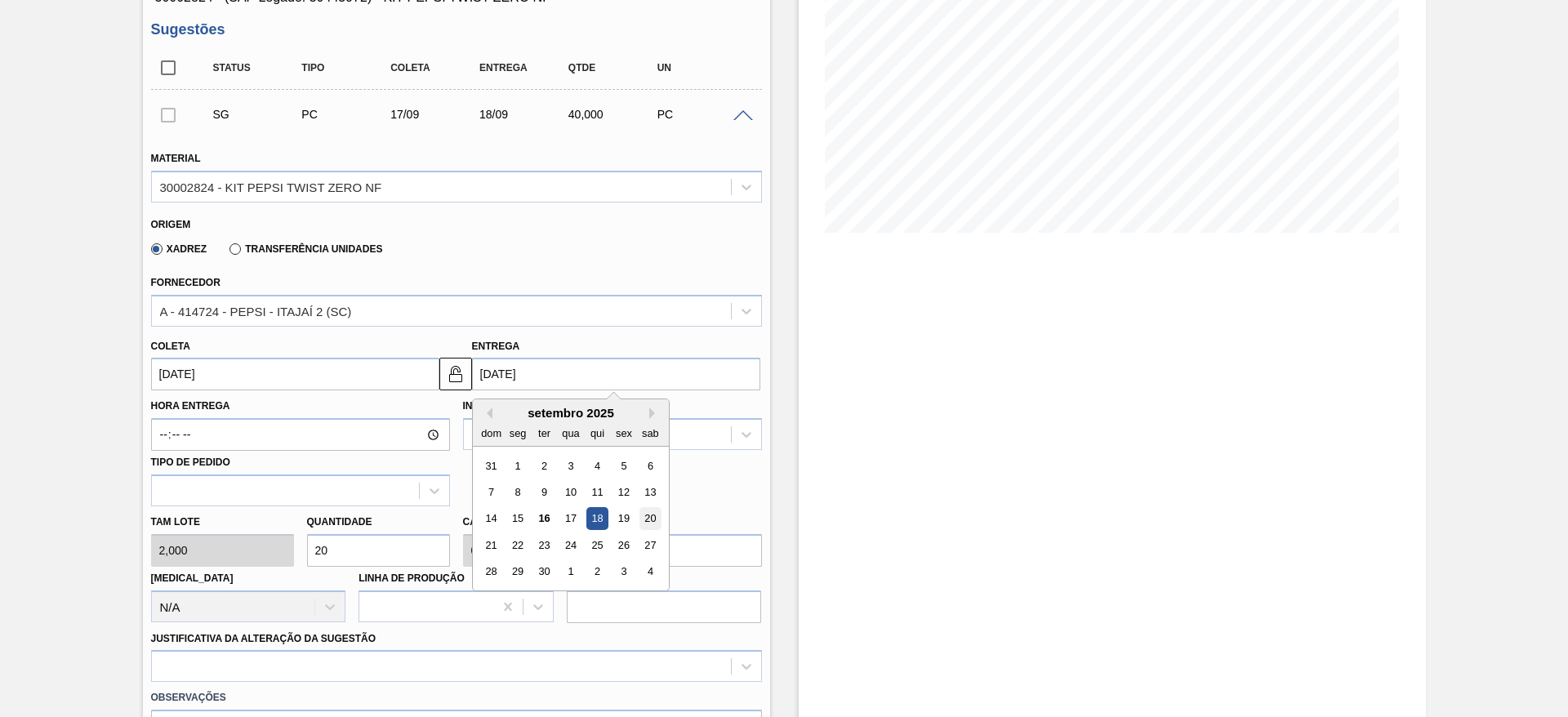
drag, startPoint x: 628, startPoint y: 518, endPoint x: 645, endPoint y: 517, distance: 17.0
click at [645, 517] on div "14 15 16 17 18 19 20" at bounding box center [570, 518] width 186 height 26
click at [645, 517] on div "20" at bounding box center [649, 518] width 22 height 22
type input "[DATE]"
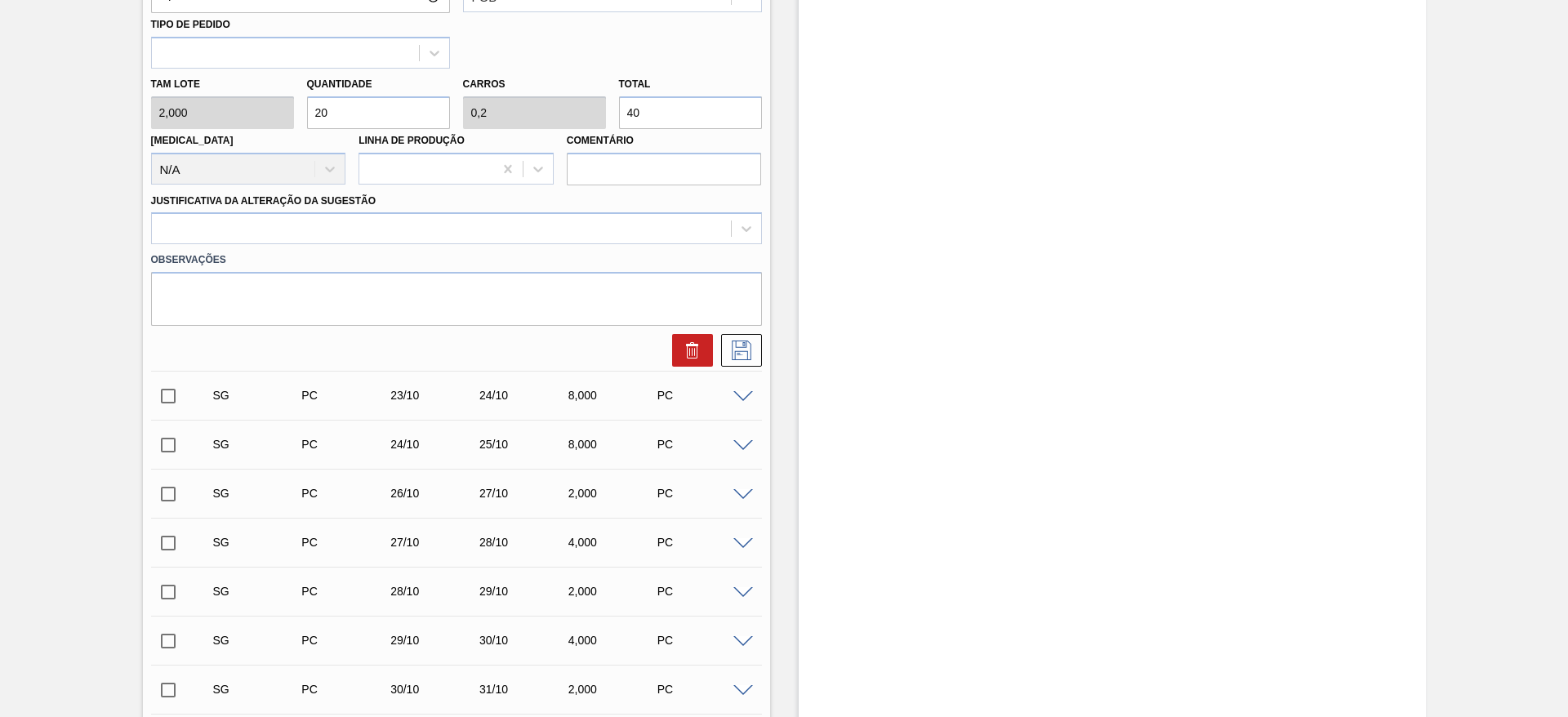
scroll to position [735, 0]
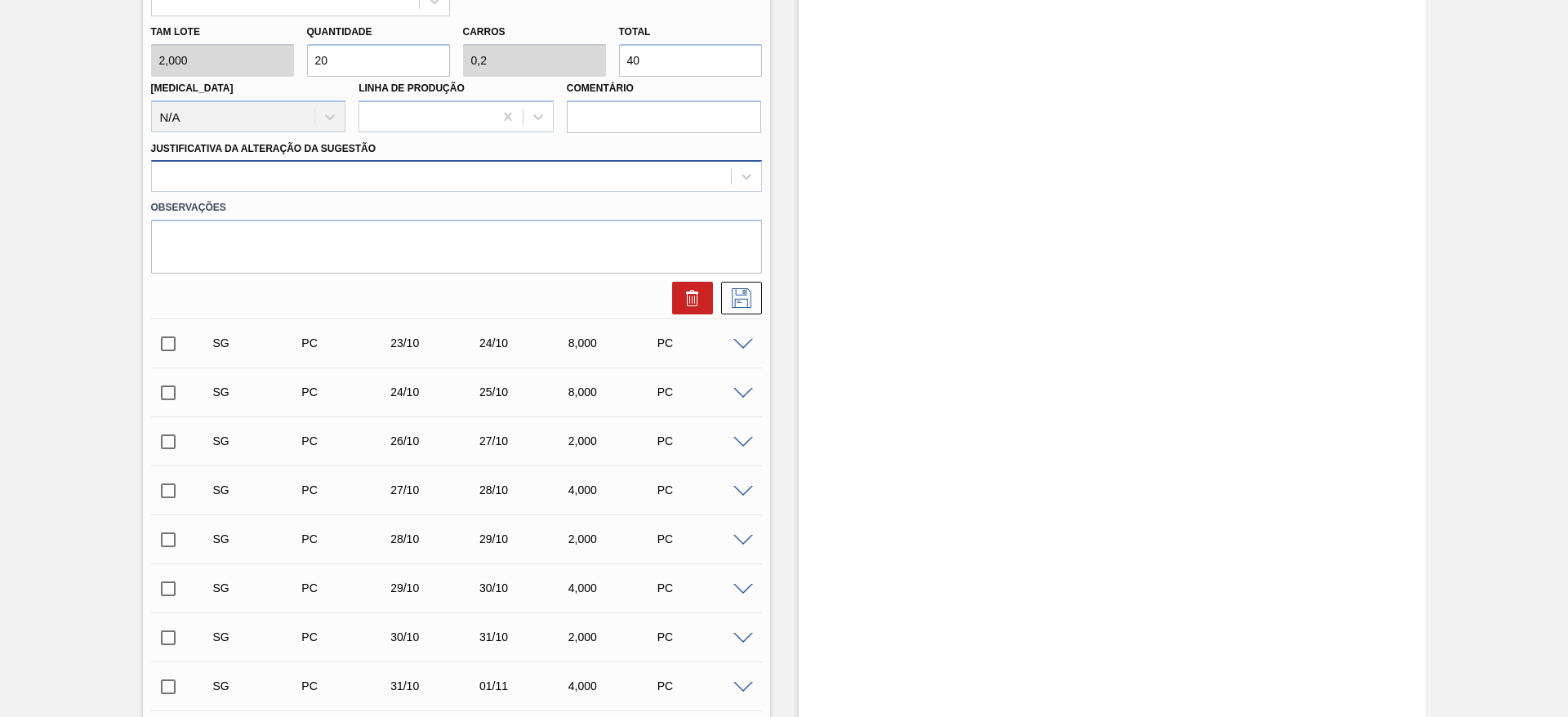
drag, startPoint x: 581, startPoint y: 168, endPoint x: 583, endPoint y: 197, distance: 29.1
click at [581, 172] on div at bounding box center [441, 177] width 579 height 24
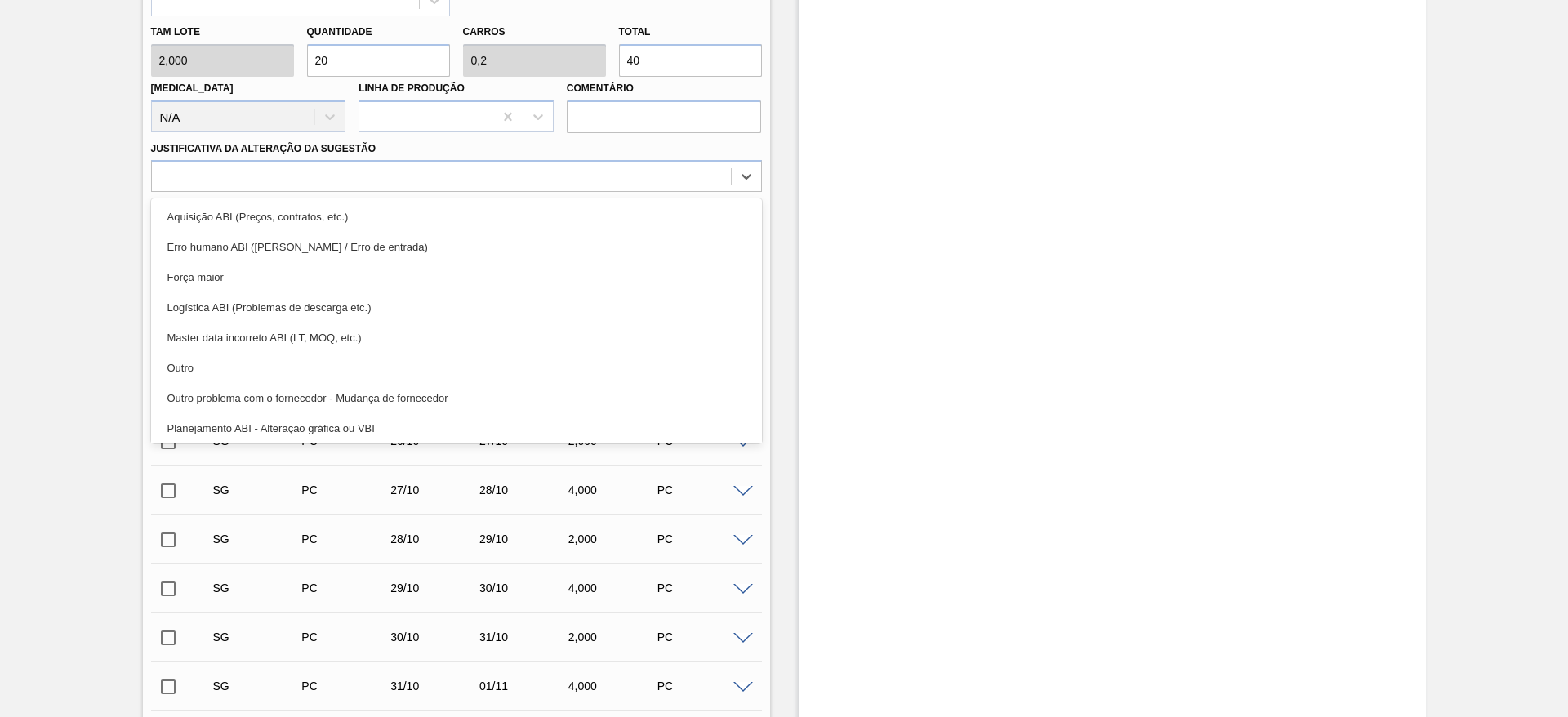
drag, startPoint x: 583, startPoint y: 197, endPoint x: 691, endPoint y: 292, distance: 143.8
click at [583, 207] on div "Aquisição ABI (Preços, contratos, etc.)" at bounding box center [456, 216] width 611 height 30
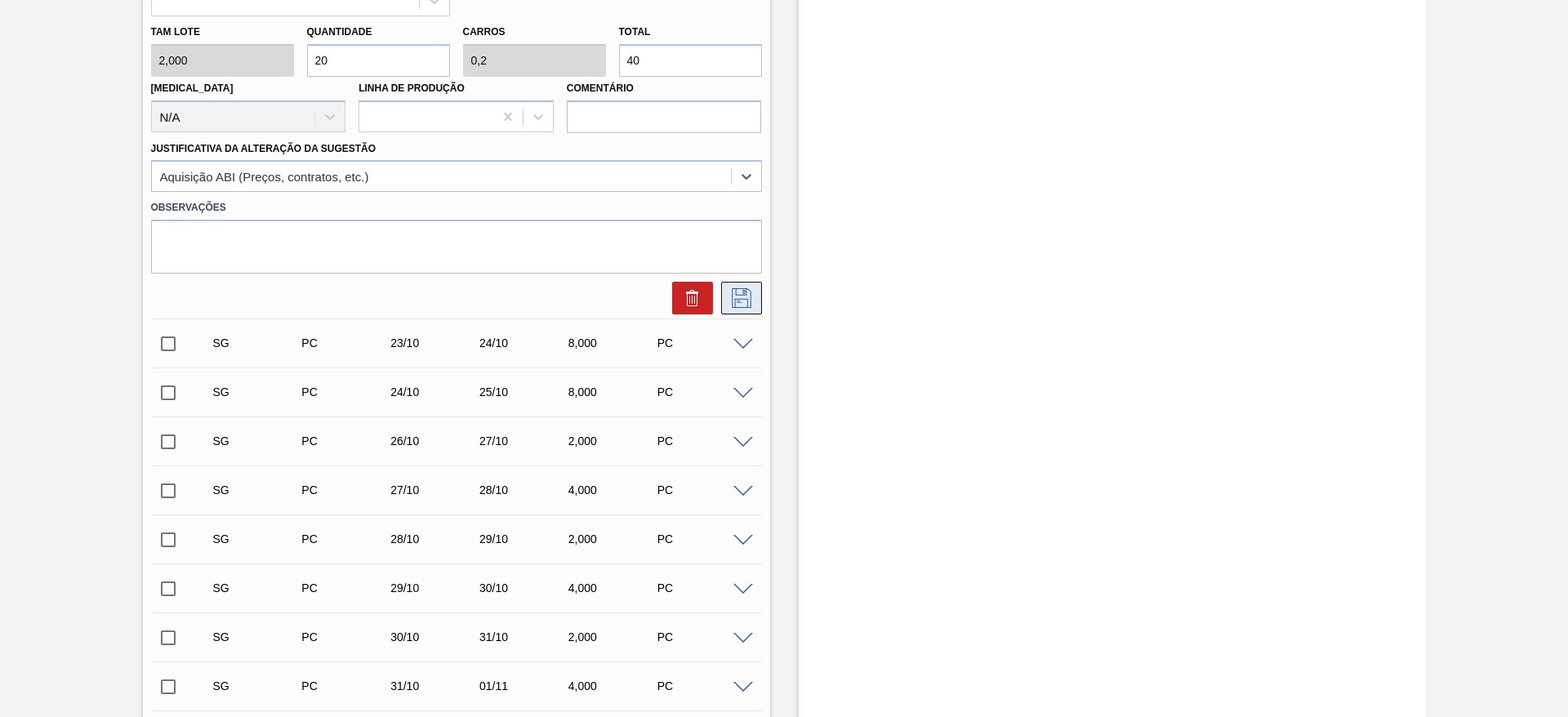
click at [739, 284] on button at bounding box center [741, 298] width 41 height 33
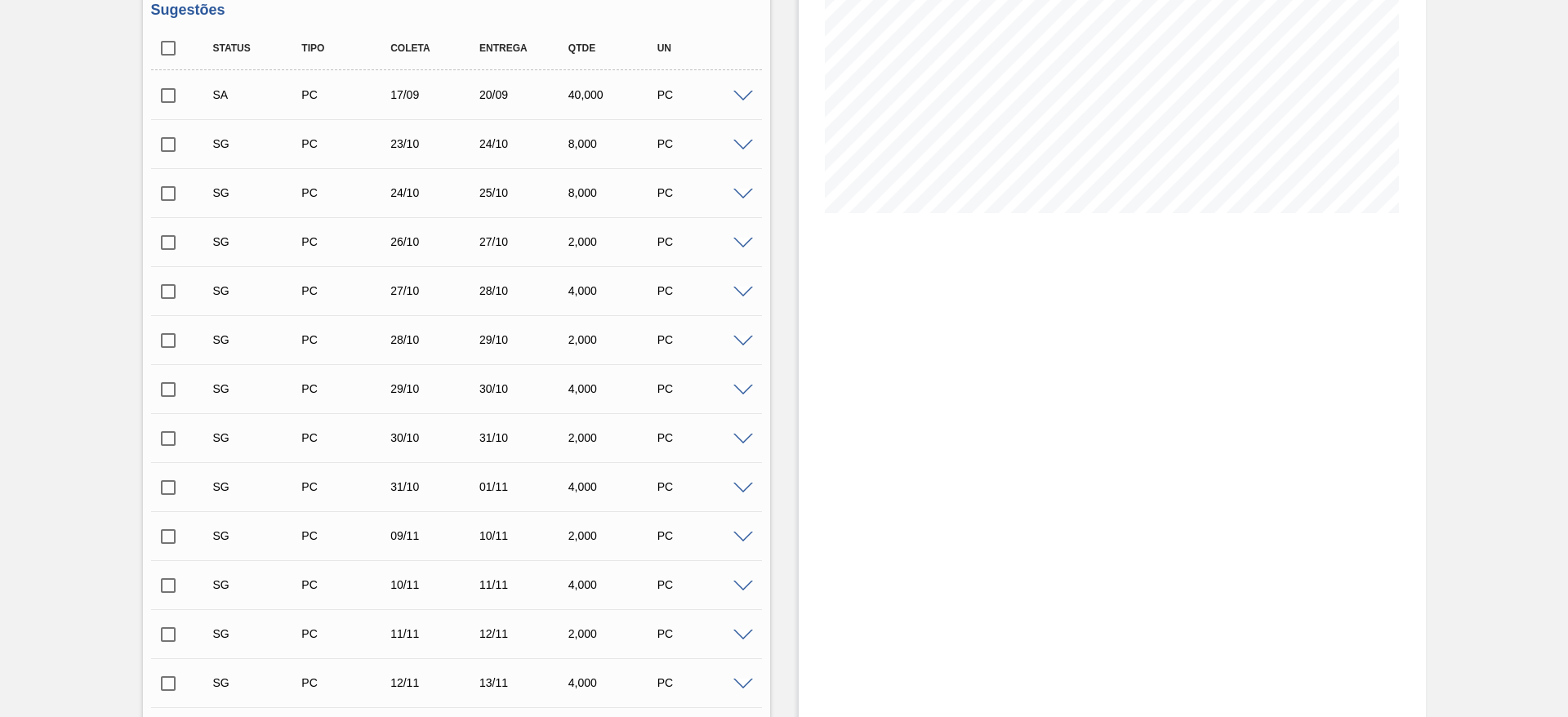
scroll to position [0, 0]
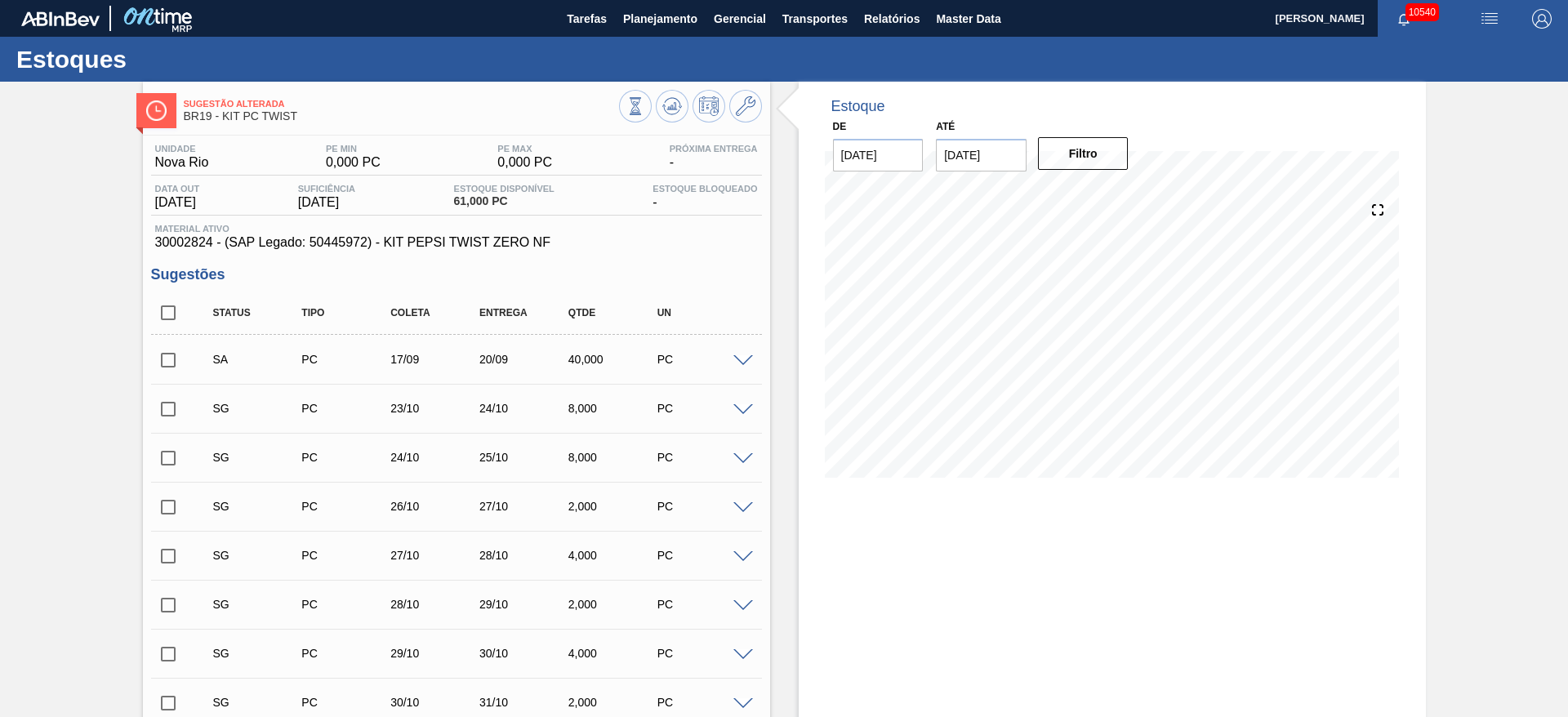
drag, startPoint x: 173, startPoint y: 352, endPoint x: 196, endPoint y: 368, distance: 28.0
click at [171, 355] on input "checkbox" at bounding box center [168, 359] width 35 height 35
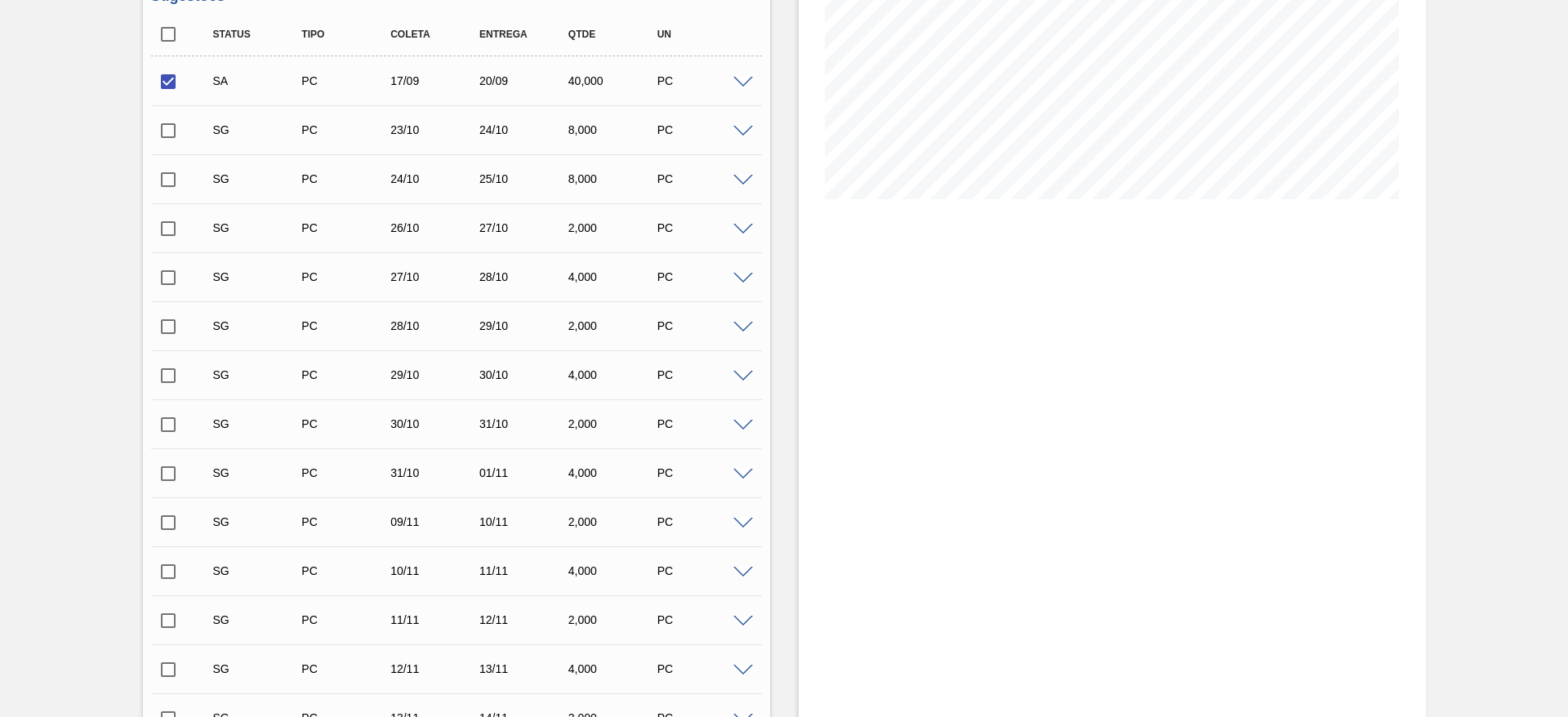
scroll to position [605, 0]
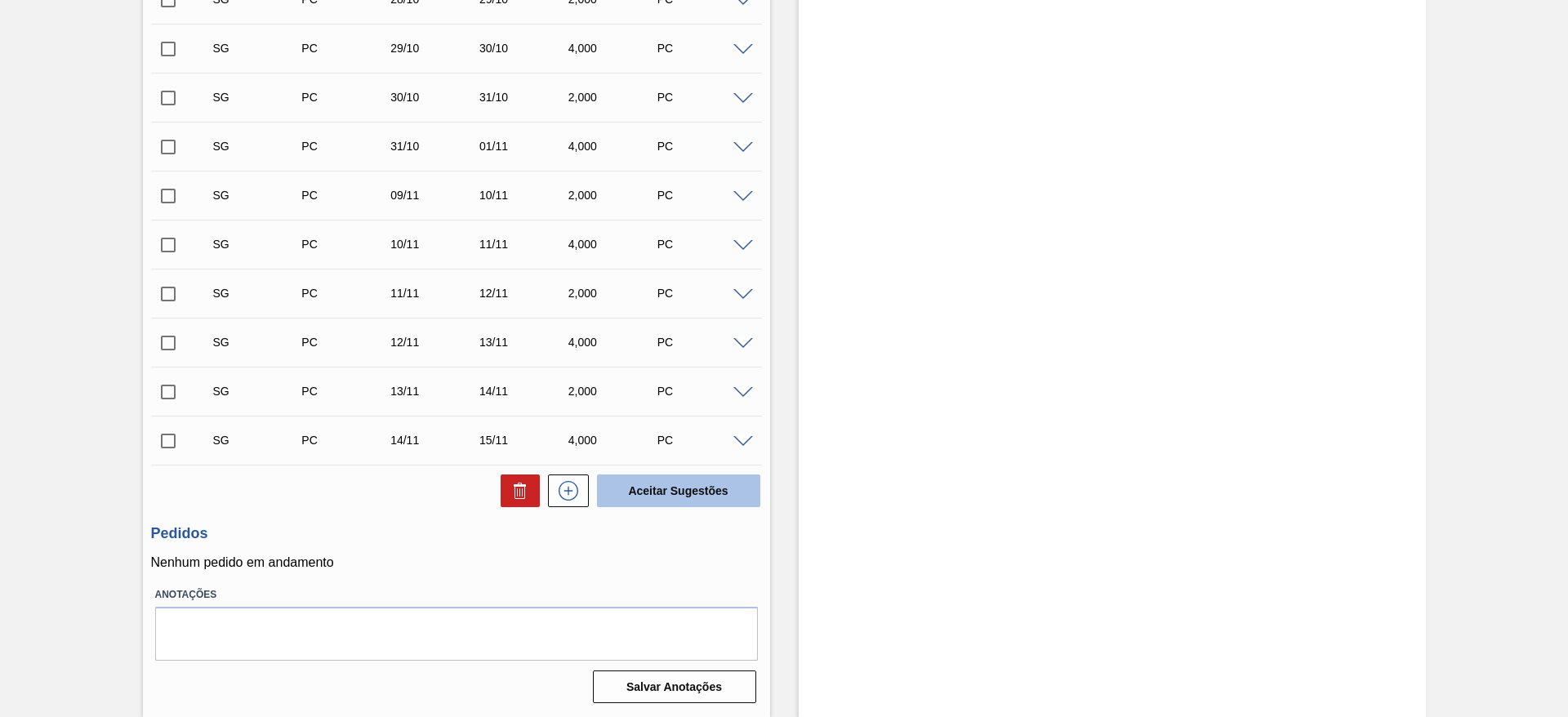
click at [708, 501] on button "Aceitar Sugestões" at bounding box center [678, 491] width 163 height 33
checkbox input "false"
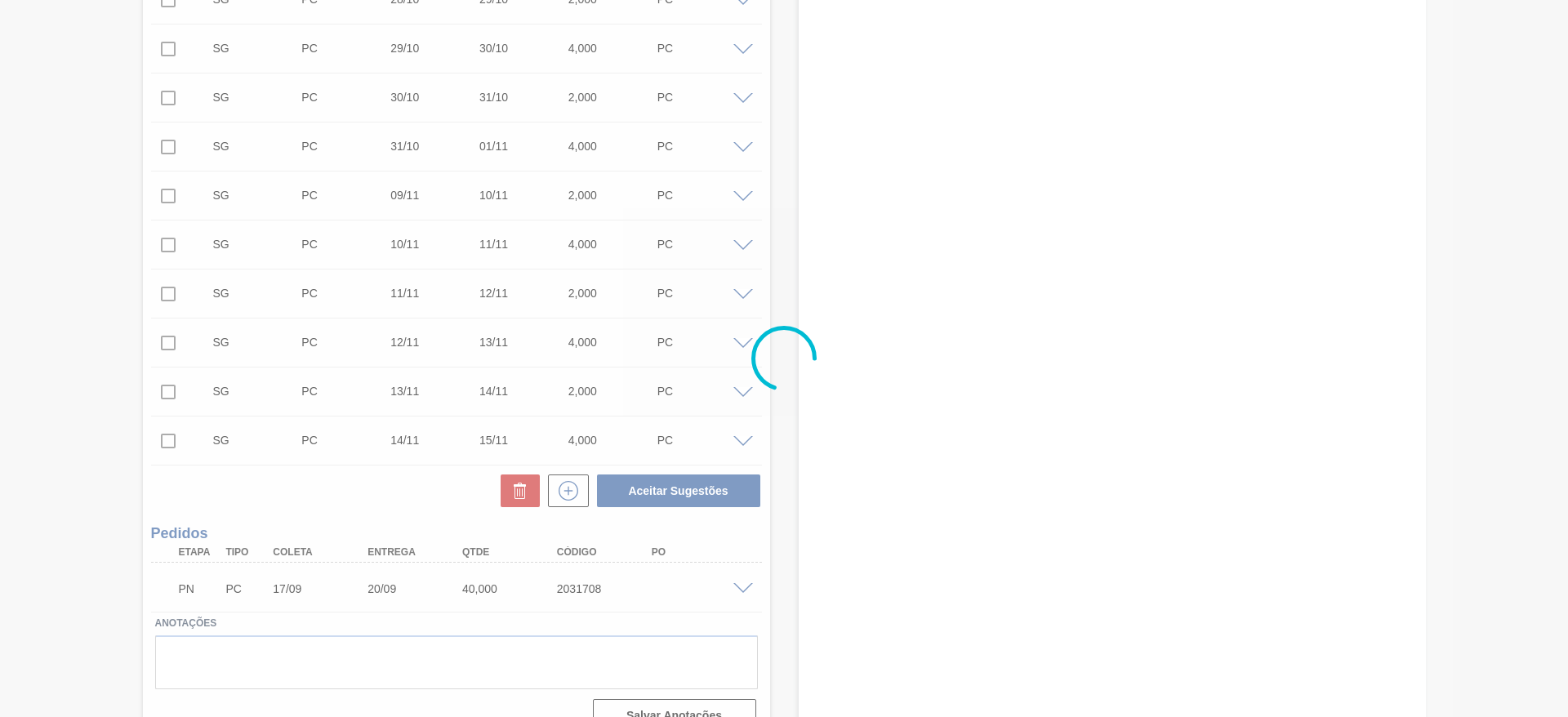
scroll to position [0, 0]
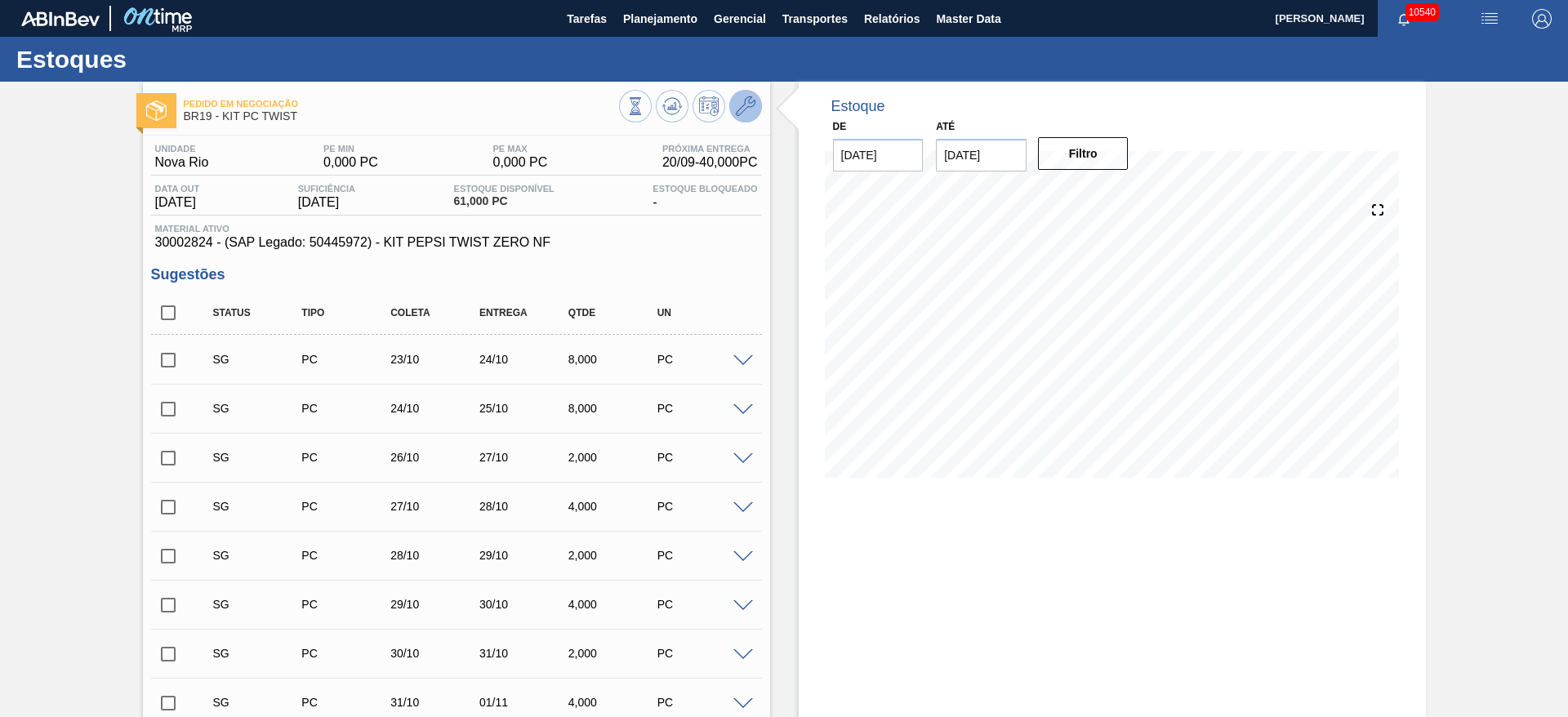
click at [752, 111] on icon at bounding box center [746, 106] width 20 height 20
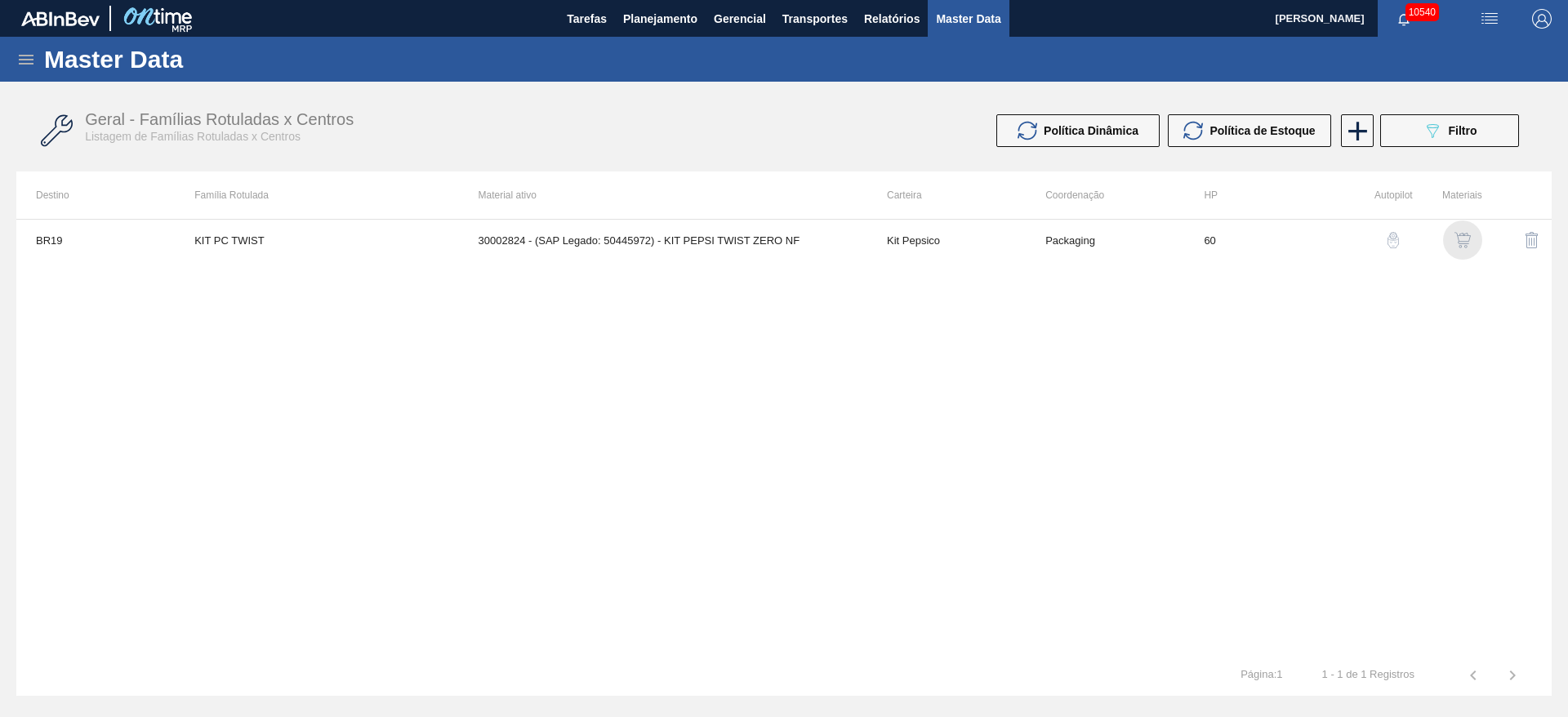
click at [1470, 239] on img "button" at bounding box center [1462, 240] width 16 height 16
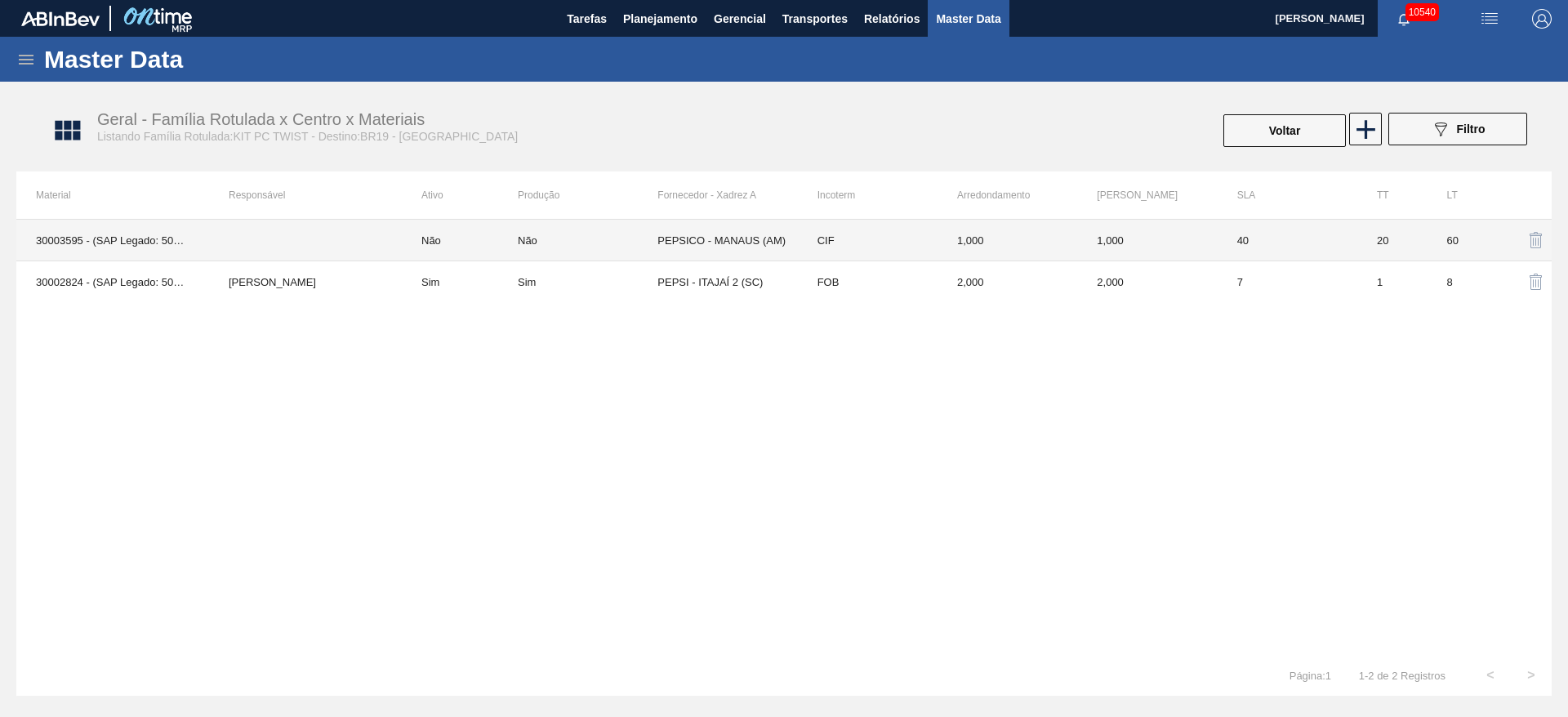
click at [720, 251] on td "PEPSICO - MANAUS (AM)" at bounding box center [727, 240] width 140 height 42
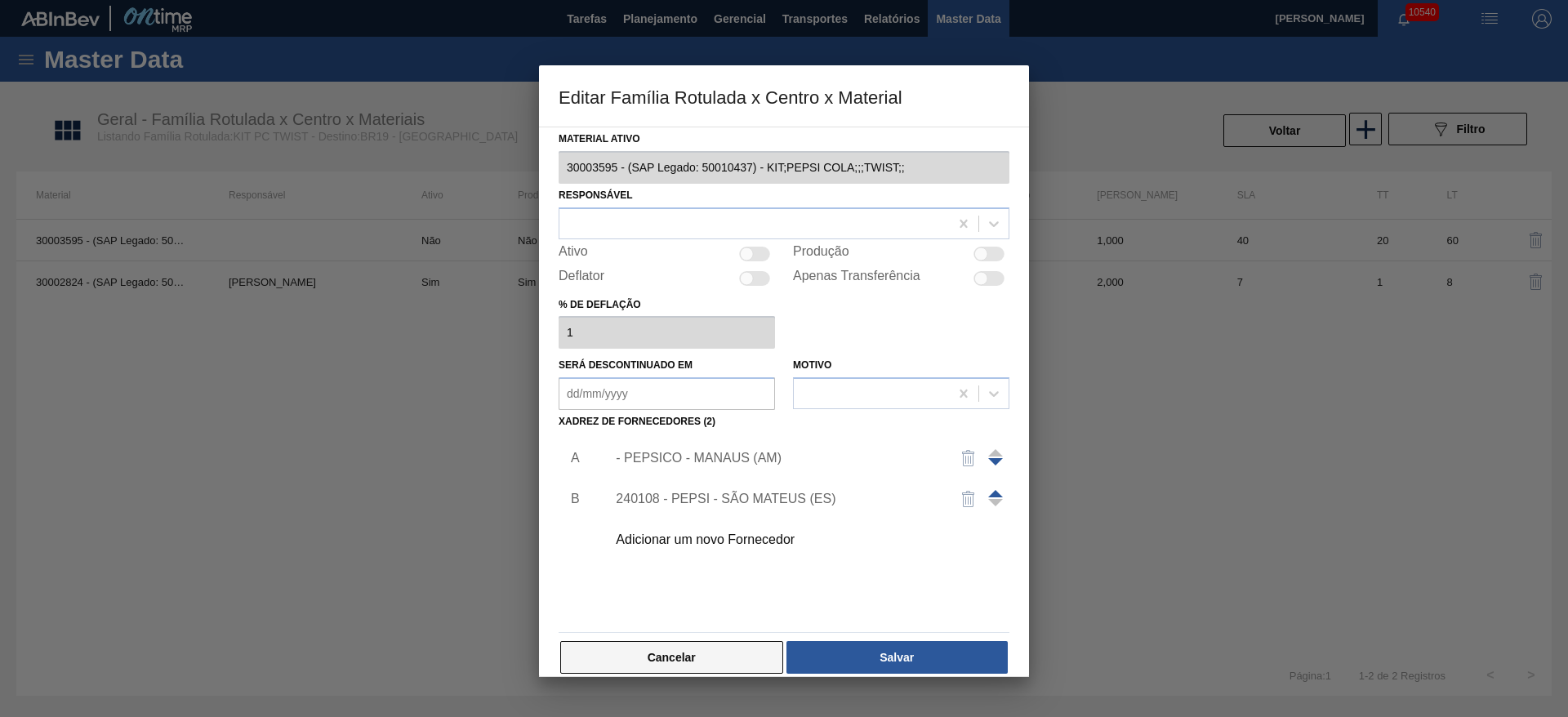
drag, startPoint x: 682, startPoint y: 679, endPoint x: 679, endPoint y: 647, distance: 32.1
click at [682, 677] on div at bounding box center [784, 358] width 1568 height 717
click at [679, 647] on button "Cancelar" at bounding box center [671, 656] width 222 height 33
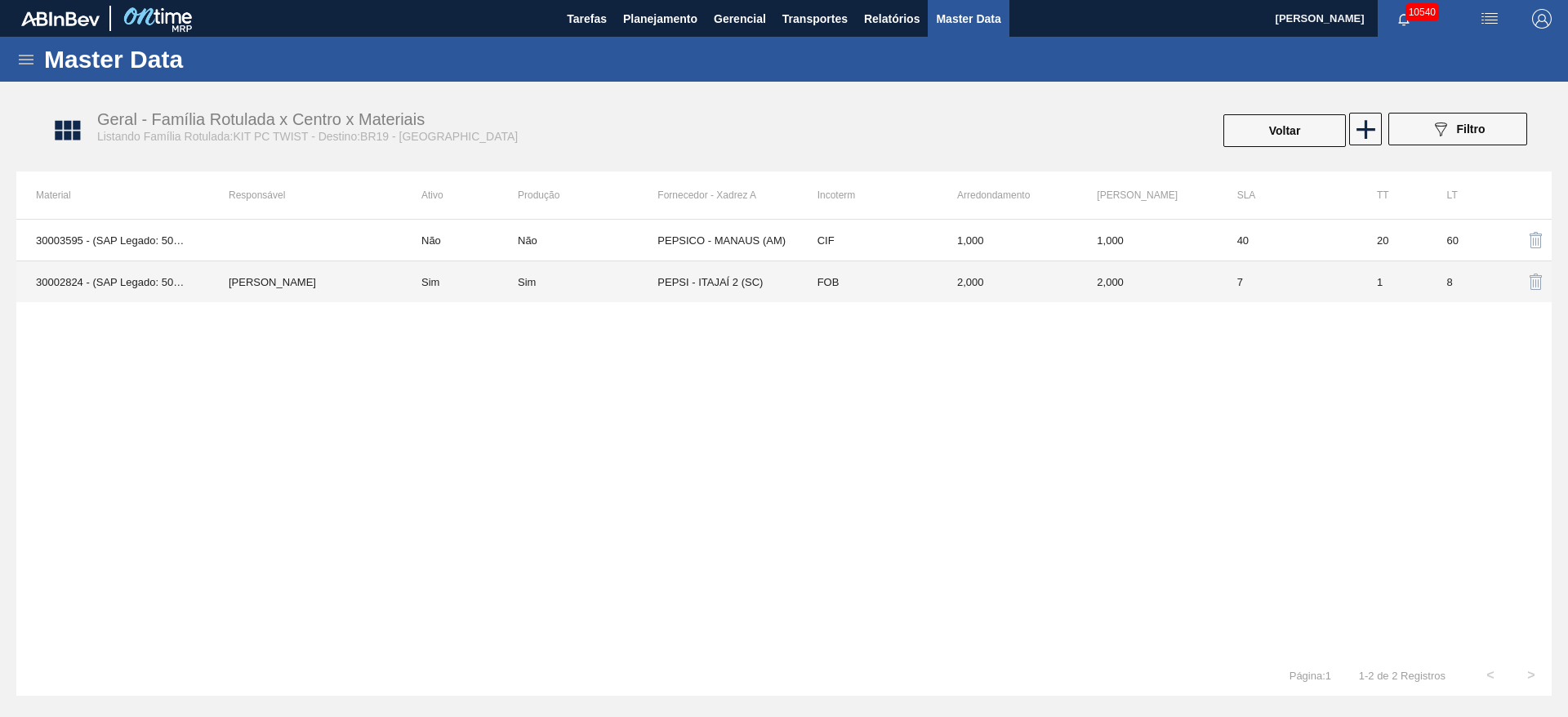
click at [897, 280] on td "FOB" at bounding box center [867, 282] width 140 height 42
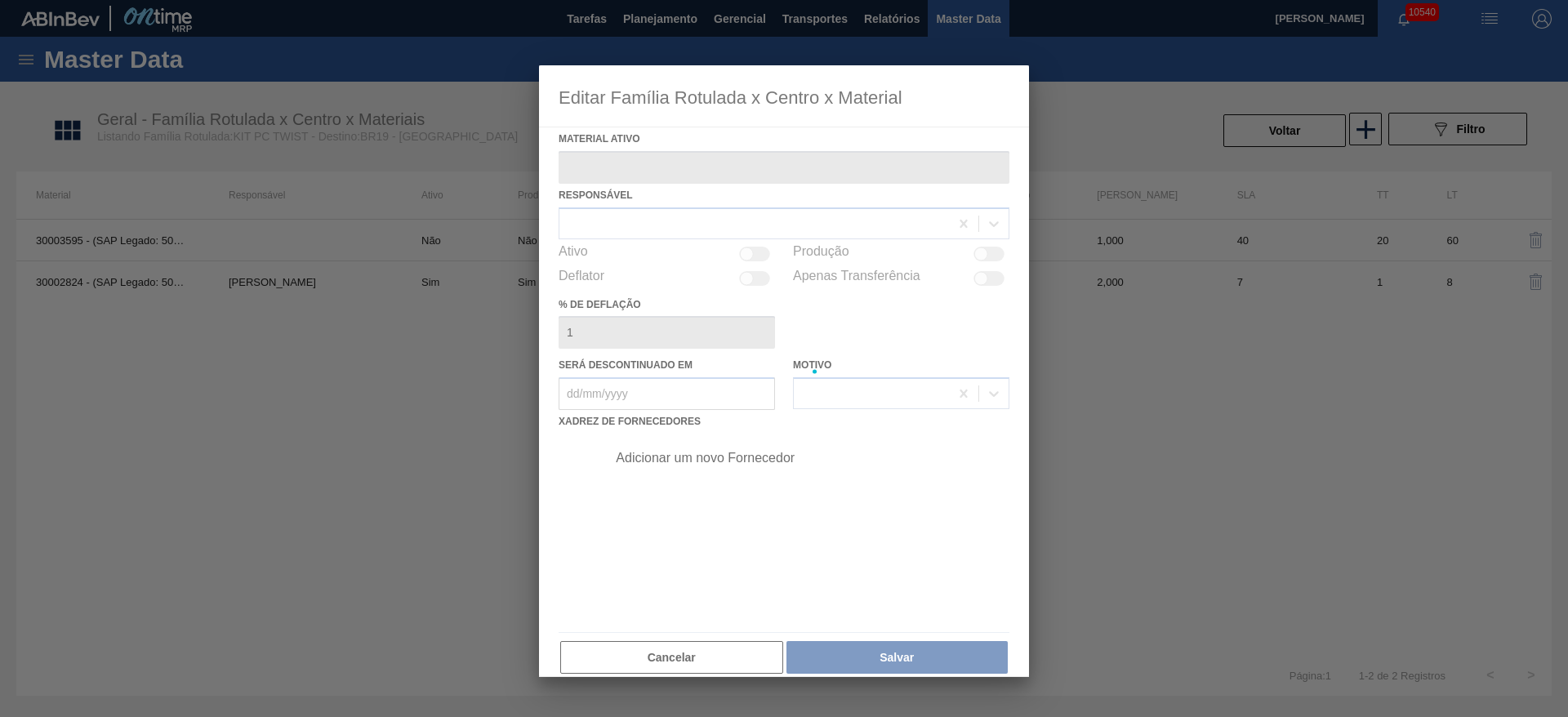
type ativo "30002824 - (SAP Legado: 50445972) - KIT PEPSI TWIST ZERO NF"
checkbox input "true"
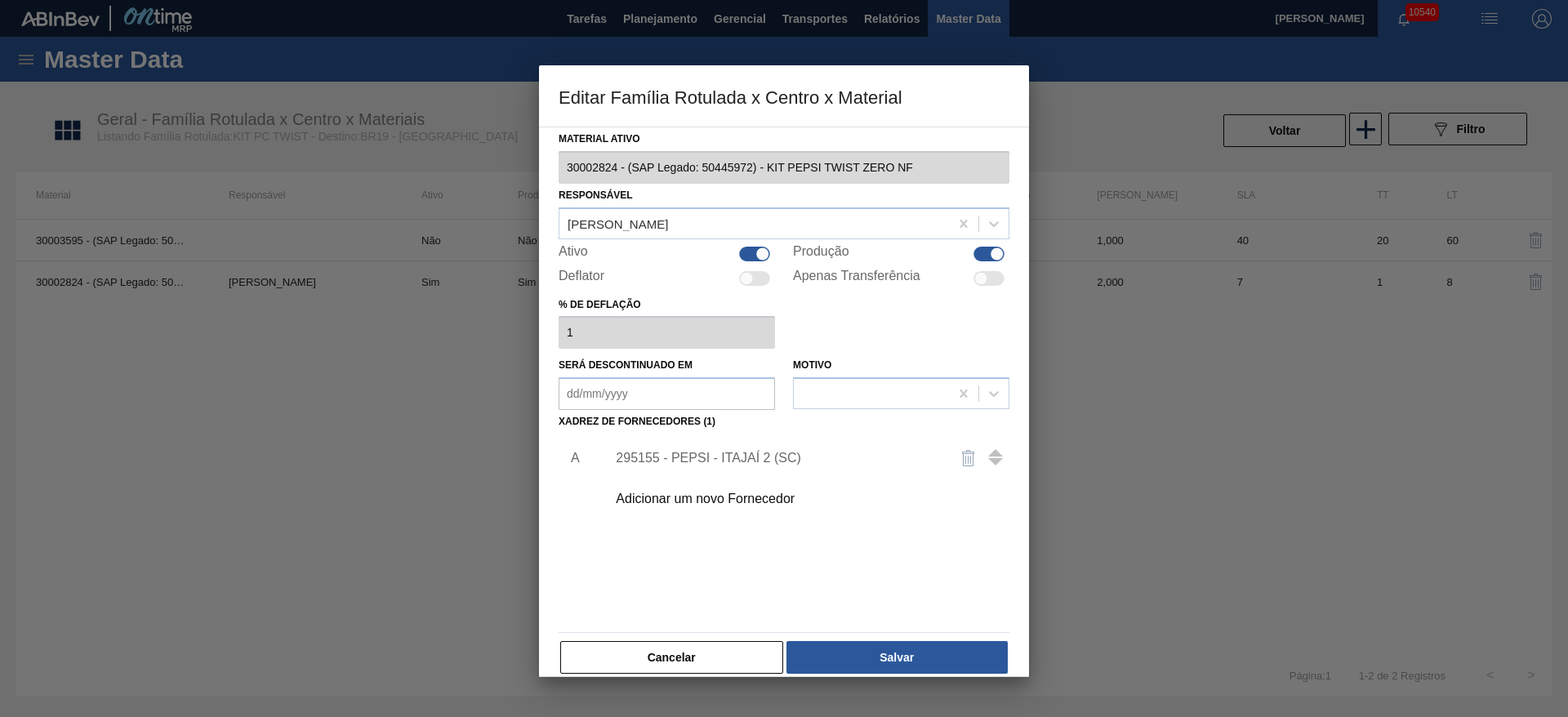
click at [774, 466] on div "295155 - PEPSI - ITAJAÍ 2 (SC)" at bounding box center [802, 458] width 412 height 41
click at [761, 457] on div "295155 - PEPSI - ITAJAÍ 2 (SC)" at bounding box center [776, 458] width 320 height 15
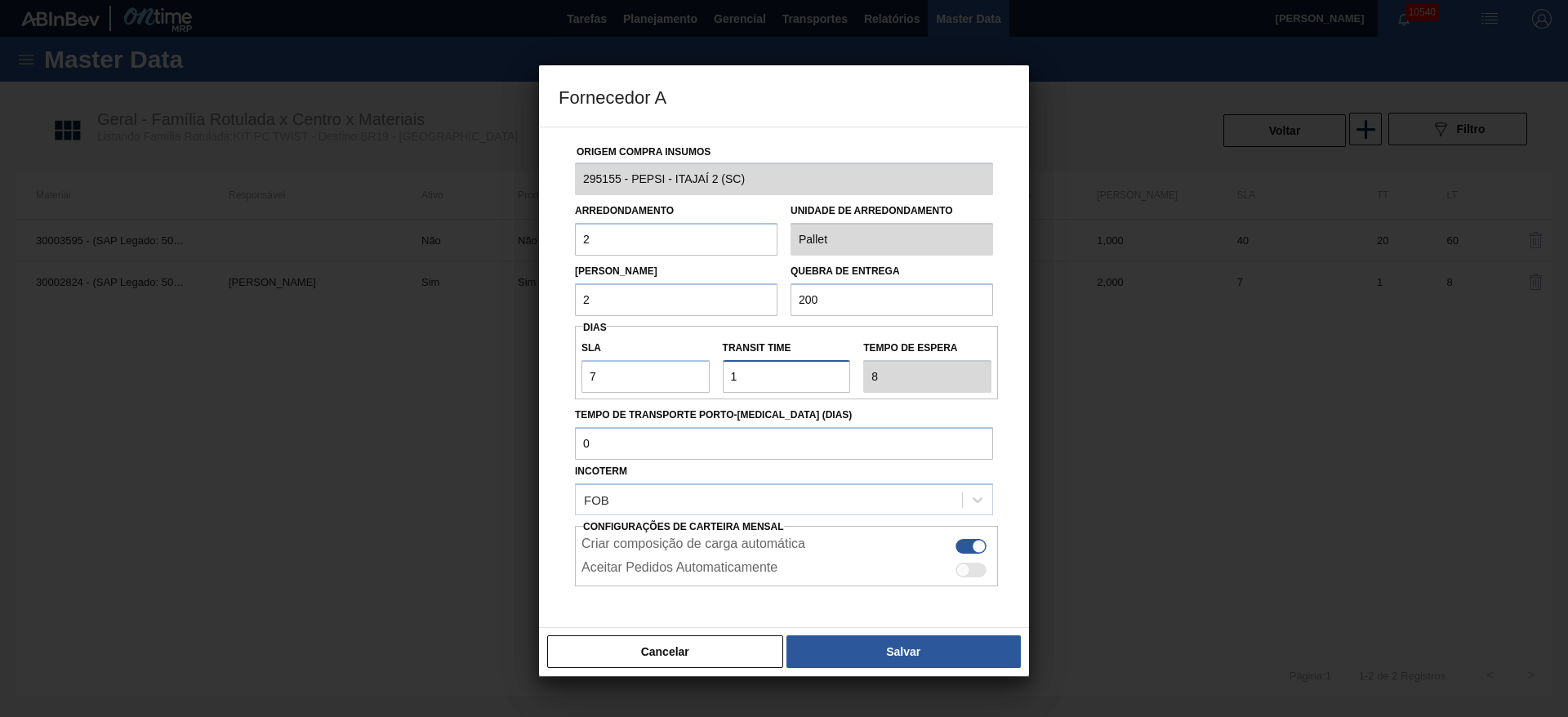
drag, startPoint x: 752, startPoint y: 376, endPoint x: 659, endPoint y: 402, distance: 96.6
click at [659, 402] on div "Origem Compra Insumos 295155 - PEPSI - ITAJAÍ 2 (SC) Arredondamento 2 Unidade d…" at bounding box center [784, 397] width 451 height 540
type input "2"
type input "9"
type input "2"
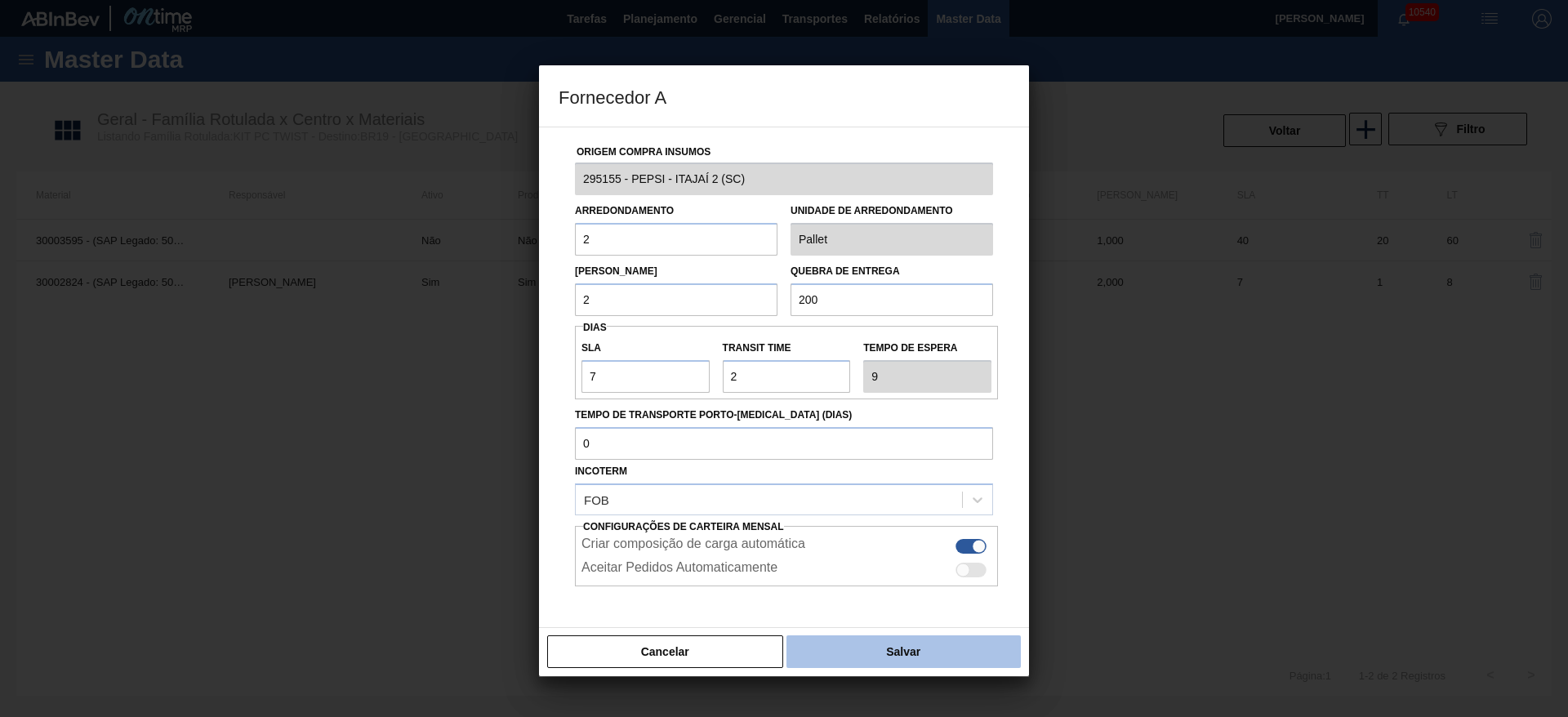
click at [907, 664] on button "Salvar" at bounding box center [904, 651] width 234 height 33
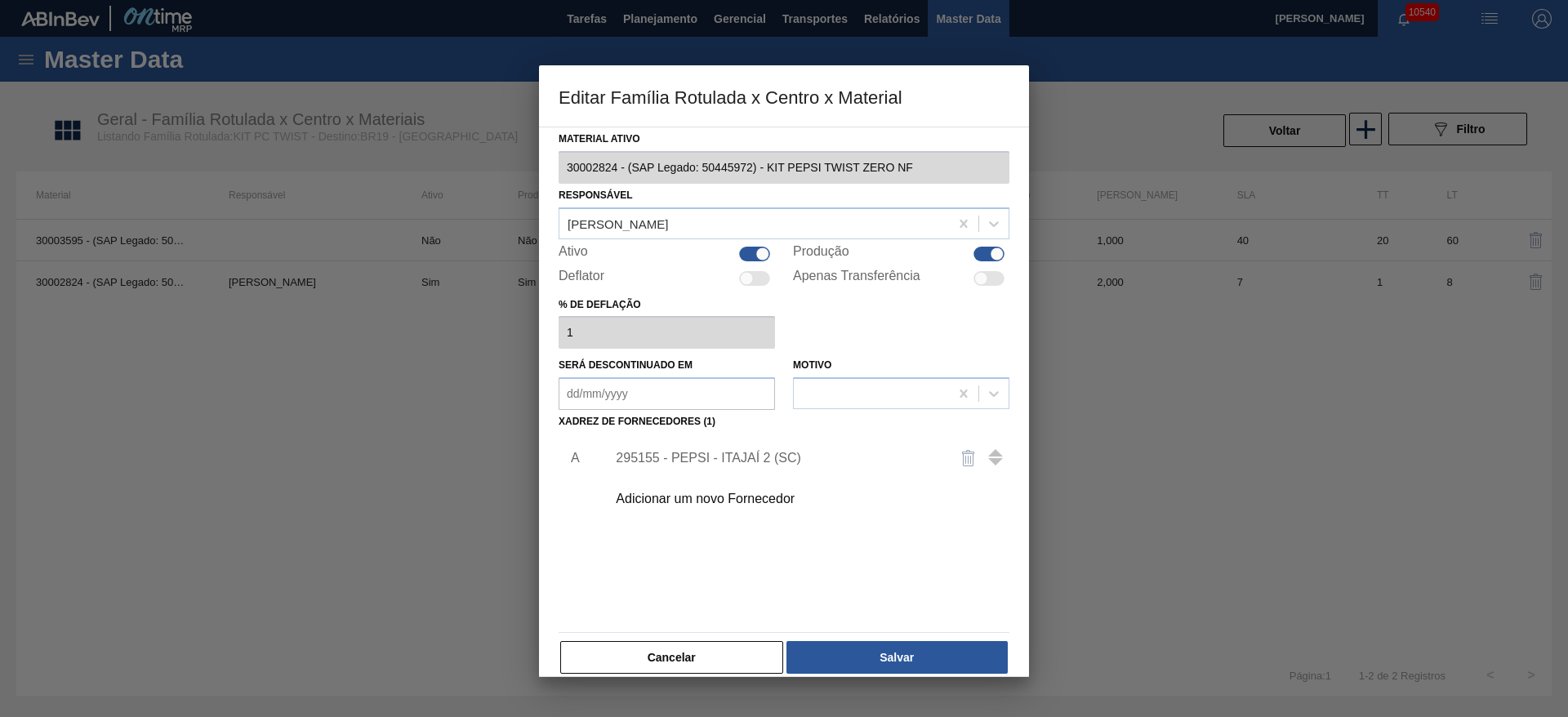
click at [902, 636] on div "Material ativo 30002824 - (SAP Legado: 50445972) - KIT PEPSI TWIST ZERO NF Resp…" at bounding box center [784, 401] width 451 height 548
click at [897, 658] on button "Salvar" at bounding box center [897, 656] width 221 height 33
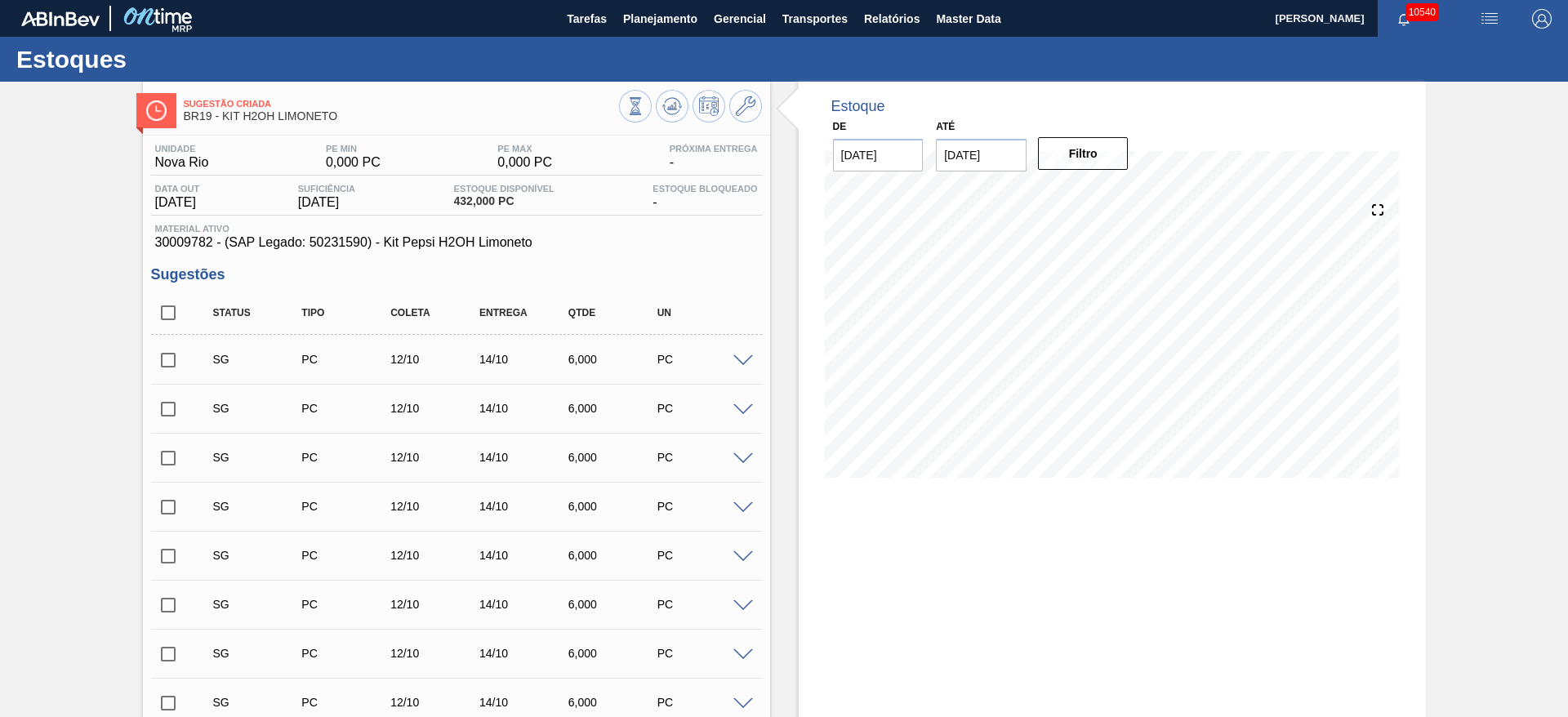
click at [739, 364] on span at bounding box center [743, 361] width 20 height 12
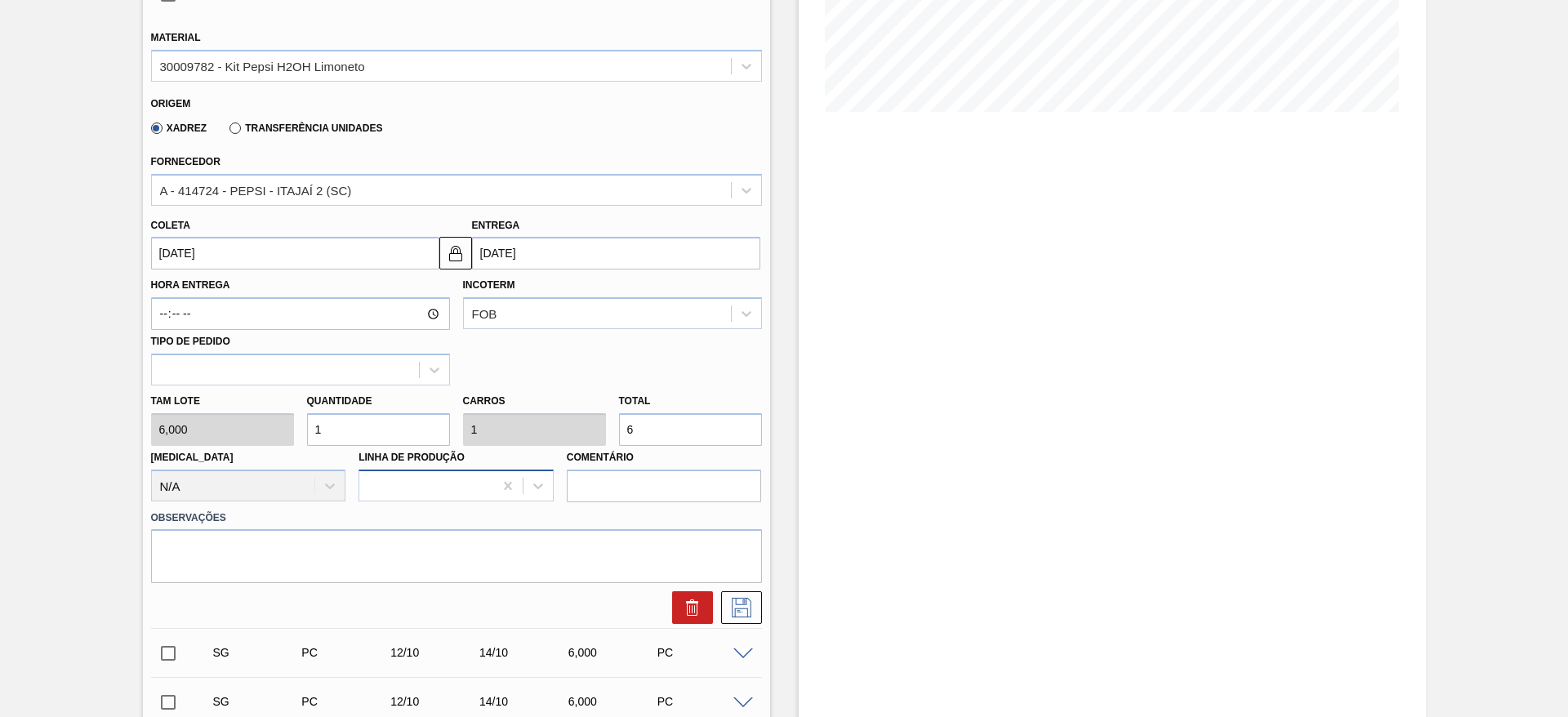
scroll to position [367, 0]
click at [348, 431] on input "1" at bounding box center [378, 427] width 143 height 33
type input "2"
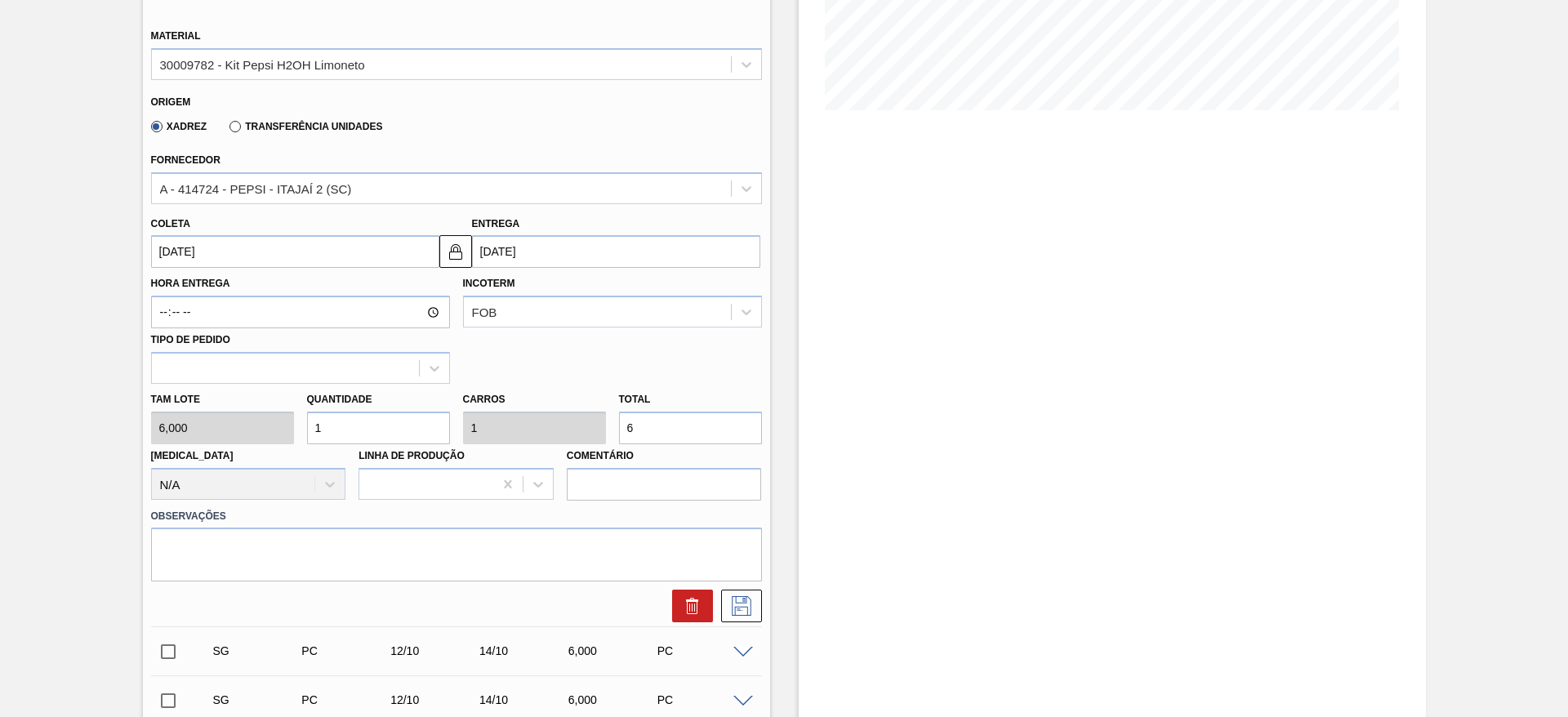
type input "12"
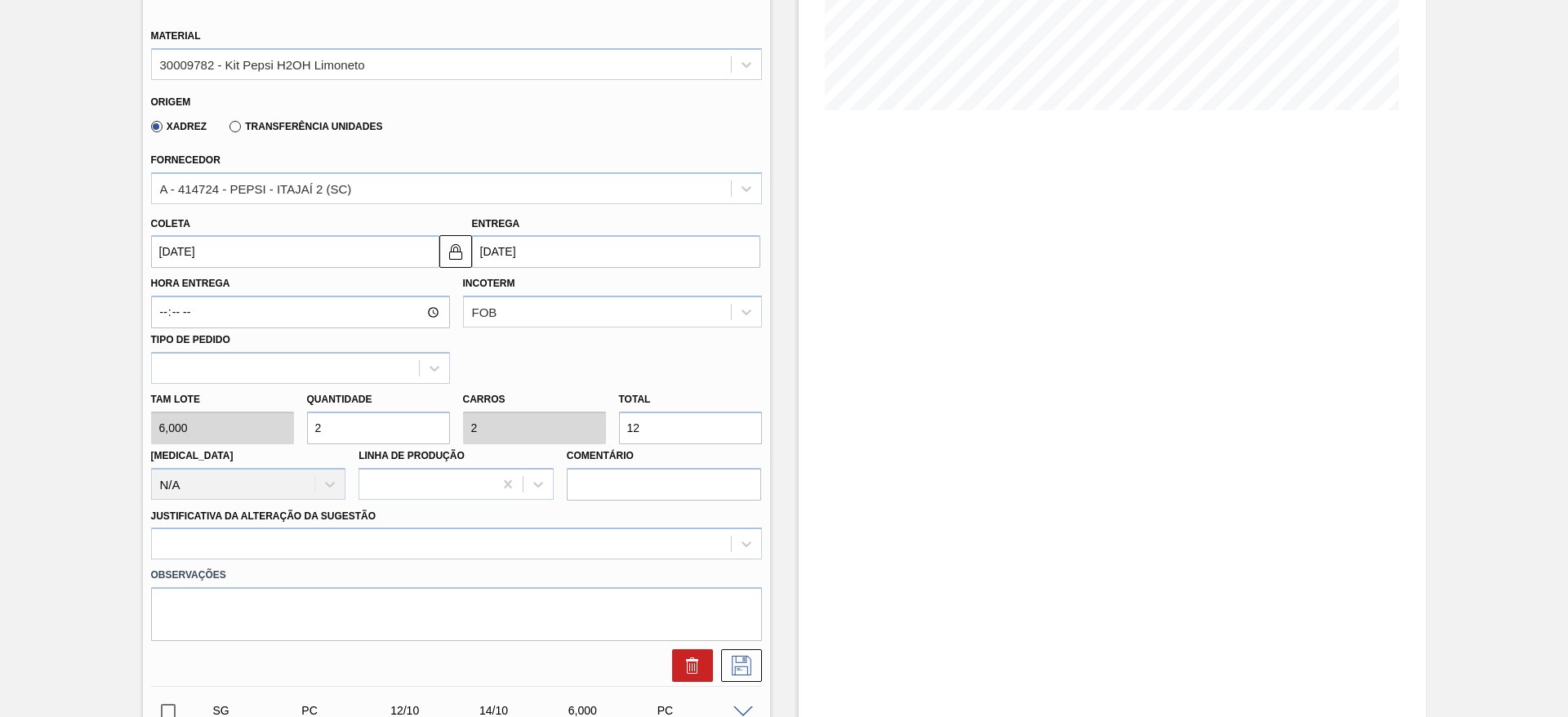
type input "27"
type input "162"
type input "27"
click at [179, 239] on input "12/10/2025" at bounding box center [295, 251] width 288 height 33
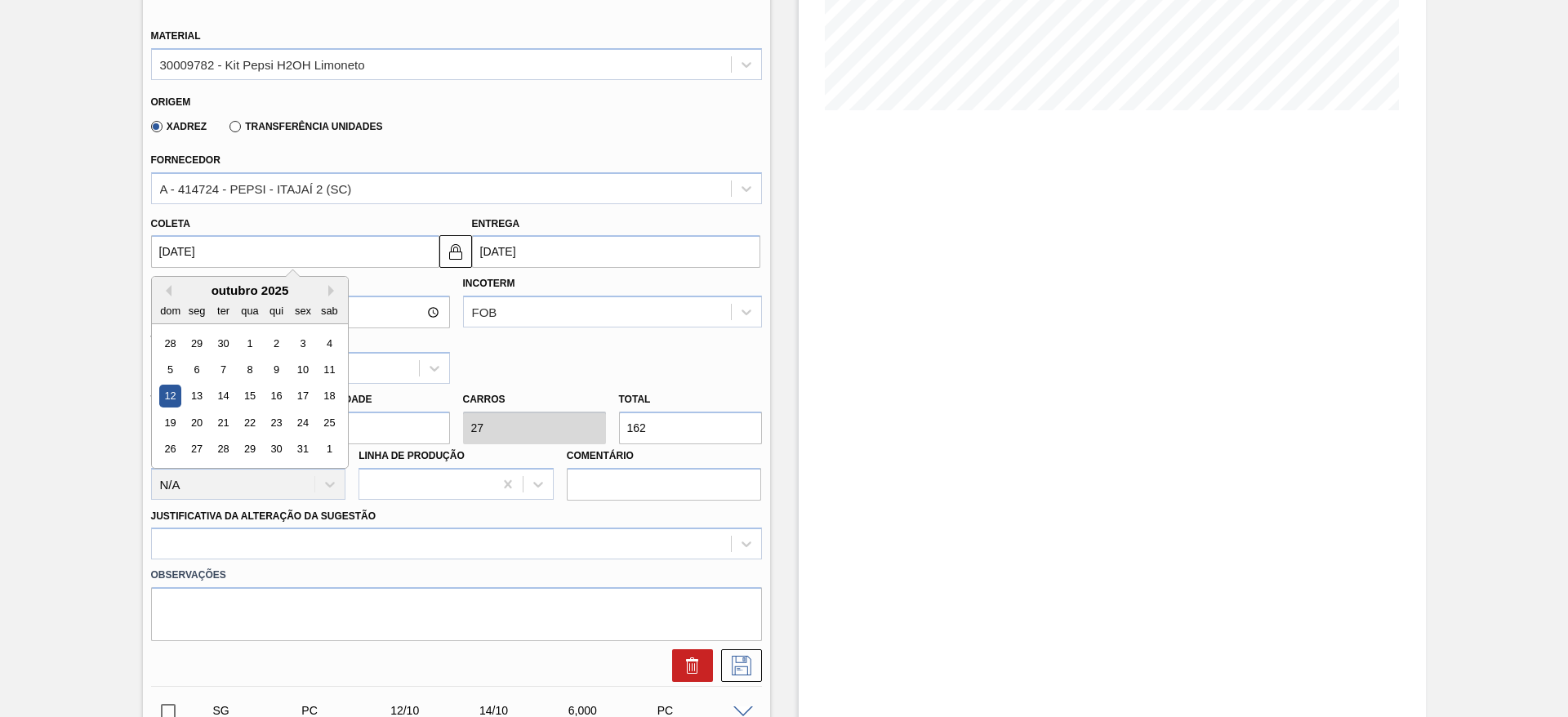
click at [175, 292] on div "outubro 2025" at bounding box center [249, 290] width 196 height 14
click at [164, 290] on button "Previous Month" at bounding box center [166, 291] width 12 height 12
click at [249, 394] on div "17" at bounding box center [249, 396] width 22 height 22
type input "17/09/2025"
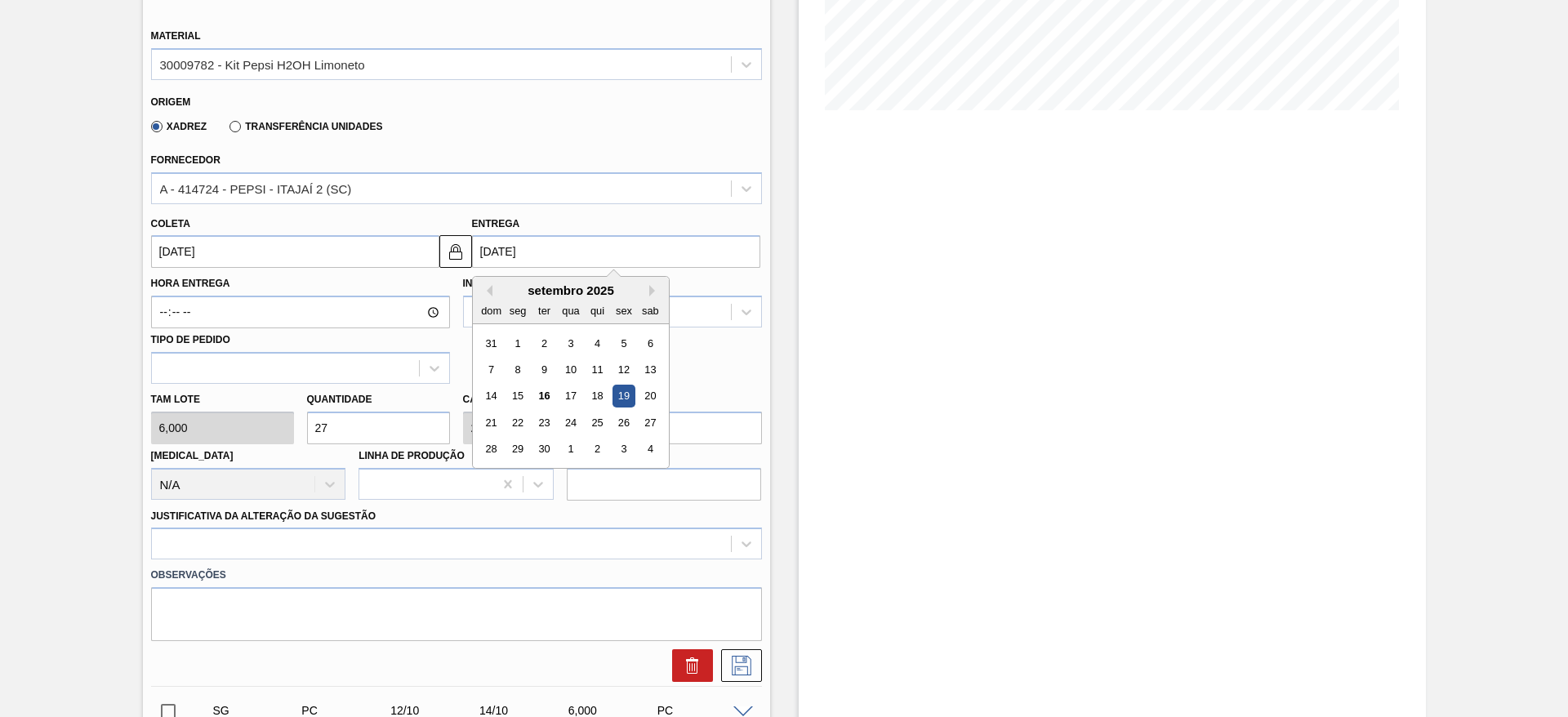
click at [476, 260] on input "19/09/2025" at bounding box center [616, 251] width 288 height 33
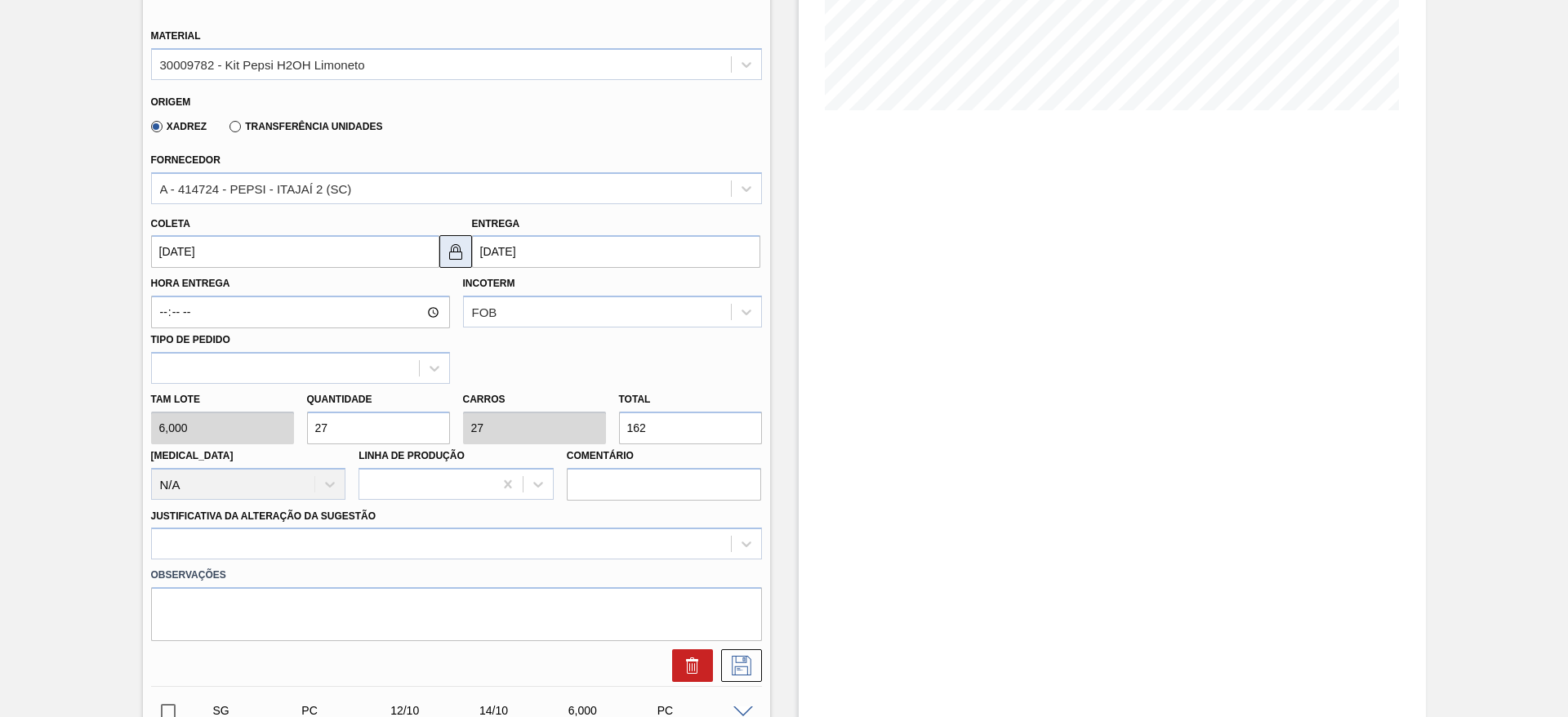
click at [463, 260] on img at bounding box center [456, 251] width 20 height 20
click at [490, 250] on input "[DATE]" at bounding box center [616, 251] width 288 height 33
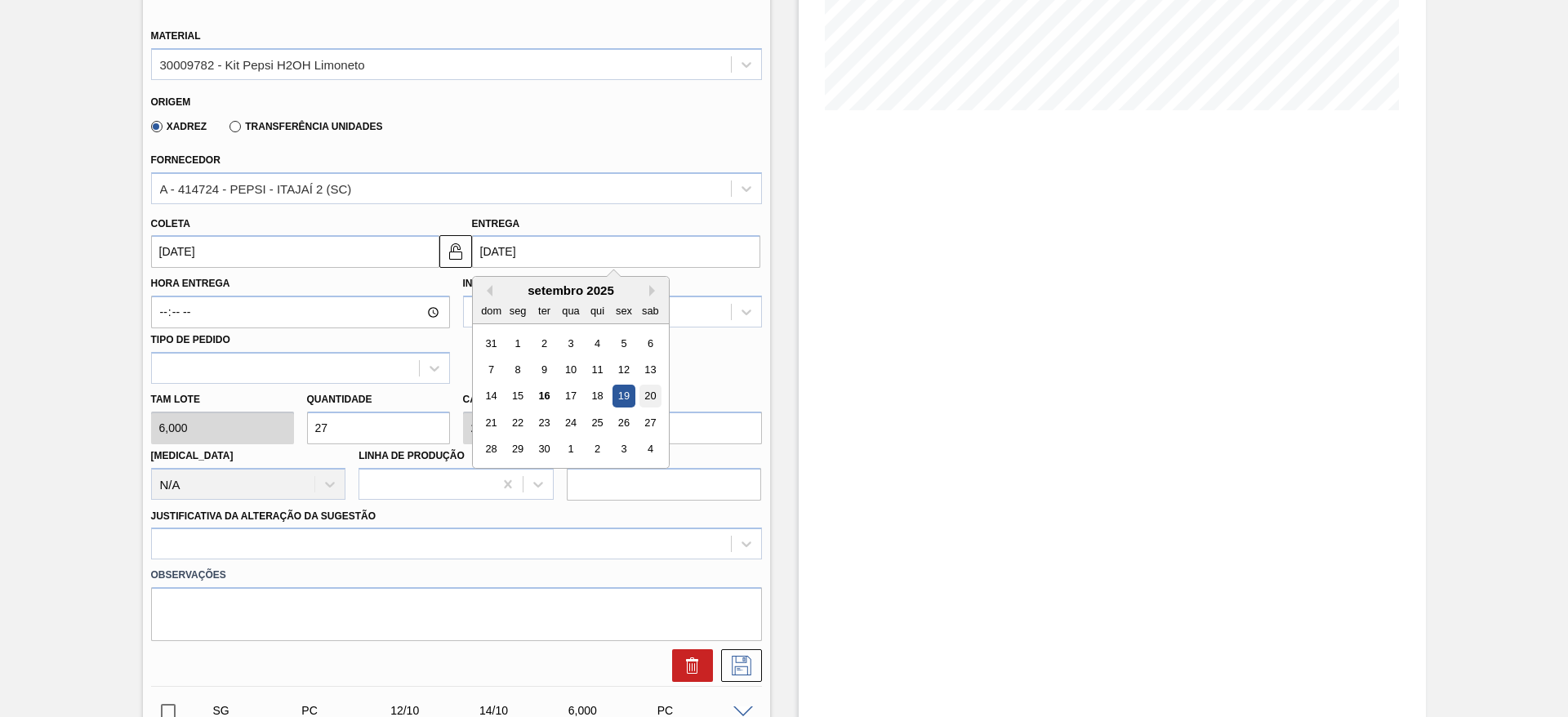
click at [649, 388] on div "20" at bounding box center [649, 396] width 22 height 22
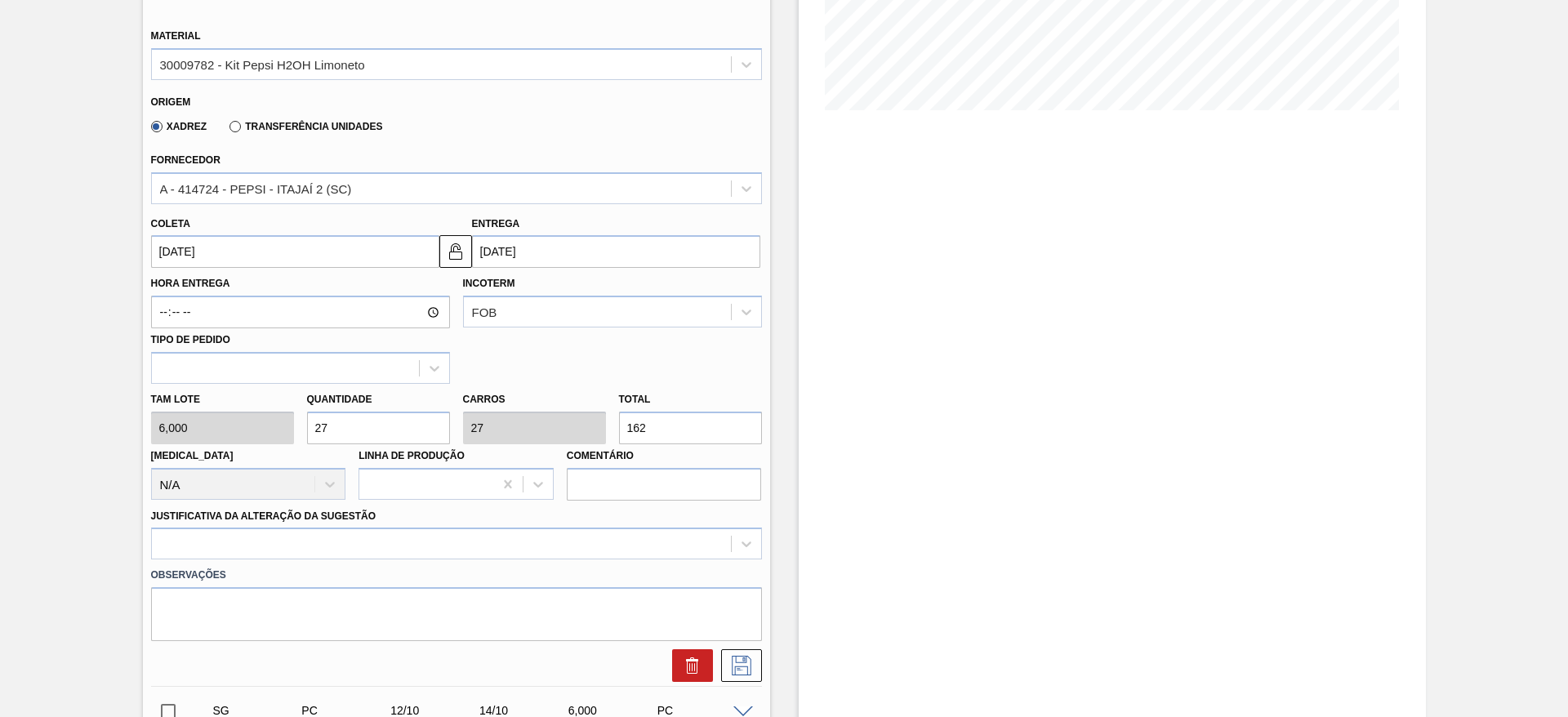
type input "[DATE]"
click at [650, 540] on div at bounding box center [456, 543] width 611 height 32
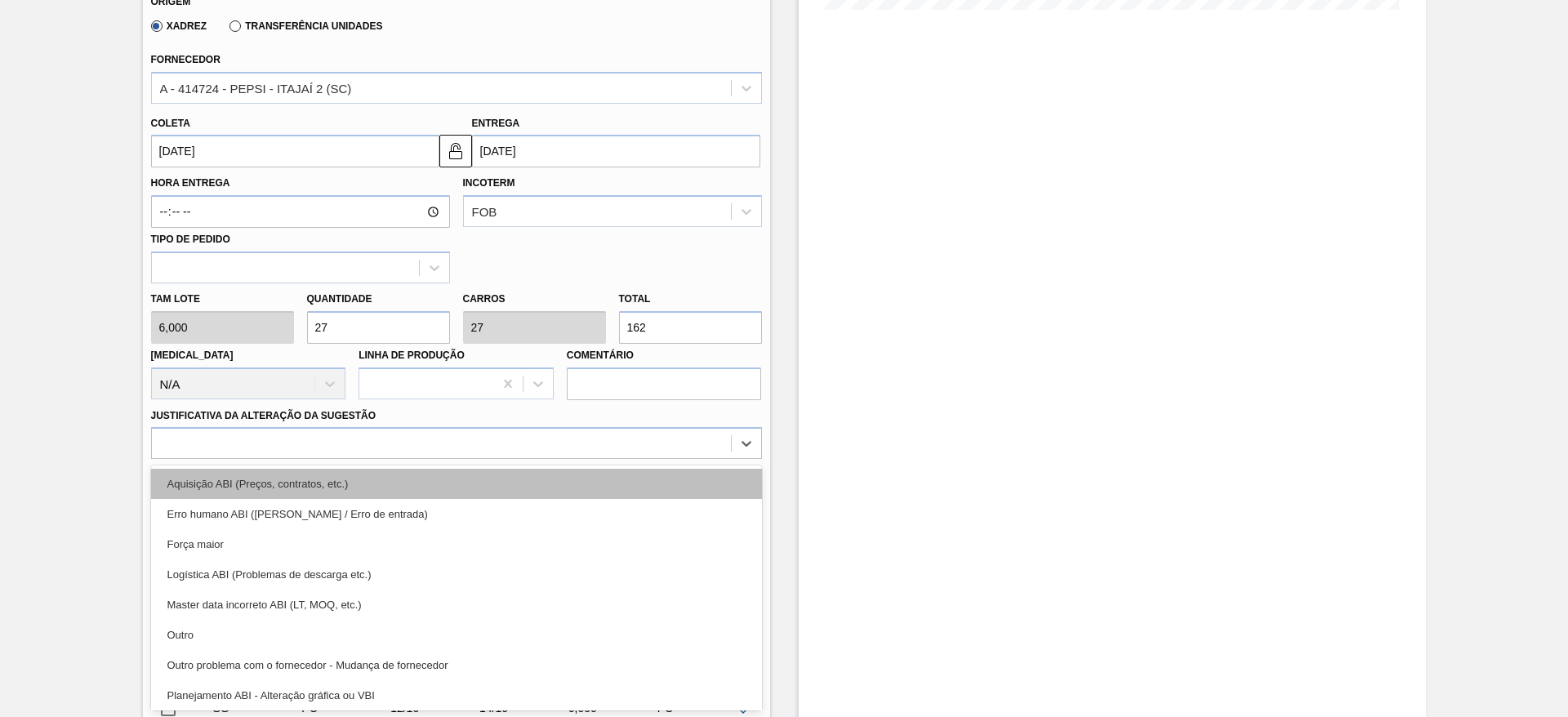
click at [627, 490] on div "Aquisição ABI (Preços, contratos, etc.)" at bounding box center [456, 484] width 611 height 30
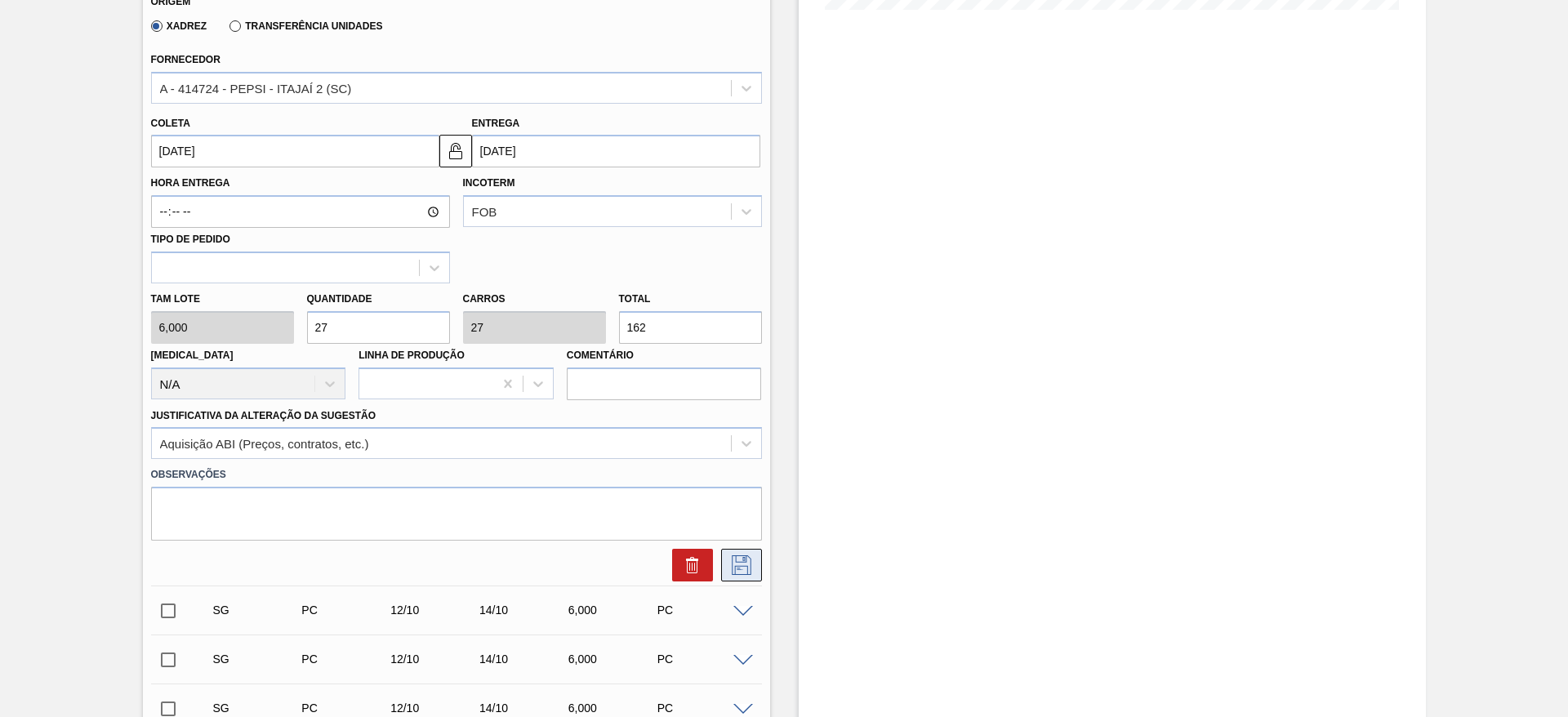
click at [731, 560] on icon at bounding box center [741, 565] width 26 height 20
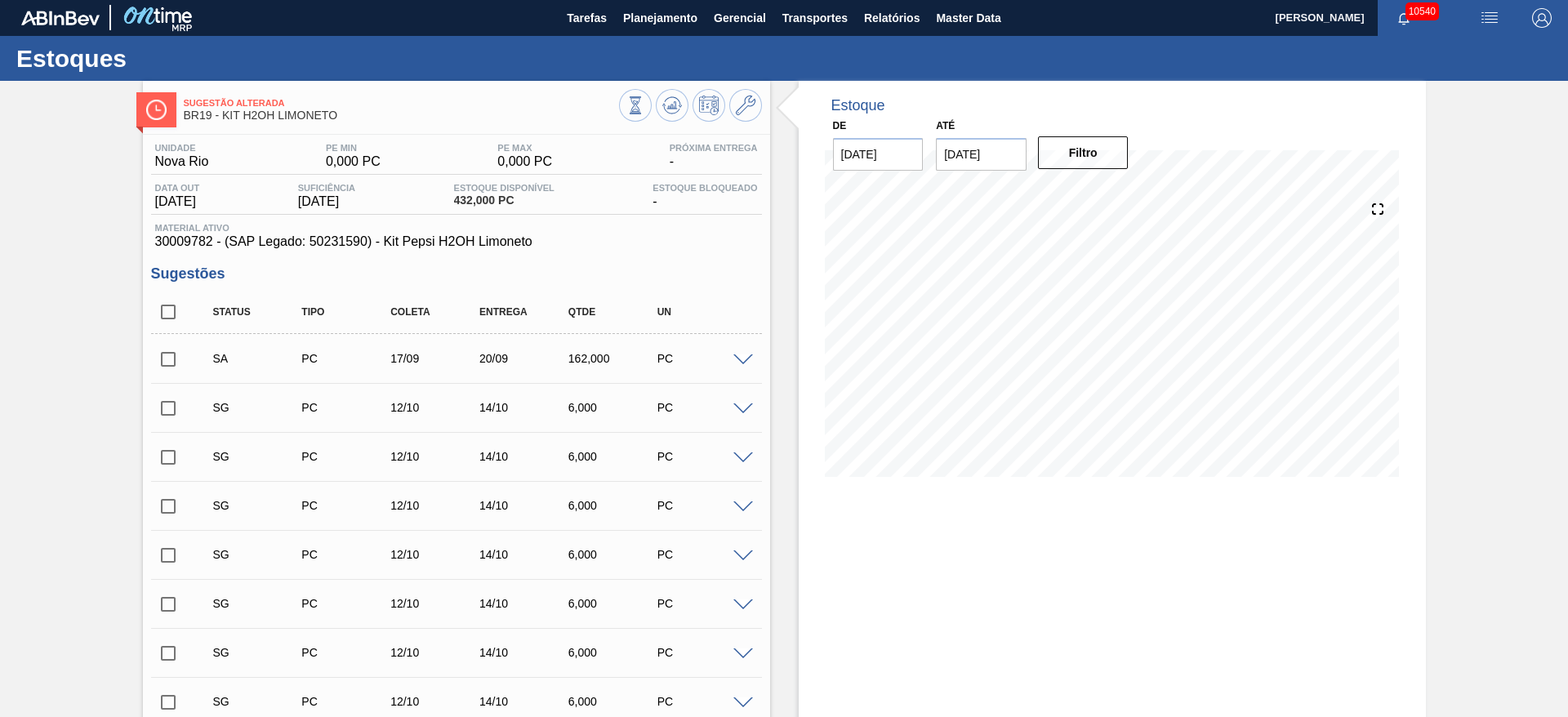
scroll to position [0, 0]
click at [166, 356] on input "checkbox" at bounding box center [168, 359] width 35 height 35
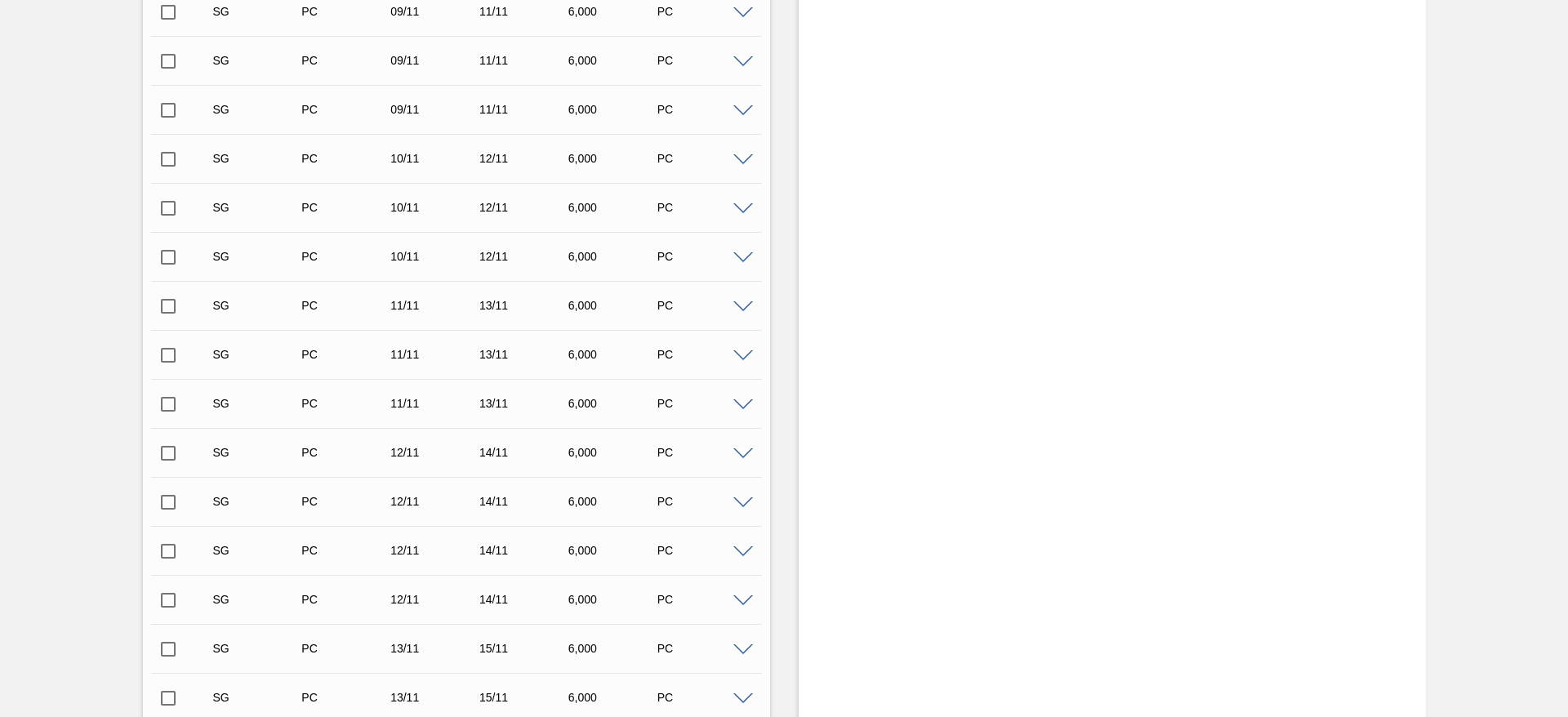
scroll to position [2515, 0]
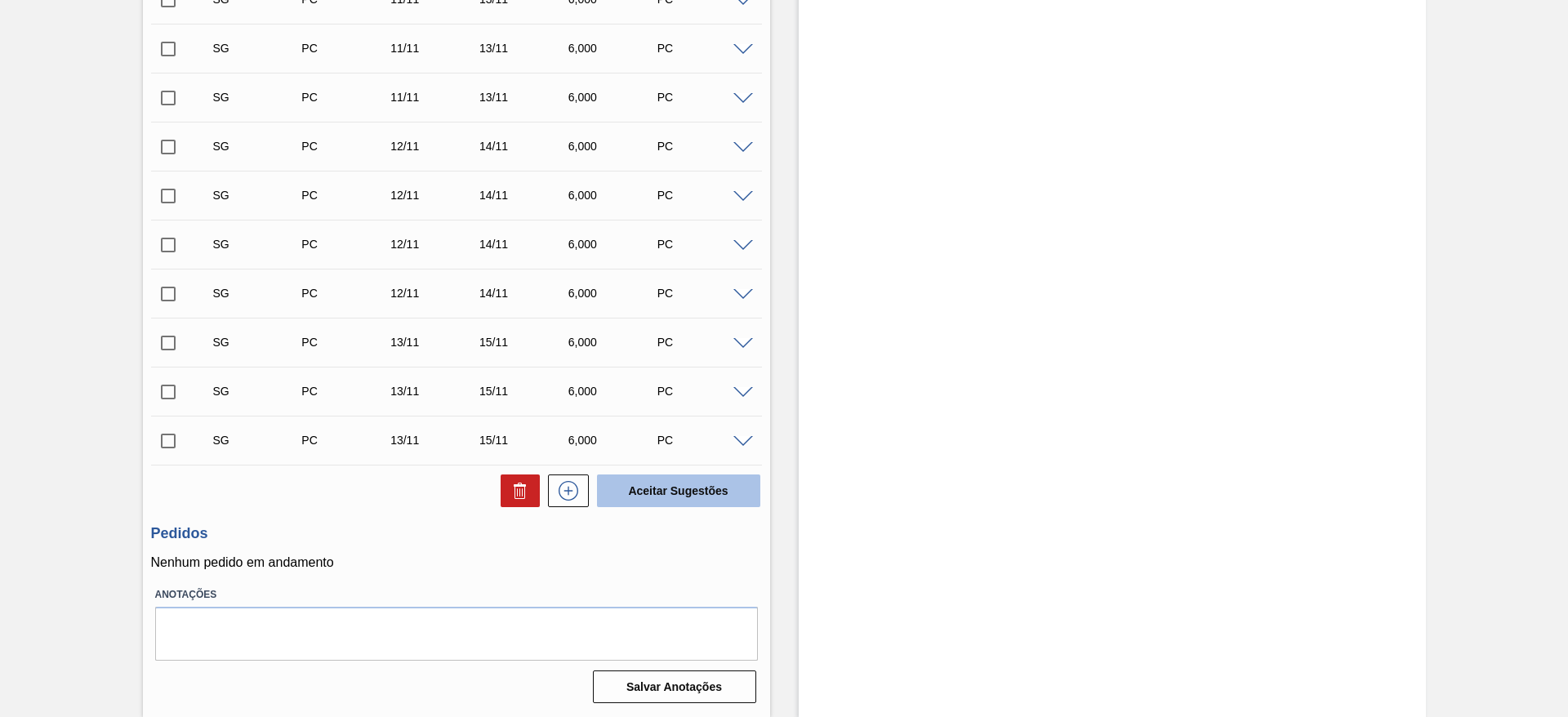
click at [687, 493] on button "Aceitar Sugestões" at bounding box center [678, 491] width 163 height 33
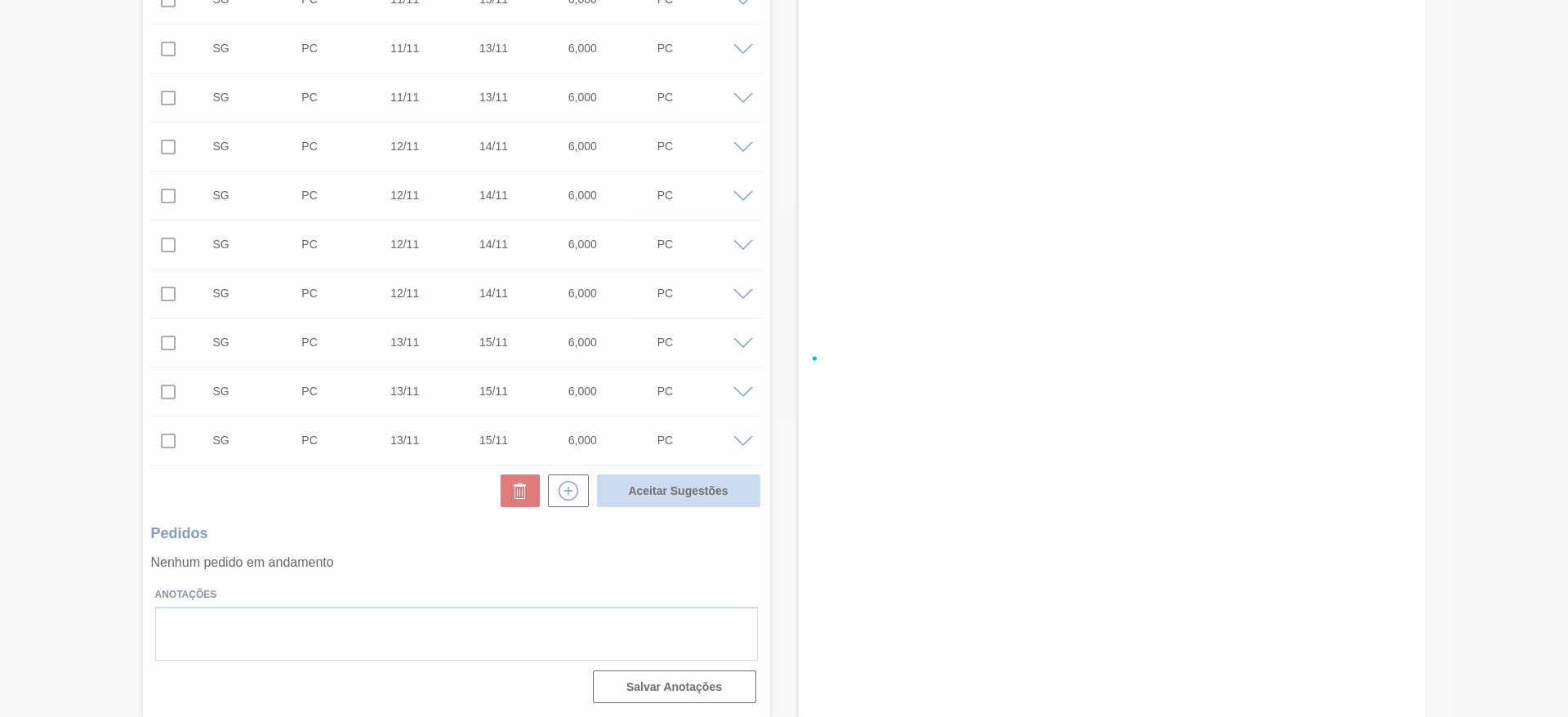
checkbox input "false"
drag, startPoint x: 1537, startPoint y: 186, endPoint x: 1567, endPoint y: 135, distance: 59.2
click at [1544, 185] on div at bounding box center [784, 358] width 1568 height 717
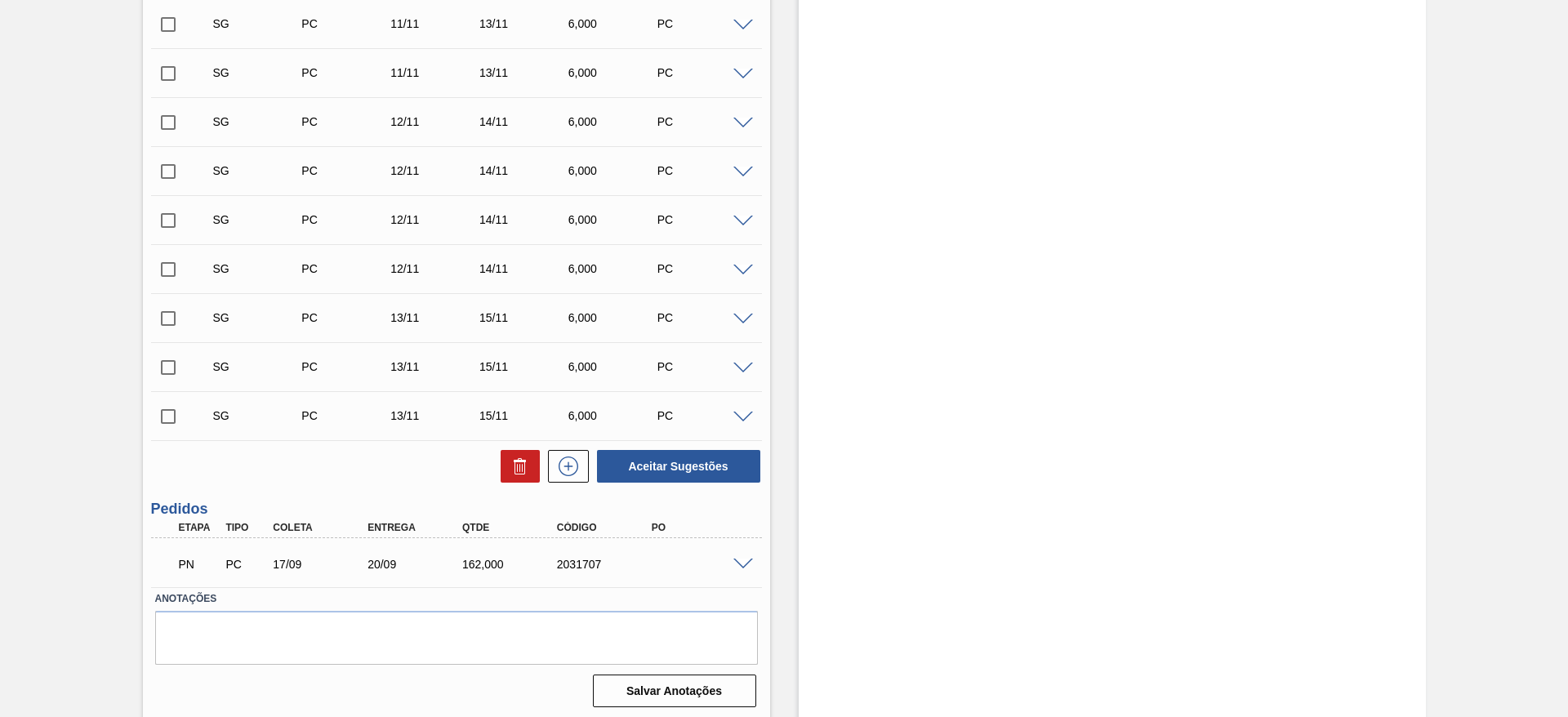
scroll to position [2496, 0]
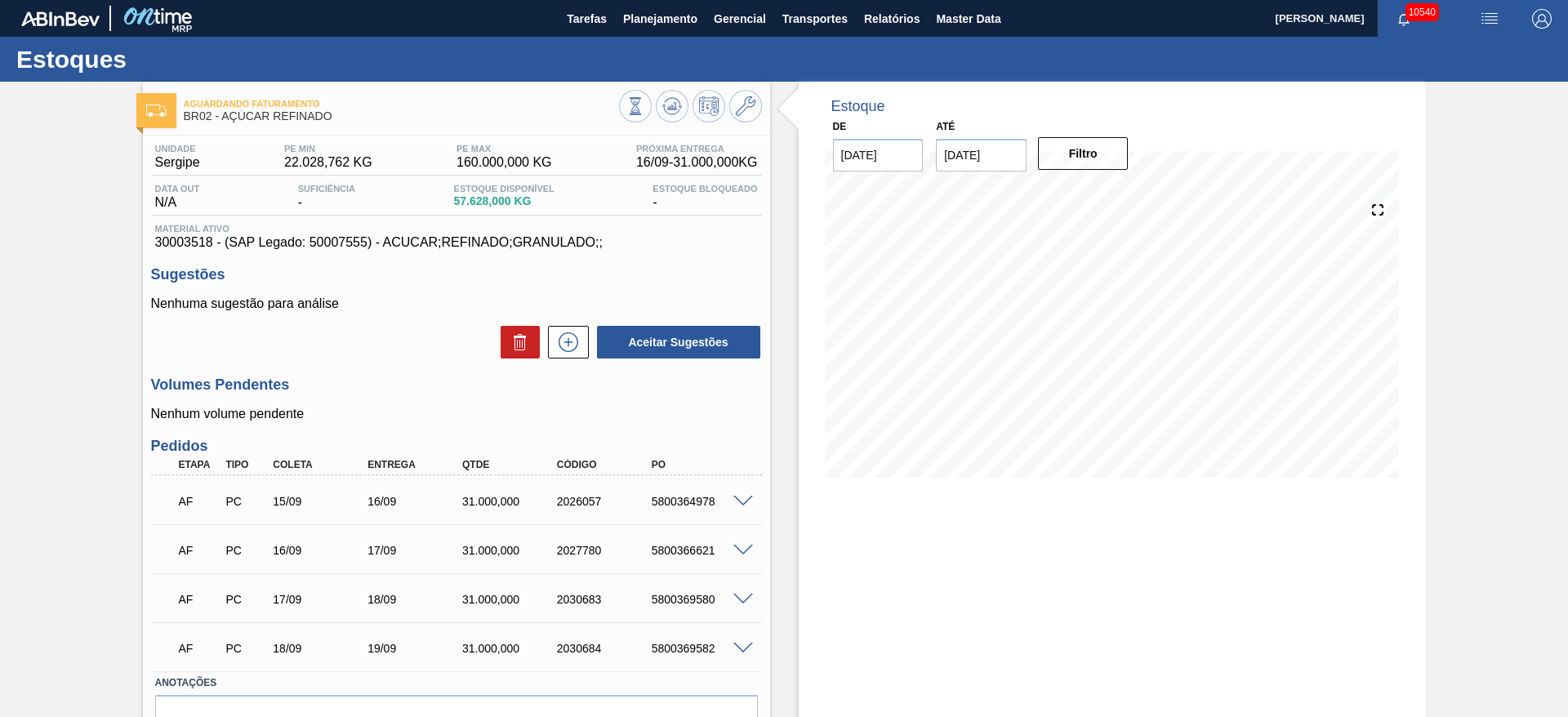
click at [664, 508] on div "AF PC 15/09 16/09 31.000,000 2026057 5800364978" at bounding box center [451, 500] width 567 height 33
click at [665, 503] on div "5800364978" at bounding box center [700, 501] width 106 height 13
copy div "5800364978"
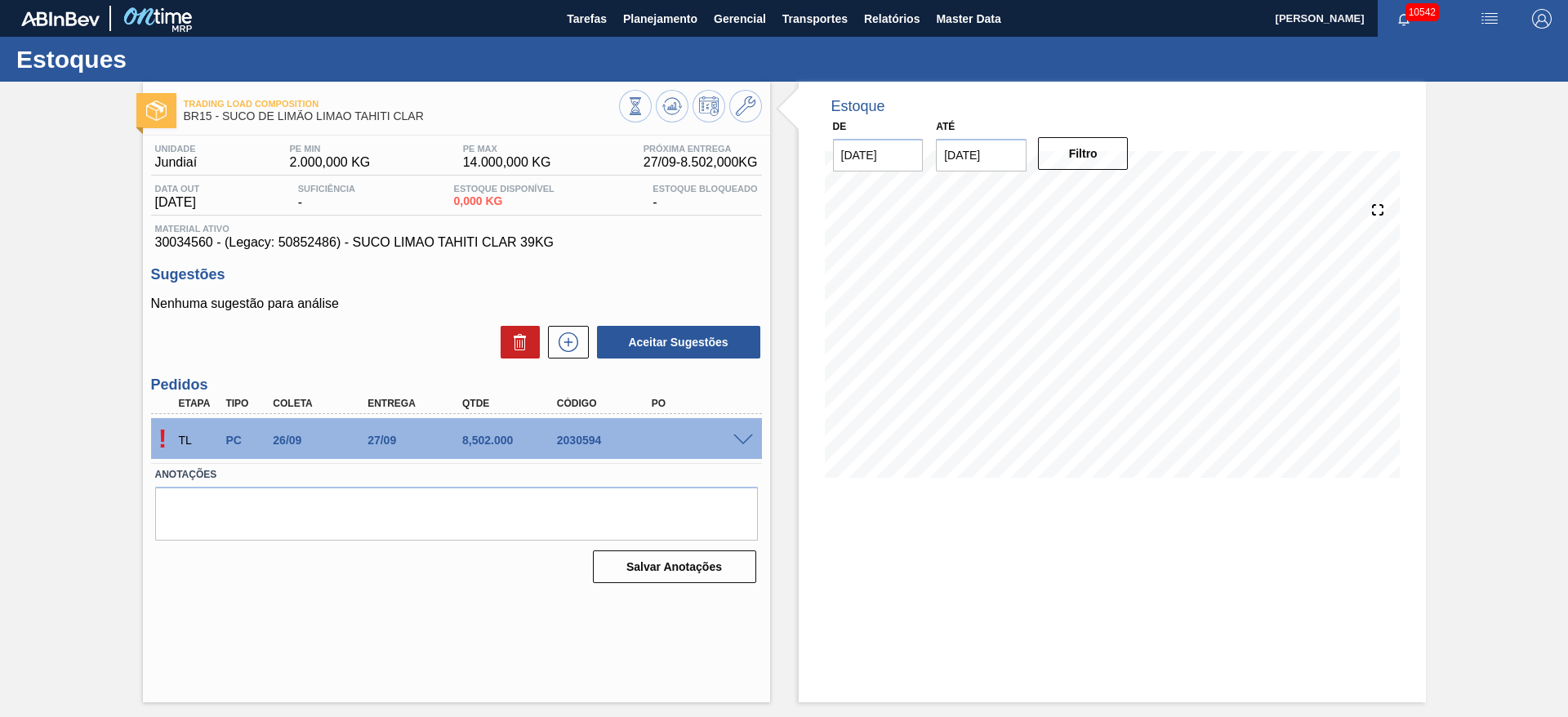
click at [737, 430] on div "! TL PC 26/09 27/09 8,502.000 2030594" at bounding box center [456, 438] width 611 height 41
click at [741, 434] on span at bounding box center [743, 440] width 20 height 12
type input "8.502"
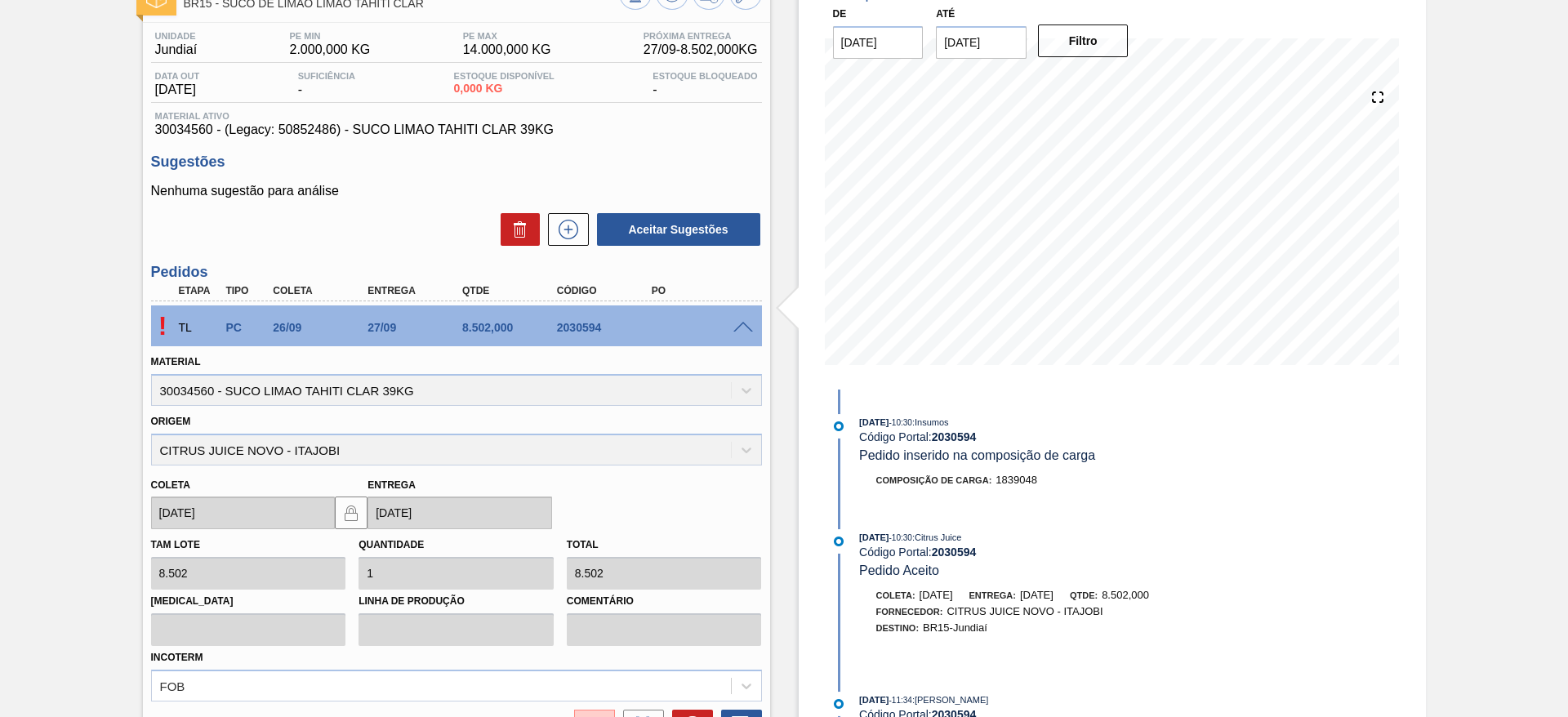
scroll to position [276, 0]
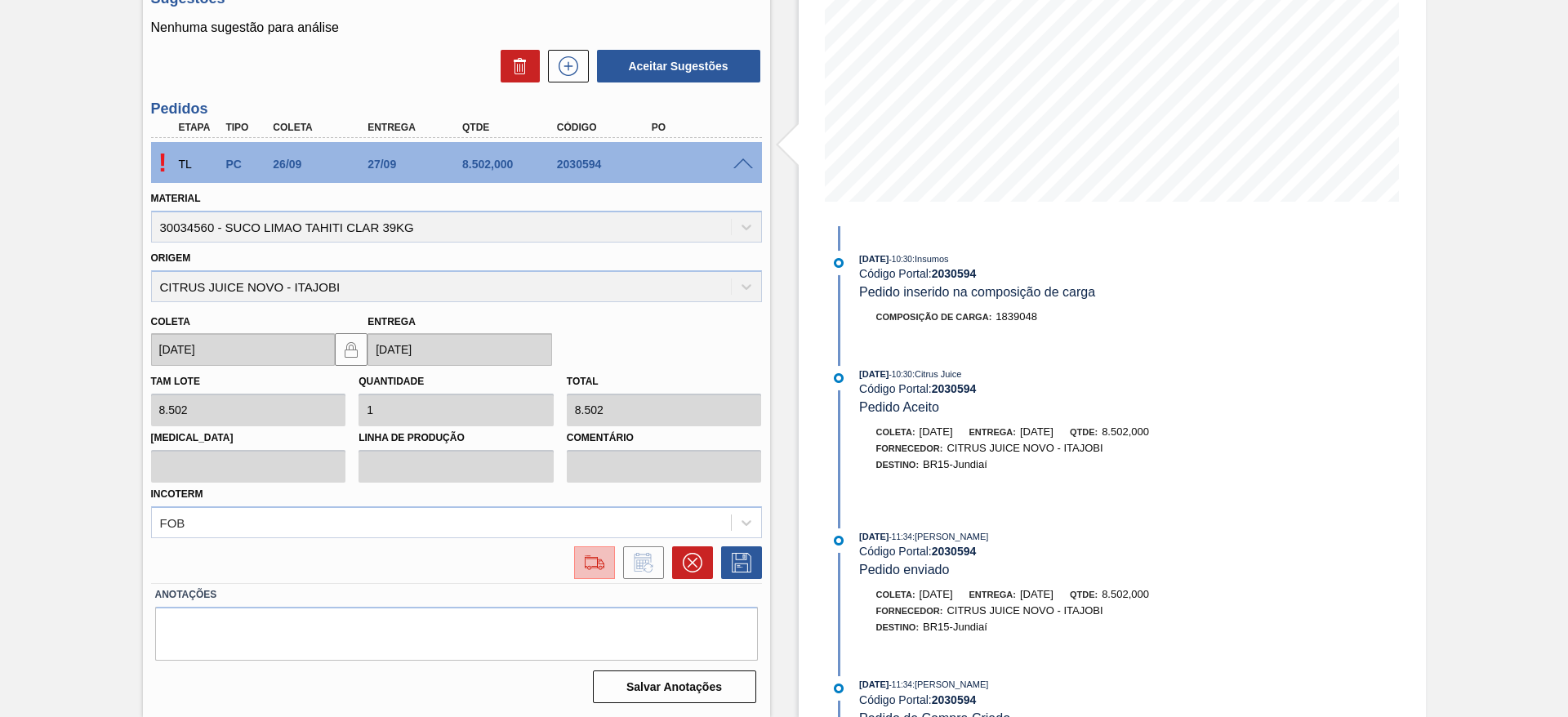
click at [595, 557] on img at bounding box center [594, 563] width 26 height 20
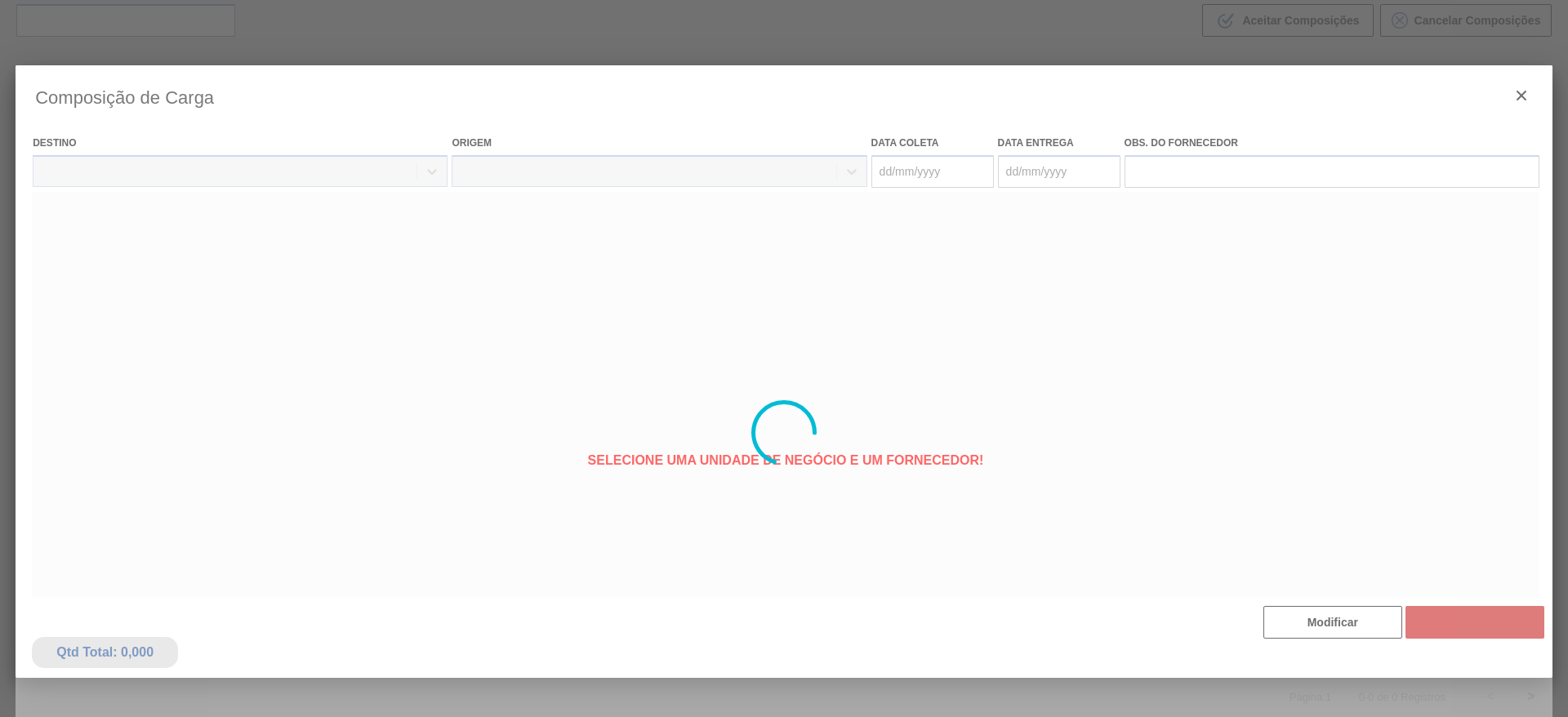
type coleta "[DATE]"
type entrega "[DATE]"
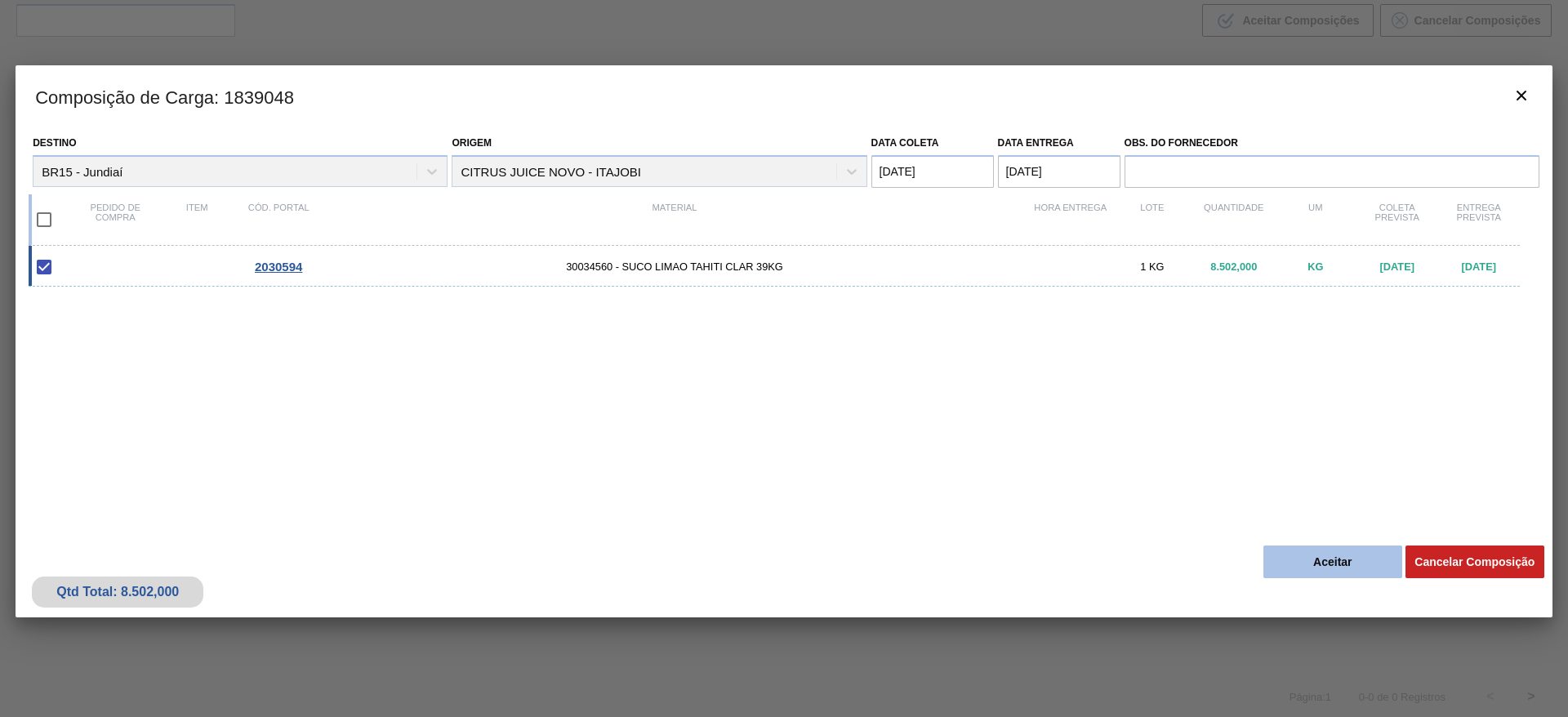
click at [1308, 564] on button "Aceitar" at bounding box center [1333, 561] width 139 height 33
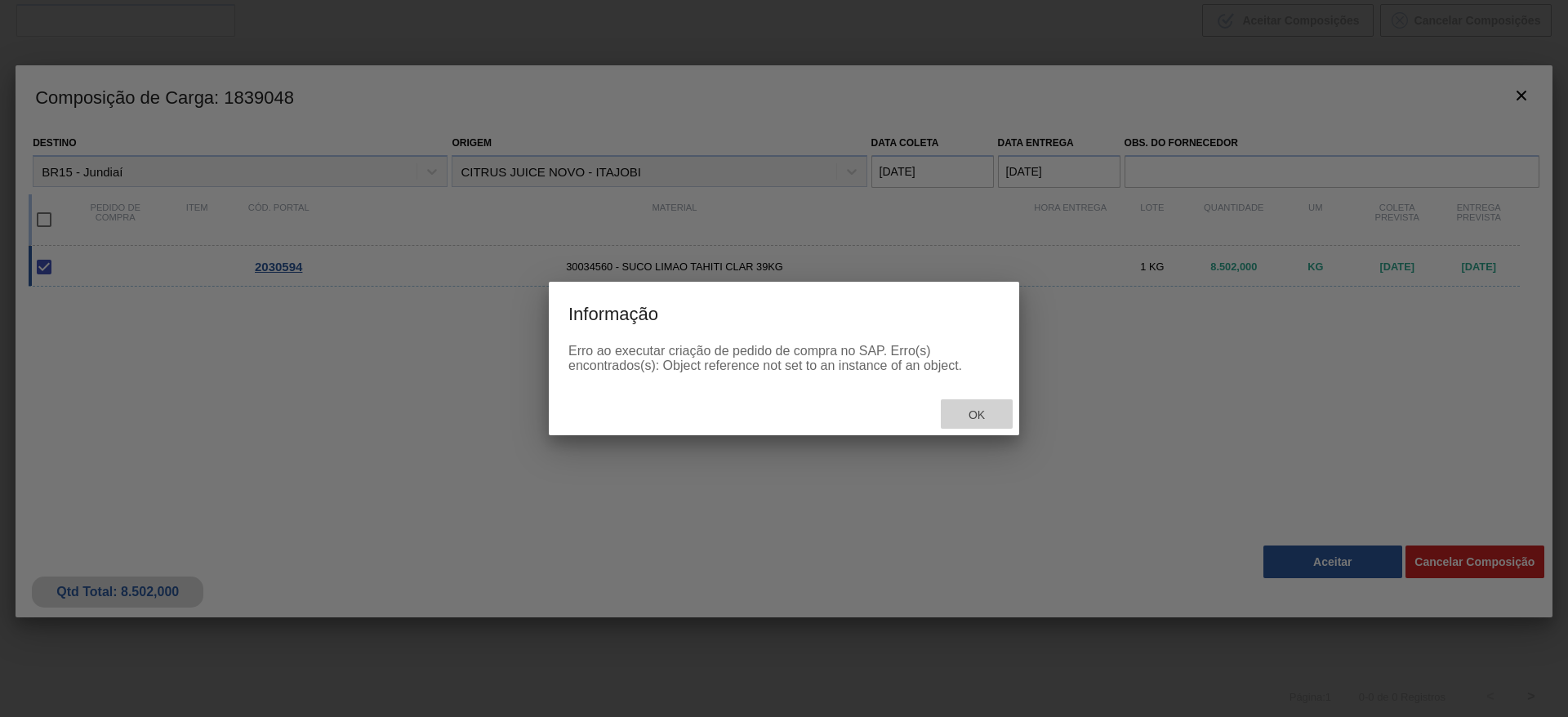
drag, startPoint x: 962, startPoint y: 411, endPoint x: 587, endPoint y: 7, distance: 551.2
click at [952, 406] on div "Ok" at bounding box center [976, 414] width 71 height 30
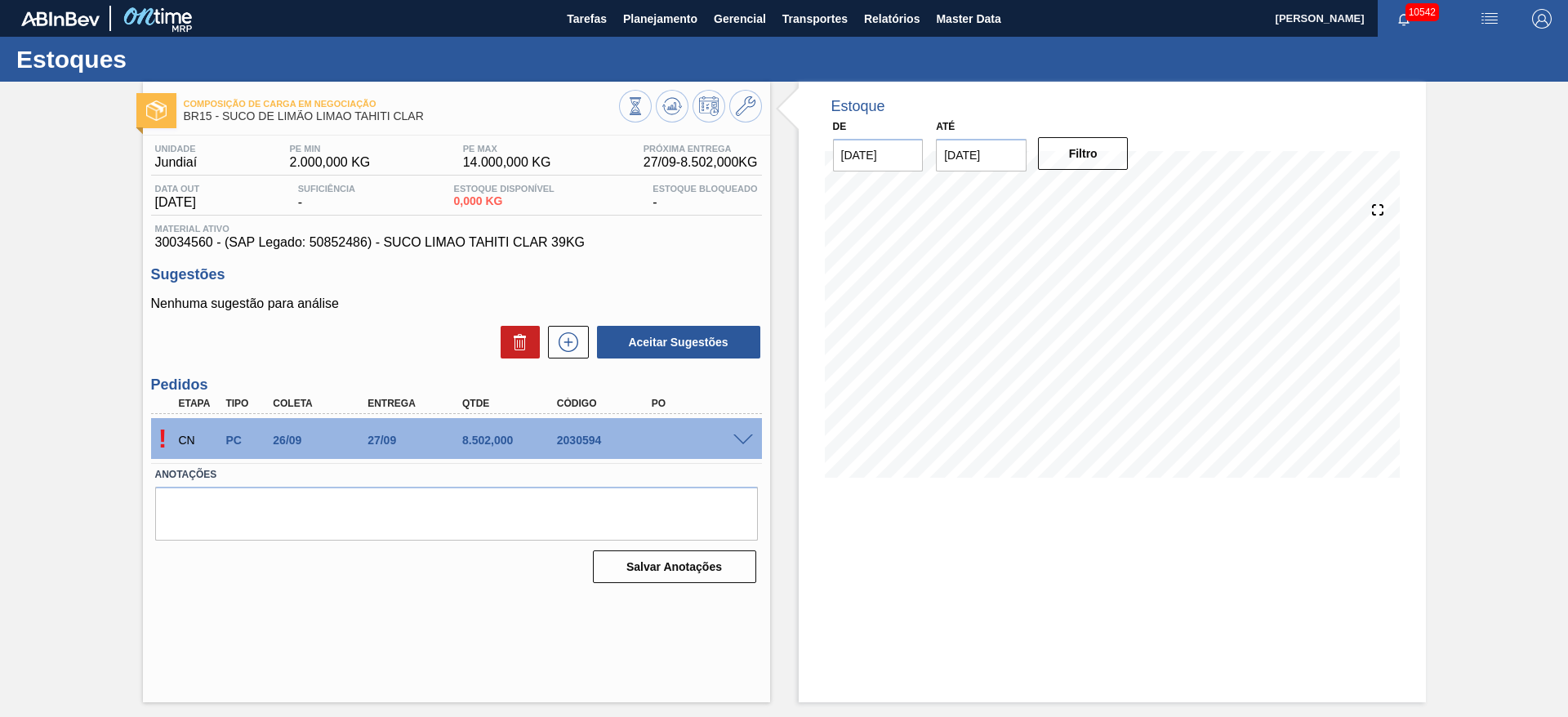
click at [739, 442] on span at bounding box center [743, 440] width 20 height 12
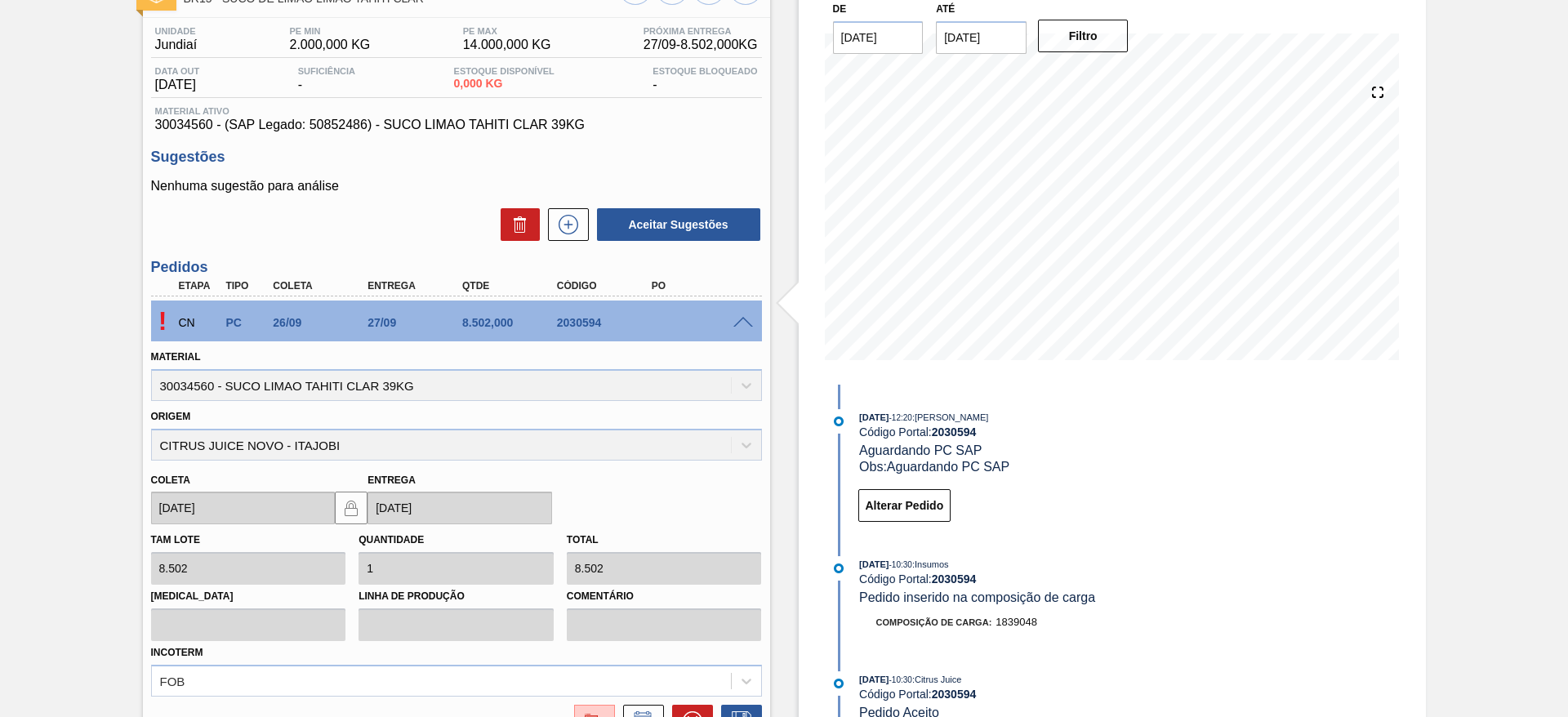
scroll to position [276, 0]
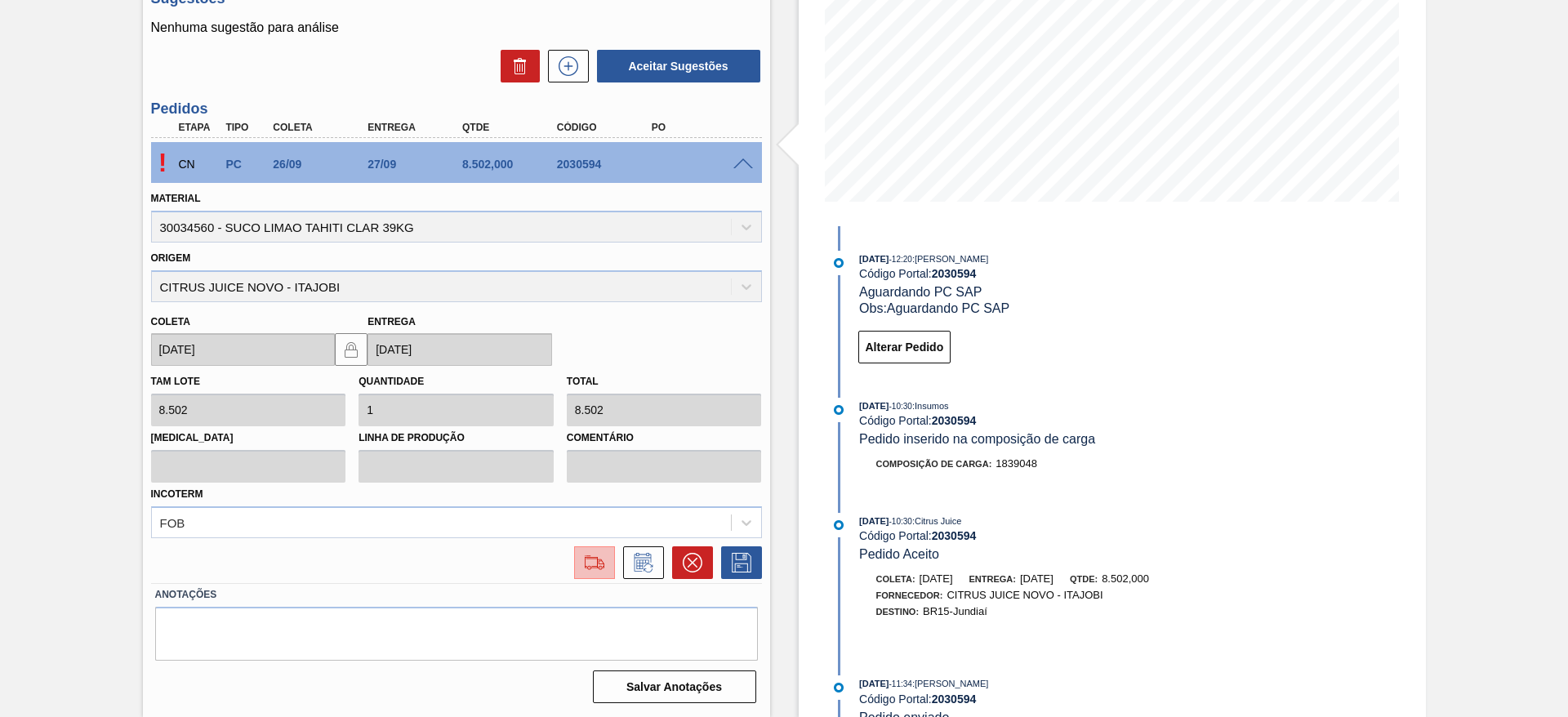
click at [583, 568] on img at bounding box center [594, 563] width 26 height 20
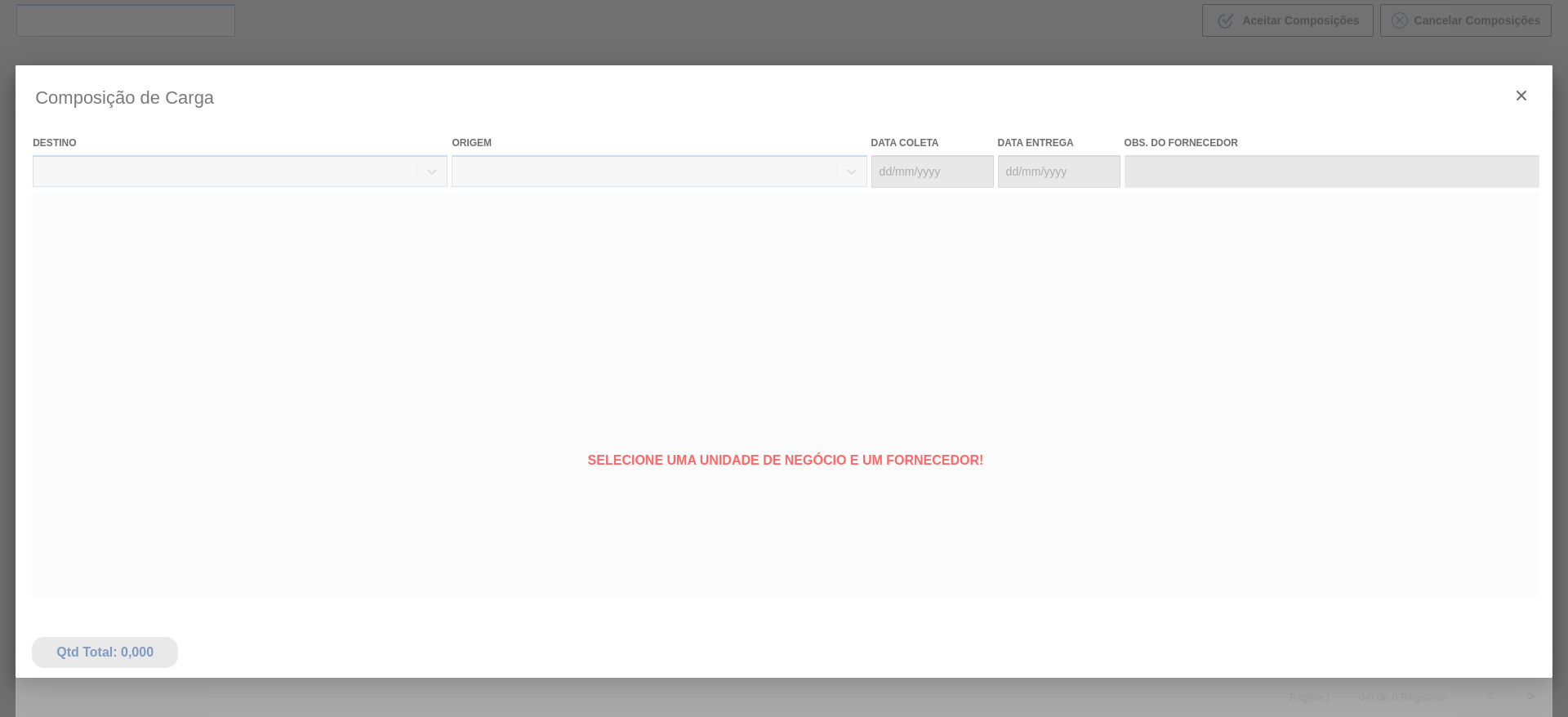
type coleta "[DATE]"
type entrega "[DATE]"
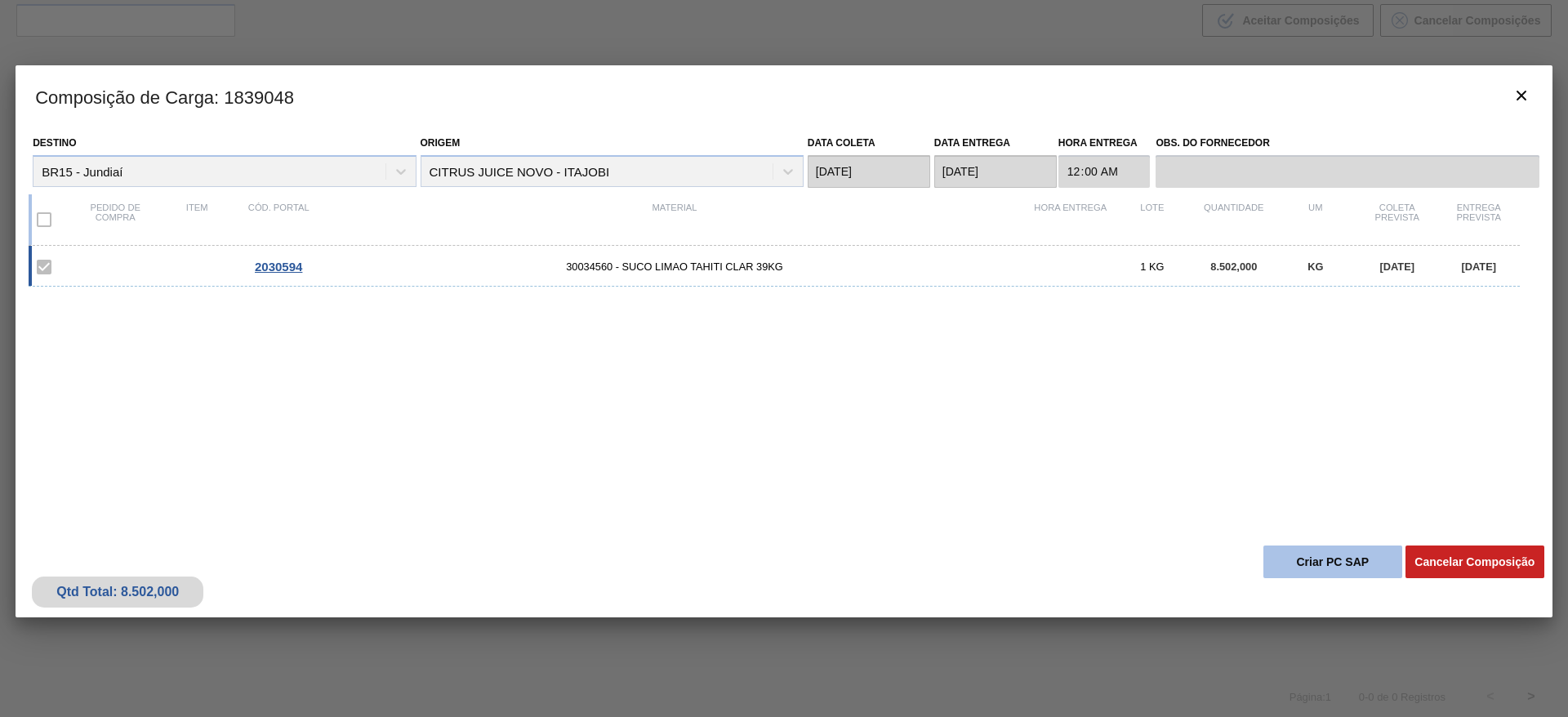
click at [1315, 562] on button "Criar PC SAP" at bounding box center [1333, 561] width 139 height 33
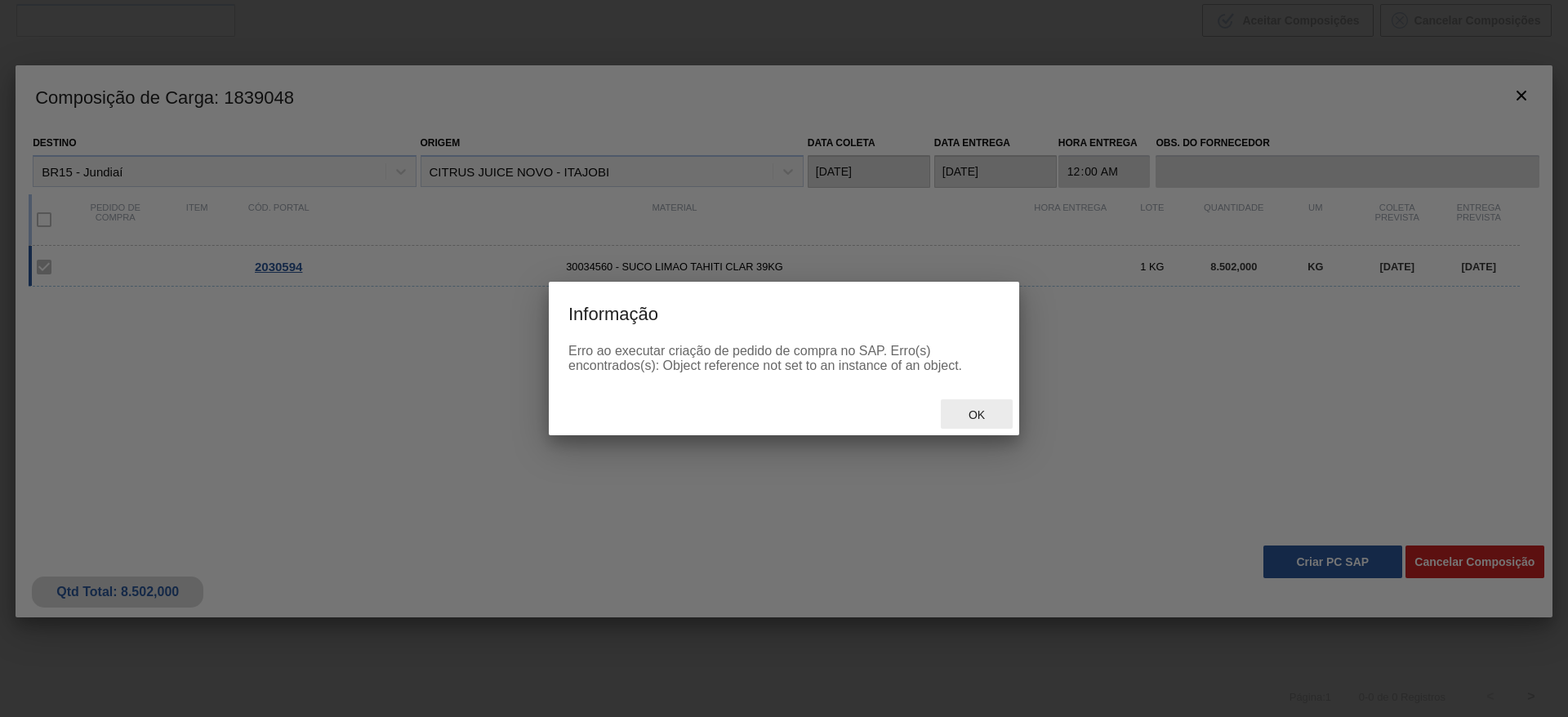
click at [976, 402] on div "Ok" at bounding box center [976, 414] width 71 height 30
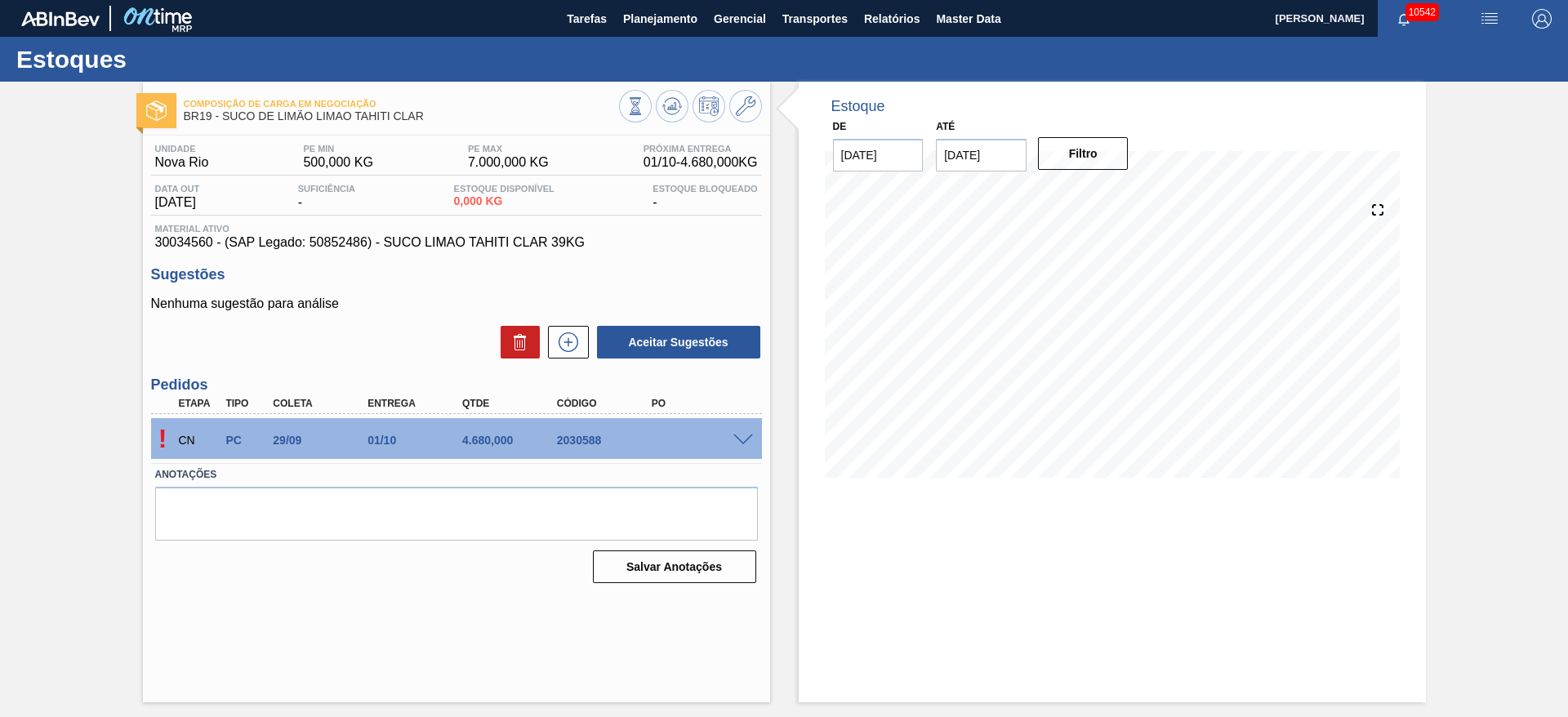
click at [737, 445] on div "! CN PC 29/09 01/10 4.680,000 2030588" at bounding box center [456, 438] width 611 height 41
click at [737, 442] on span at bounding box center [743, 440] width 20 height 12
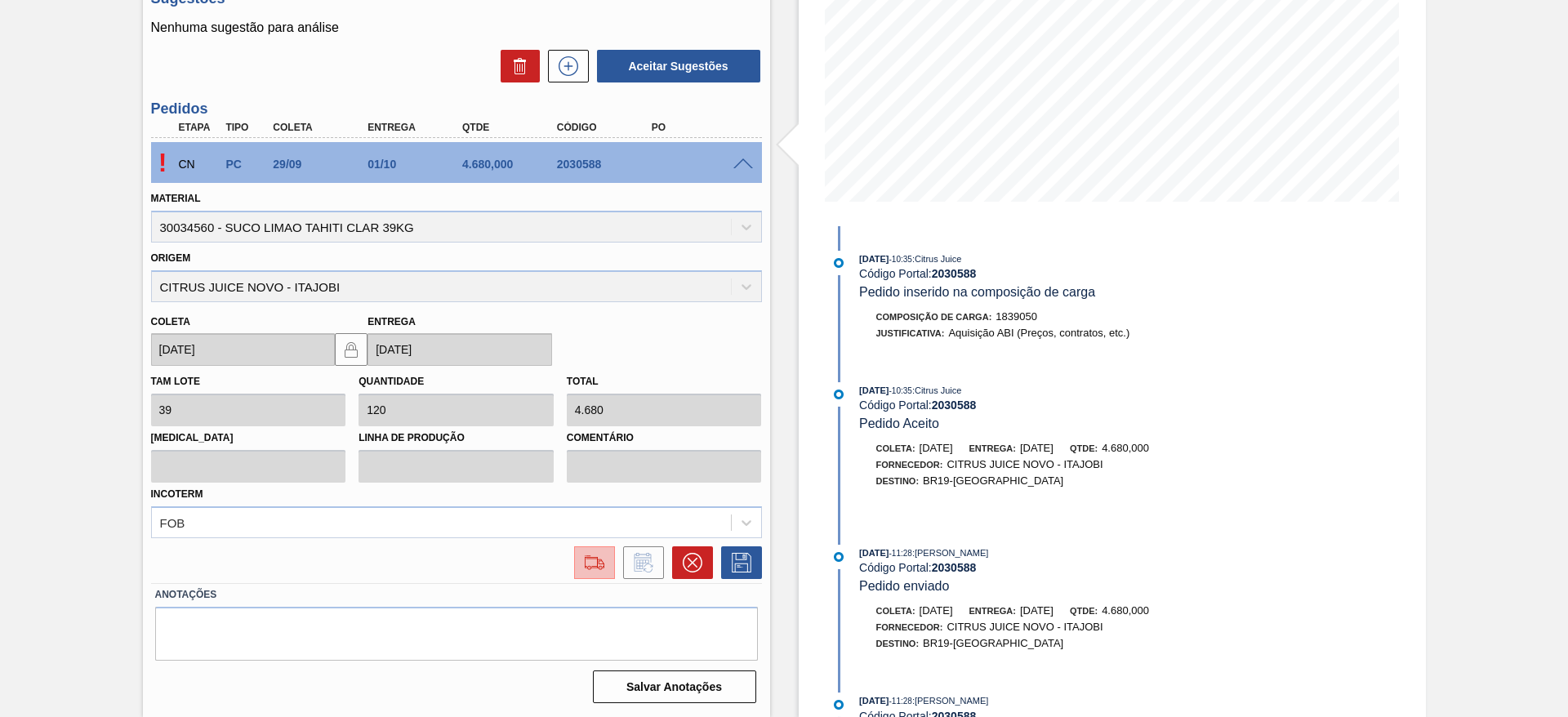
click at [591, 570] on img at bounding box center [594, 563] width 26 height 20
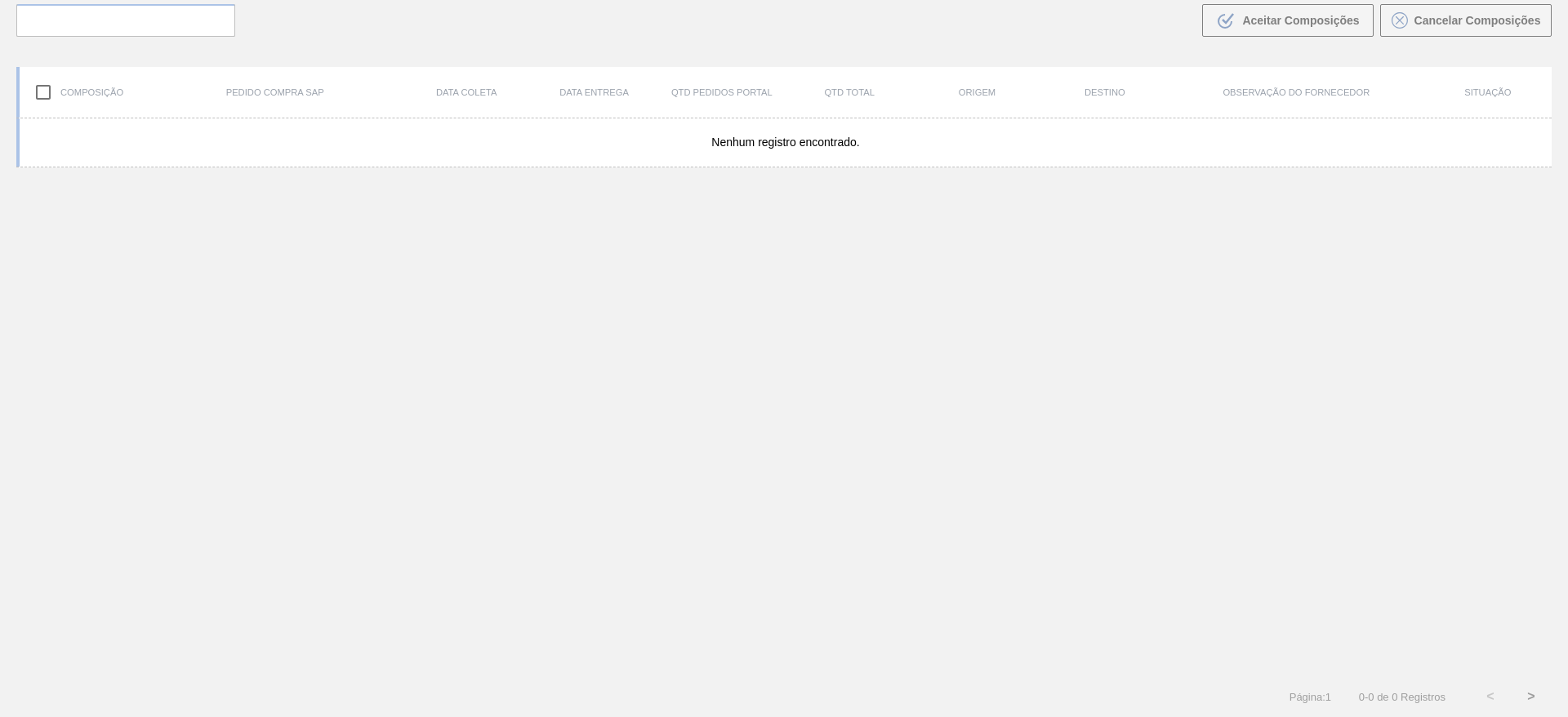
scroll to position [117, 0]
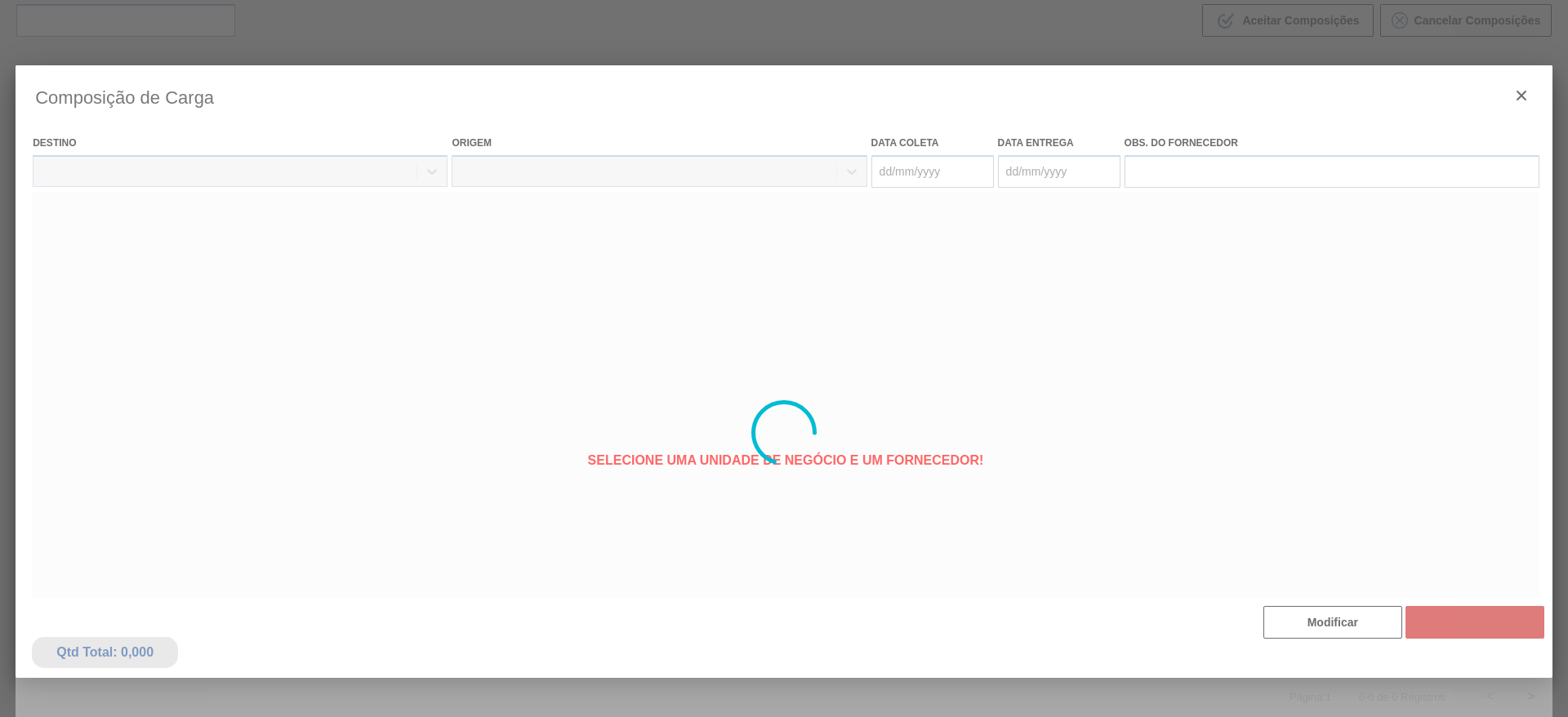
type coleta "[DATE]"
type entrega "[DATE]"
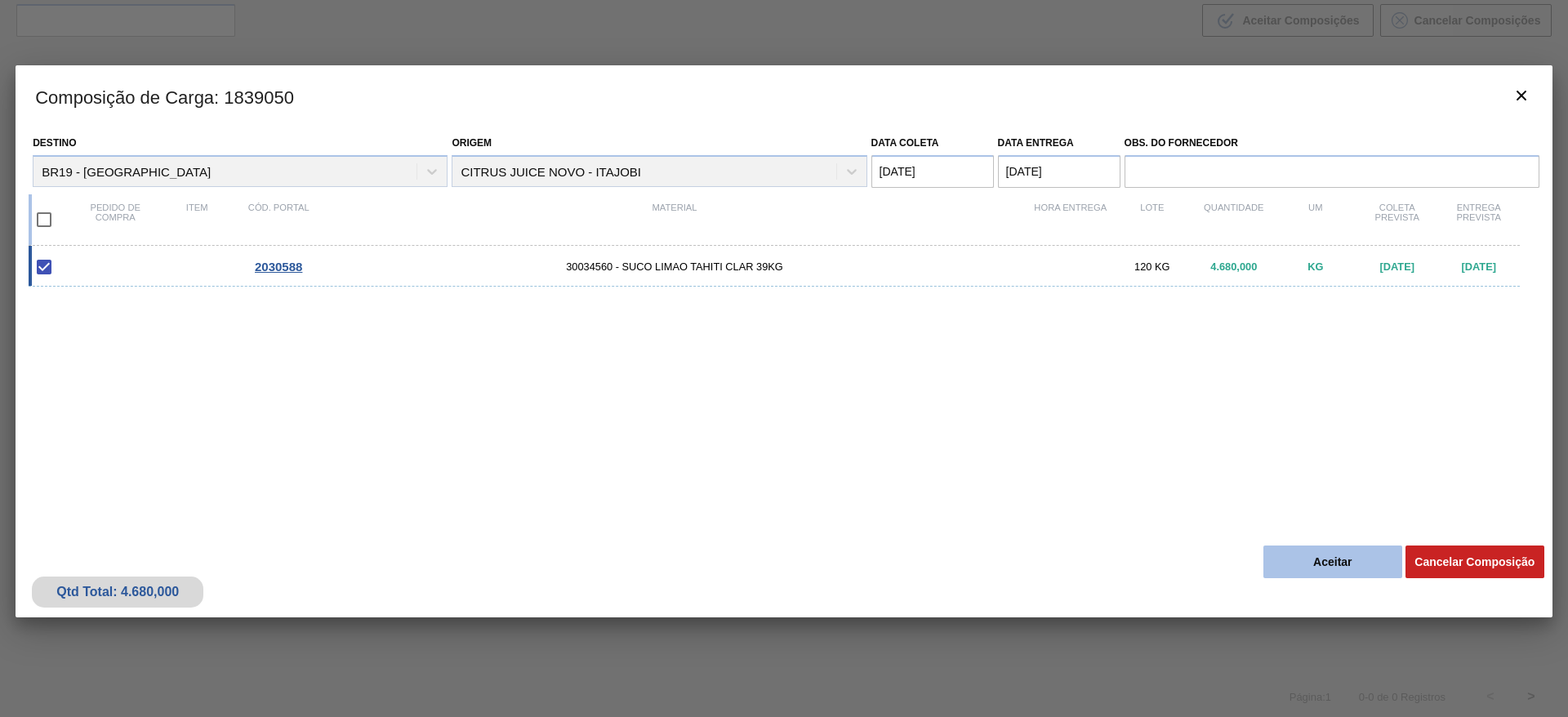
click at [1304, 572] on button "Aceitar" at bounding box center [1333, 561] width 139 height 33
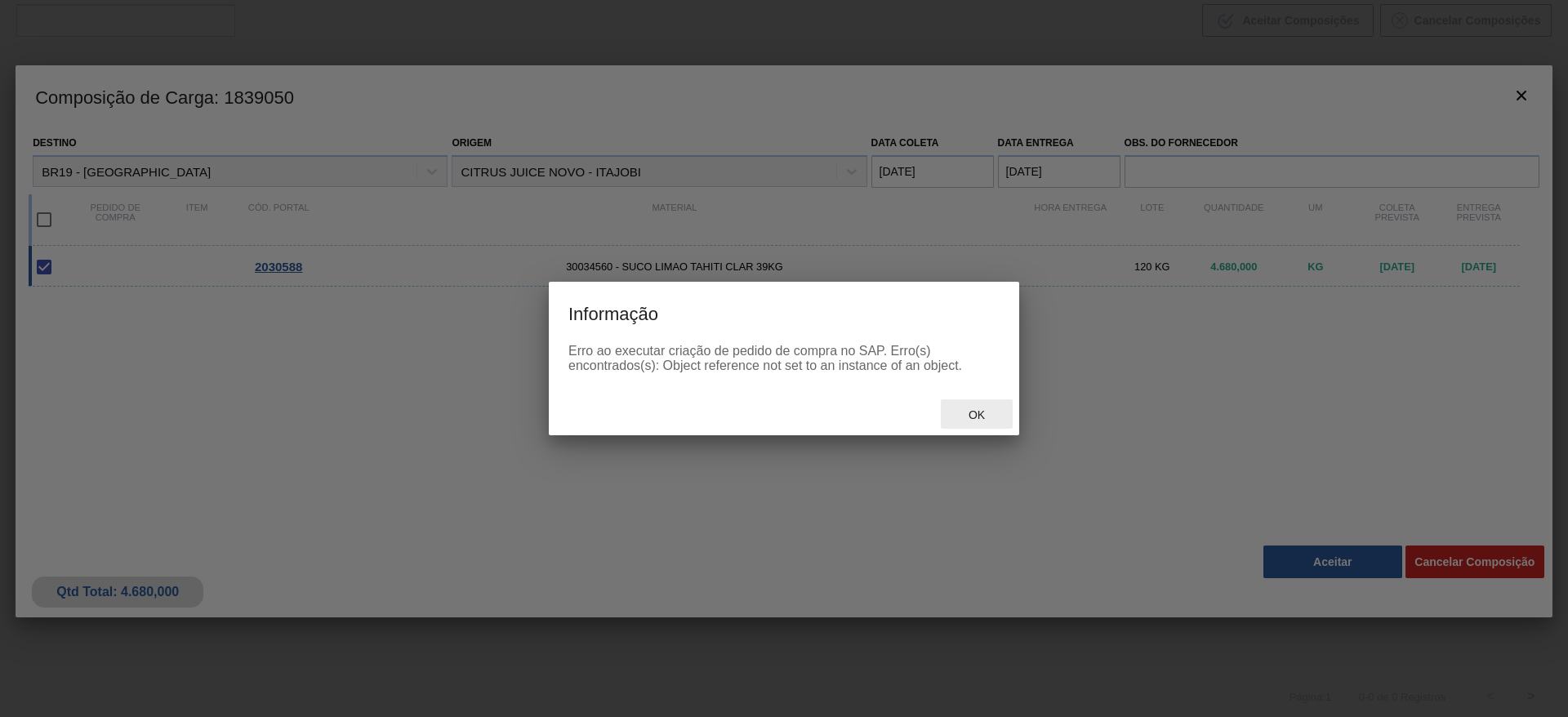
click at [1006, 412] on div "Ok" at bounding box center [976, 414] width 71 height 30
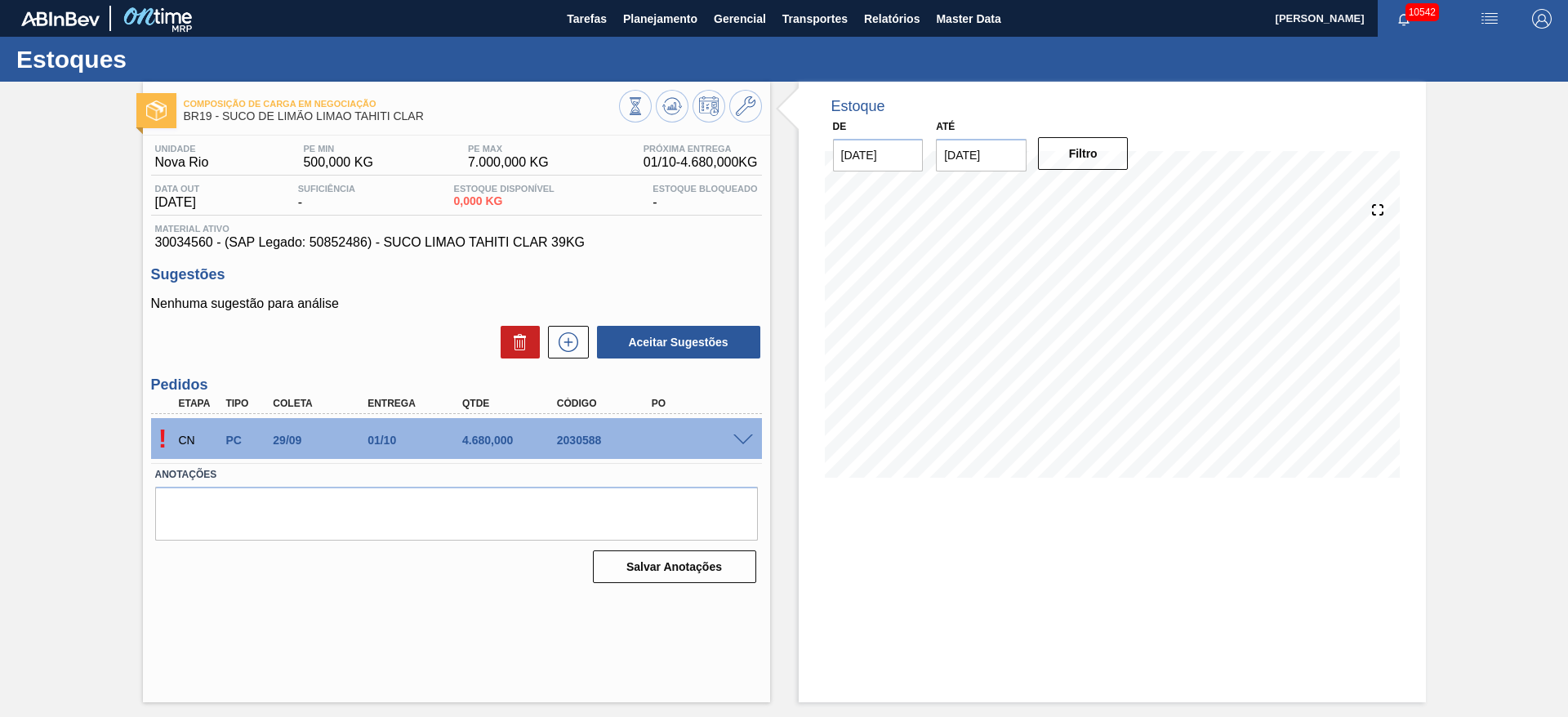
click at [747, 439] on span at bounding box center [743, 440] width 20 height 12
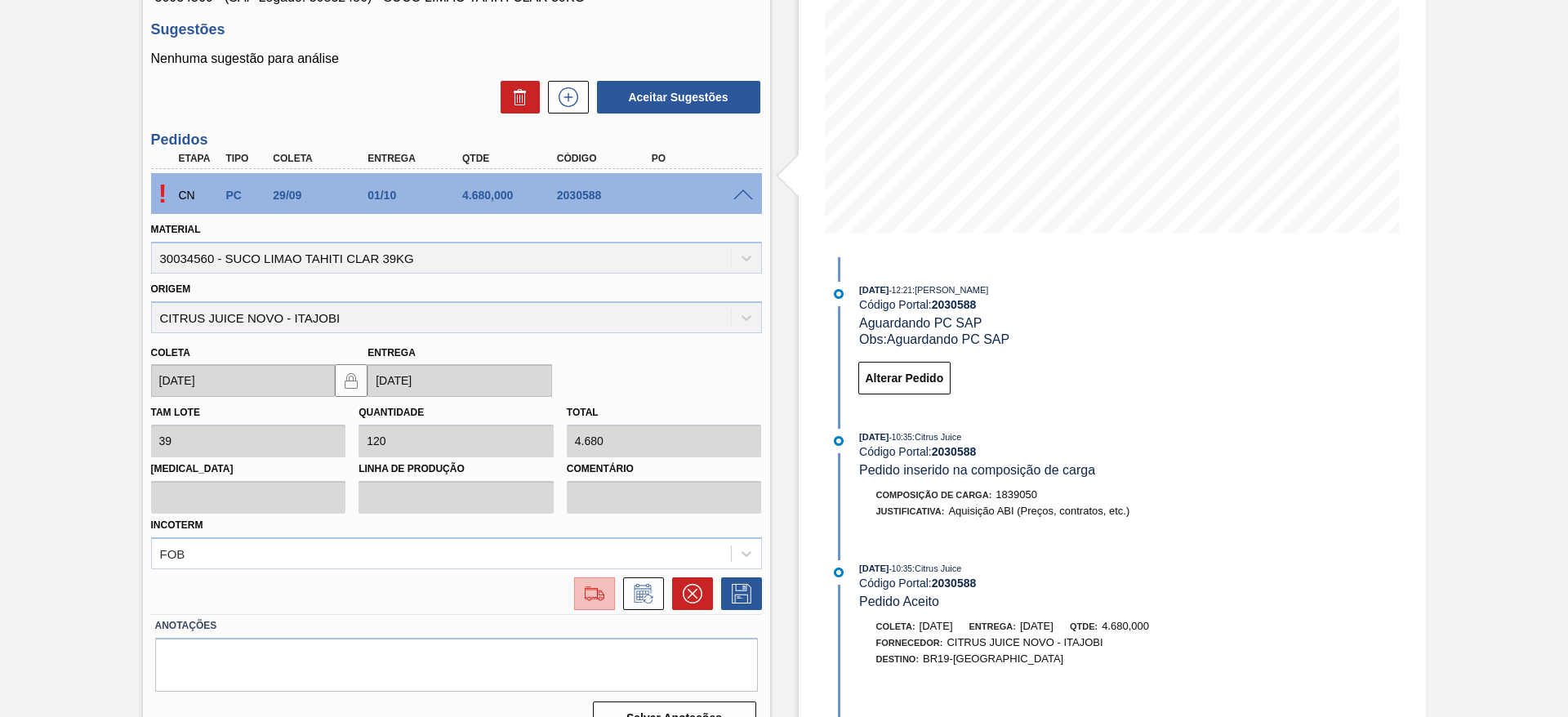
click at [610, 595] on button at bounding box center [594, 593] width 41 height 33
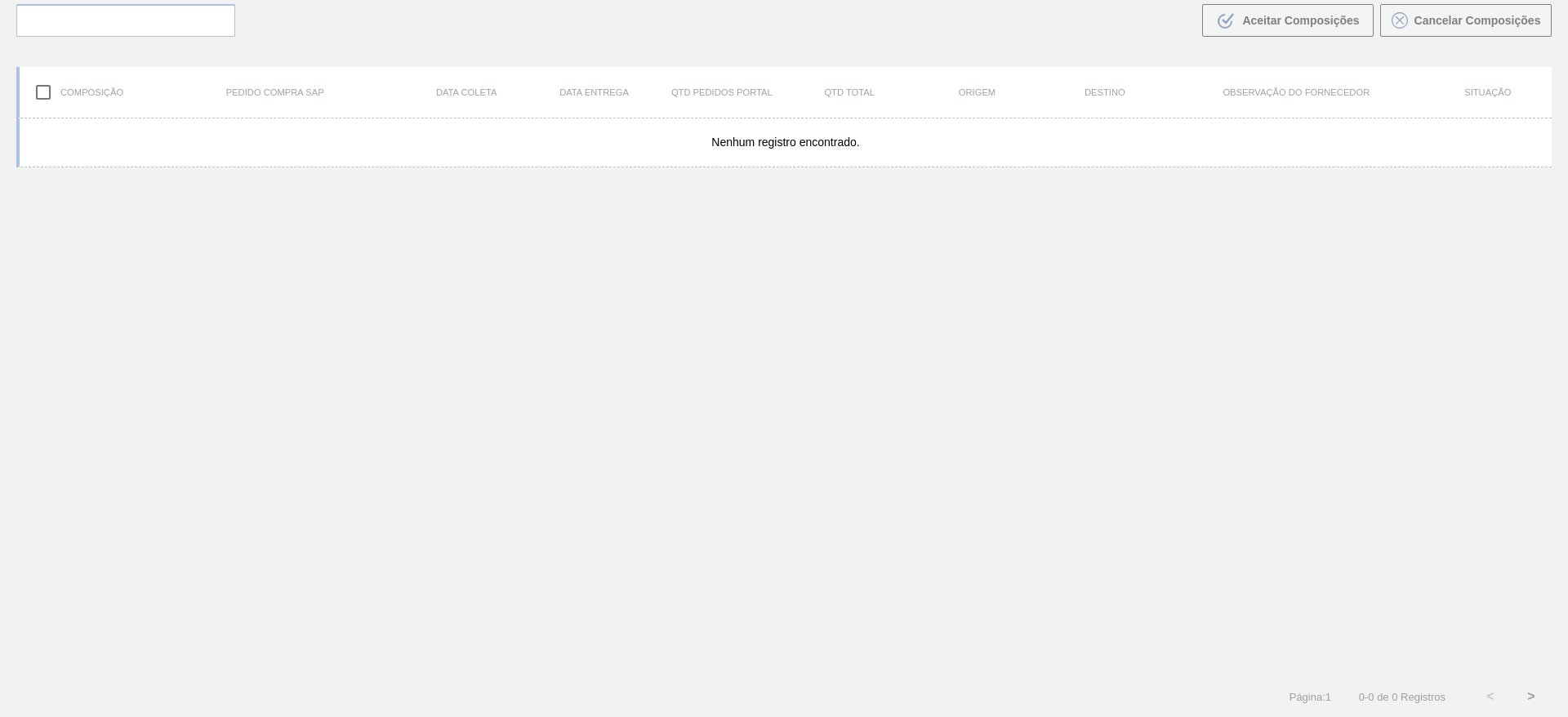
scroll to position [117, 0]
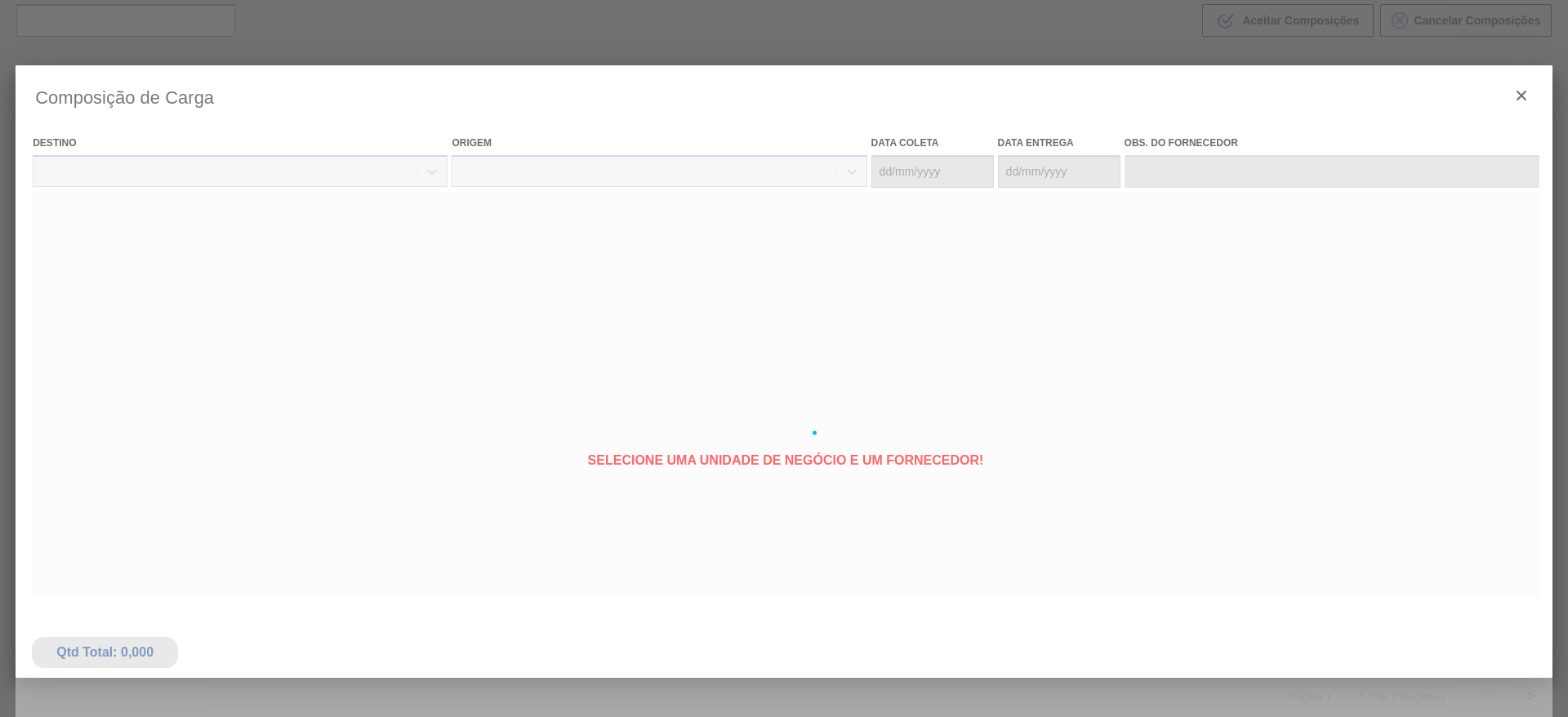
type coleta "[DATE]"
type entrega "[DATE]"
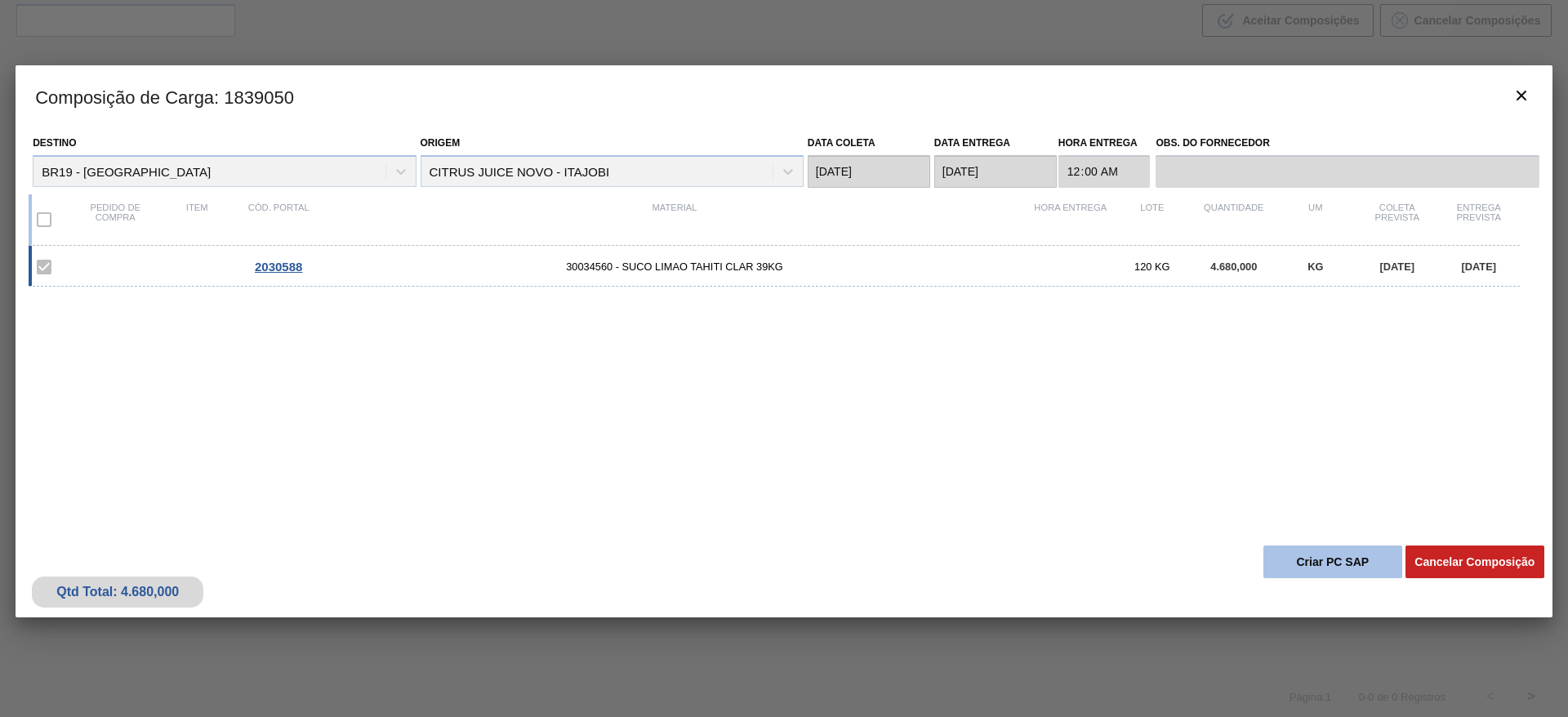
click at [1342, 558] on button "Criar PC SAP" at bounding box center [1333, 561] width 139 height 33
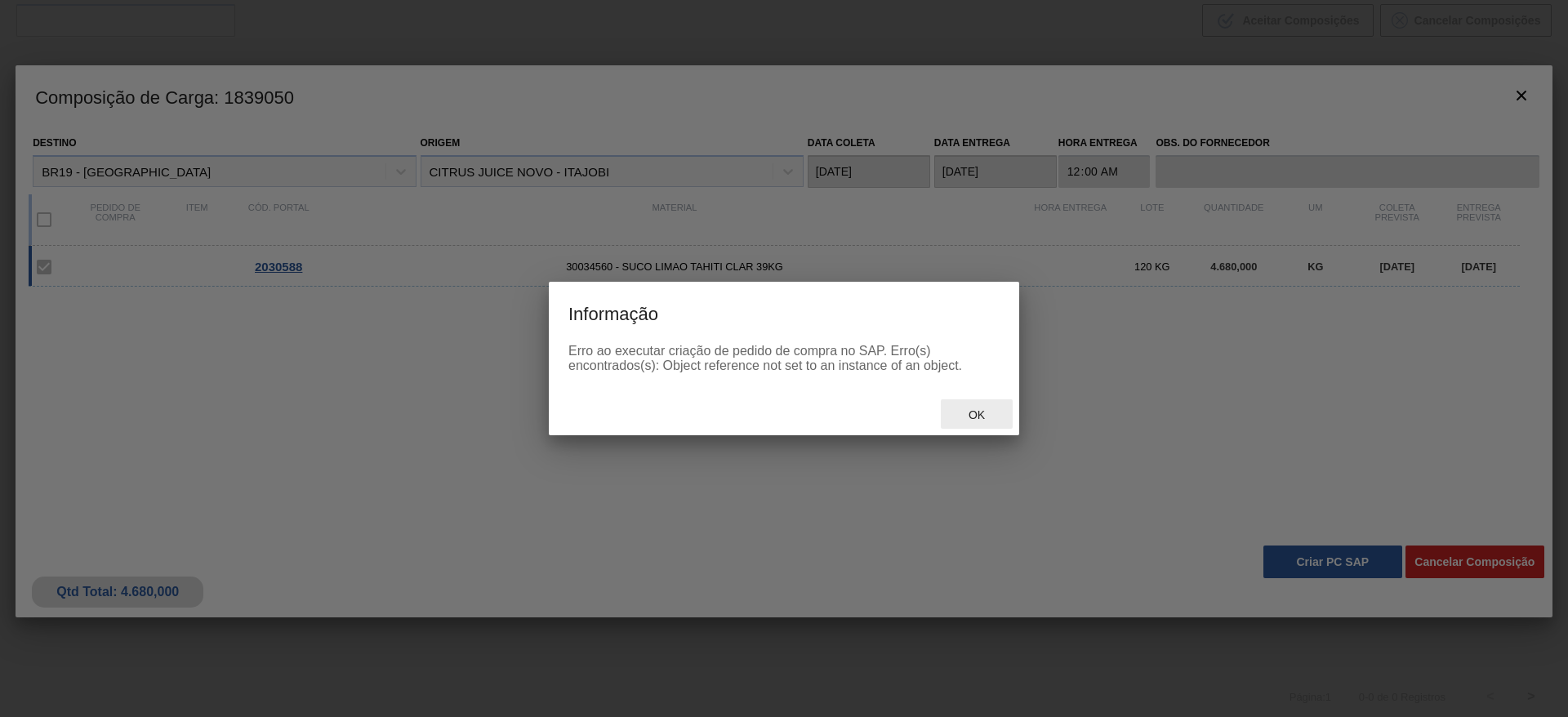
click at [962, 425] on div "Ok" at bounding box center [976, 414] width 71 height 30
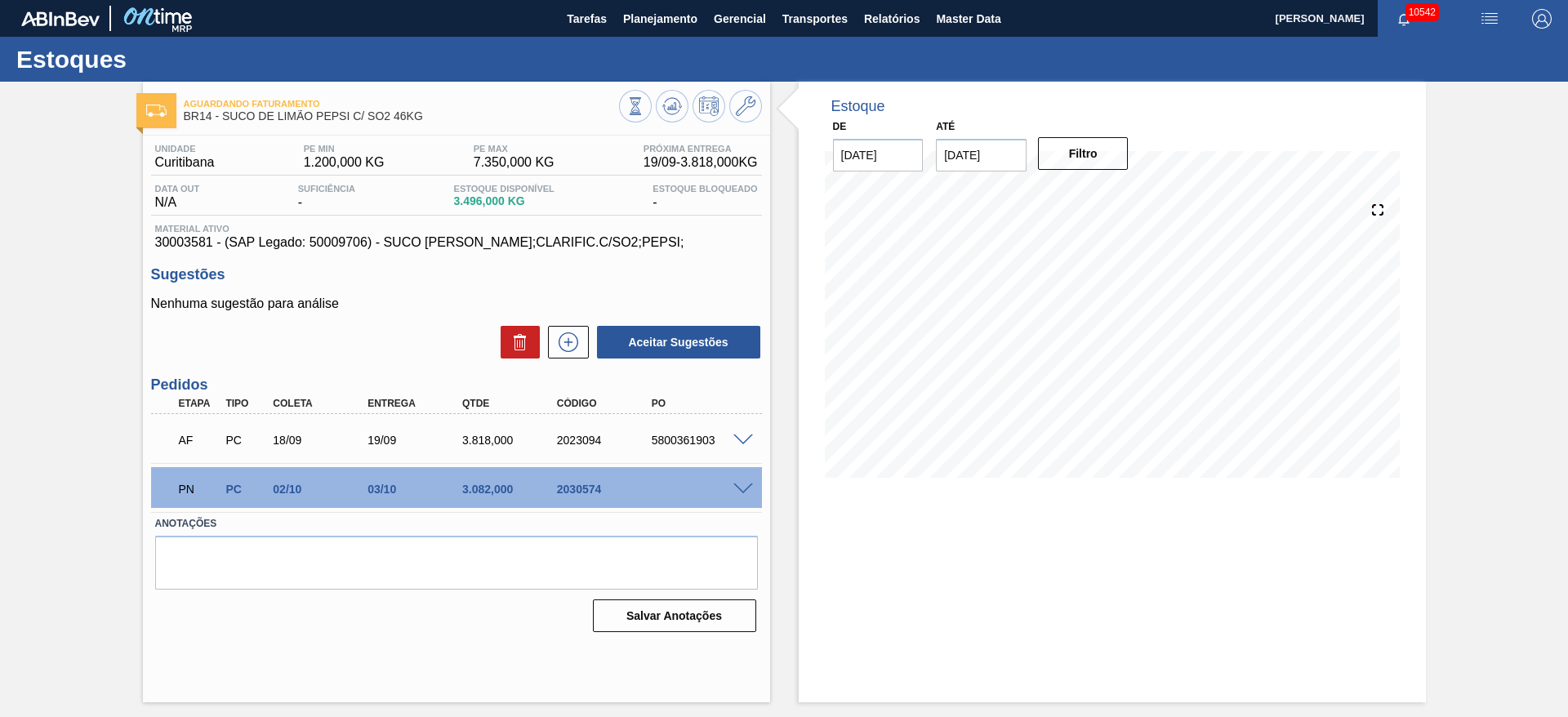
click at [738, 494] on div "PN PC 02/10 03/10 3.082,000 2030574" at bounding box center [456, 487] width 611 height 41
click at [744, 492] on span at bounding box center [743, 490] width 20 height 12
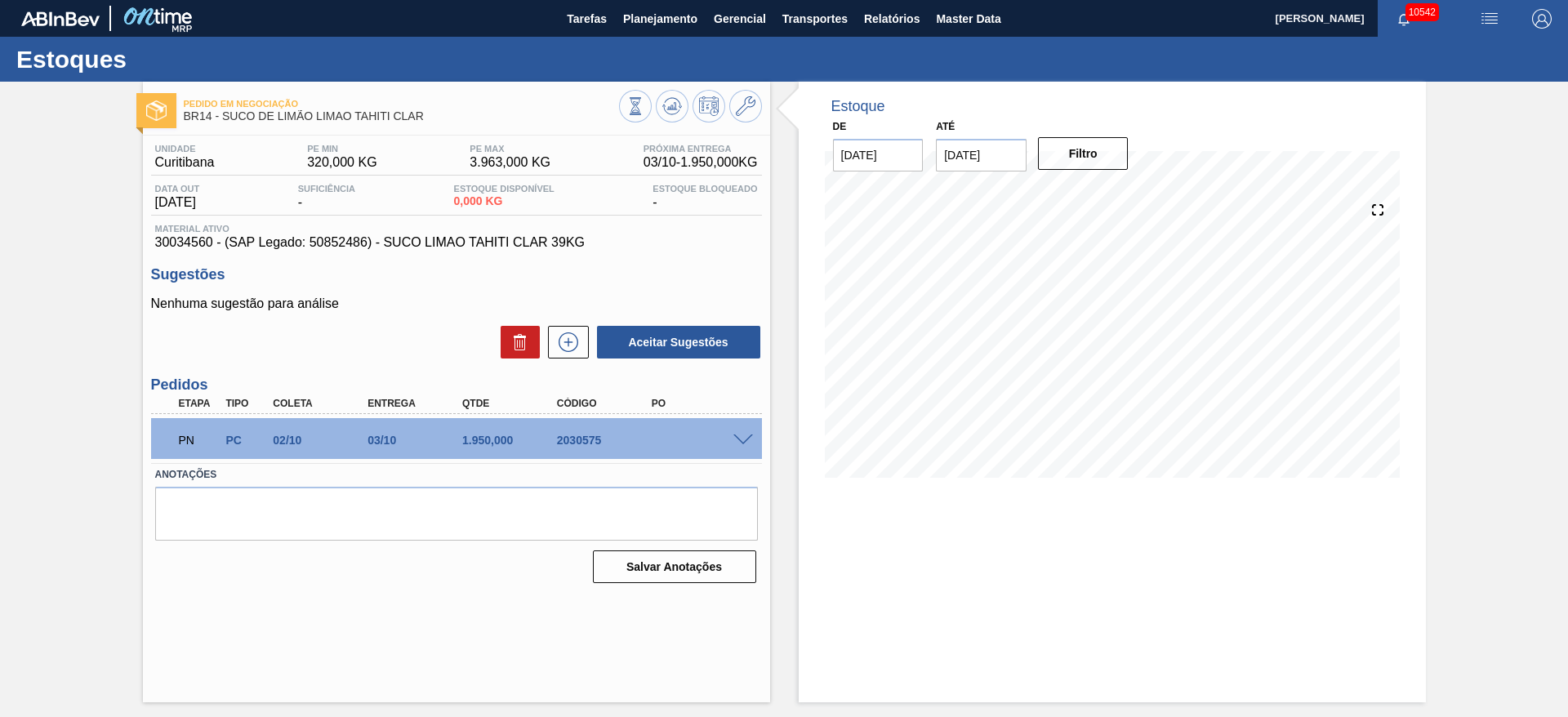
click at [745, 426] on div "PN PC 02/10 03/10 1.950,000 2030575" at bounding box center [456, 438] width 611 height 41
click at [738, 434] on span at bounding box center [743, 440] width 20 height 12
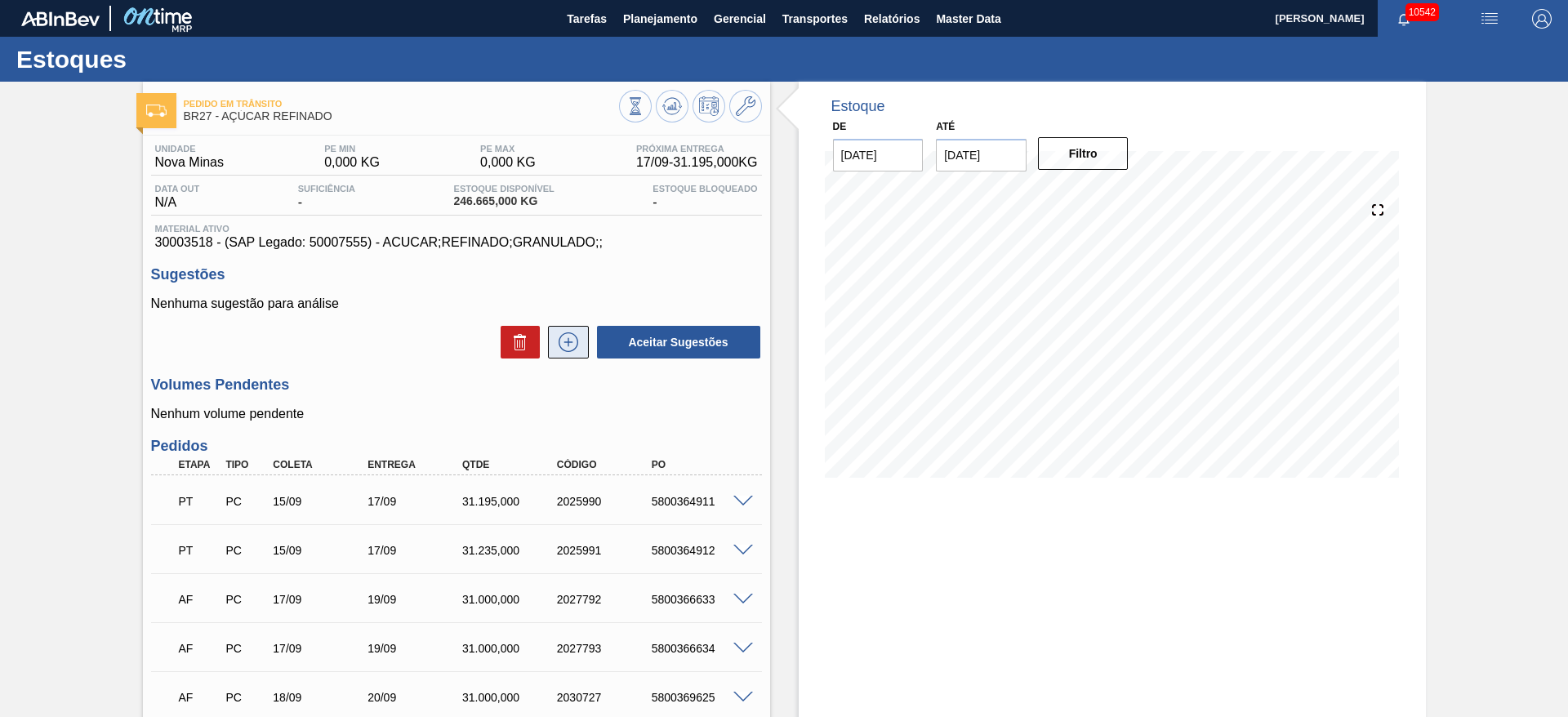
click at [571, 343] on icon at bounding box center [567, 342] width 9 height 1
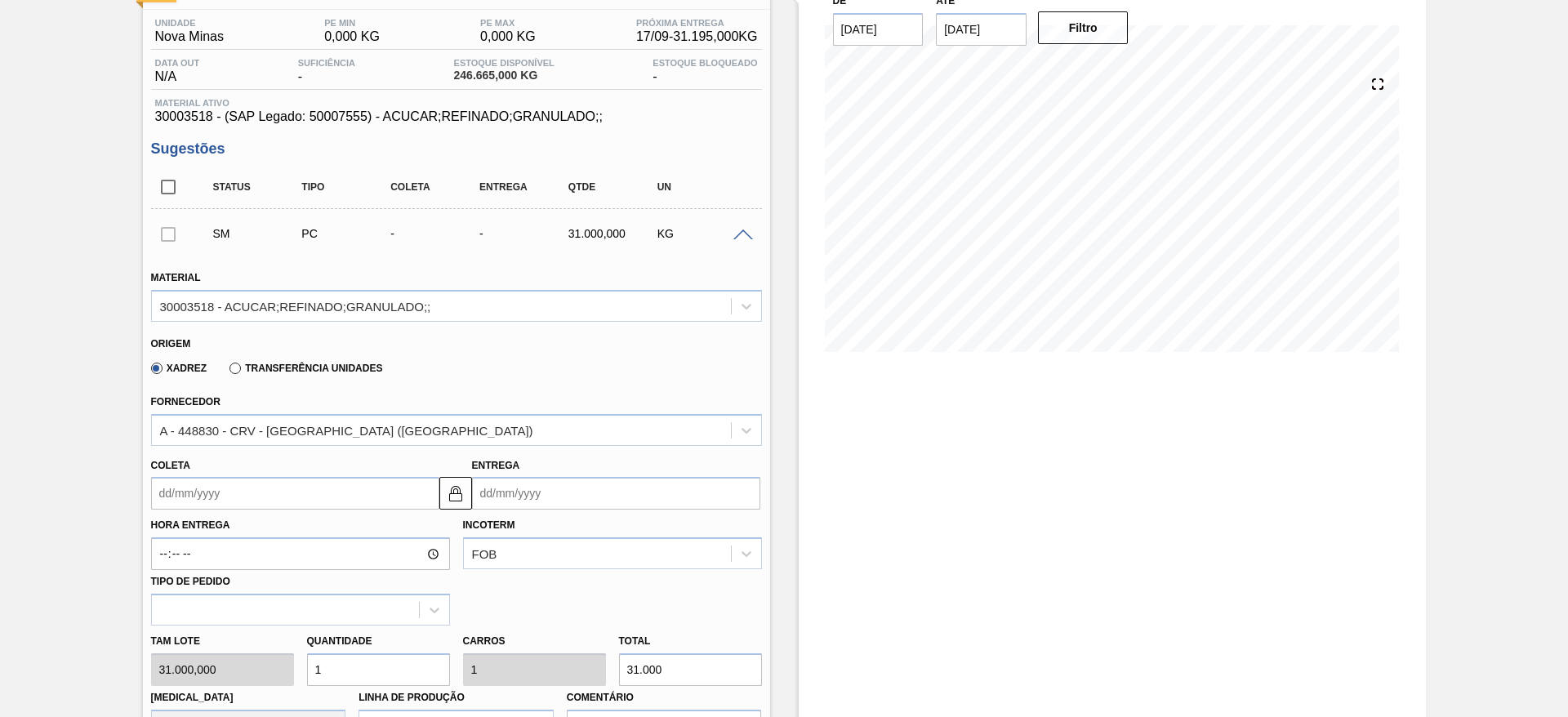
scroll to position [367, 0]
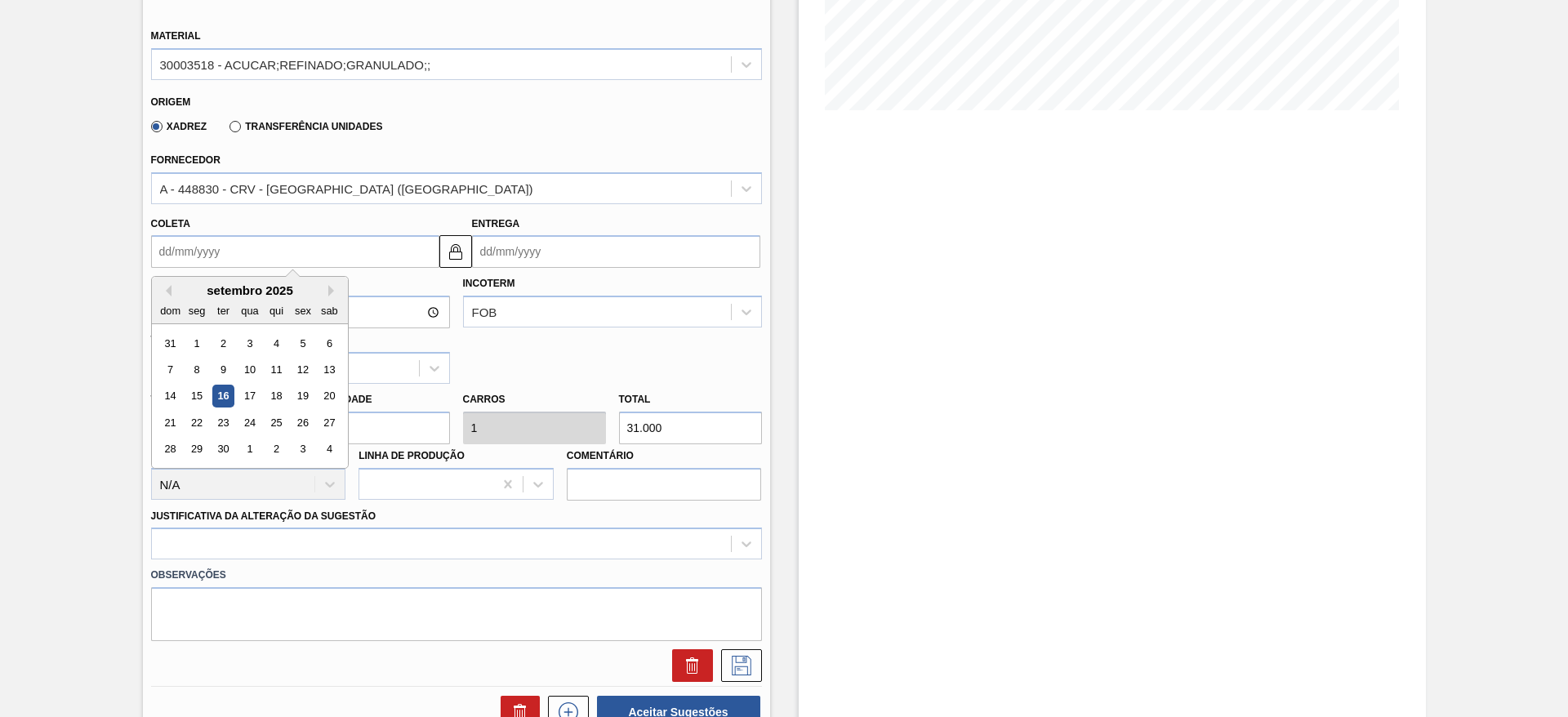
click at [214, 251] on input "Coleta" at bounding box center [295, 251] width 288 height 33
click at [281, 392] on div "18" at bounding box center [275, 396] width 22 height 22
type input "[DATE]"
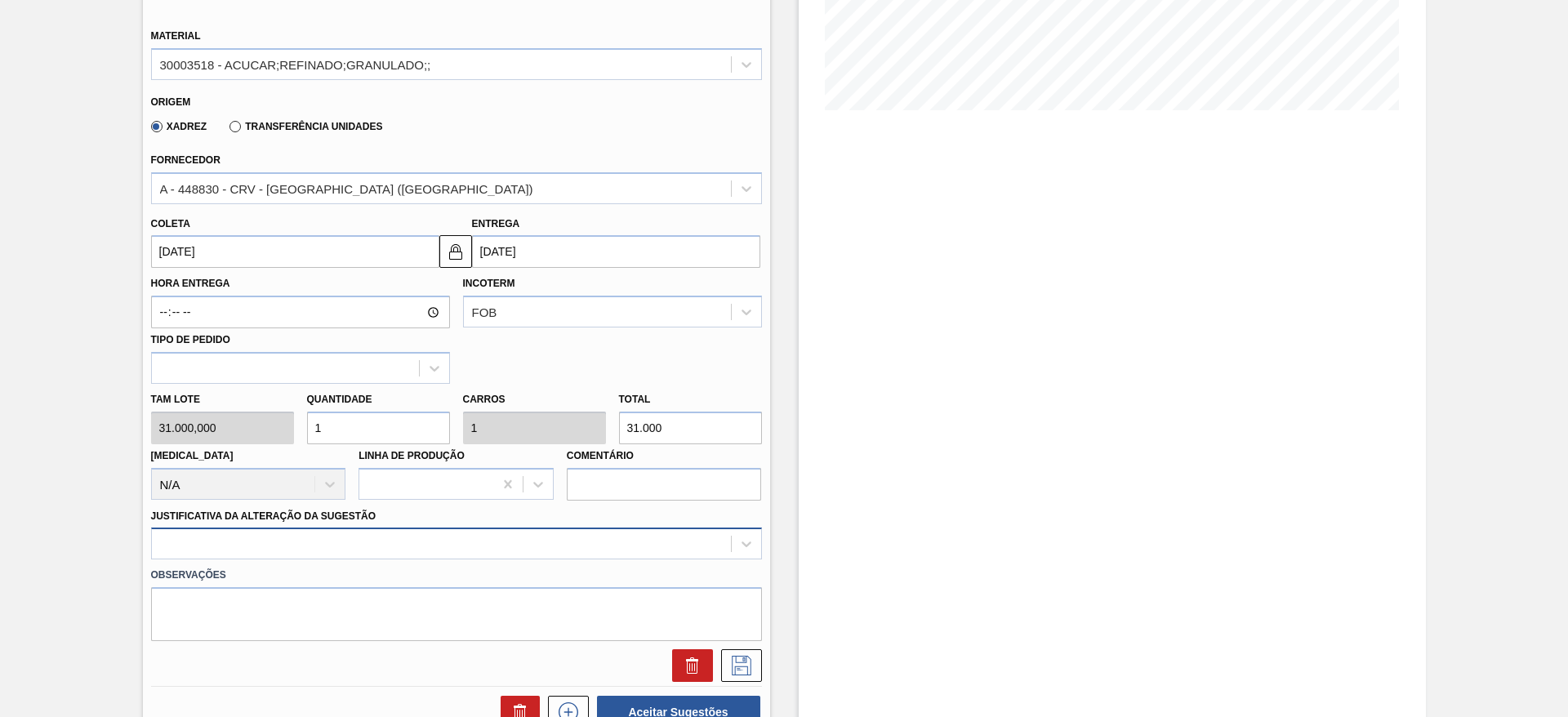
click at [534, 554] on div at bounding box center [456, 543] width 611 height 32
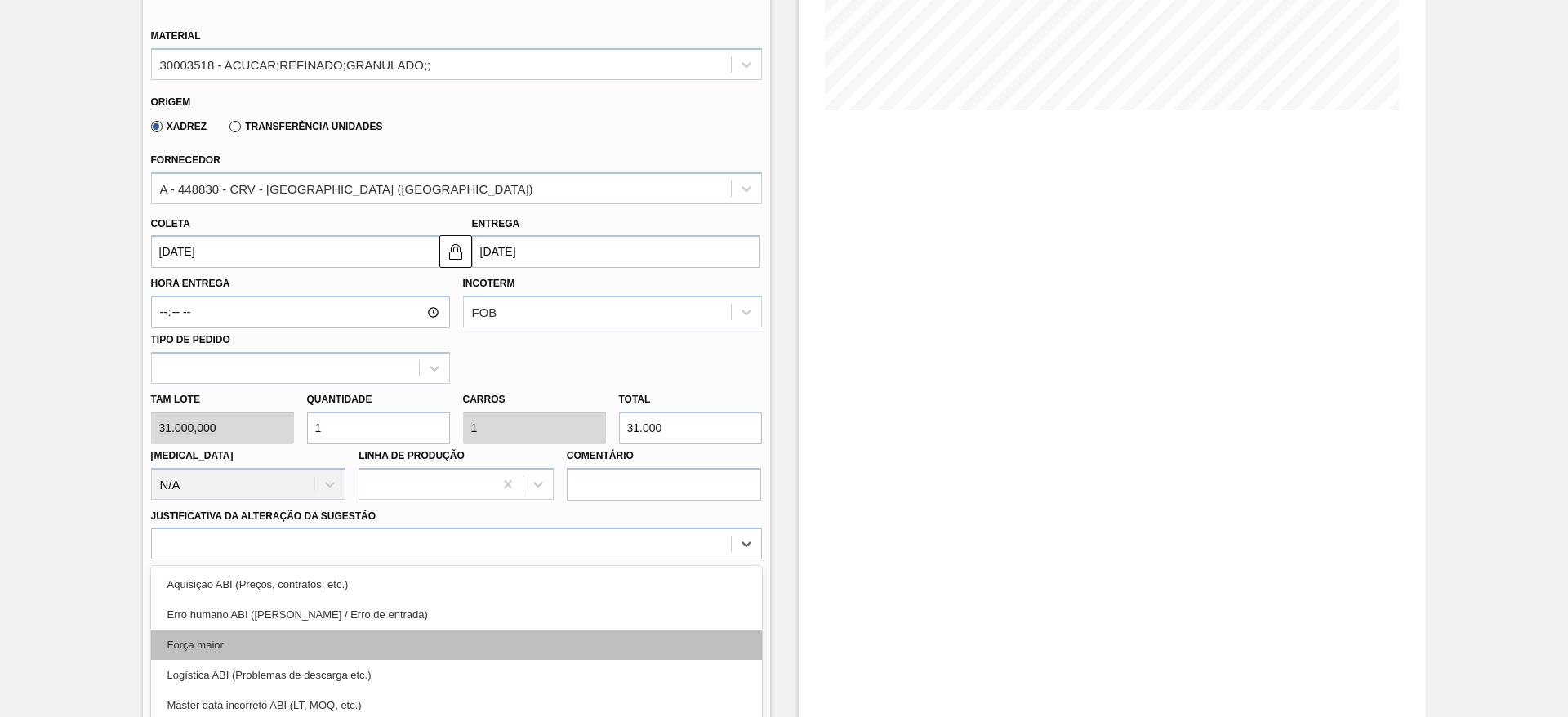
scroll to position [468, 0]
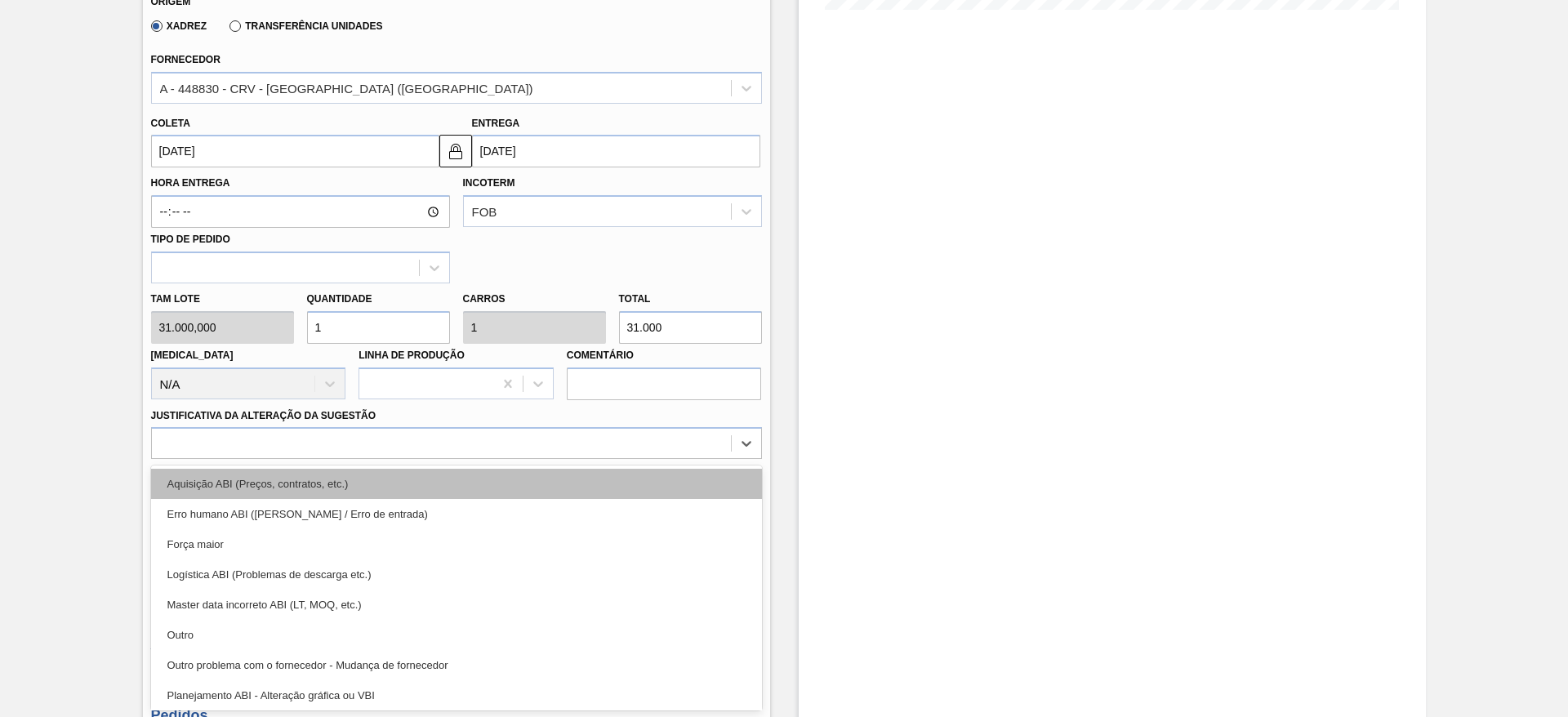
click at [548, 483] on div "Aquisição ABI (Preços, contratos, etc.)" at bounding box center [456, 484] width 611 height 30
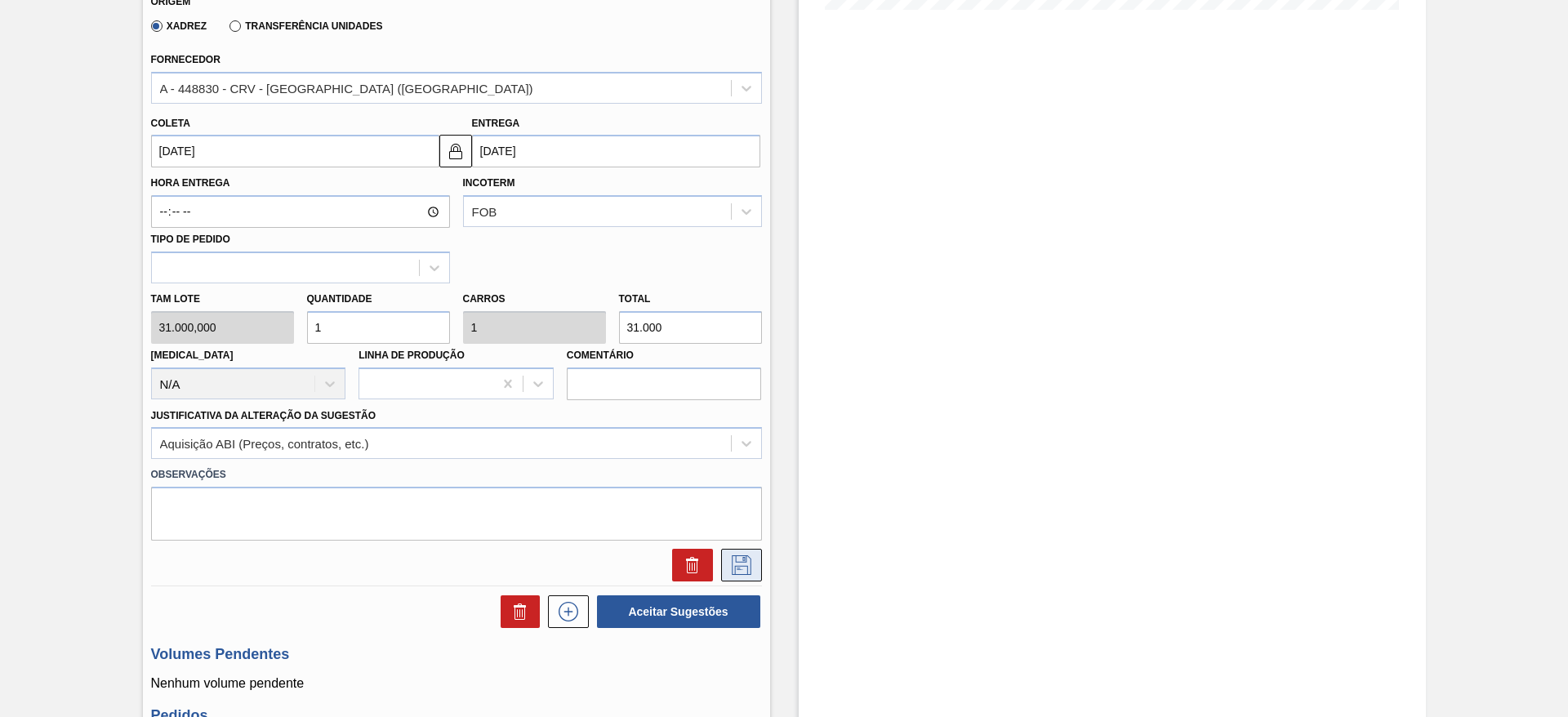
click at [746, 557] on icon at bounding box center [741, 565] width 26 height 20
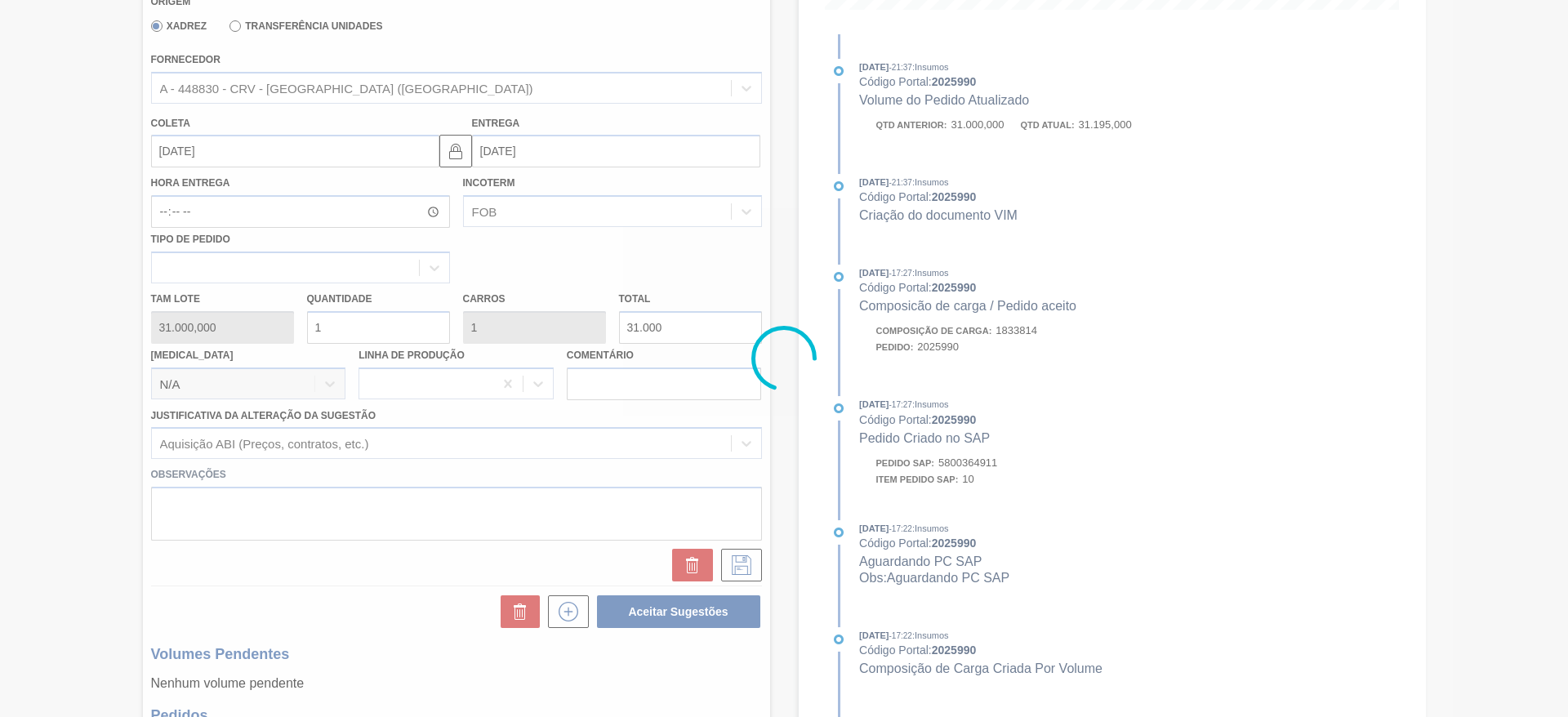
scroll to position [0, 0]
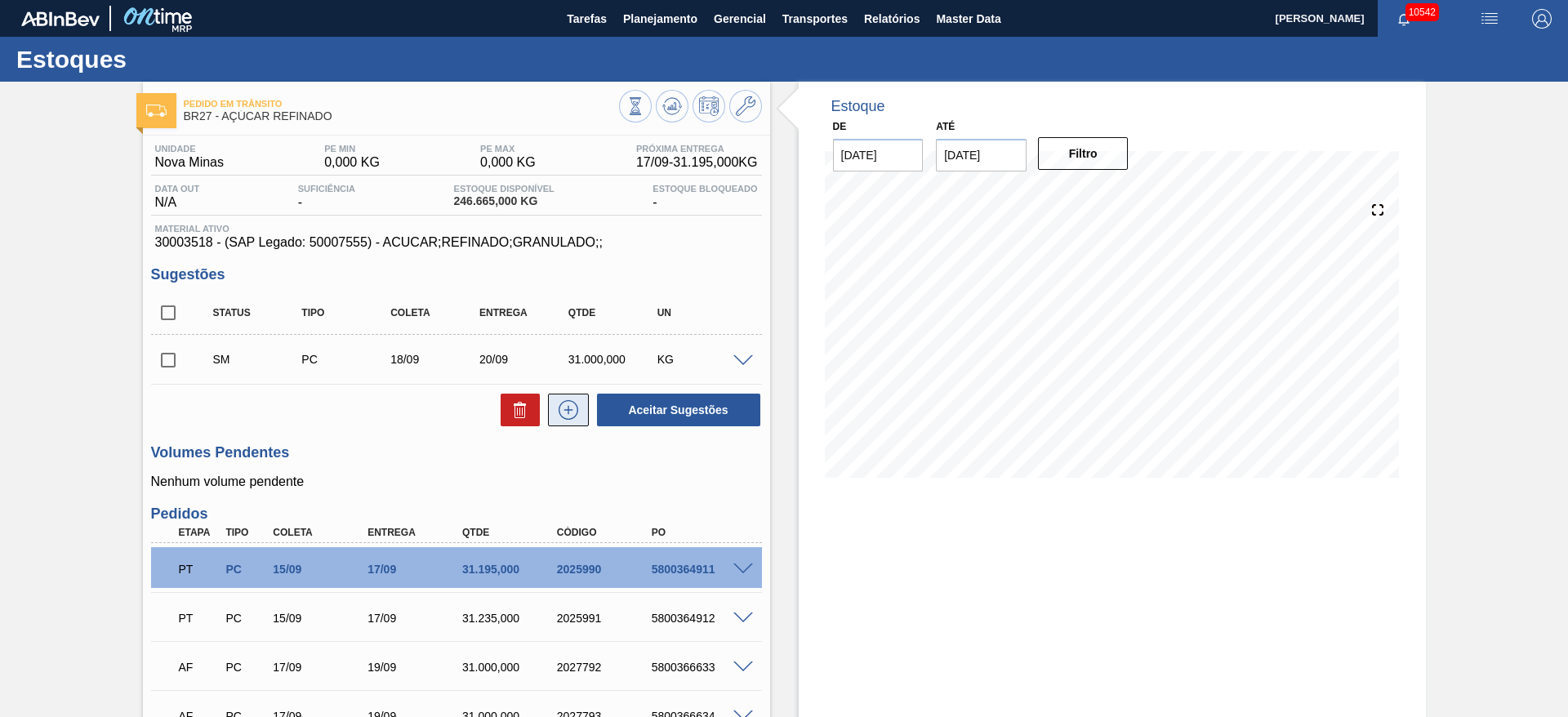
click at [553, 408] on button at bounding box center [568, 409] width 41 height 33
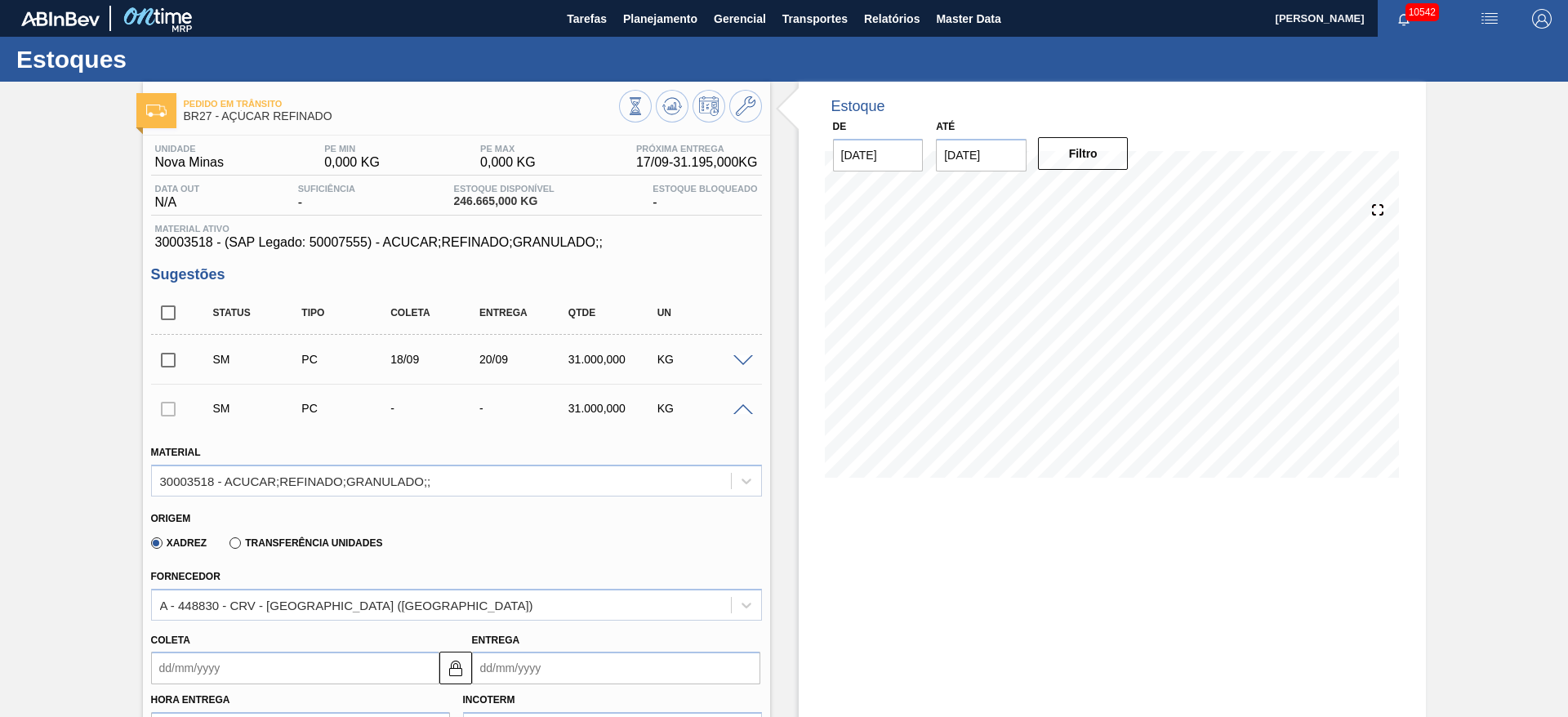
click at [200, 673] on input "Coleta" at bounding box center [295, 667] width 288 height 33
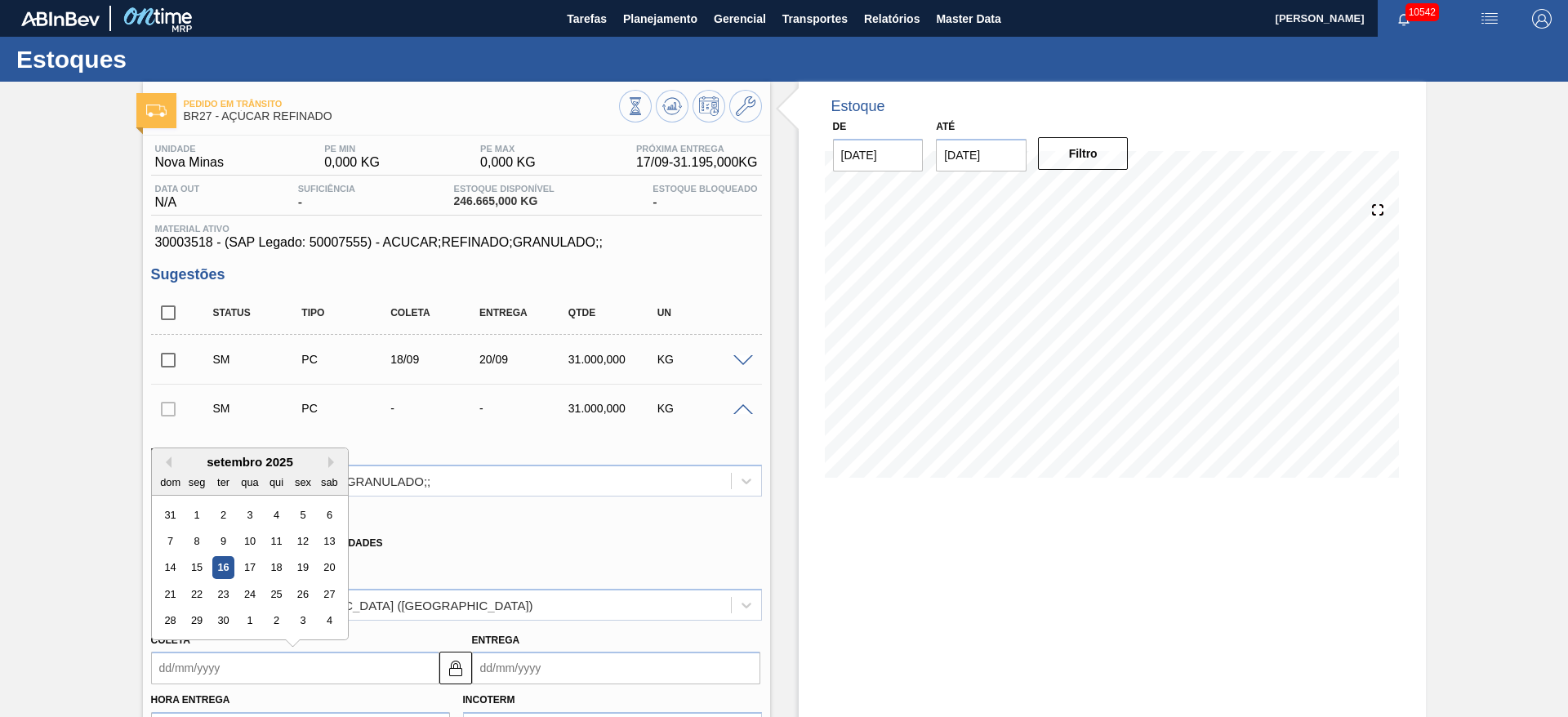
click at [303, 581] on div "21 22 23 24 25 26 27" at bounding box center [249, 594] width 186 height 26
click at [305, 581] on div "21 22 23 24 25 26 27" at bounding box center [249, 594] width 186 height 26
click at [306, 570] on div "19" at bounding box center [303, 568] width 22 height 22
type input "19/09/2025"
type input "21/09/2025"
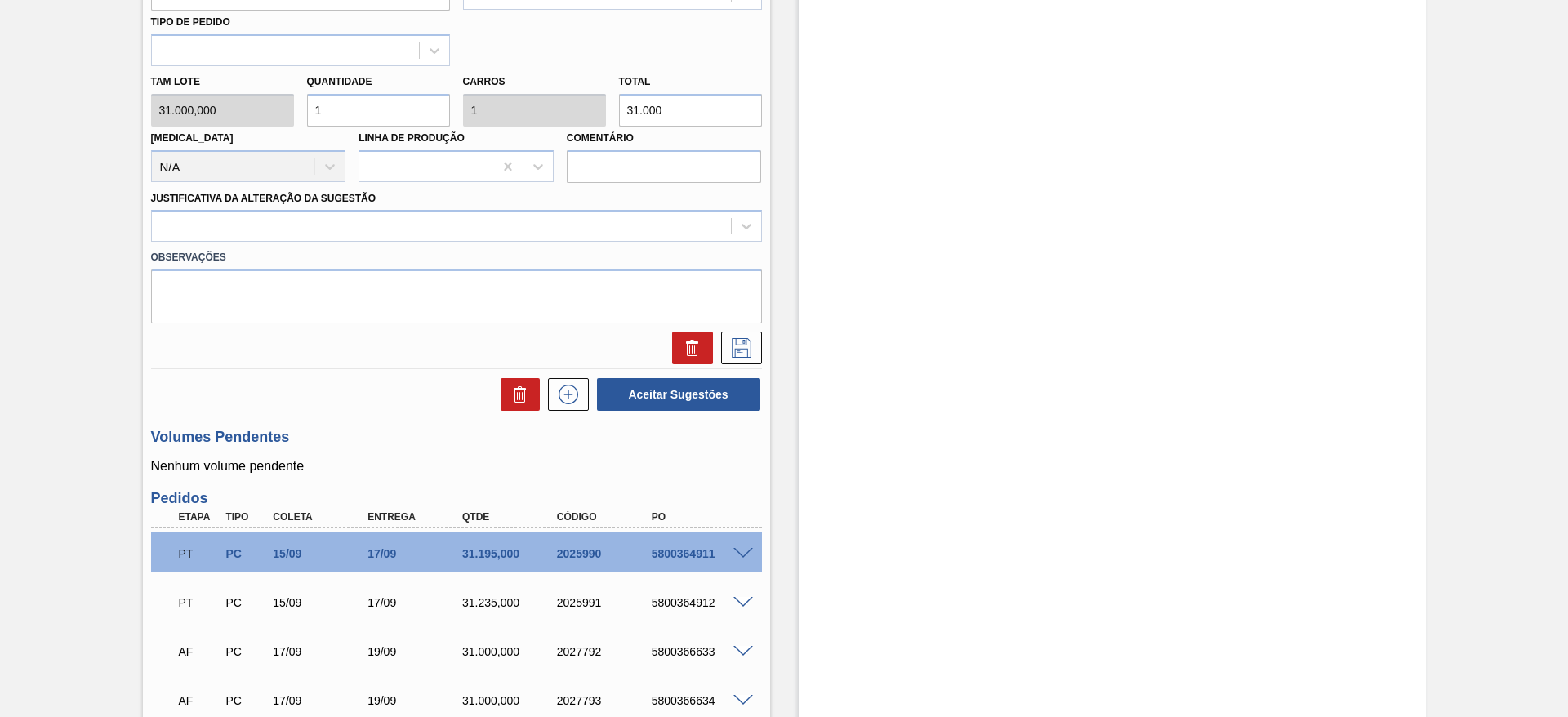
scroll to position [735, 0]
drag, startPoint x: 620, startPoint y: 232, endPoint x: 632, endPoint y: 243, distance: 16.3
click at [623, 232] on div at bounding box center [441, 225] width 579 height 24
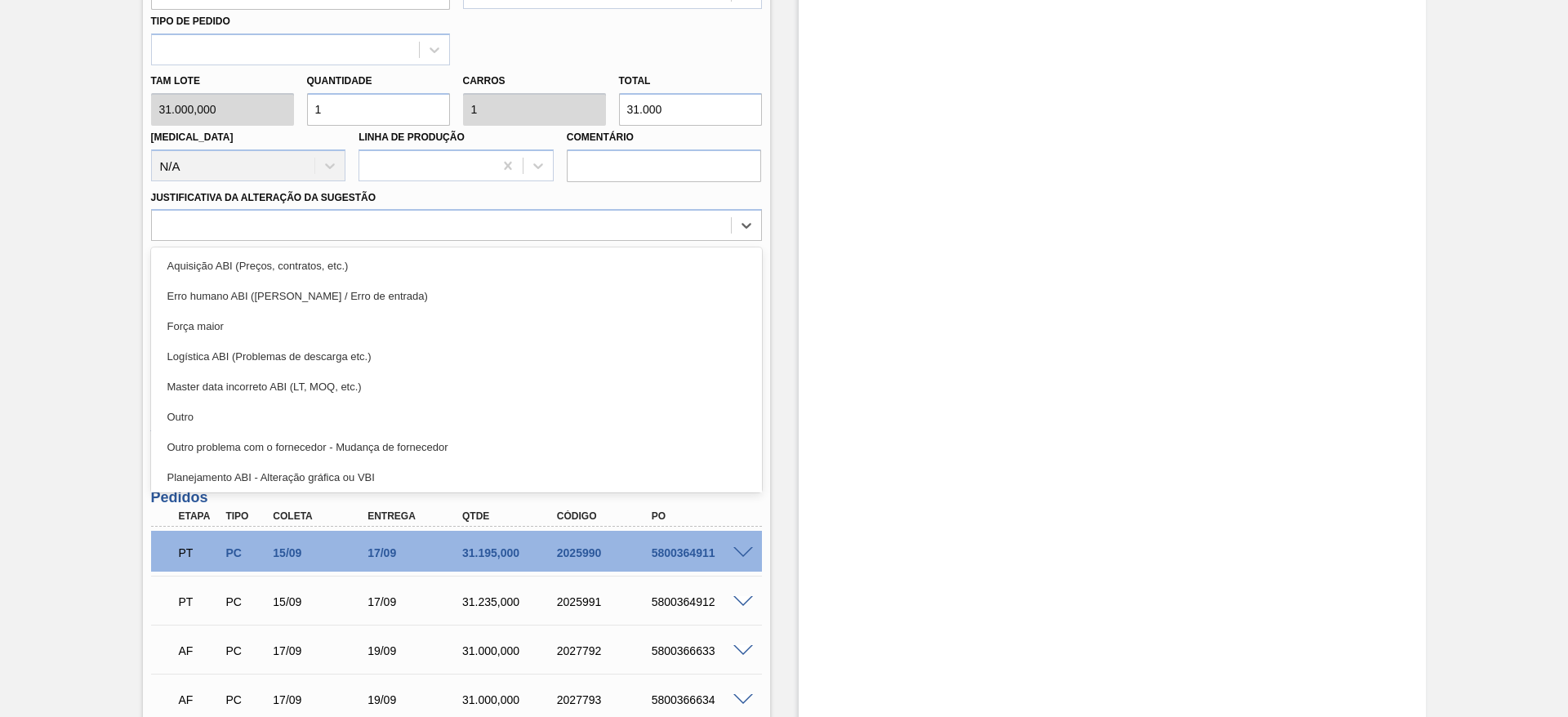
click at [637, 257] on div "Aquisição ABI (Preços, contratos, etc.)" at bounding box center [456, 265] width 611 height 30
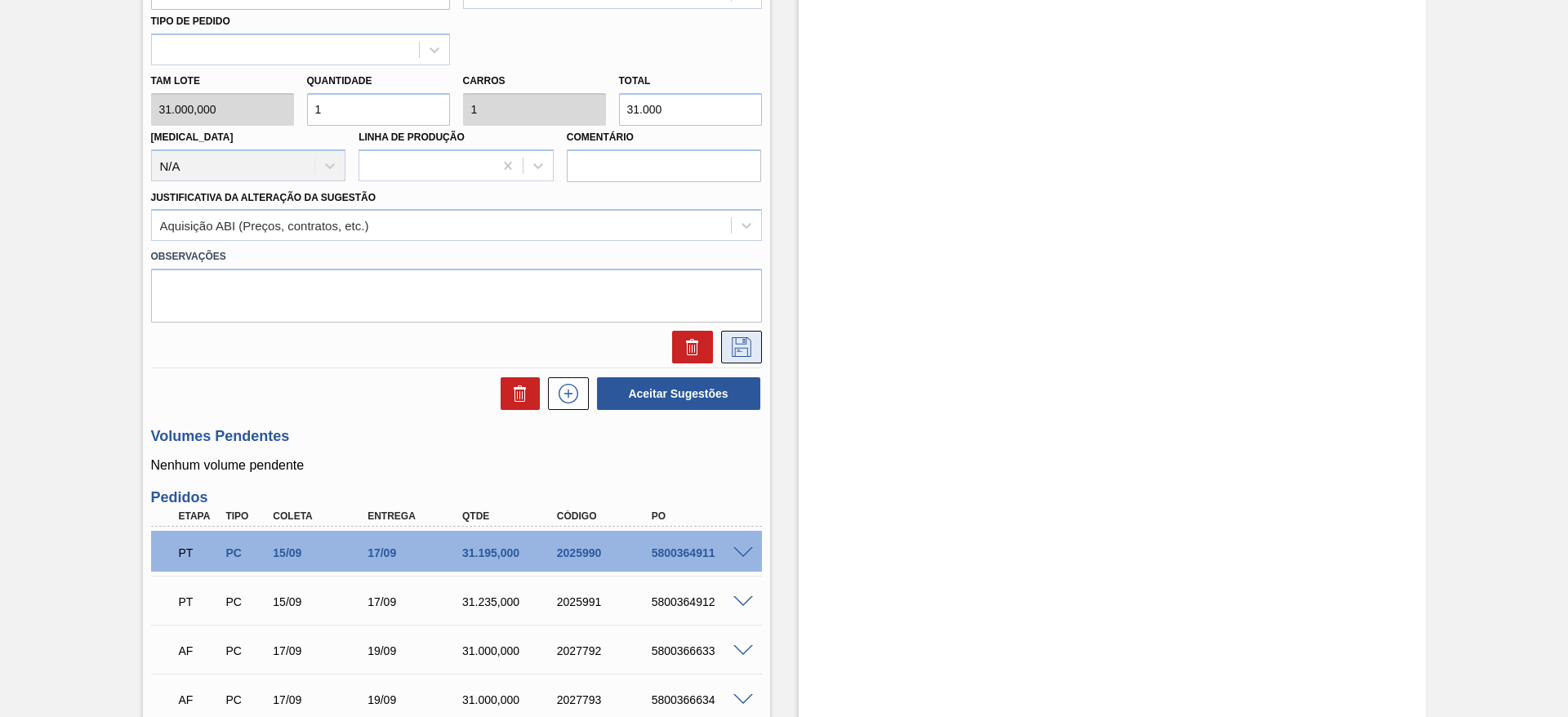
click at [729, 347] on icon at bounding box center [741, 348] width 26 height 20
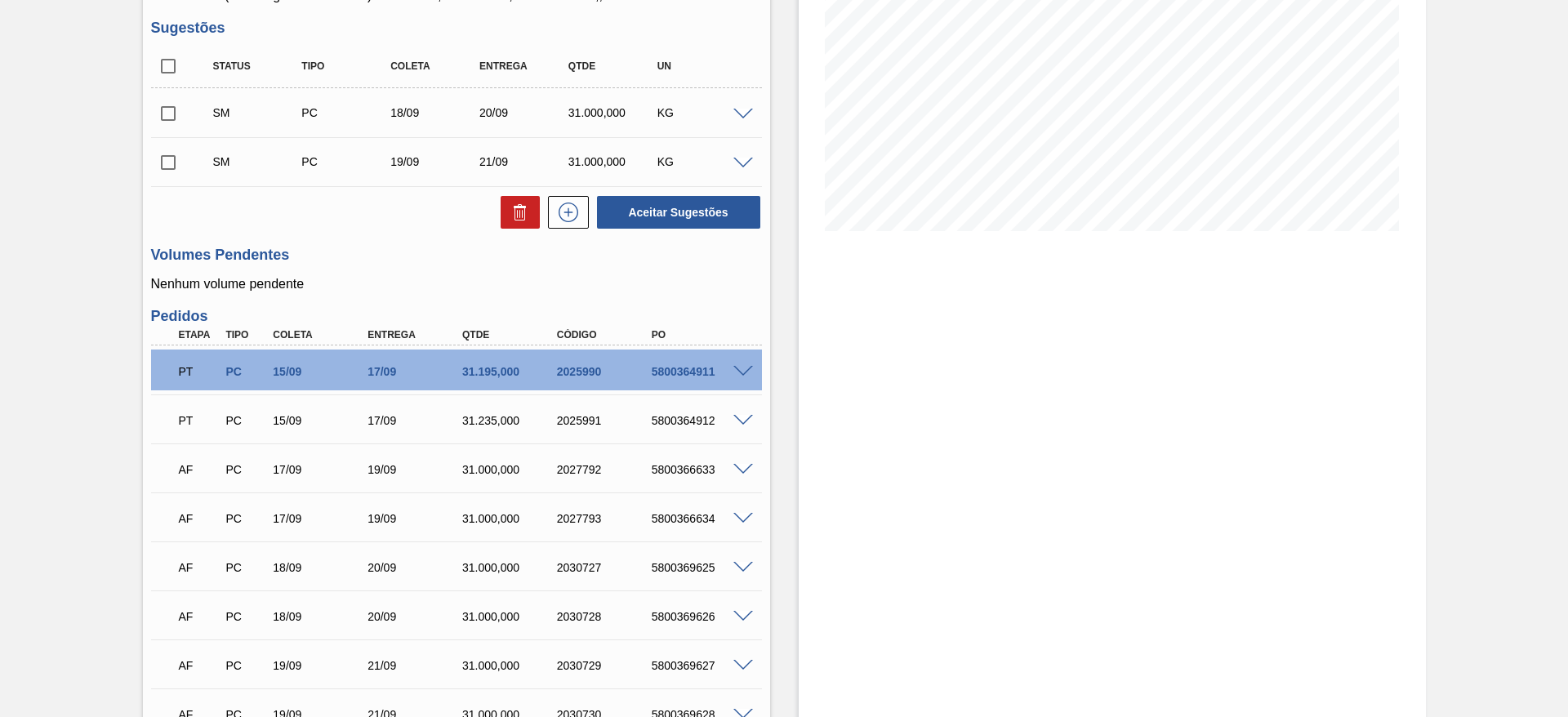
scroll to position [9, 0]
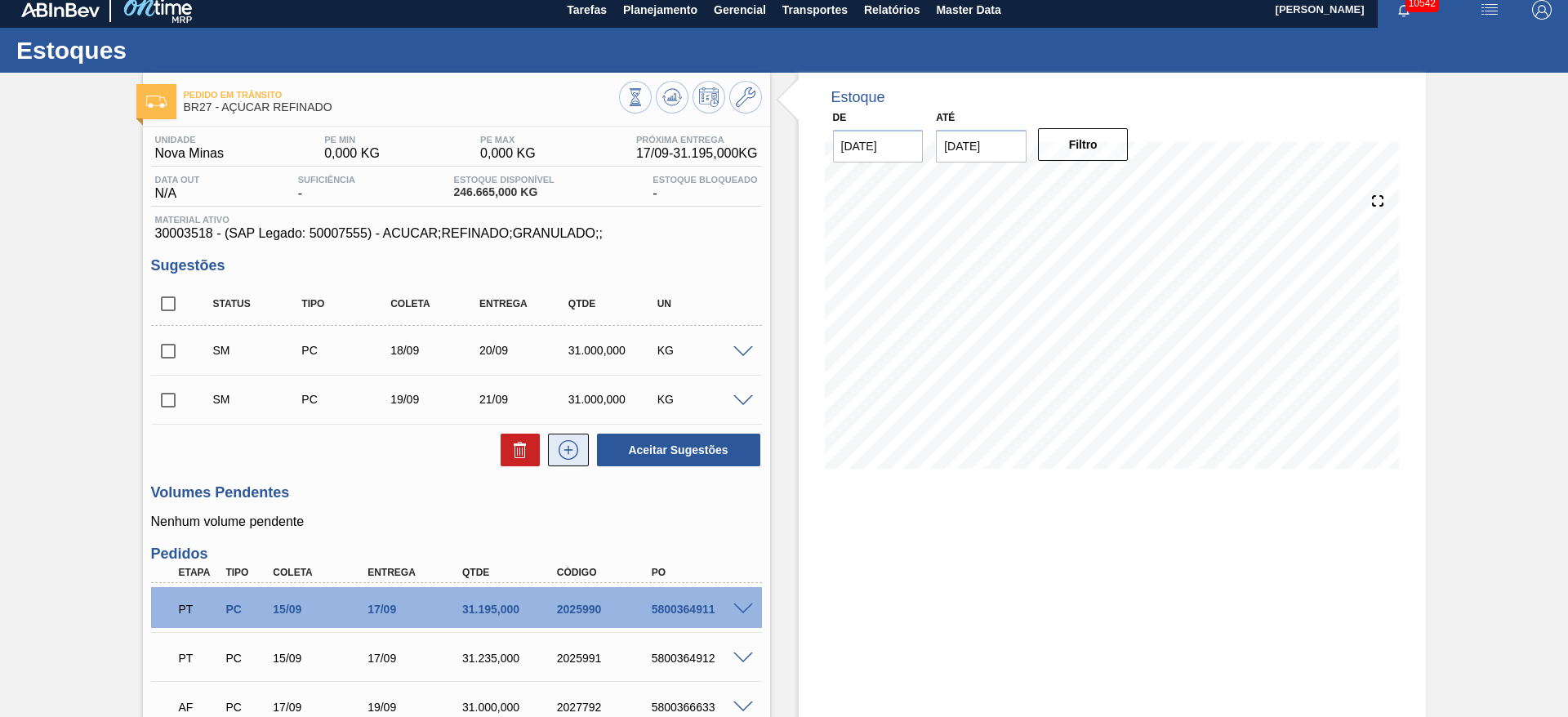
click at [572, 451] on icon at bounding box center [568, 450] width 26 height 20
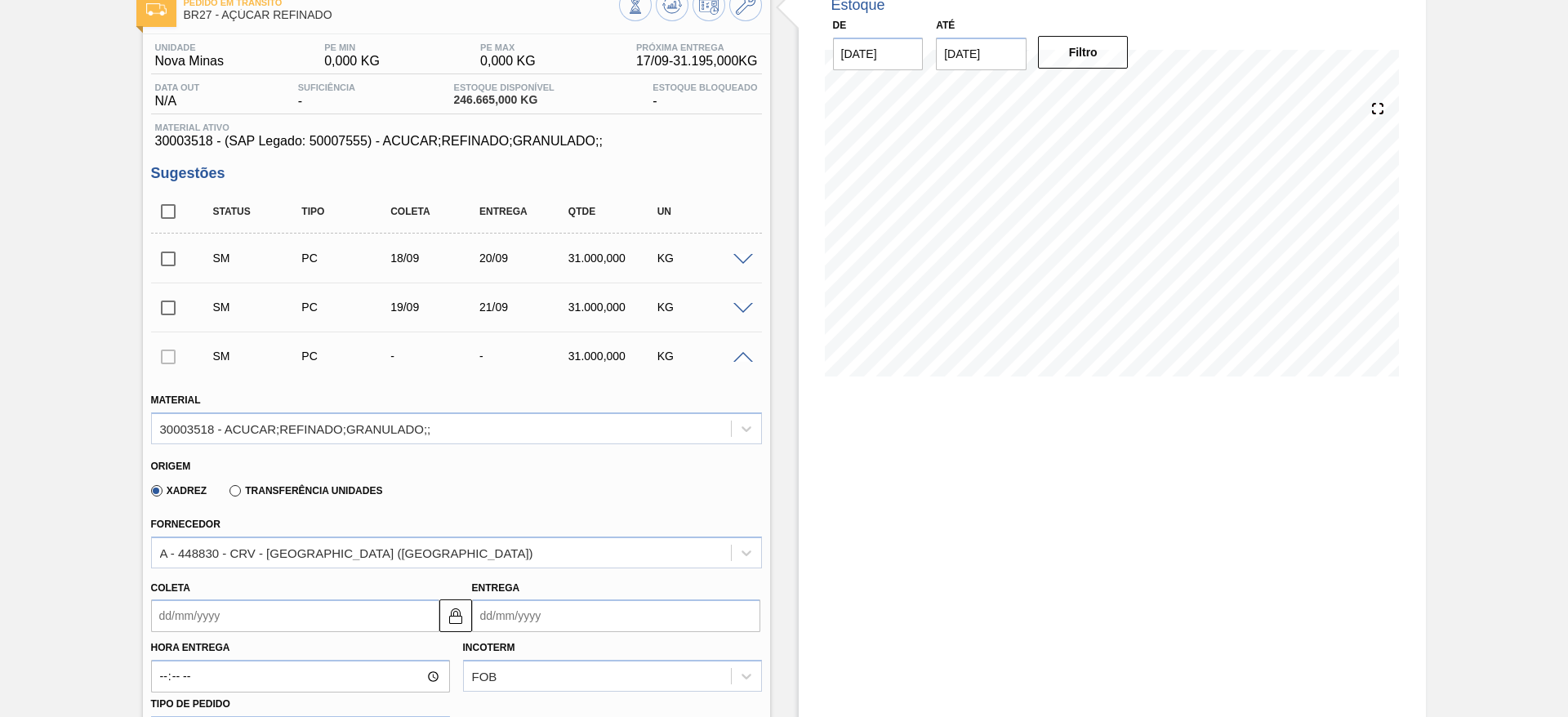
scroll to position [254, 0]
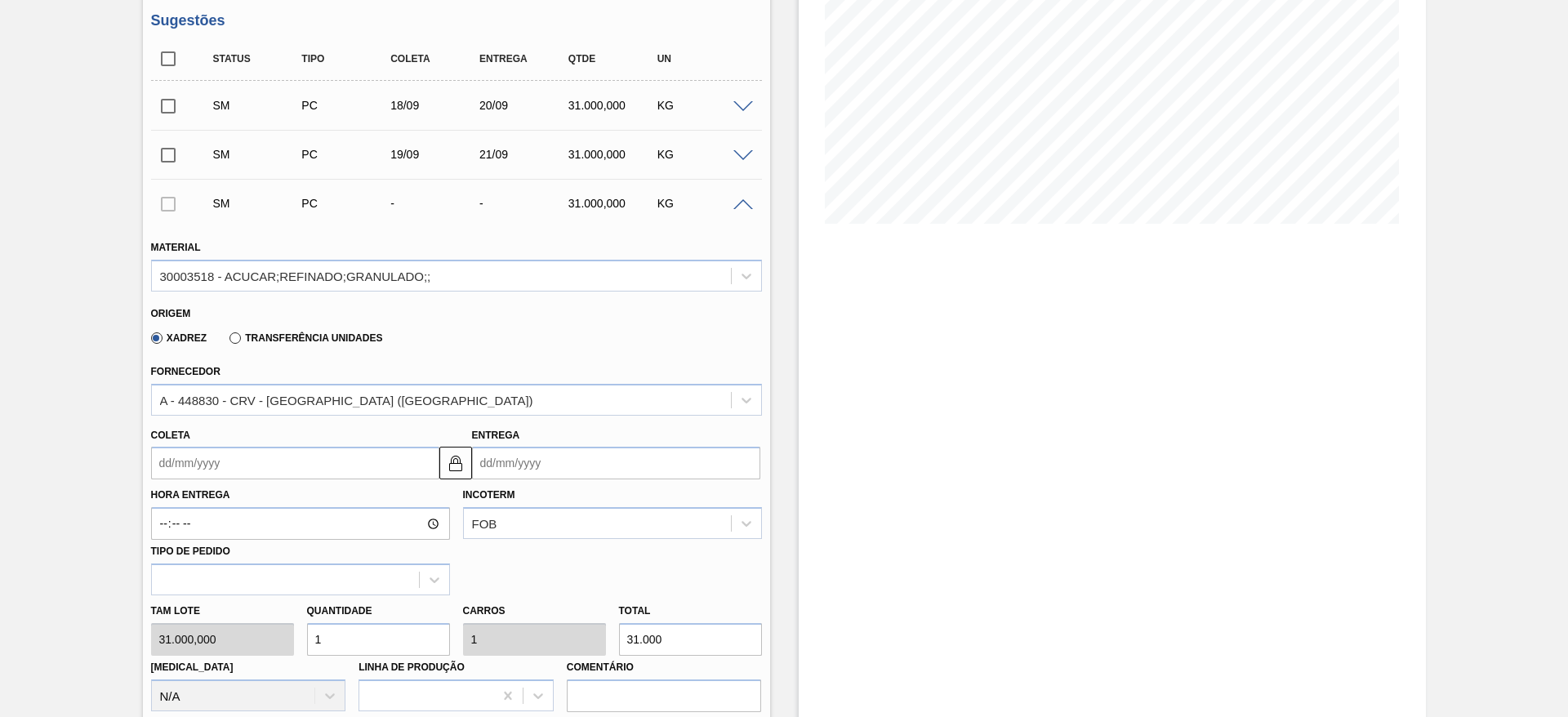
click at [287, 641] on div "Tam lote 31.000,000 Quantidade 1 Carros 1 Total 31.000 Doca N/A Linha de Produç…" at bounding box center [457, 653] width 624 height 117
type input "2"
type input "62.000"
type input "2"
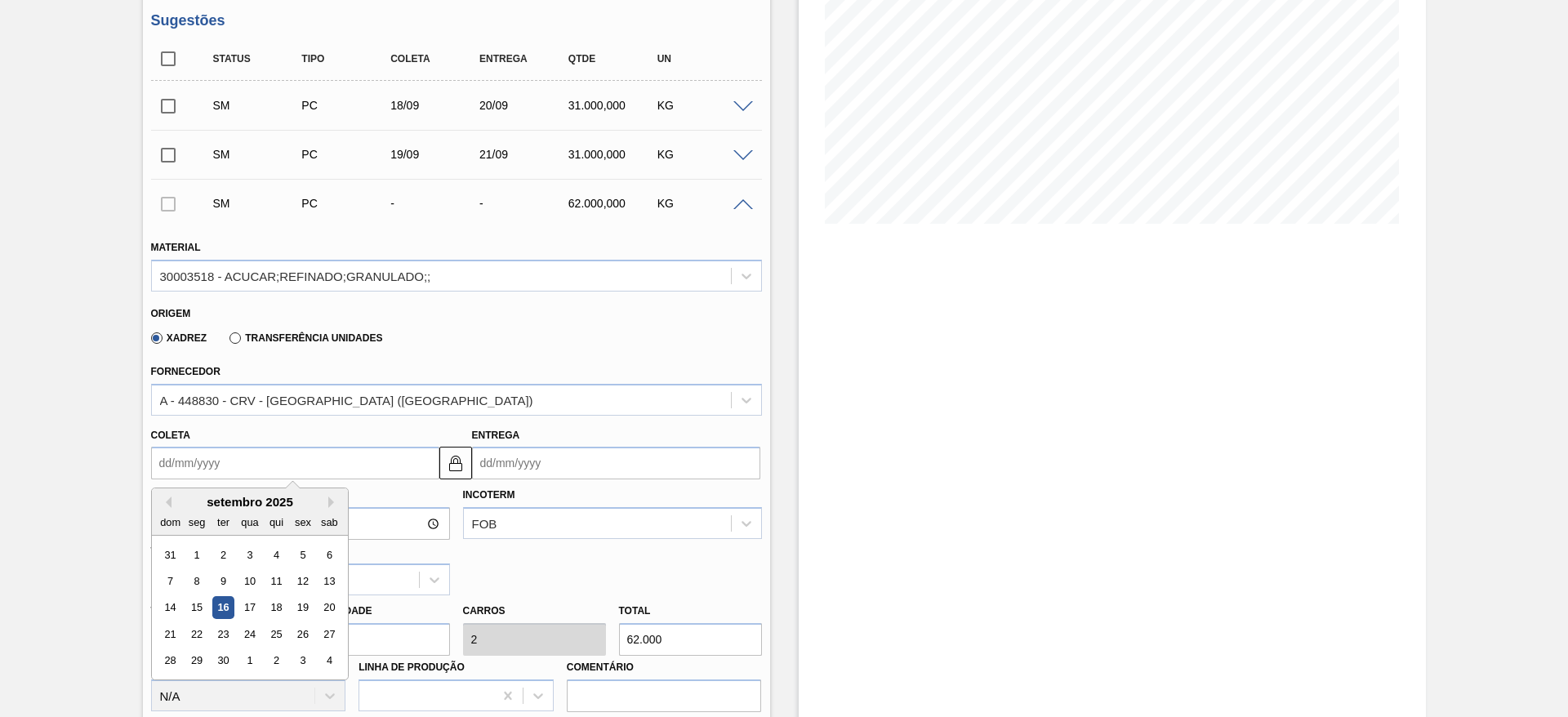
click at [221, 463] on input "Coleta" at bounding box center [295, 463] width 288 height 33
click at [324, 609] on div "20" at bounding box center [329, 608] width 22 height 22
type input "20/09/2025"
type input "22/09/2025"
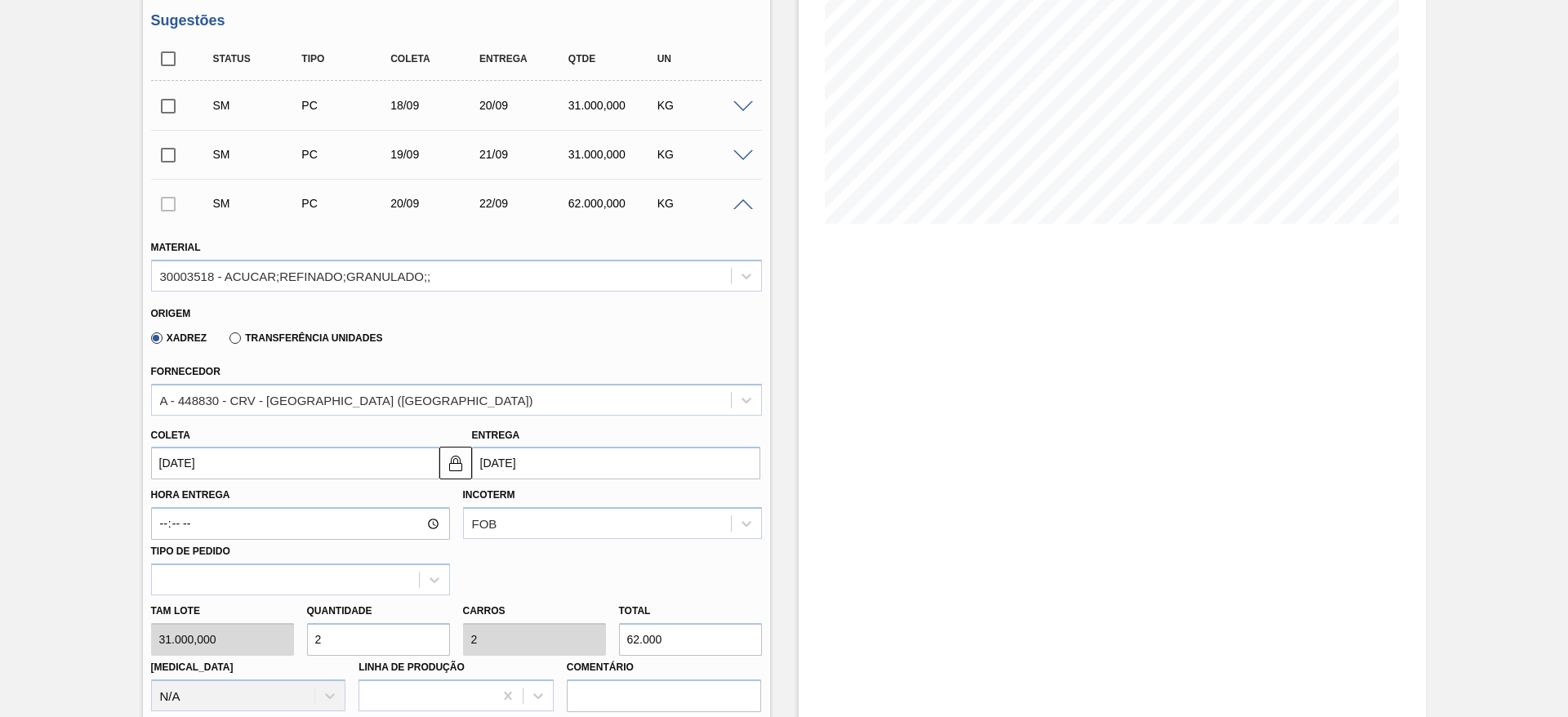
scroll to position [744, 0]
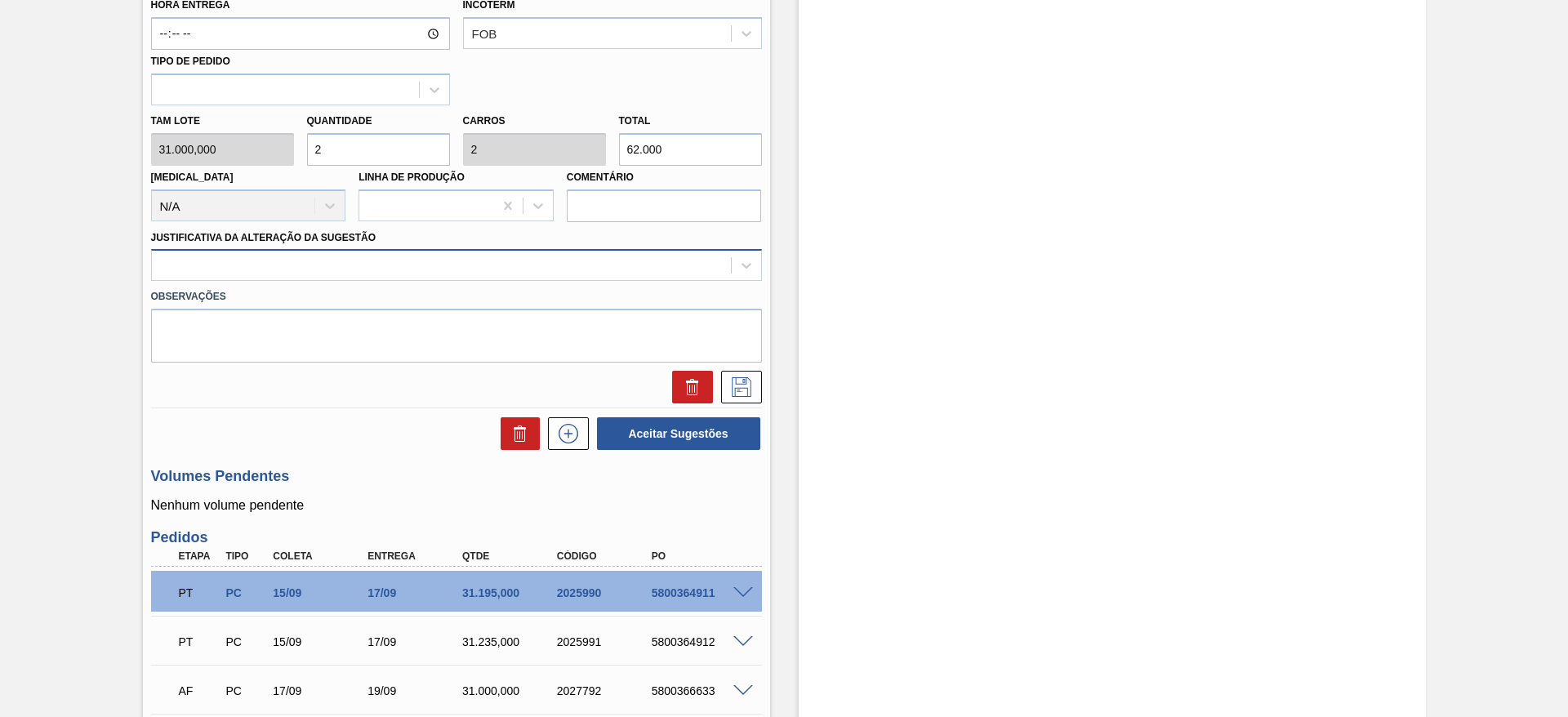
click at [593, 271] on div at bounding box center [441, 266] width 579 height 24
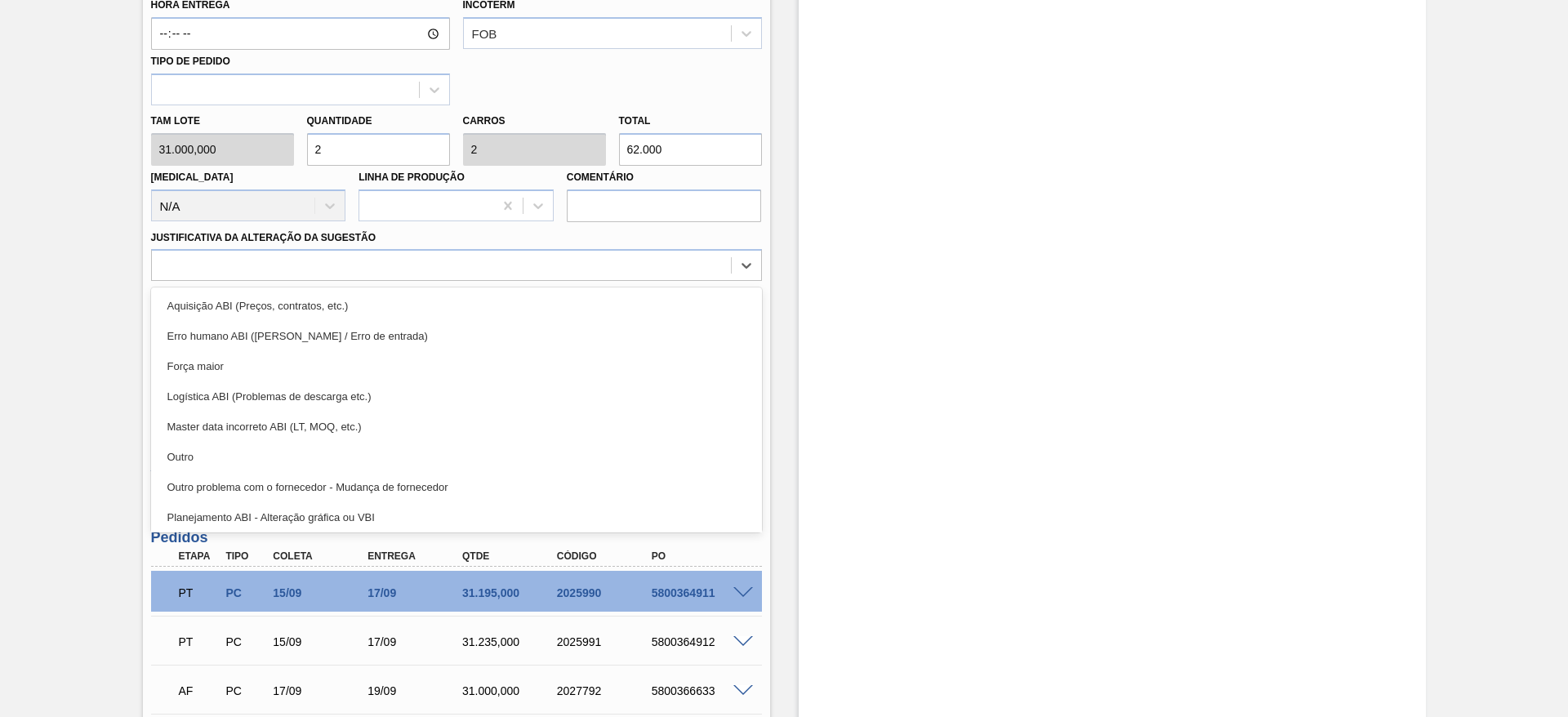
drag, startPoint x: 595, startPoint y: 274, endPoint x: 659, endPoint y: 346, distance: 96.3
click at [601, 312] on div "Aquisição ABI (Preços, contratos, etc.)" at bounding box center [456, 306] width 611 height 30
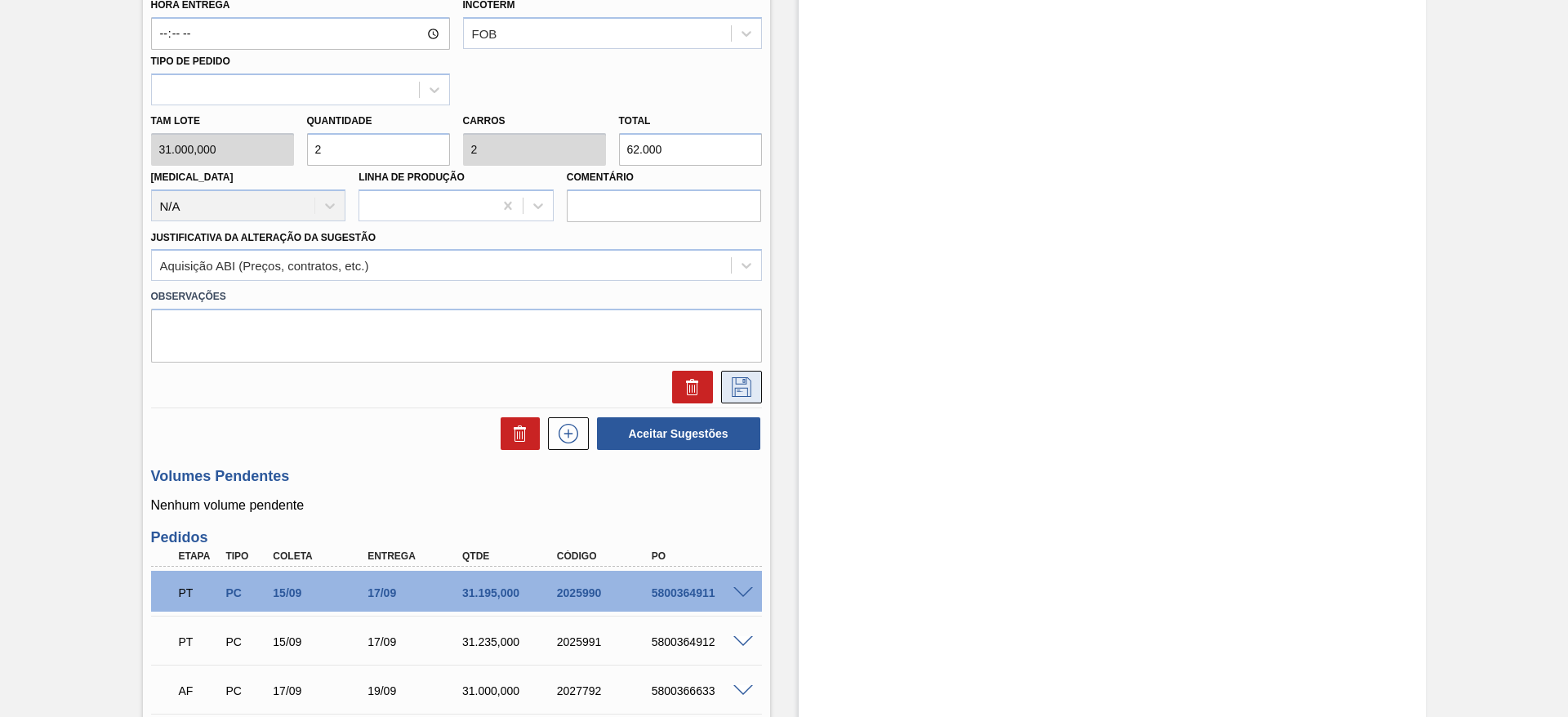
click at [733, 396] on button at bounding box center [741, 386] width 41 height 33
click at [757, 401] on button at bounding box center [741, 386] width 41 height 33
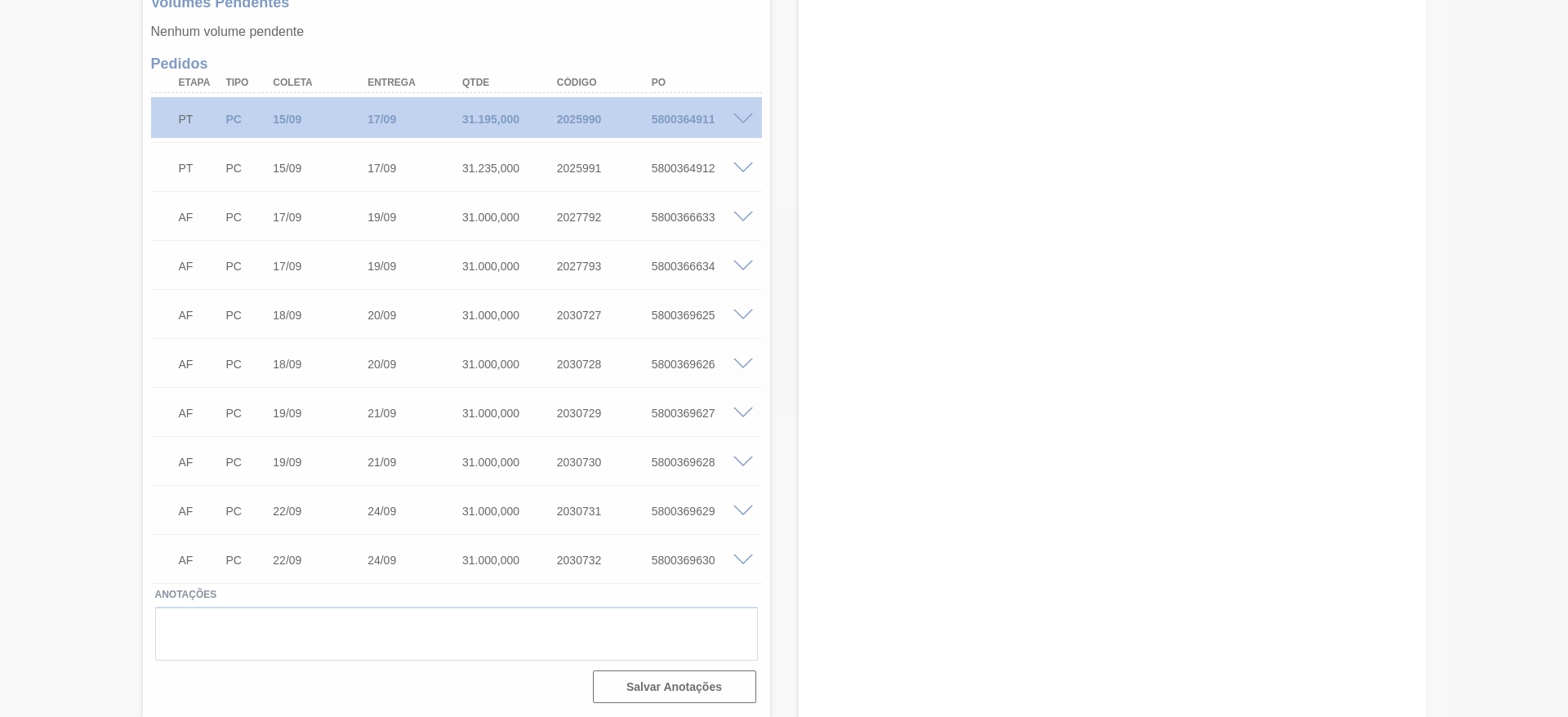
scroll to position [0, 0]
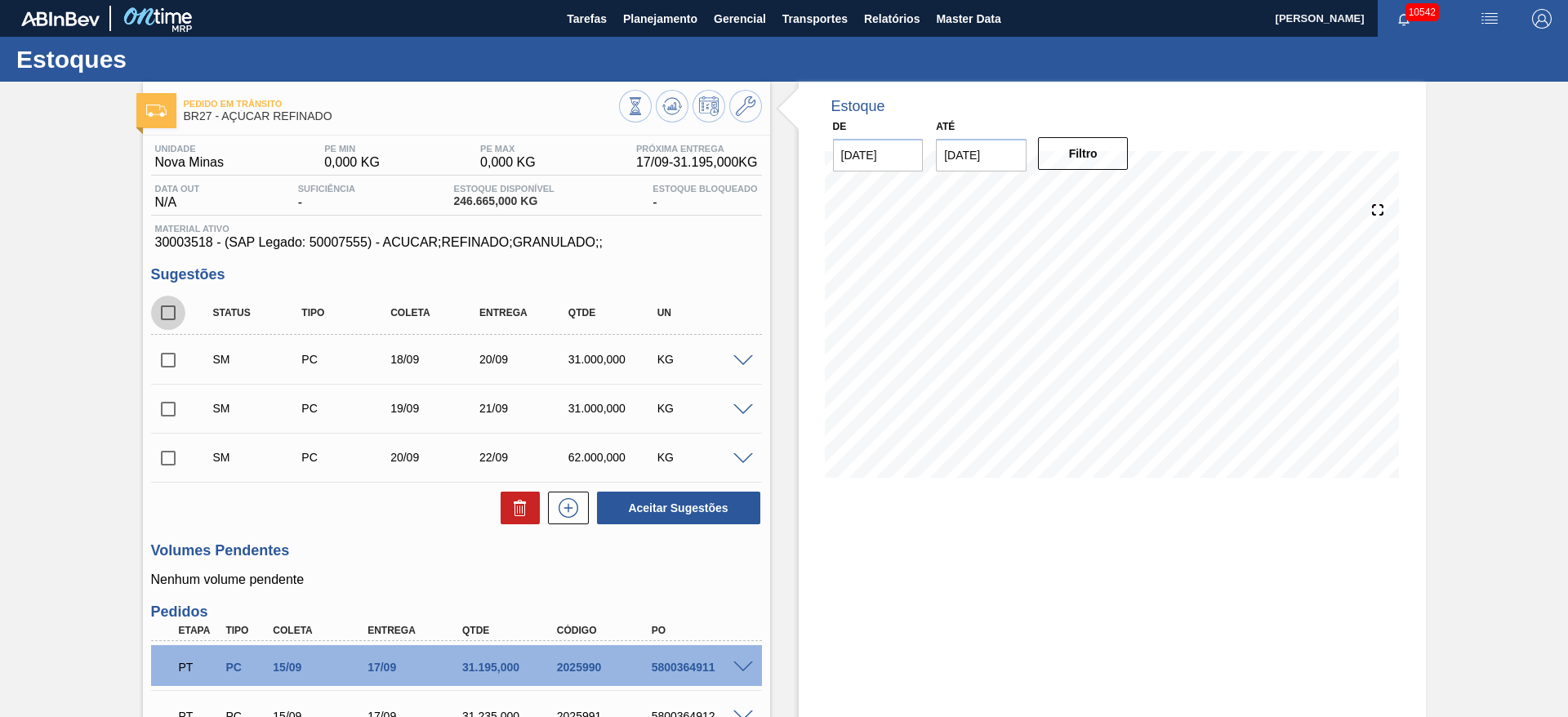
click at [167, 310] on input "checkbox" at bounding box center [168, 313] width 35 height 35
checkbox input "true"
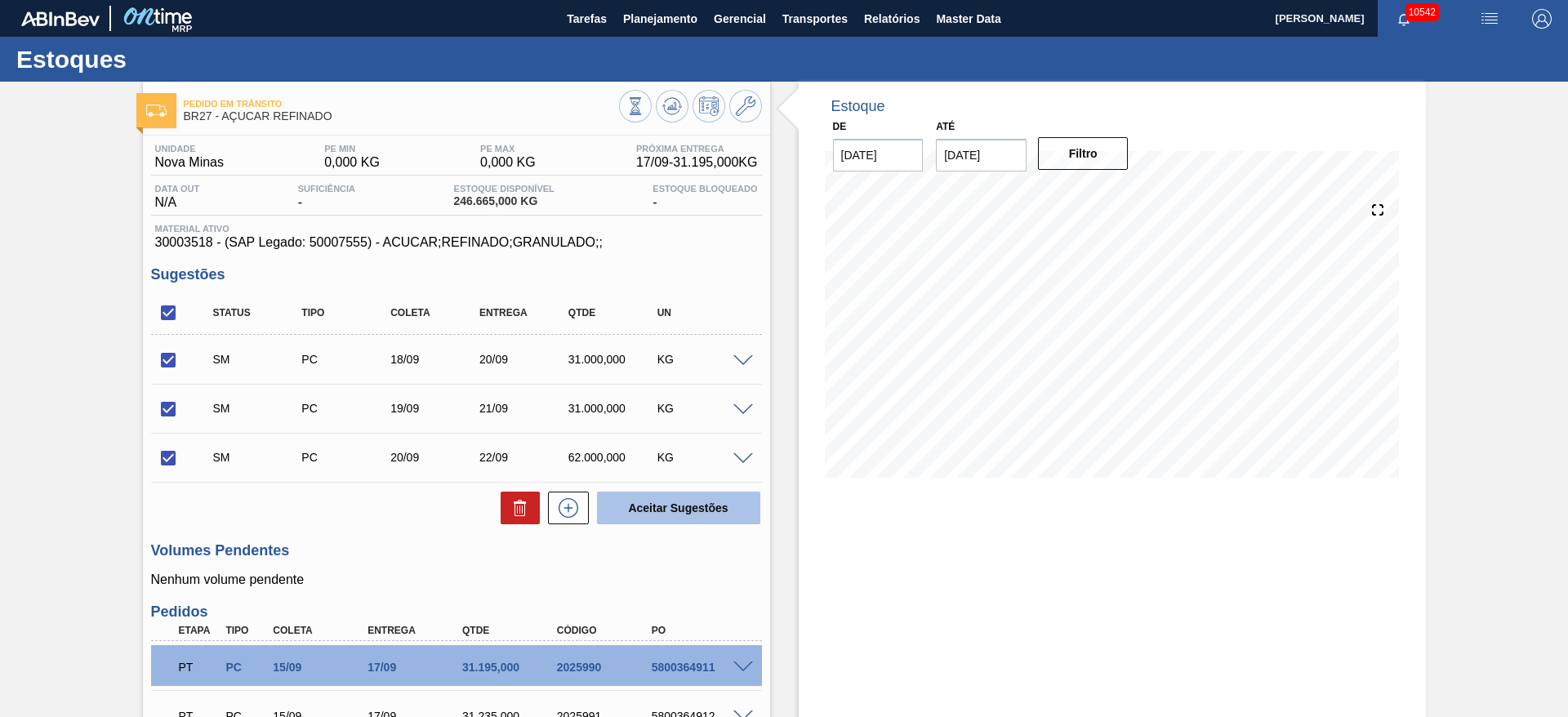
click at [732, 513] on button "Aceitar Sugestões" at bounding box center [678, 507] width 163 height 33
checkbox input "false"
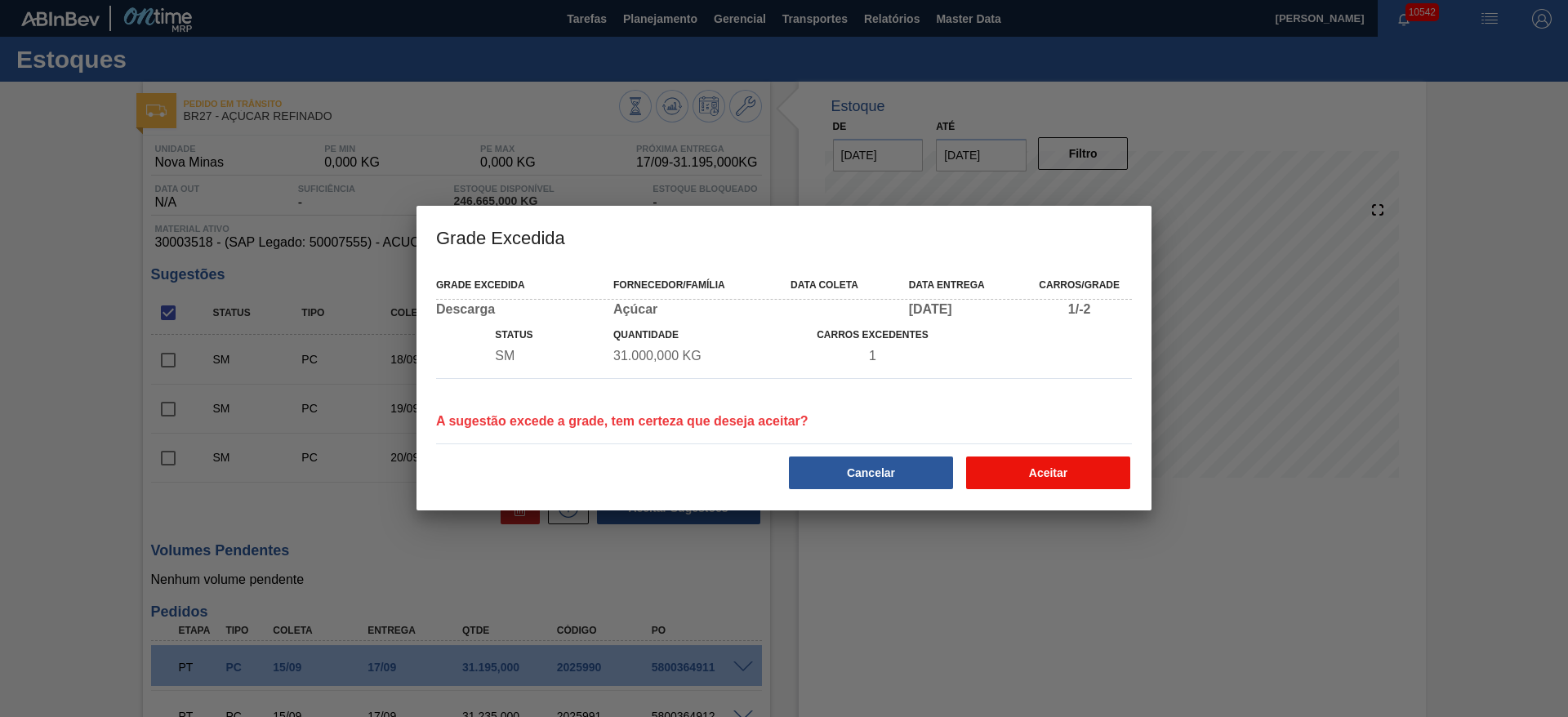
click at [1064, 483] on button "Aceitar" at bounding box center [1048, 473] width 164 height 33
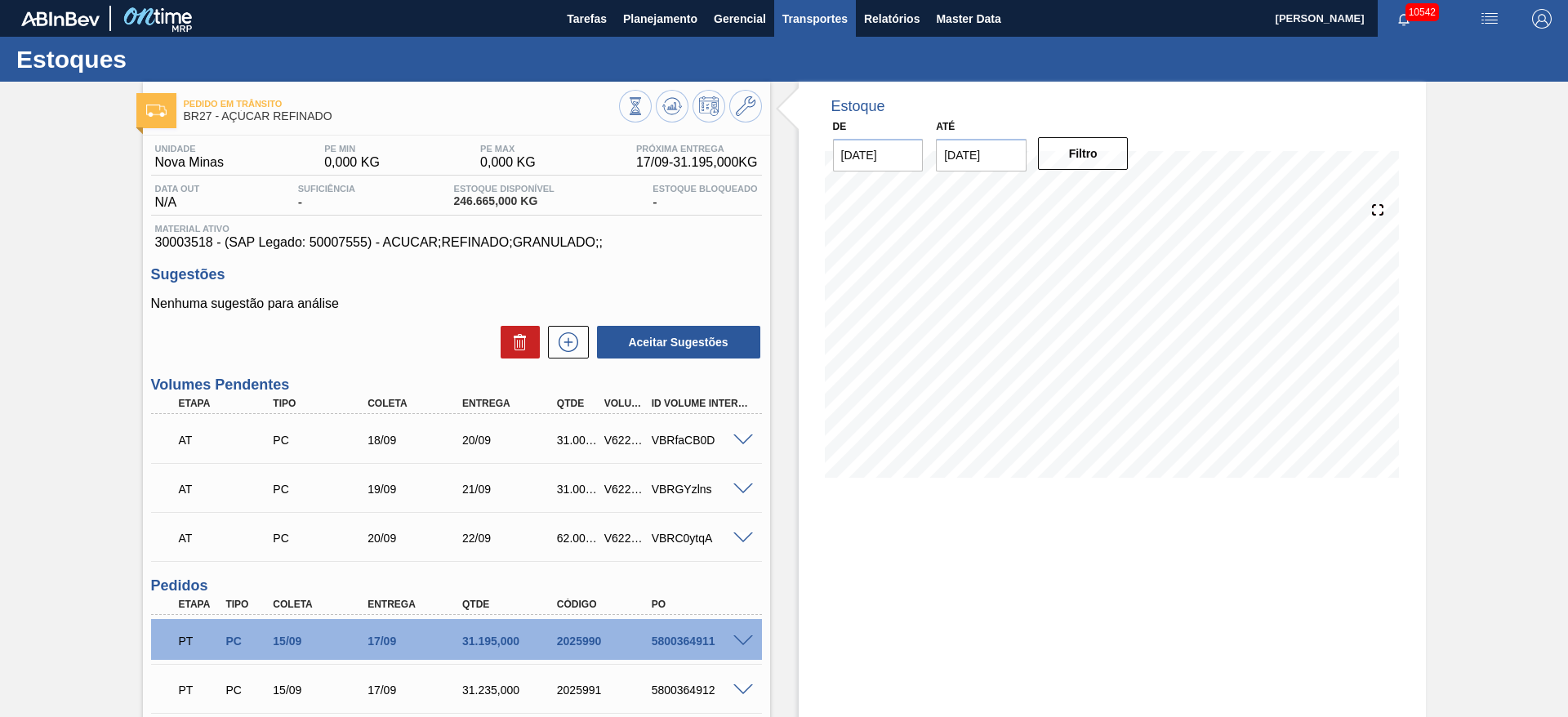
click at [850, 17] on button "Transportes" at bounding box center [815, 18] width 81 height 37
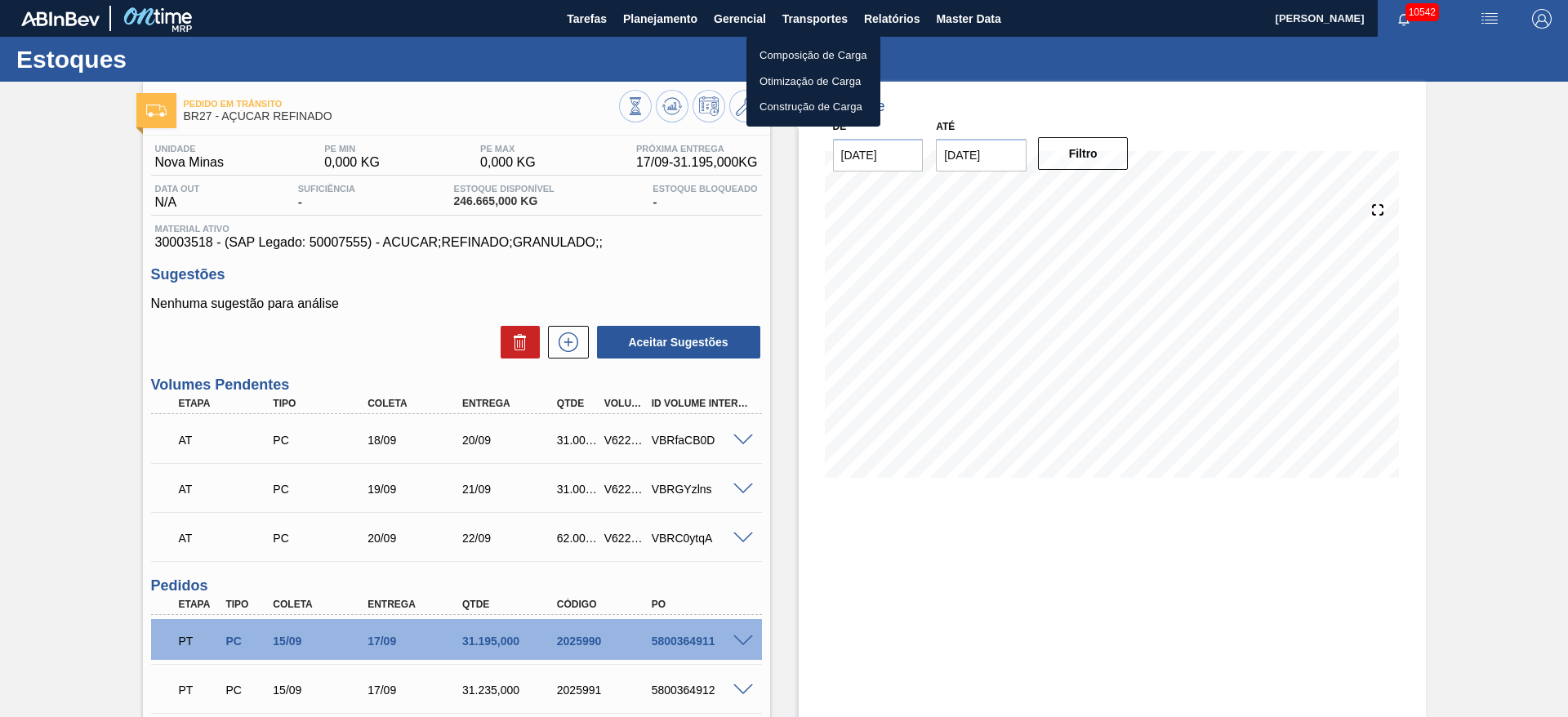
click at [668, 243] on div at bounding box center [784, 358] width 1568 height 717
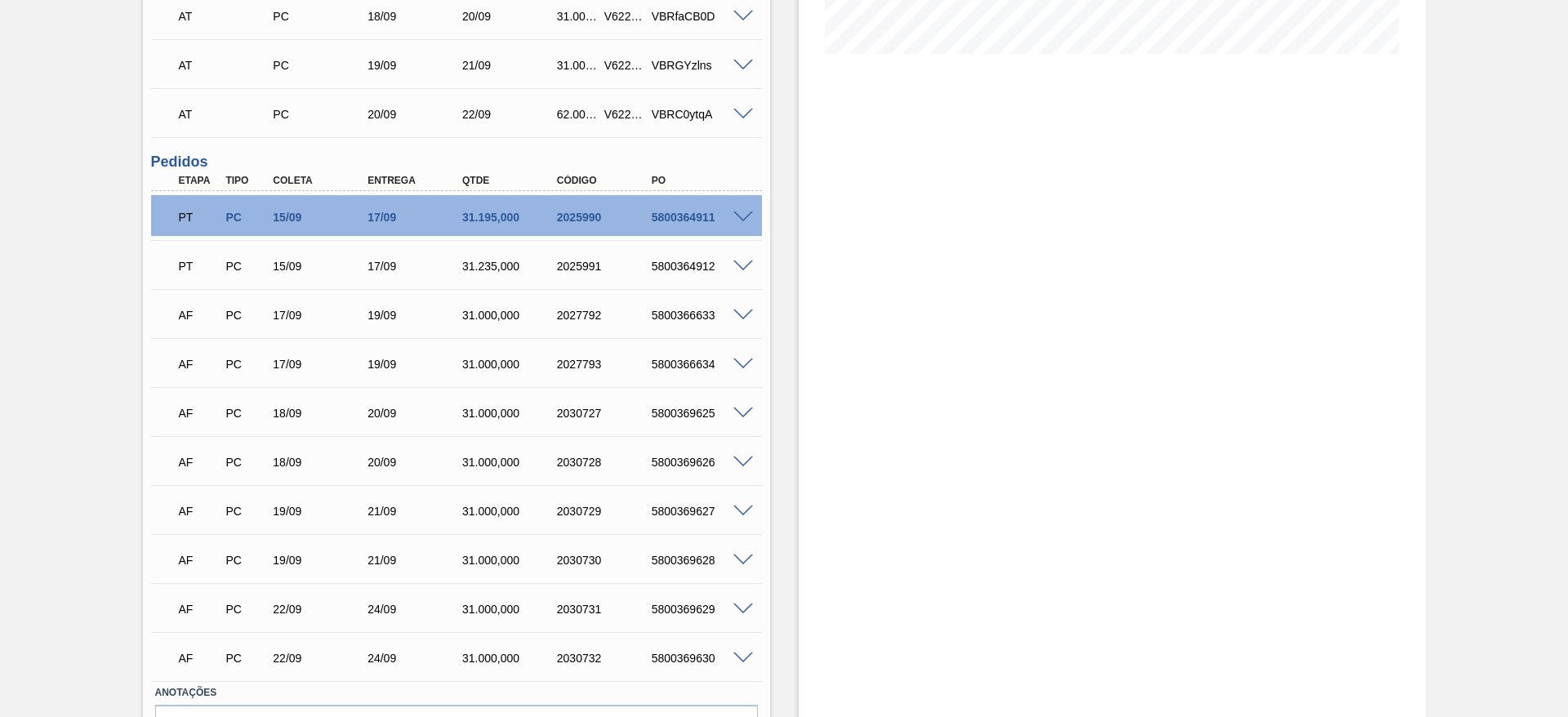
scroll to position [277, 0]
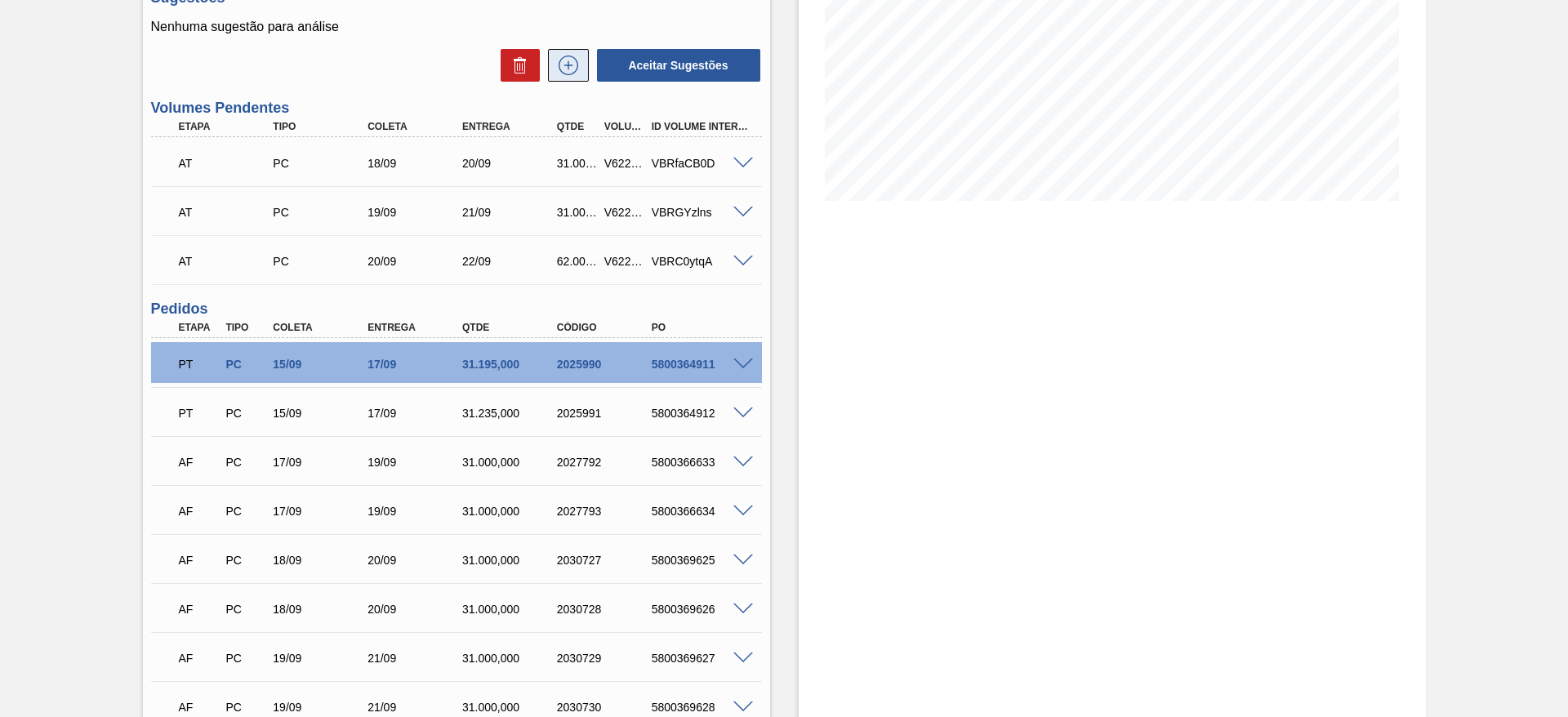
click at [569, 70] on icon at bounding box center [568, 66] width 26 height 20
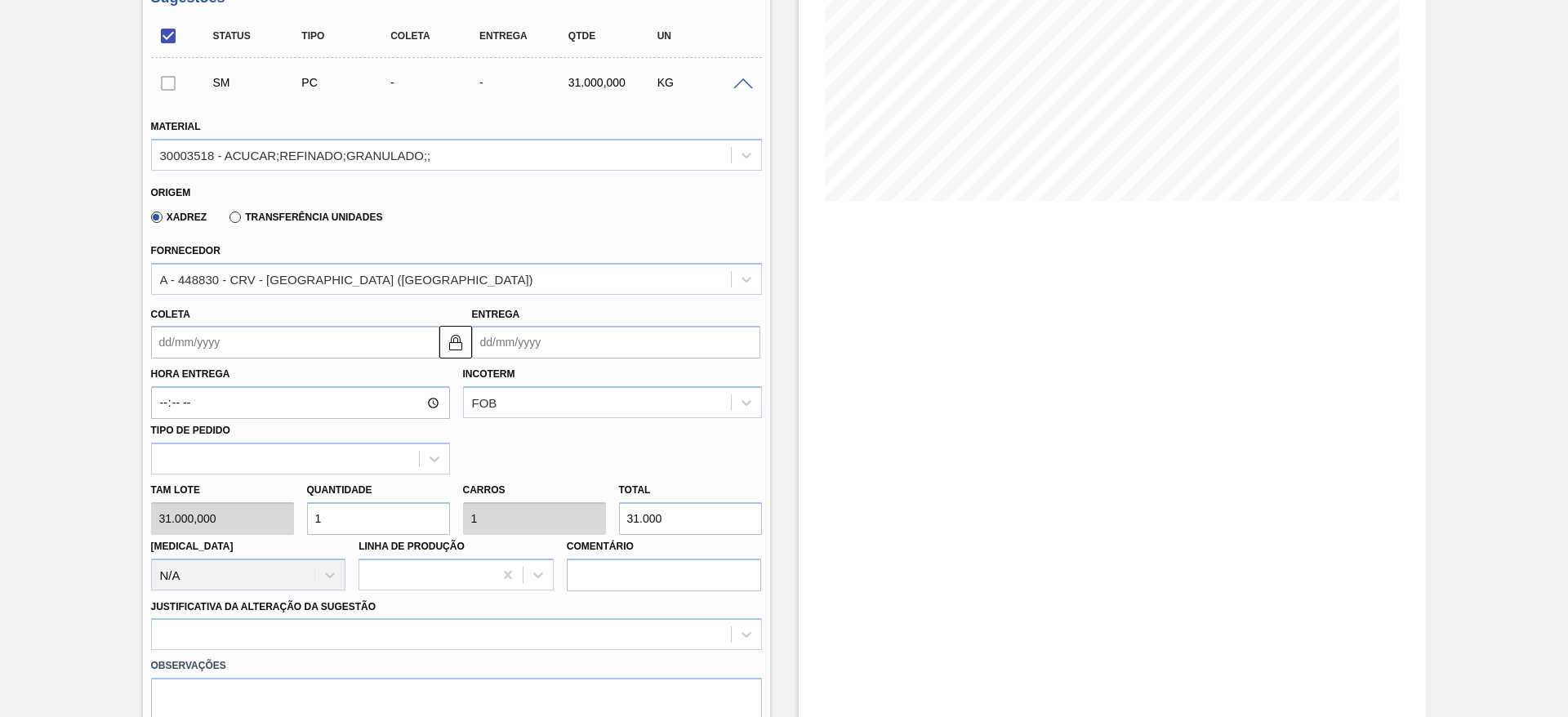
click at [266, 517] on div "Tam lote 31.000,000 Quantidade 1 Carros 1 Total 31.000 Doca N/A Linha de Produç…" at bounding box center [457, 533] width 624 height 117
type input "2"
type input "62.000"
type input "2"
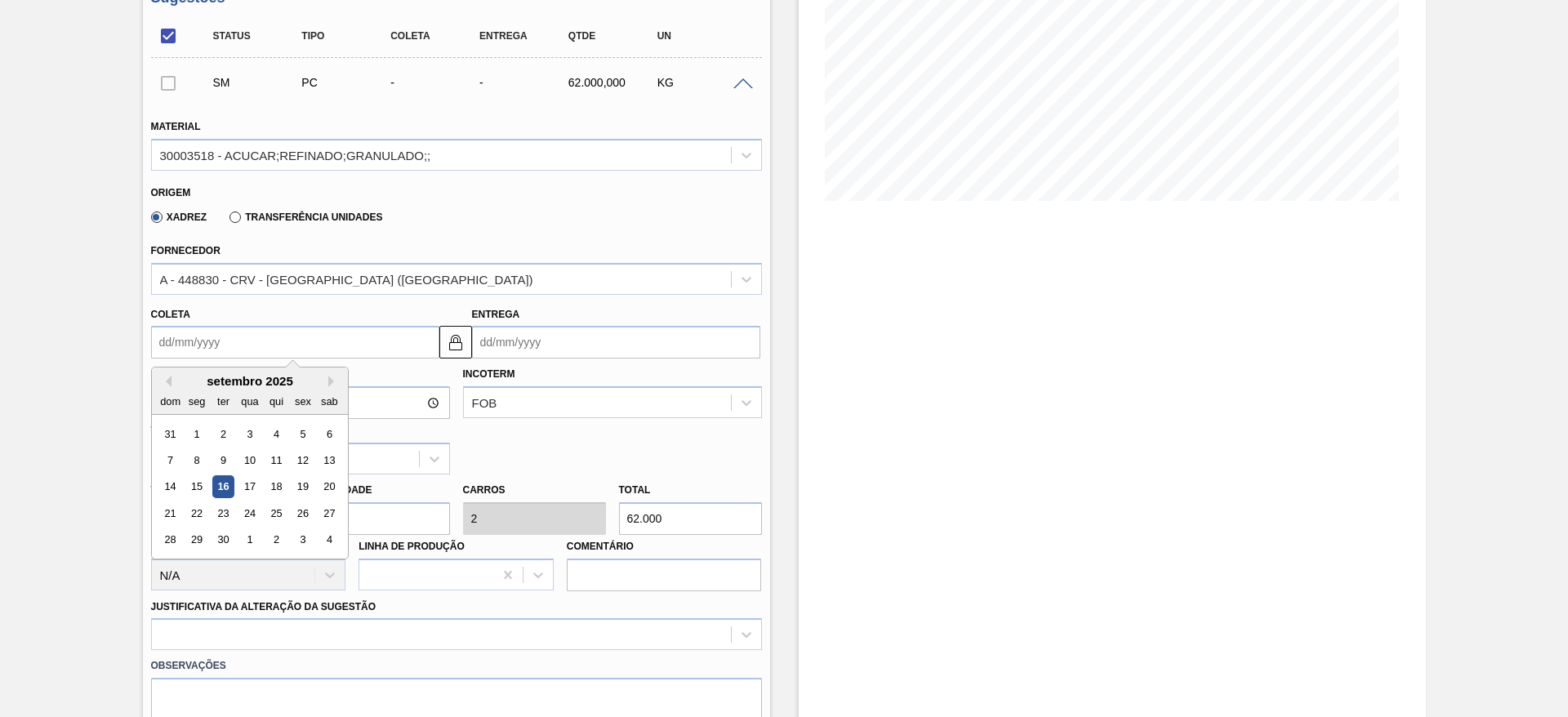
click at [205, 353] on input "Coleta" at bounding box center [295, 342] width 288 height 33
click at [224, 509] on div "23" at bounding box center [222, 513] width 22 height 22
type input "23/09/2025"
type input "25/09/2025"
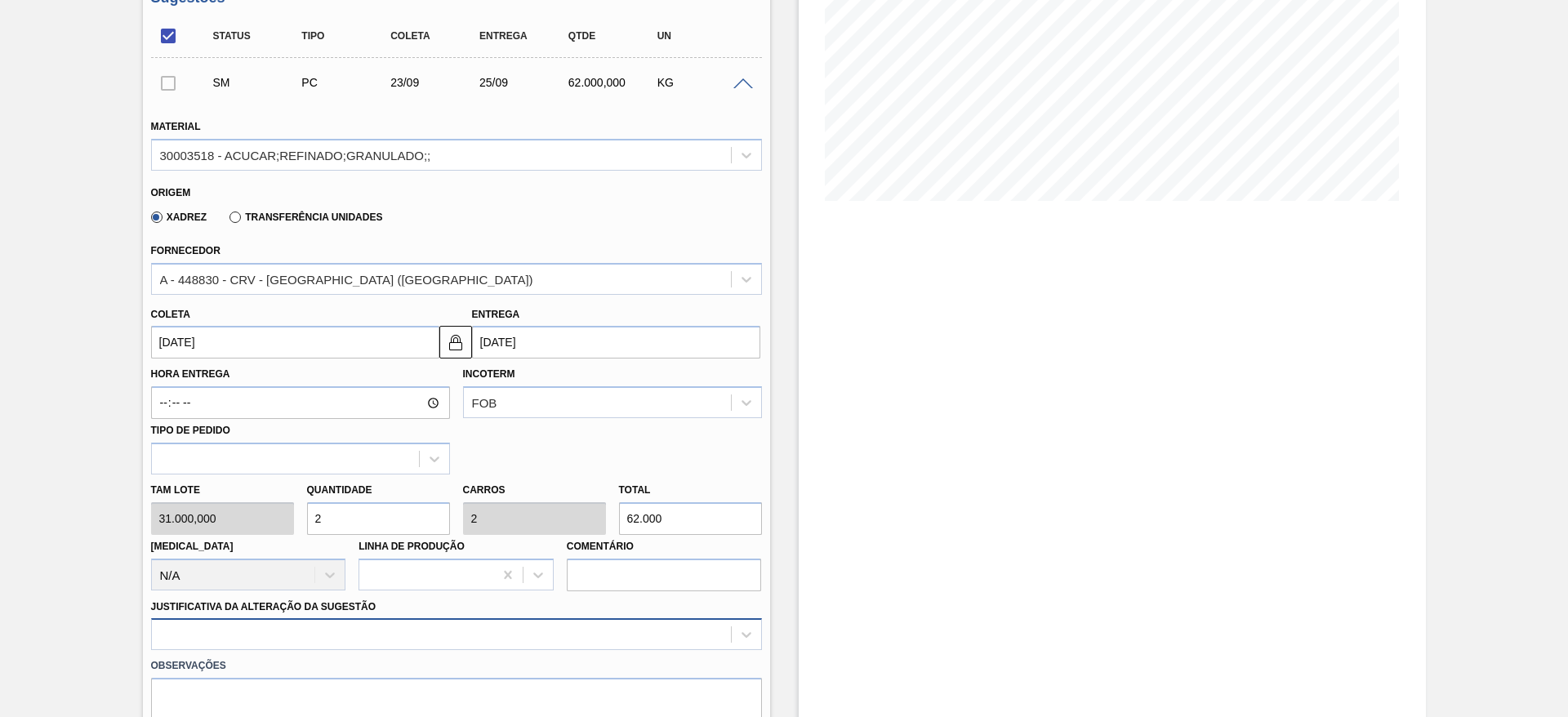
click at [490, 648] on div at bounding box center [456, 634] width 611 height 32
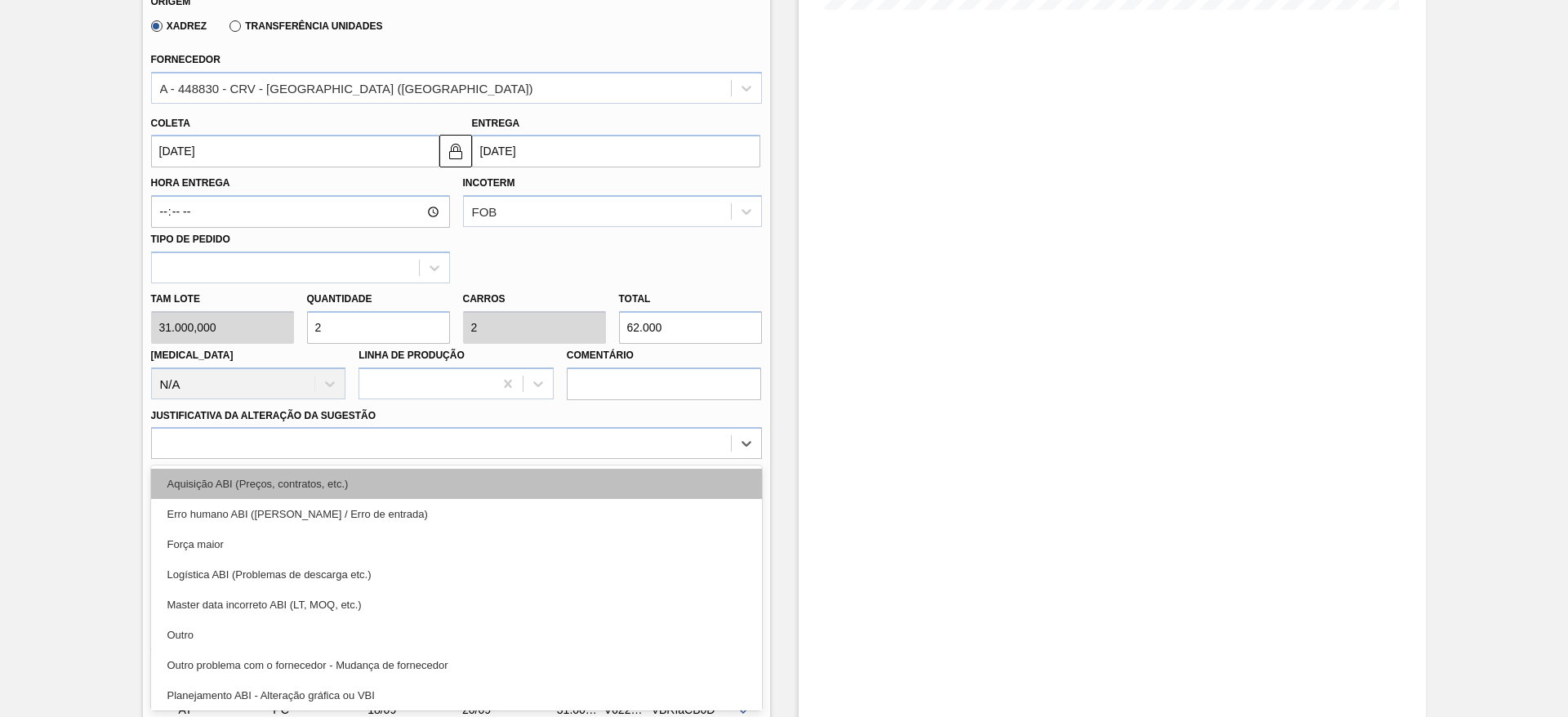
click at [551, 497] on div "Aquisição ABI (Preços, contratos, etc.)" at bounding box center [456, 484] width 611 height 30
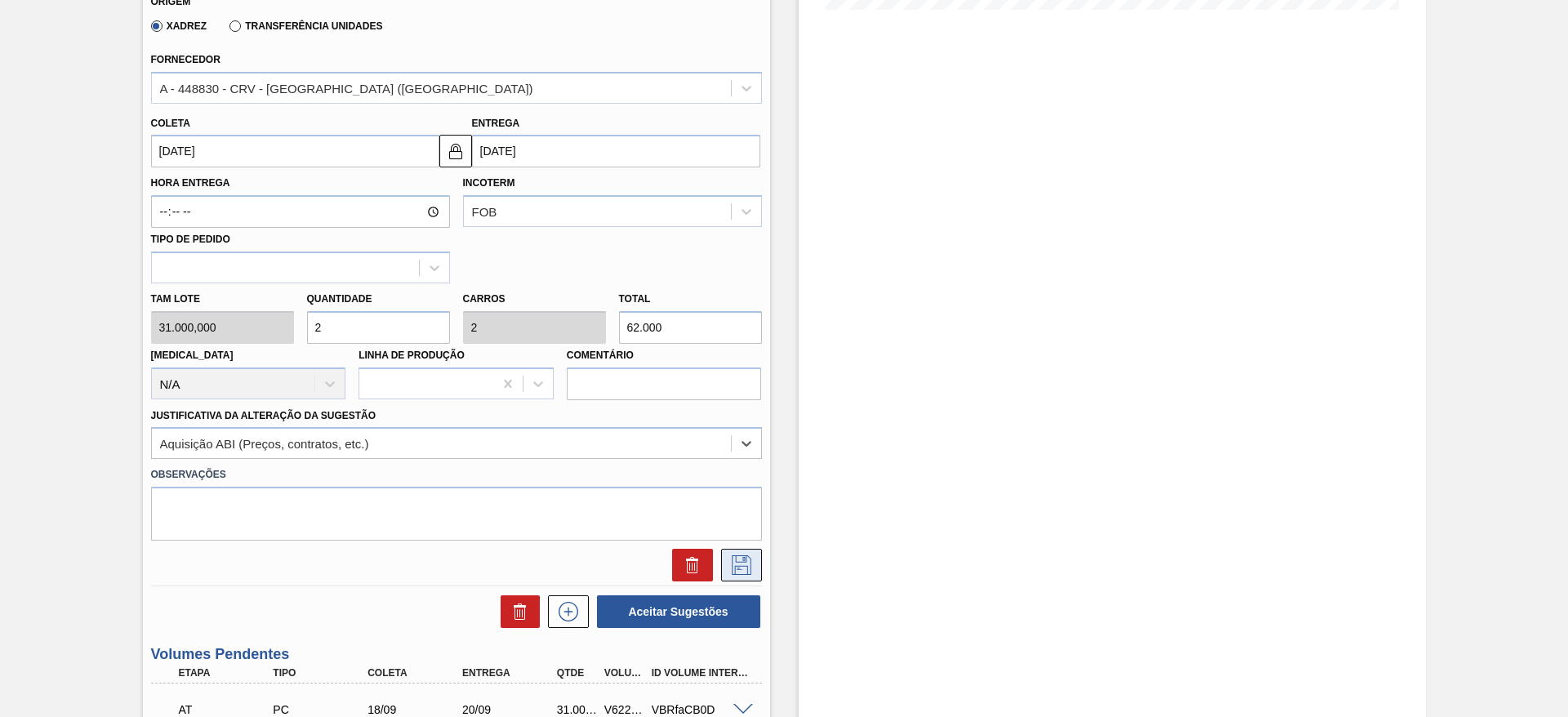
click at [742, 566] on icon at bounding box center [742, 565] width 20 height 20
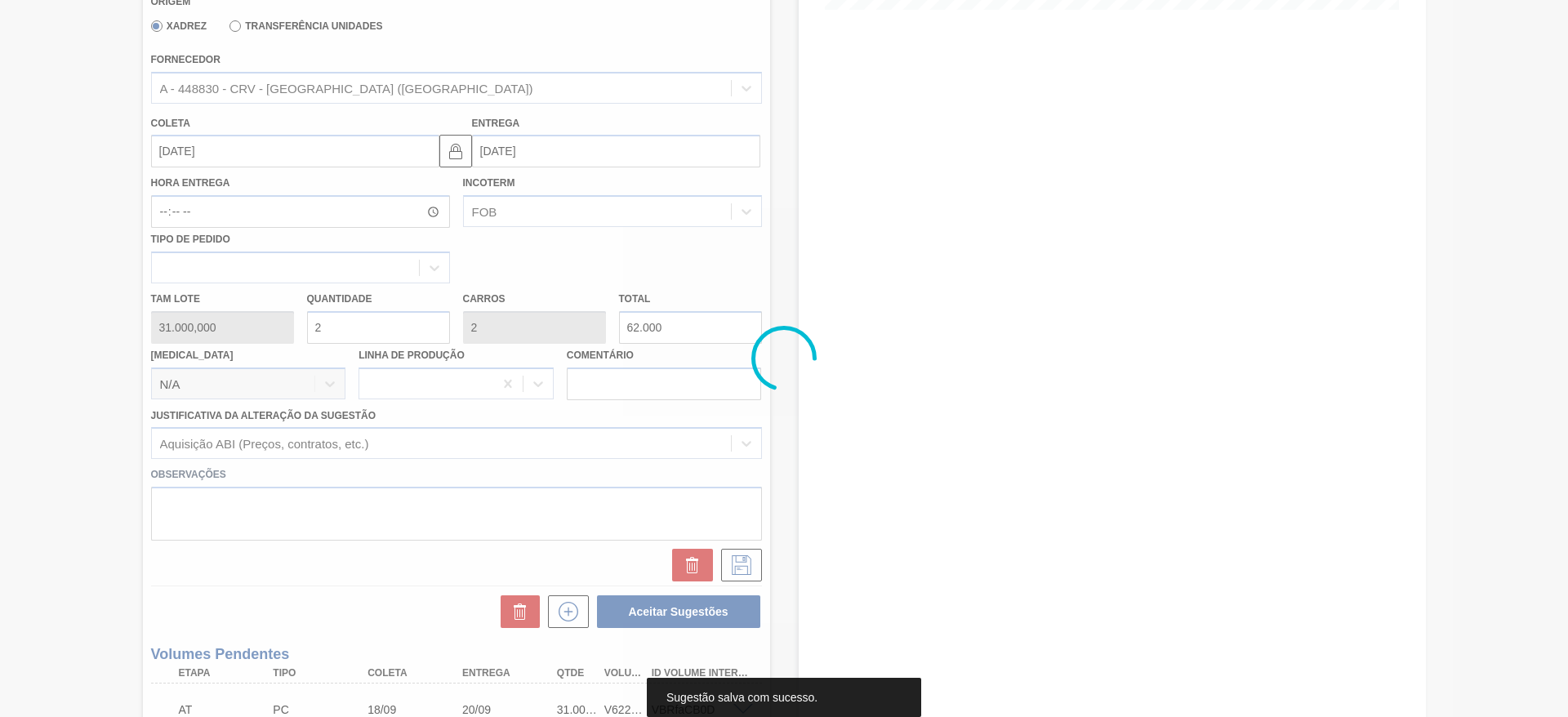
scroll to position [0, 0]
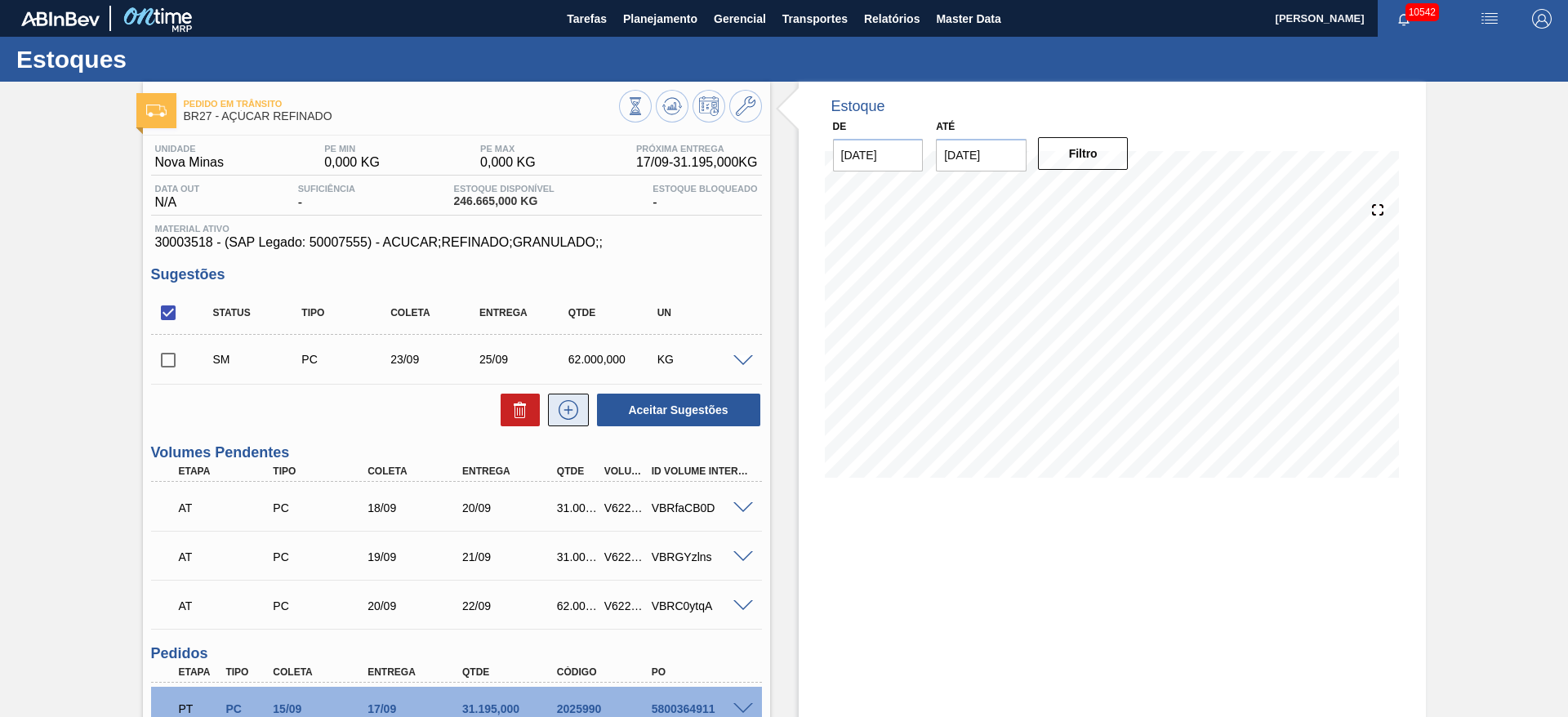
click at [572, 417] on icon at bounding box center [568, 410] width 20 height 20
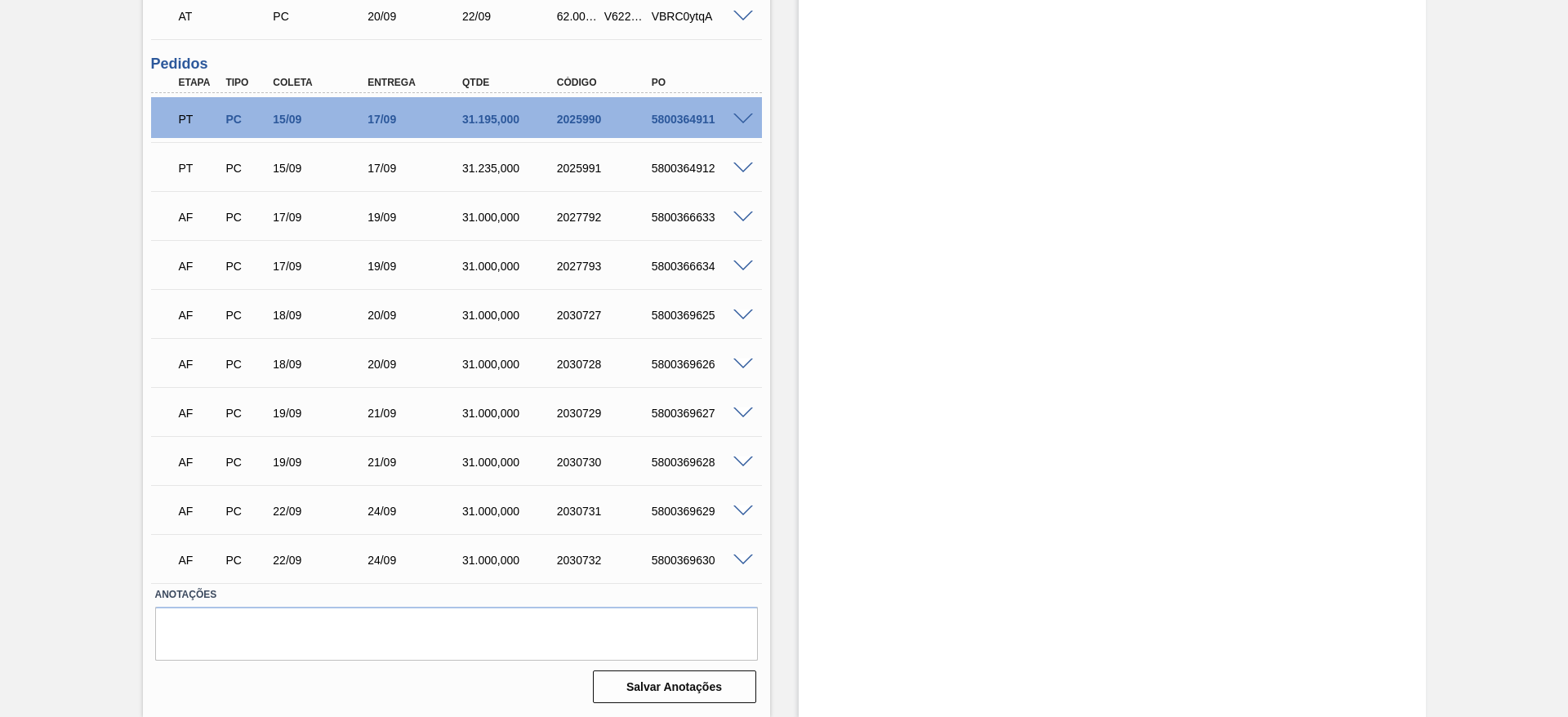
scroll to position [573, 0]
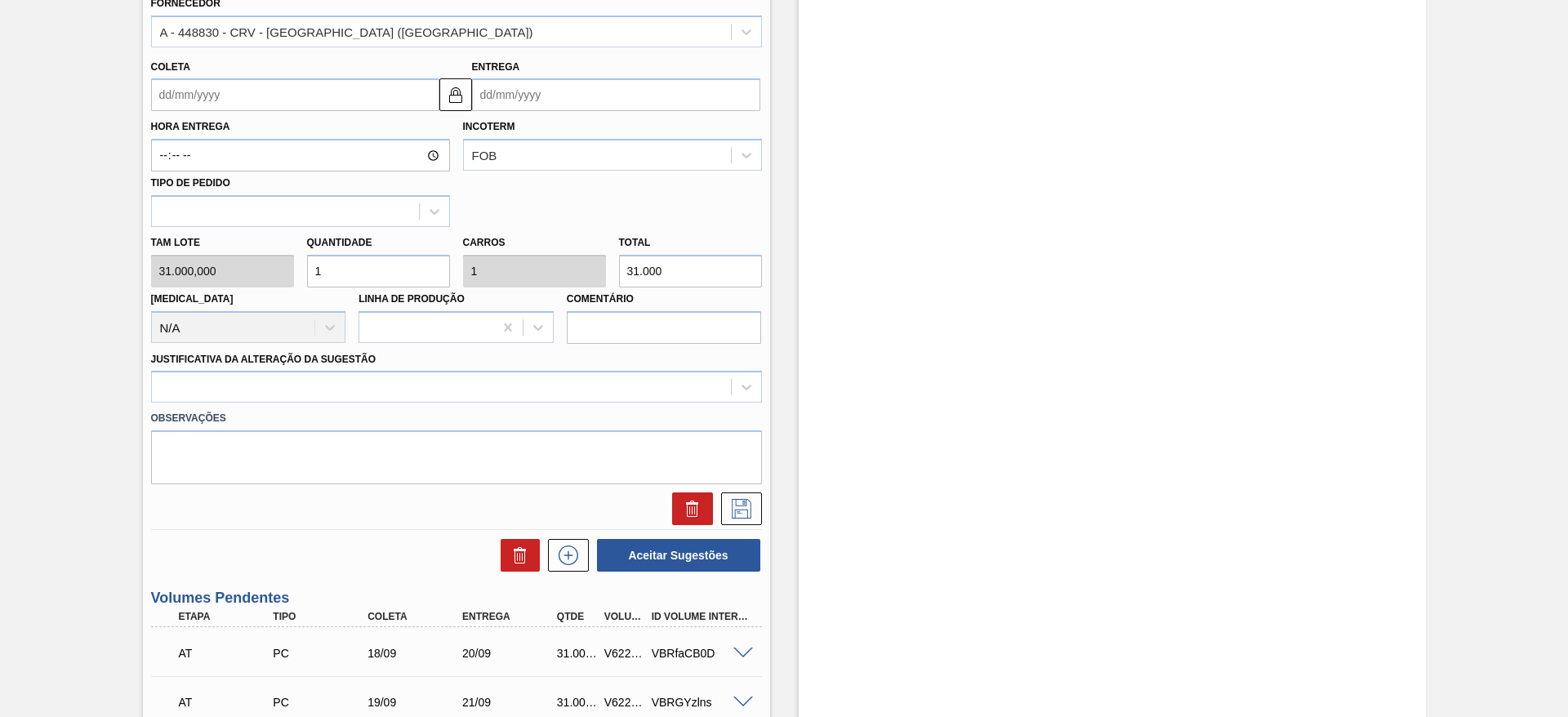
click at [254, 280] on div "Tam lote 31.000,000 Quantidade 1 Carros 1 Total 31.000 Doca N/A Linha de Produç…" at bounding box center [457, 286] width 624 height 117
type input "21"
type input "651.000"
click at [277, 256] on div "Tam lote 31.000,000 Quantidade 21 Carros 21 Total 651.000 Doca N/A Linha de Pro…" at bounding box center [457, 286] width 624 height 117
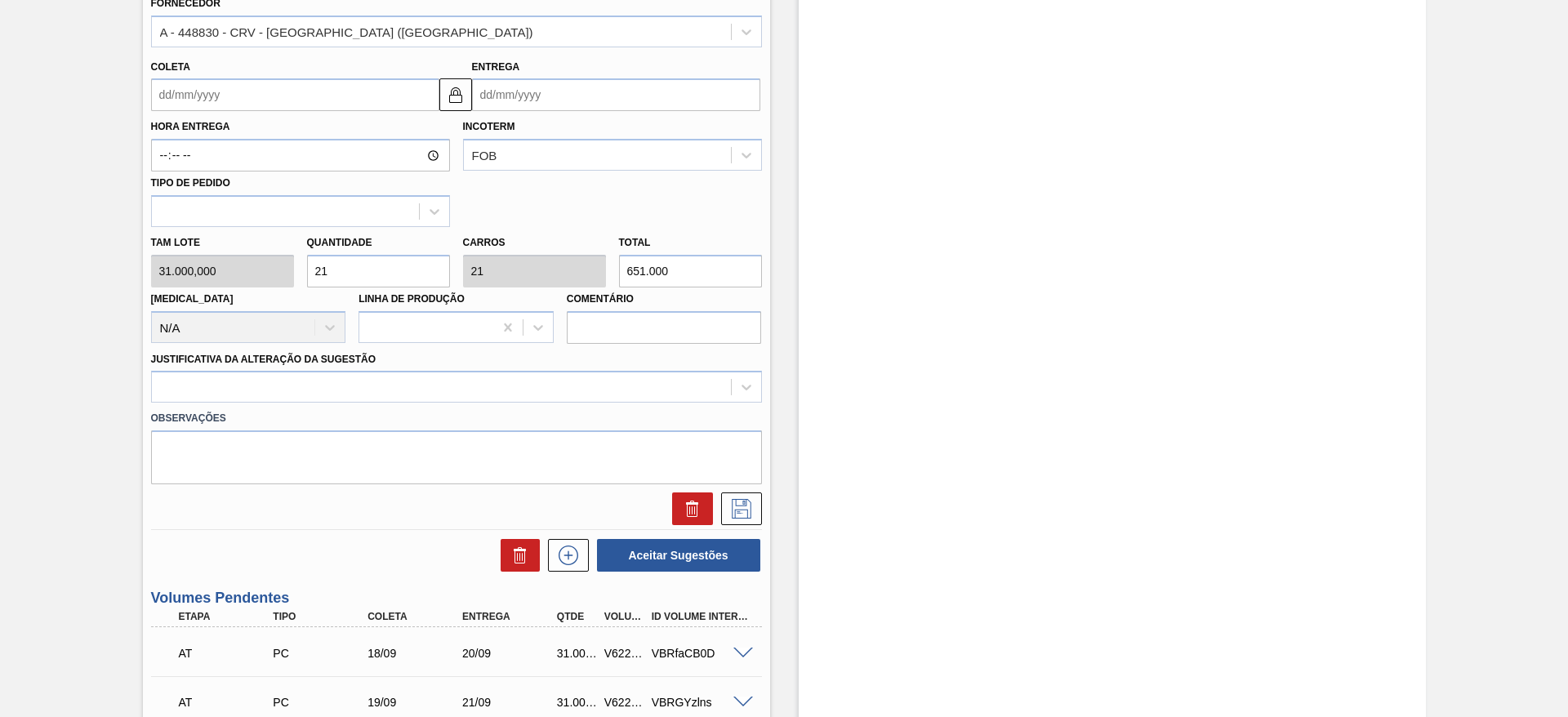
type input "2"
type input "62.000"
type input "2"
click at [177, 98] on input "Coleta" at bounding box center [295, 94] width 288 height 33
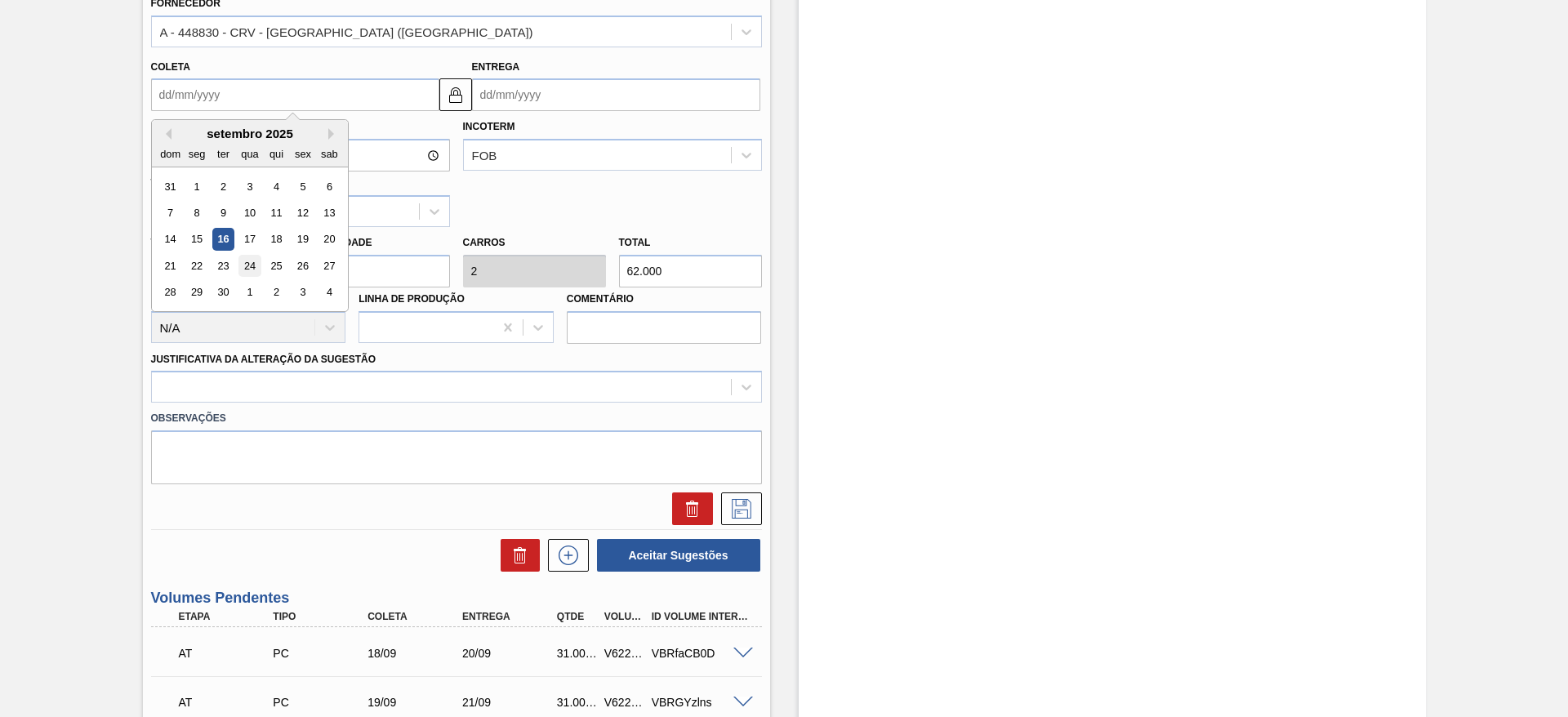
click at [247, 270] on div "24" at bounding box center [249, 266] width 22 height 22
type input "24/09/2025"
type input "26/09/2025"
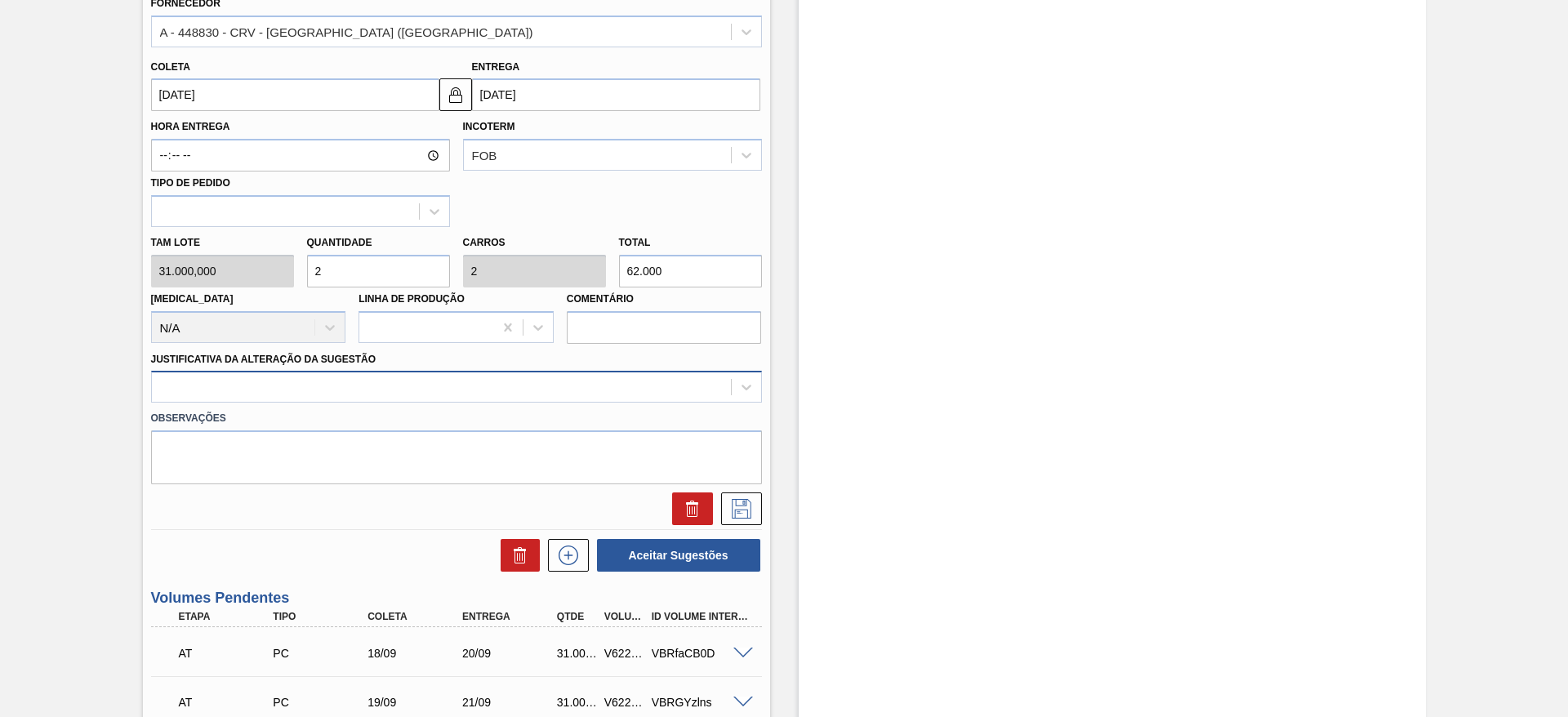
click at [443, 378] on div at bounding box center [441, 387] width 579 height 24
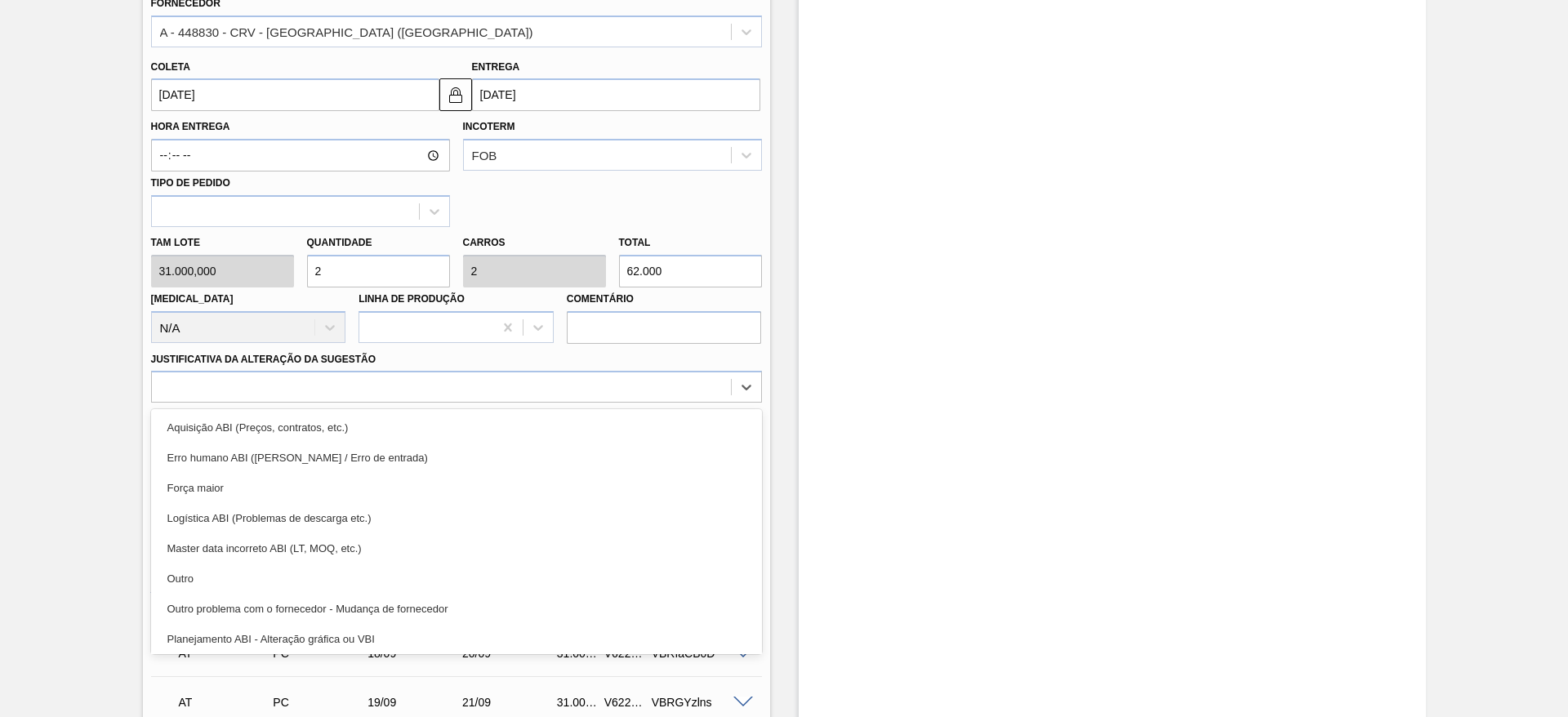
click at [461, 404] on div "Observações" at bounding box center [457, 443] width 624 height 81
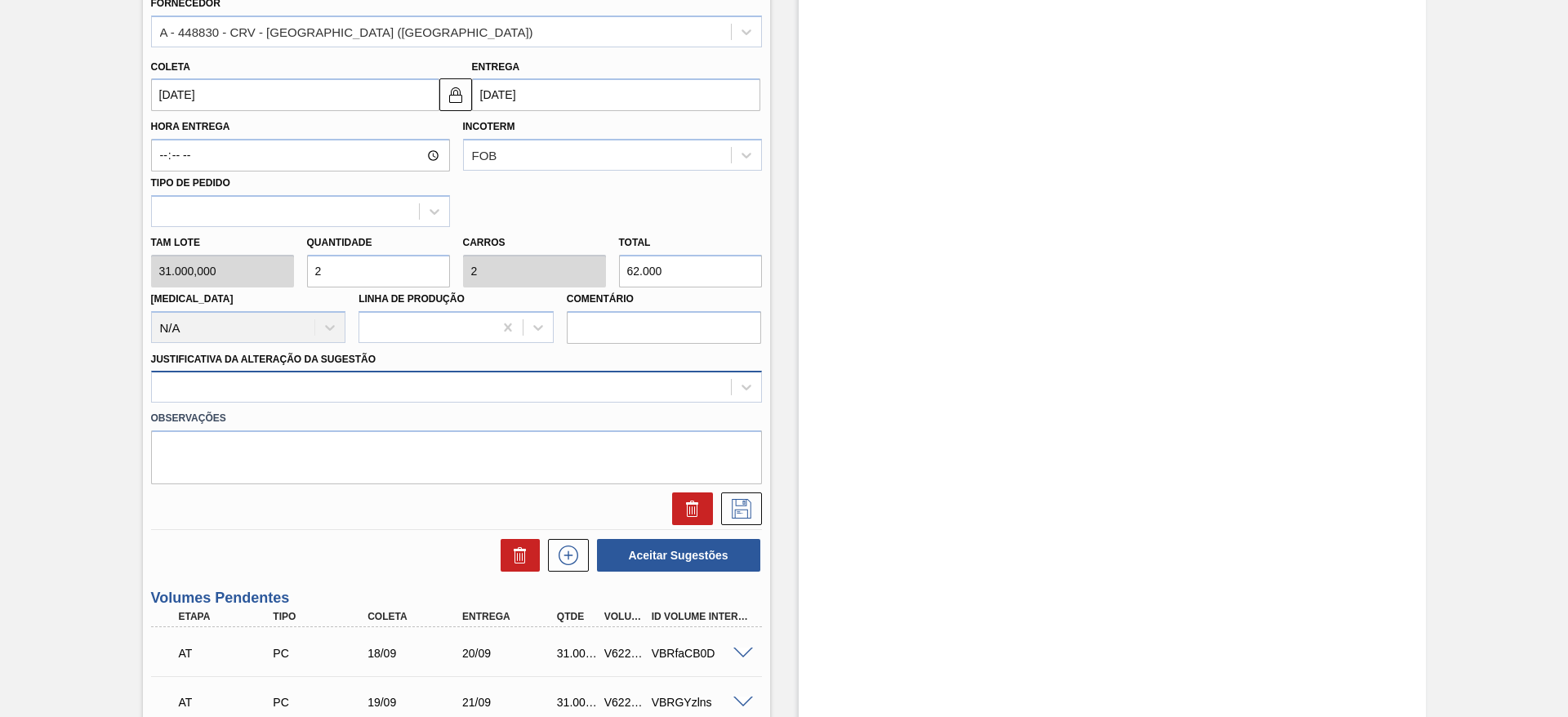
drag, startPoint x: 461, startPoint y: 393, endPoint x: 458, endPoint y: 402, distance: 9.5
click at [460, 392] on div at bounding box center [441, 387] width 579 height 24
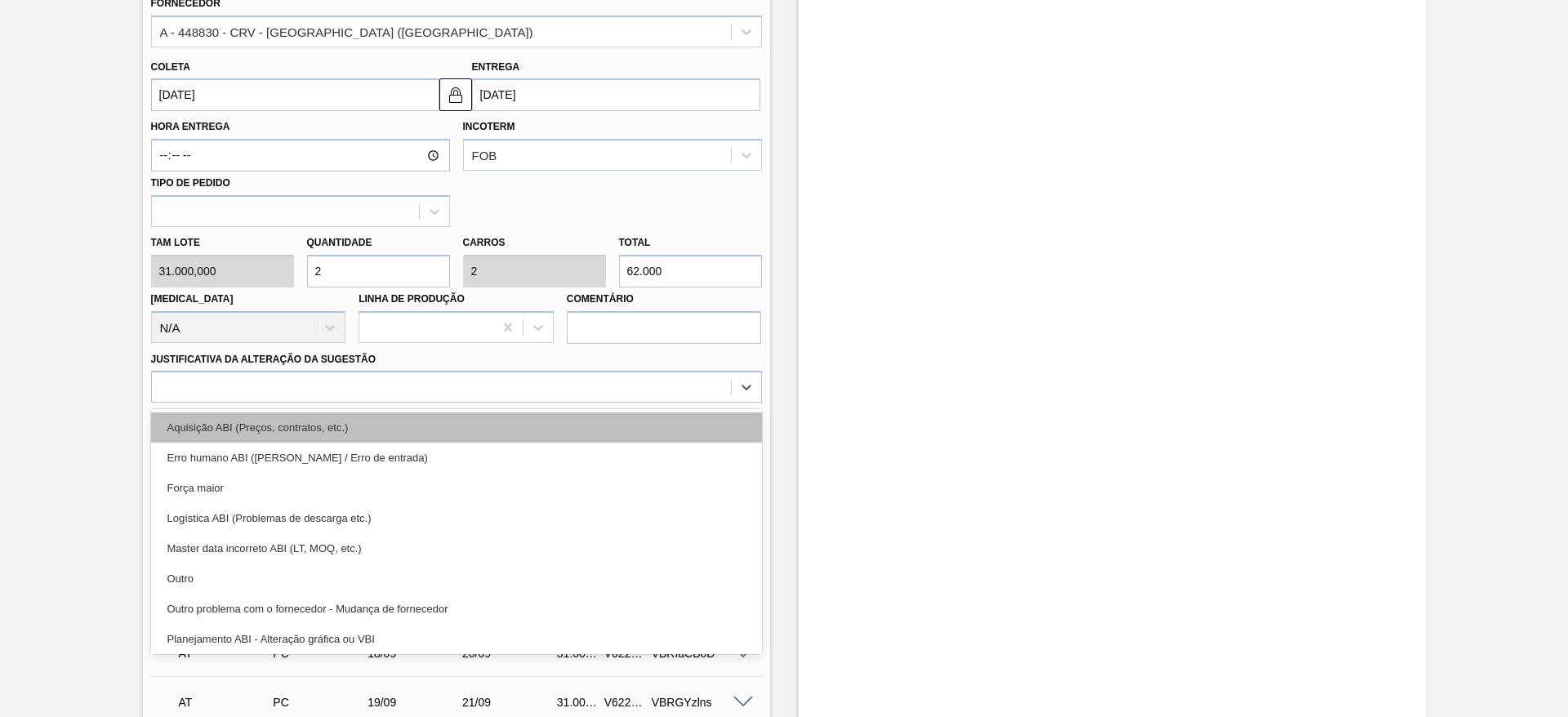
click at [475, 434] on div "Aquisição ABI (Preços, contratos, etc.)" at bounding box center [456, 427] width 611 height 30
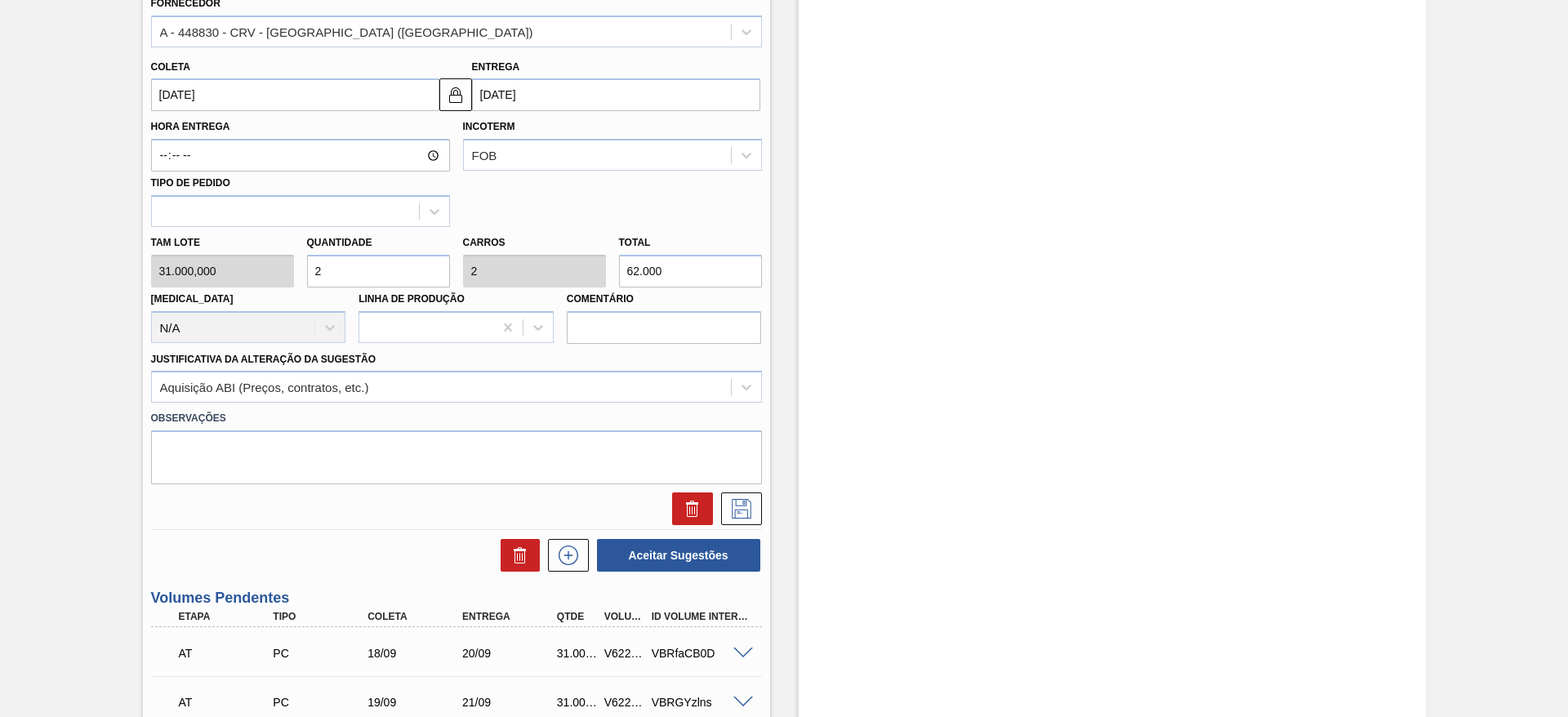
click at [748, 526] on div "SM PC 24/09 26/09 62.000,000 KG Material 30003518 - ACUCAR;REFINADO;GRANULADO;;…" at bounding box center [456, 170] width 611 height 719
click at [747, 516] on icon at bounding box center [741, 508] width 26 height 20
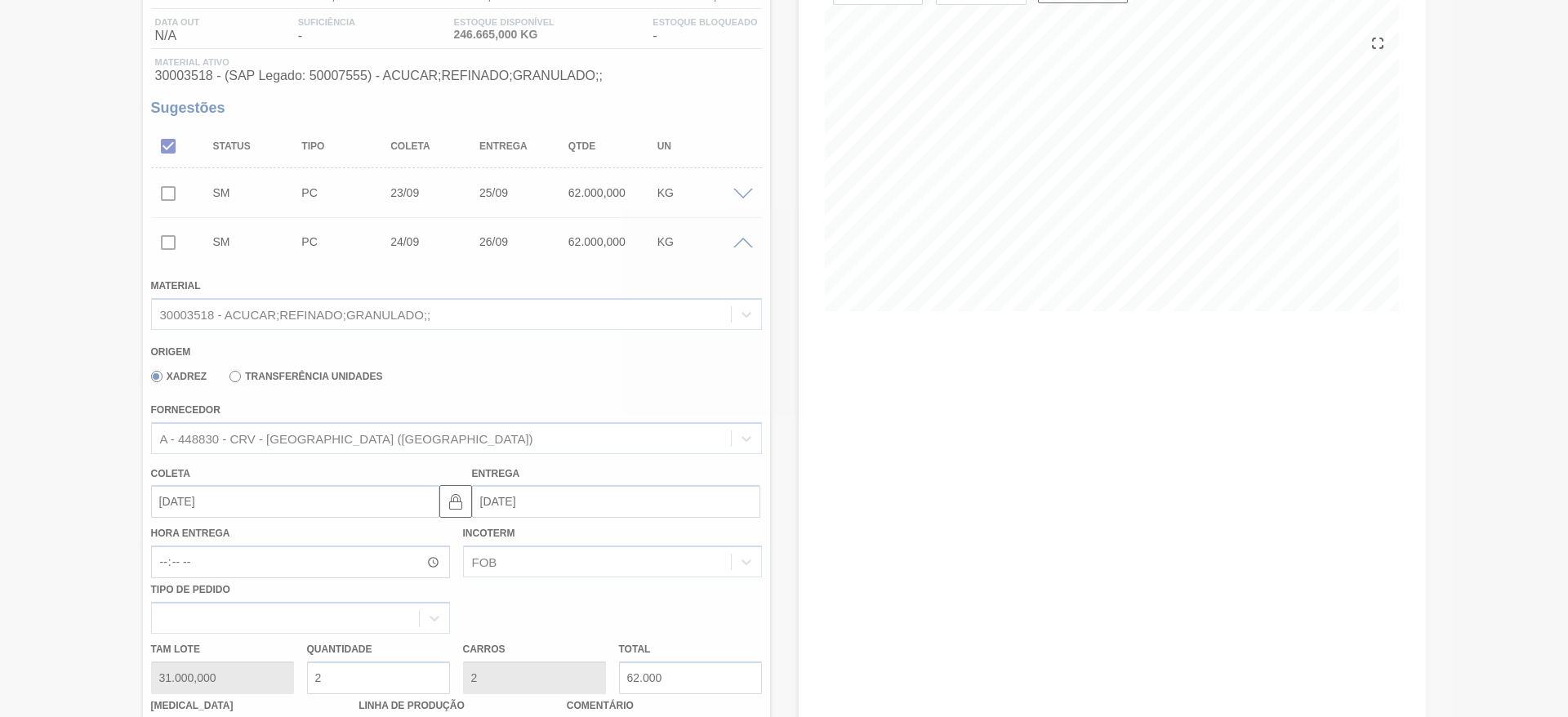
scroll to position [129, 0]
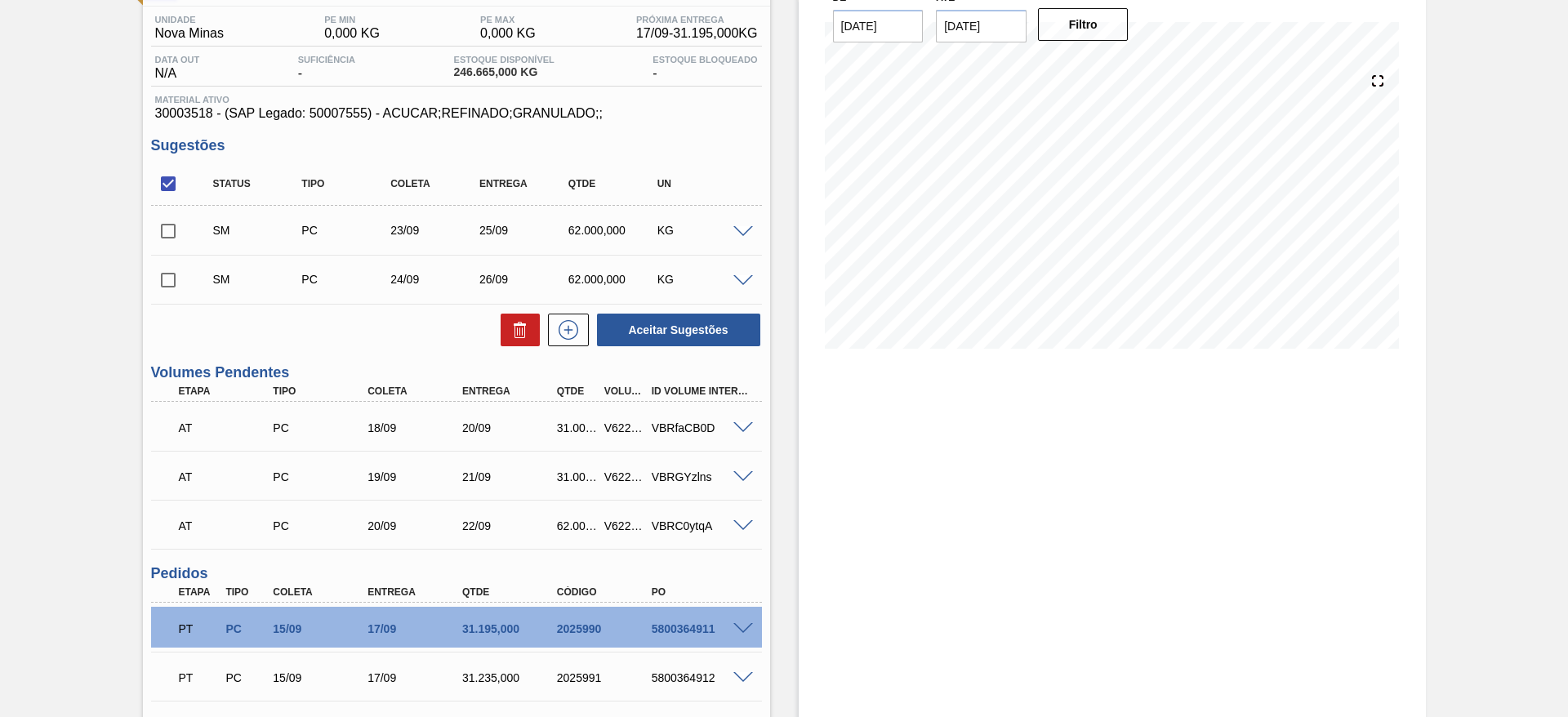
click at [158, 193] on input "checkbox" at bounding box center [168, 184] width 35 height 35
checkbox input "true"
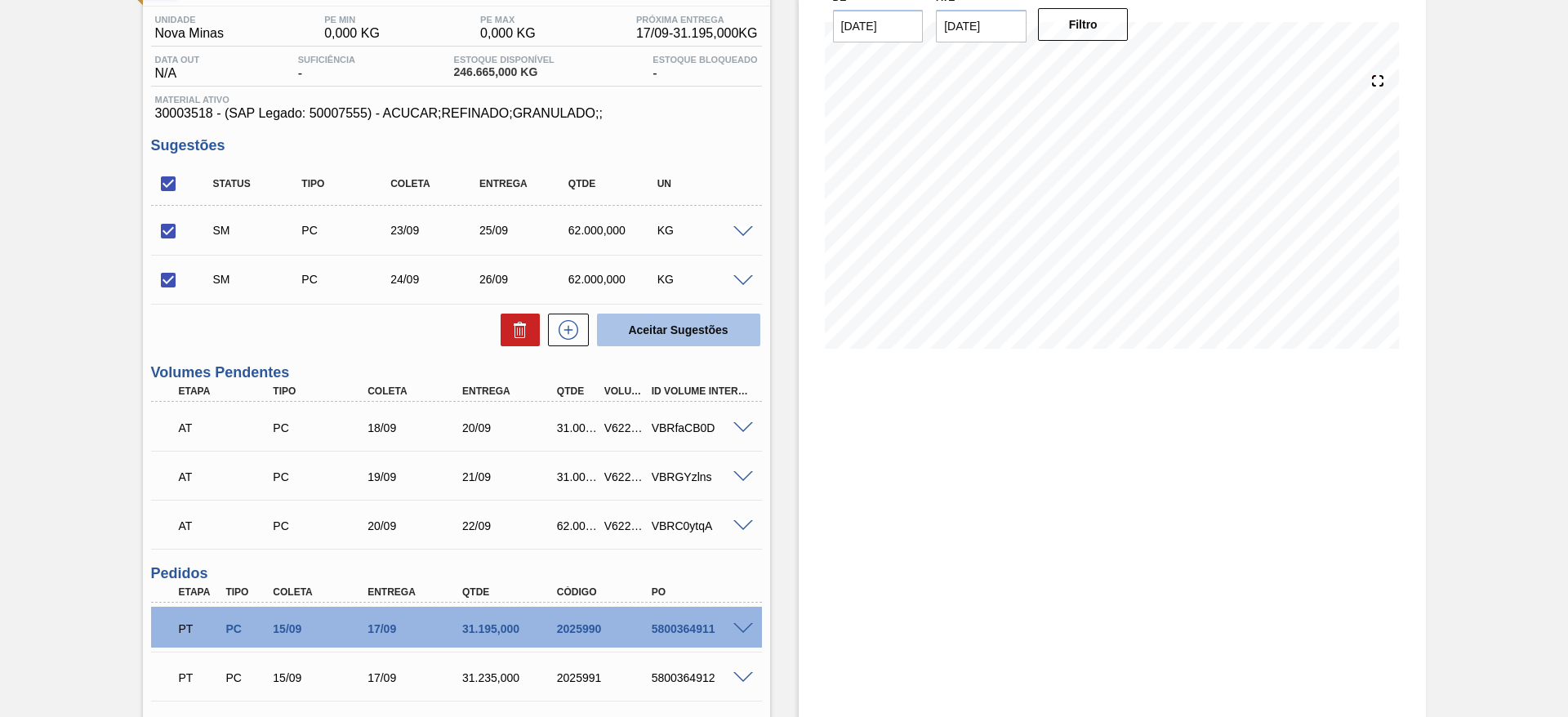
click at [674, 338] on button "Aceitar Sugestões" at bounding box center [678, 330] width 163 height 33
checkbox input "false"
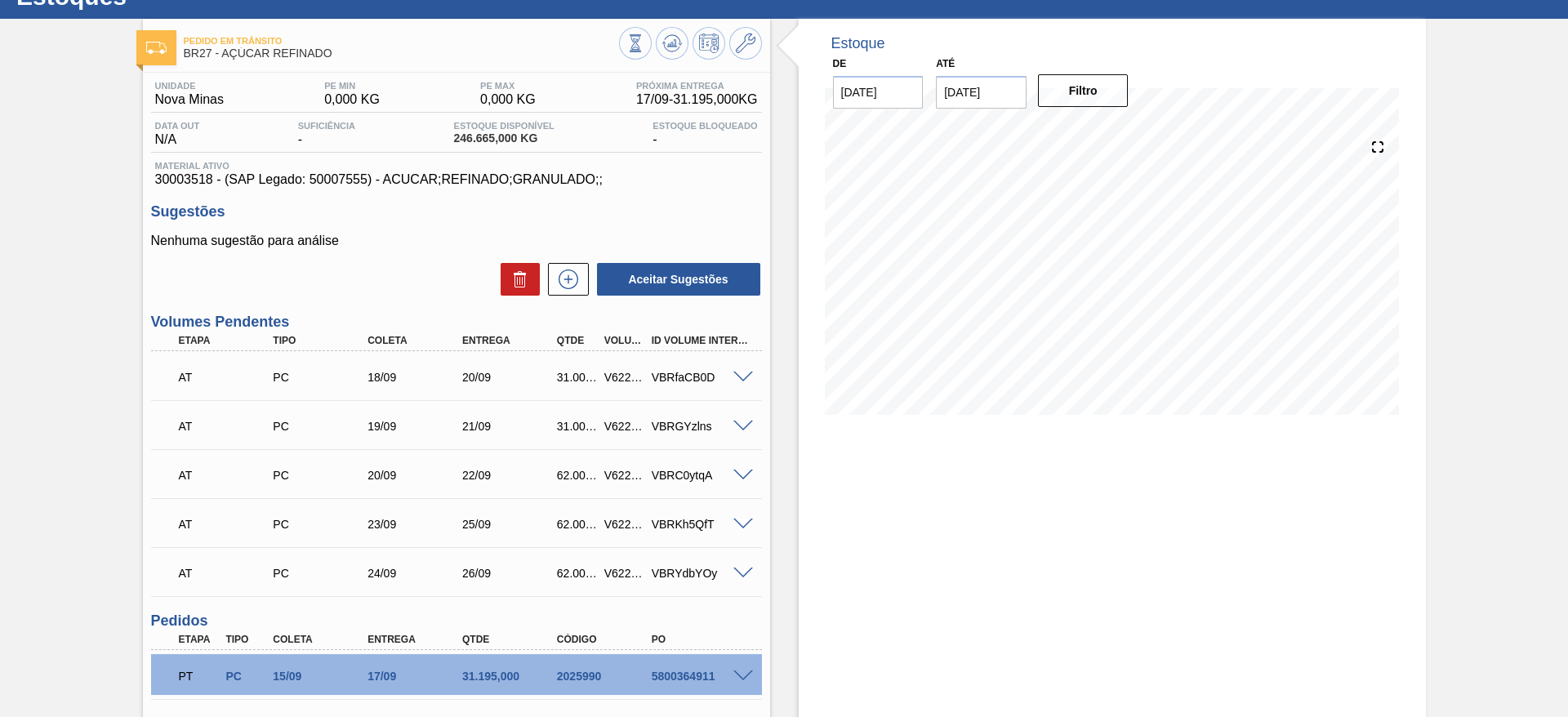
scroll to position [0, 0]
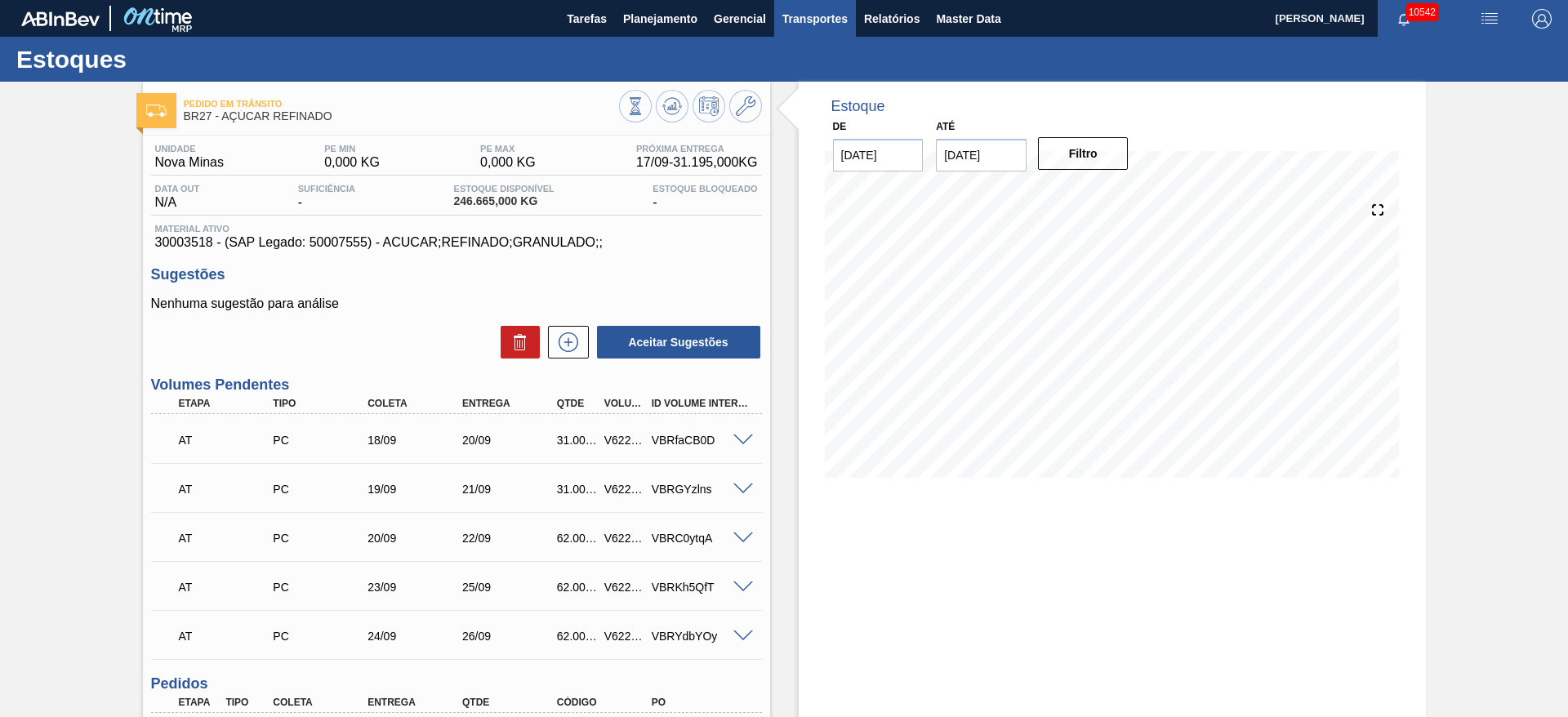
click at [811, 7] on button "Transportes" at bounding box center [815, 18] width 81 height 37
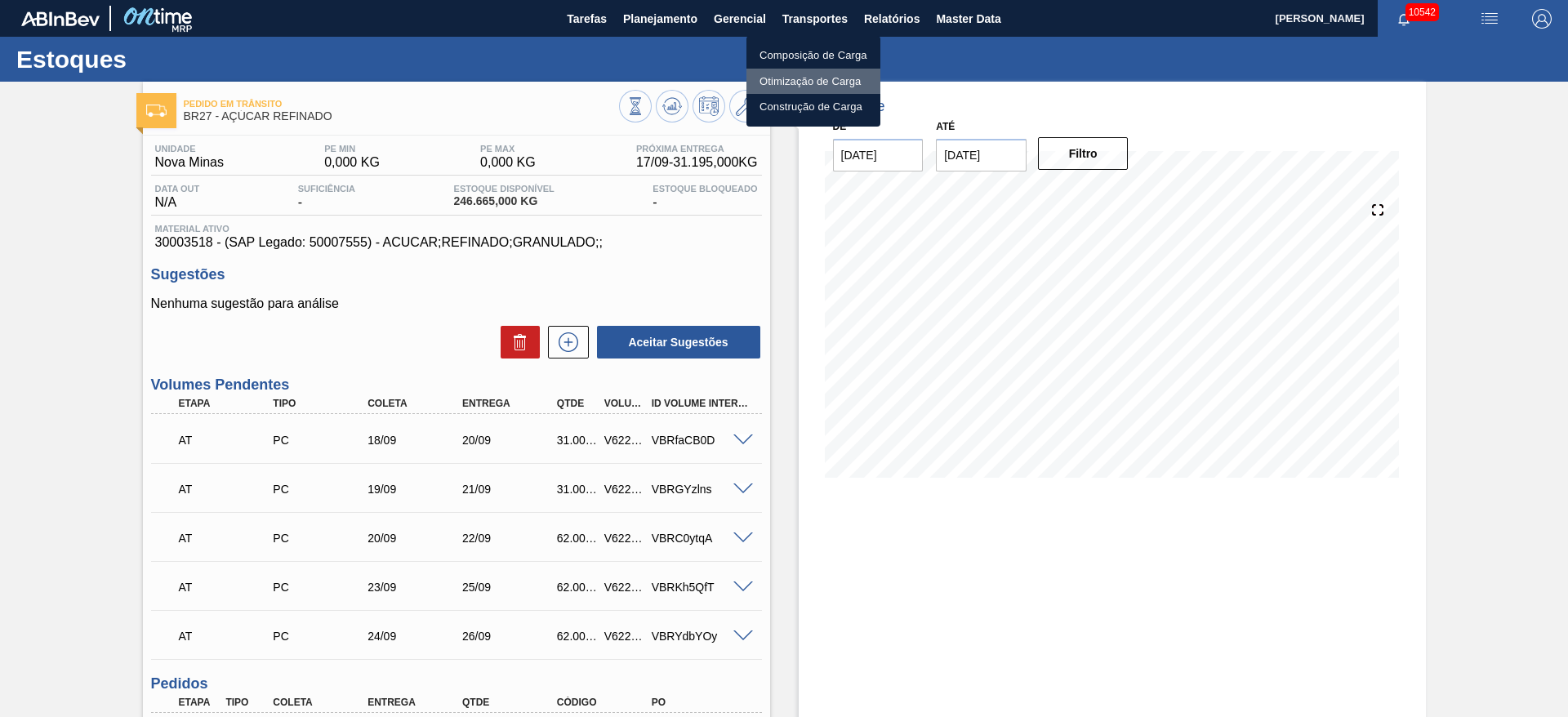
click at [797, 79] on li "Otimização de Carga" at bounding box center [813, 81] width 134 height 26
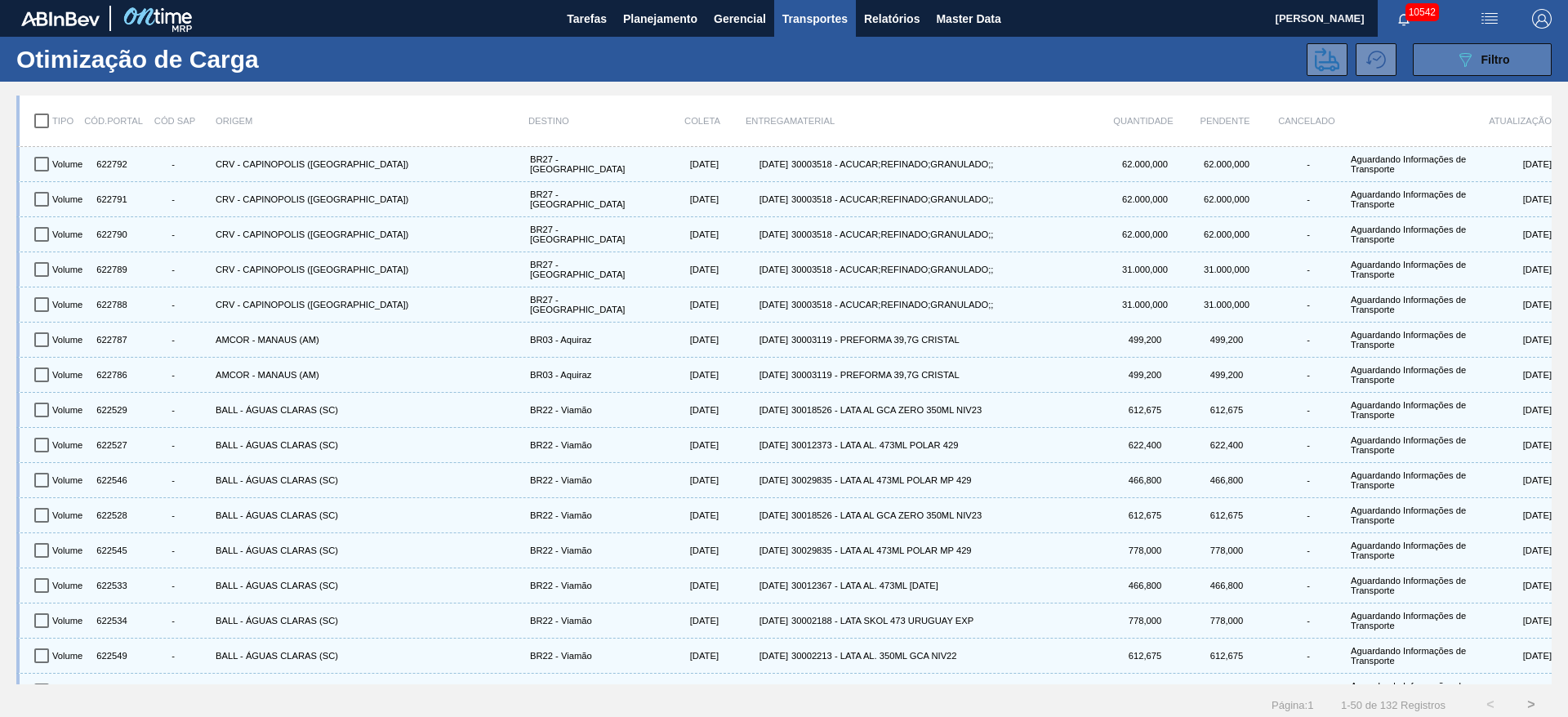
click at [1450, 61] on button "089F7B8B-B2A5-4AFE-B5C0-19BA573D28AC Filtro" at bounding box center [1483, 60] width 139 height 33
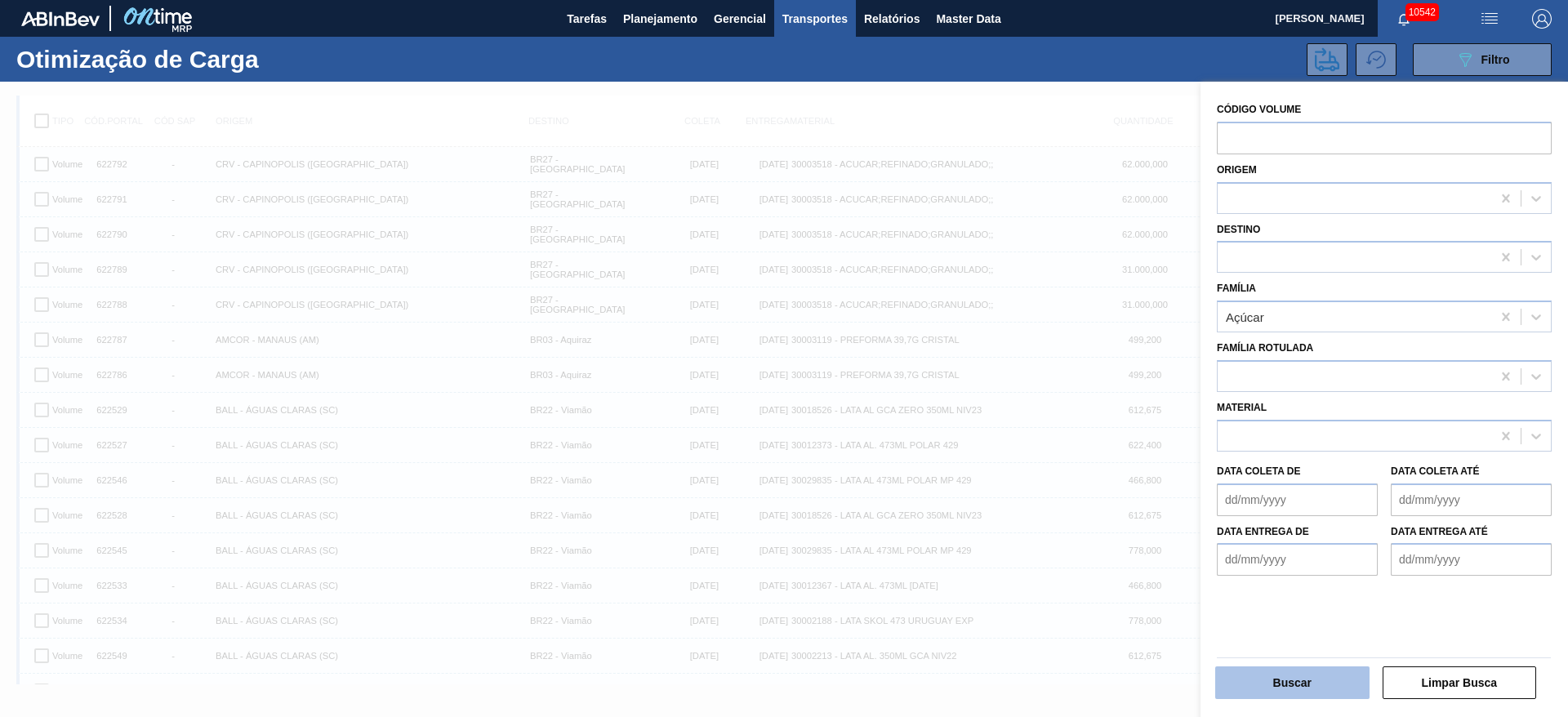
click at [1310, 673] on button "Buscar" at bounding box center [1292, 682] width 154 height 33
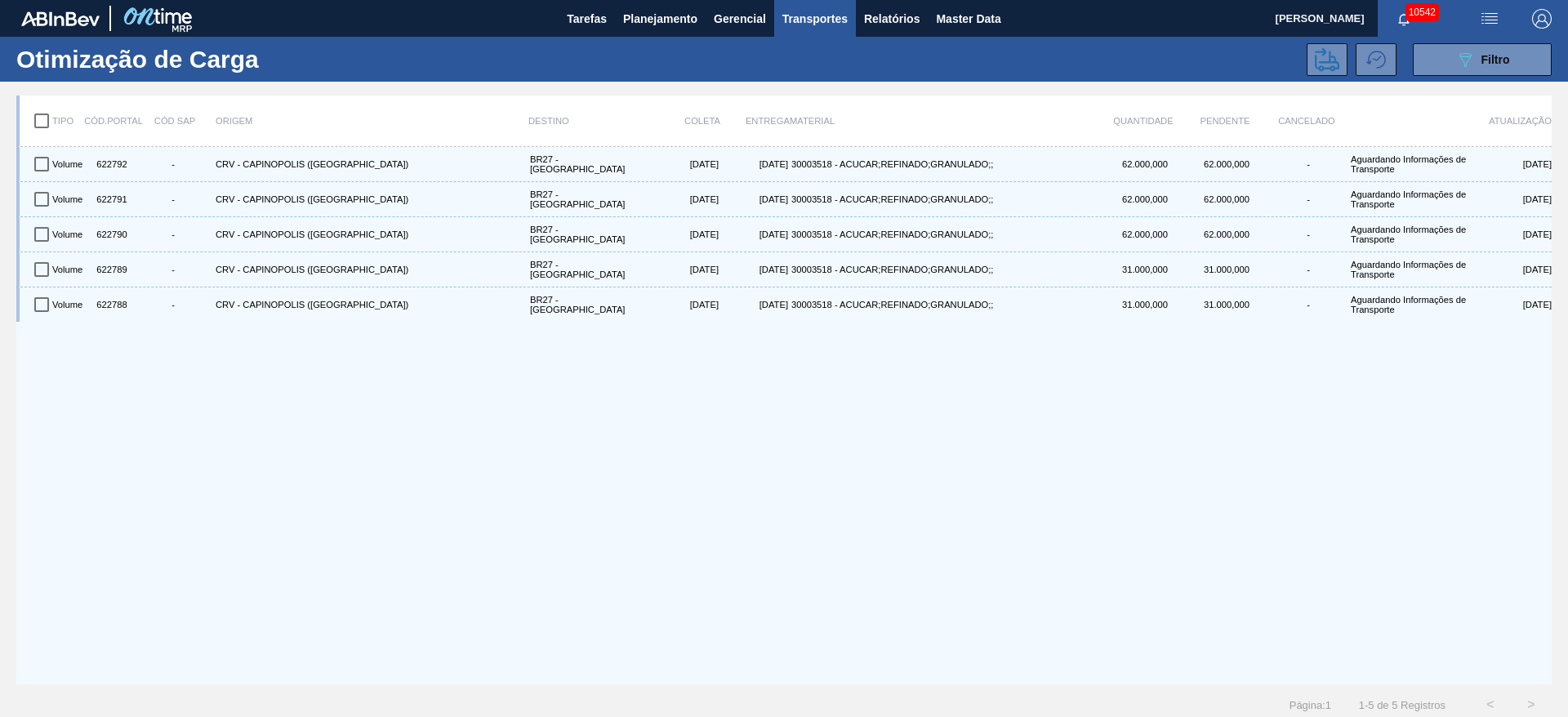
click at [35, 117] on input "checkbox" at bounding box center [42, 120] width 35 height 35
checkbox input "true"
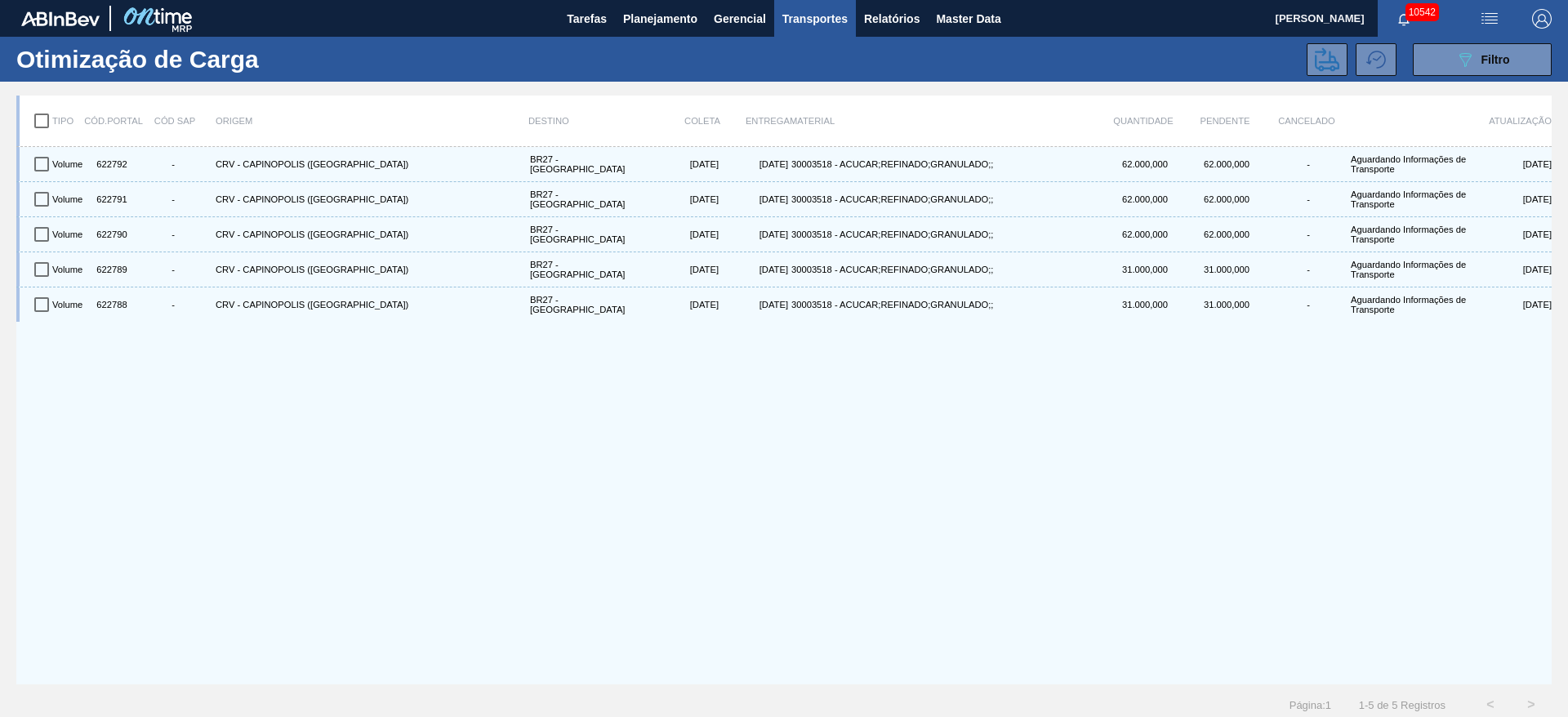
checkbox input "true"
click at [1311, 58] on button at bounding box center [1327, 60] width 41 height 33
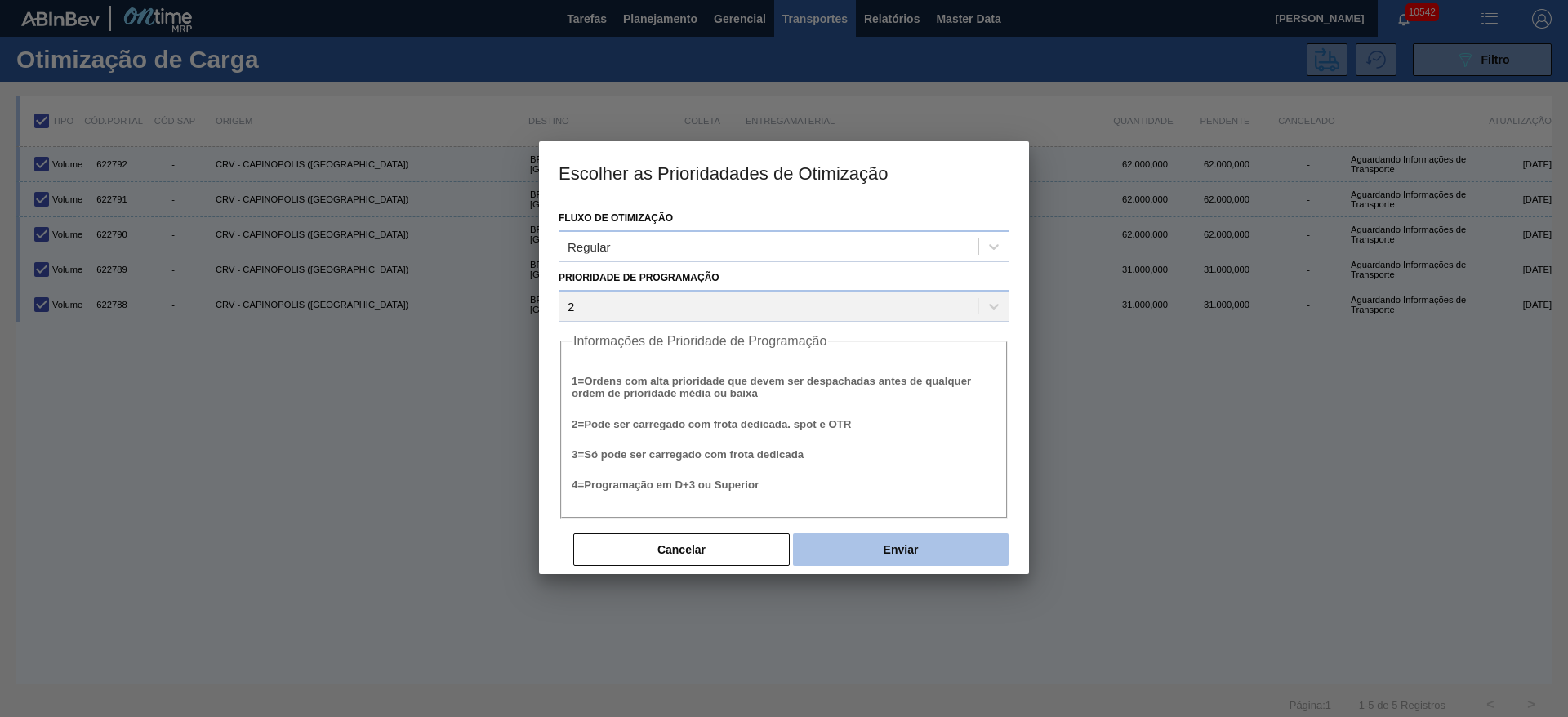
click at [949, 552] on button "Enviar" at bounding box center [900, 549] width 215 height 33
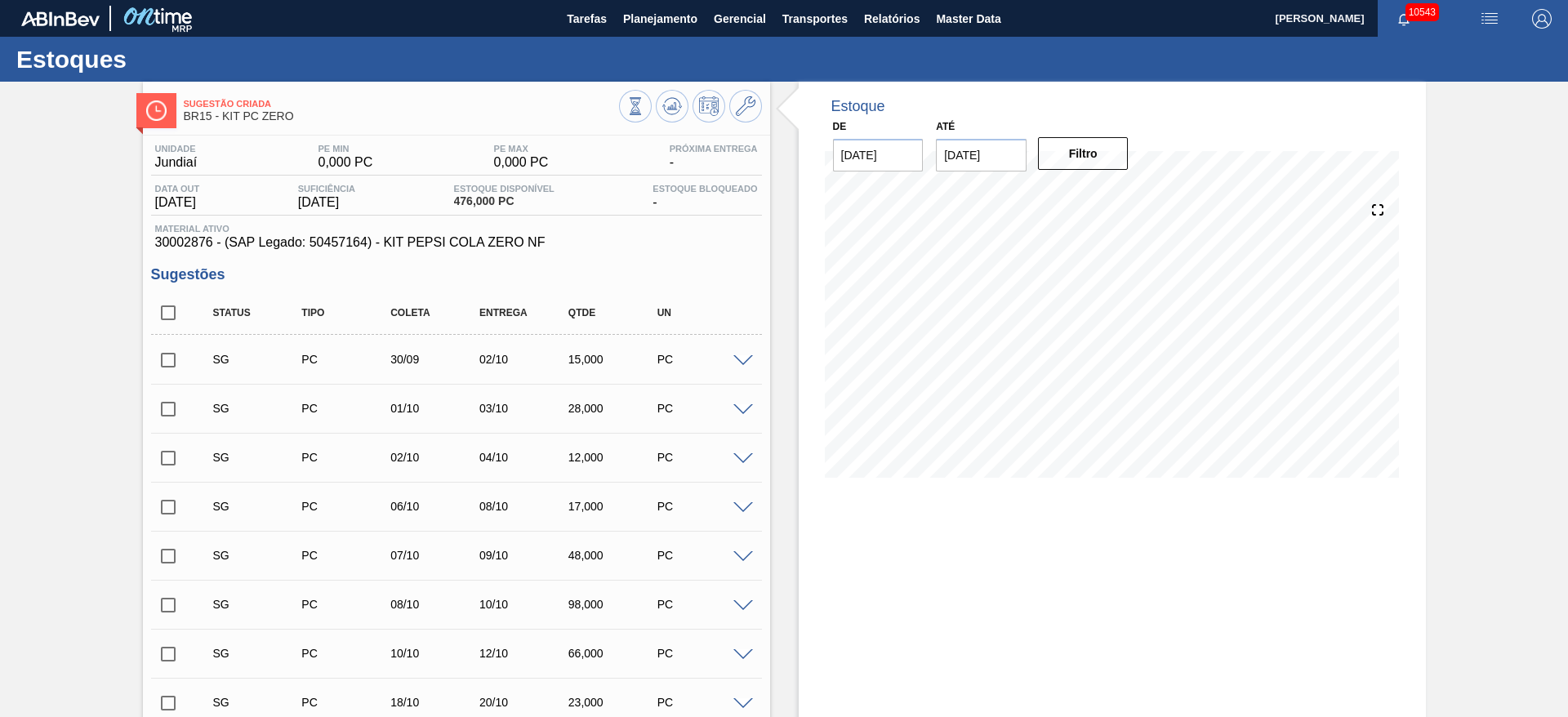
click at [173, 319] on input "checkbox" at bounding box center [168, 313] width 35 height 35
checkbox input "true"
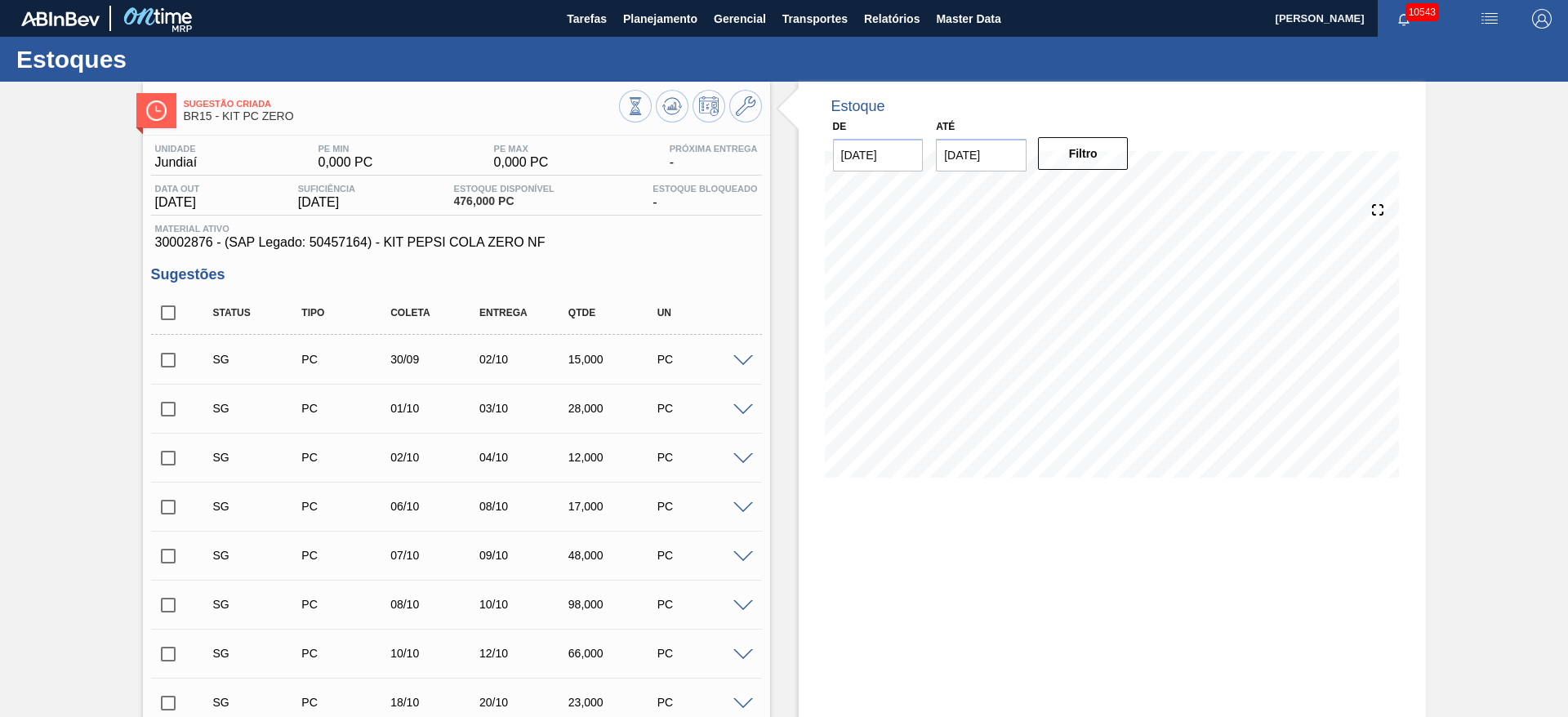
checkbox input "true"
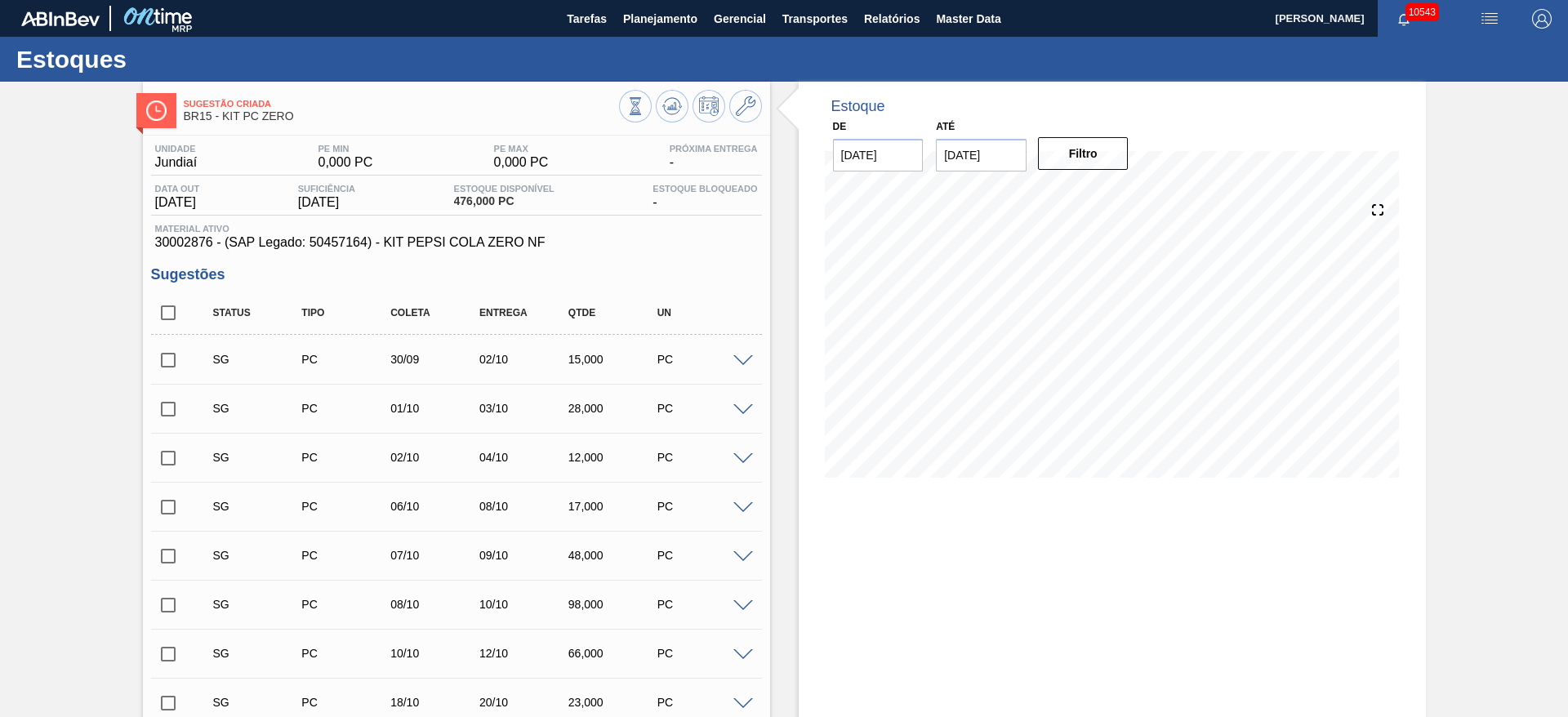
checkbox input "true"
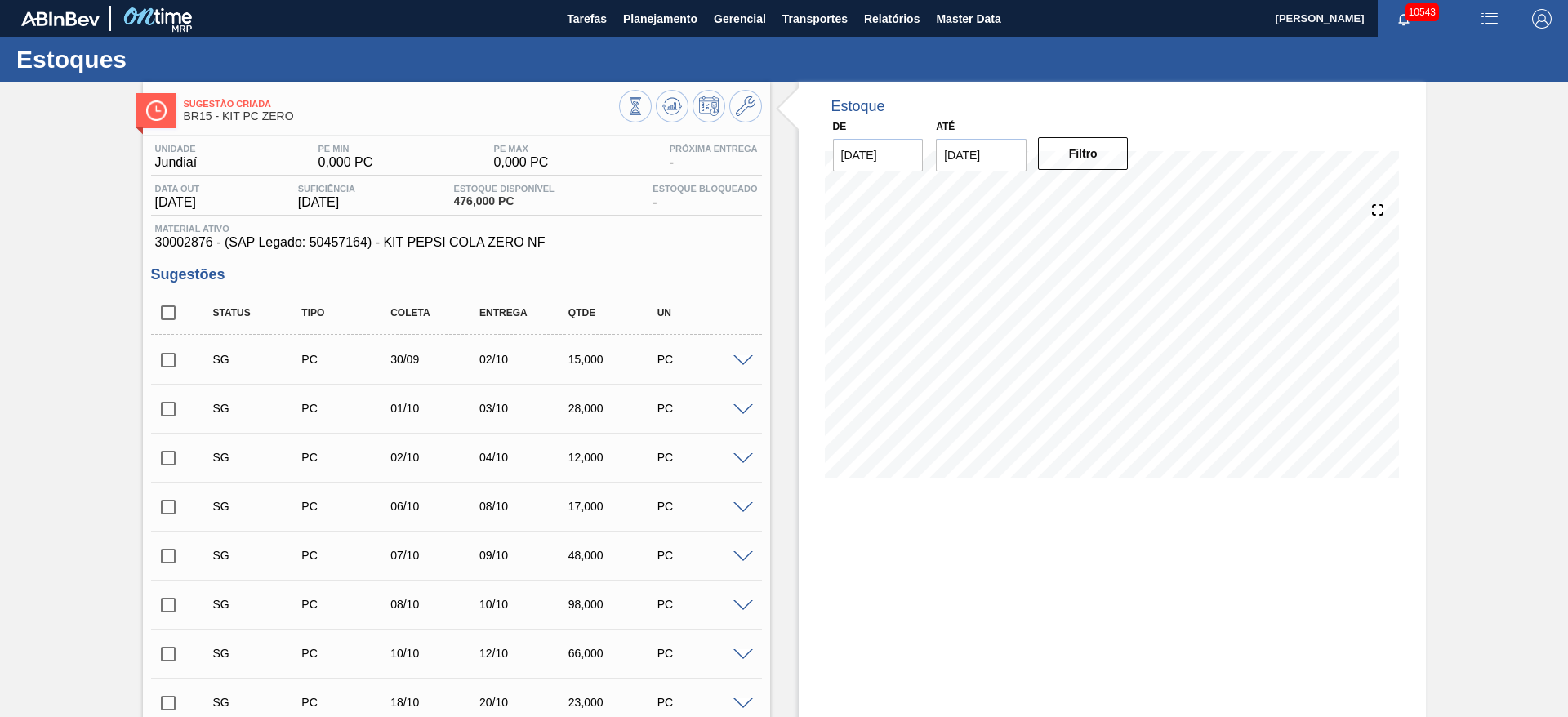
checkbox input "true"
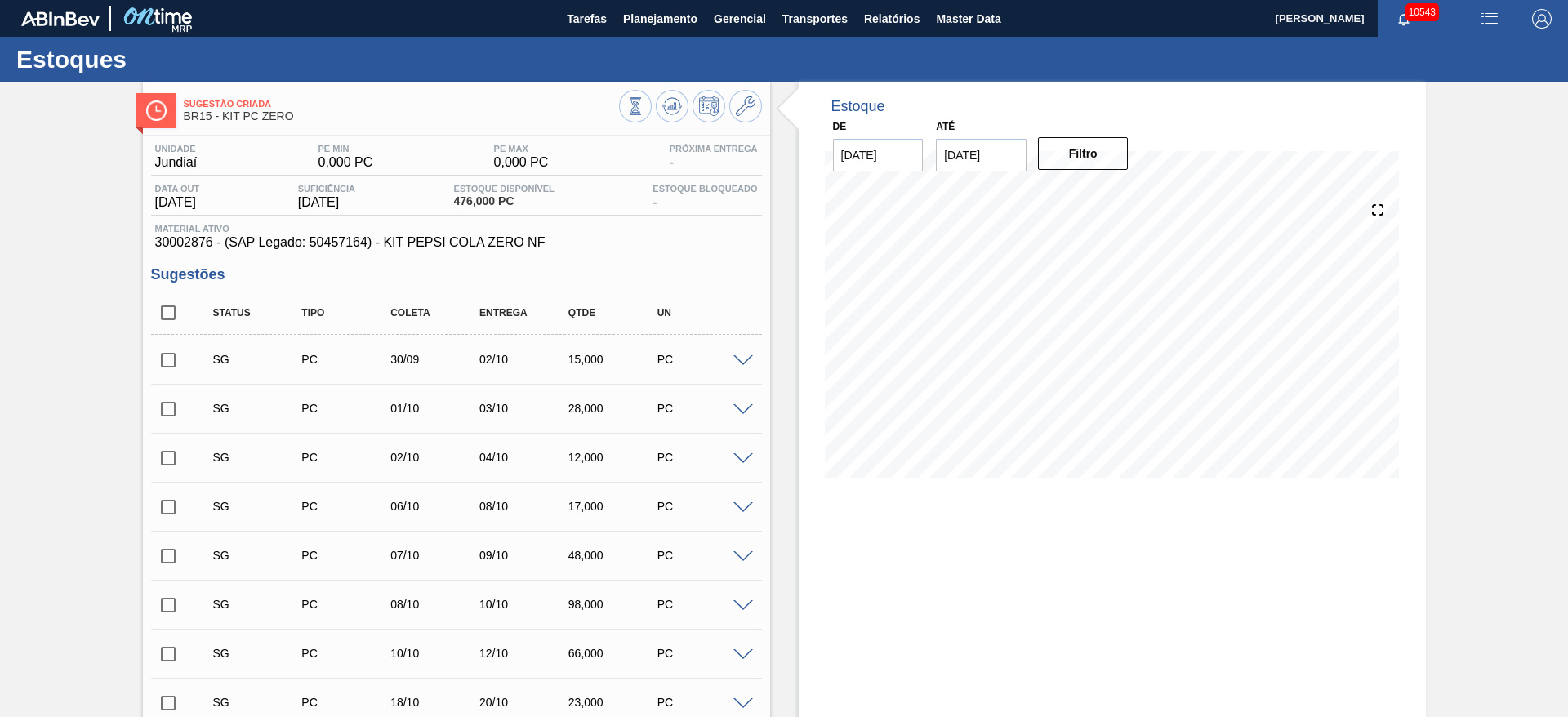
checkbox input "true"
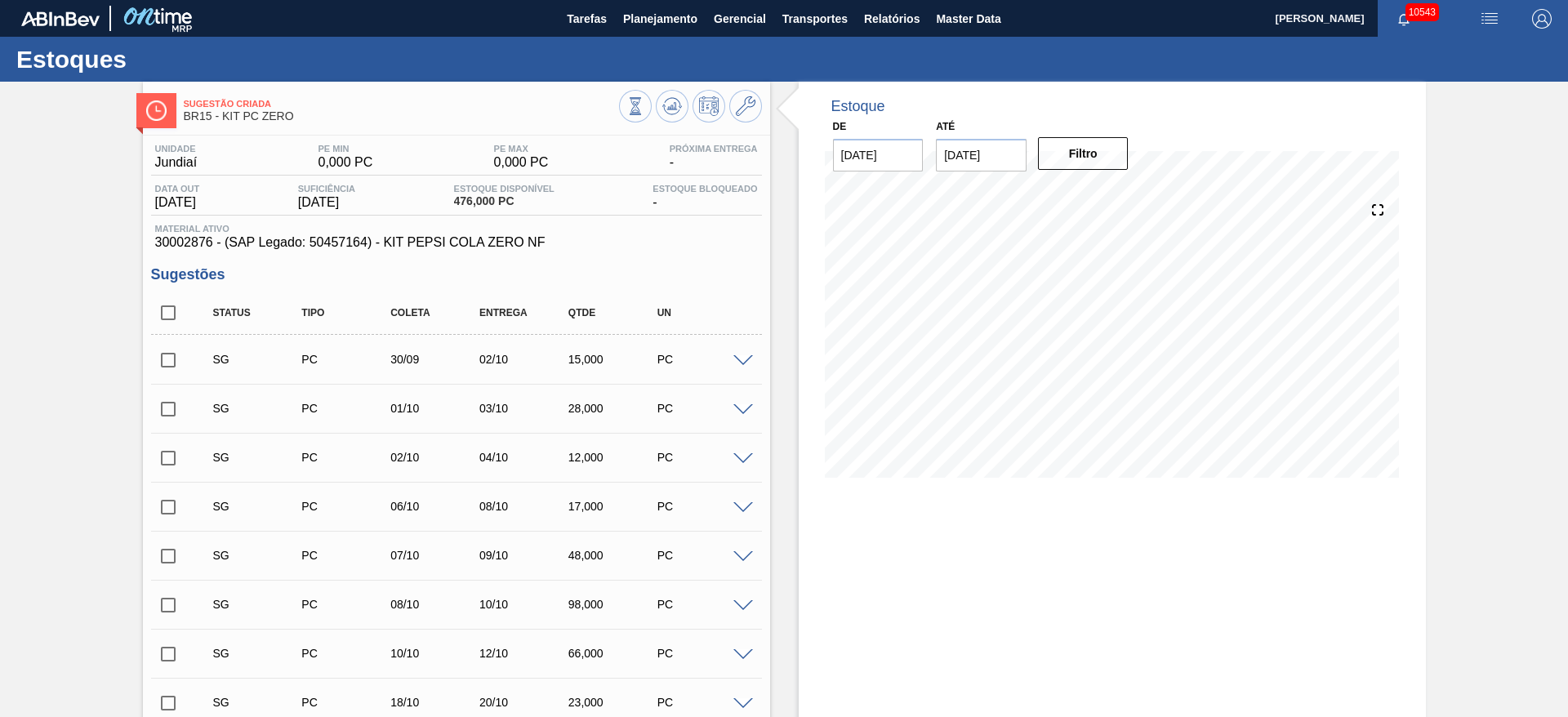
checkbox input "true"
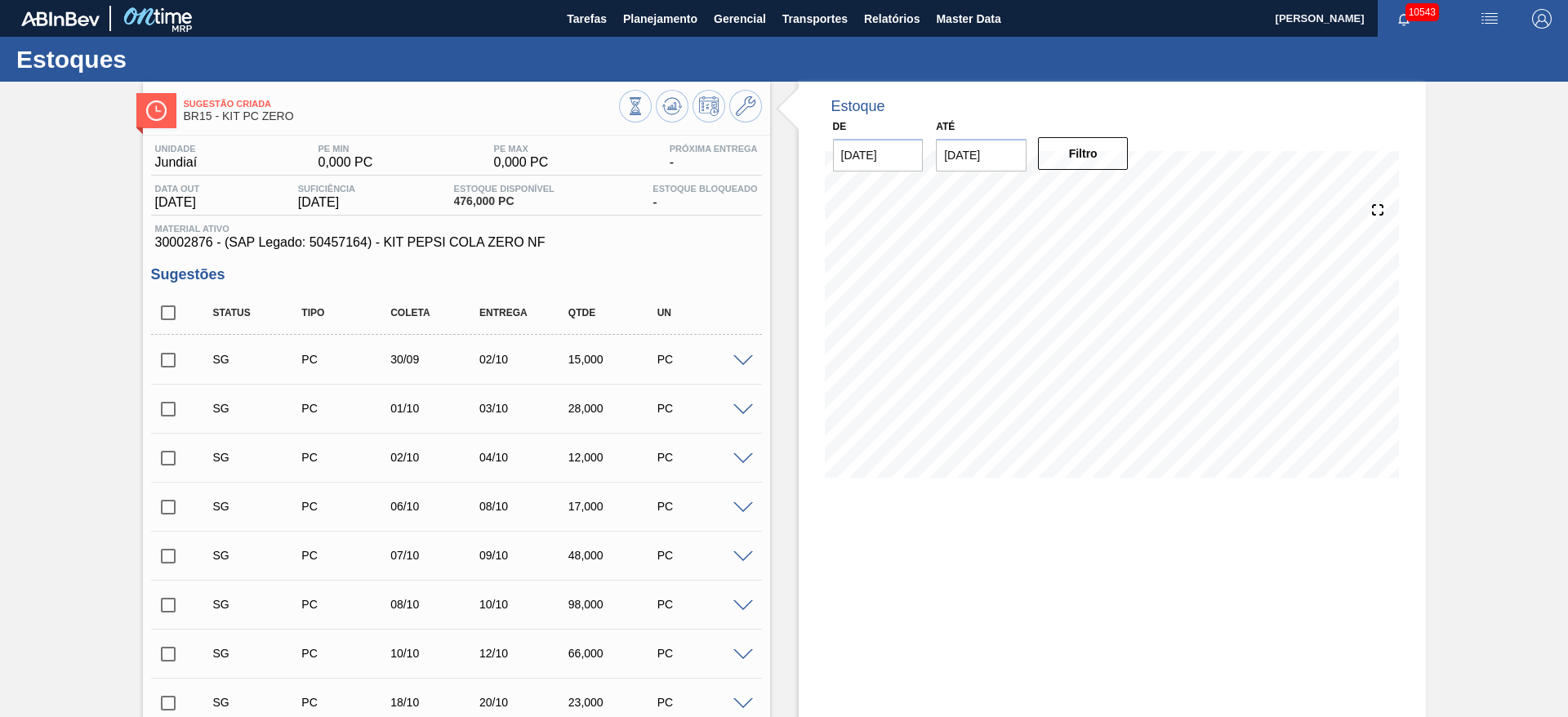
checkbox input "true"
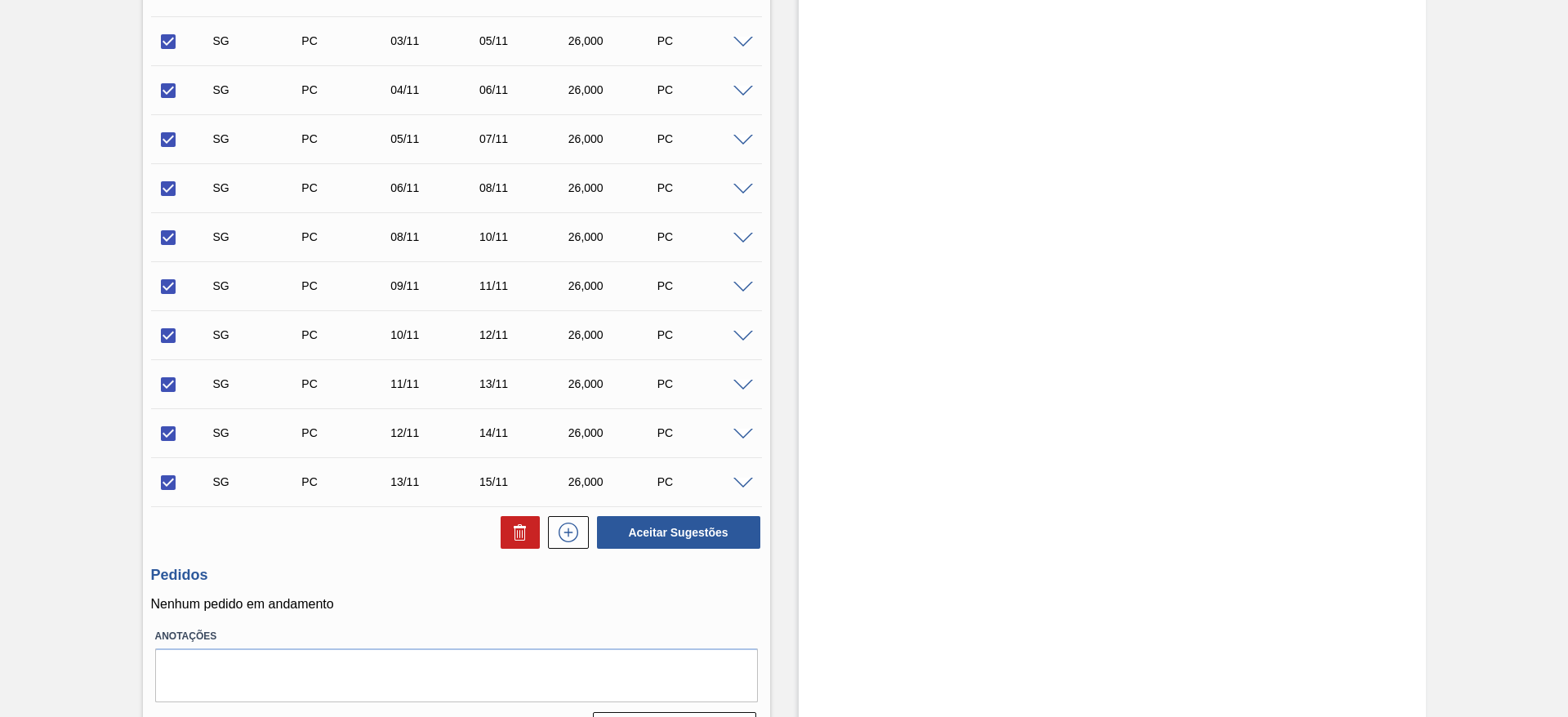
scroll to position [1389, 0]
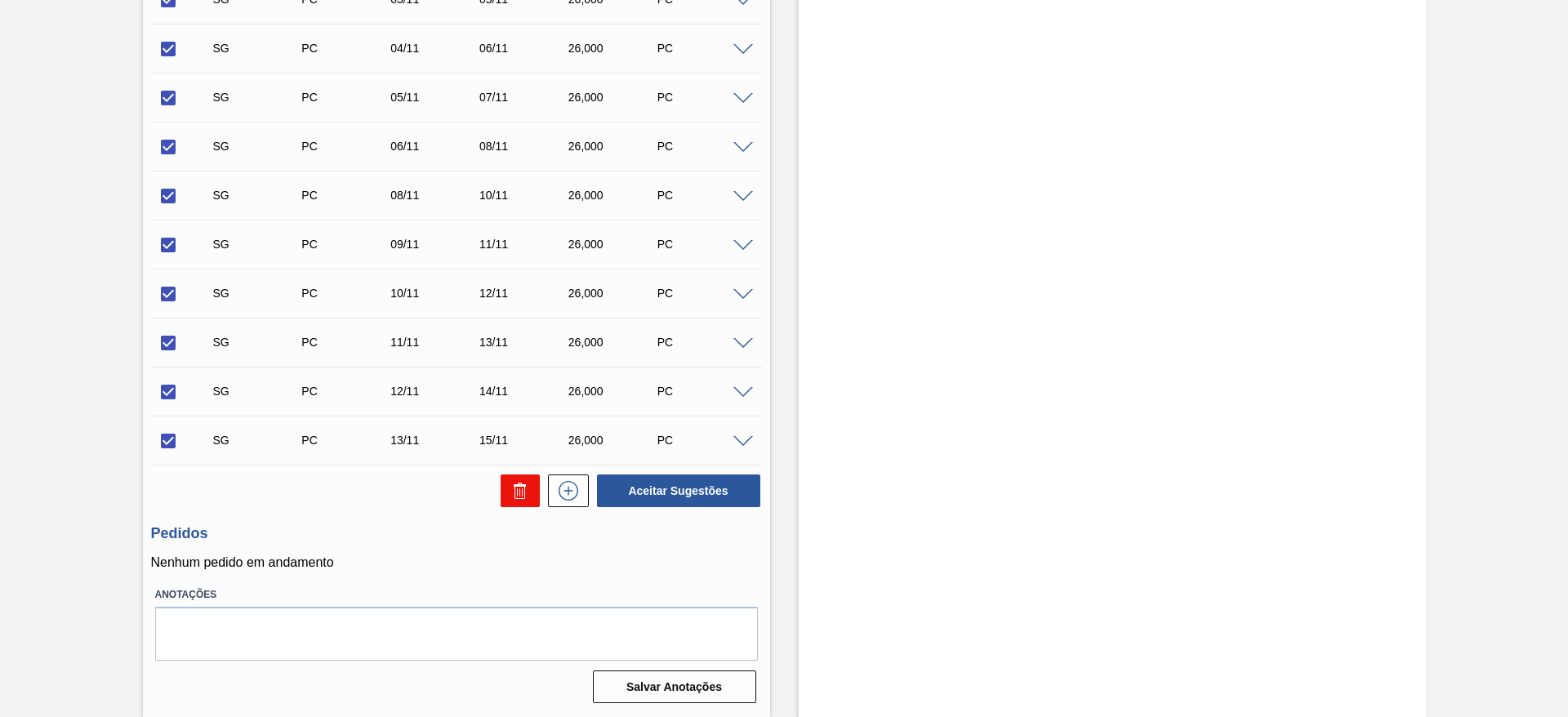
click at [530, 497] on button at bounding box center [519, 491] width 39 height 33
checkbox input "false"
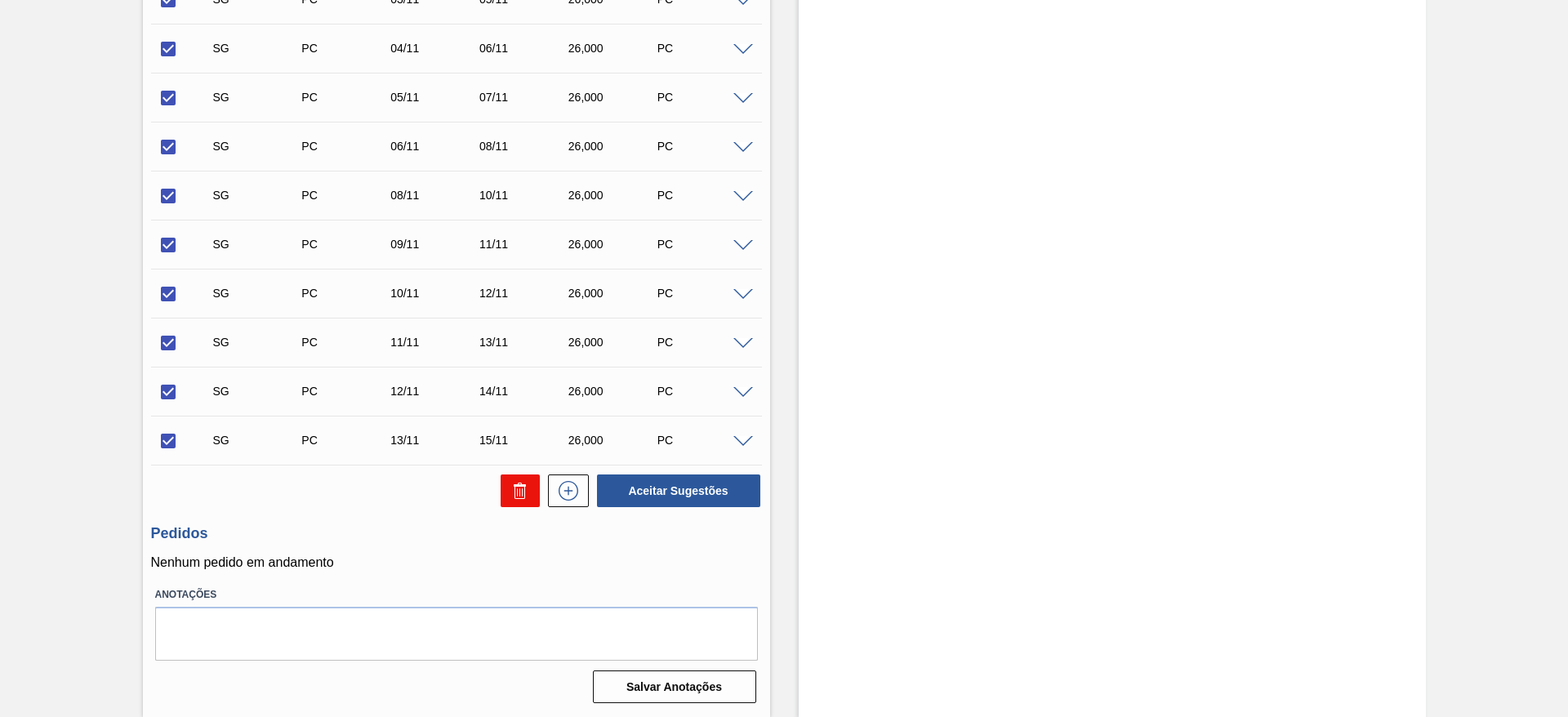
checkbox input "false"
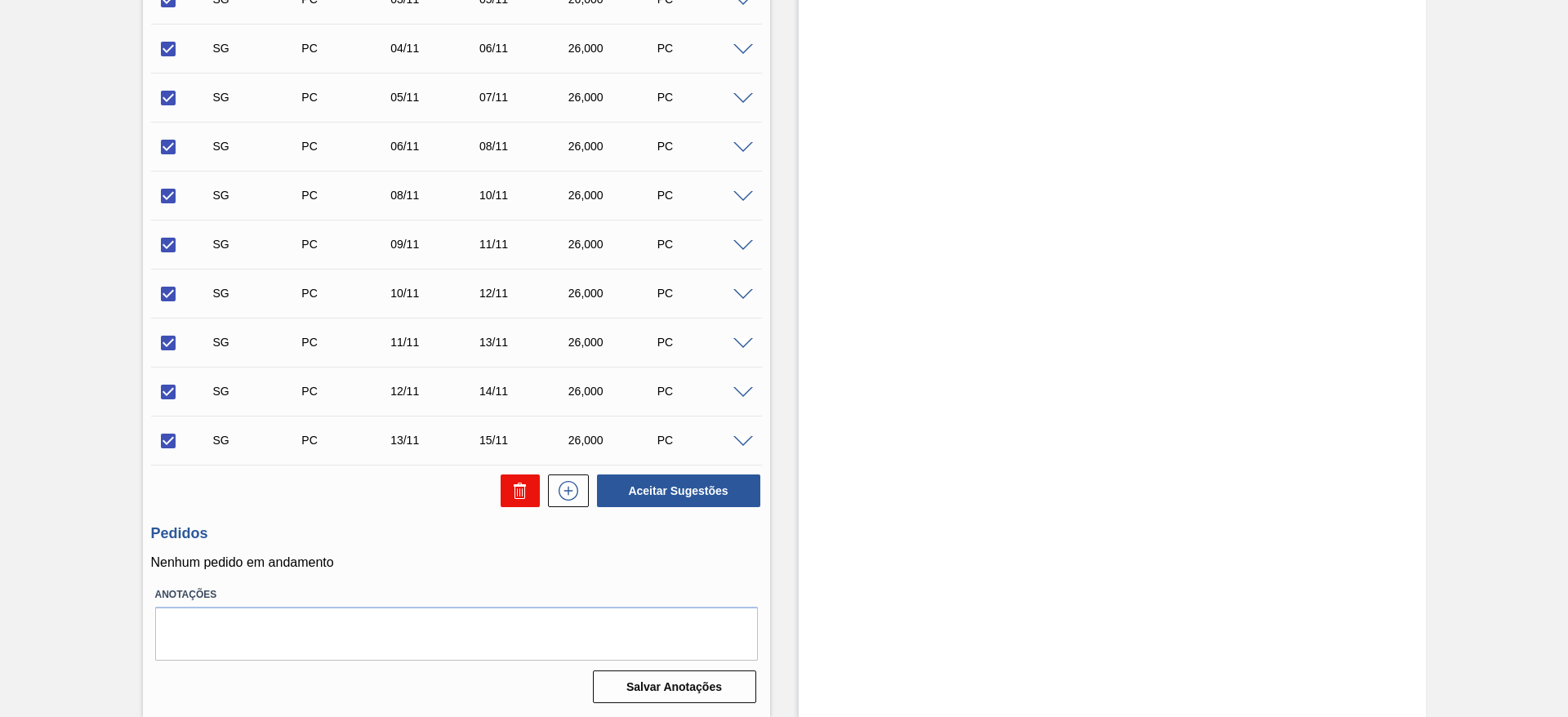
checkbox input "false"
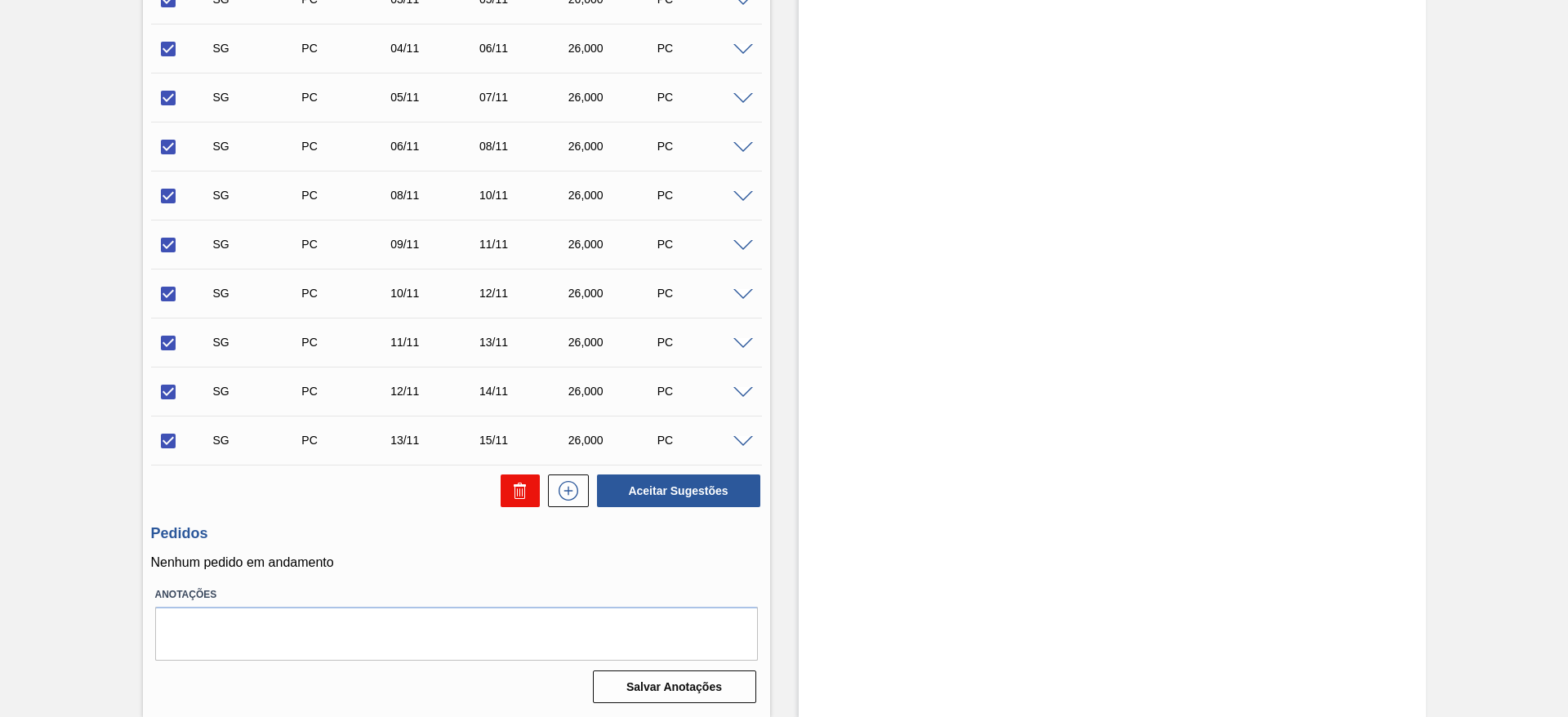
checkbox input "false"
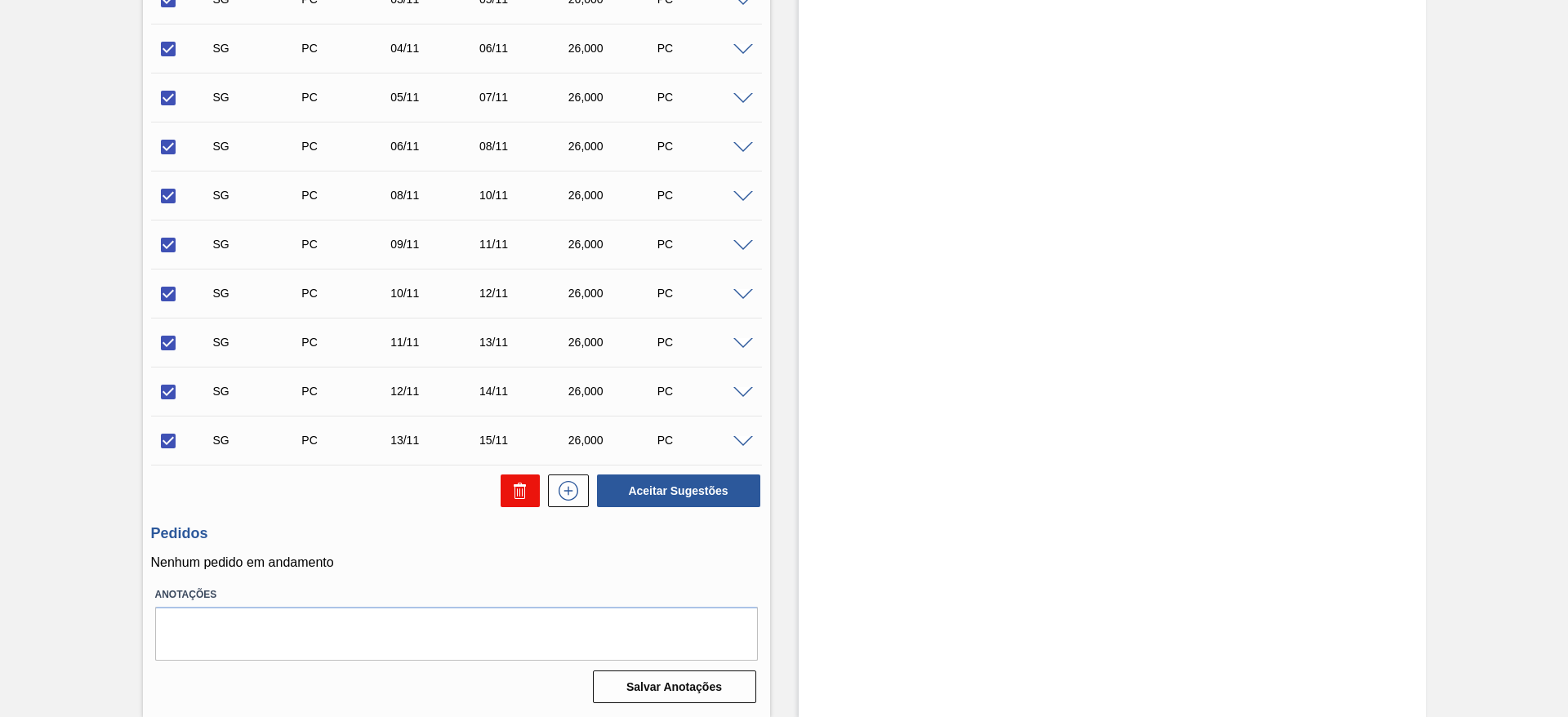
checkbox input "false"
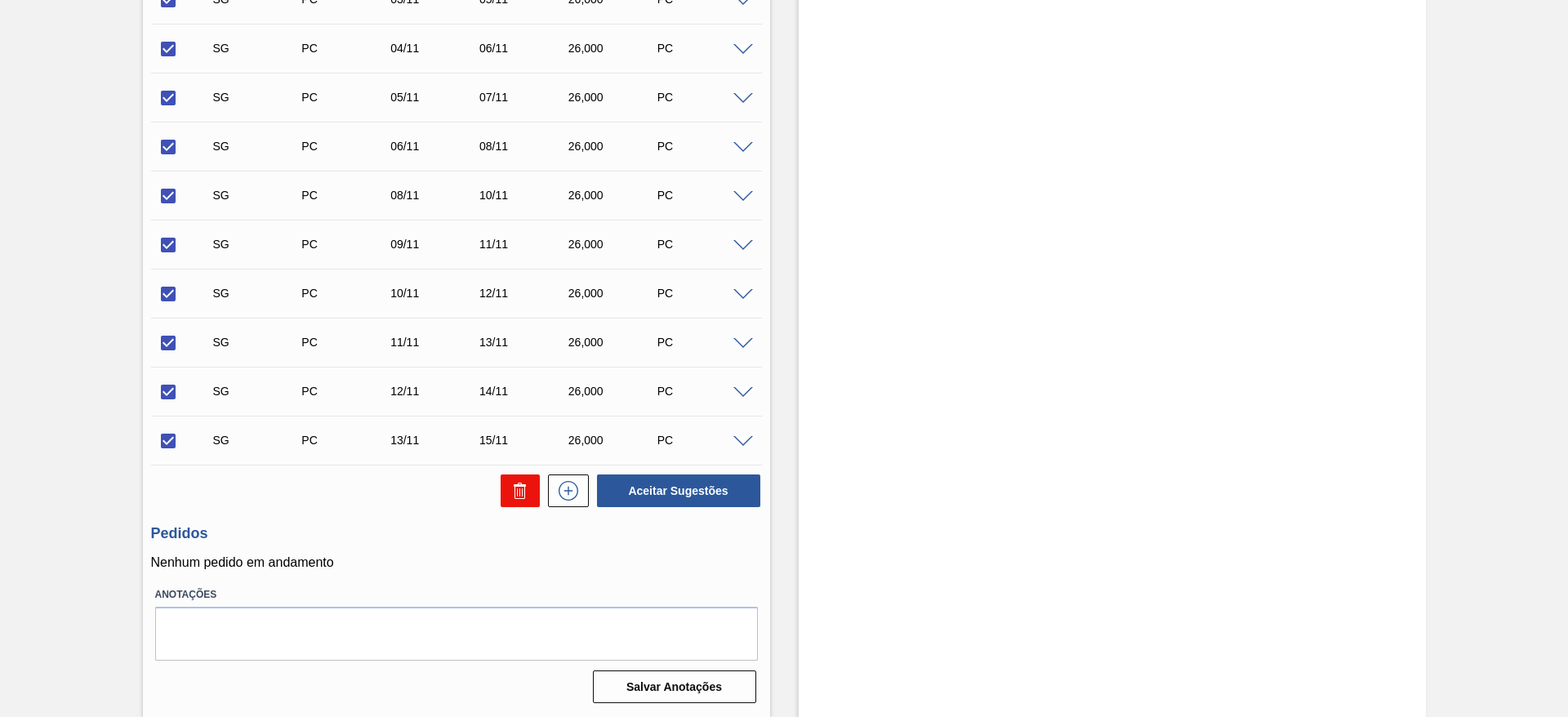
checkbox input "false"
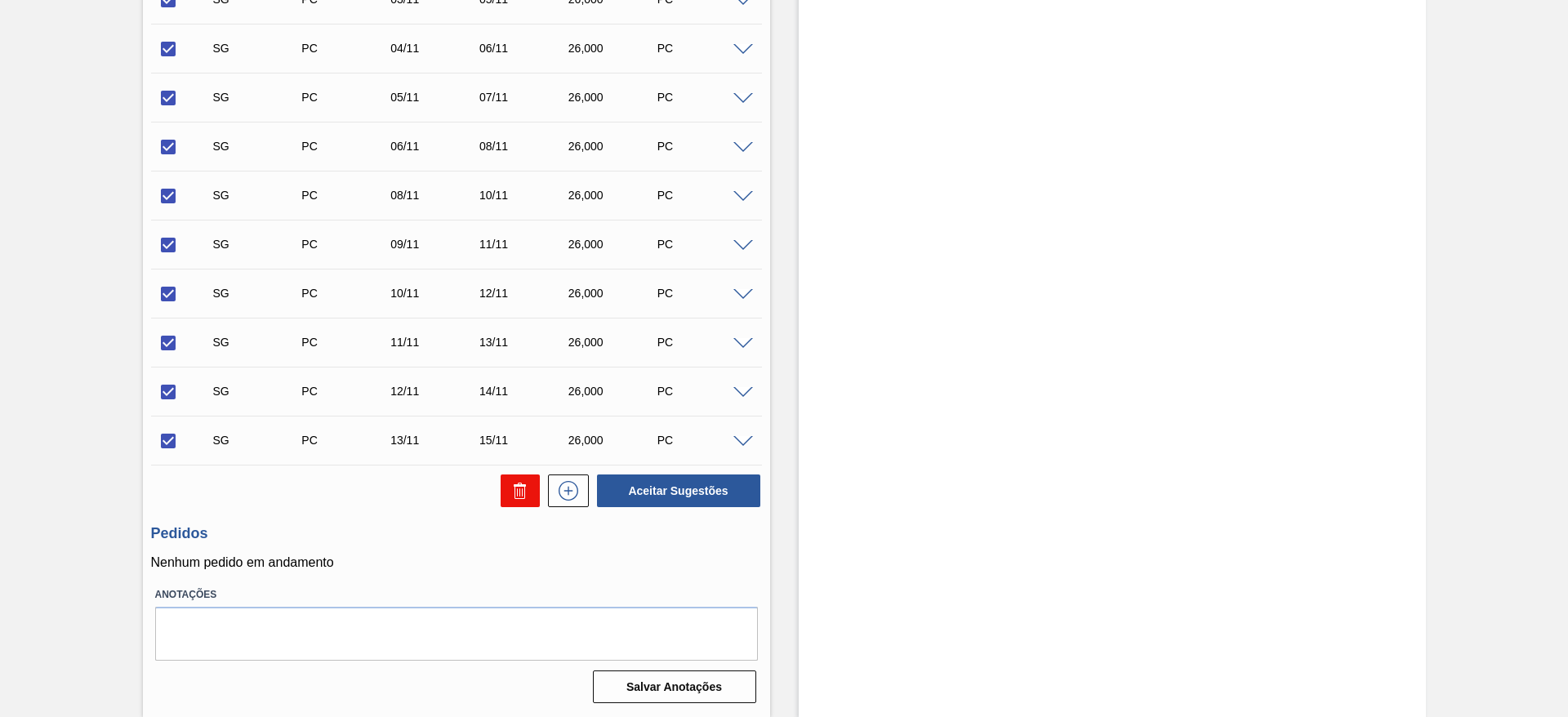
checkbox input "false"
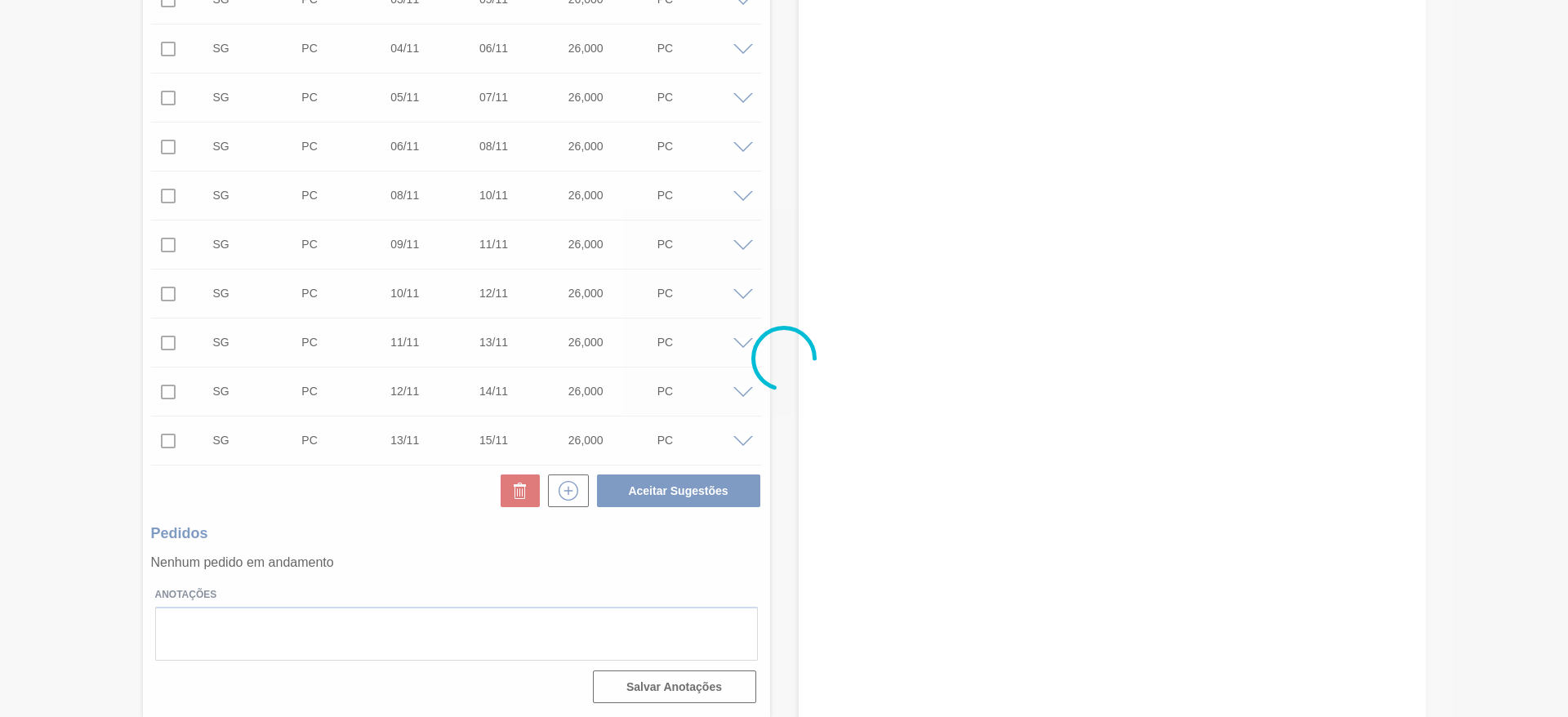
scroll to position [0, 0]
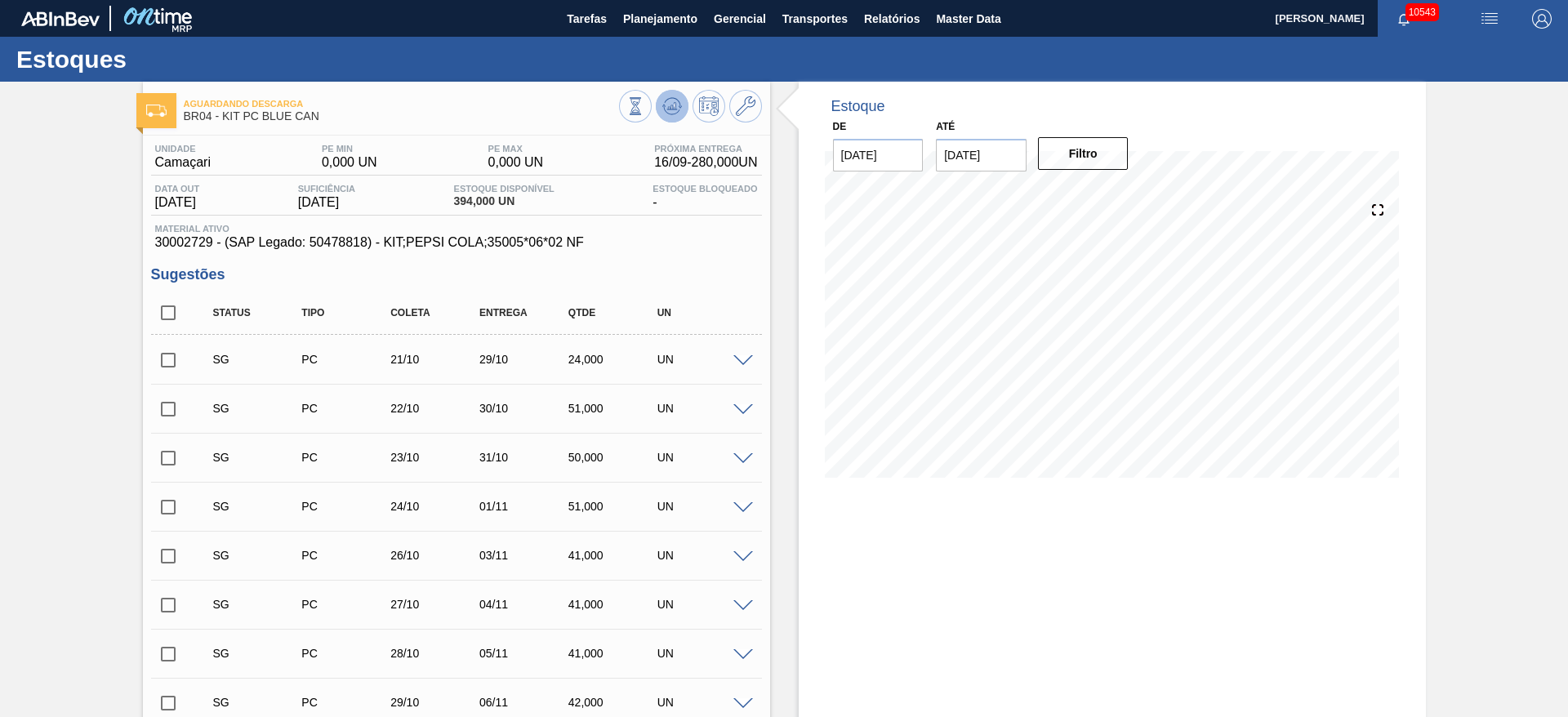
click at [664, 106] on icon at bounding box center [672, 106] width 20 height 20
drag, startPoint x: 1007, startPoint y: 564, endPoint x: 1000, endPoint y: 488, distance: 76.3
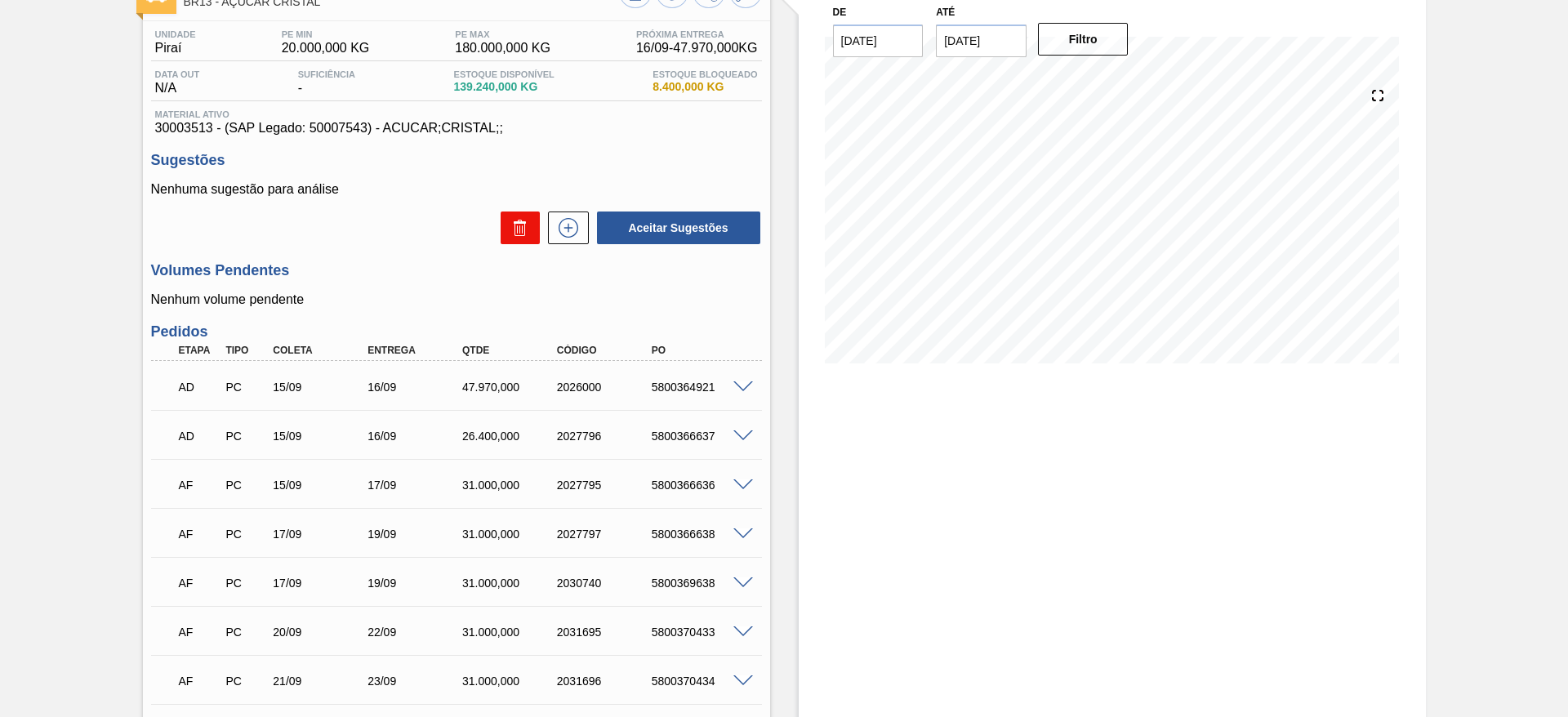
scroll to position [333, 0]
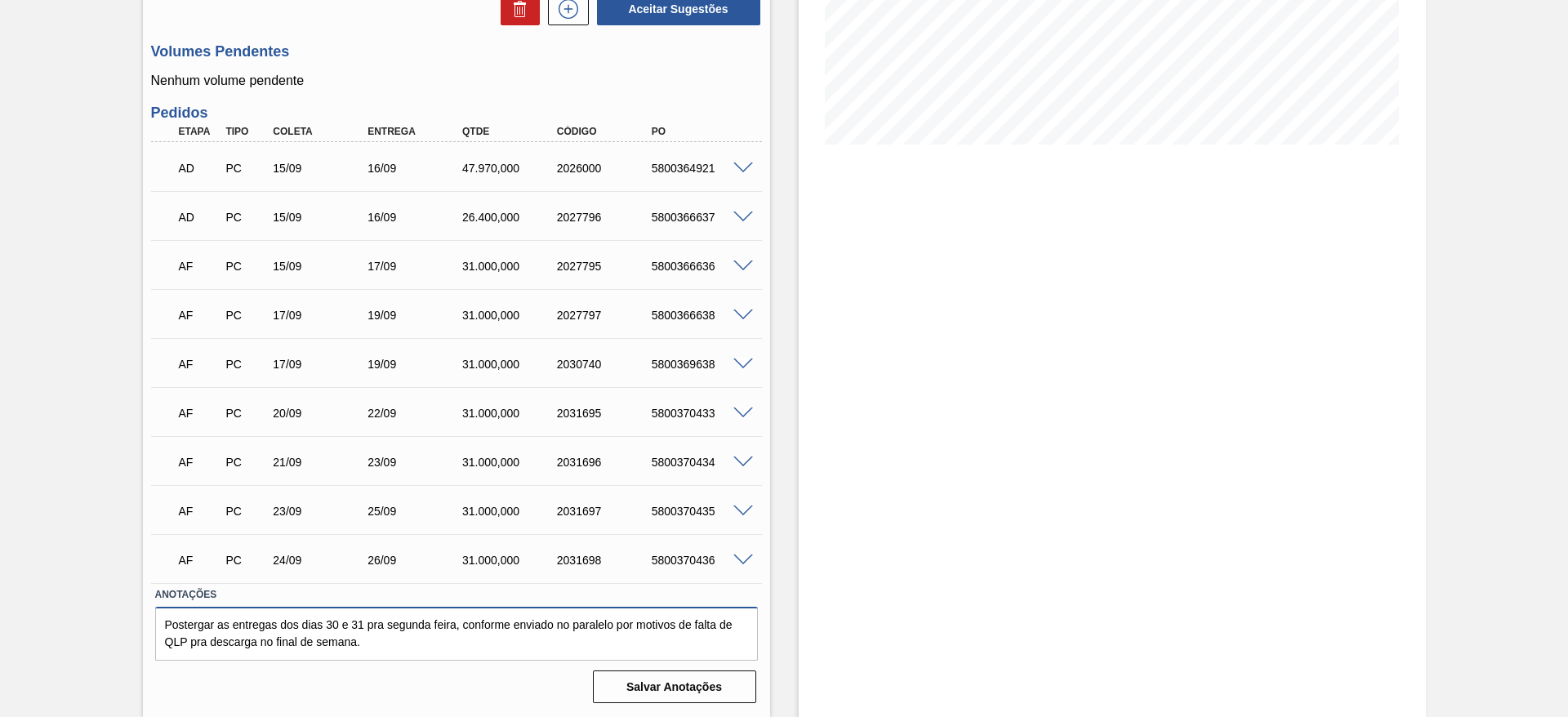
drag, startPoint x: 343, startPoint y: 632, endPoint x: 22, endPoint y: 571, distance: 326.7
click at [22, 571] on div "Aguardando Descarga BR13 - AÇÚCAR CRISTAL Unidade Piraí PE MIN 20.000,000 KG PE…" at bounding box center [784, 232] width 1568 height 968
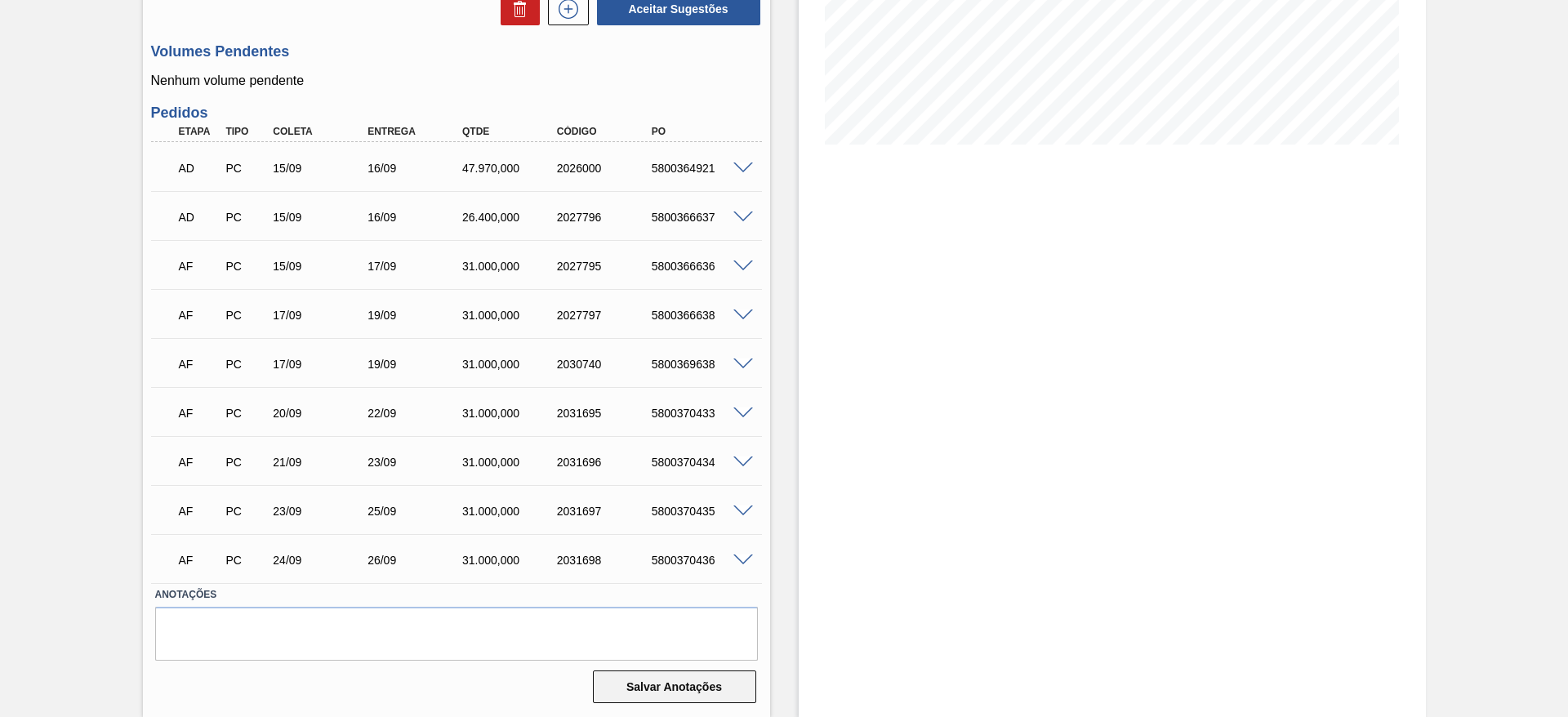
click at [679, 688] on button "Salvar Anotações" at bounding box center [674, 686] width 163 height 33
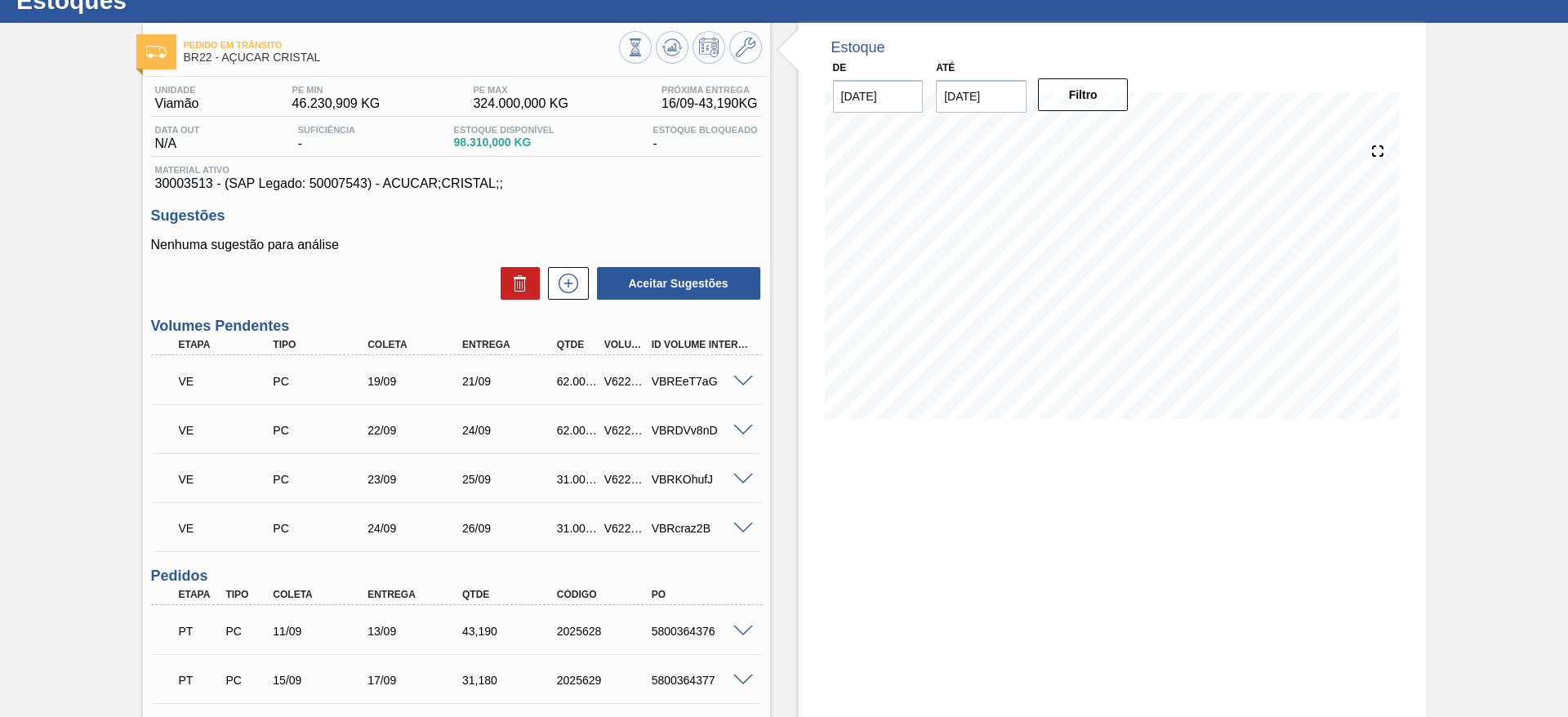
scroll to position [57, 0]
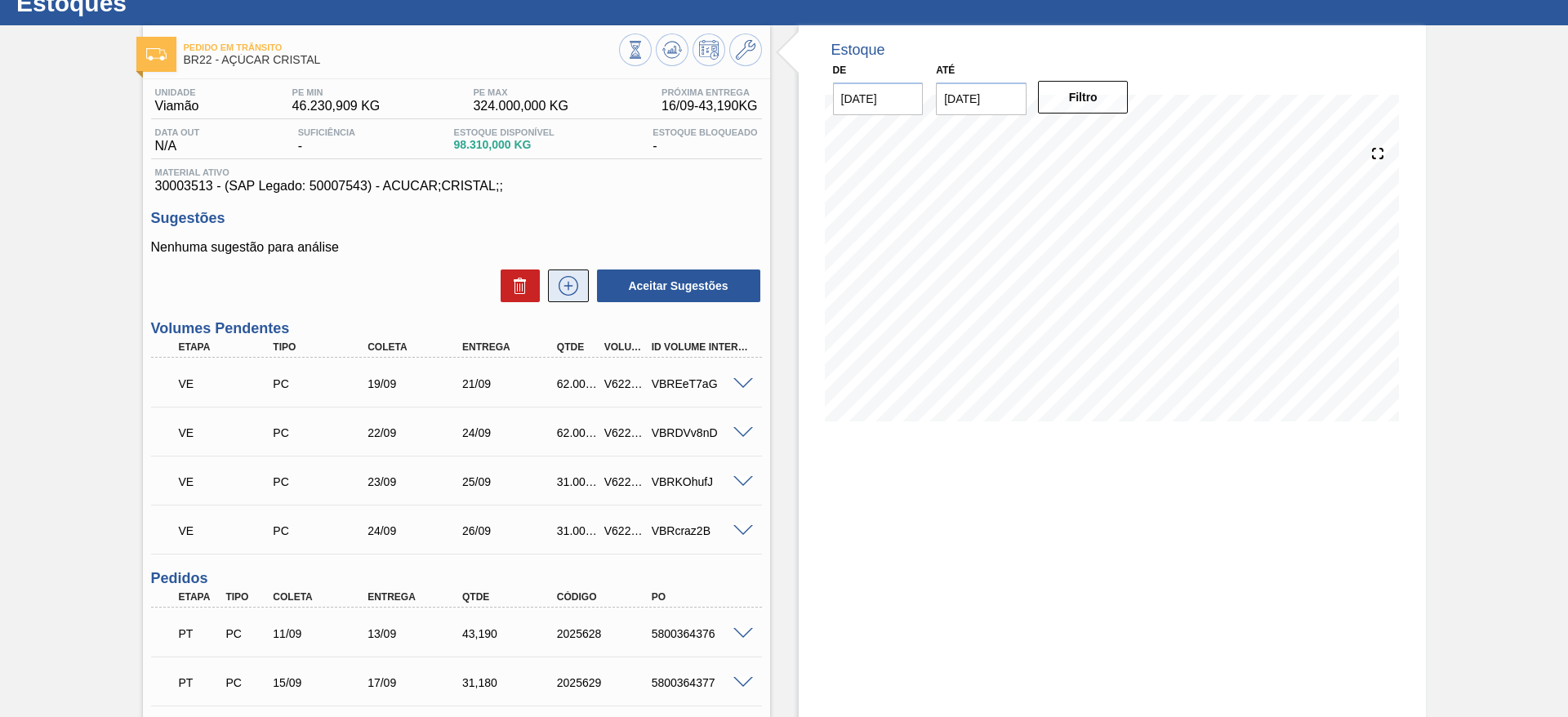
click at [569, 291] on icon at bounding box center [568, 286] width 26 height 20
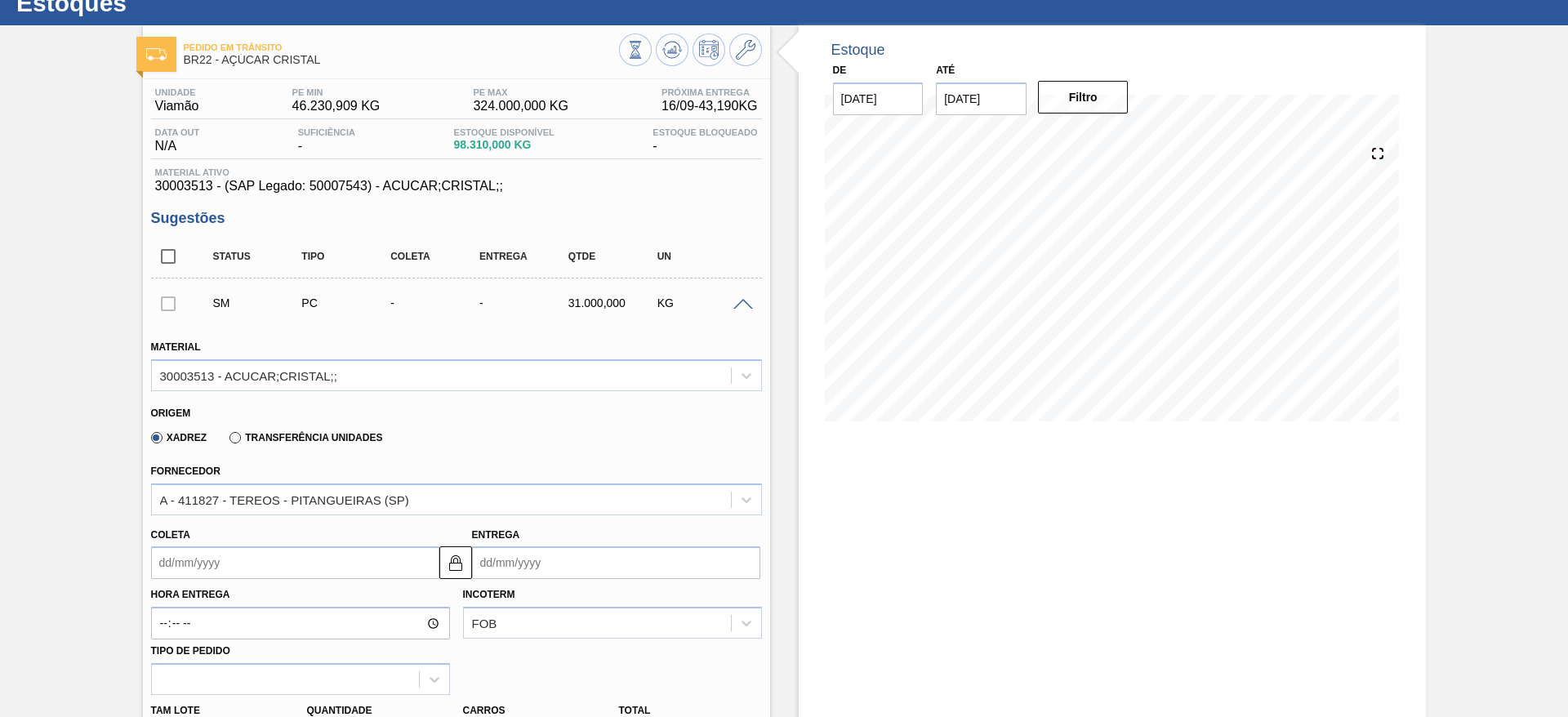
click at [170, 548] on input "Coleta" at bounding box center [295, 562] width 288 height 33
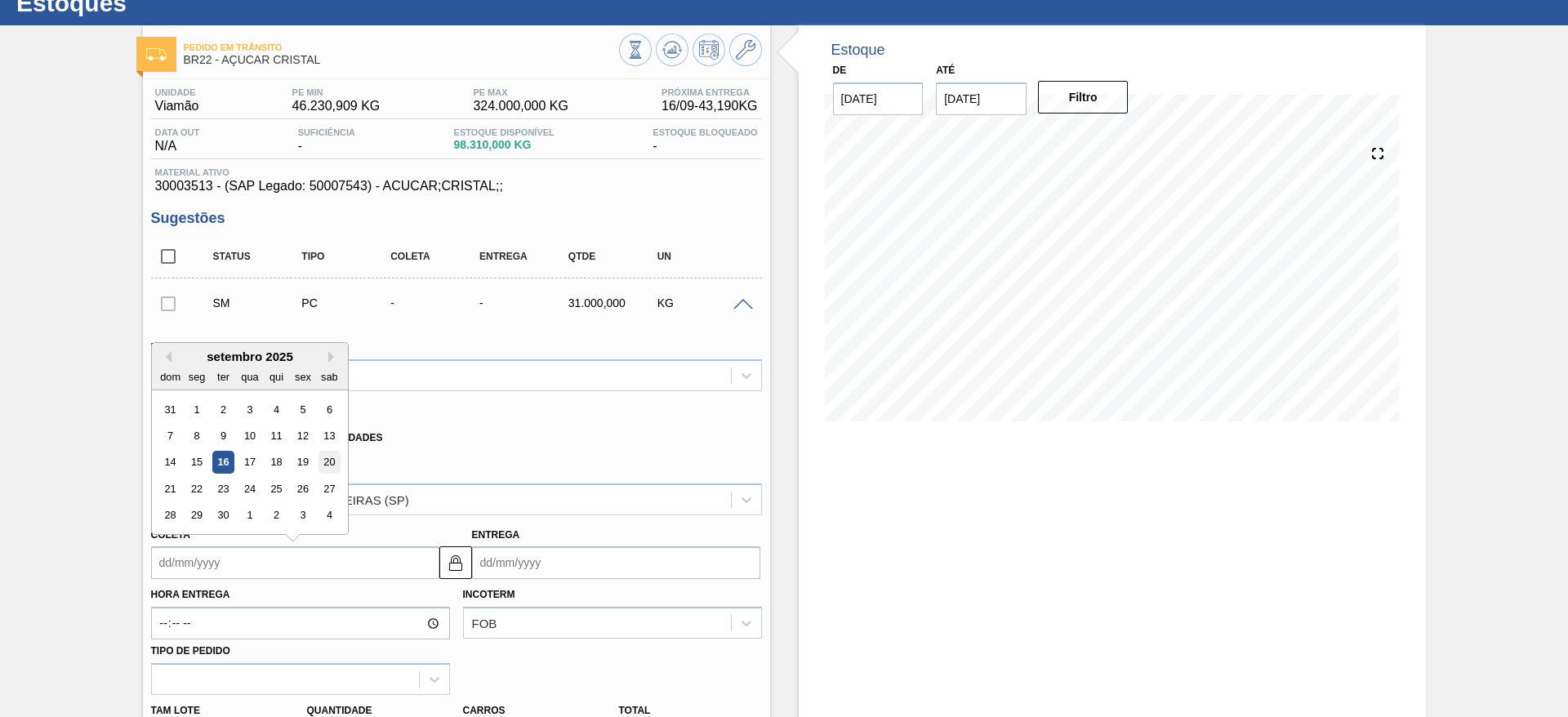
click at [332, 457] on div "20" at bounding box center [329, 463] width 22 height 22
type input "[DATE]"
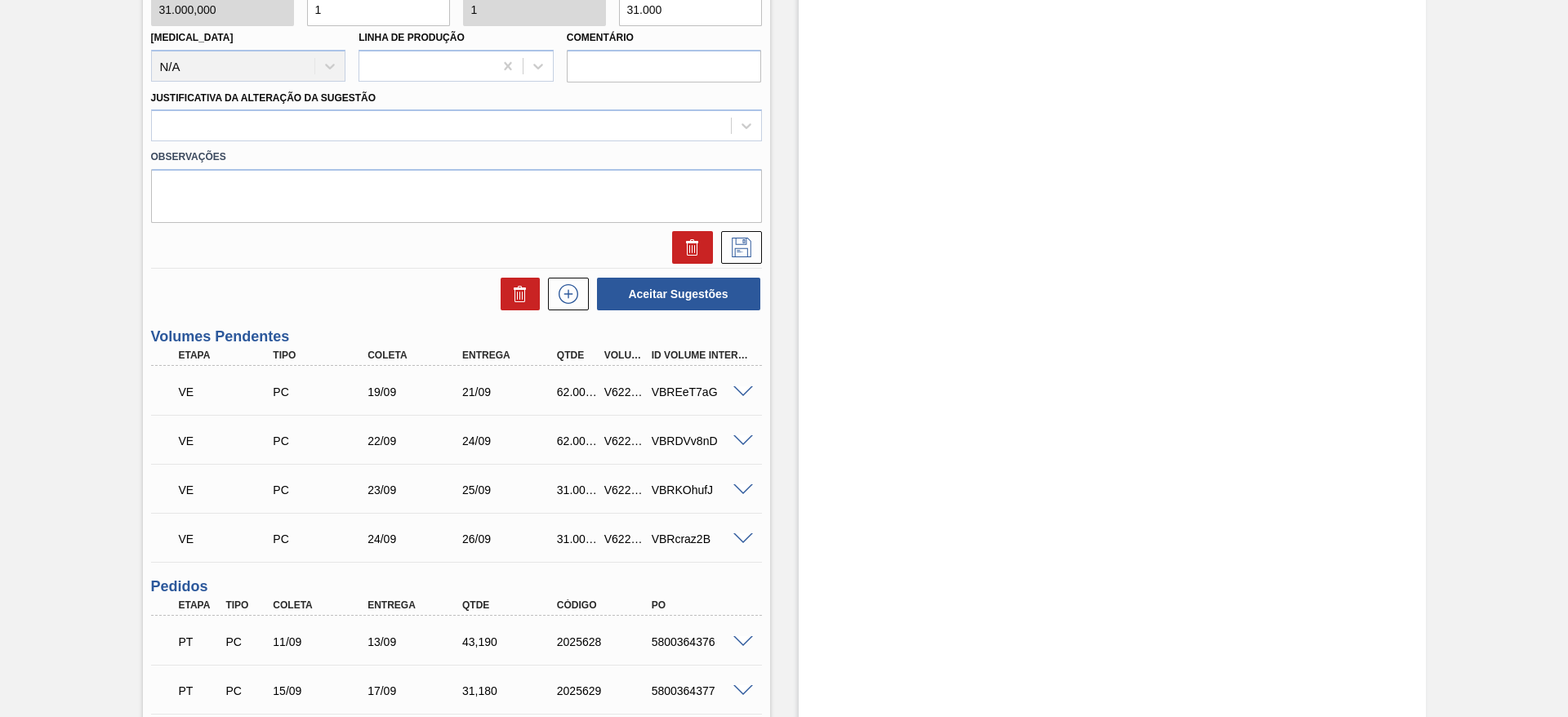
scroll to position [791, 0]
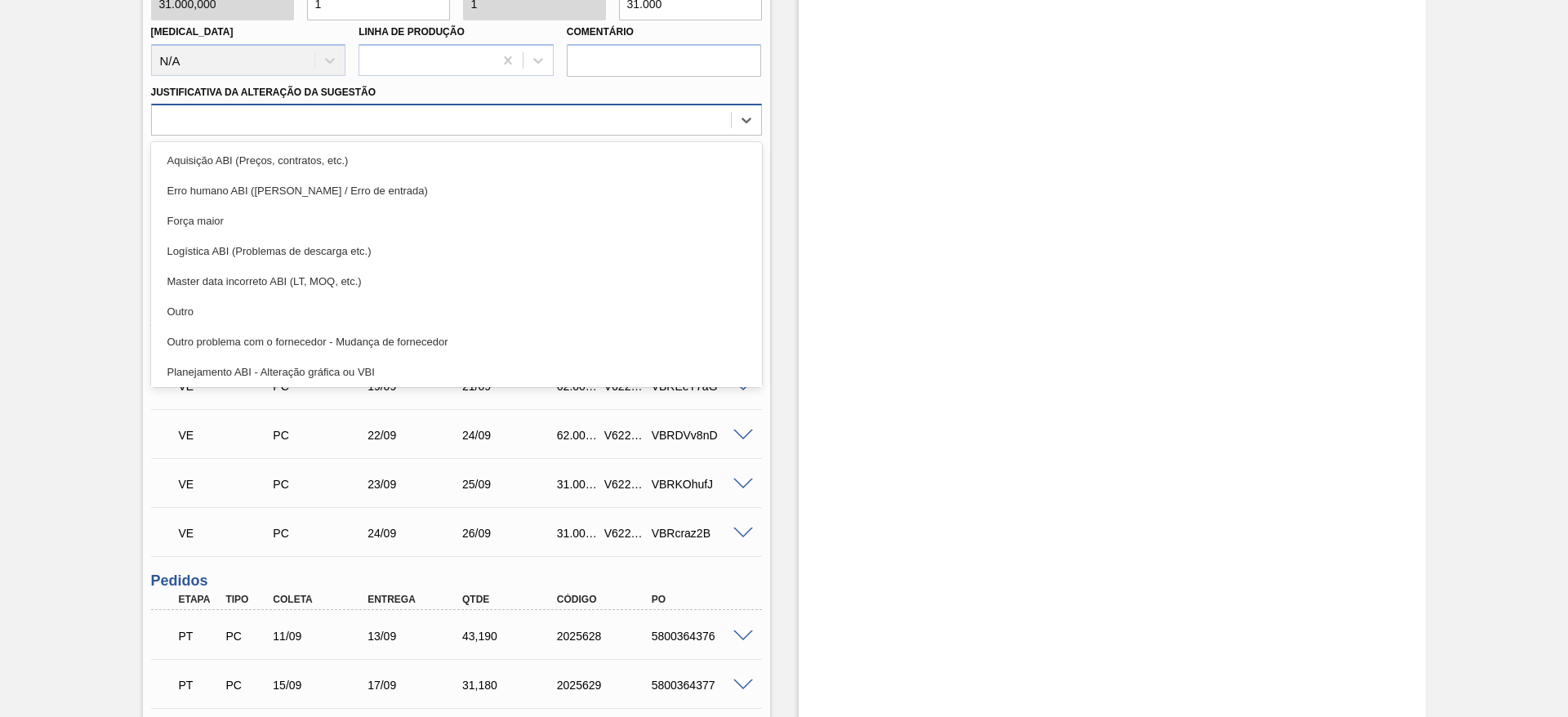
click at [510, 127] on div at bounding box center [441, 120] width 579 height 24
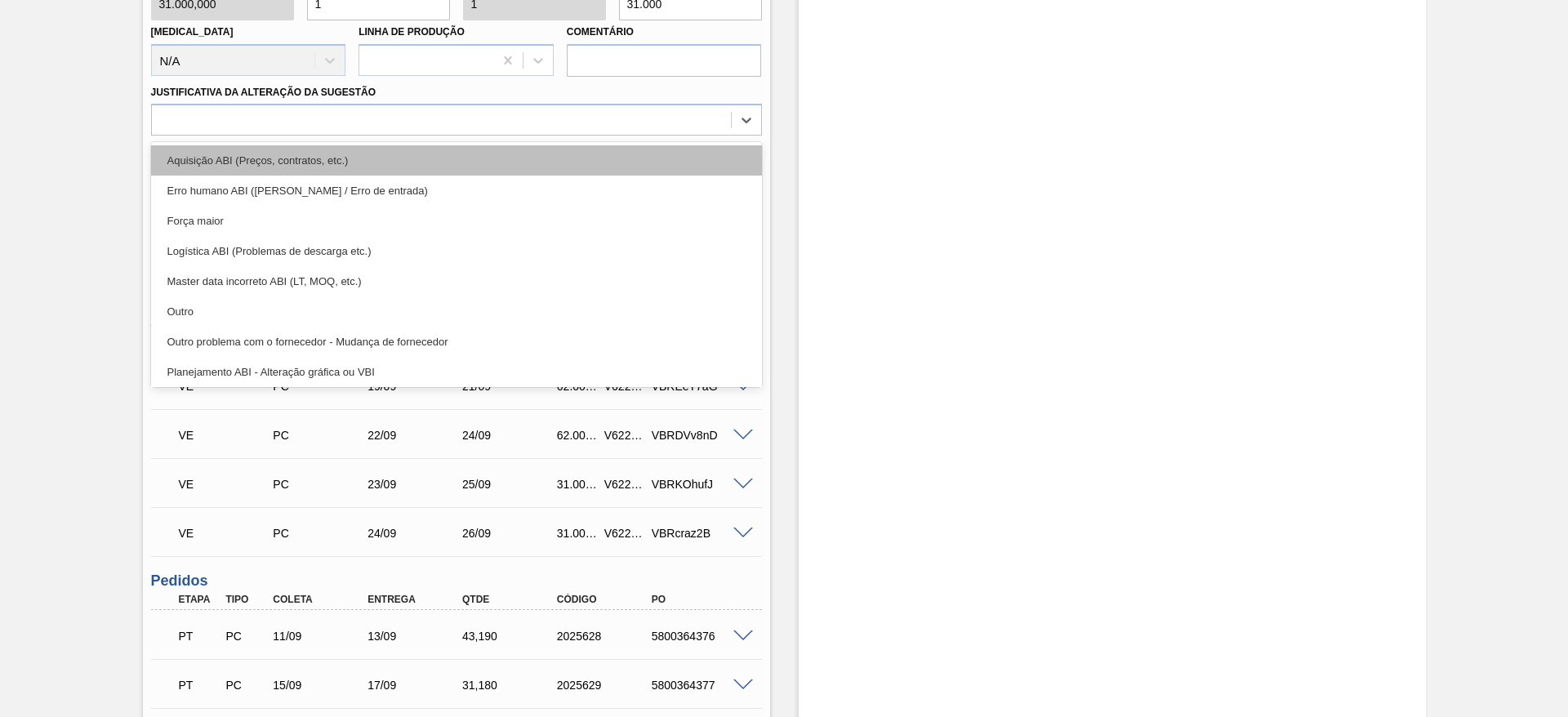
click at [510, 145] on div "Aquisição ABI (Preços, contratos, etc.)" at bounding box center [456, 160] width 611 height 30
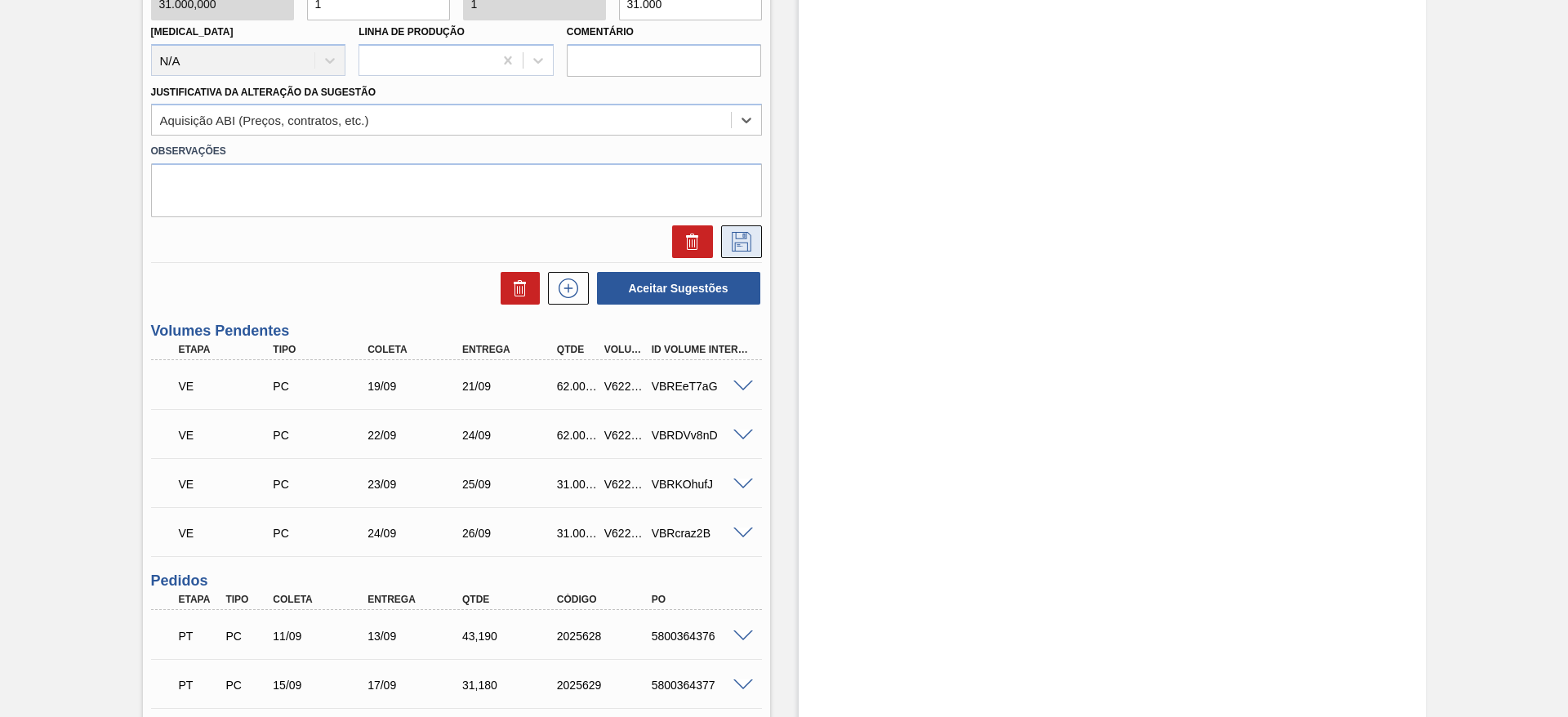
click at [747, 252] on button at bounding box center [741, 241] width 41 height 33
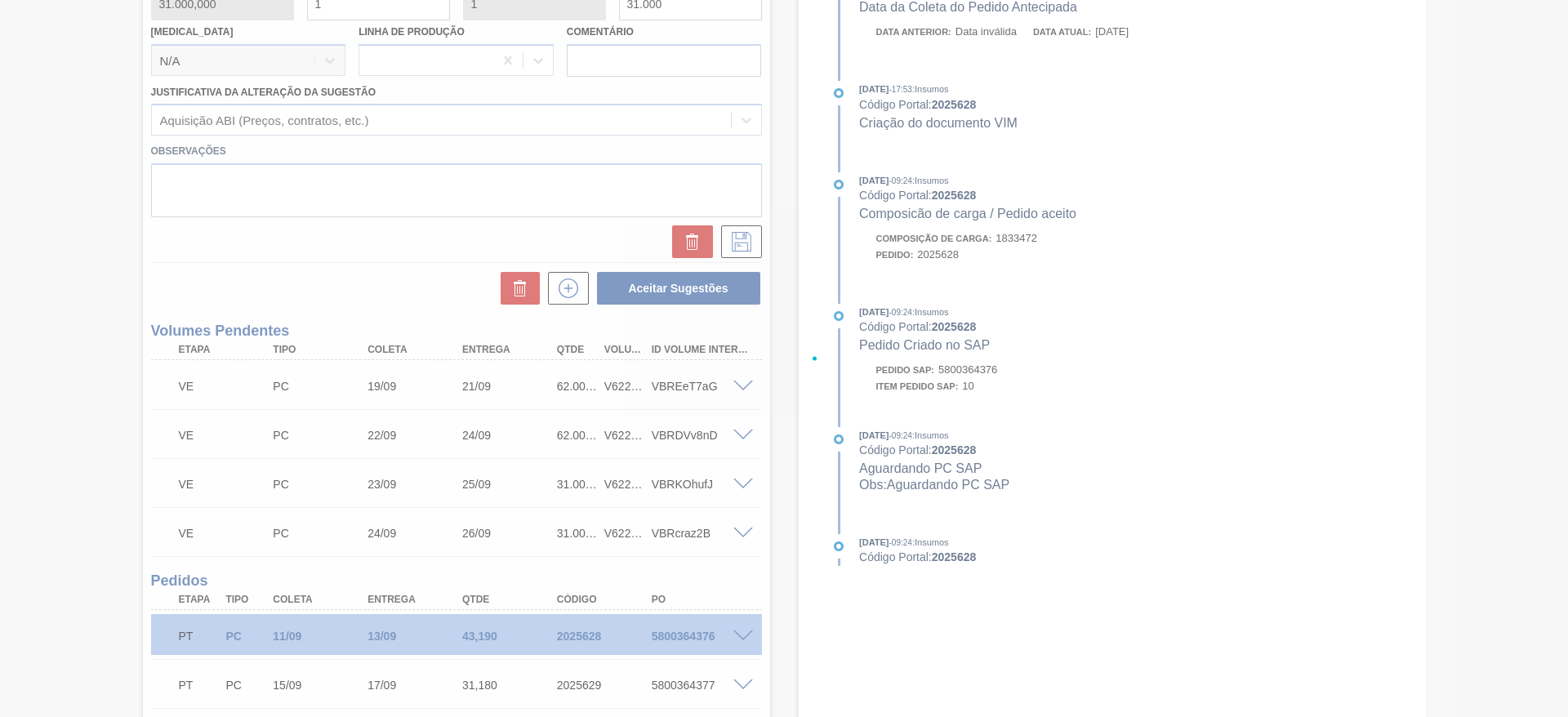
scroll to position [164, 0]
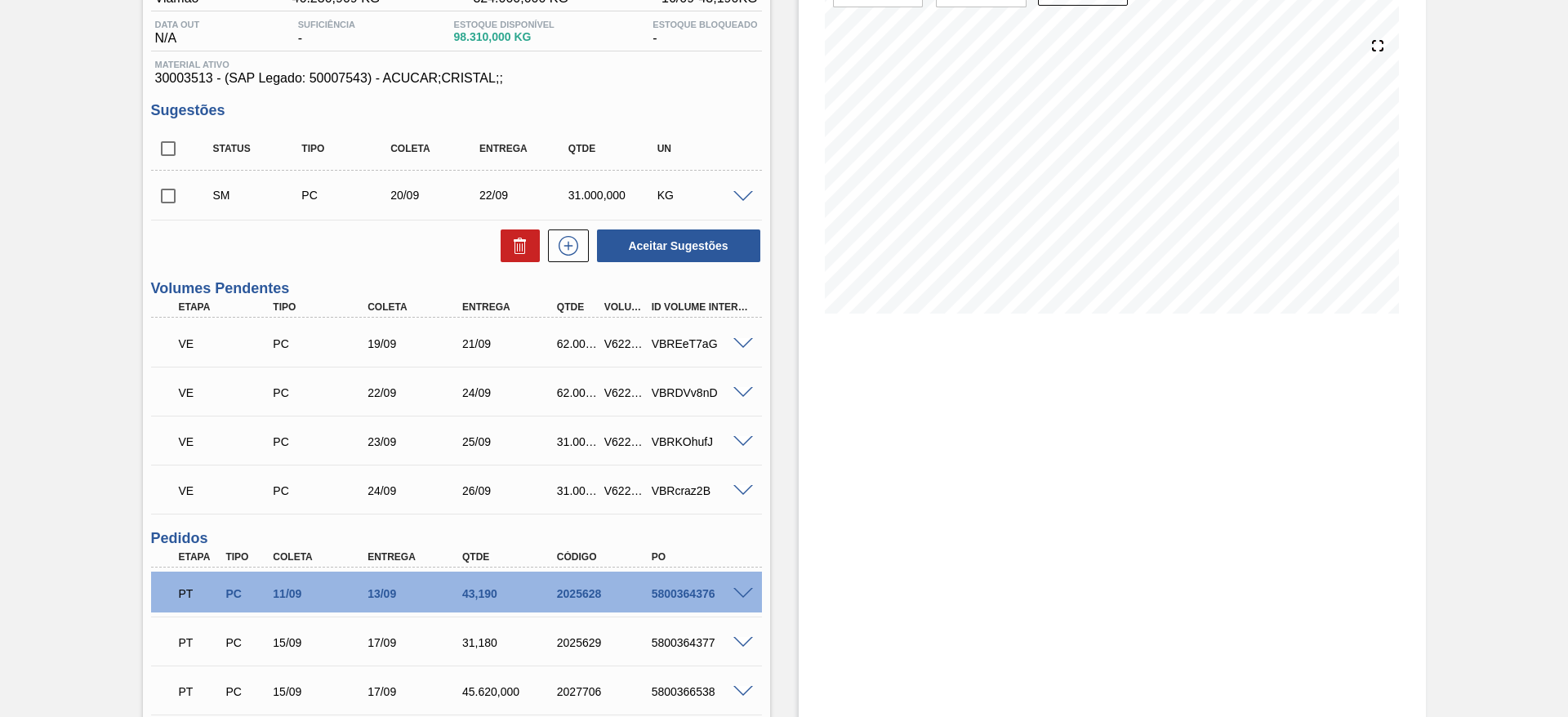
click at [173, 191] on input "checkbox" at bounding box center [168, 196] width 35 height 35
click at [659, 240] on button "Aceitar Sugestões" at bounding box center [678, 245] width 163 height 33
checkbox input "false"
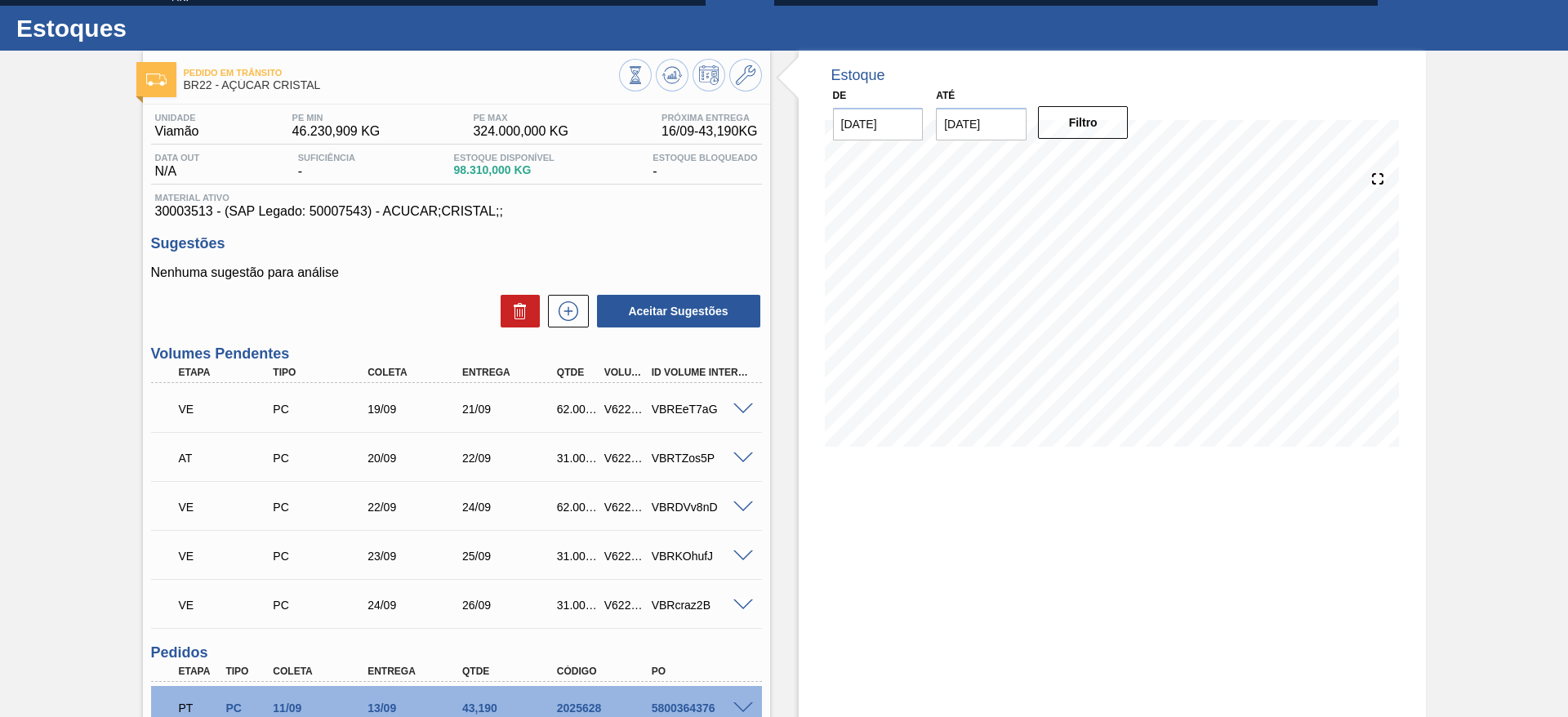
scroll to position [0, 0]
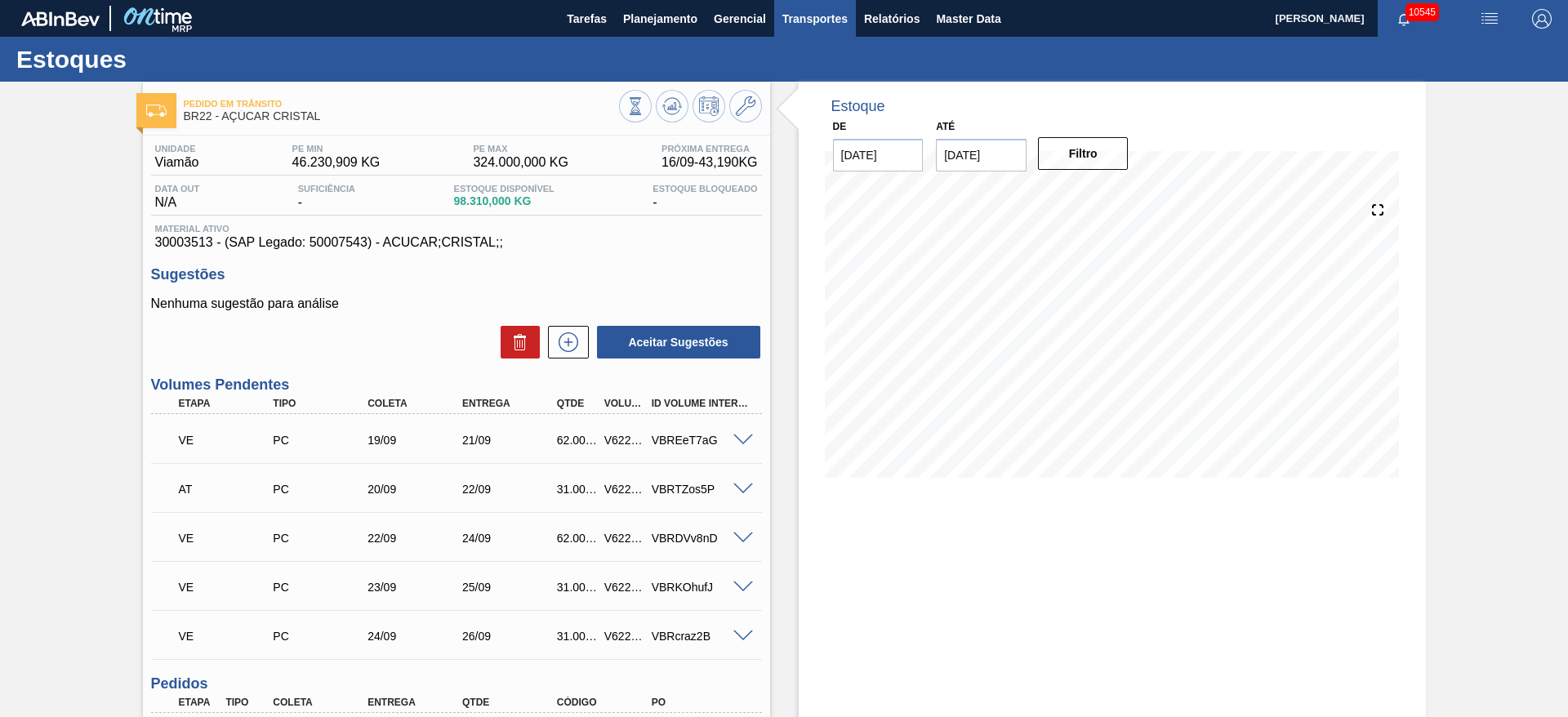
click at [825, 21] on span "Transportes" at bounding box center [815, 19] width 66 height 20
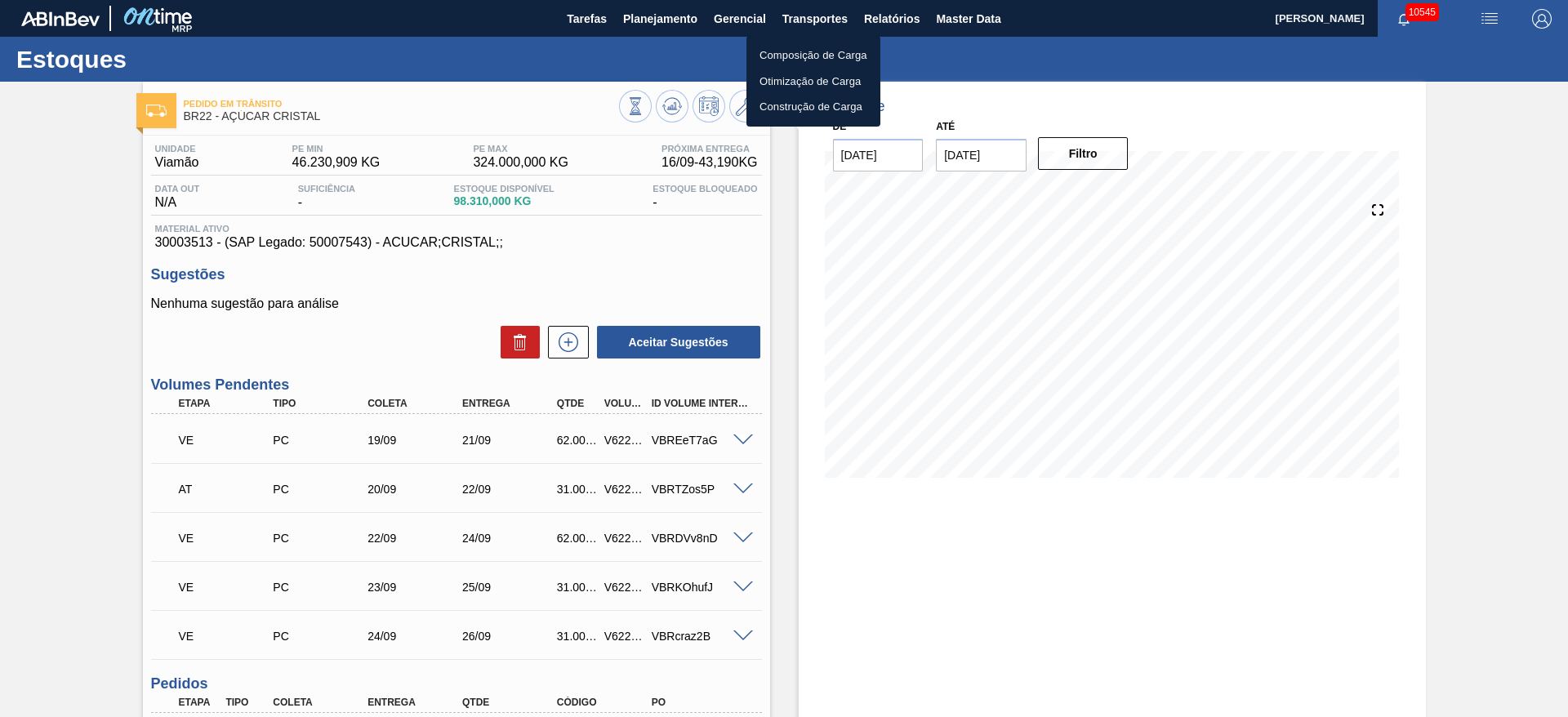
click at [796, 81] on li "Otimização de Carga" at bounding box center [813, 81] width 134 height 26
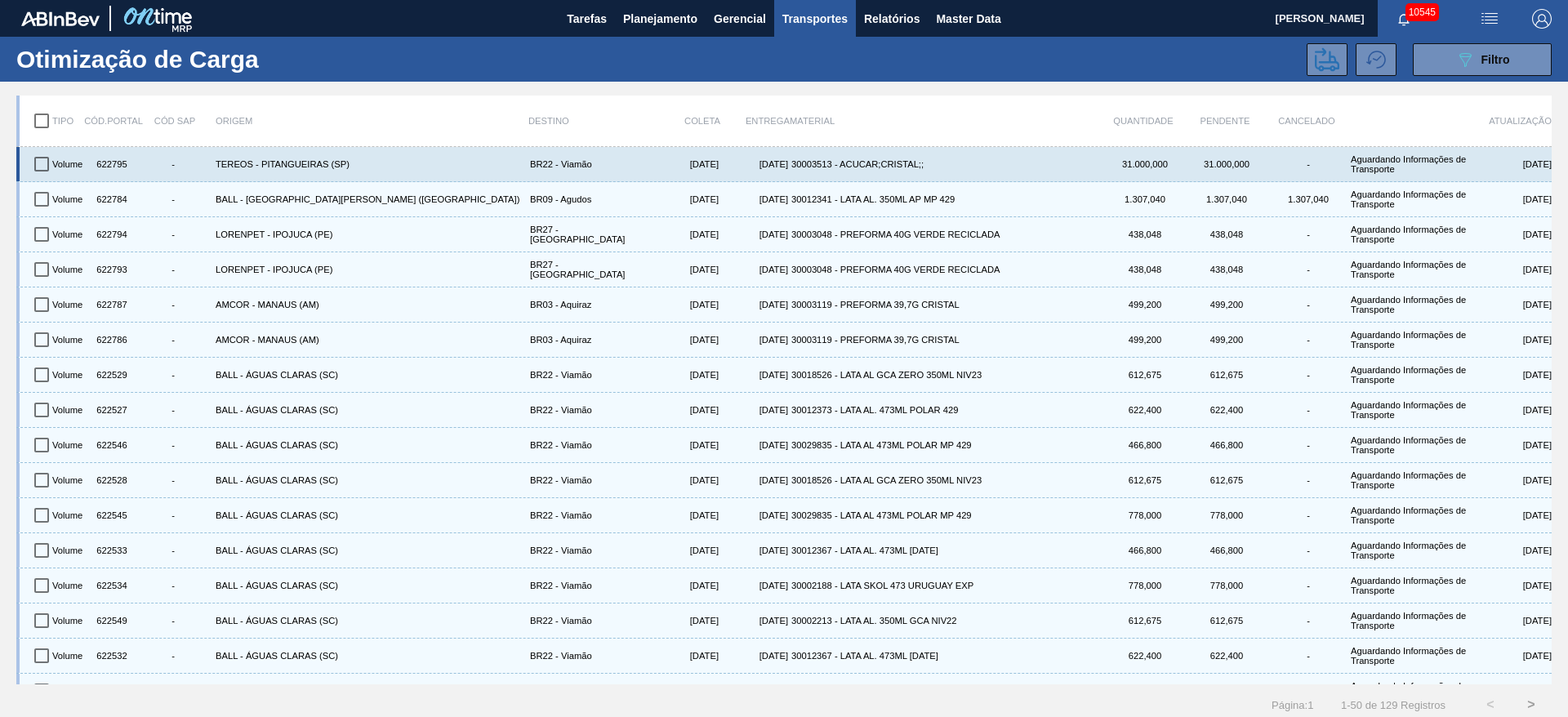
click at [39, 166] on input "checkbox" at bounding box center [42, 164] width 35 height 35
checkbox input "true"
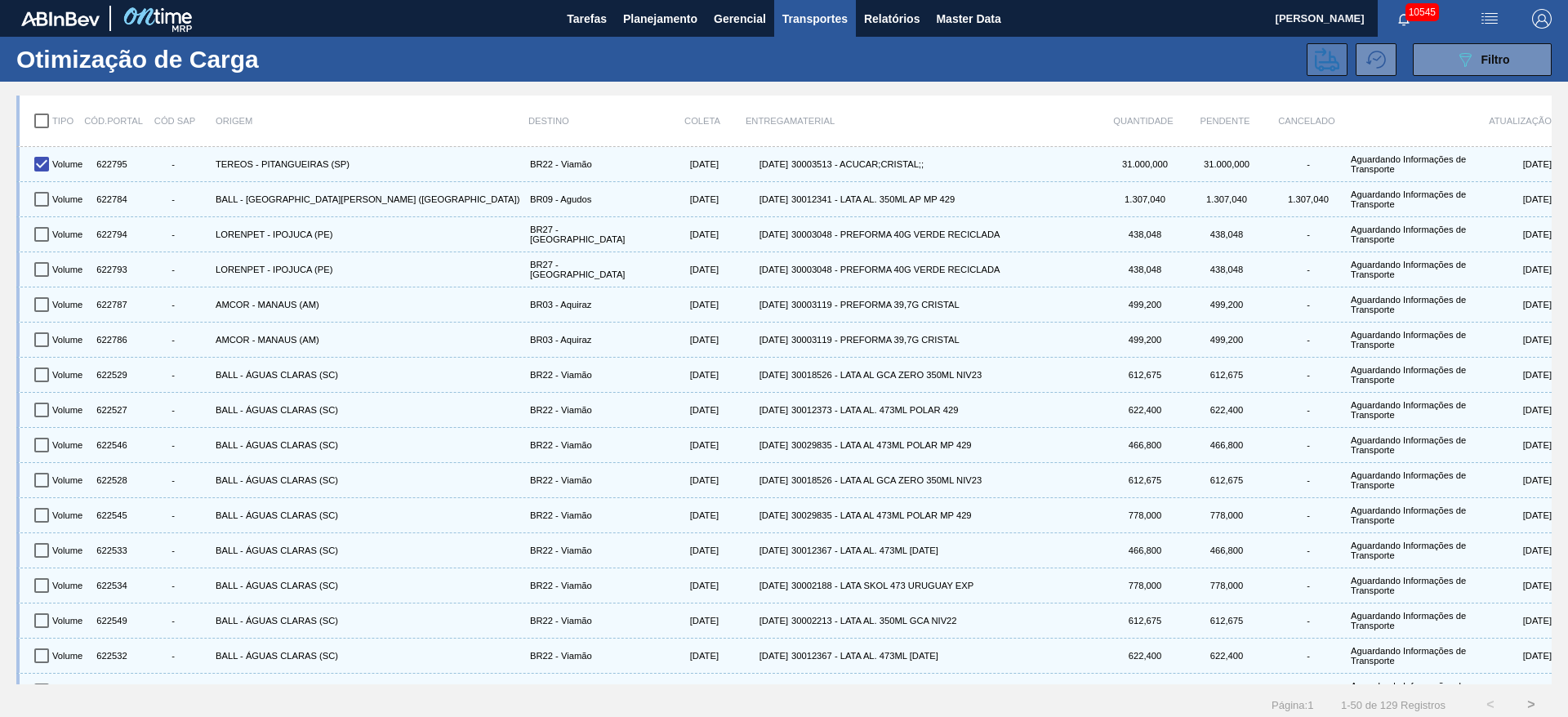
click at [1315, 56] on icon at bounding box center [1327, 60] width 25 height 25
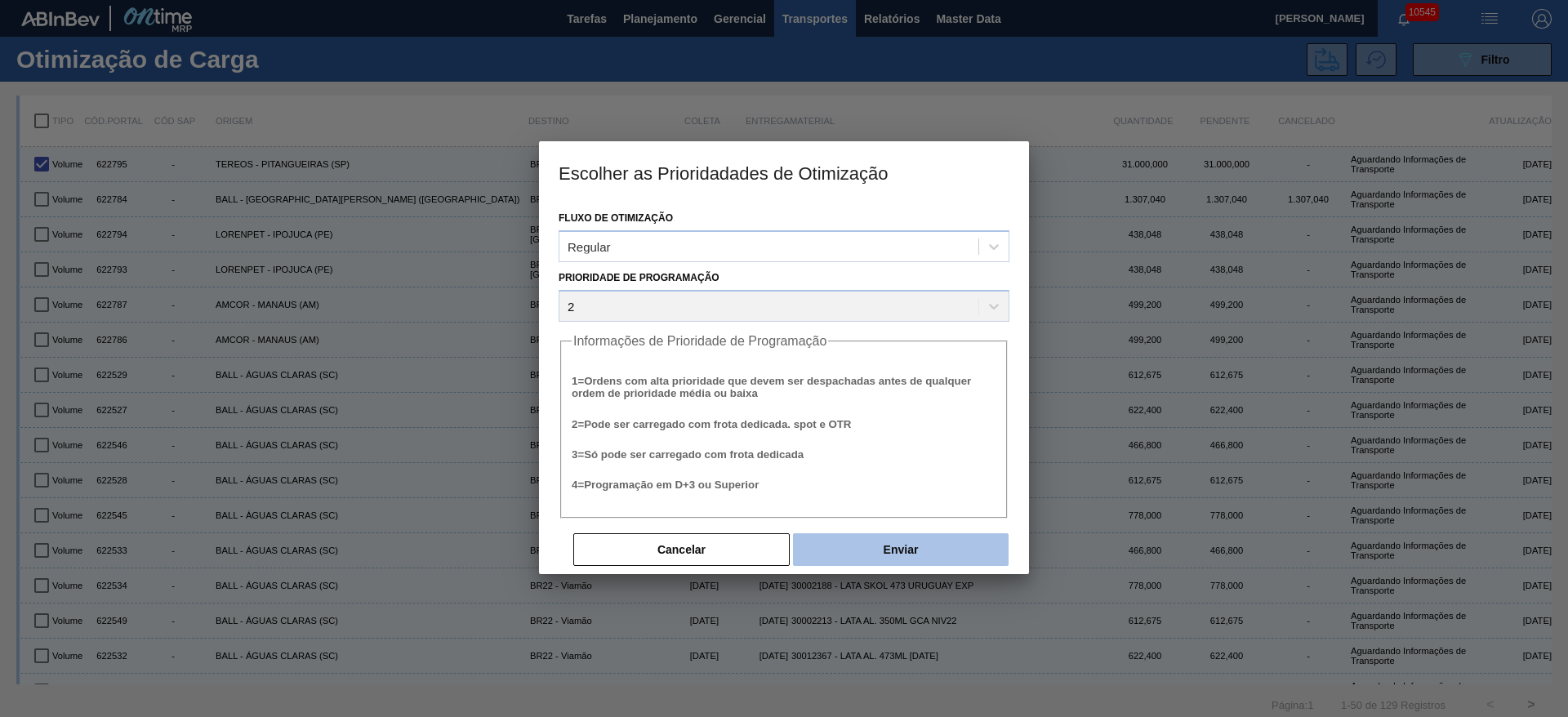
click at [897, 535] on button "Enviar" at bounding box center [900, 549] width 215 height 33
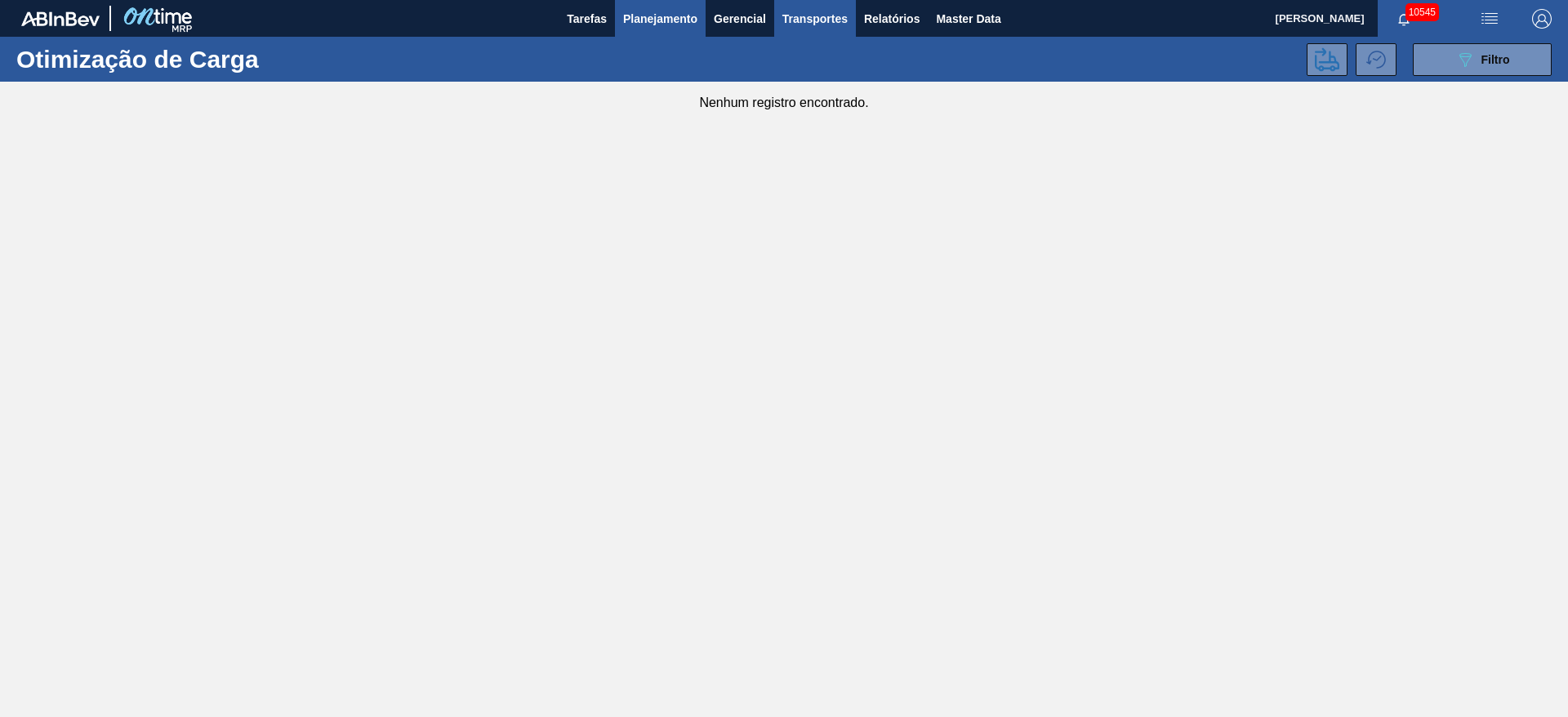
click at [690, 21] on span "Planejamento" at bounding box center [659, 19] width 74 height 20
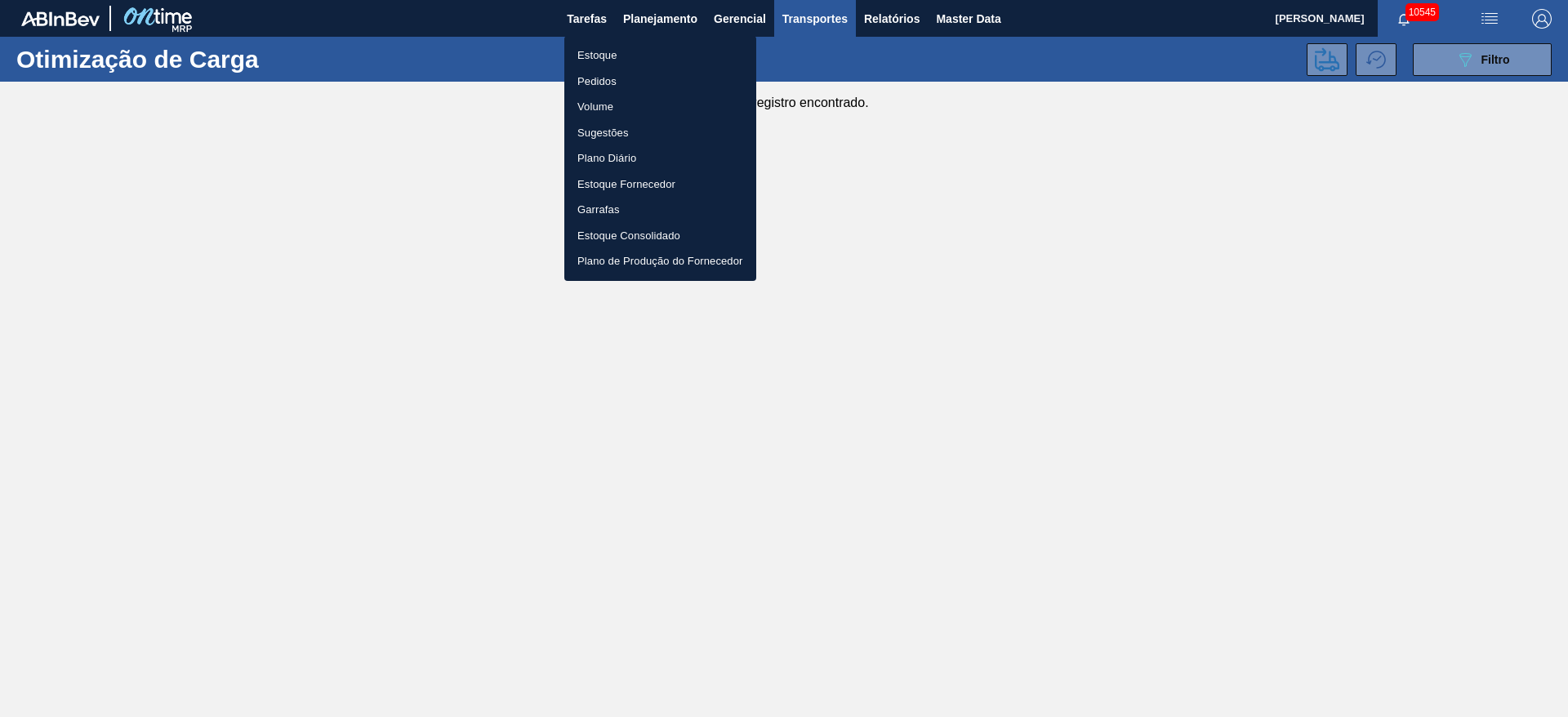
click at [625, 73] on li "Pedidos" at bounding box center [659, 81] width 192 height 26
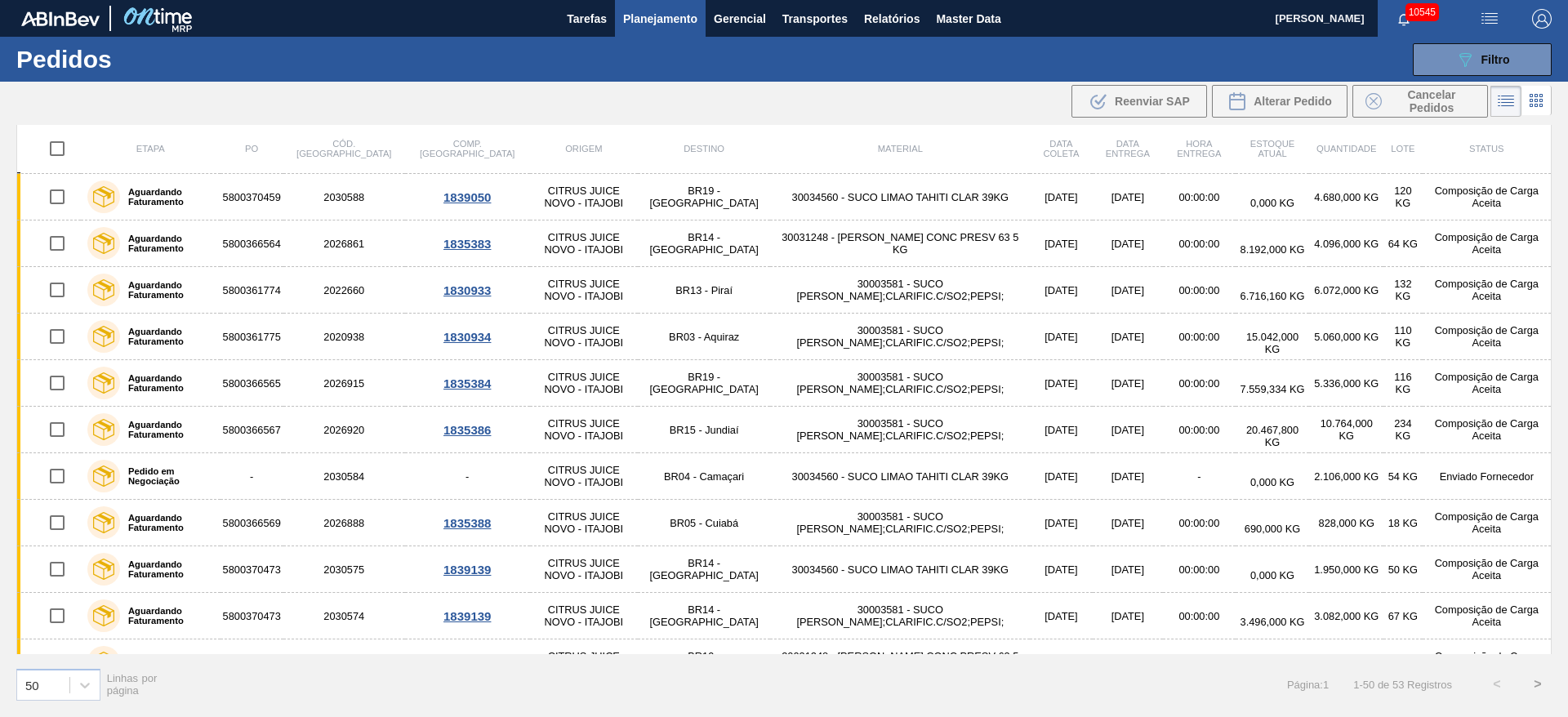
scroll to position [1847, 0]
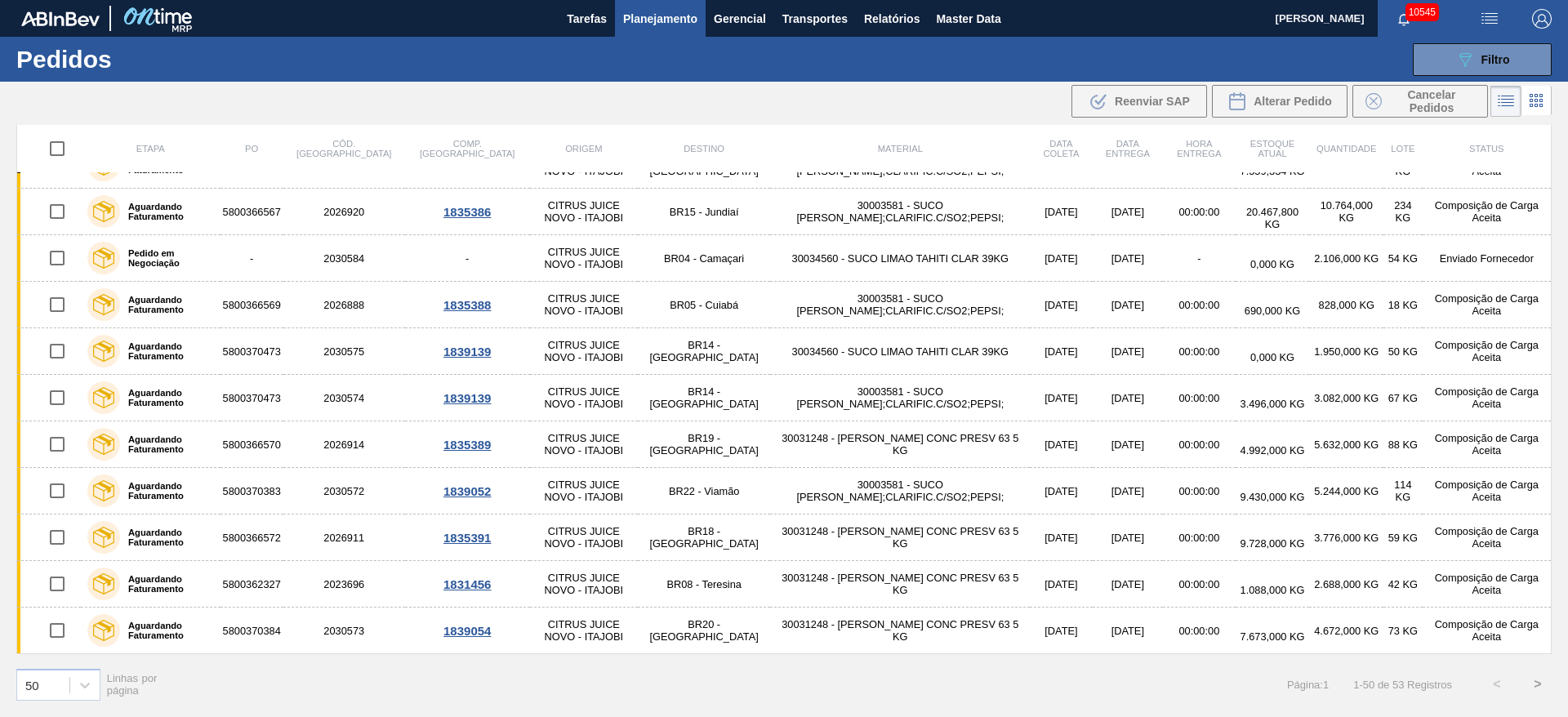
click at [1524, 673] on button ">" at bounding box center [1537, 684] width 41 height 41
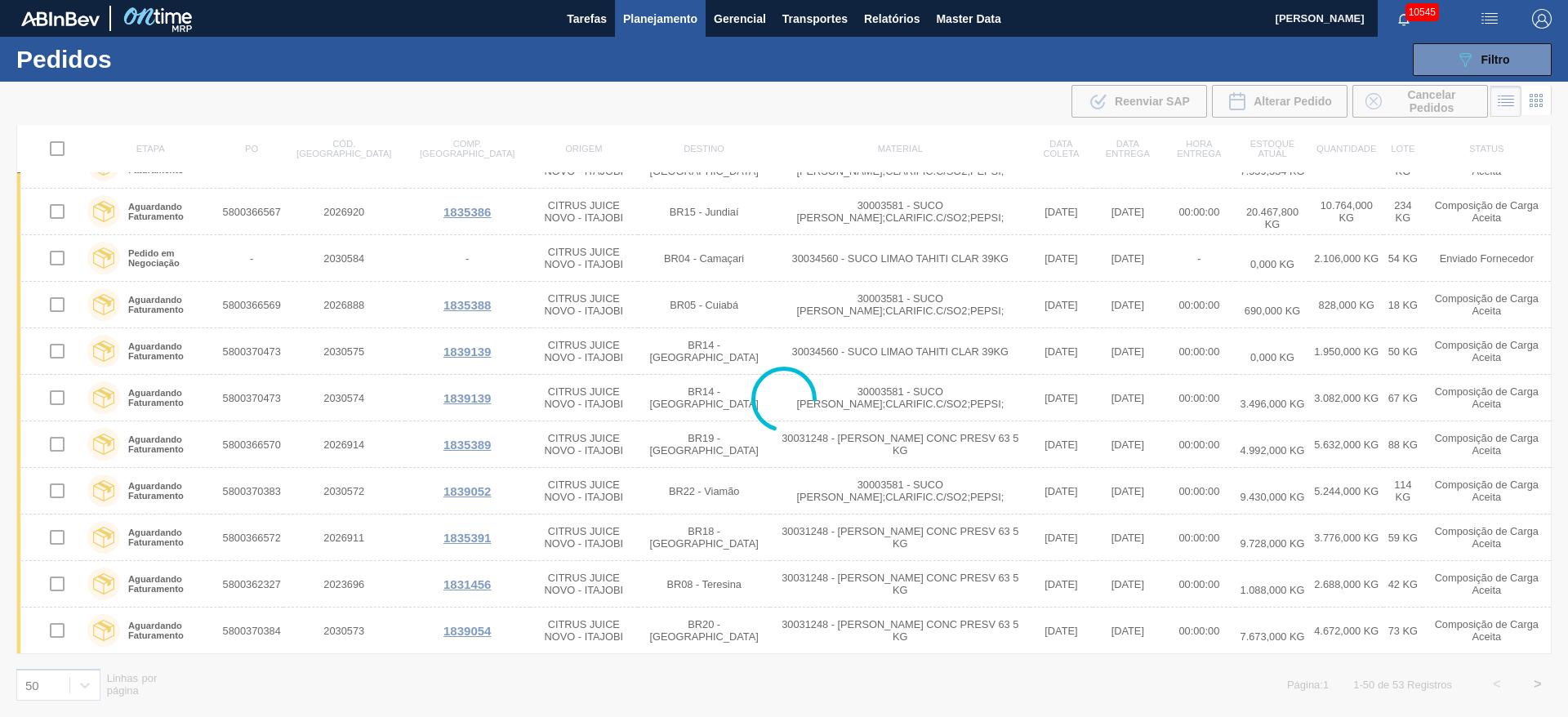
scroll to position [0, 0]
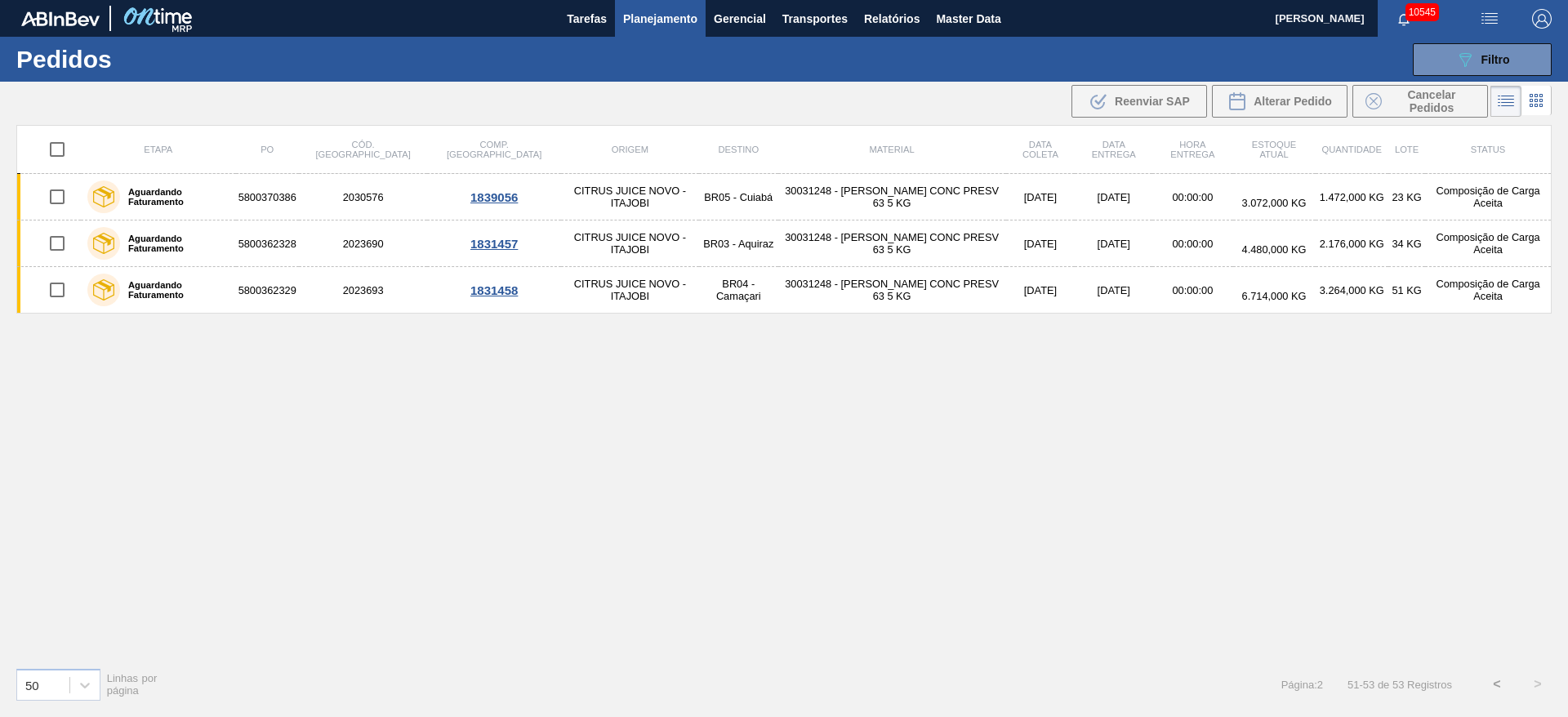
click at [1494, 688] on button "<" at bounding box center [1497, 684] width 41 height 41
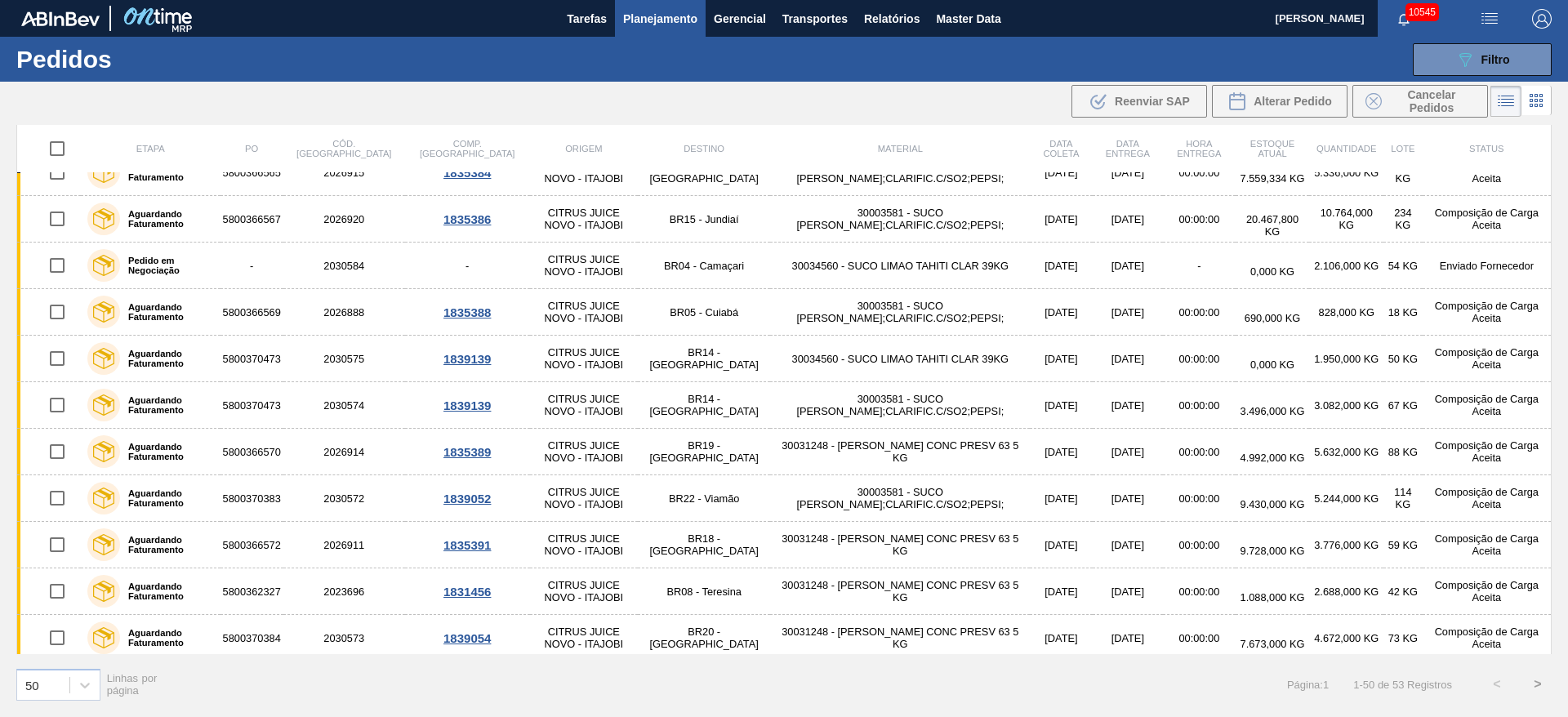
scroll to position [1847, 0]
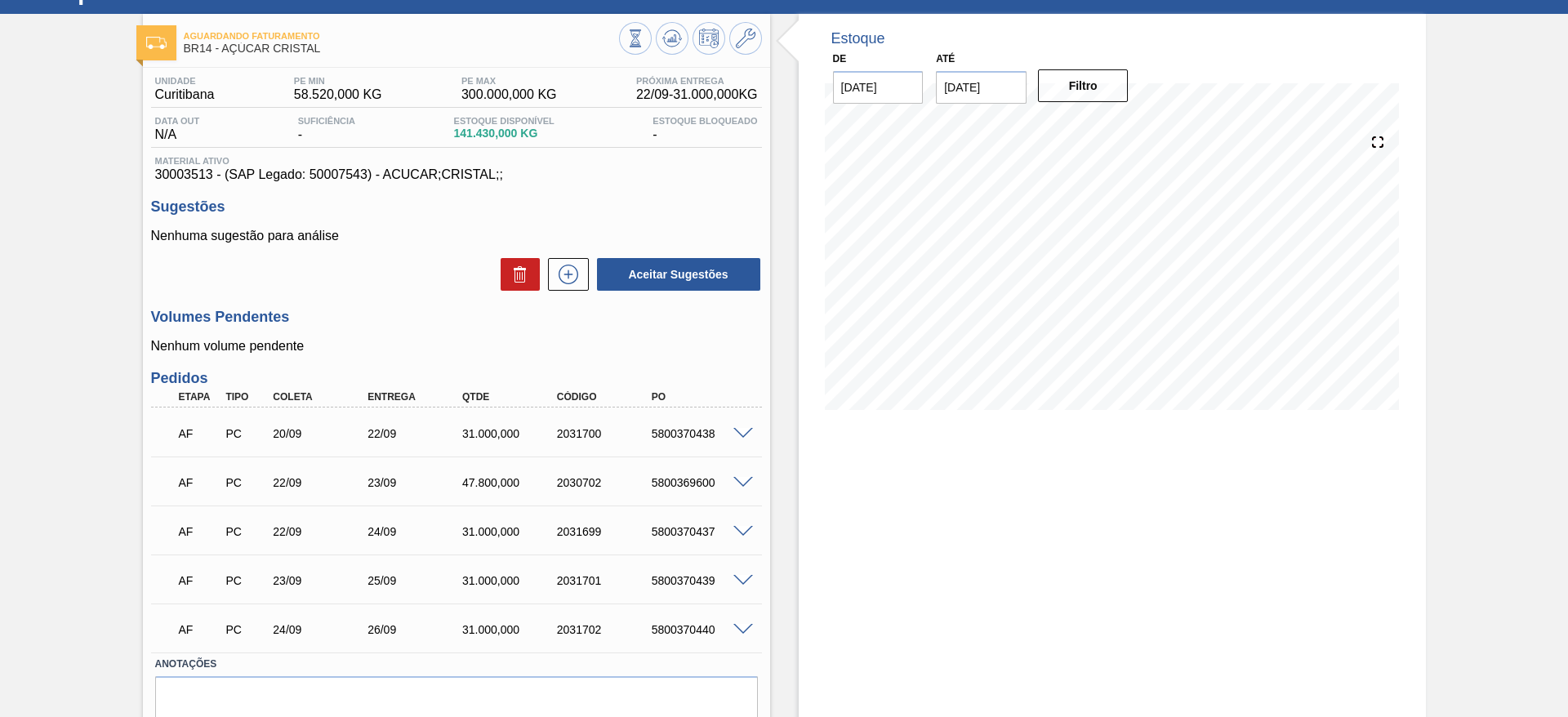
scroll to position [137, 0]
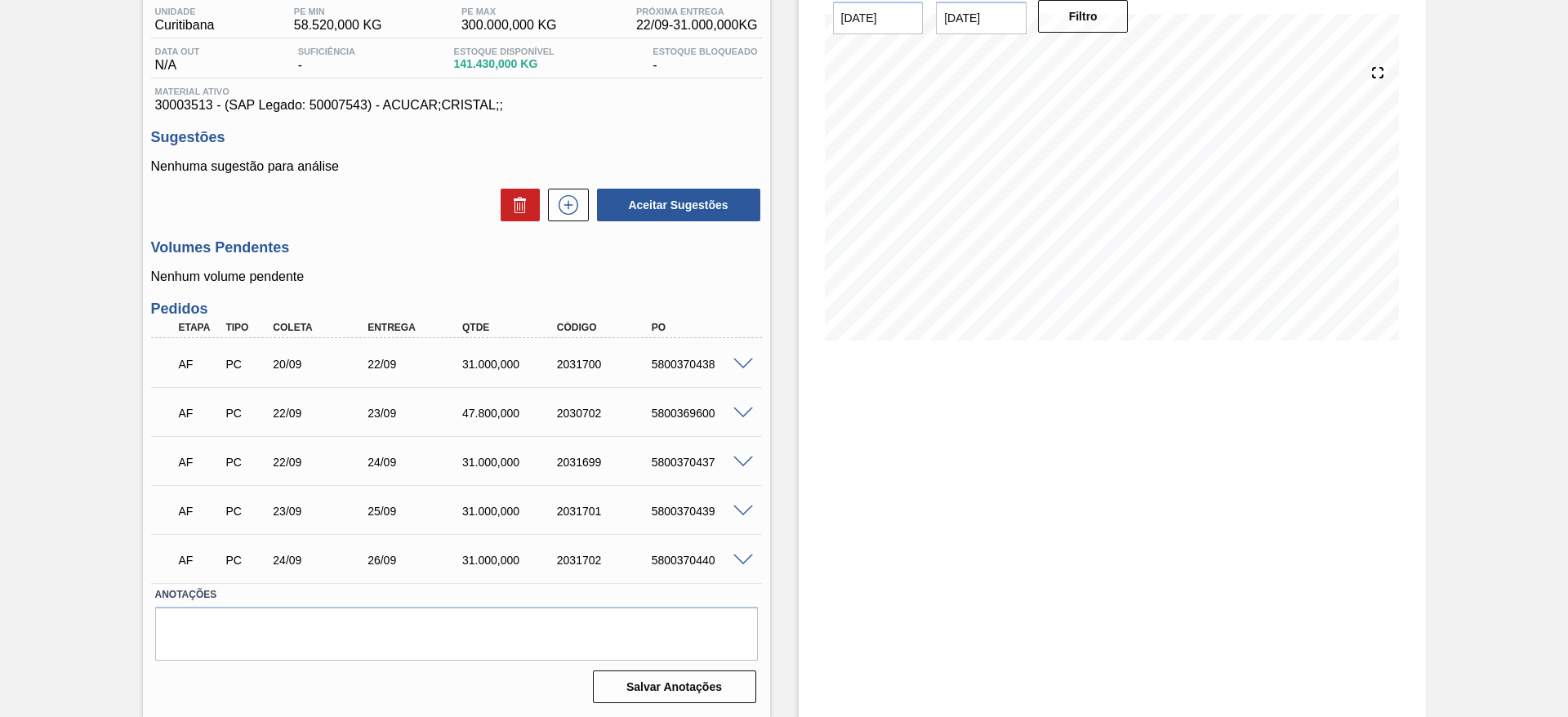
click at [742, 414] on span at bounding box center [743, 413] width 20 height 12
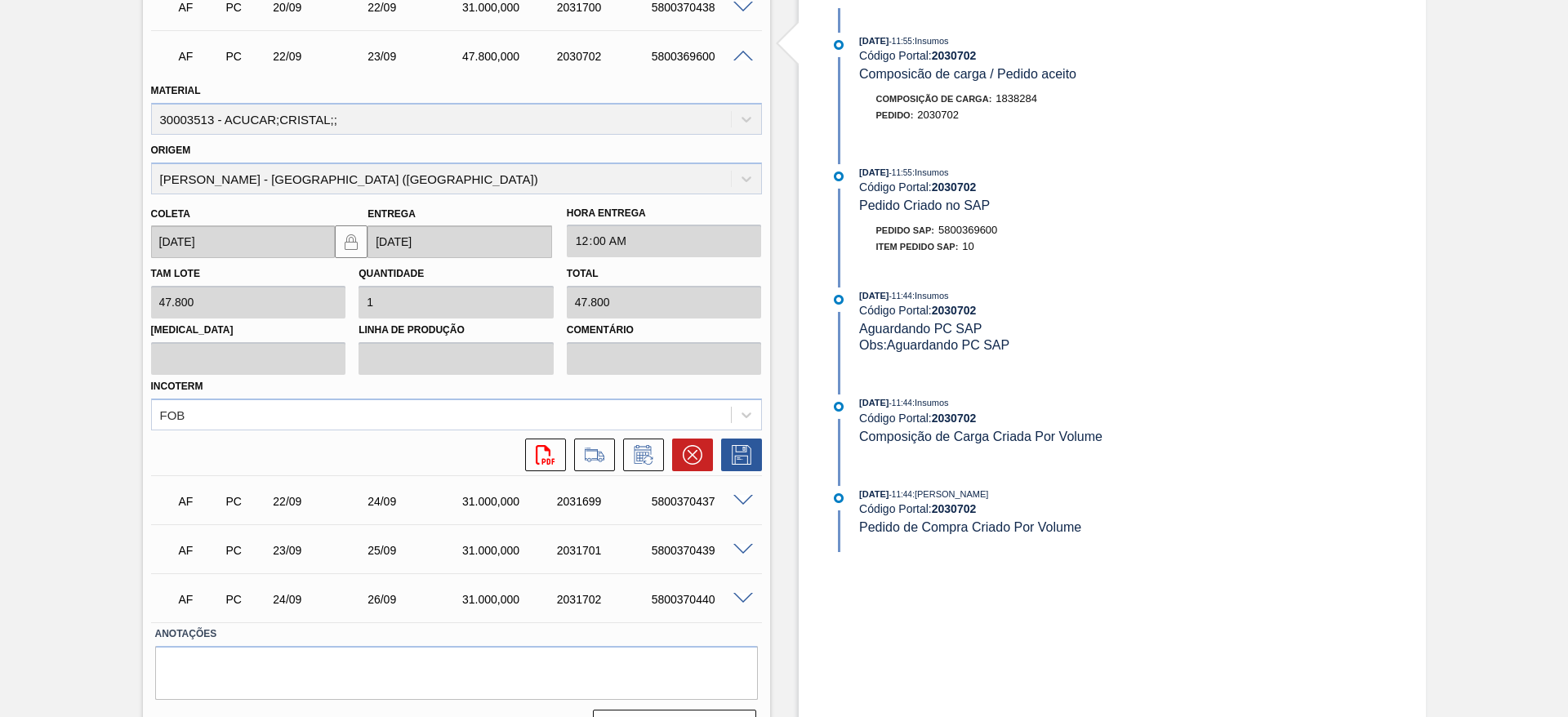
scroll to position [504, 0]
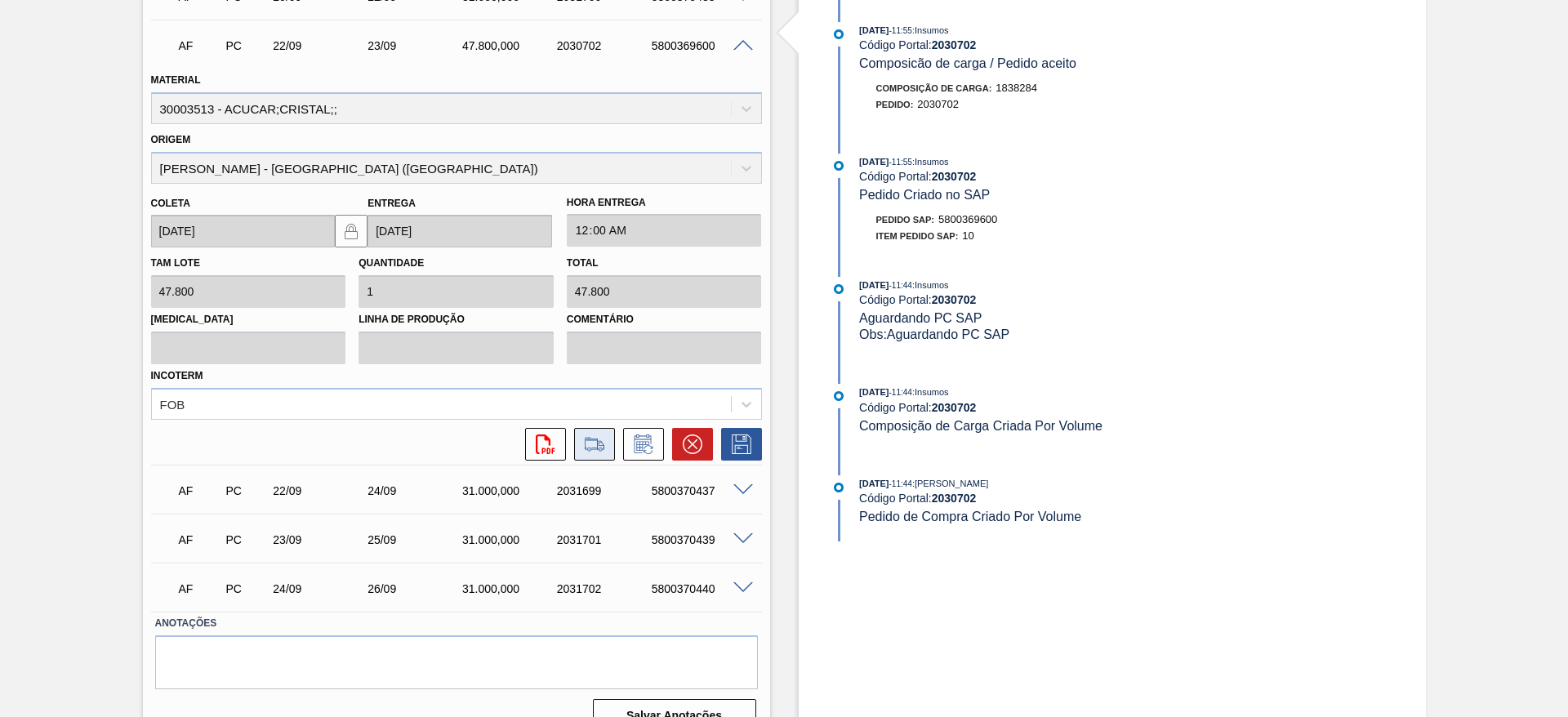
click at [579, 453] on button at bounding box center [594, 444] width 41 height 33
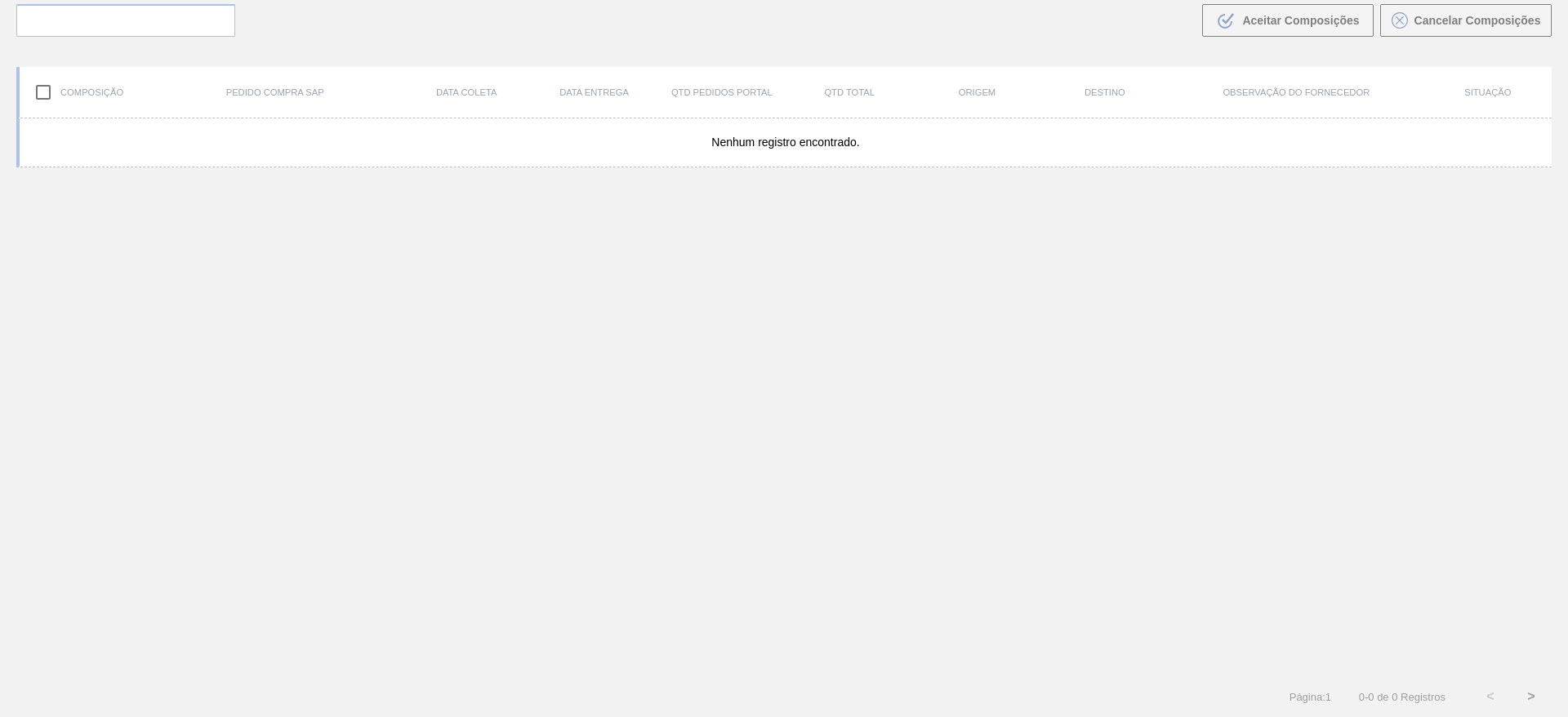
scroll to position [117, 0]
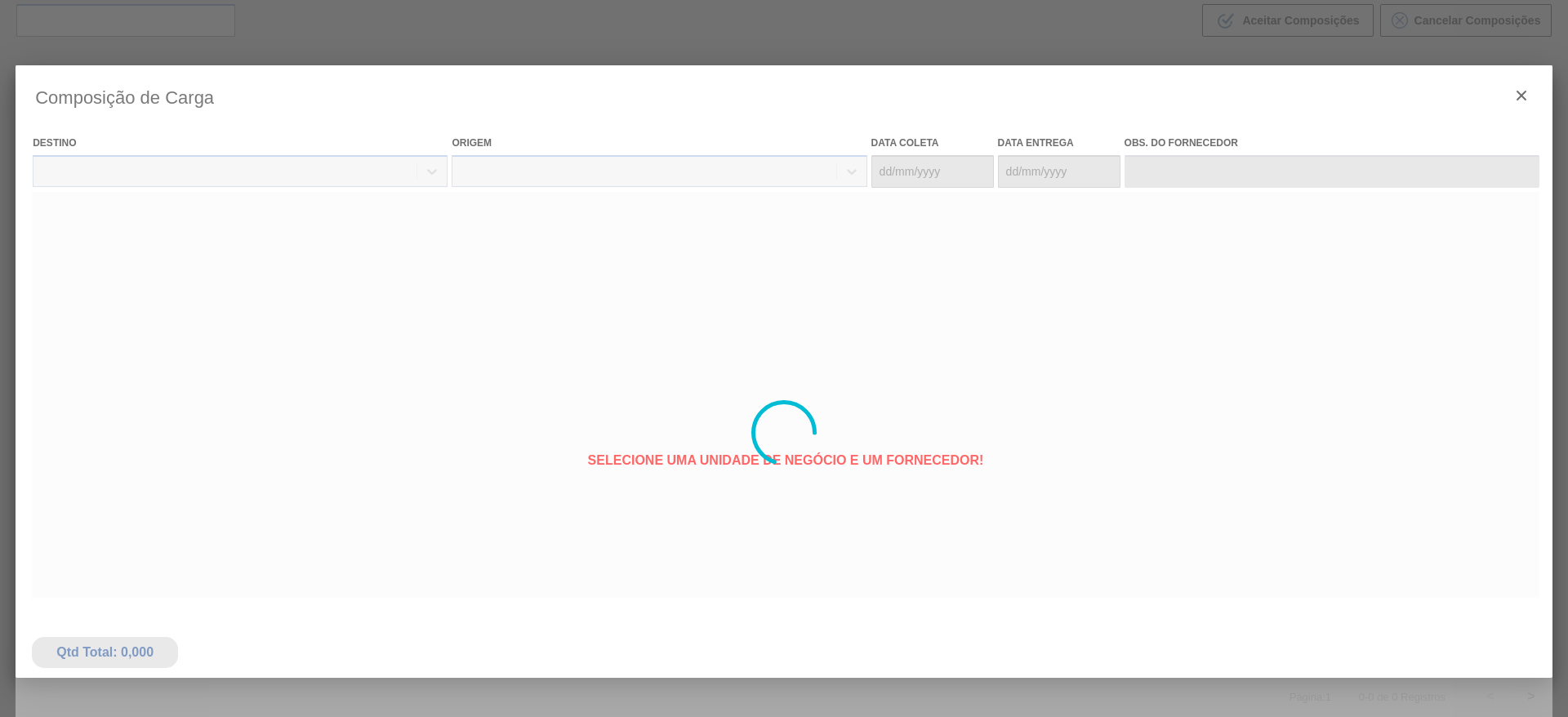
type coleta "[DATE]"
type entrega "[DATE]"
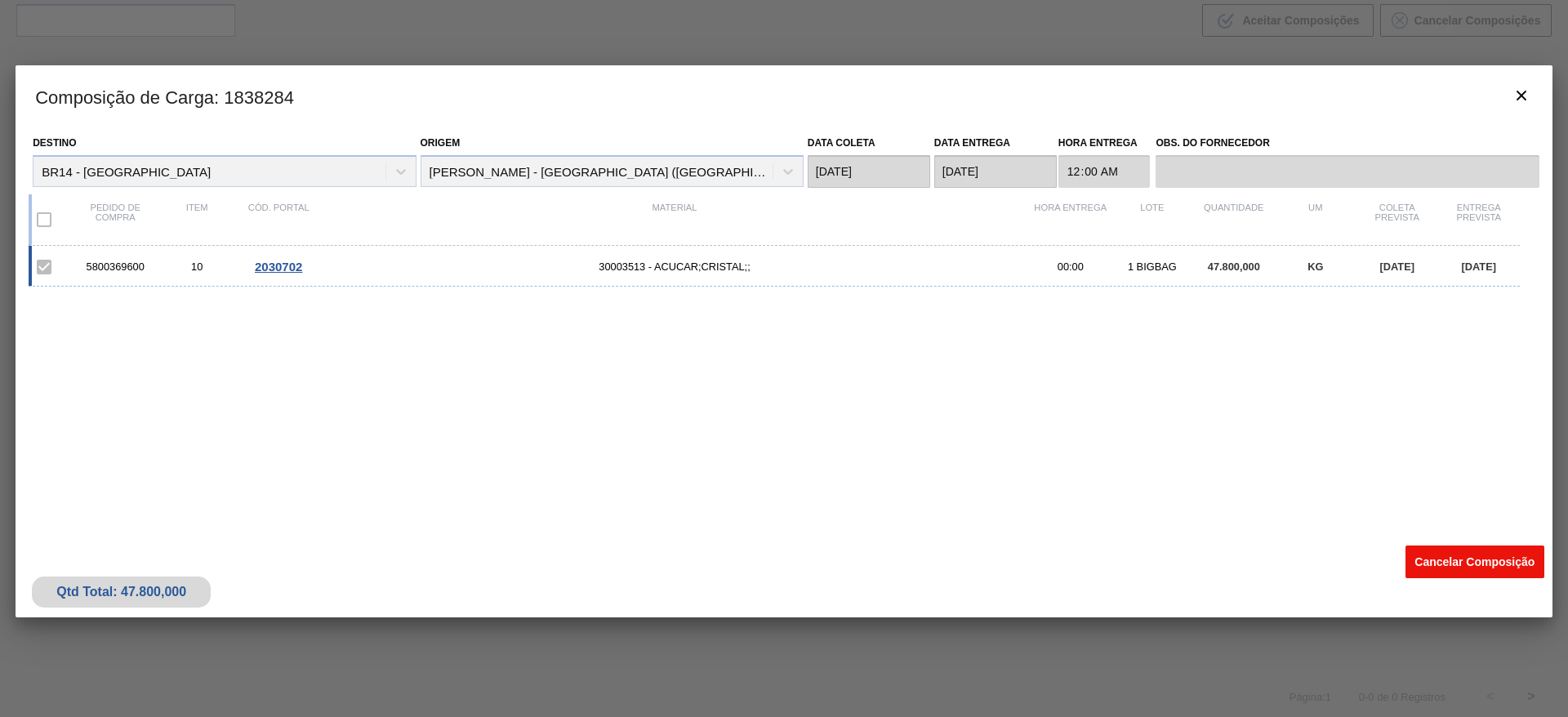
click at [1462, 570] on button "Cancelar Composição" at bounding box center [1475, 561] width 139 height 33
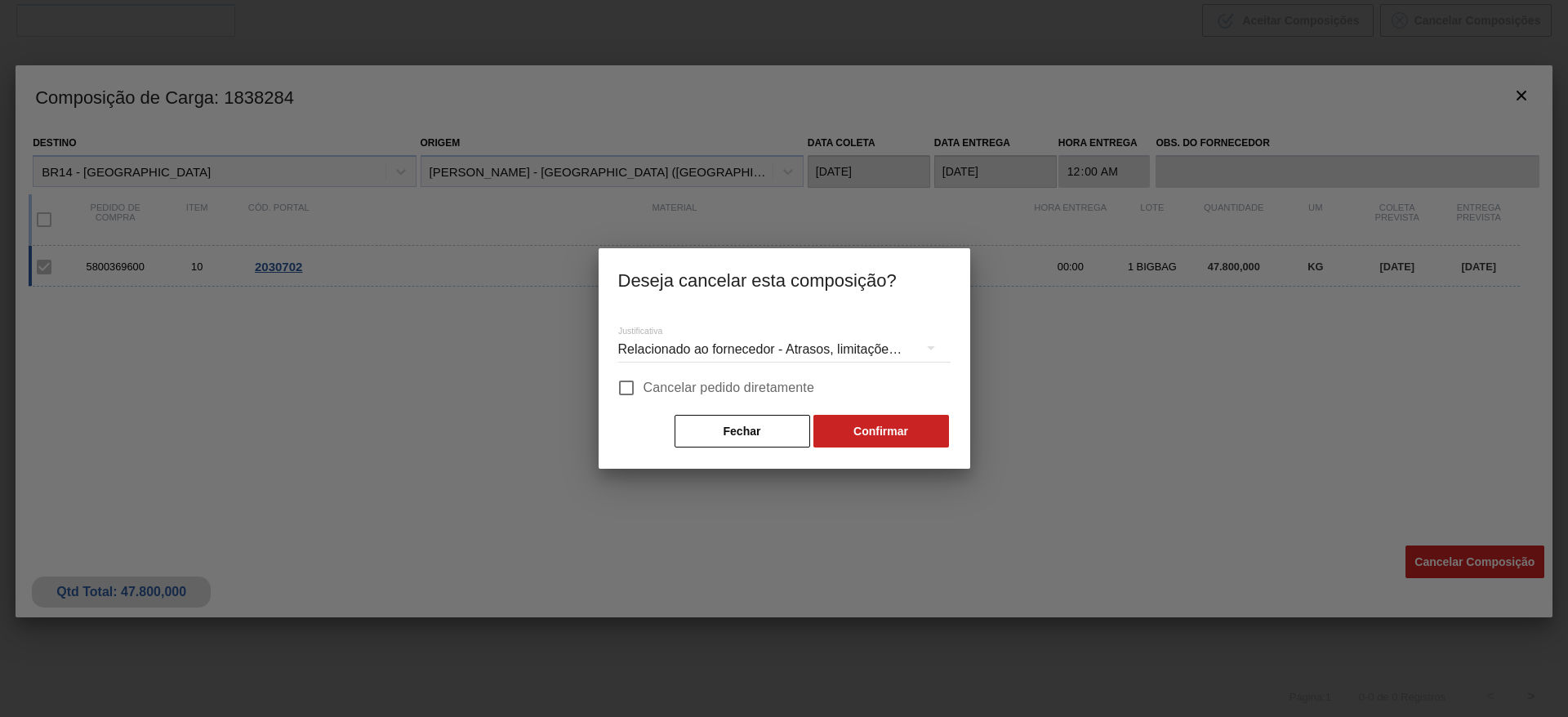
click at [633, 393] on input "Cancelar pedido diretamente" at bounding box center [626, 387] width 35 height 35
checkbox input "true"
click at [917, 436] on button "Confirmar" at bounding box center [881, 431] width 135 height 33
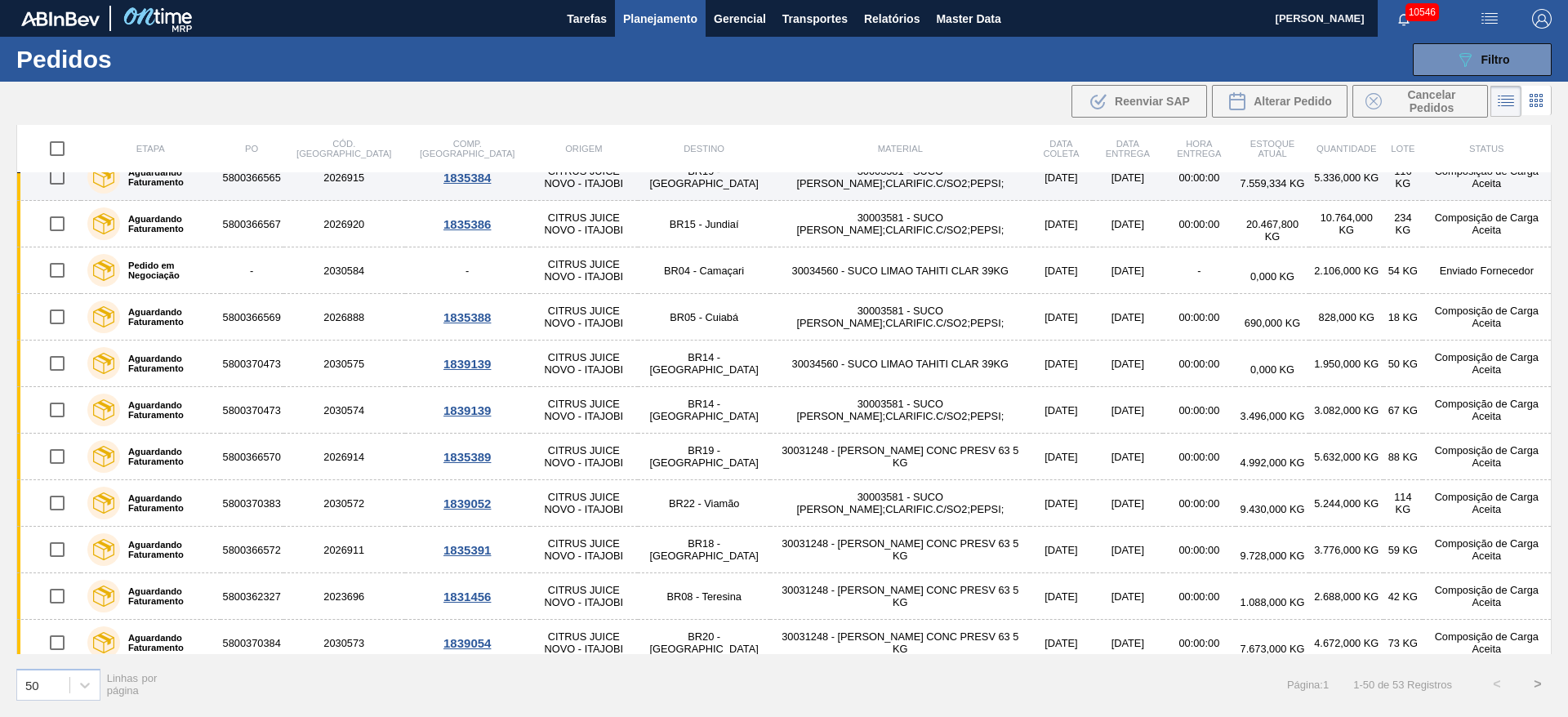
scroll to position [1837, 0]
